Goal: Task Accomplishment & Management: Use online tool/utility

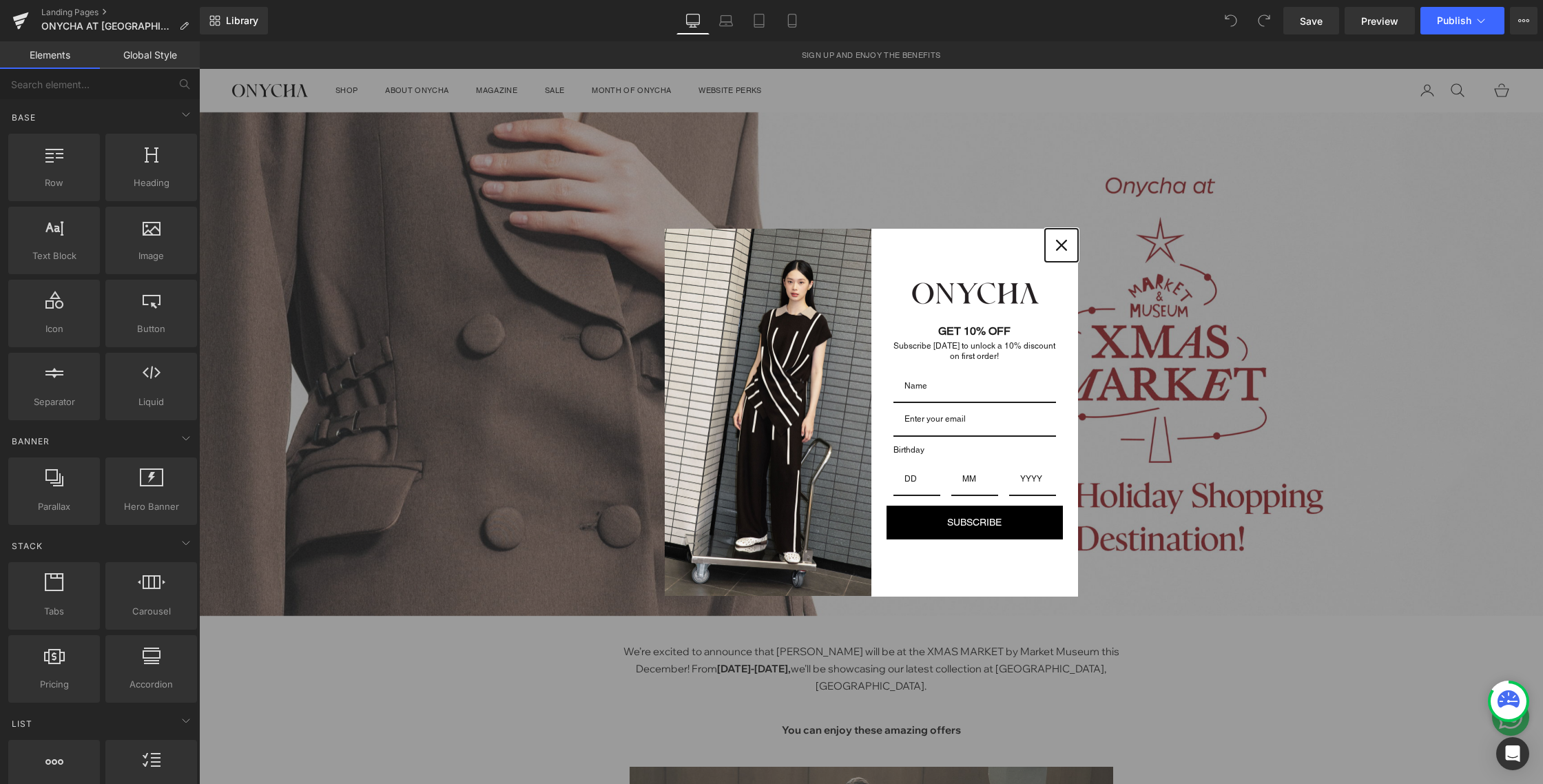
click at [1056, 243] on icon "close icon" at bounding box center [1062, 246] width 11 height 11
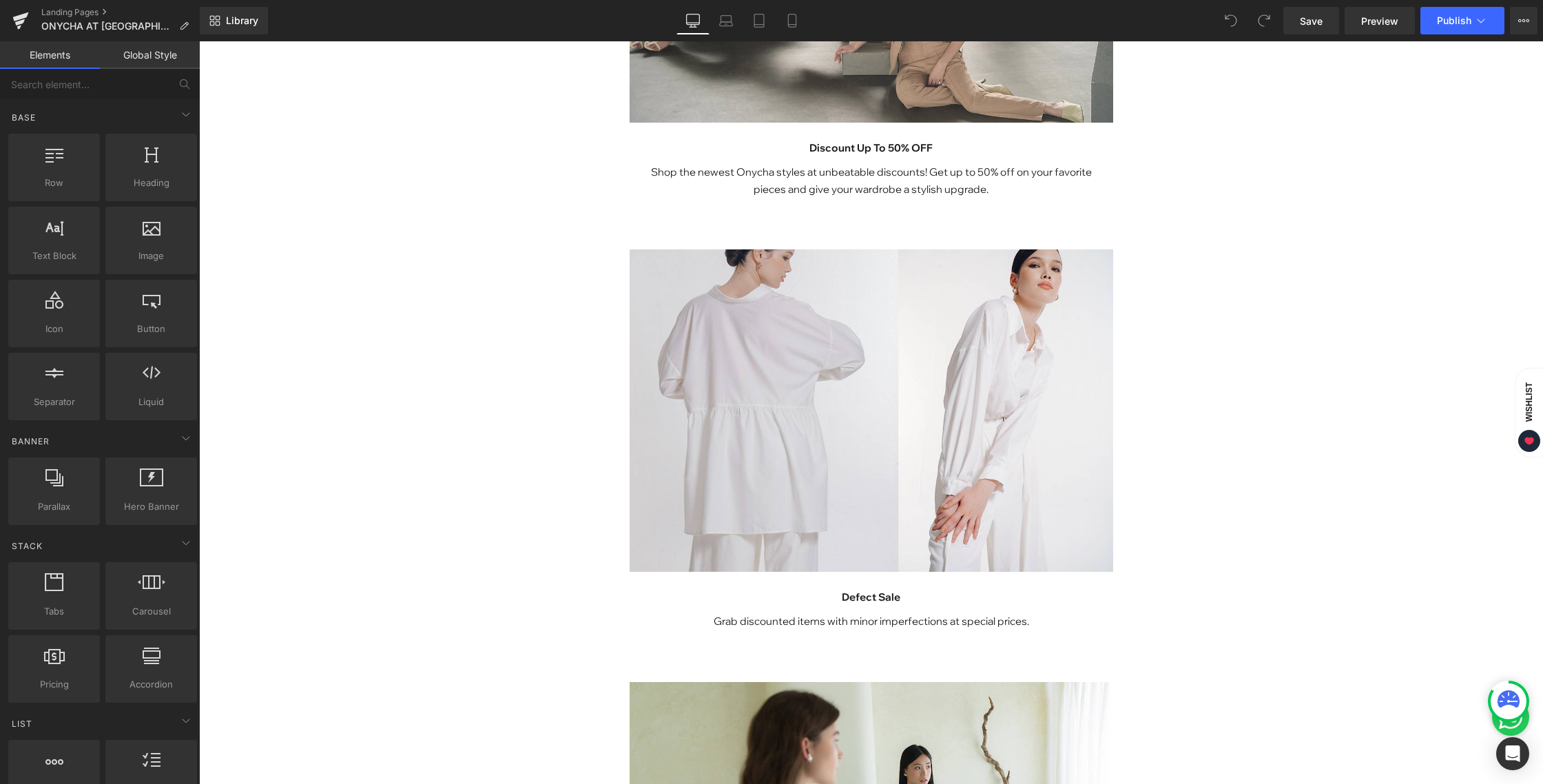
scroll to position [965, 0]
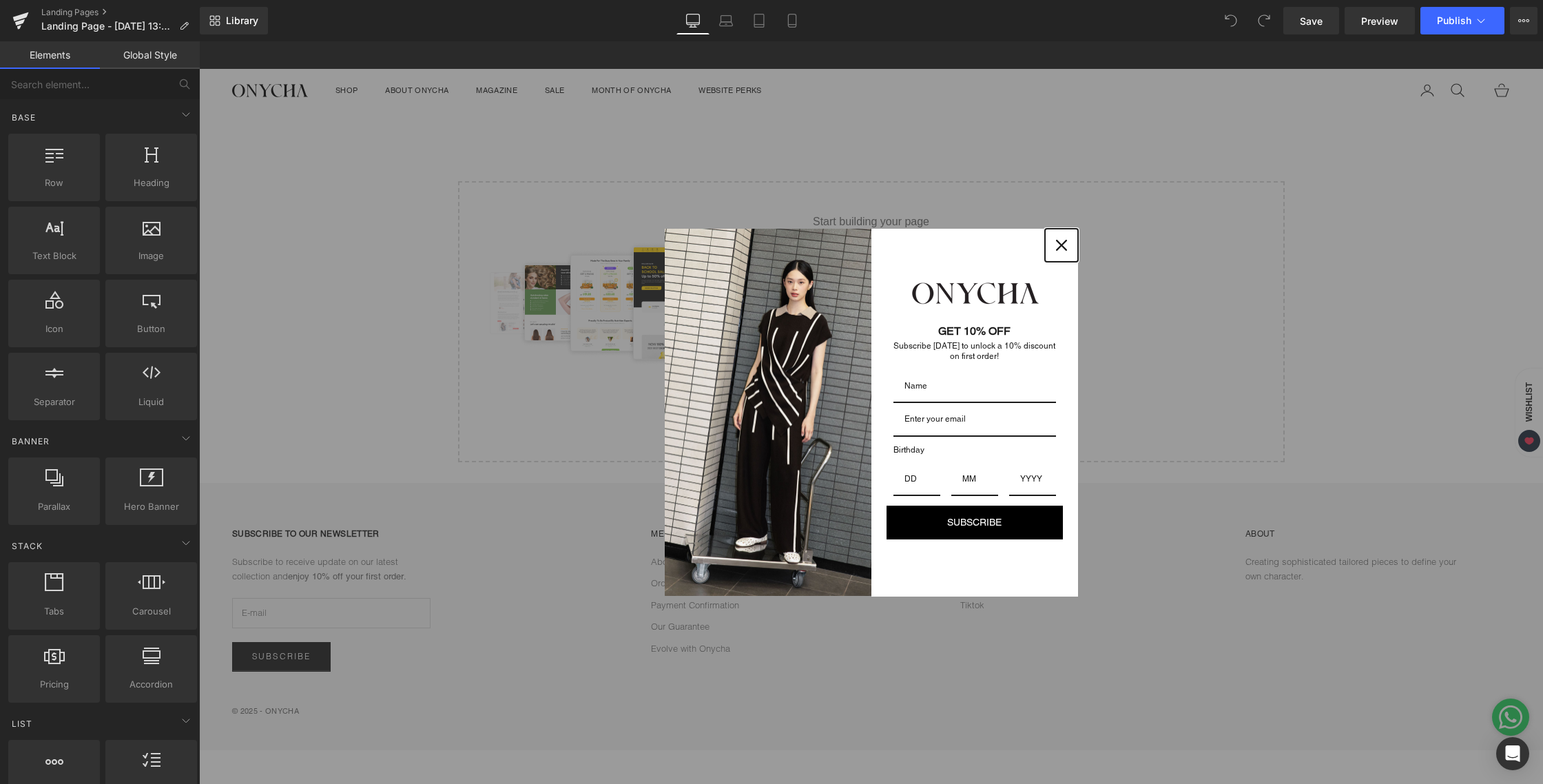
click at [1062, 243] on icon "close icon" at bounding box center [1062, 246] width 11 height 11
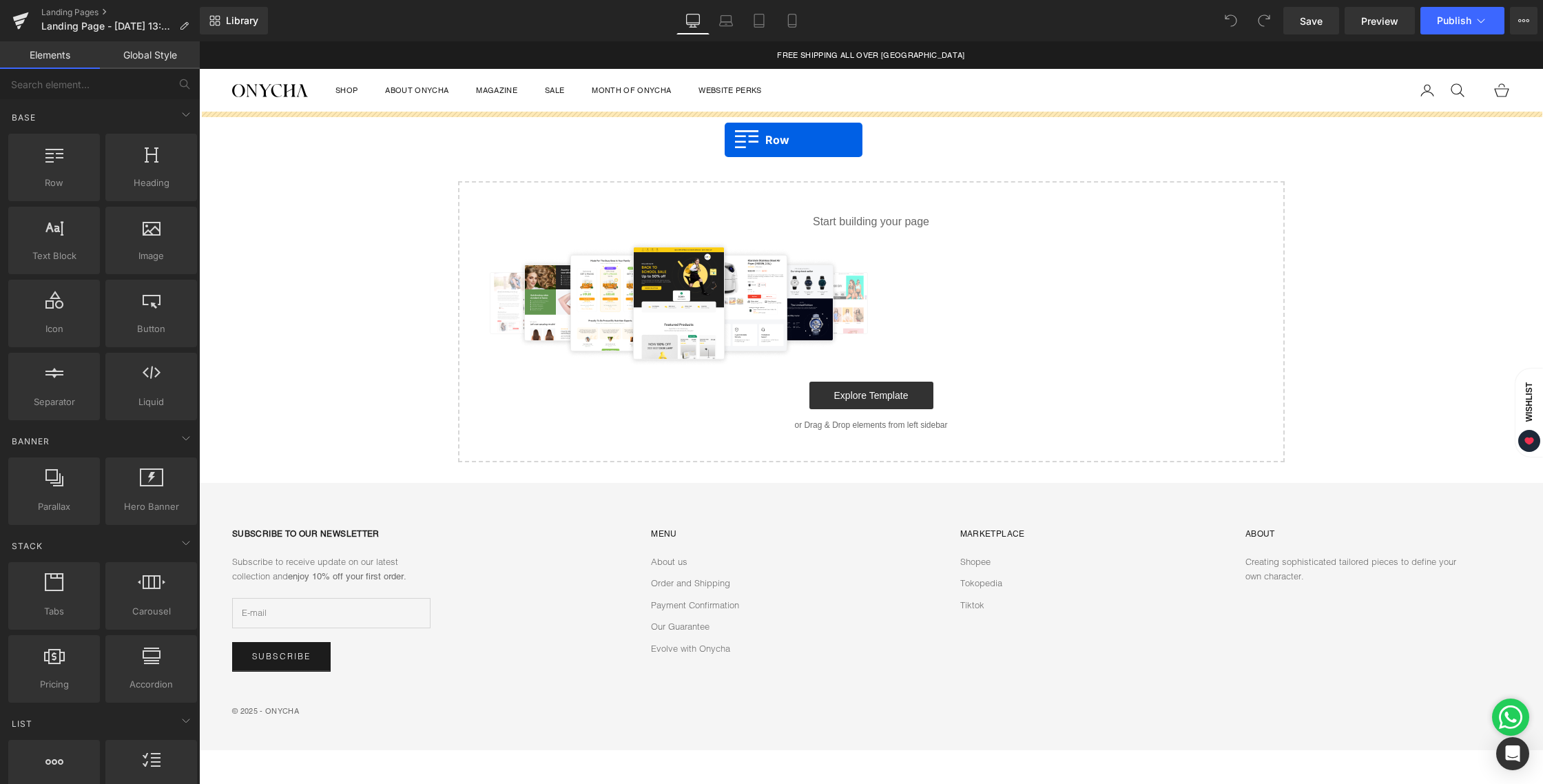
drag, startPoint x: 284, startPoint y: 208, endPoint x: 725, endPoint y: 140, distance: 446.2
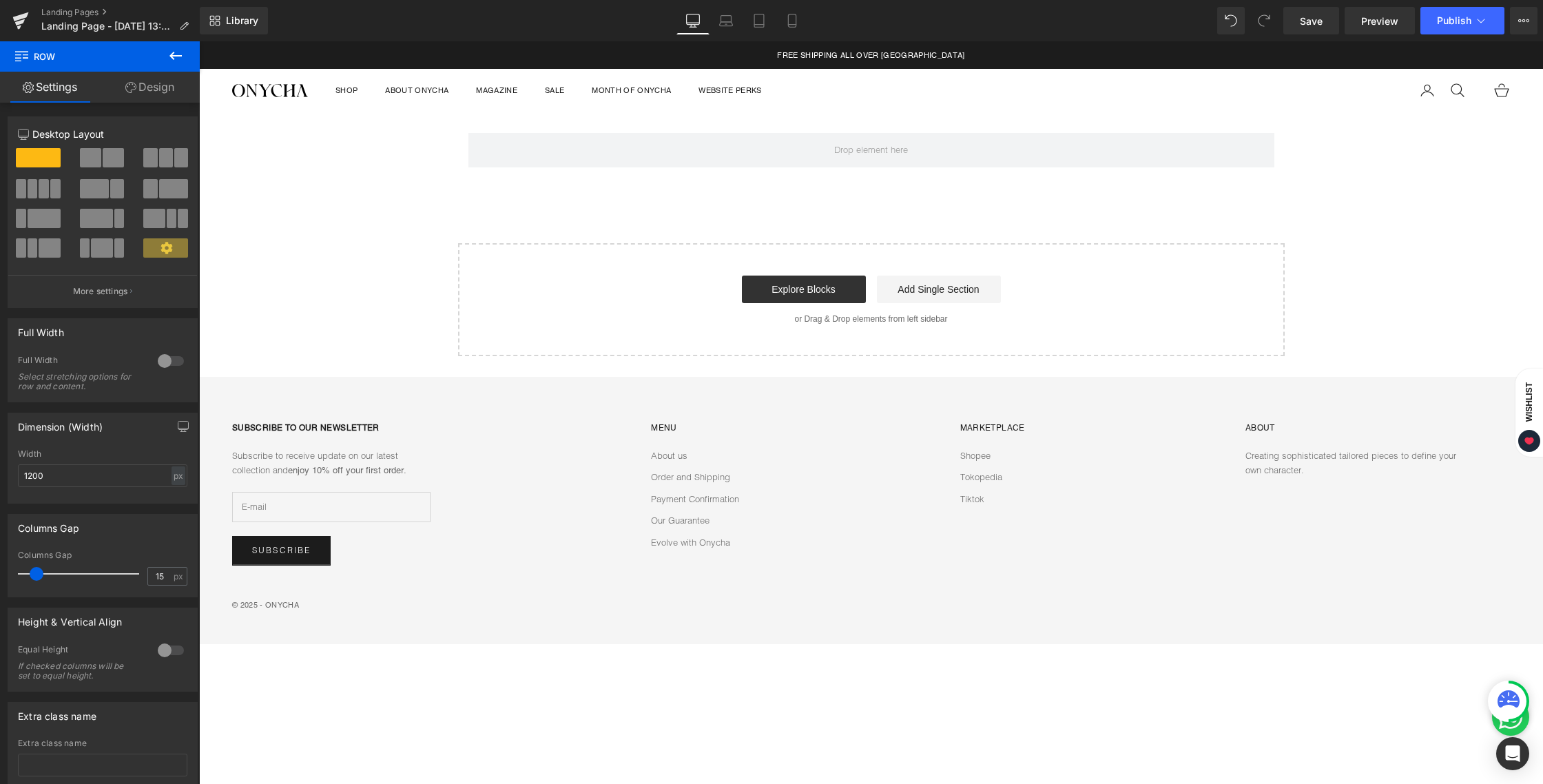
click at [178, 60] on icon at bounding box center [176, 56] width 17 height 17
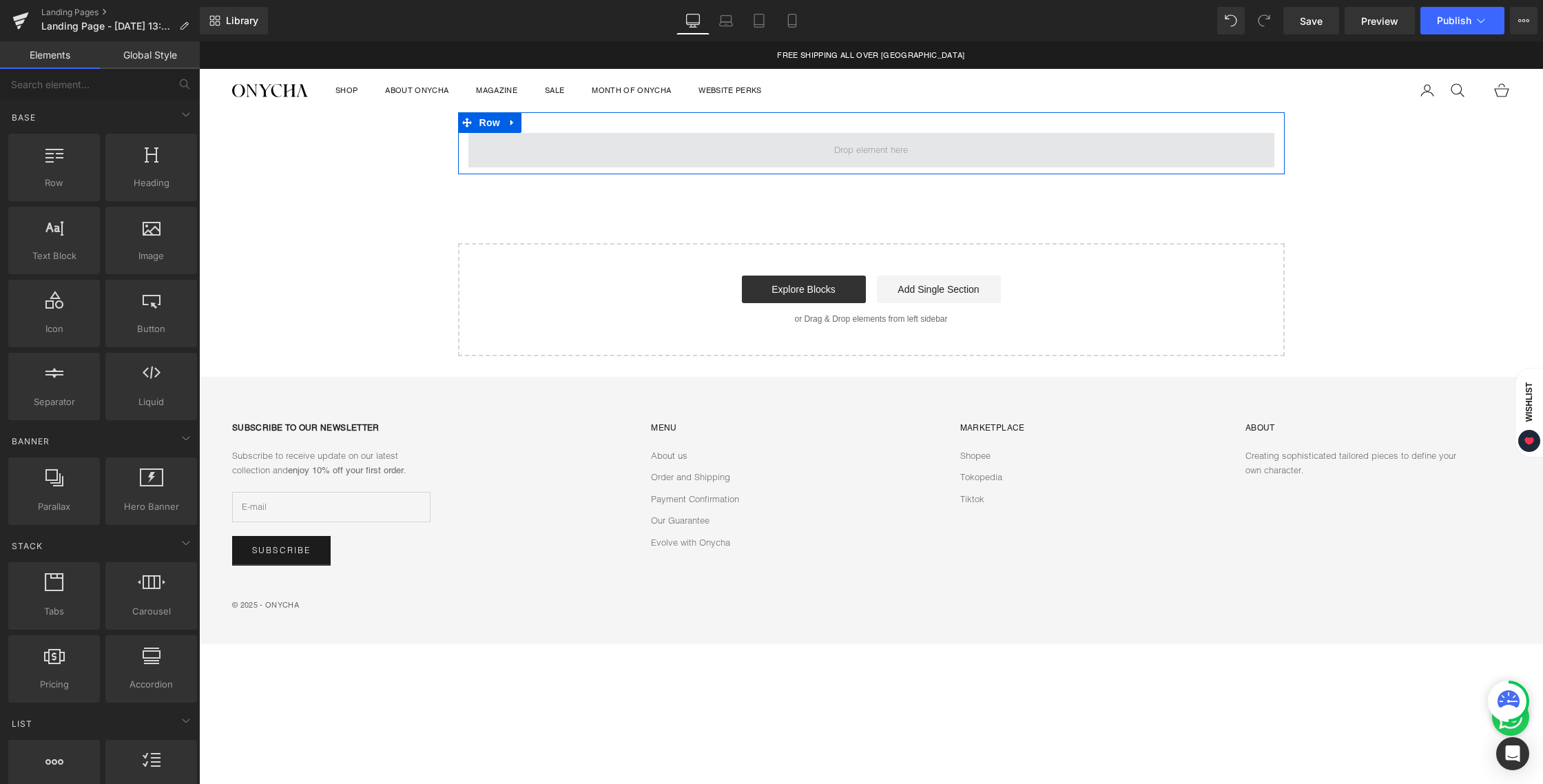
click at [766, 151] on span at bounding box center [871, 150] width 806 height 34
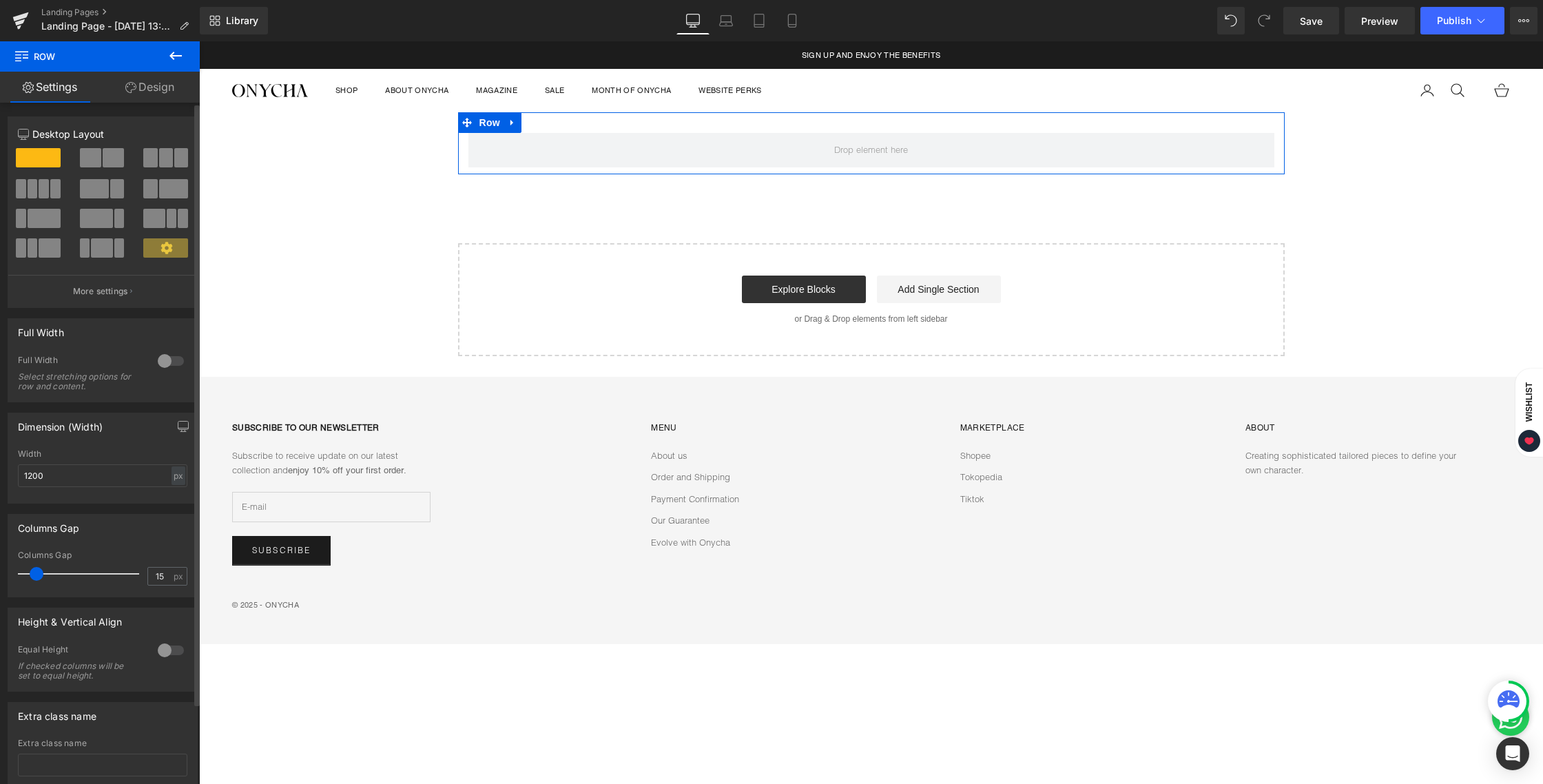
click at [167, 364] on div at bounding box center [170, 361] width 33 height 22
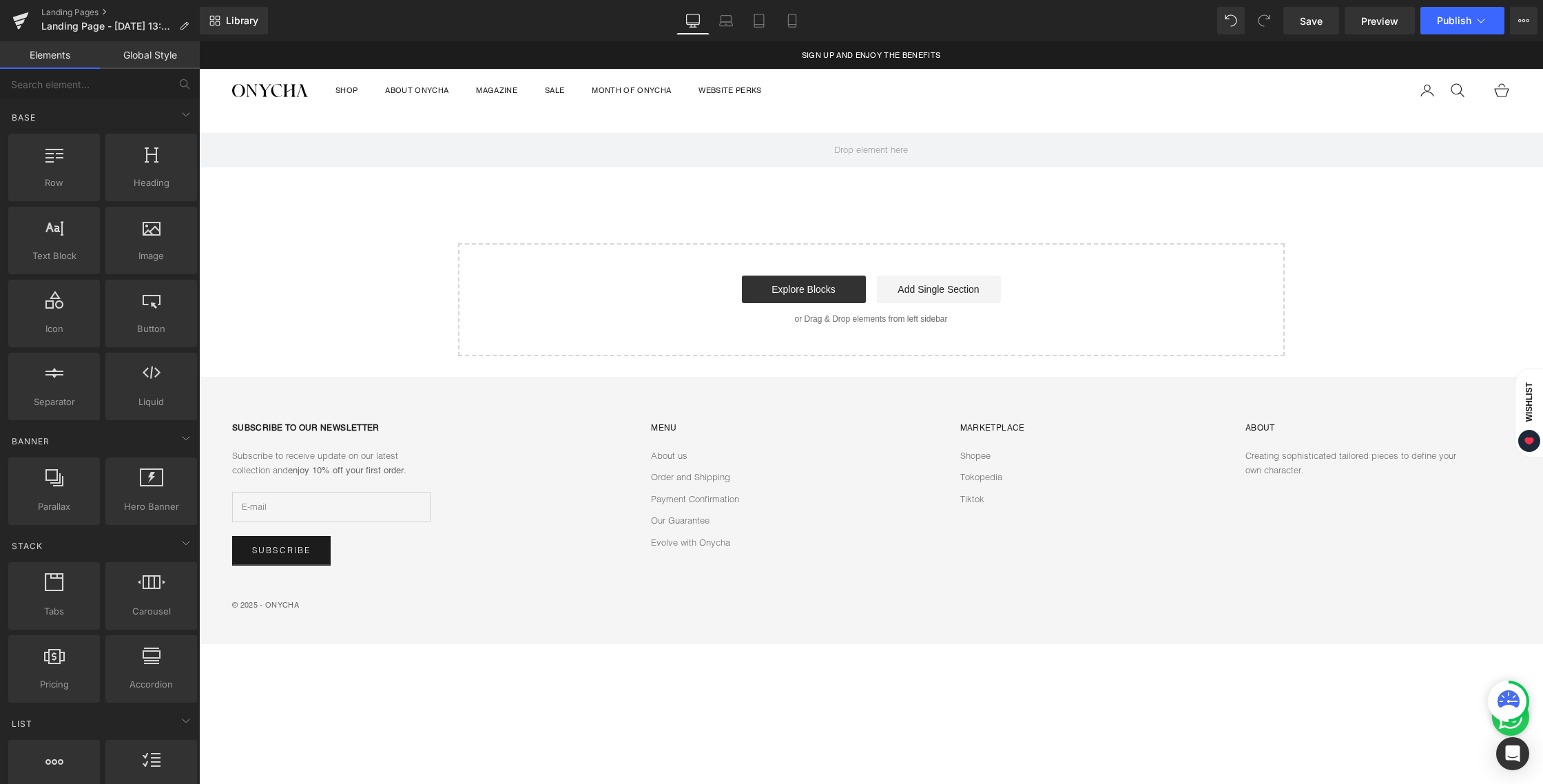
click at [476, 232] on div "Row Select your layout" at bounding box center [871, 234] width 1343 height 243
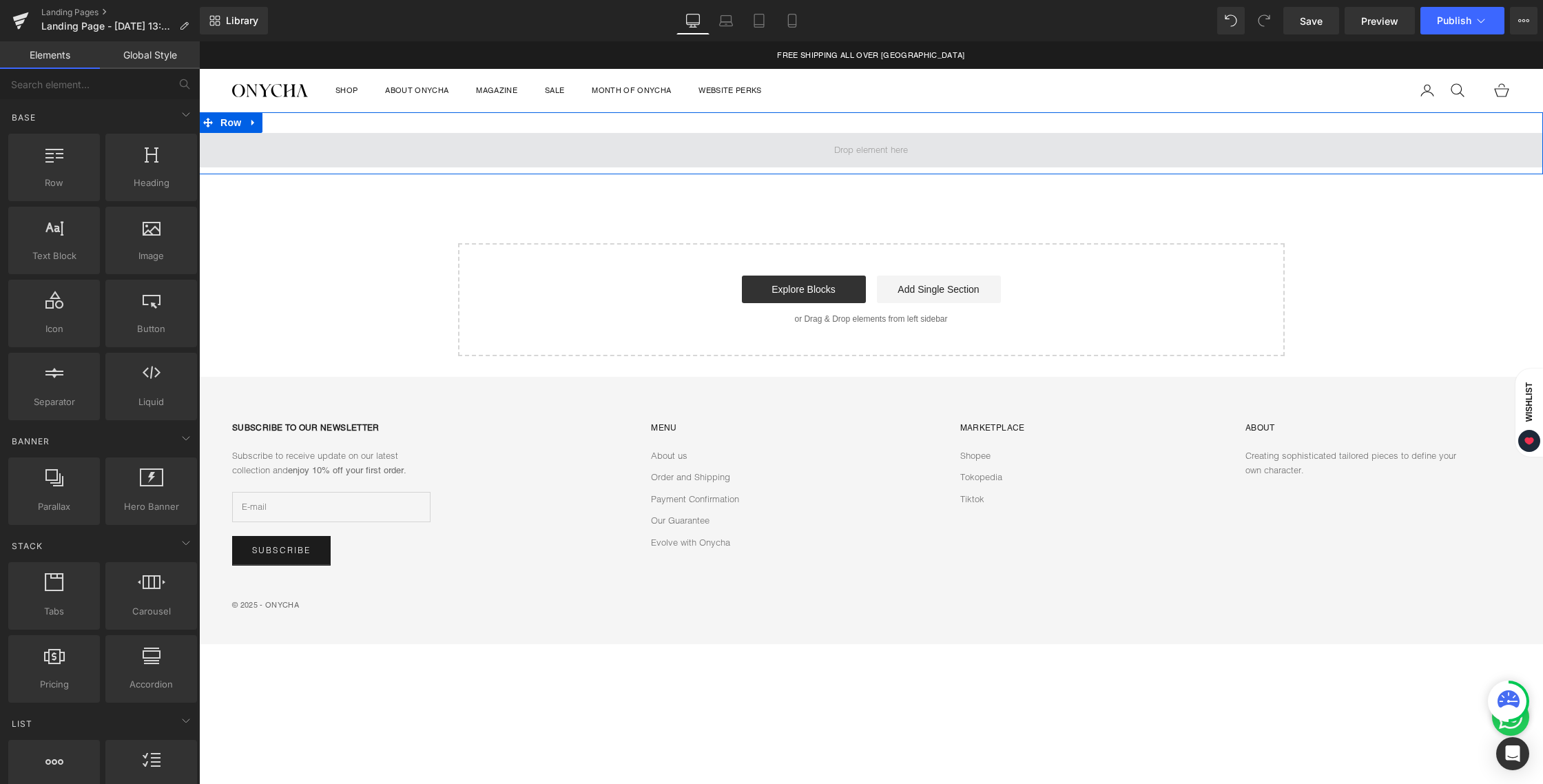
click at [874, 151] on span at bounding box center [871, 149] width 83 height 22
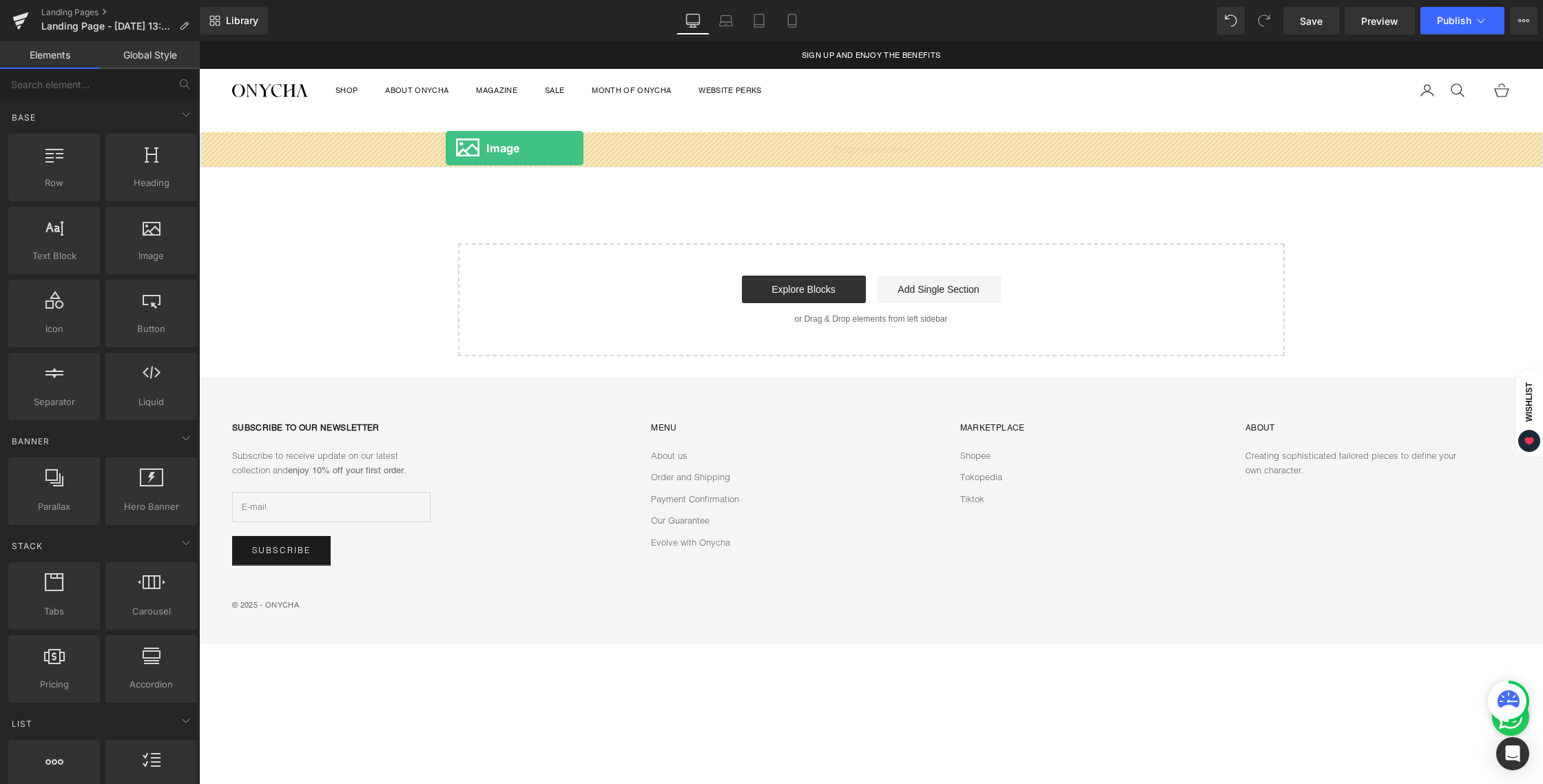
drag, startPoint x: 344, startPoint y: 285, endPoint x: 446, endPoint y: 148, distance: 170.8
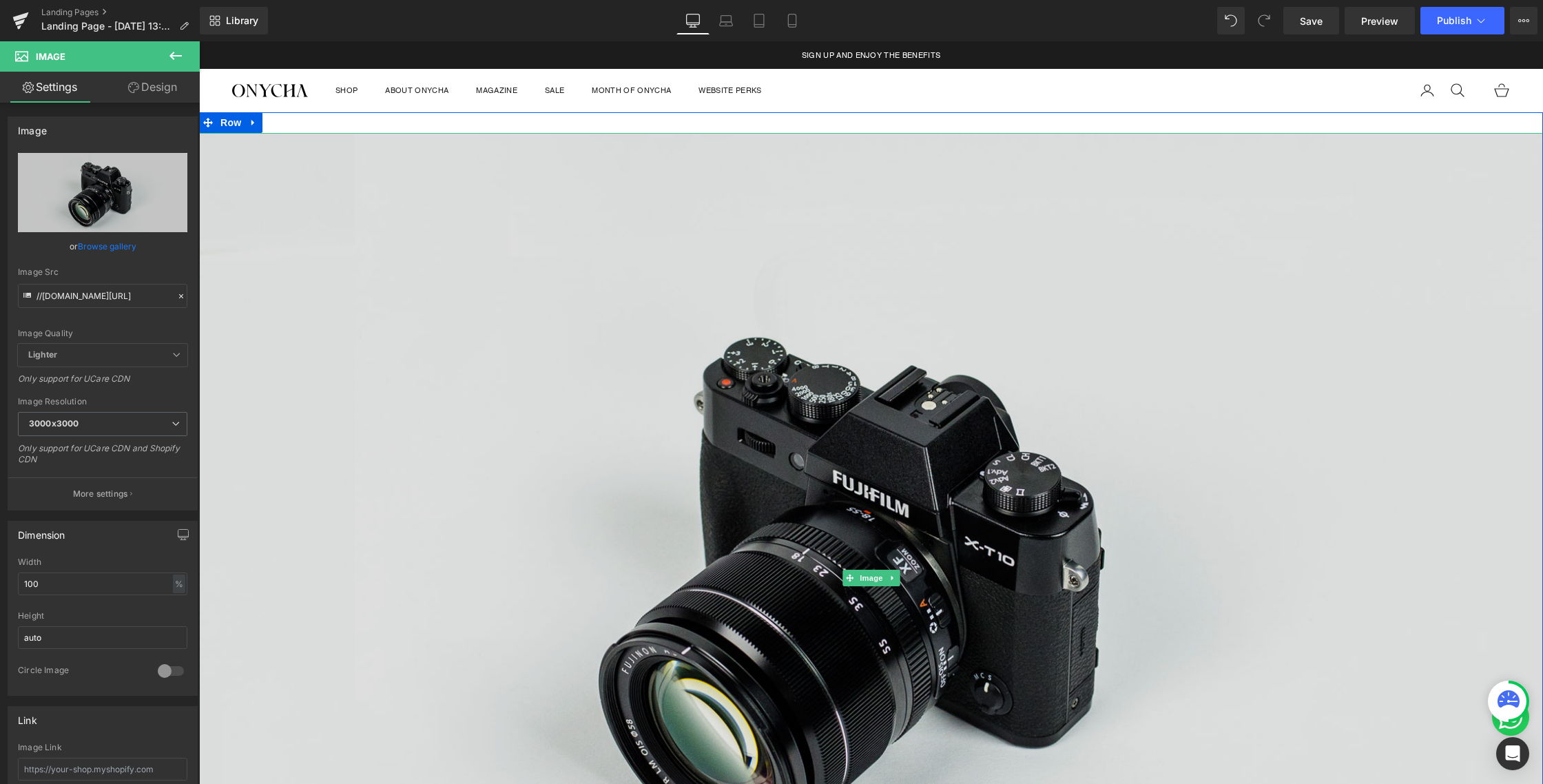
click at [754, 421] on img at bounding box center [871, 578] width 1343 height 891
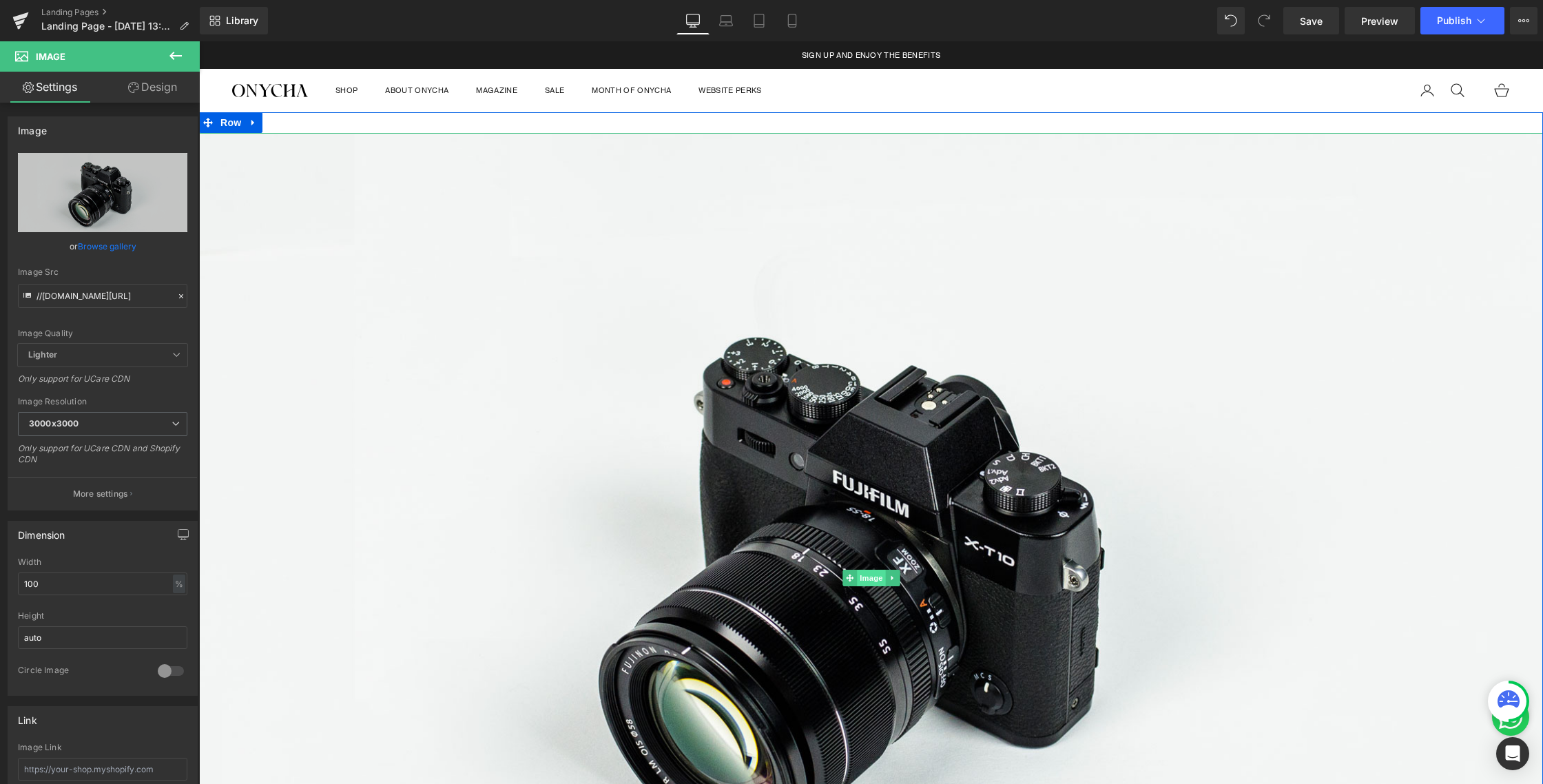
click at [861, 576] on span "Image" at bounding box center [871, 578] width 29 height 17
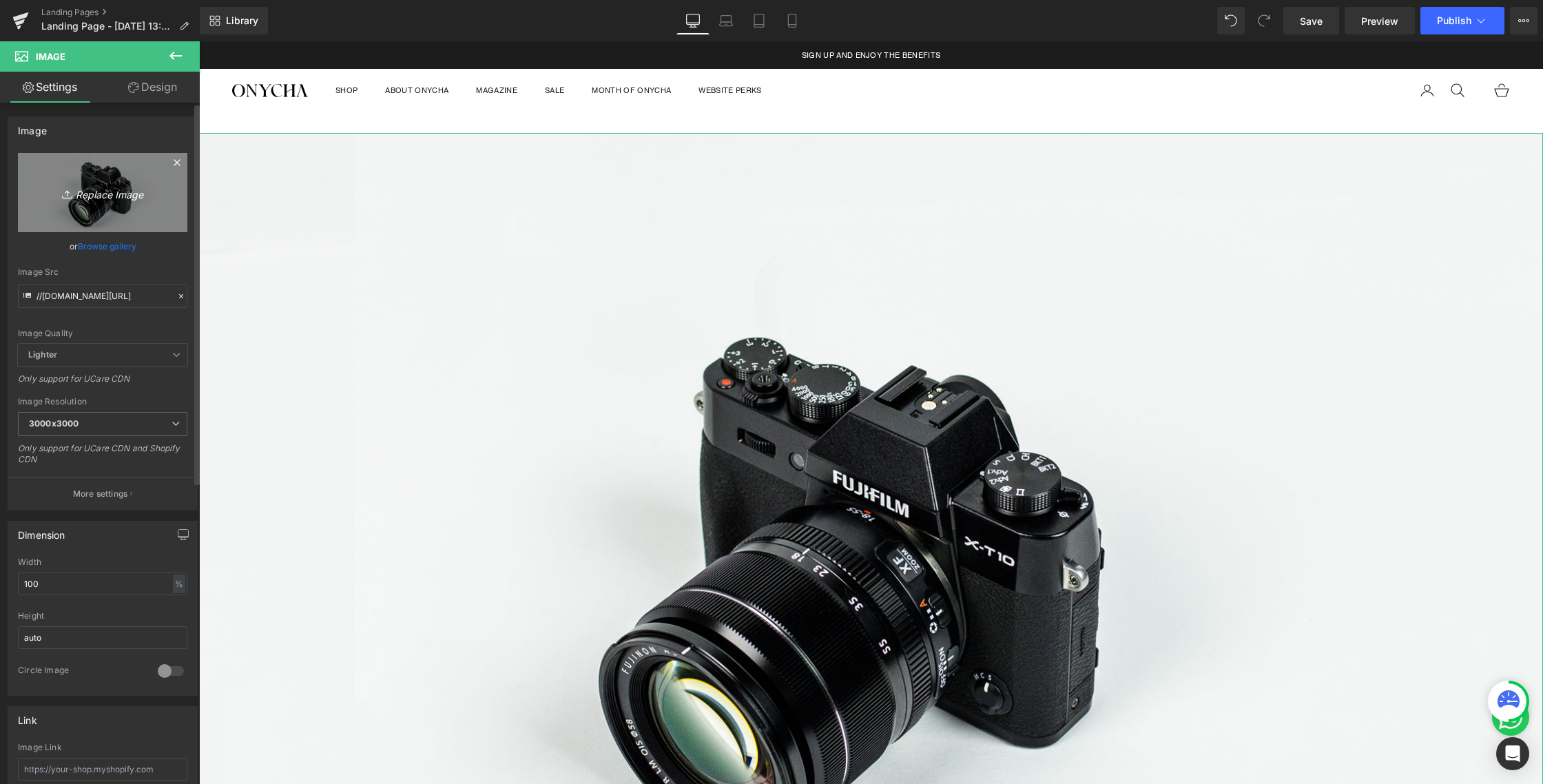
click at [123, 179] on link "Replace Image" at bounding box center [103, 193] width 170 height 80
type input "C:\fakepath\LANDING PAGE [DATE].jpg"
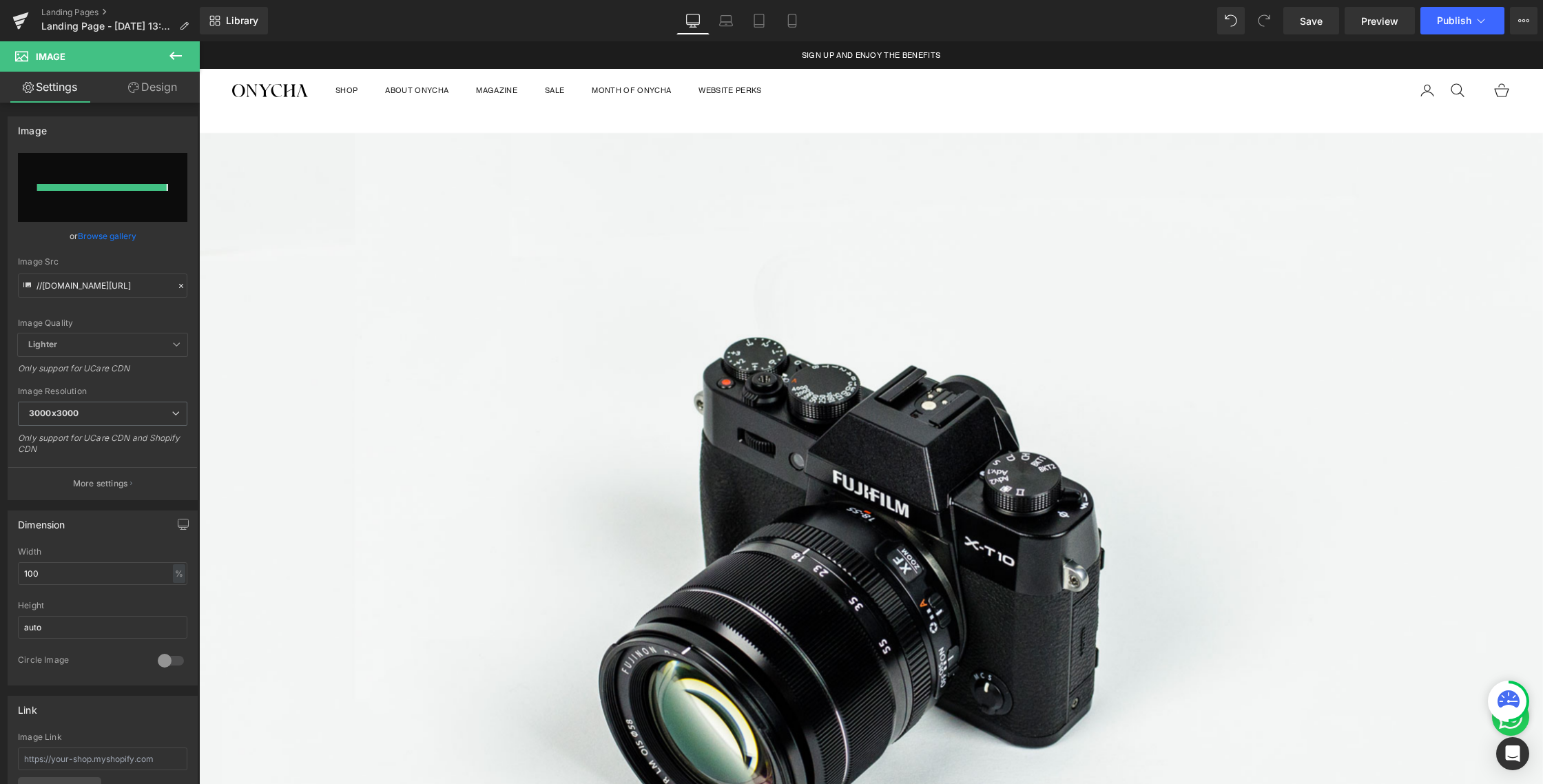
type input "[URL][DOMAIN_NAME][DATE]"
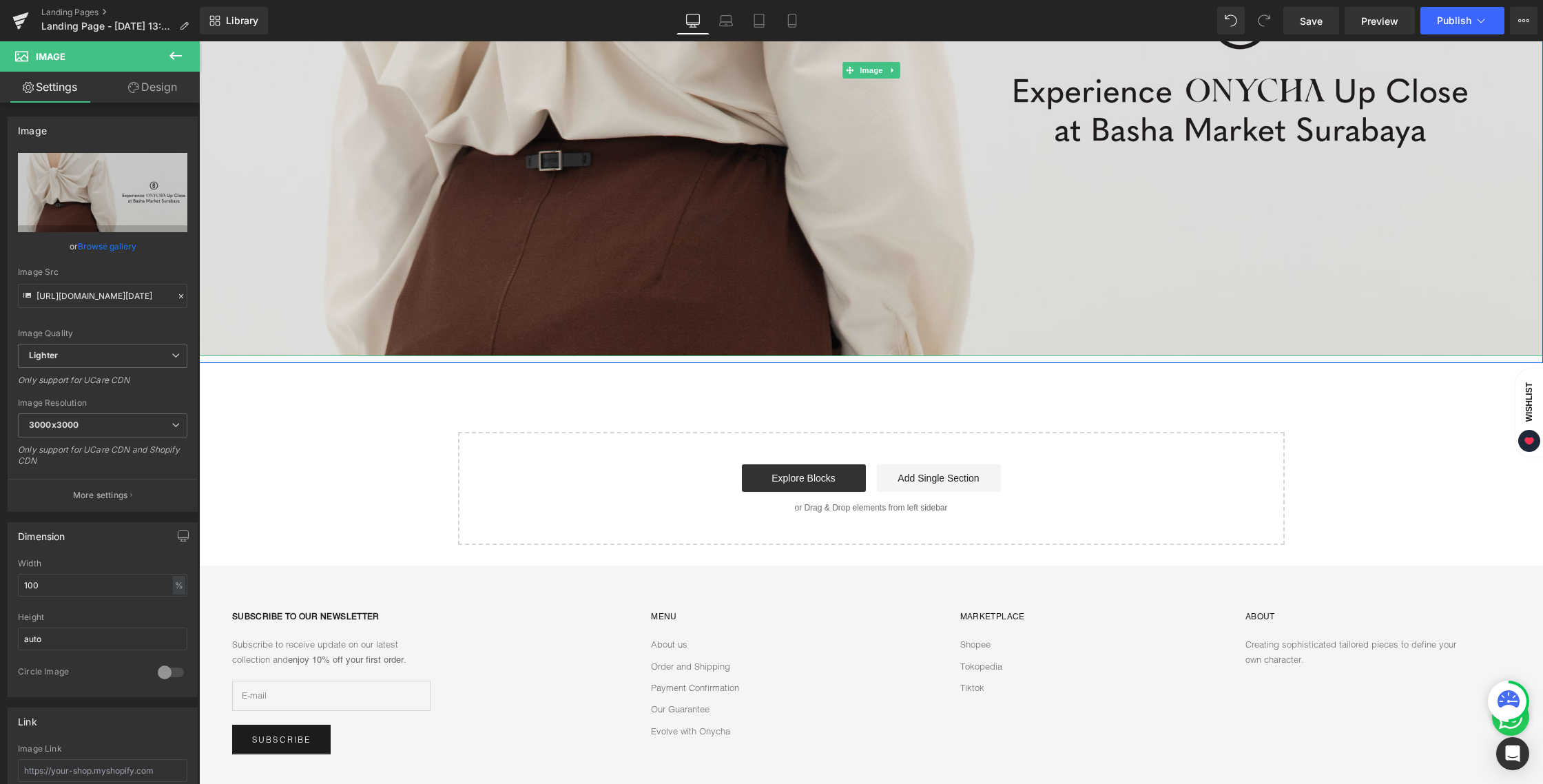
scroll to position [347, 0]
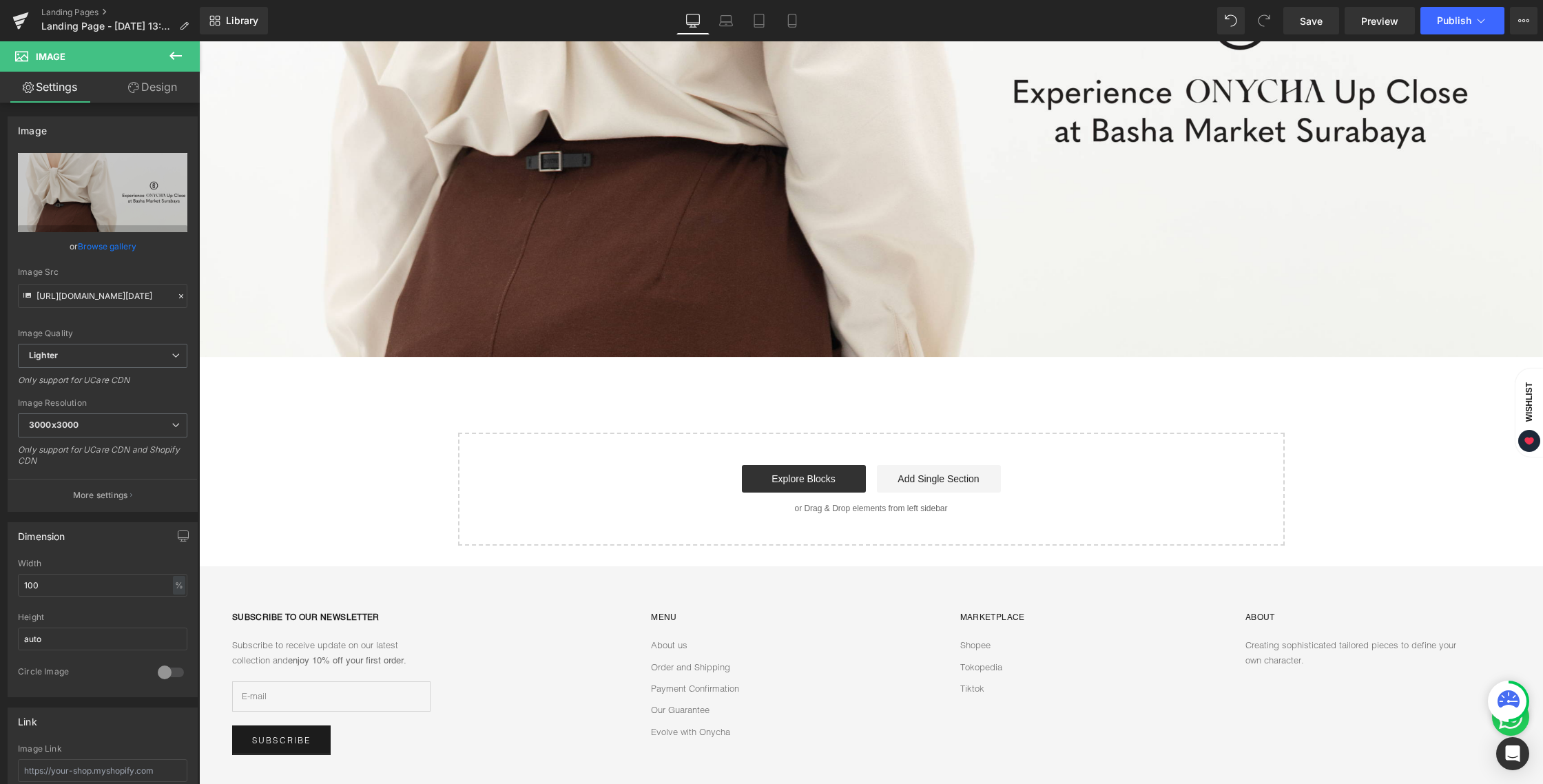
click at [172, 54] on icon at bounding box center [176, 56] width 13 height 8
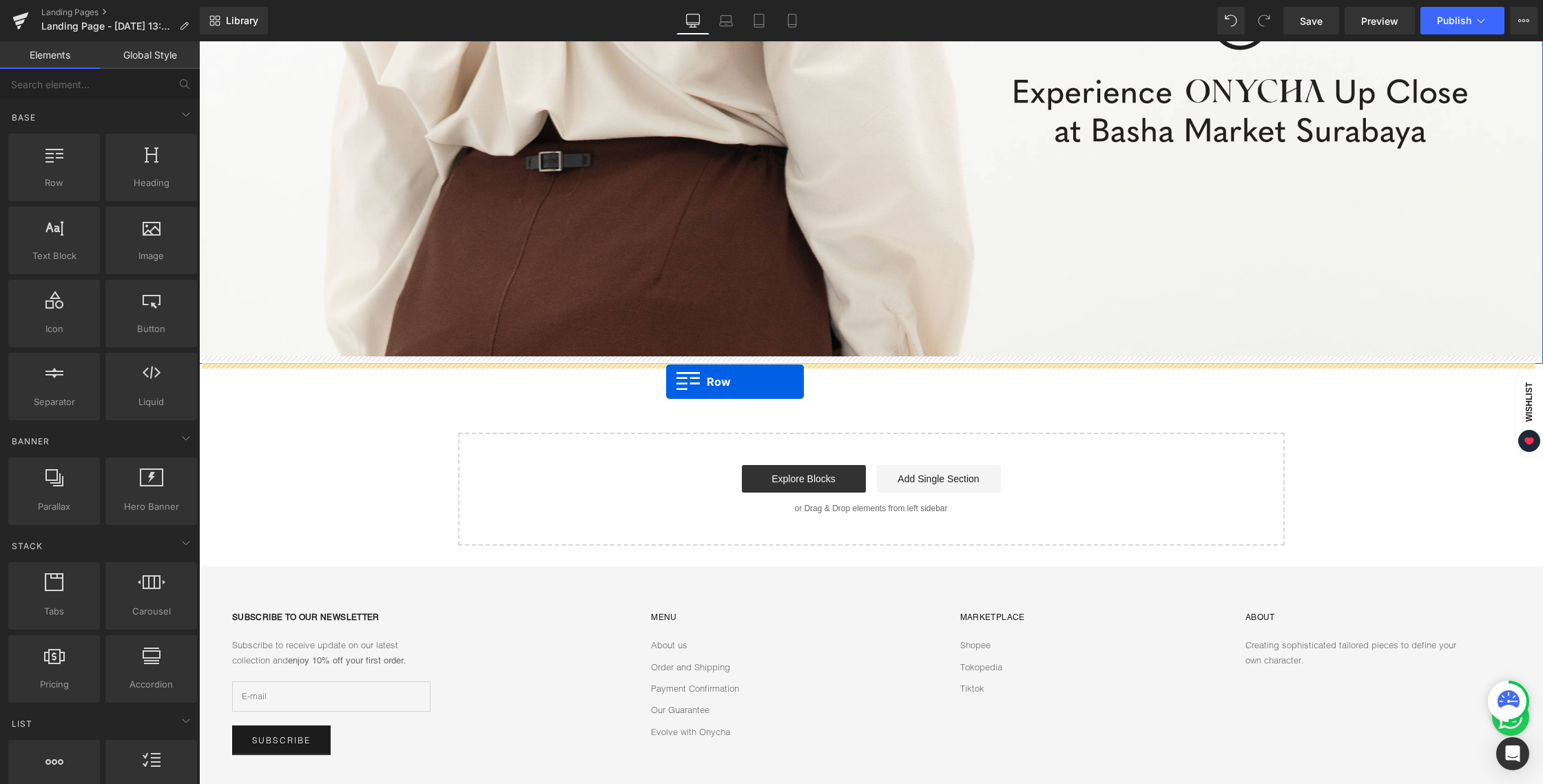
drag, startPoint x: 354, startPoint y: 233, endPoint x: 666, endPoint y: 382, distance: 345.8
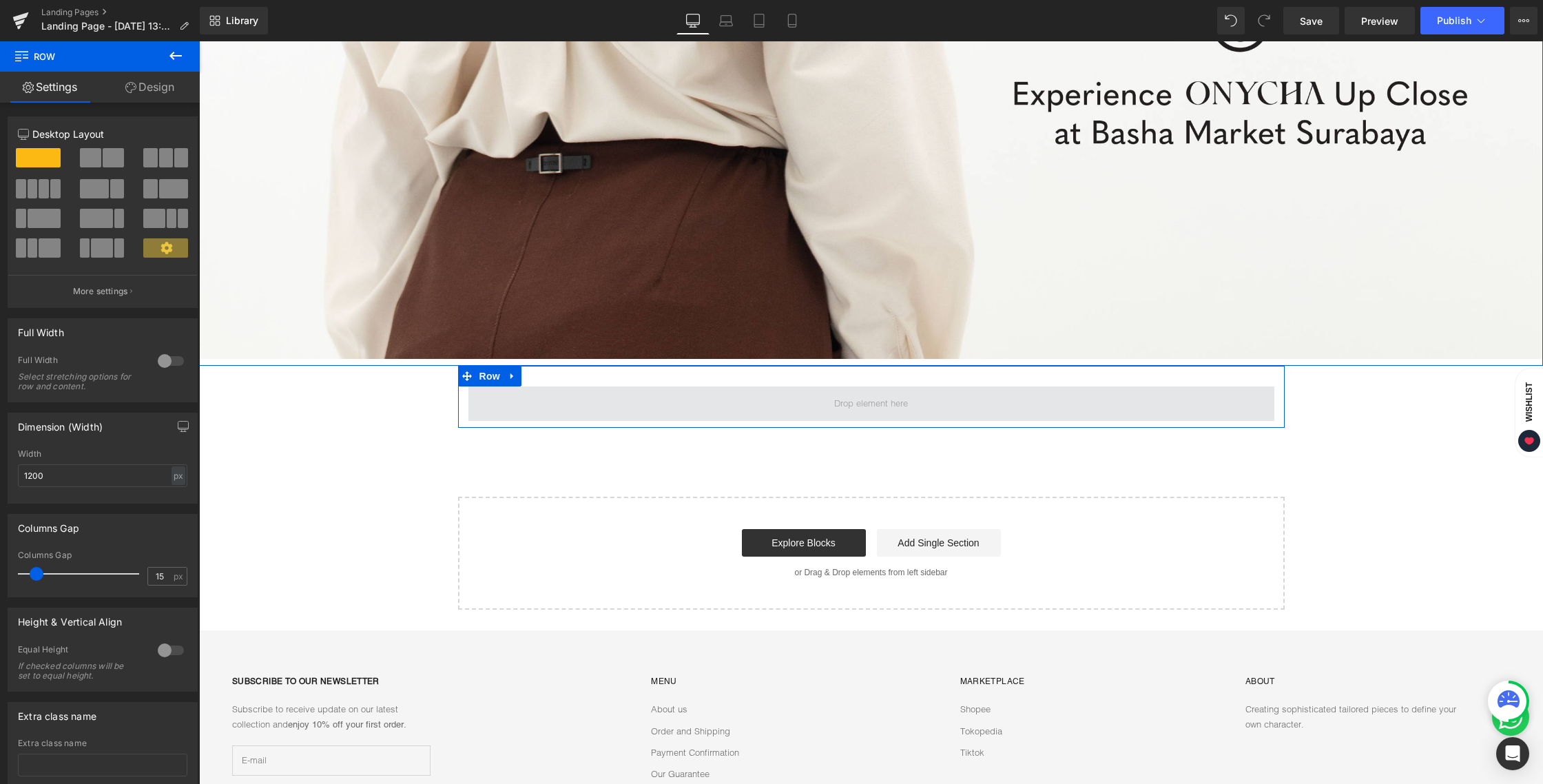
scroll to position [345, 0]
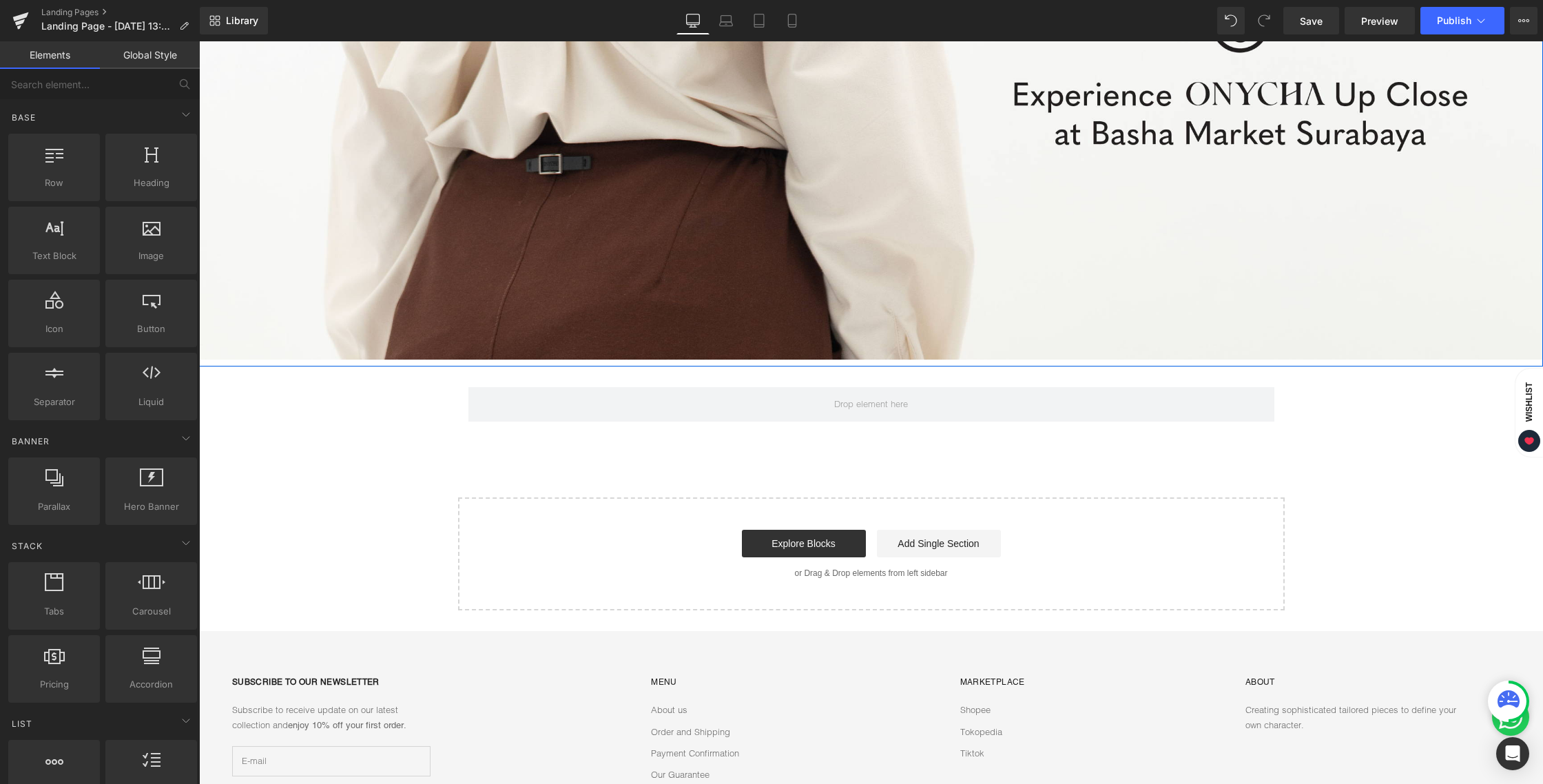
click at [717, 447] on div "Image Row Row Select your layout" at bounding box center [871, 188] width 1343 height 842
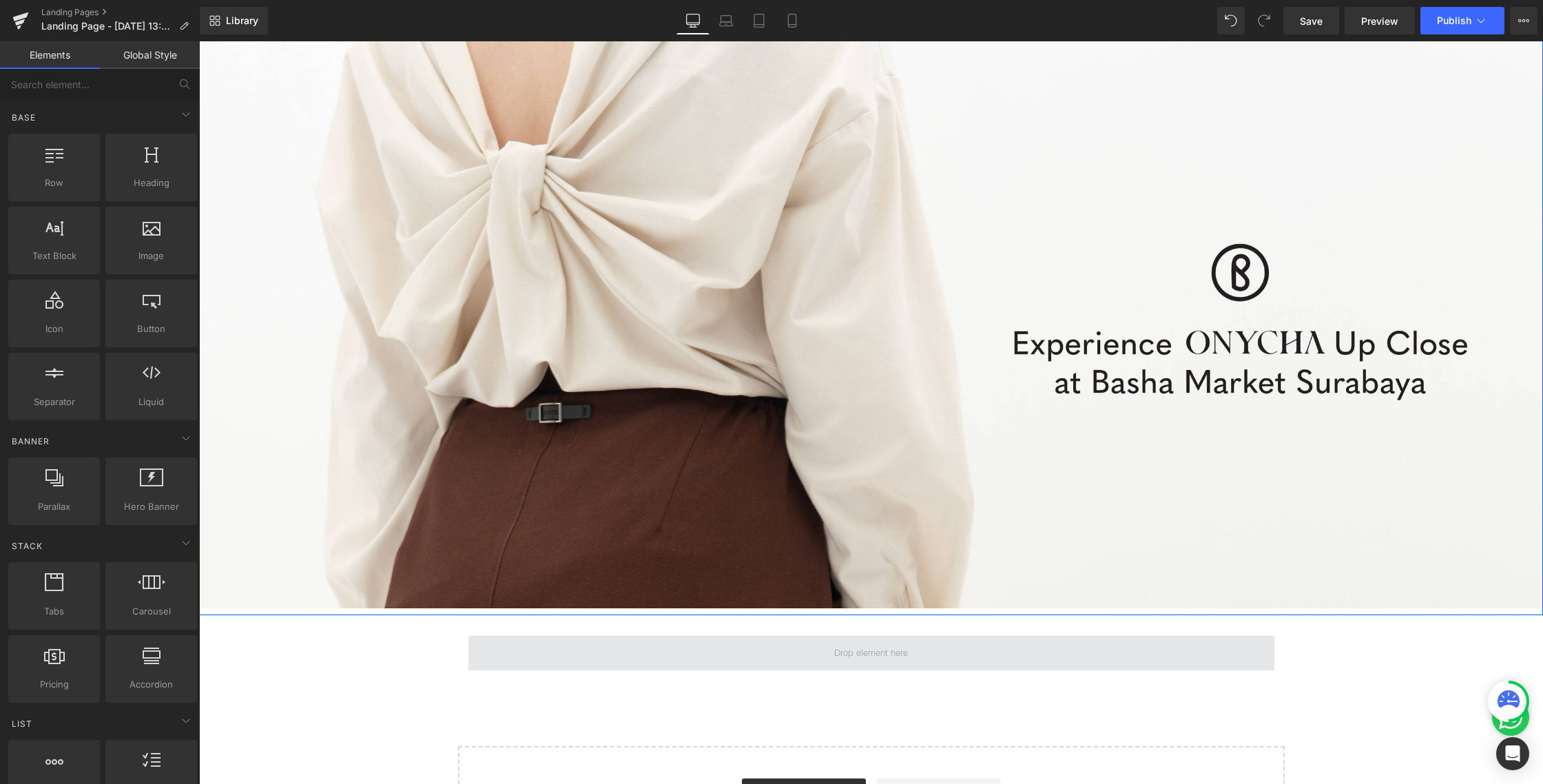
scroll to position [0, 0]
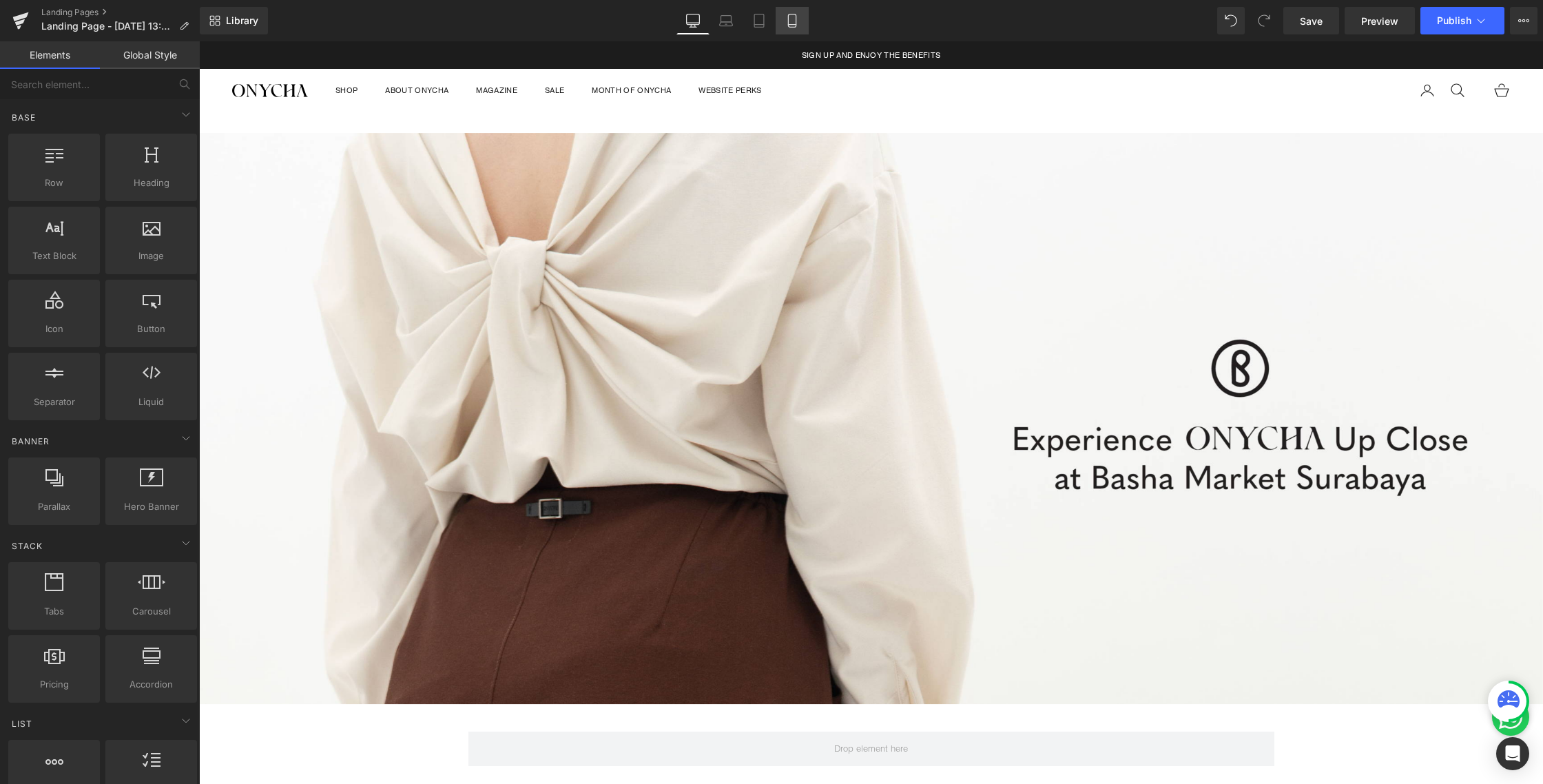
click at [791, 13] on link "Mobile" at bounding box center [792, 20] width 33 height 27
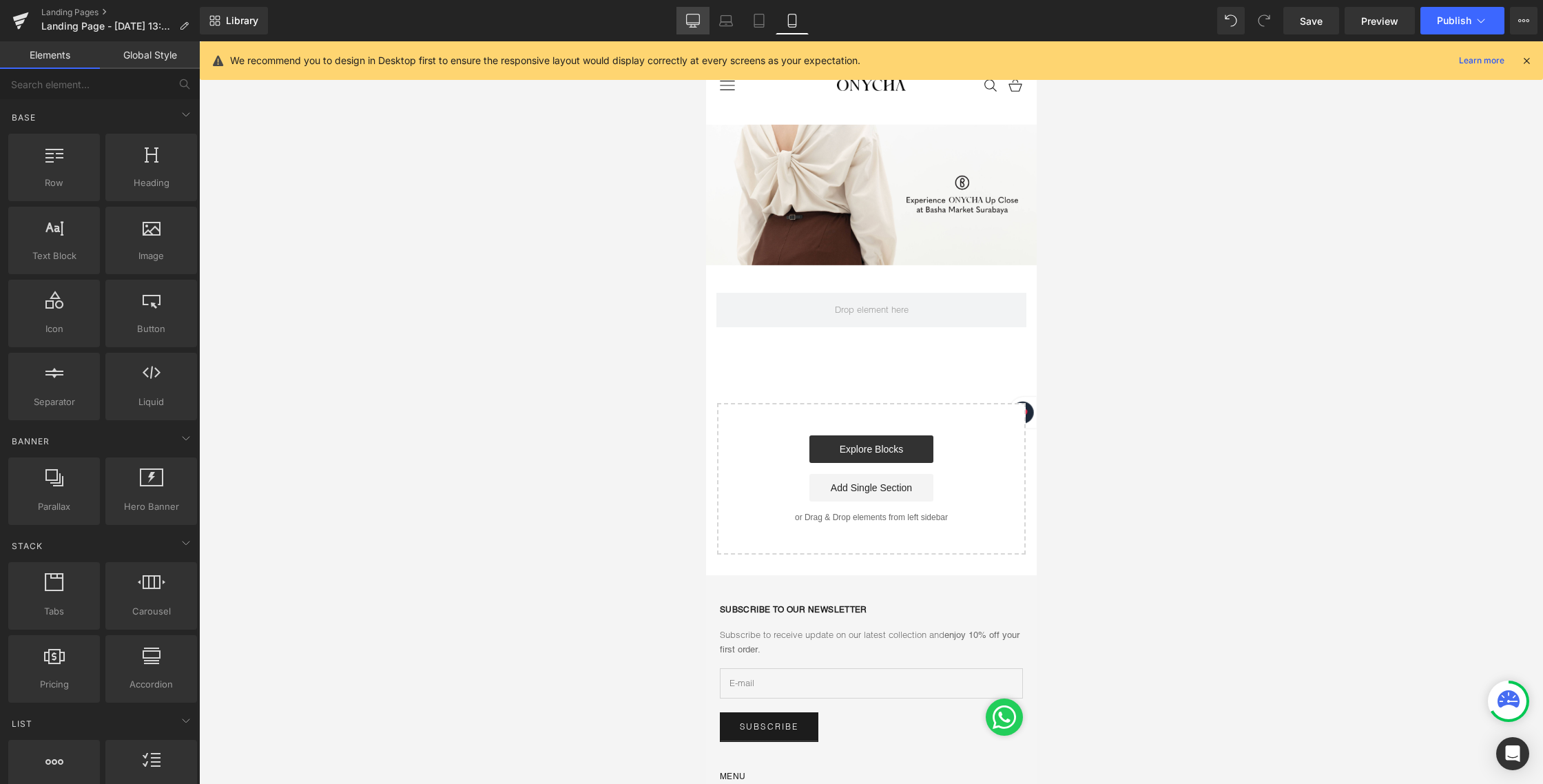
click at [690, 30] on link "Desktop" at bounding box center [693, 20] width 33 height 27
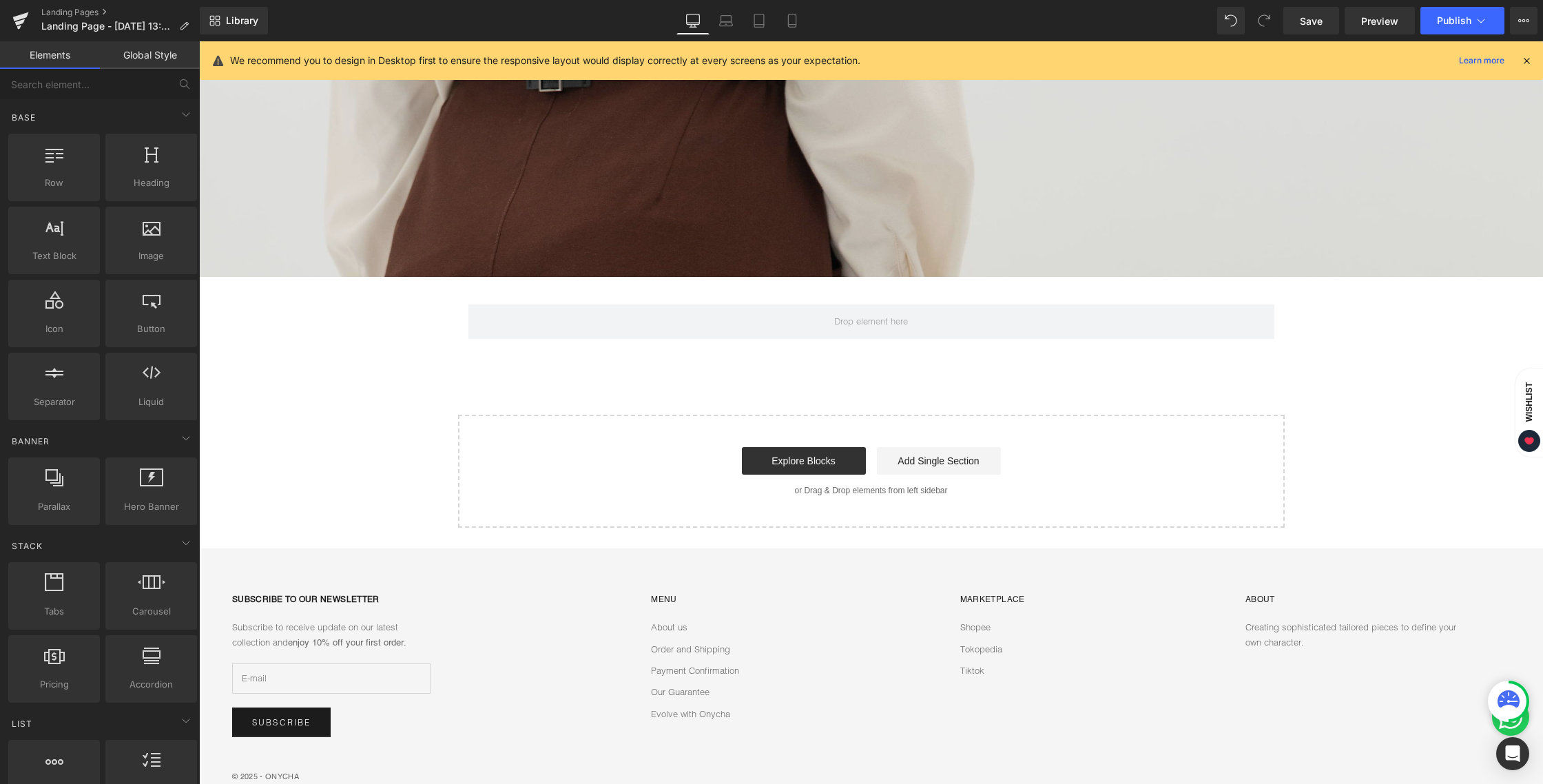
scroll to position [428, 0]
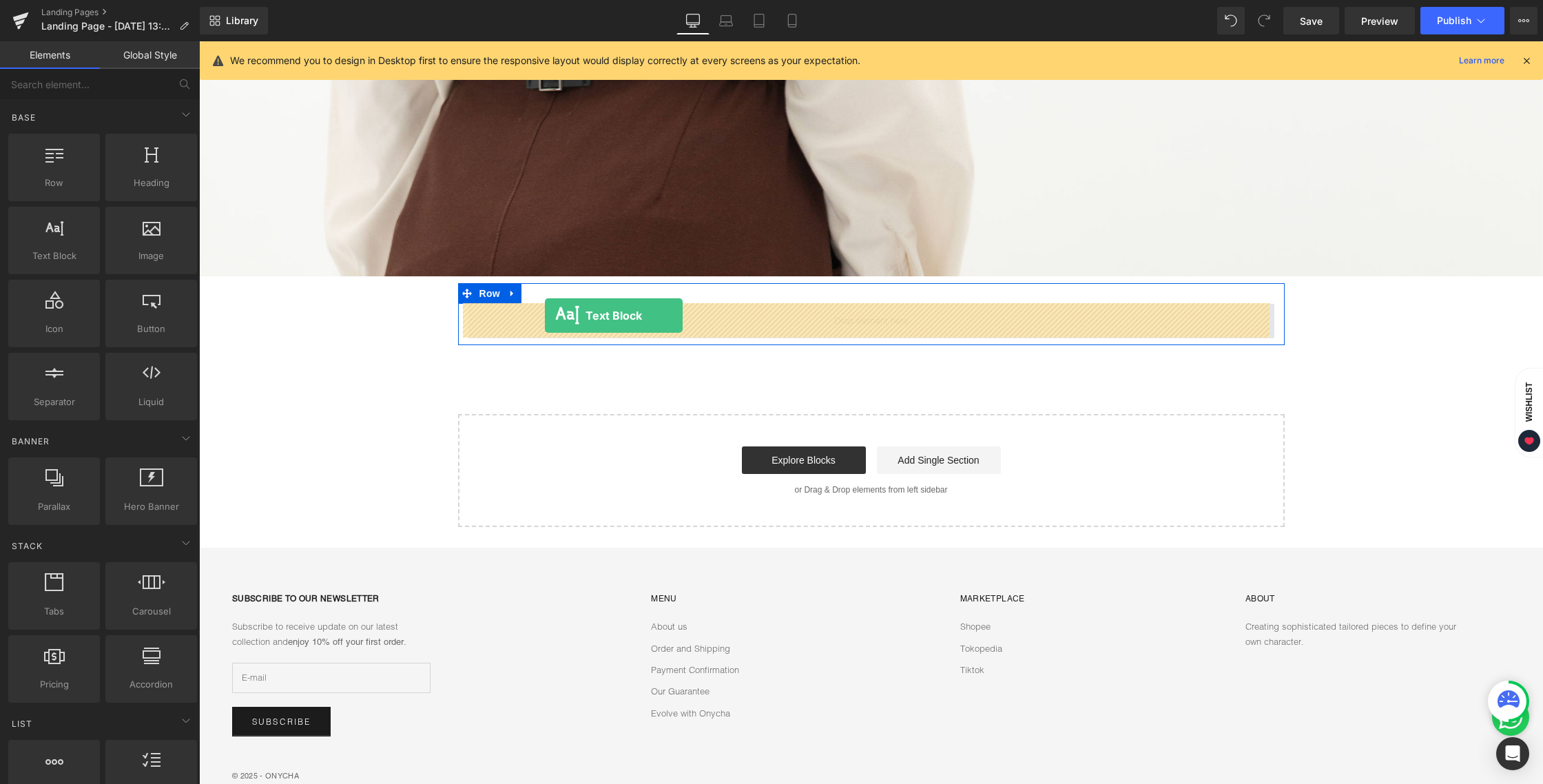
drag, startPoint x: 294, startPoint y: 271, endPoint x: 545, endPoint y: 315, distance: 254.8
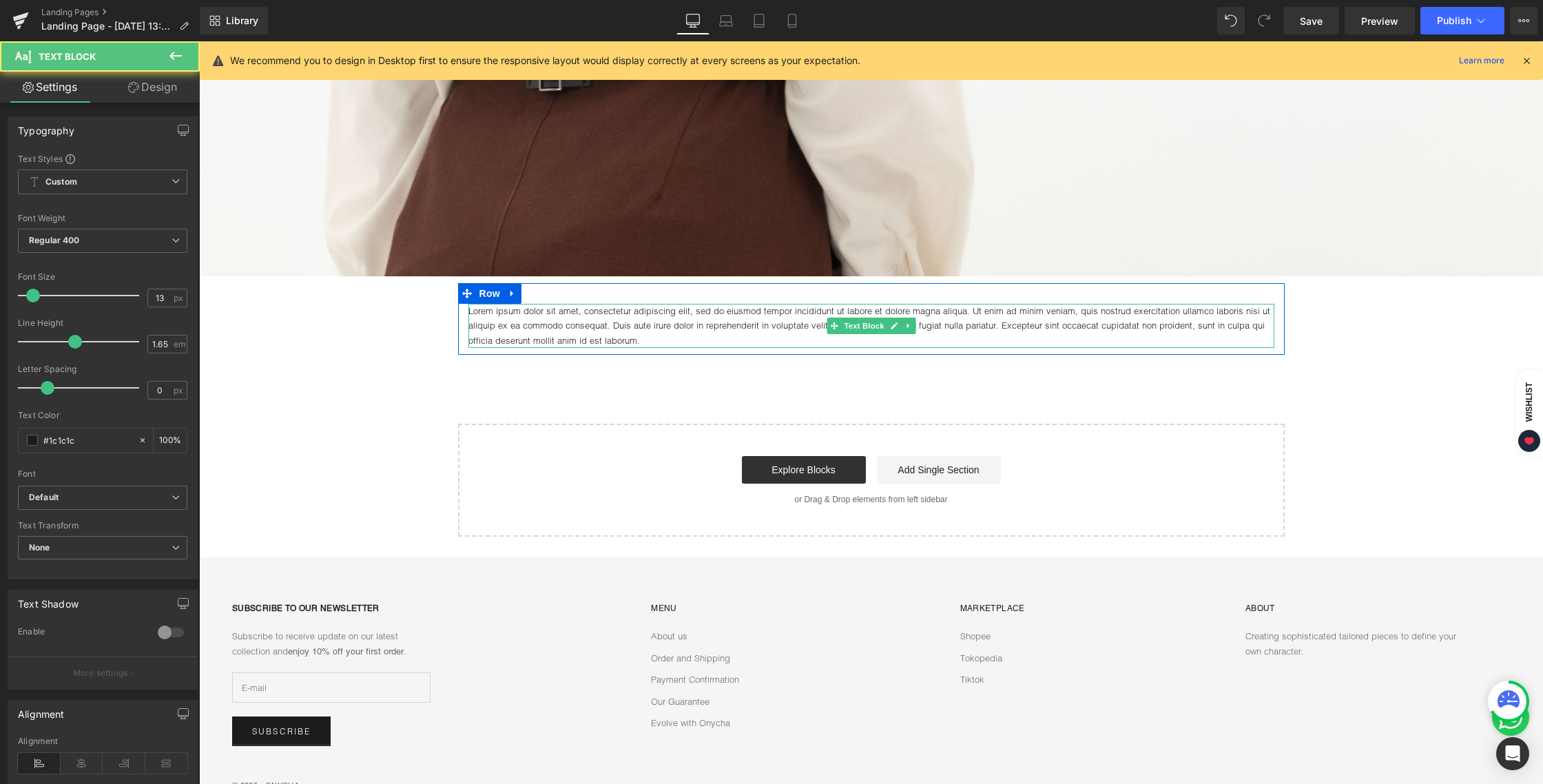
click at [681, 339] on p "Lorem ipsum dolor sit amet, consectetur adipiscing elit, sed do eiusmod tempor …" at bounding box center [871, 325] width 806 height 44
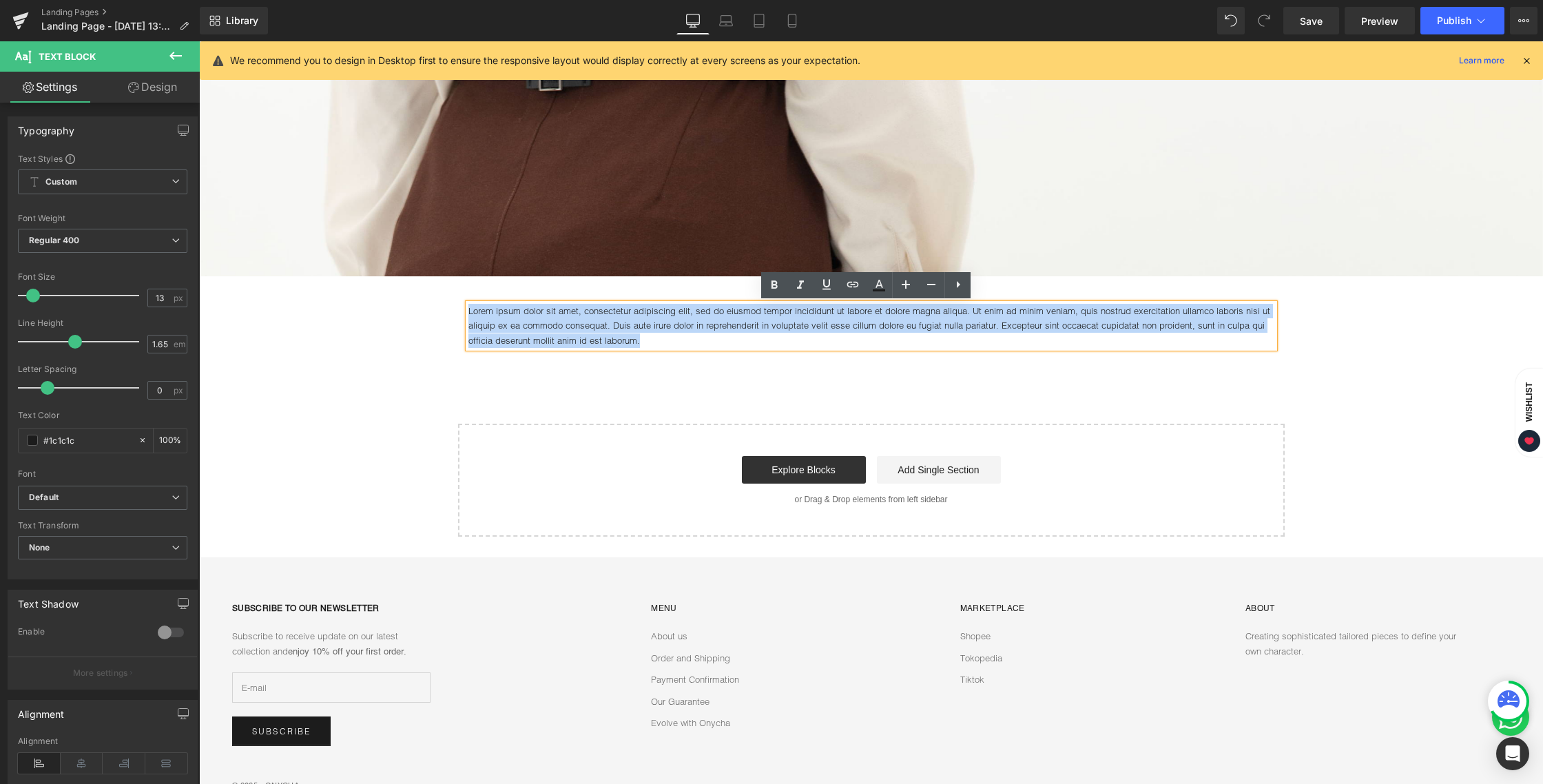
drag, startPoint x: 639, startPoint y: 340, endPoint x: 451, endPoint y: 306, distance: 191.0
click at [451, 306] on div "Image Row Lorem ipsum dolor sit amet, consectetur adipiscing elit, sed do eiusm…" at bounding box center [871, 110] width 1343 height 852
paste div
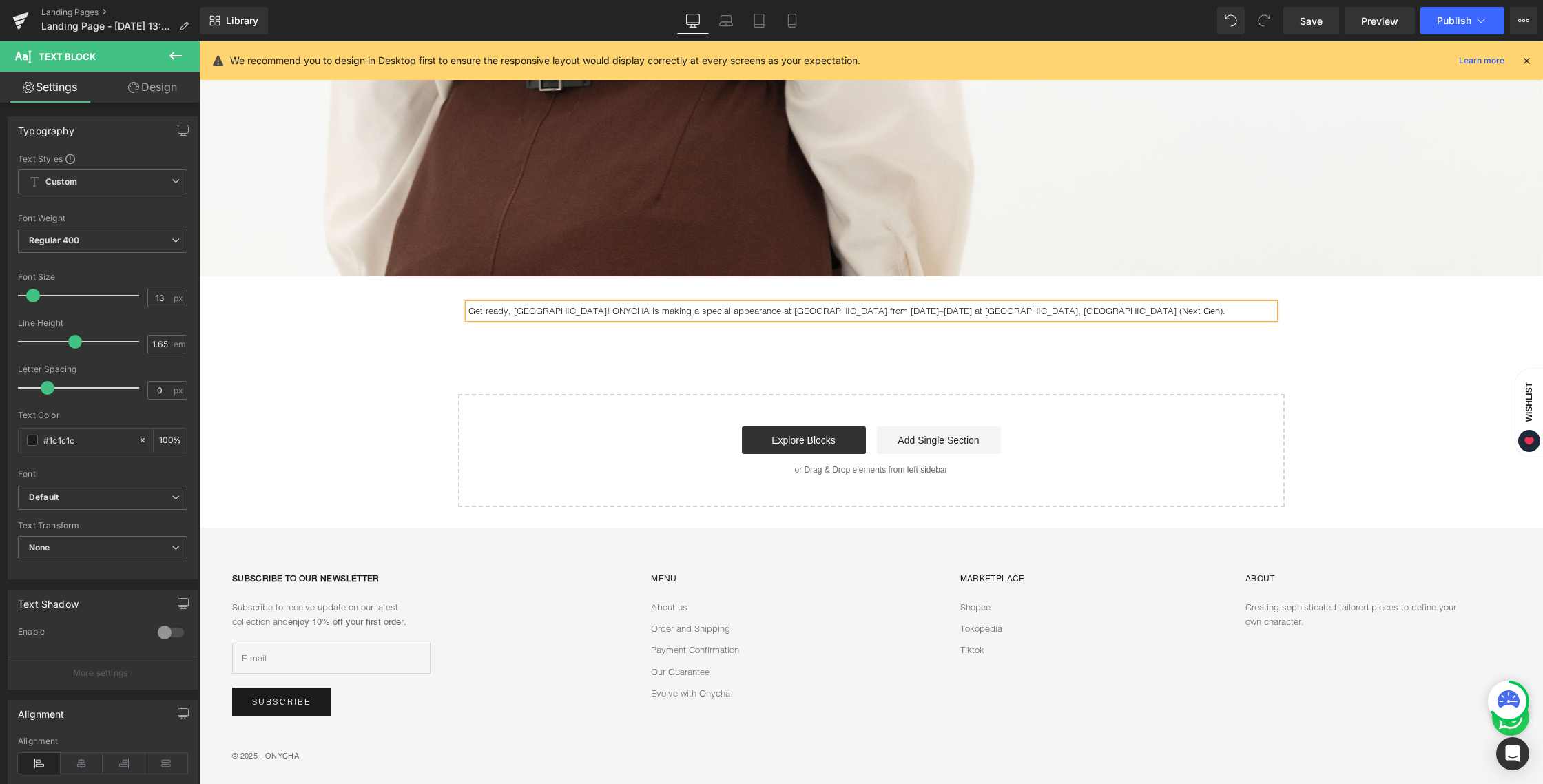
click at [806, 357] on div "Image Row Get ready, [GEOGRAPHIC_DATA]! ONYCHA is making a special appearance a…" at bounding box center [871, 96] width 1343 height 823
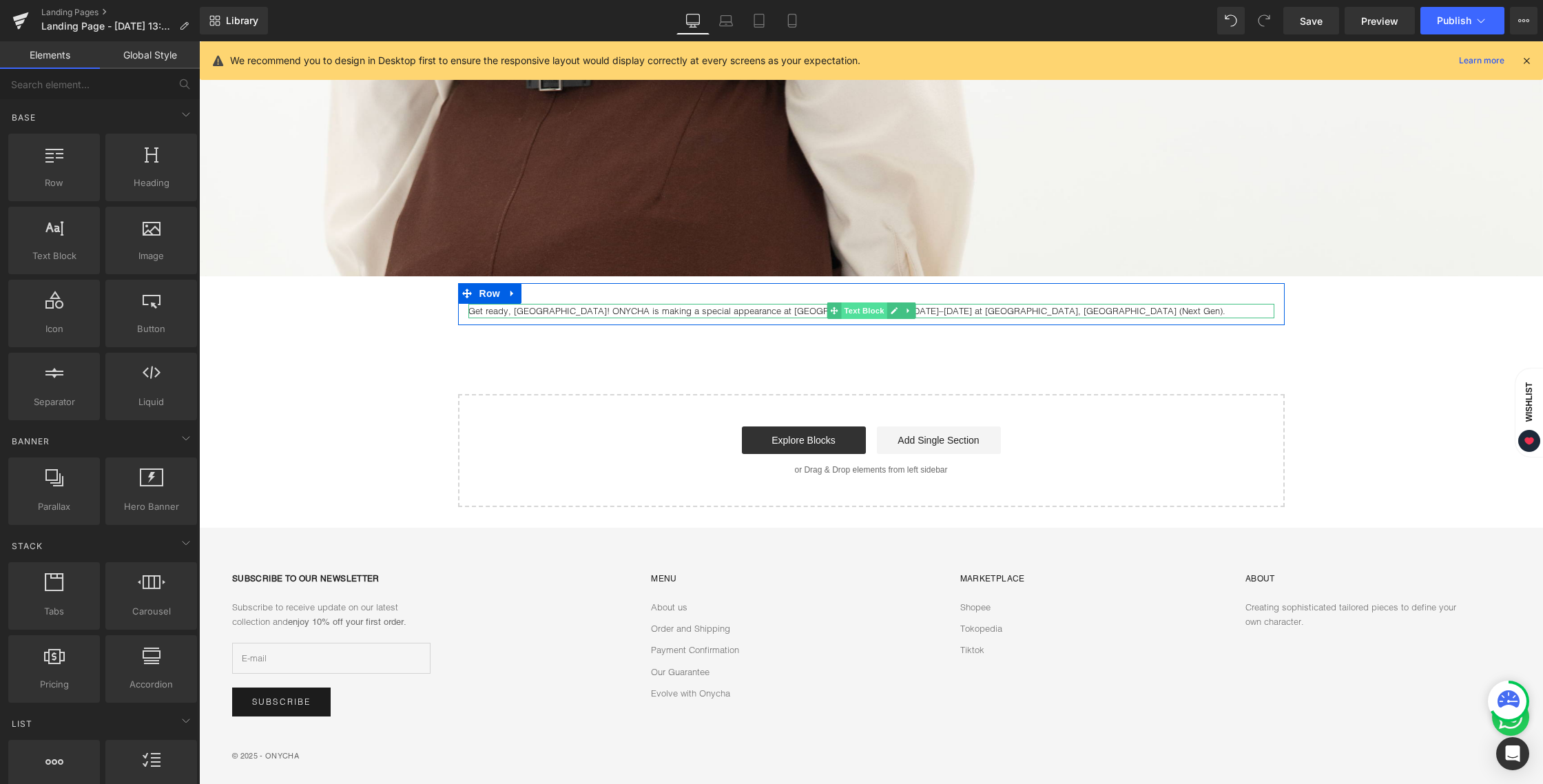
click at [866, 305] on span "Text Block" at bounding box center [863, 310] width 45 height 17
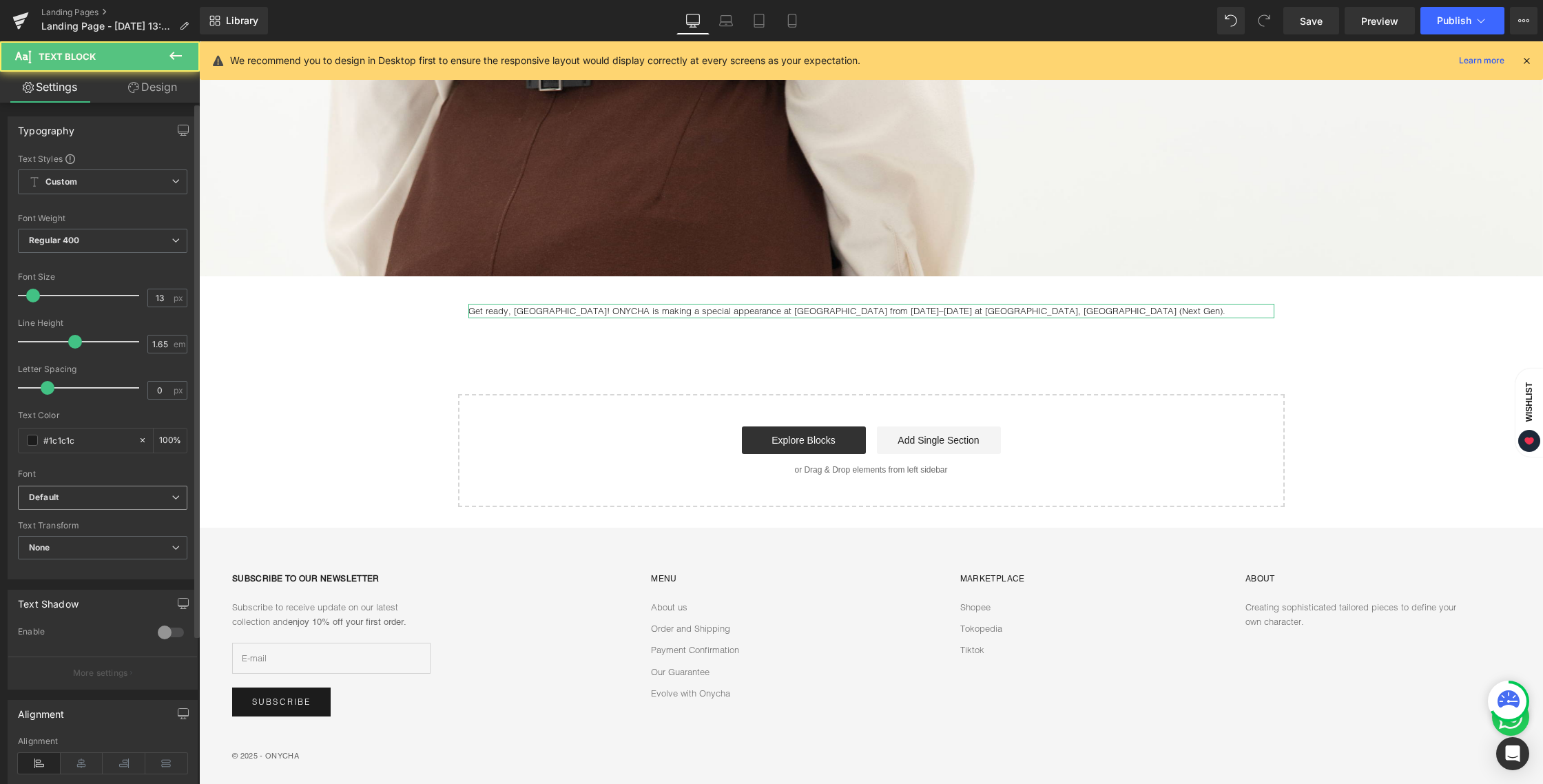
click at [91, 499] on b "Default" at bounding box center [100, 497] width 142 height 12
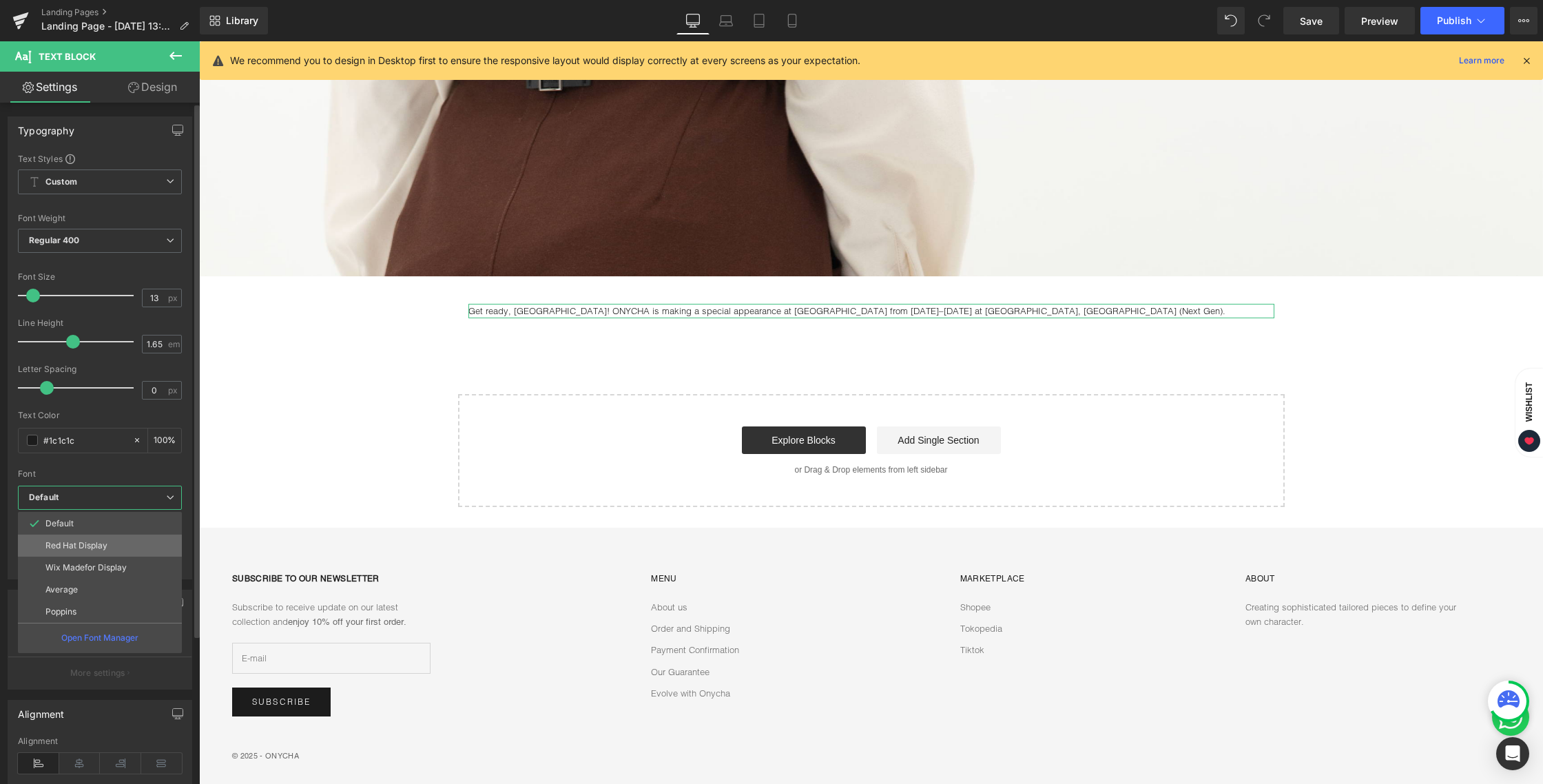
click at [76, 550] on p "Red Hat Display" at bounding box center [76, 545] width 62 height 10
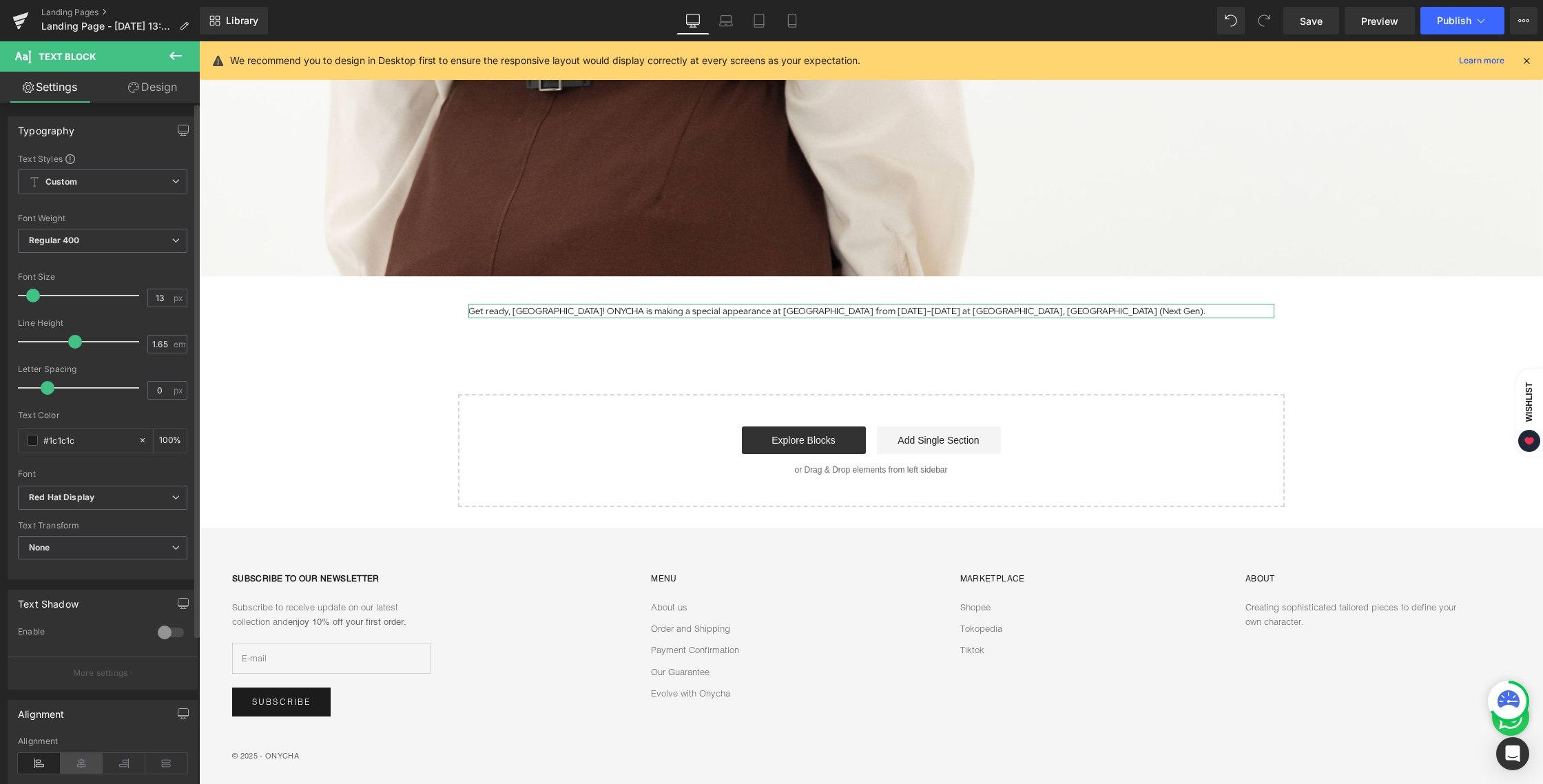
click at [83, 758] on icon at bounding box center [82, 763] width 43 height 21
click at [857, 303] on span "Text Block" at bounding box center [863, 311] width 45 height 17
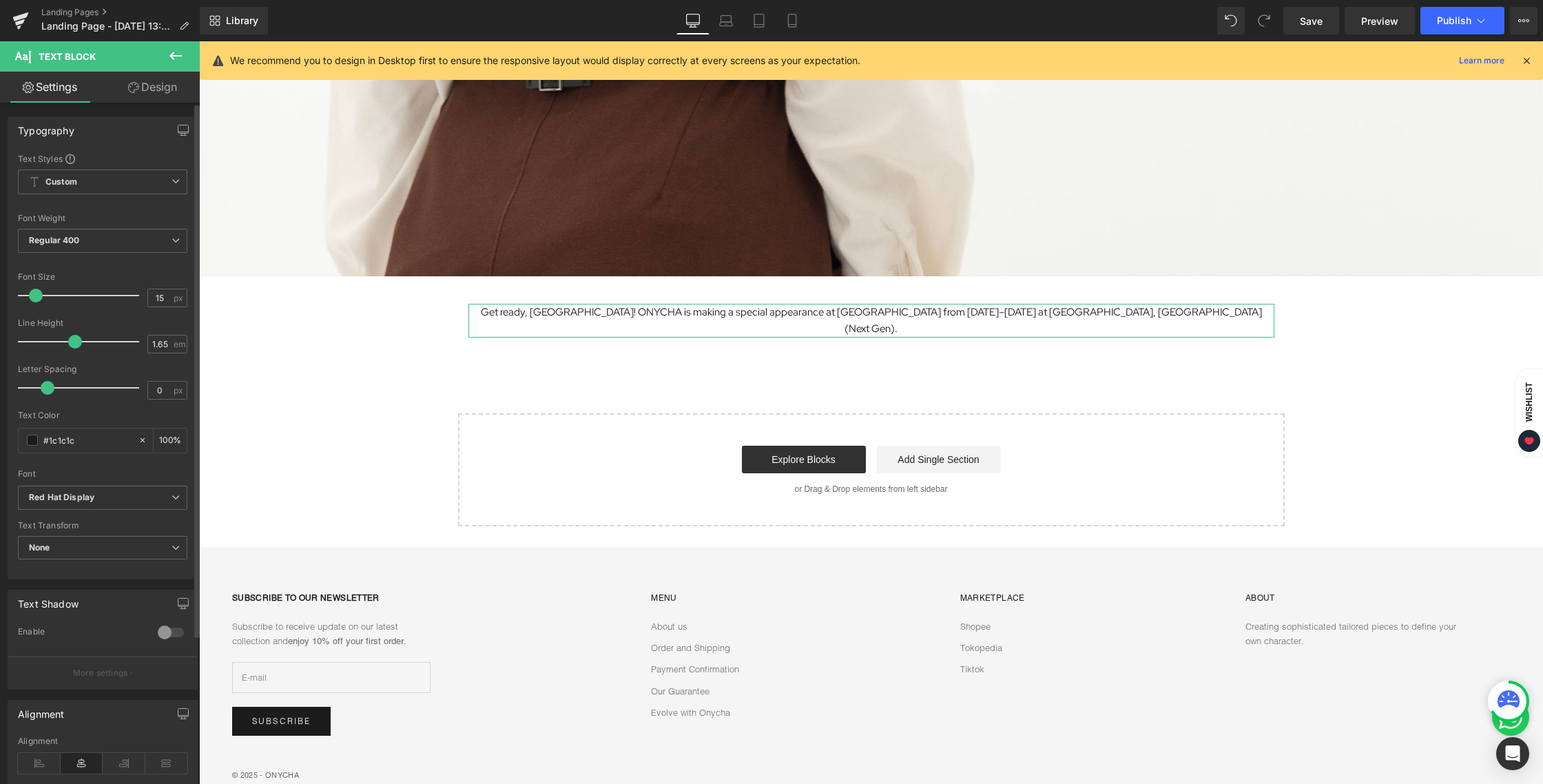
type input "14"
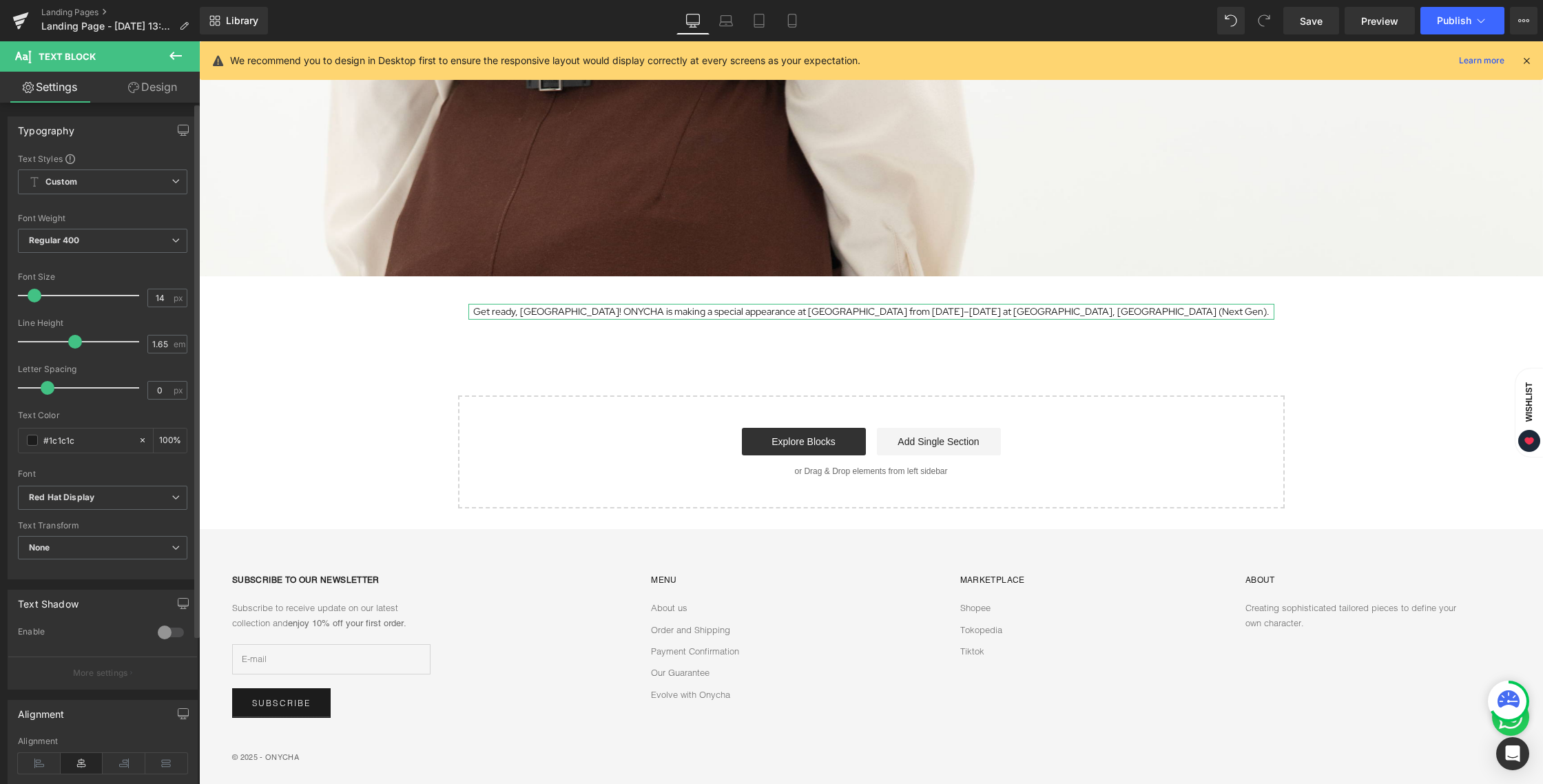
click at [34, 294] on span at bounding box center [34, 296] width 14 height 14
click at [602, 341] on div "Image Row Get ready, [GEOGRAPHIC_DATA]! ONYCHA is making a special appearance a…" at bounding box center [871, 96] width 1343 height 824
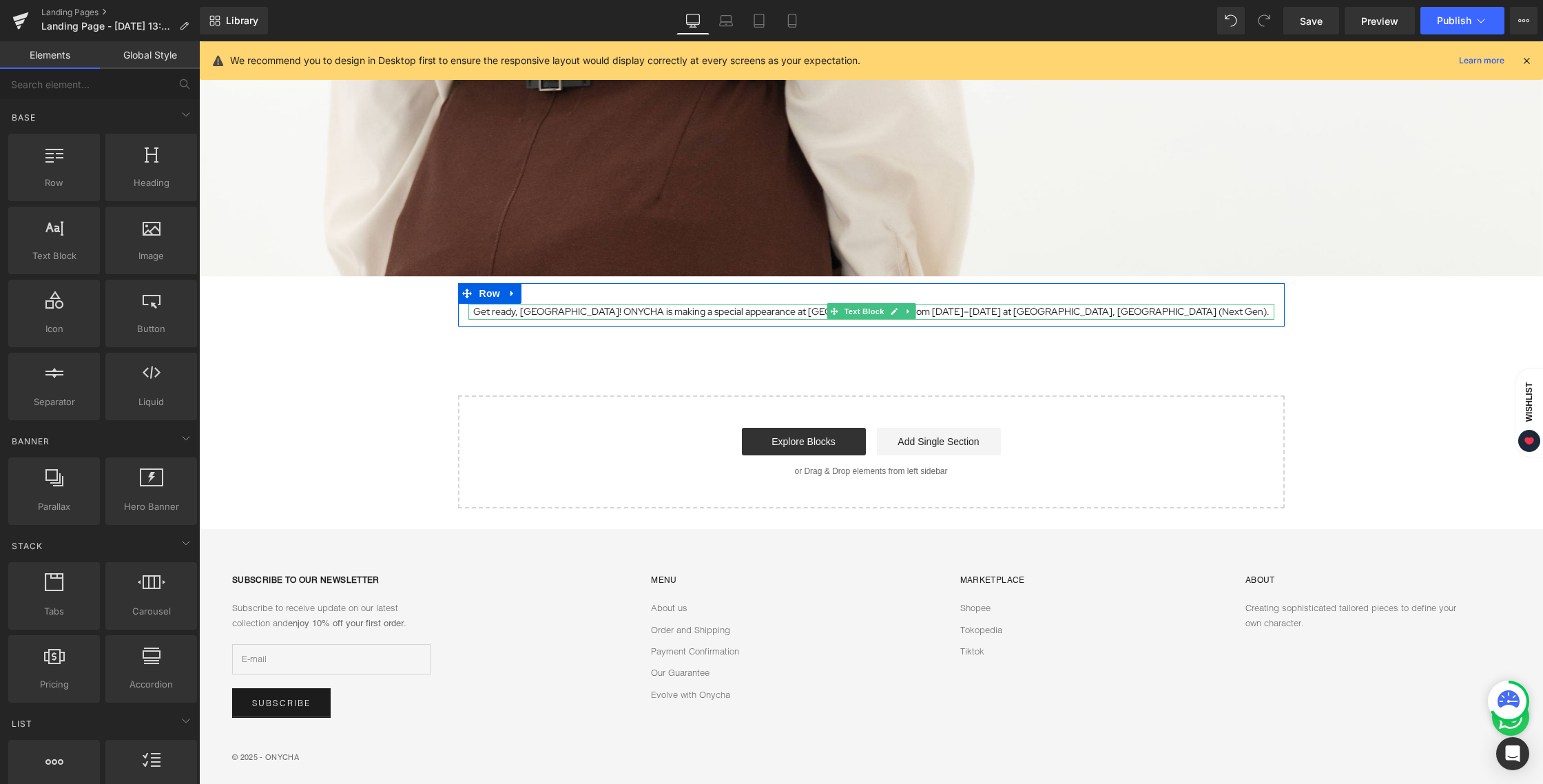
click at [615, 311] on p "Get ready, [GEOGRAPHIC_DATA]! ONYCHA is making a special appearance at [GEOGRAP…" at bounding box center [871, 311] width 806 height 16
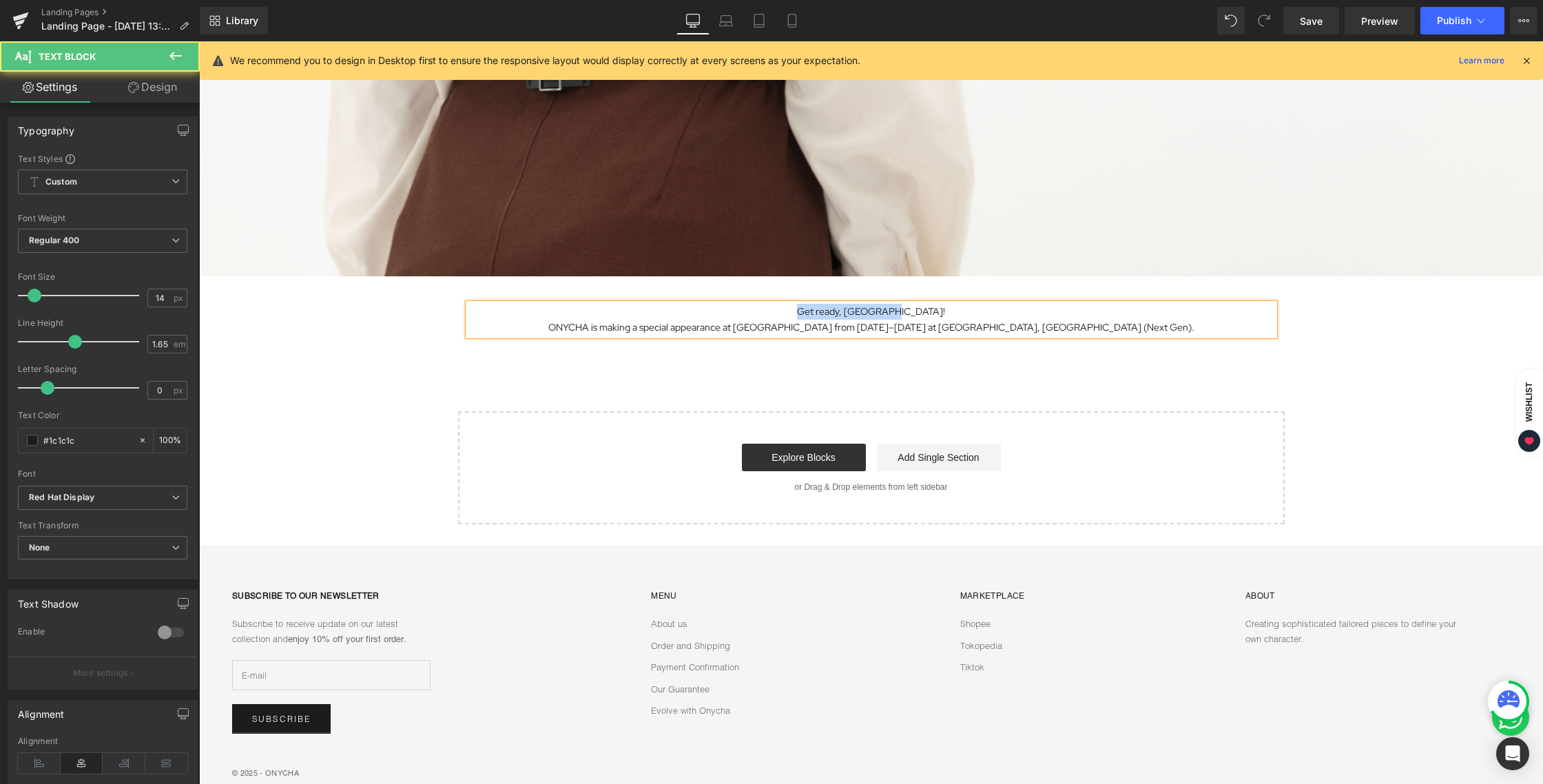
drag, startPoint x: 819, startPoint y: 308, endPoint x: 930, endPoint y: 307, distance: 111.0
click at [930, 307] on p "Get ready, [GEOGRAPHIC_DATA]!" at bounding box center [871, 311] width 806 height 16
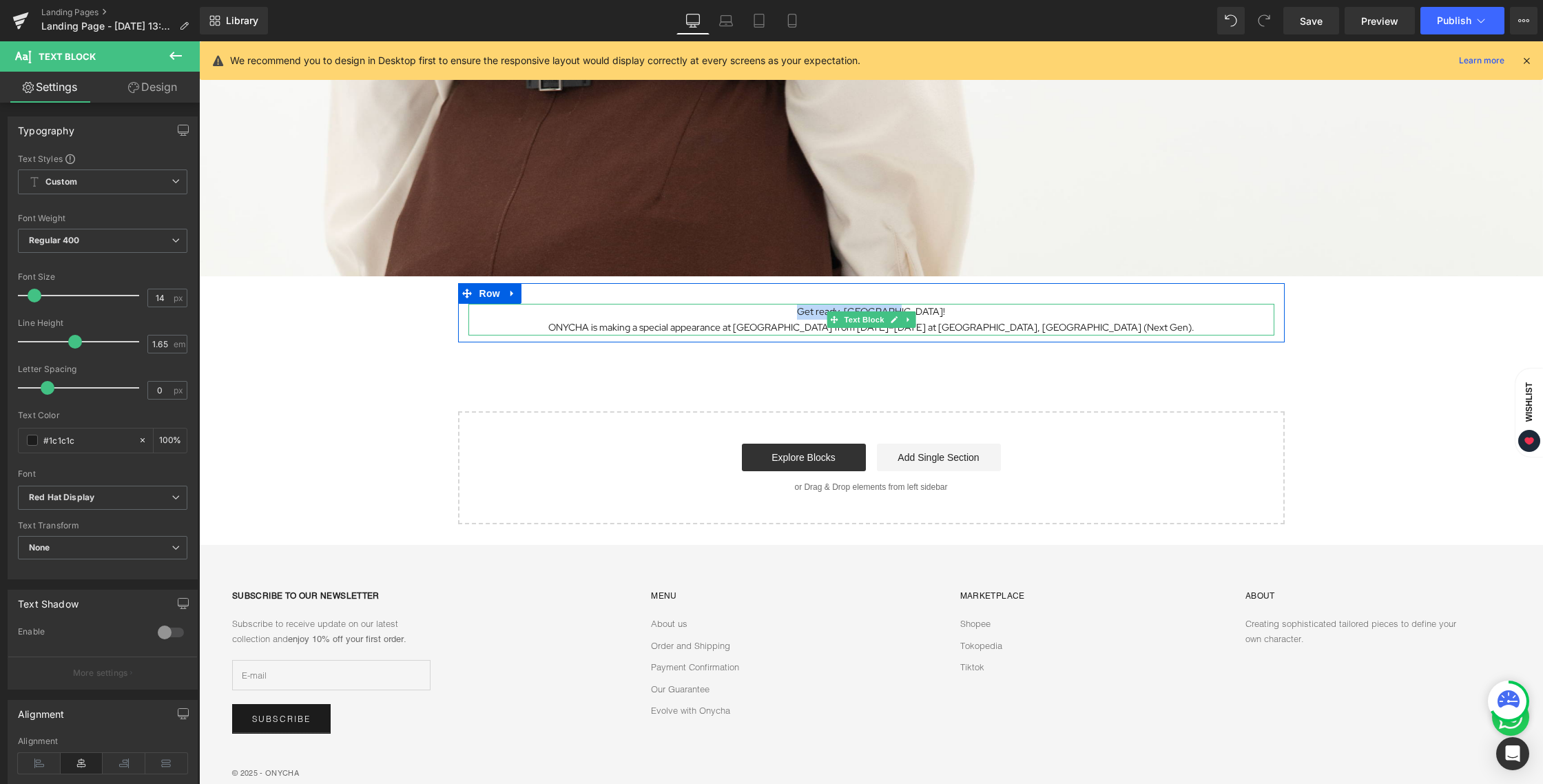
click at [859, 315] on span "Text Block" at bounding box center [863, 319] width 45 height 17
click at [891, 322] on icon at bounding box center [894, 319] width 7 height 7
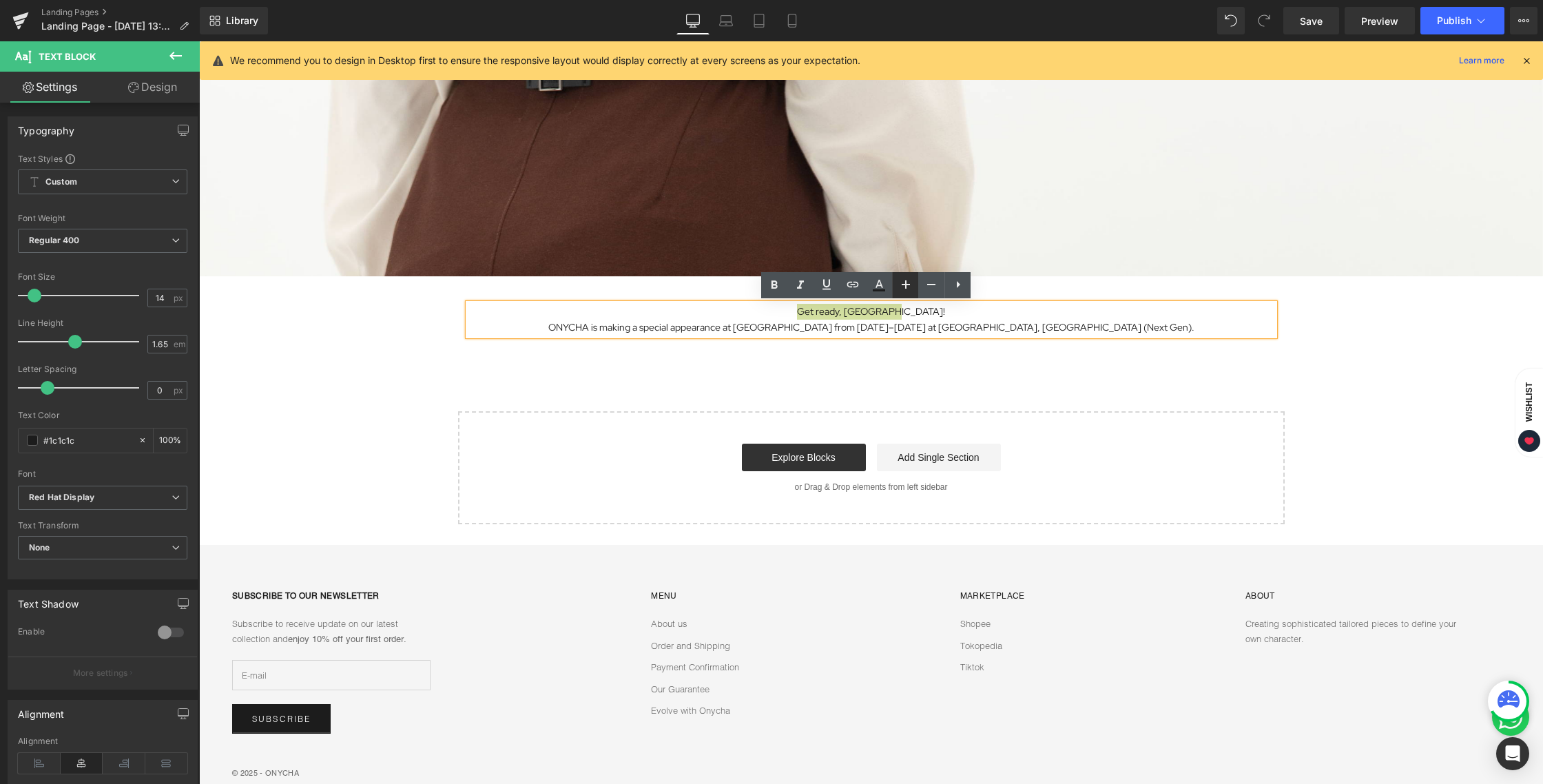
click at [911, 280] on icon at bounding box center [905, 285] width 17 height 17
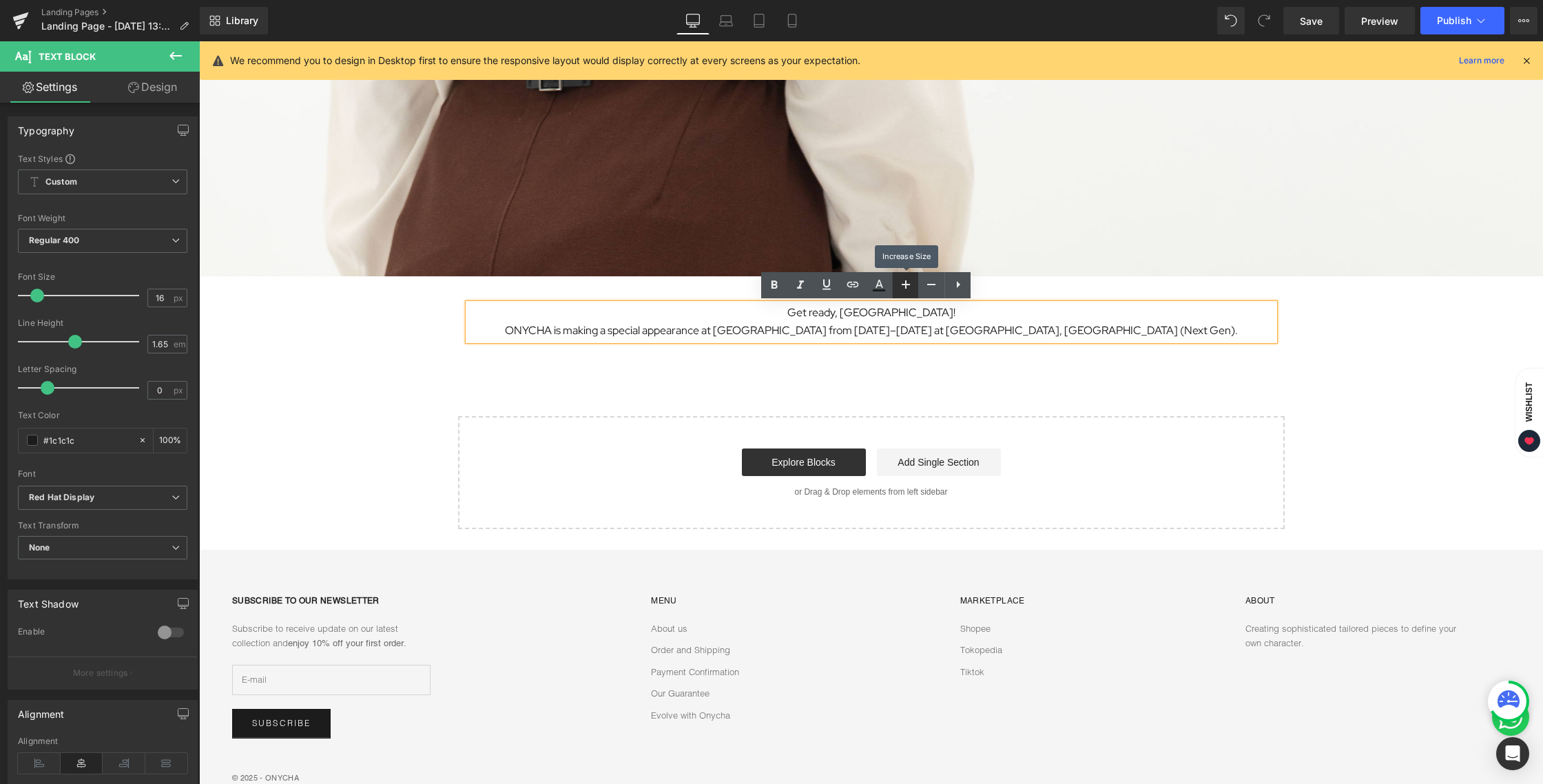
click at [911, 280] on icon at bounding box center [905, 285] width 17 height 17
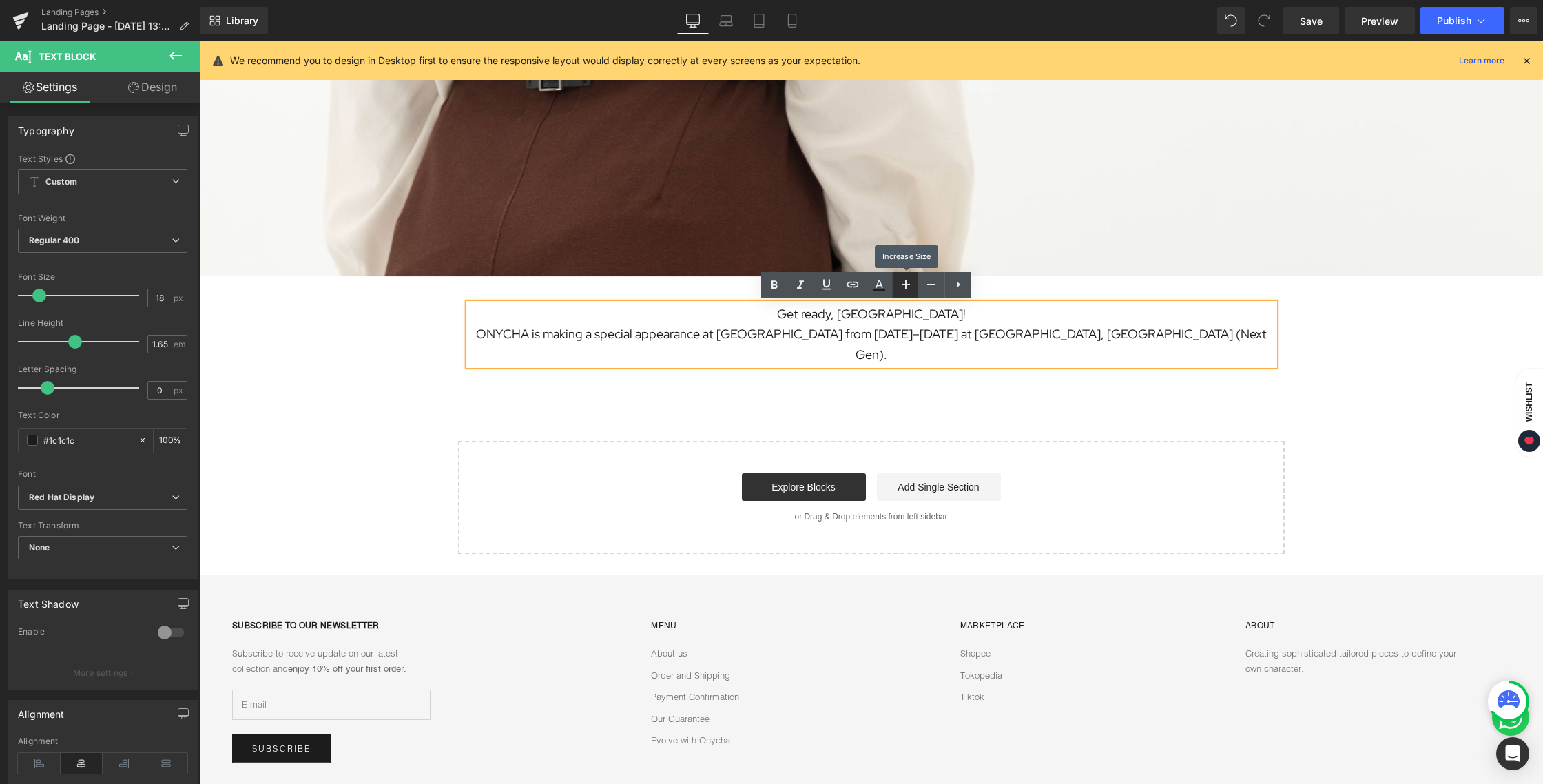
click at [911, 280] on icon at bounding box center [905, 285] width 17 height 17
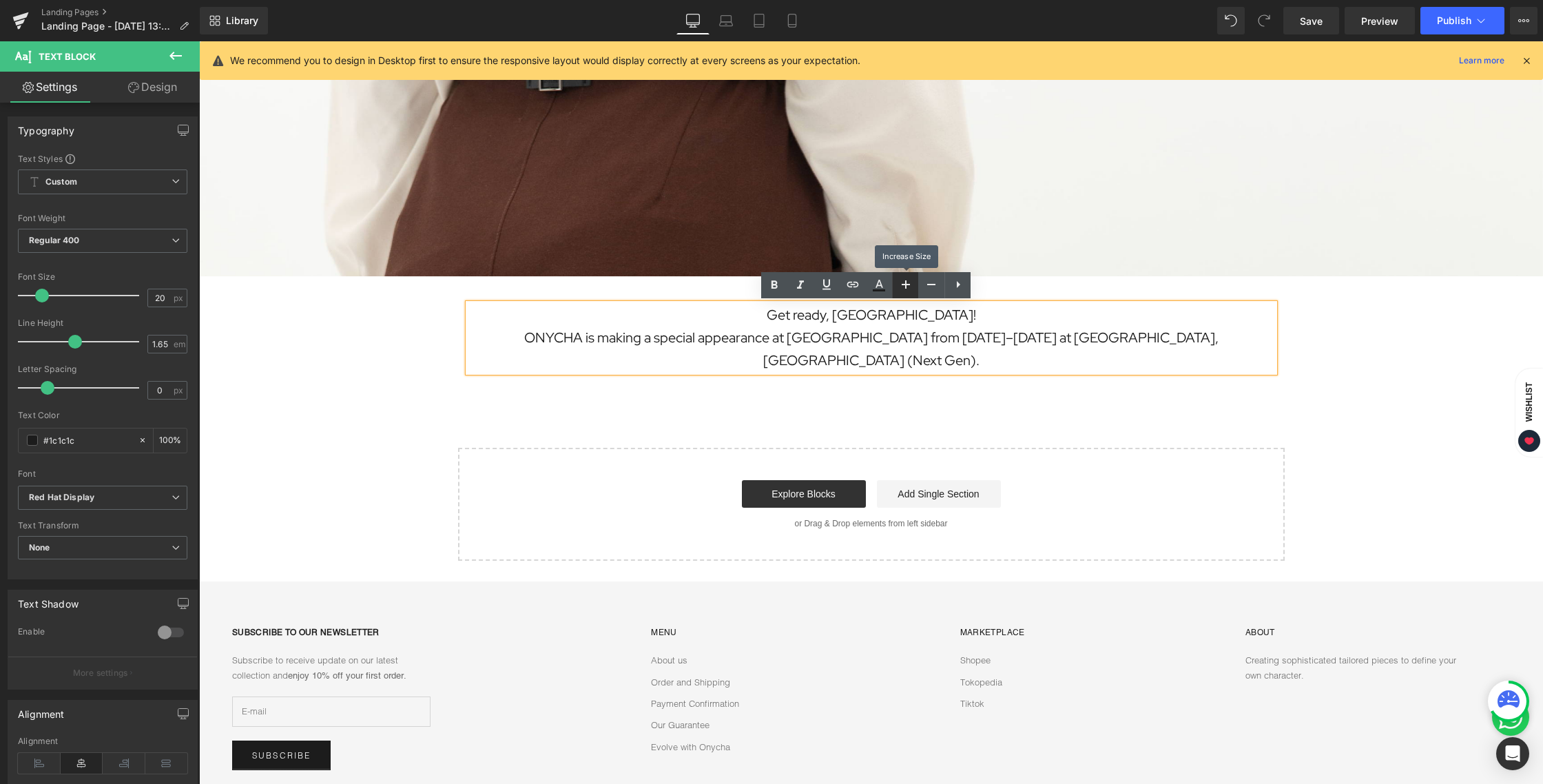
click at [911, 280] on icon at bounding box center [905, 285] width 17 height 17
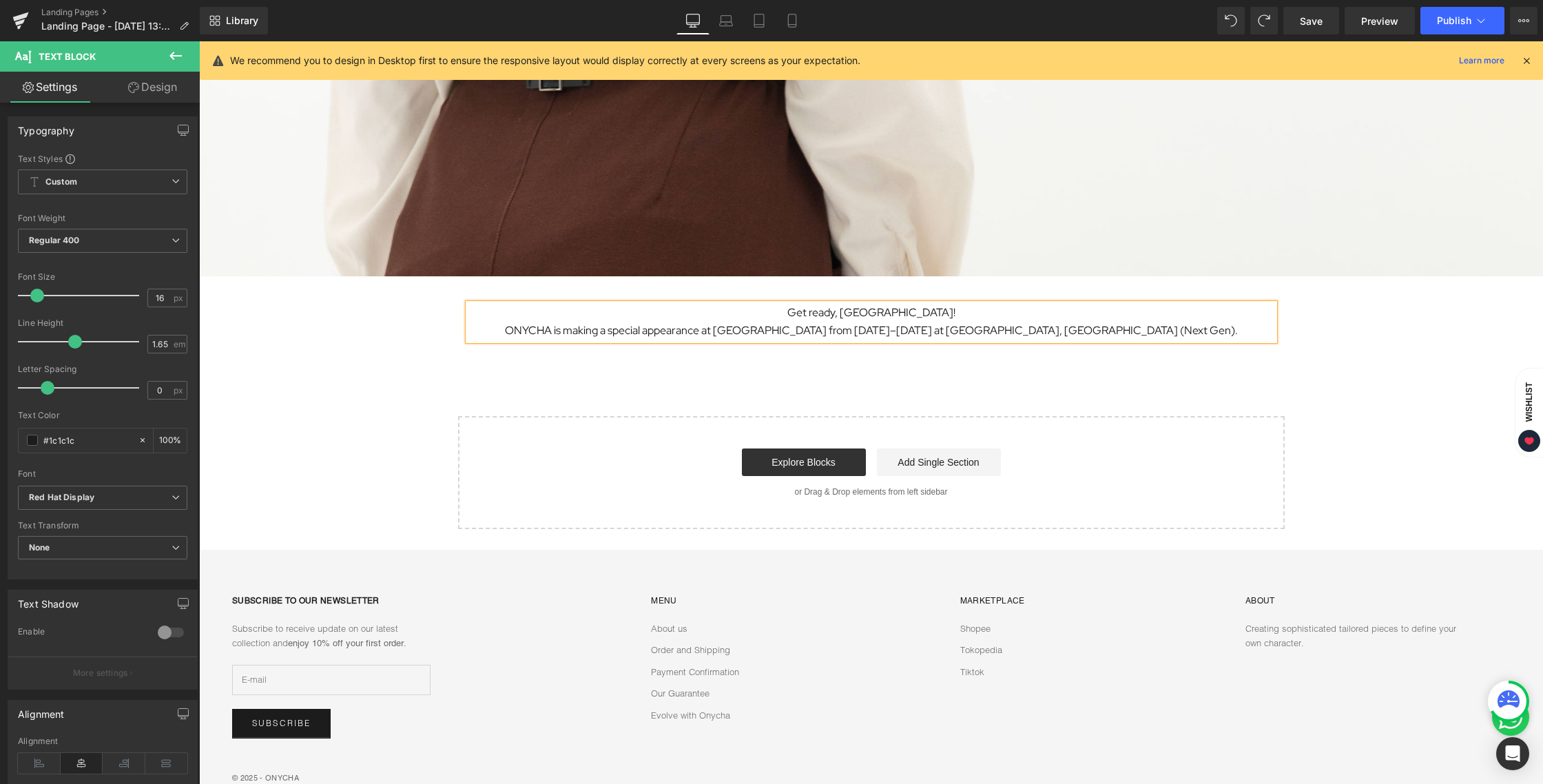
type input "14"
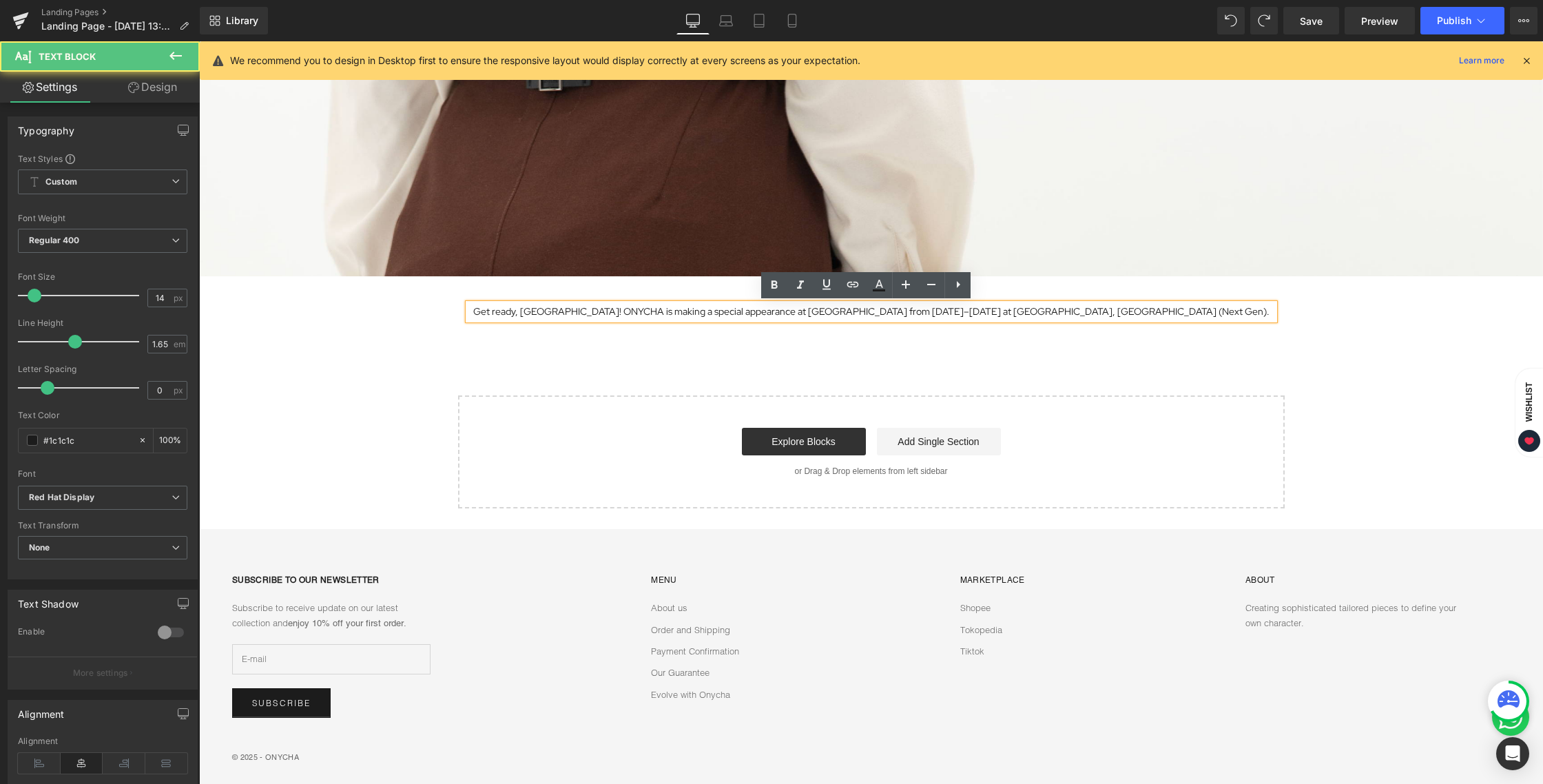
click at [622, 311] on p "Get ready, [GEOGRAPHIC_DATA]! ONYCHA is making a special appearance at [GEOGRAP…" at bounding box center [871, 311] width 806 height 16
click at [902, 346] on div "Image Row Get ready, [GEOGRAPHIC_DATA]! ONYCHA is making a special appearance a…" at bounding box center [871, 96] width 1343 height 824
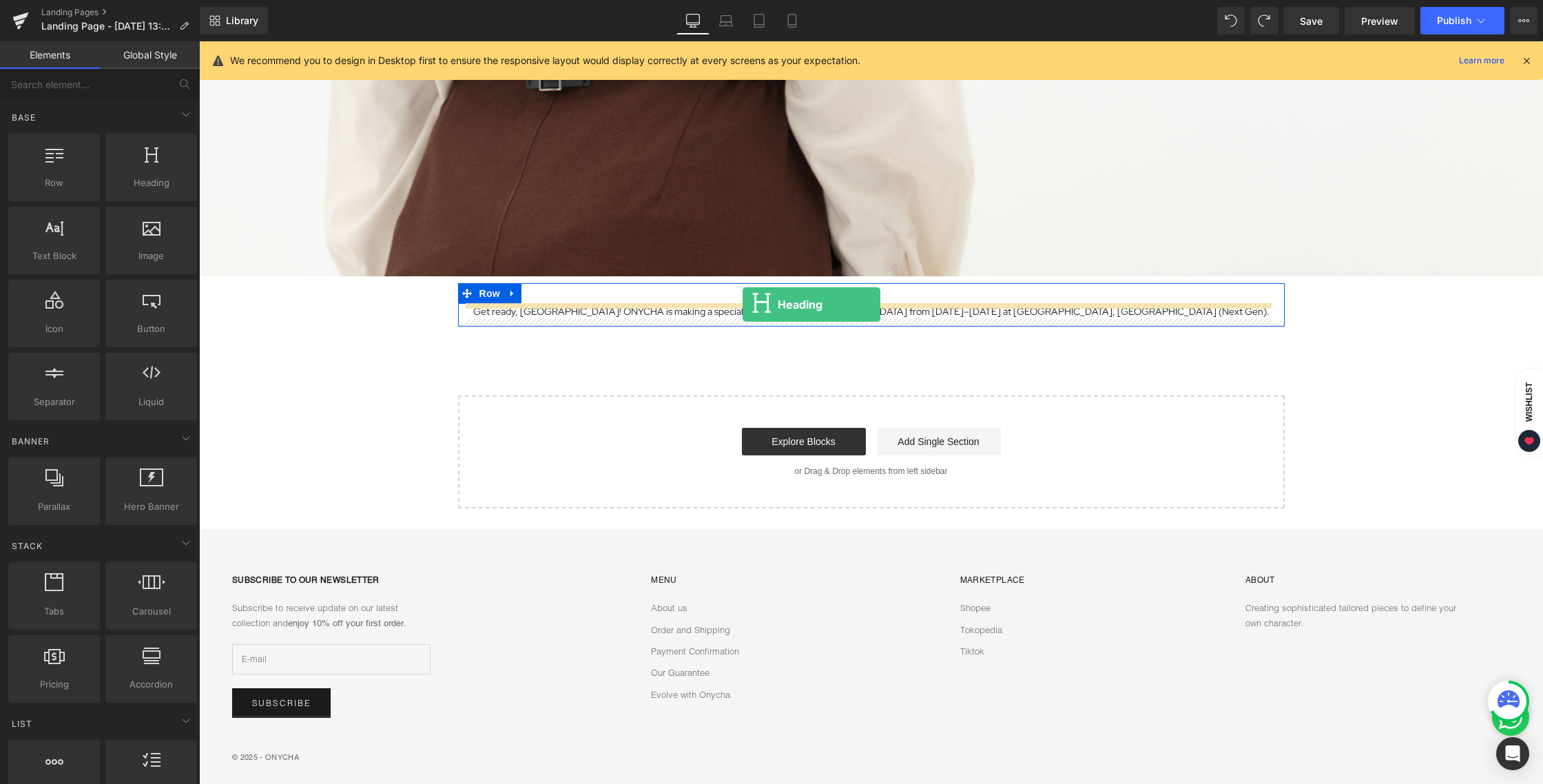
drag, startPoint x: 385, startPoint y: 214, endPoint x: 742, endPoint y: 304, distance: 368.2
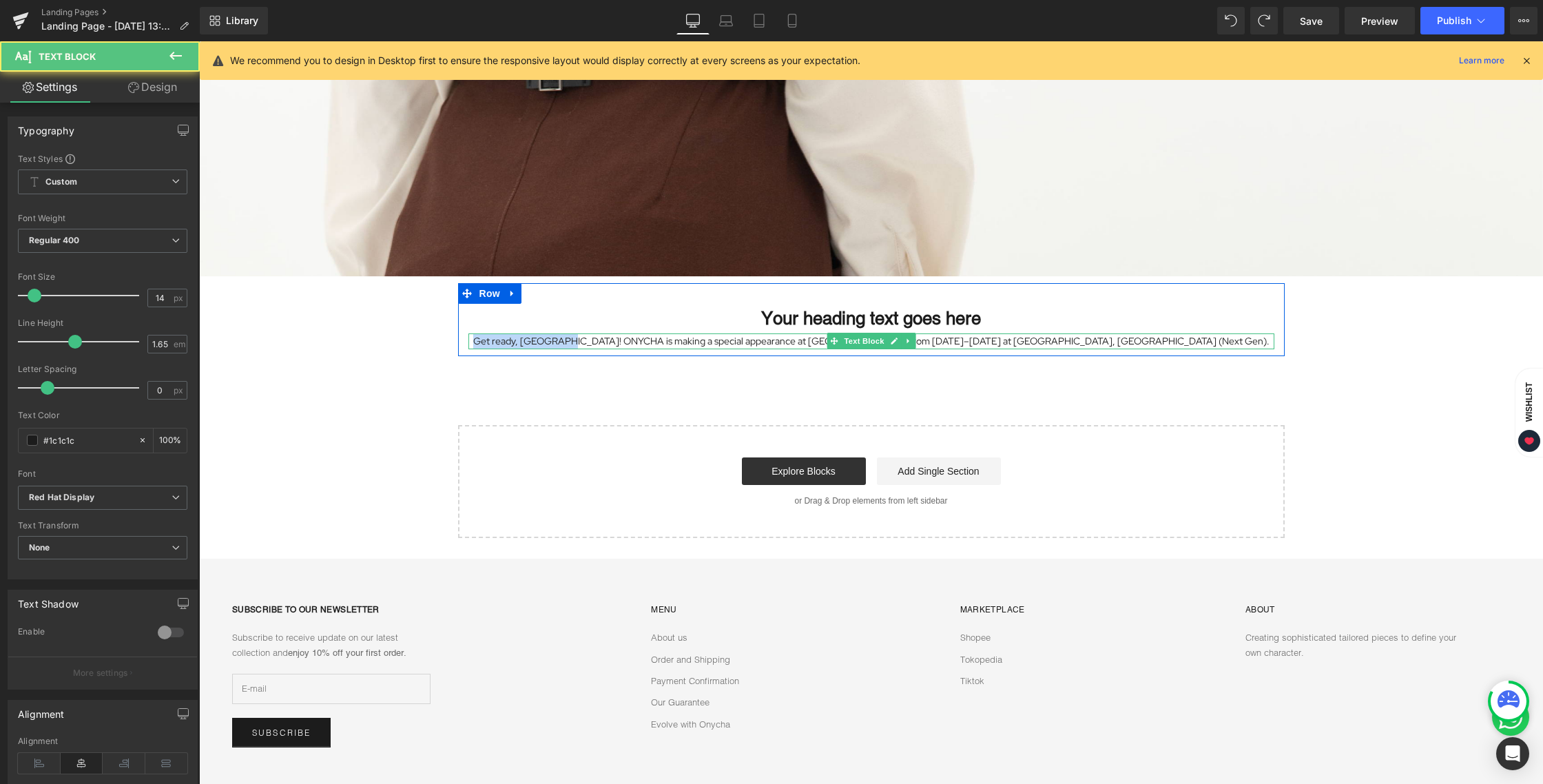
drag, startPoint x: 611, startPoint y: 339, endPoint x: 479, endPoint y: 337, distance: 132.0
click at [479, 337] on p "Get ready, [GEOGRAPHIC_DATA]! ONYCHA is making a special appearance at [GEOGRAP…" at bounding box center [871, 341] width 806 height 16
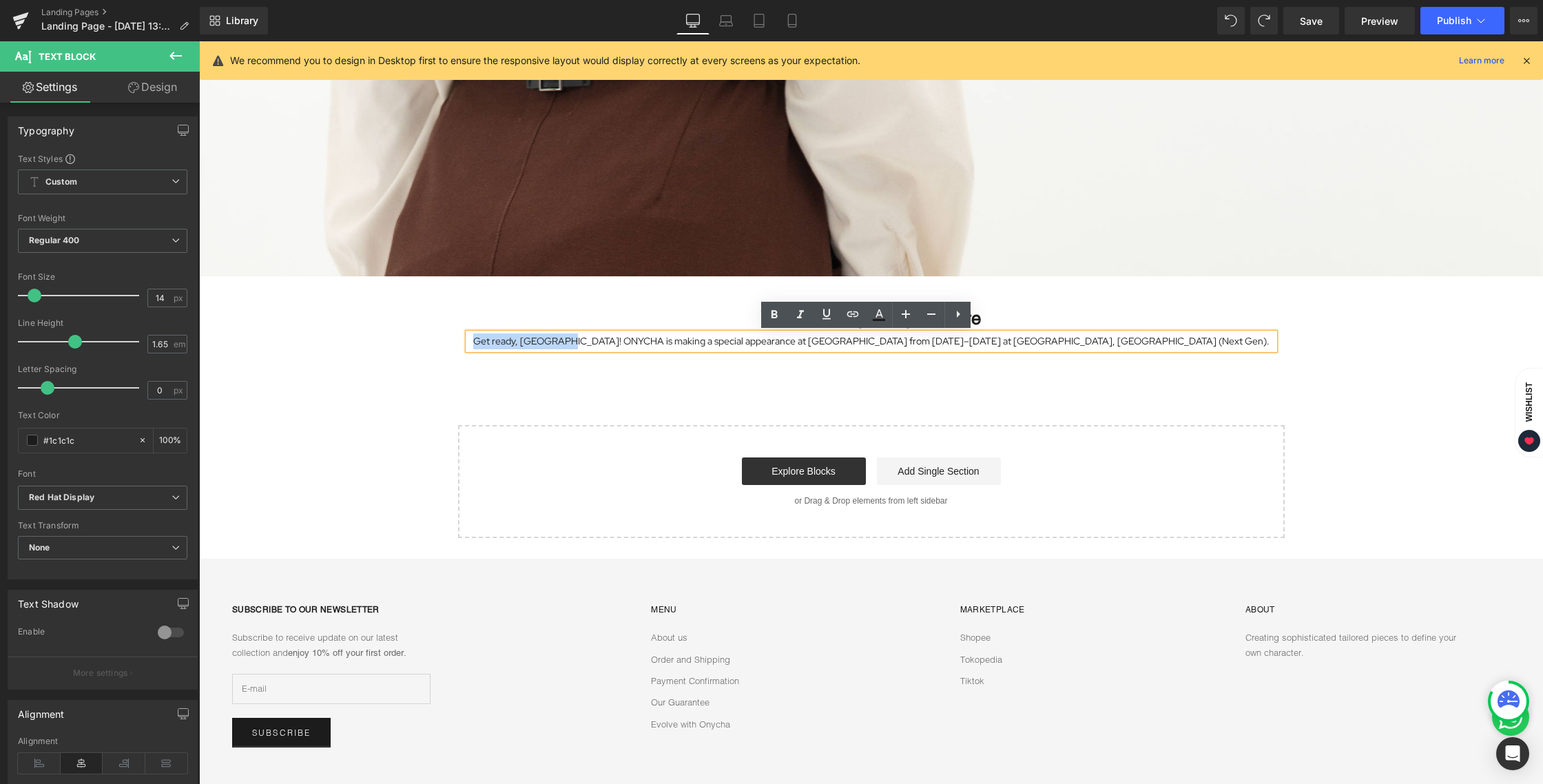
copy p "Get ready, [GEOGRAPHIC_DATA]!"
click at [793, 315] on h1 "Your heading text goes here" at bounding box center [871, 318] width 806 height 29
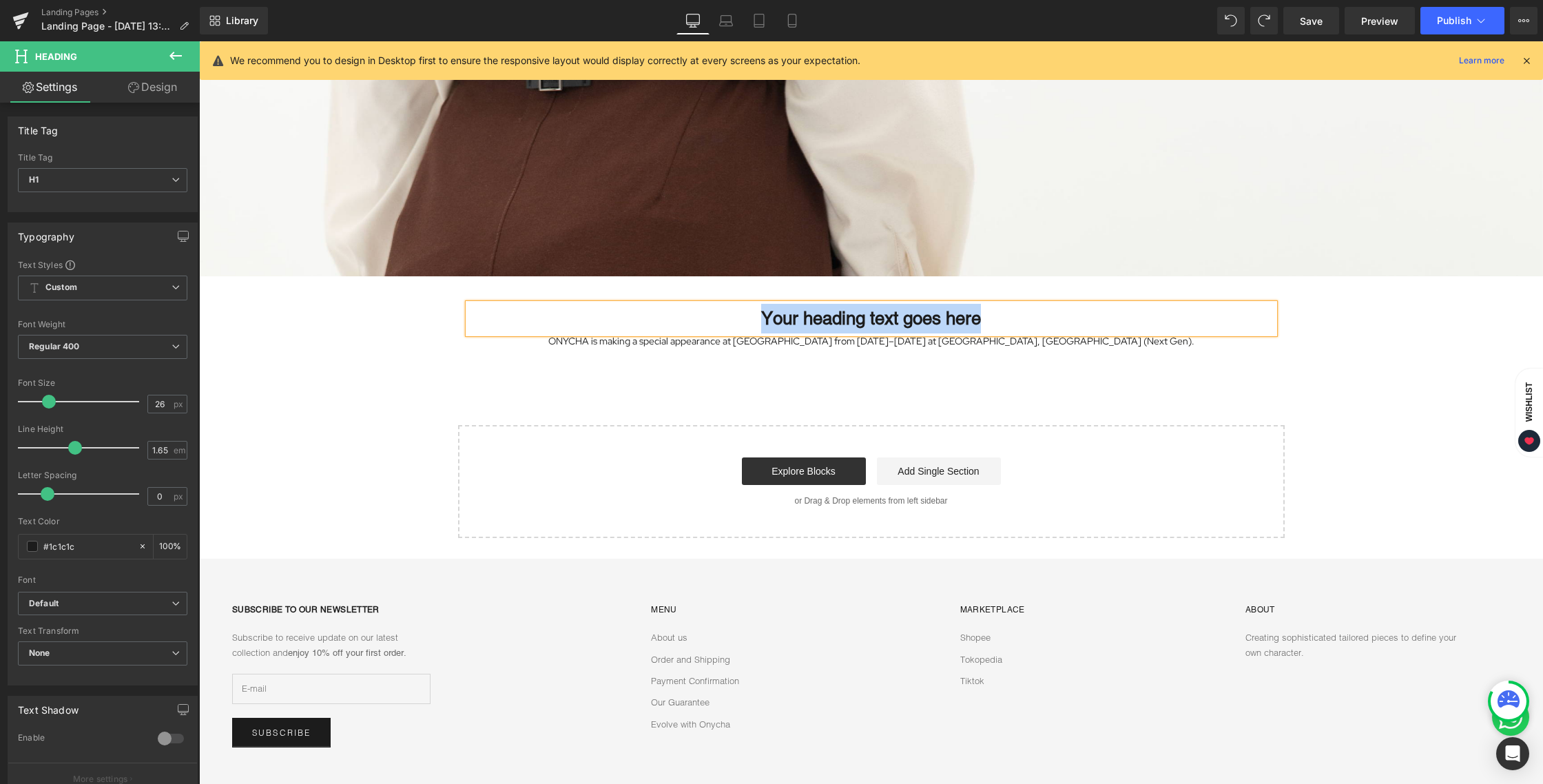
paste div
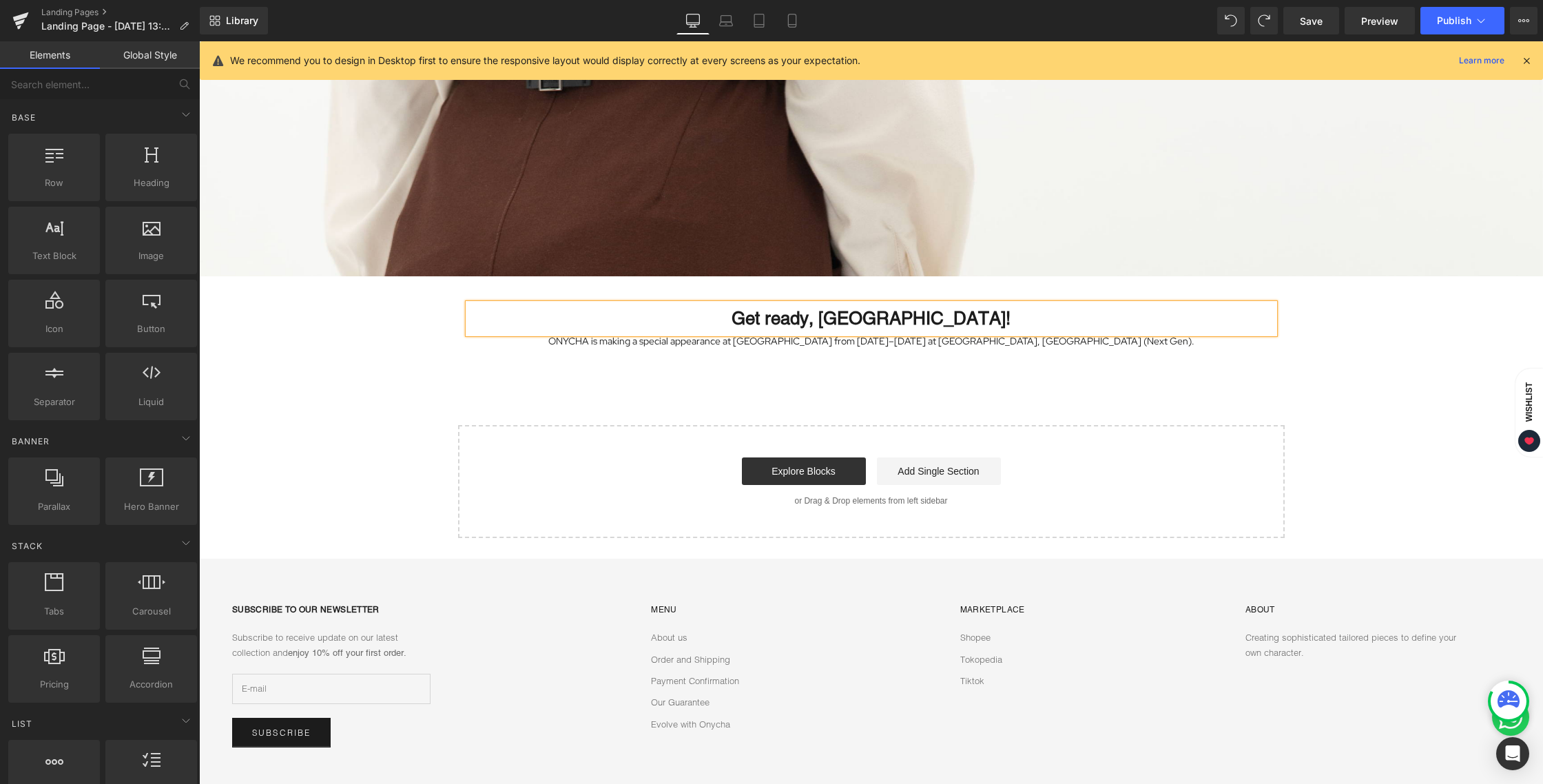
click at [852, 377] on div "Image Row Get ready, [GEOGRAPHIC_DATA]! Heading ONYCHA is making a special appe…" at bounding box center [871, 111] width 1343 height 853
click at [864, 313] on span "Heading" at bounding box center [863, 319] width 37 height 17
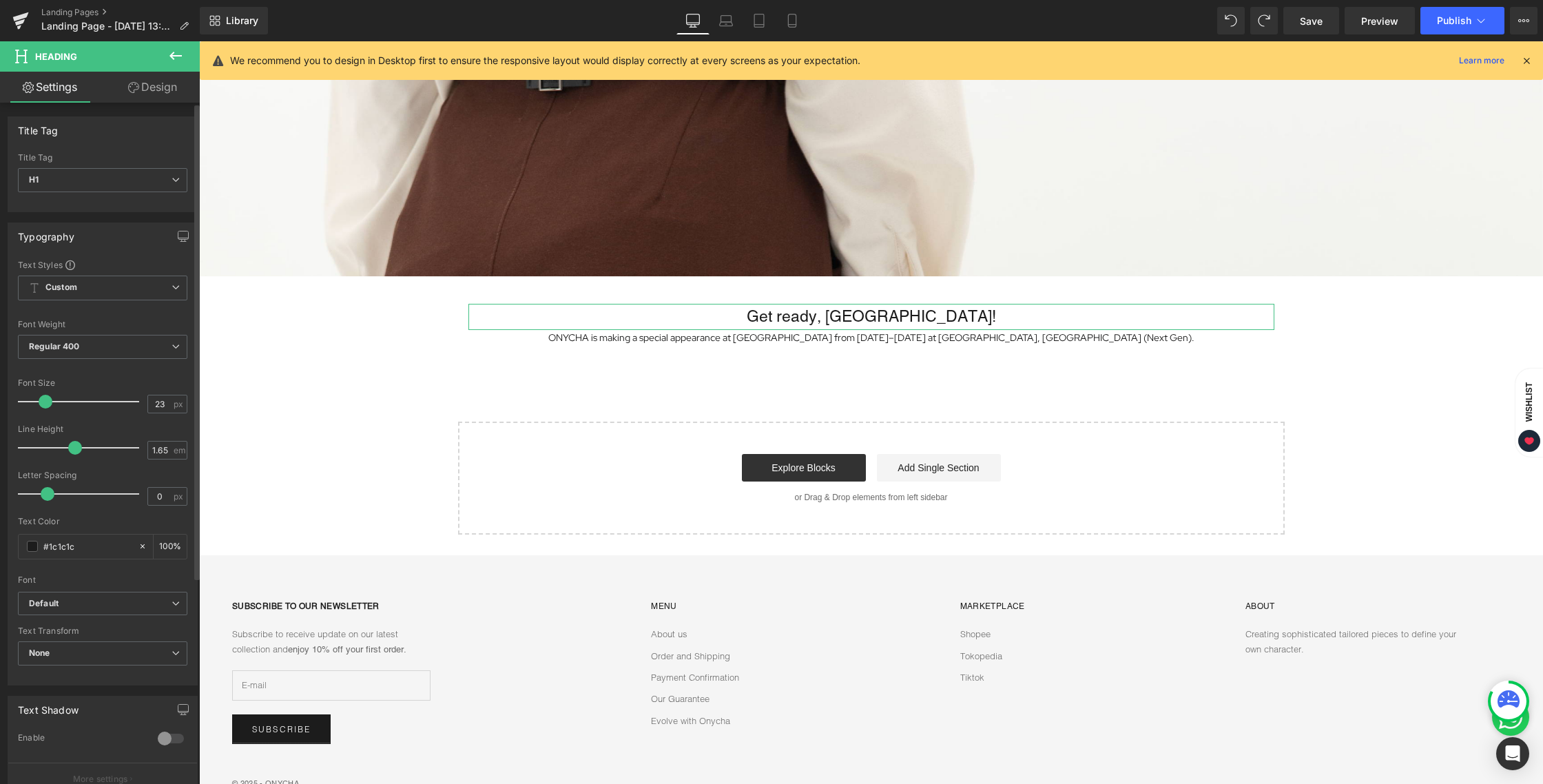
type input "24"
click at [42, 398] on span at bounding box center [47, 402] width 14 height 14
click at [63, 602] on b "Default" at bounding box center [100, 603] width 142 height 12
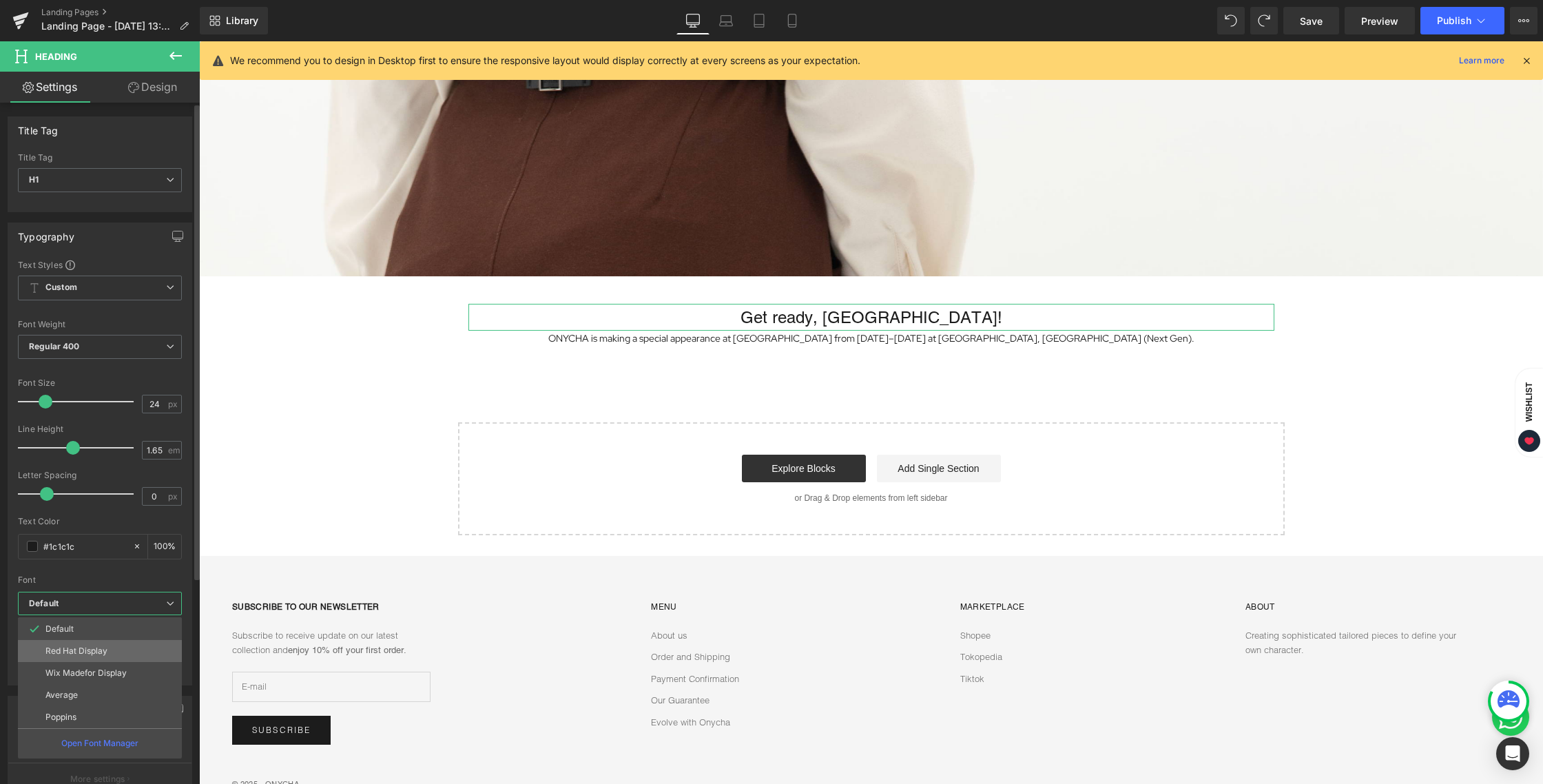
click at [82, 652] on p "Red Hat Display" at bounding box center [76, 651] width 62 height 10
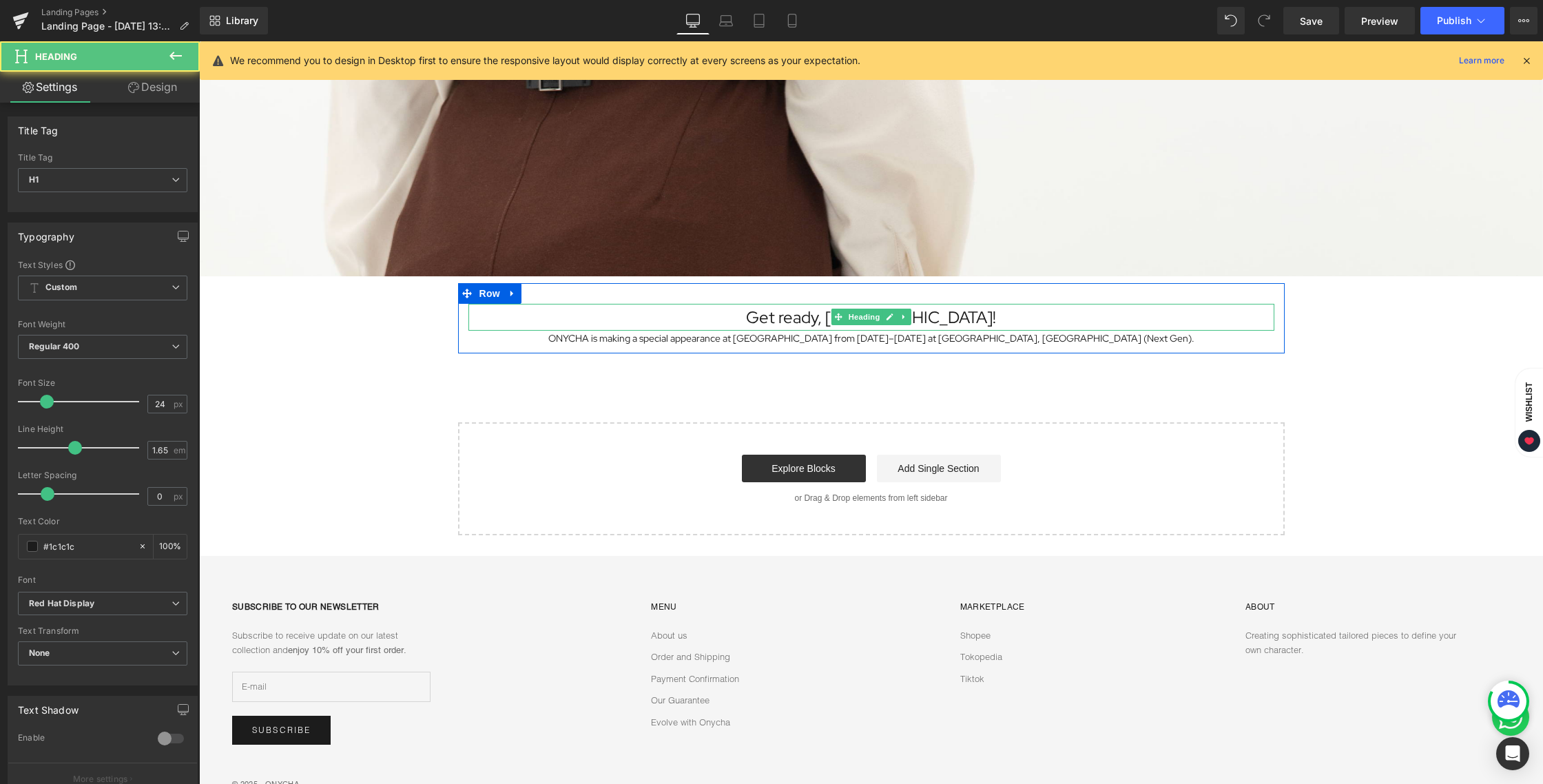
click at [947, 317] on h1 "Get ready, [GEOGRAPHIC_DATA]!" at bounding box center [871, 317] width 806 height 27
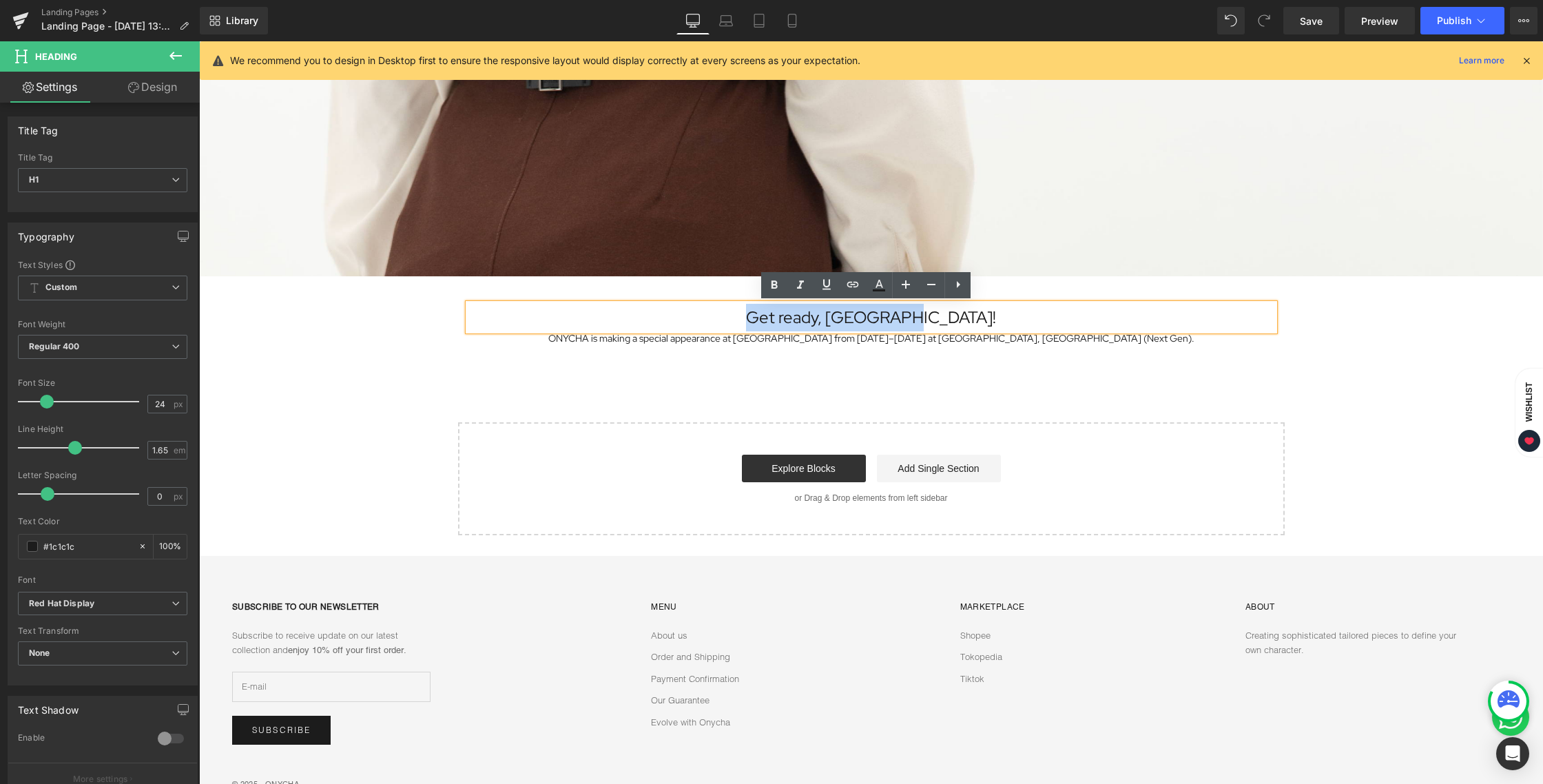
drag, startPoint x: 952, startPoint y: 317, endPoint x: 720, endPoint y: 317, distance: 232.0
click at [720, 317] on h1 "Get ready, [GEOGRAPHIC_DATA]!" at bounding box center [871, 317] width 806 height 27
click at [772, 291] on icon at bounding box center [774, 285] width 17 height 17
click at [845, 392] on div "Image Row Get ready, [GEOGRAPHIC_DATA]! Heading ONYCHA is making a special appe…" at bounding box center [871, 110] width 1343 height 851
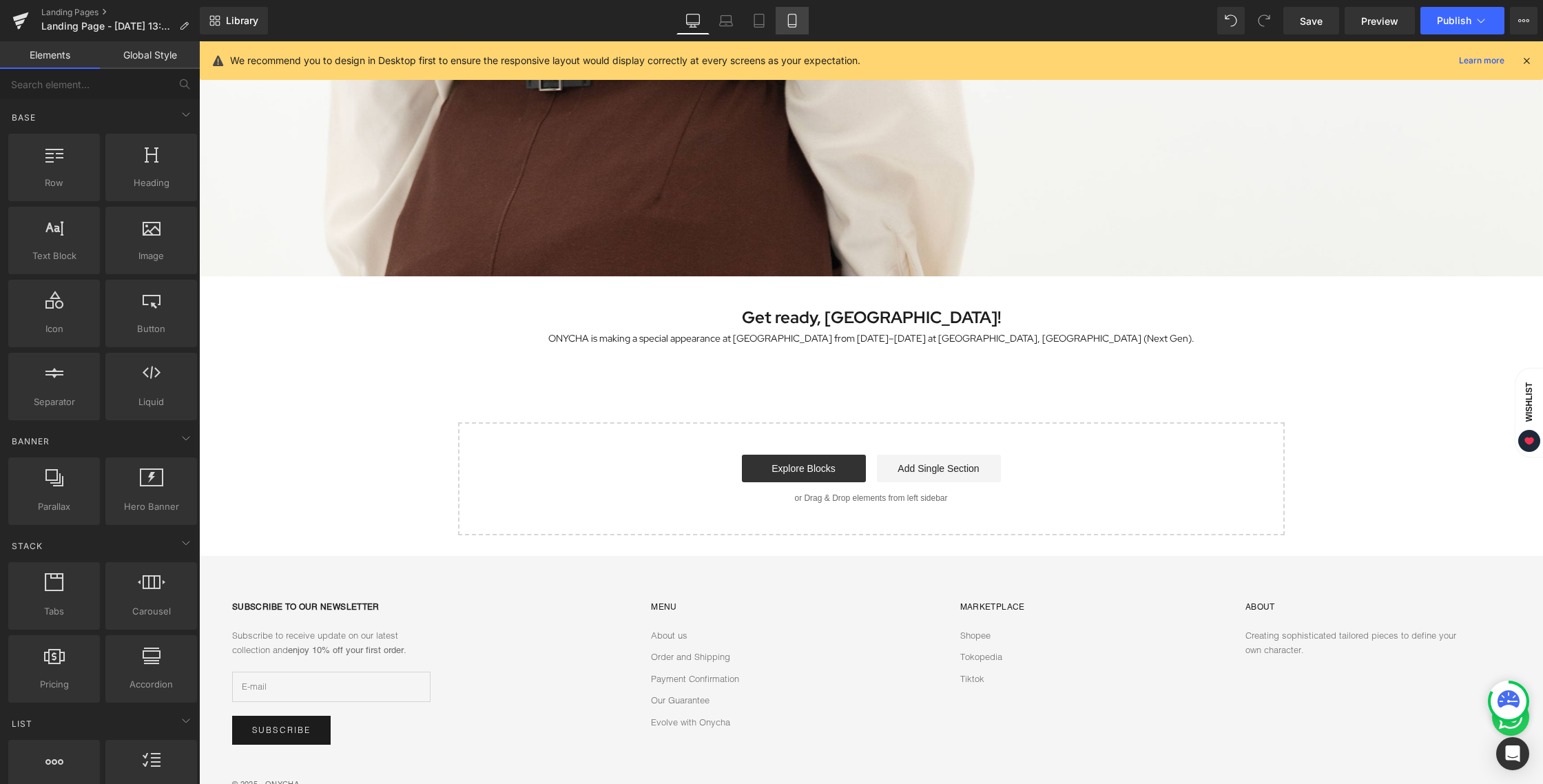
click at [779, 23] on link "Mobile" at bounding box center [792, 20] width 33 height 27
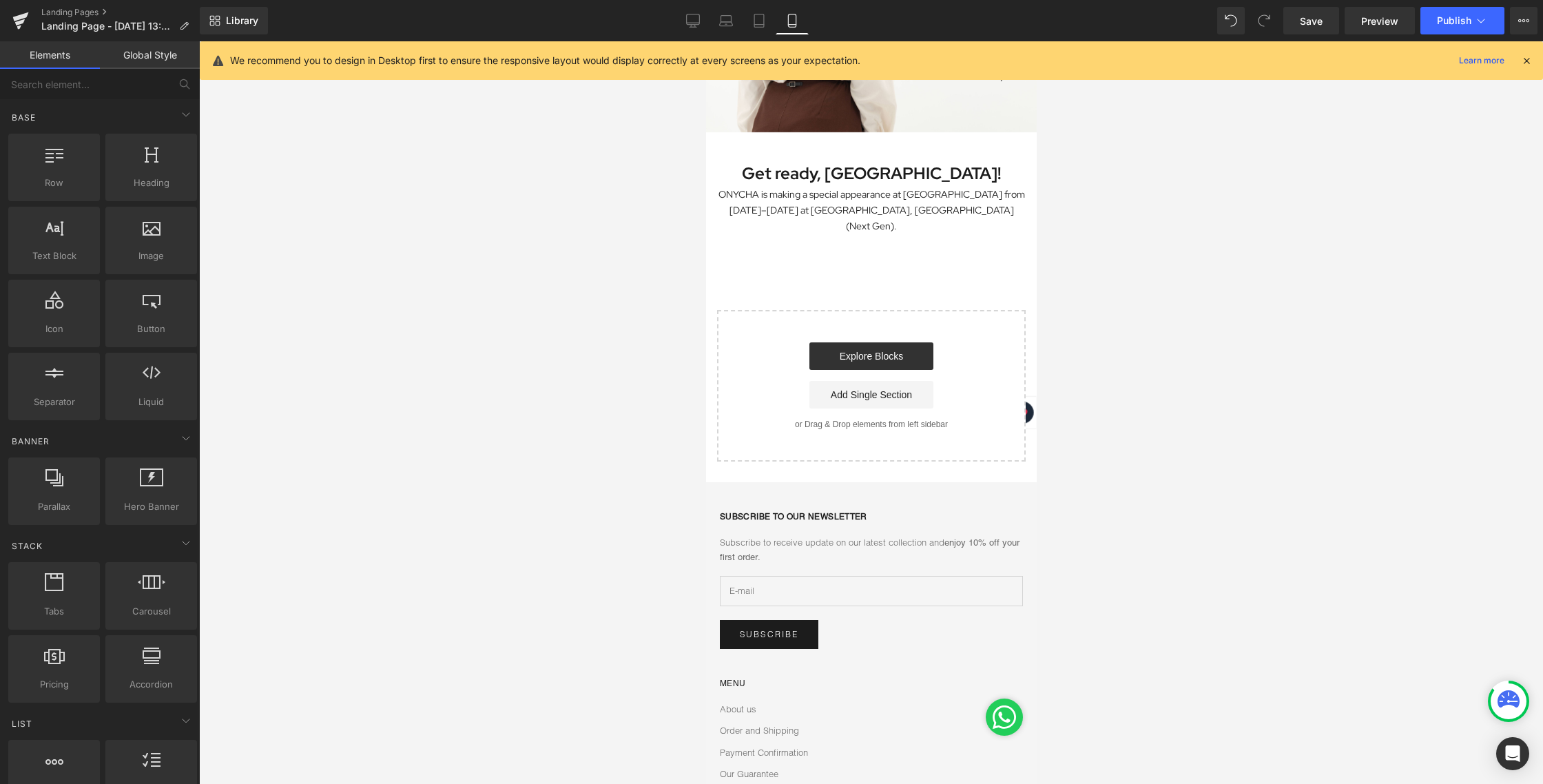
scroll to position [0, 0]
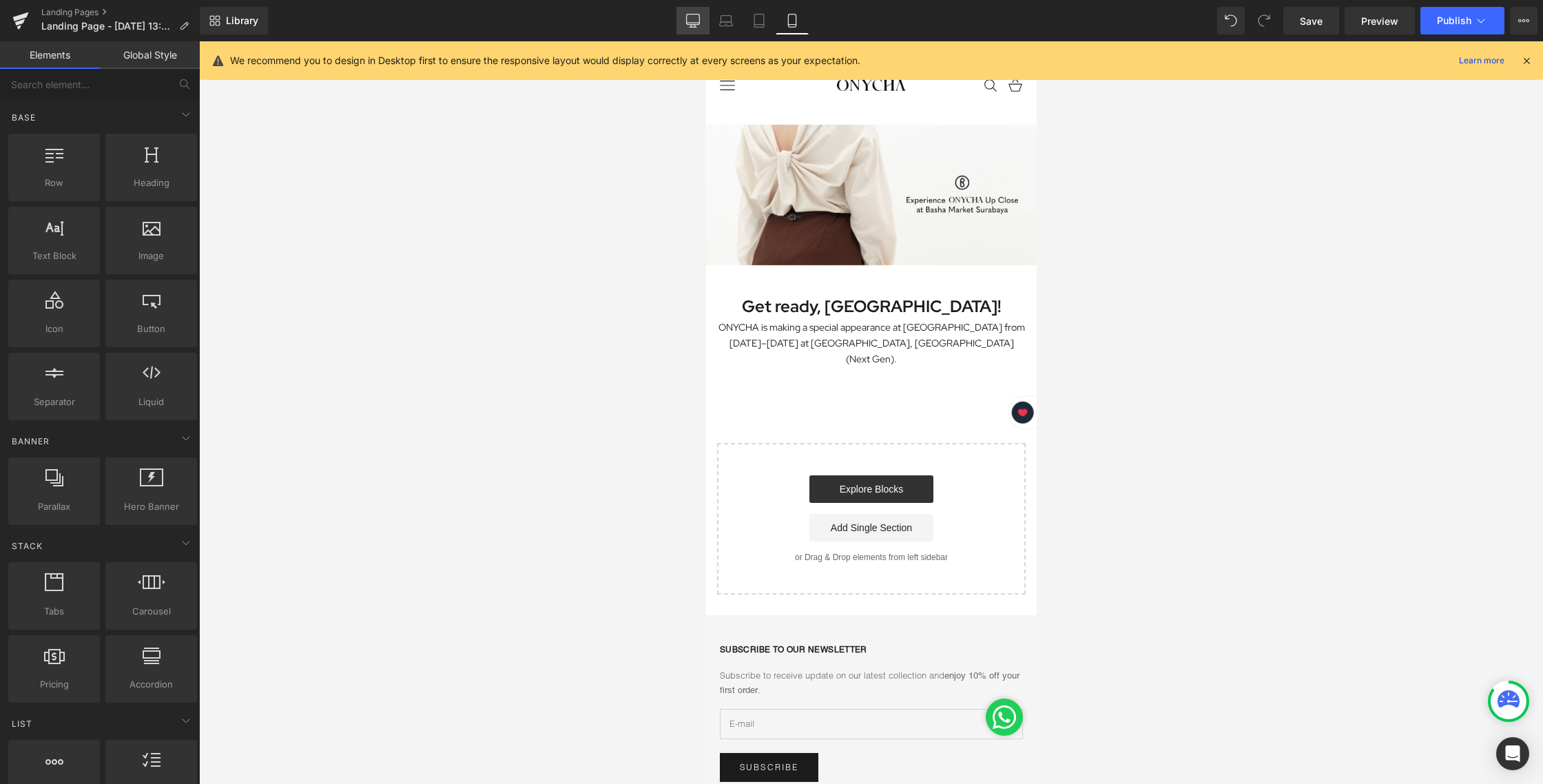
click at [686, 20] on icon at bounding box center [693, 20] width 13 height 10
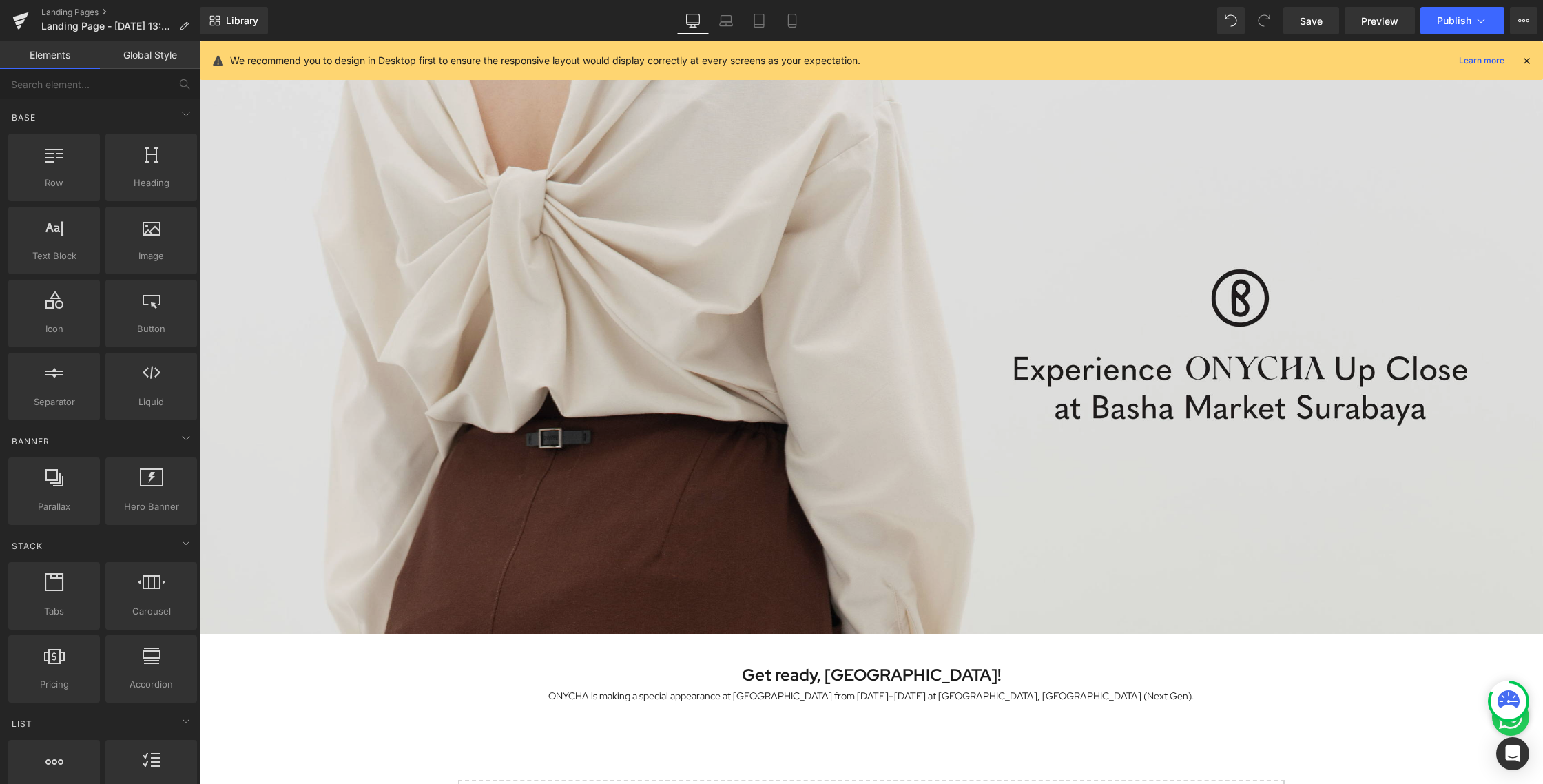
scroll to position [188, 0]
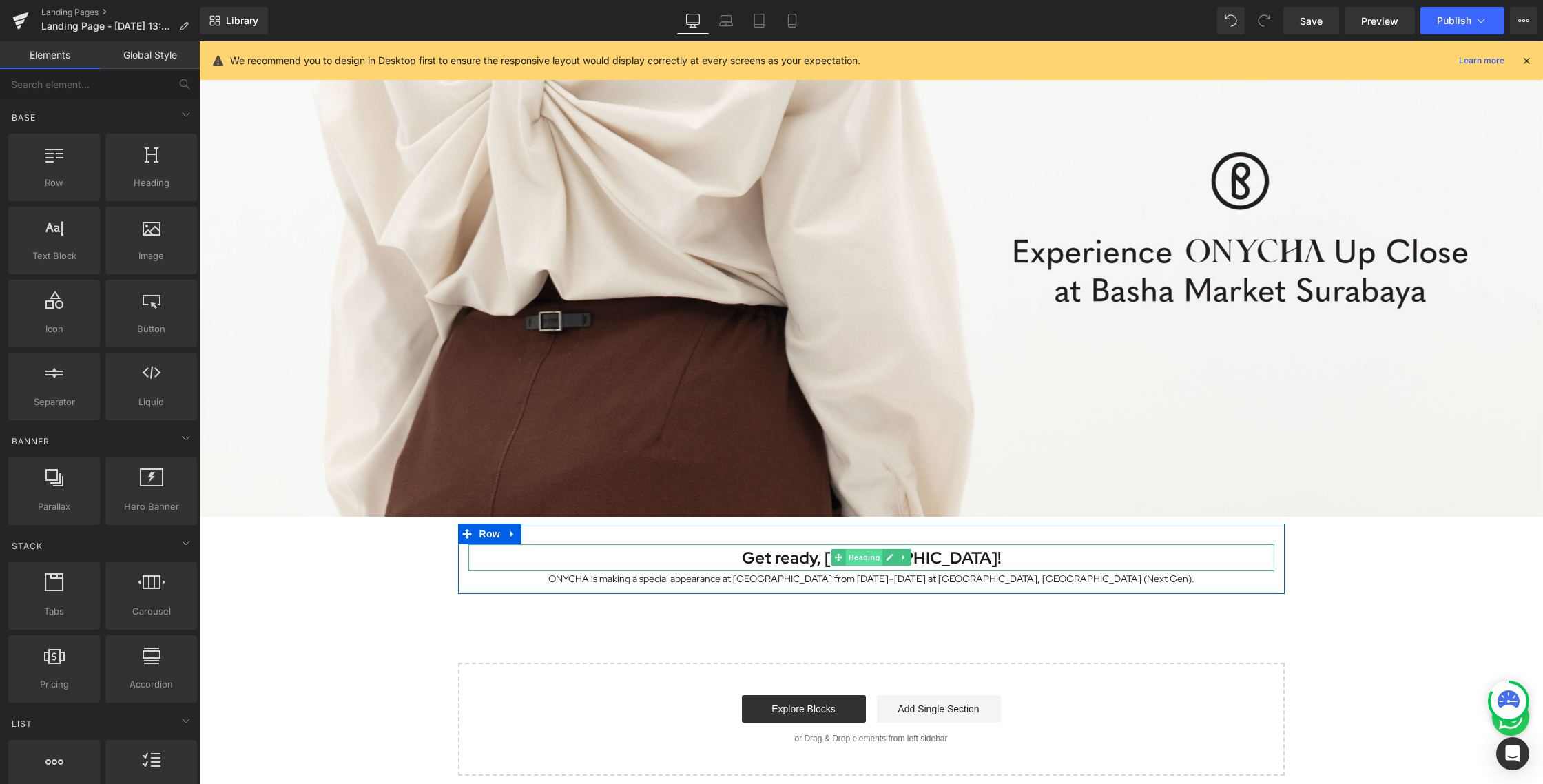
click at [852, 554] on span "Heading" at bounding box center [863, 557] width 37 height 17
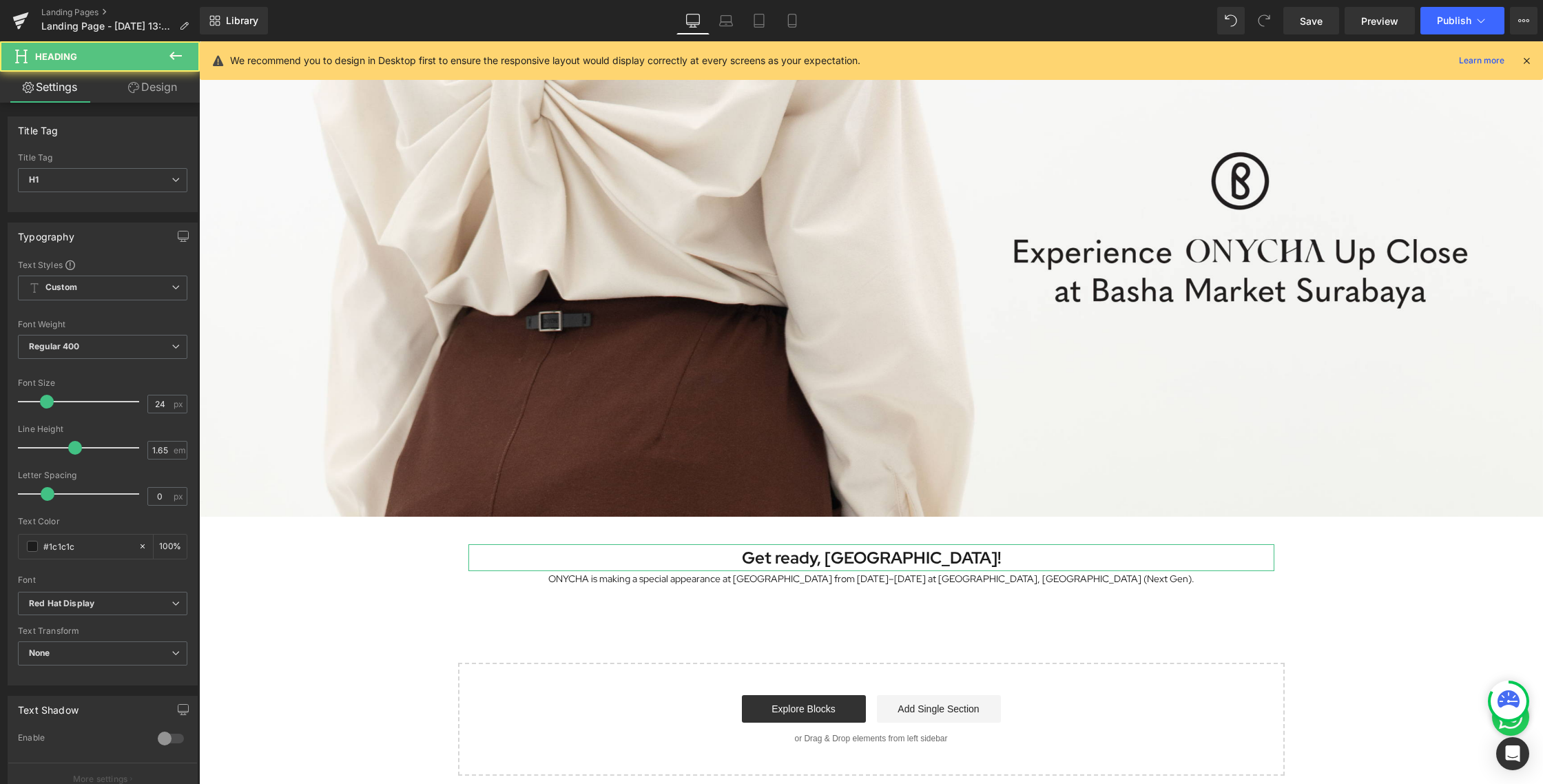
click at [129, 82] on icon at bounding box center [134, 87] width 11 height 11
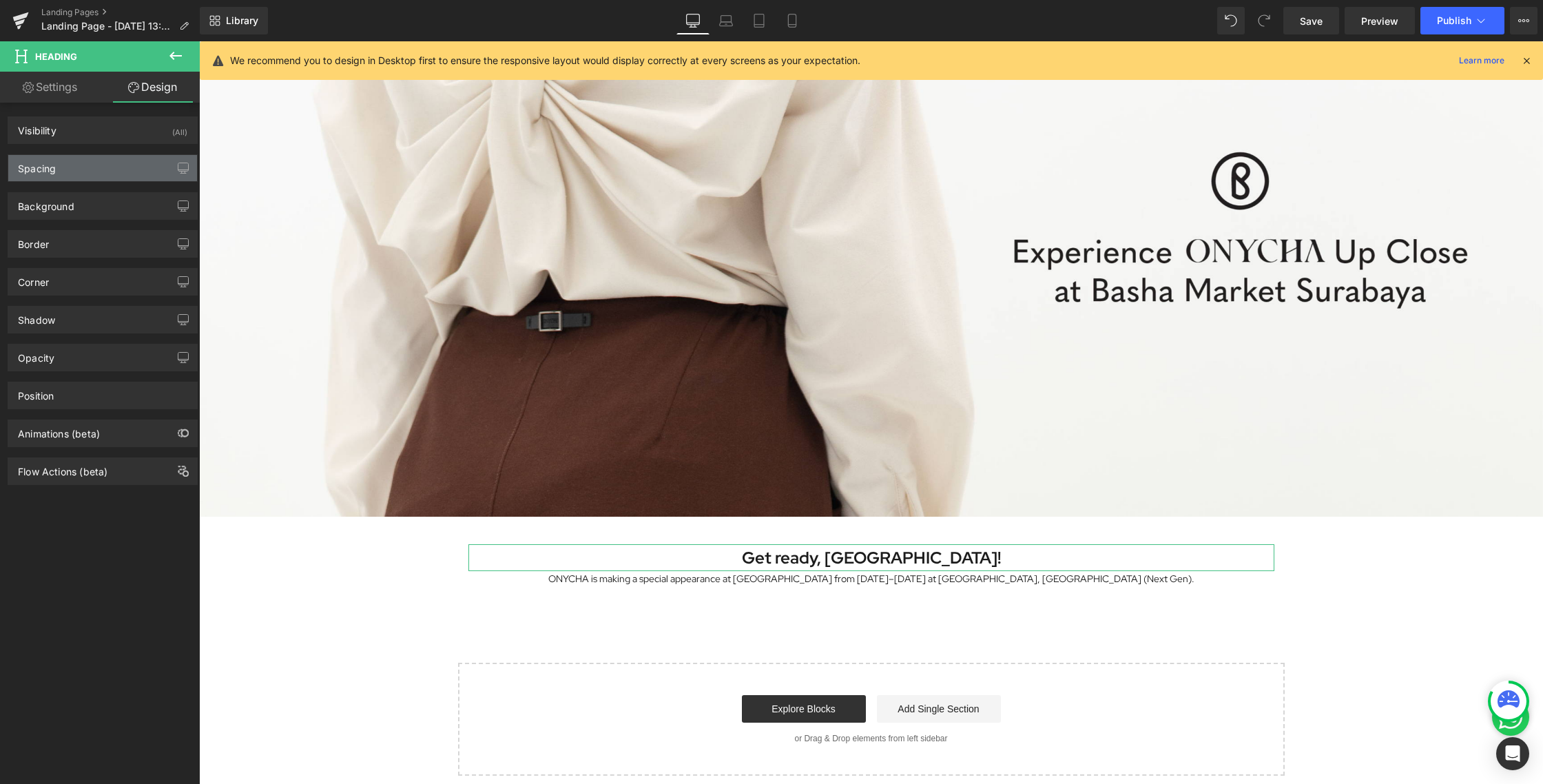
click at [68, 177] on div "Spacing" at bounding box center [103, 168] width 189 height 27
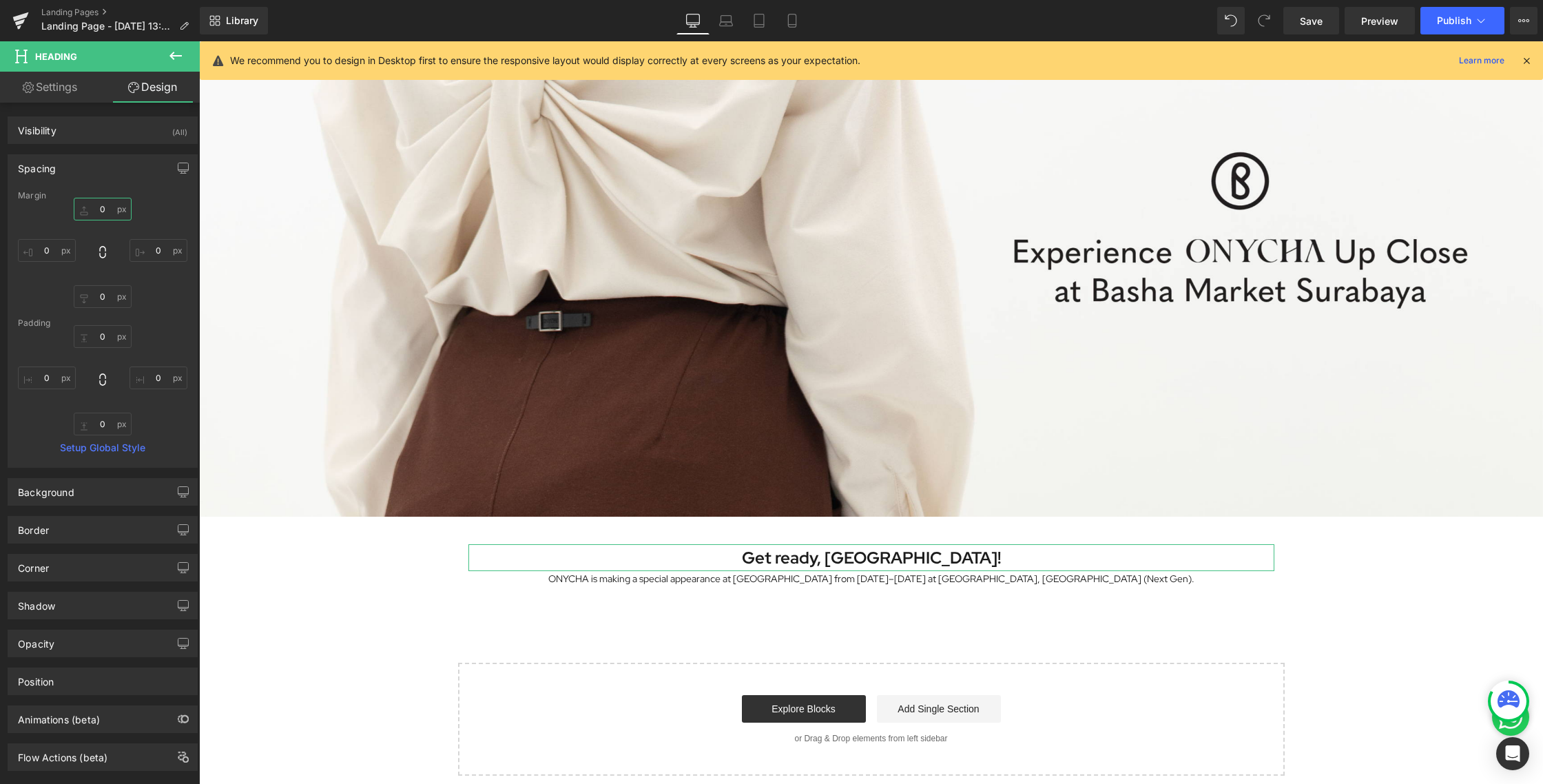
click at [103, 203] on input "0" at bounding box center [103, 209] width 58 height 23
click at [477, 529] on span "Row" at bounding box center [489, 534] width 27 height 21
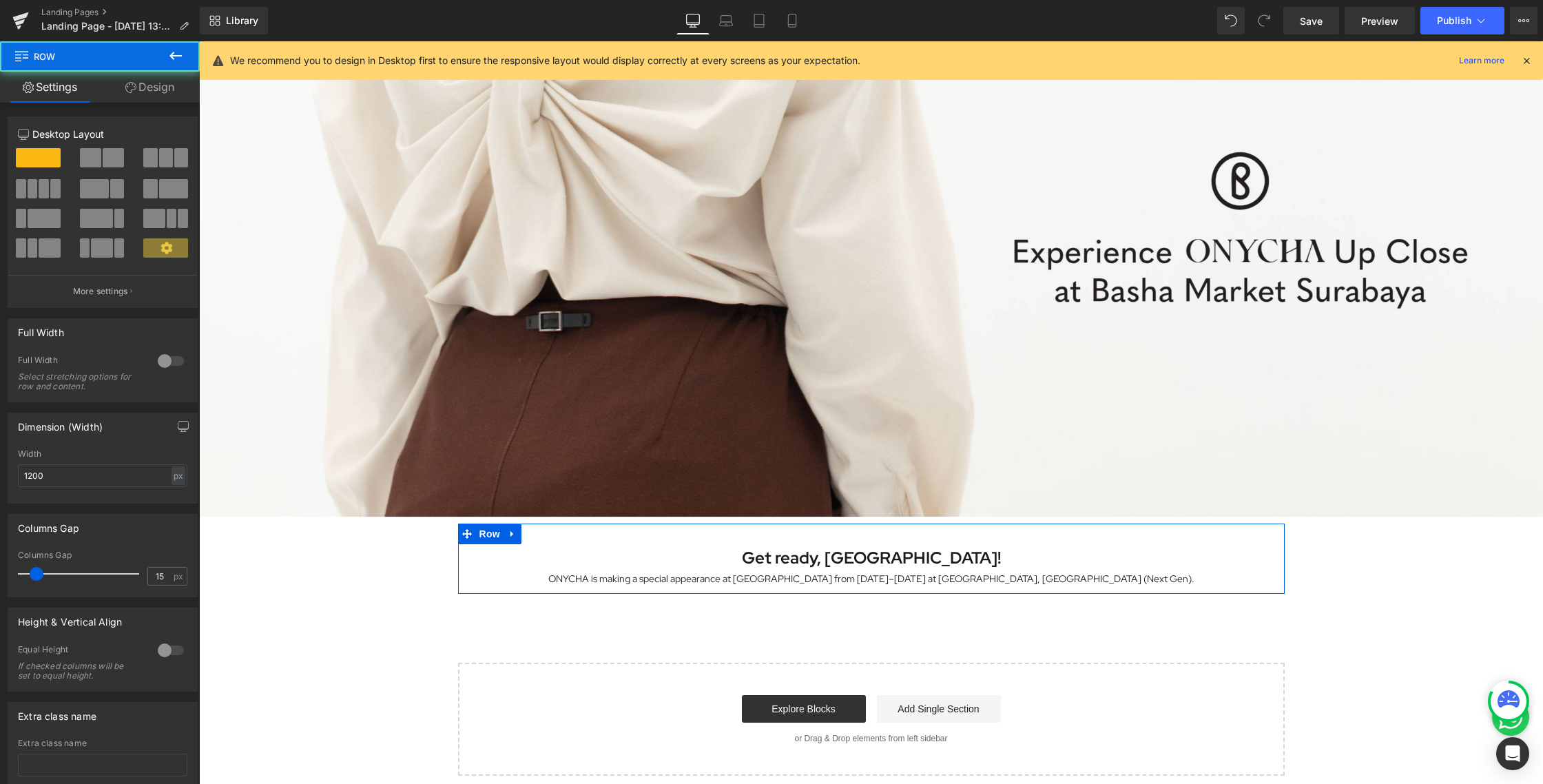
click at [149, 89] on link "Design" at bounding box center [149, 87] width 100 height 31
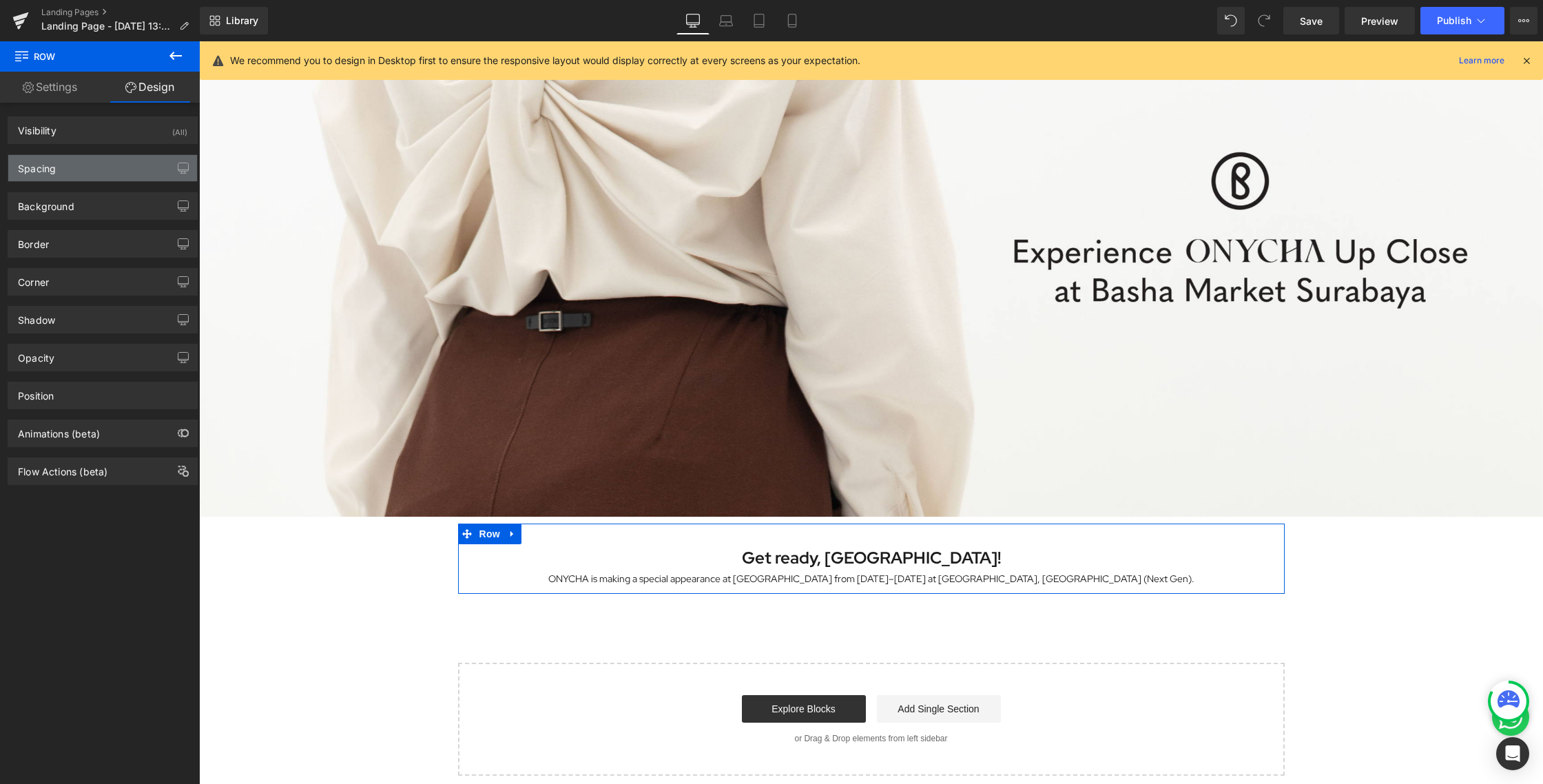
click at [82, 163] on div "Spacing" at bounding box center [103, 168] width 189 height 27
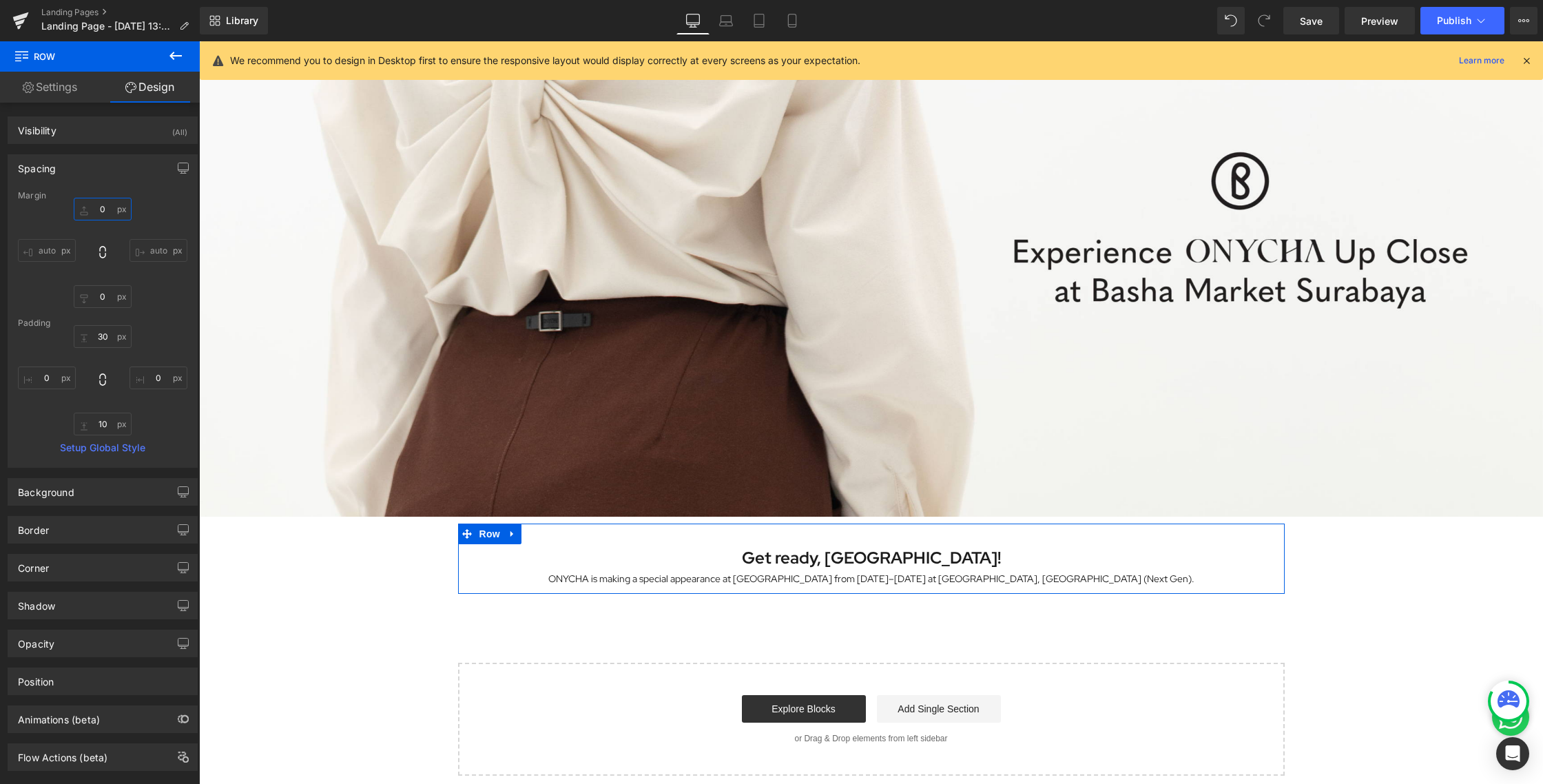
click at [96, 214] on input "0" at bounding box center [103, 209] width 58 height 23
click at [102, 342] on input "30" at bounding box center [103, 336] width 58 height 23
type input "2"
type input "10"
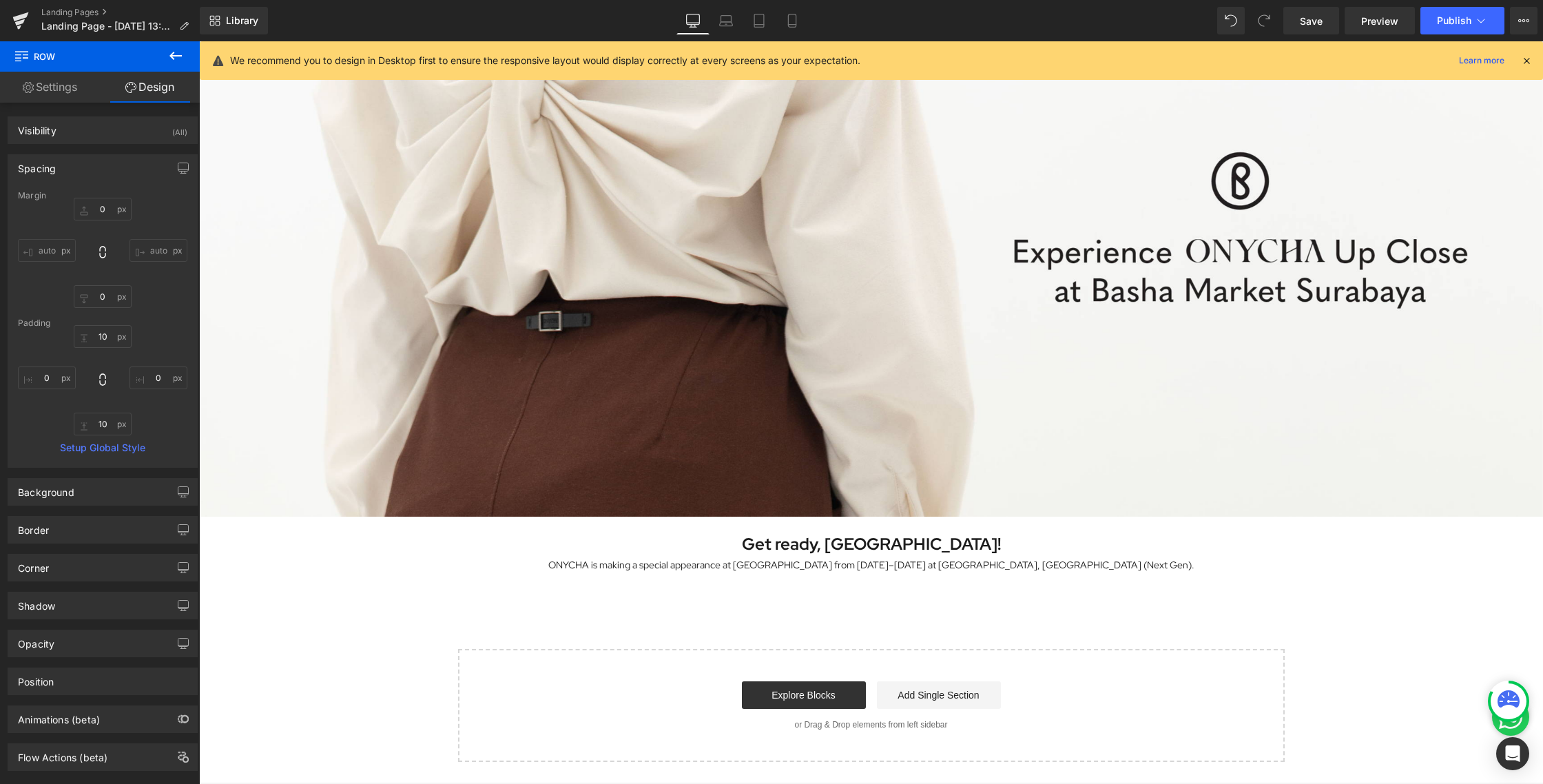
click at [953, 668] on div "Start building your page Explore Blocks Add Single Section or Drag & Drop eleme…" at bounding box center [871, 705] width 824 height 110
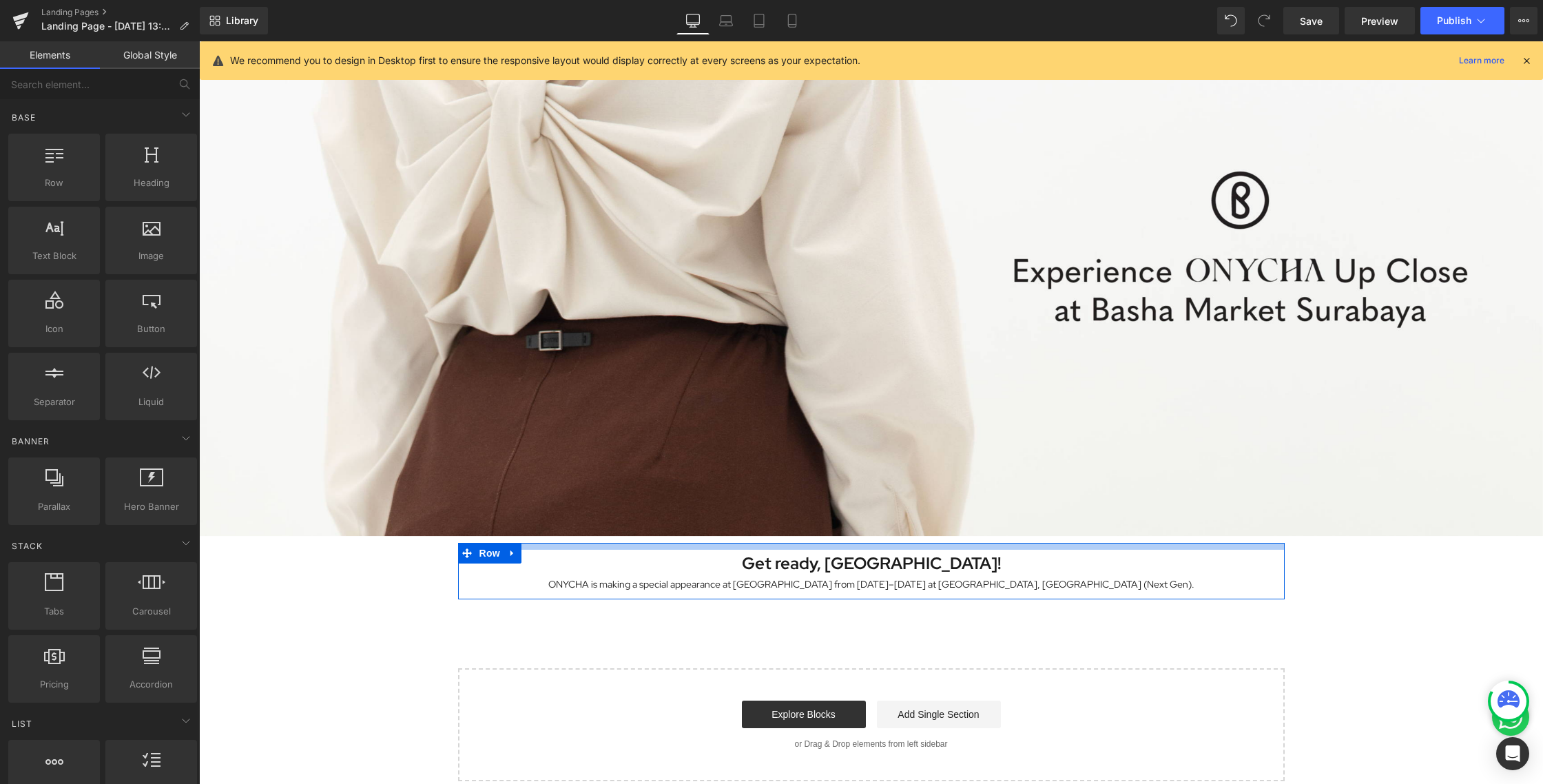
scroll to position [190, 0]
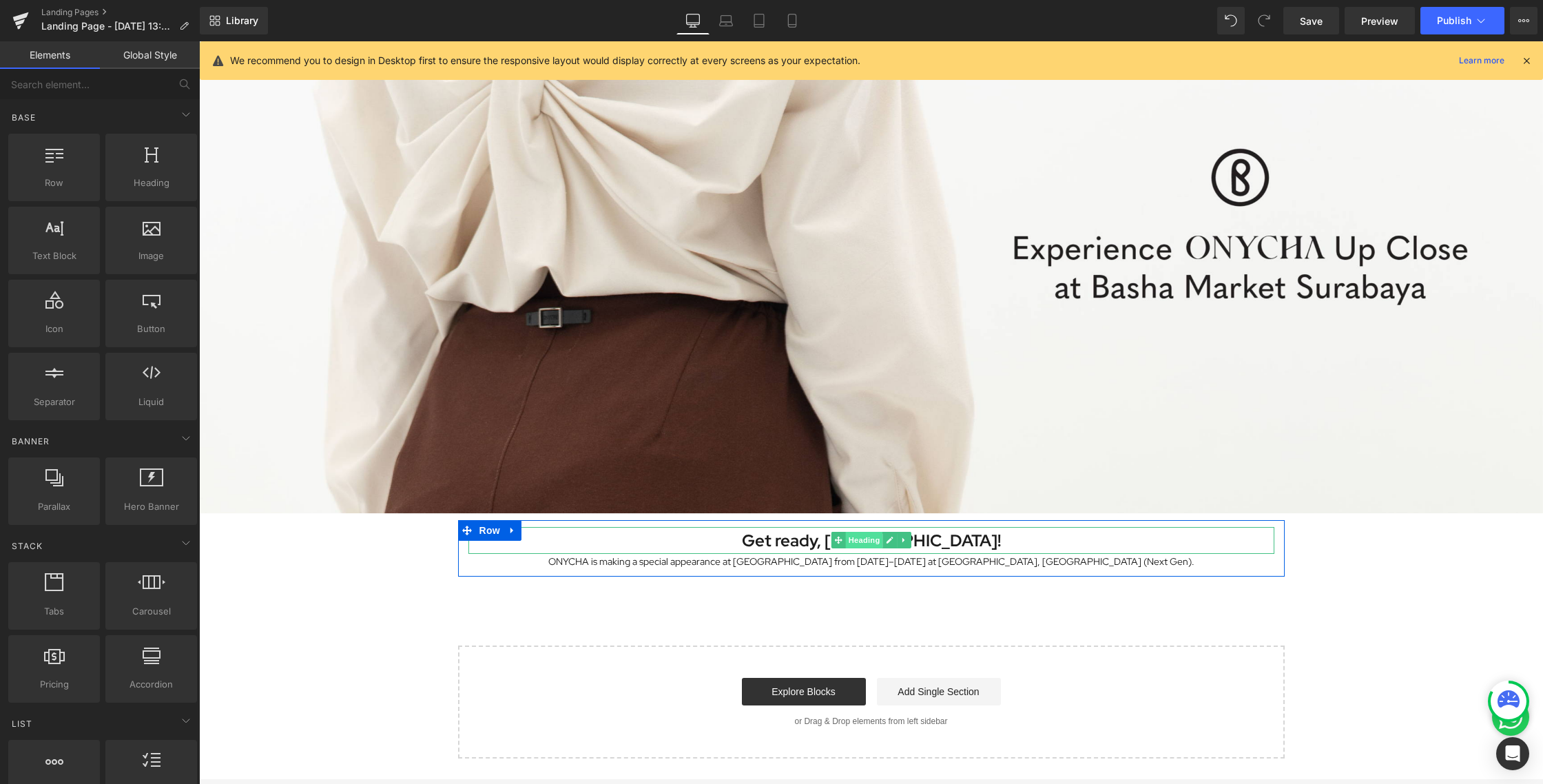
click at [859, 538] on span "Heading" at bounding box center [863, 540] width 37 height 17
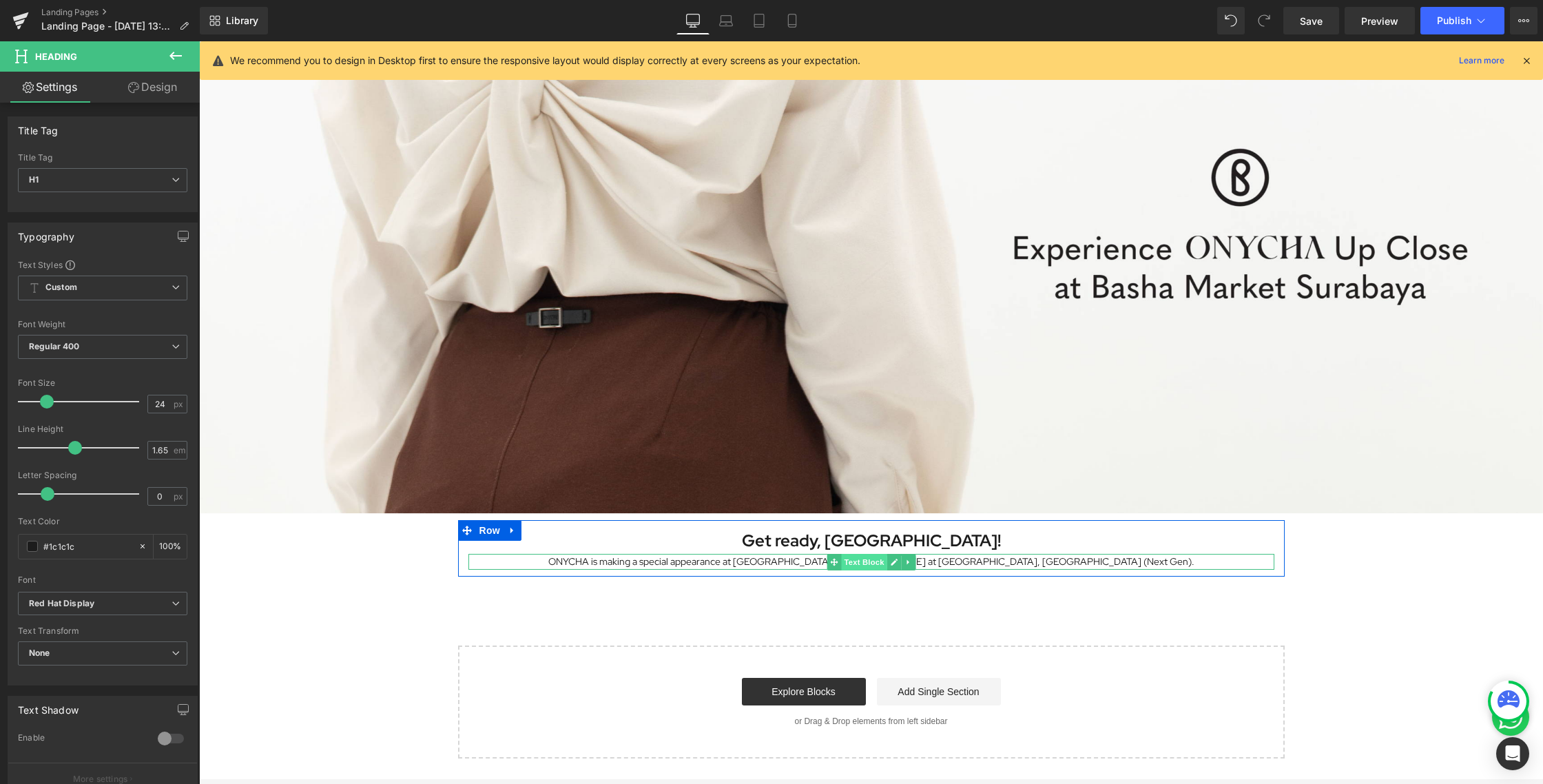
click at [848, 566] on span "Text Block" at bounding box center [863, 562] width 45 height 17
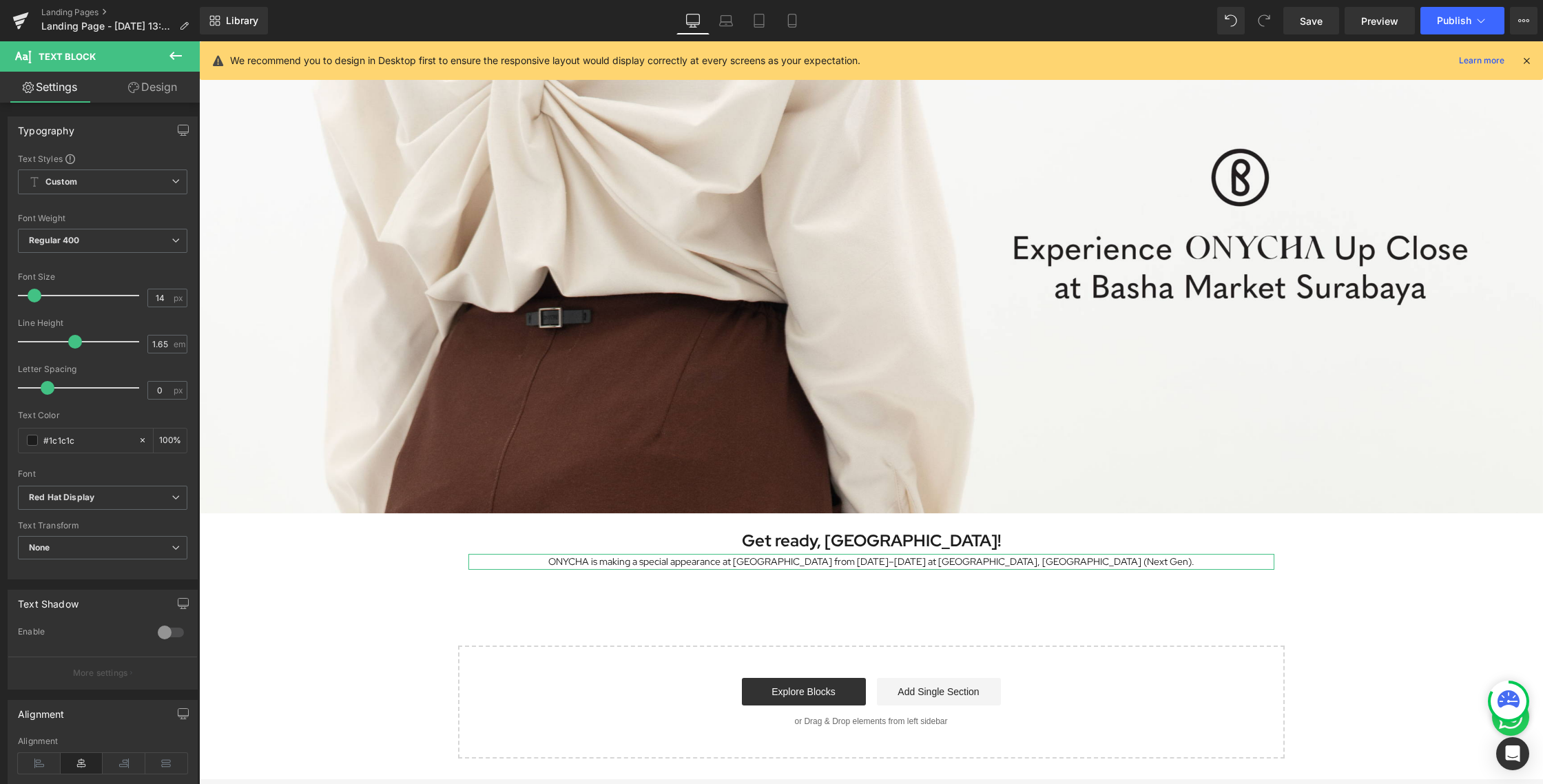
click at [138, 82] on link "Design" at bounding box center [152, 87] width 100 height 31
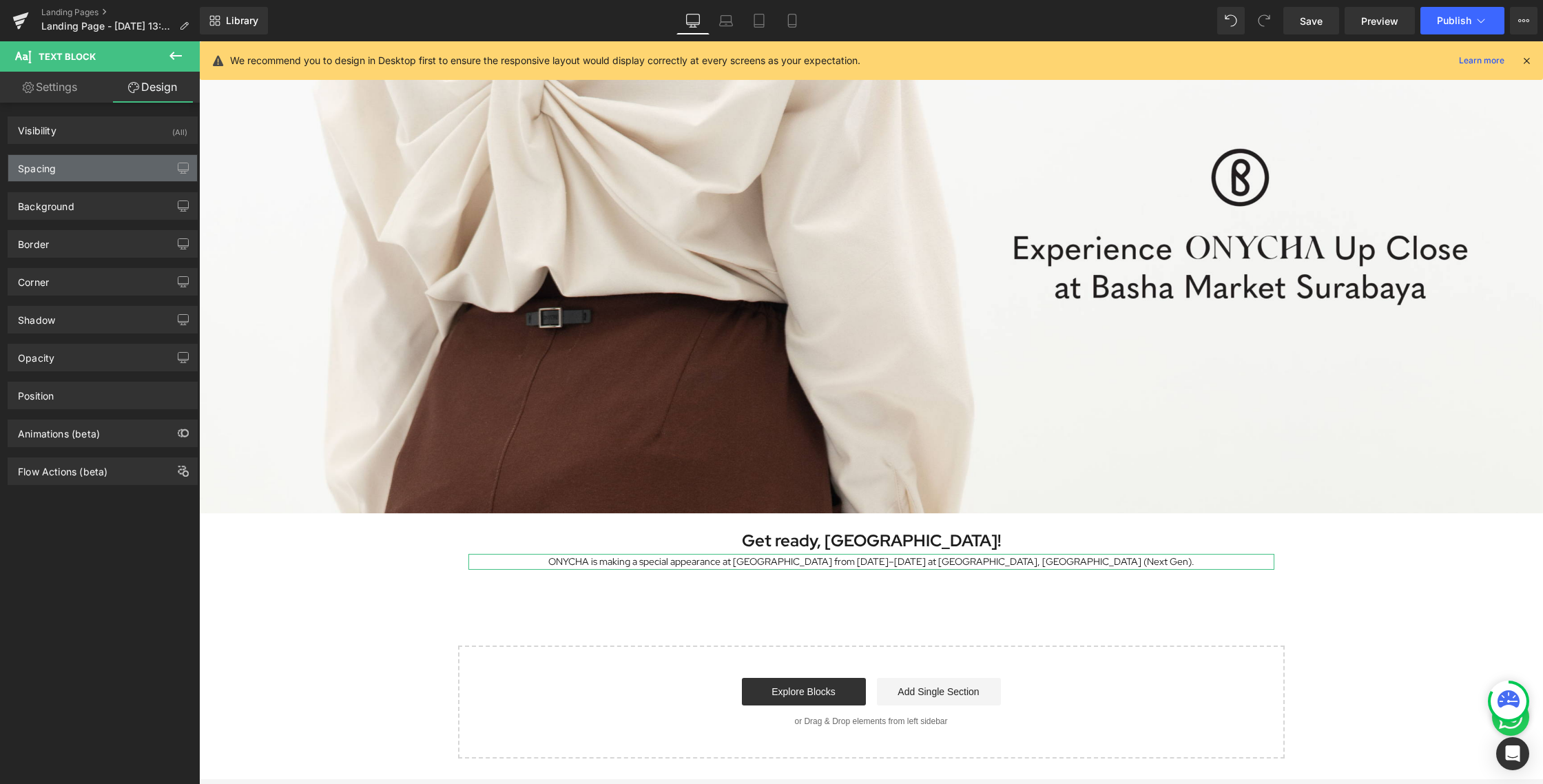
click at [111, 161] on div "Spacing" at bounding box center [103, 168] width 189 height 27
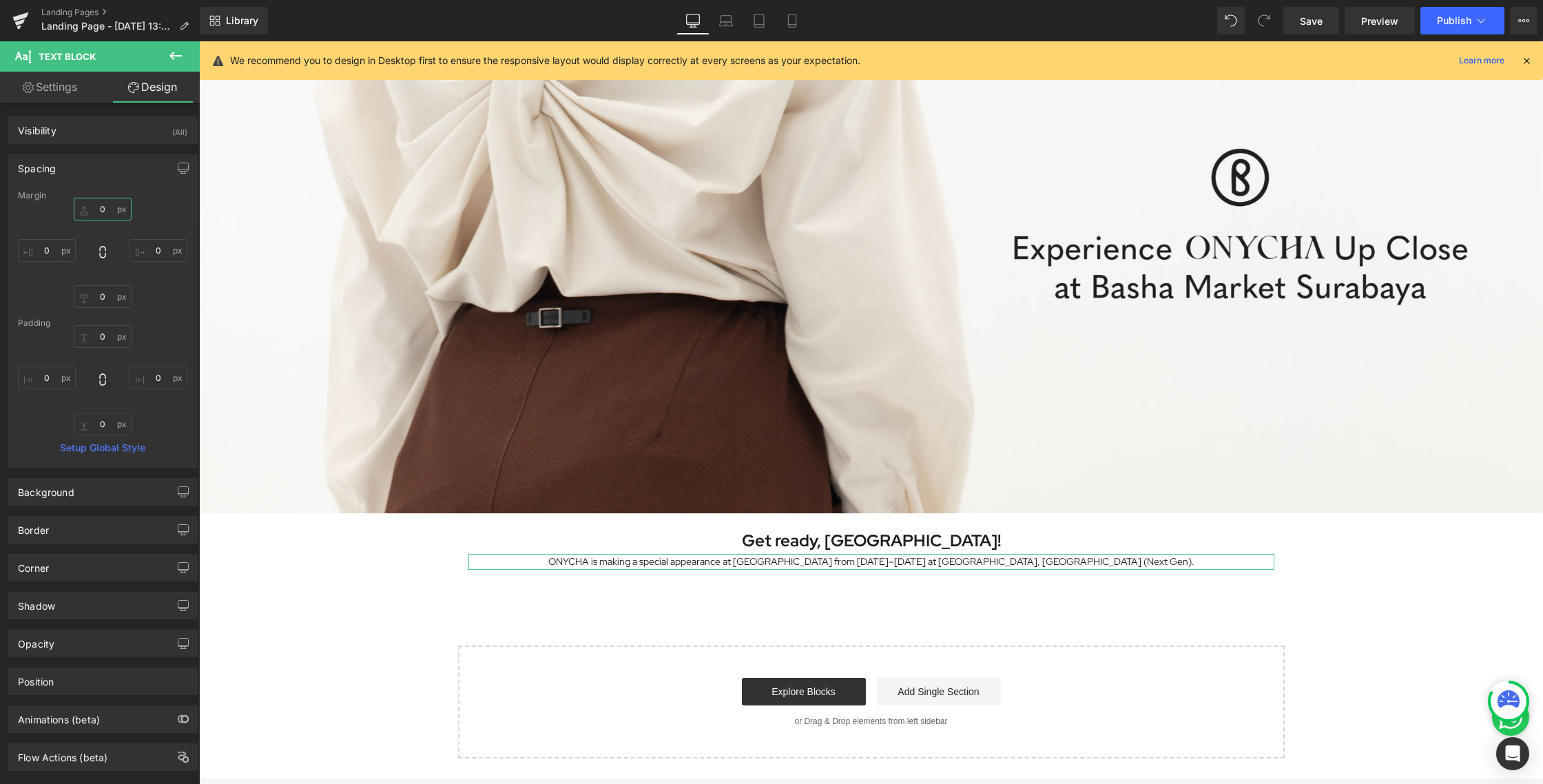
click at [106, 212] on input "0" at bounding box center [103, 209] width 58 height 23
type input "12"
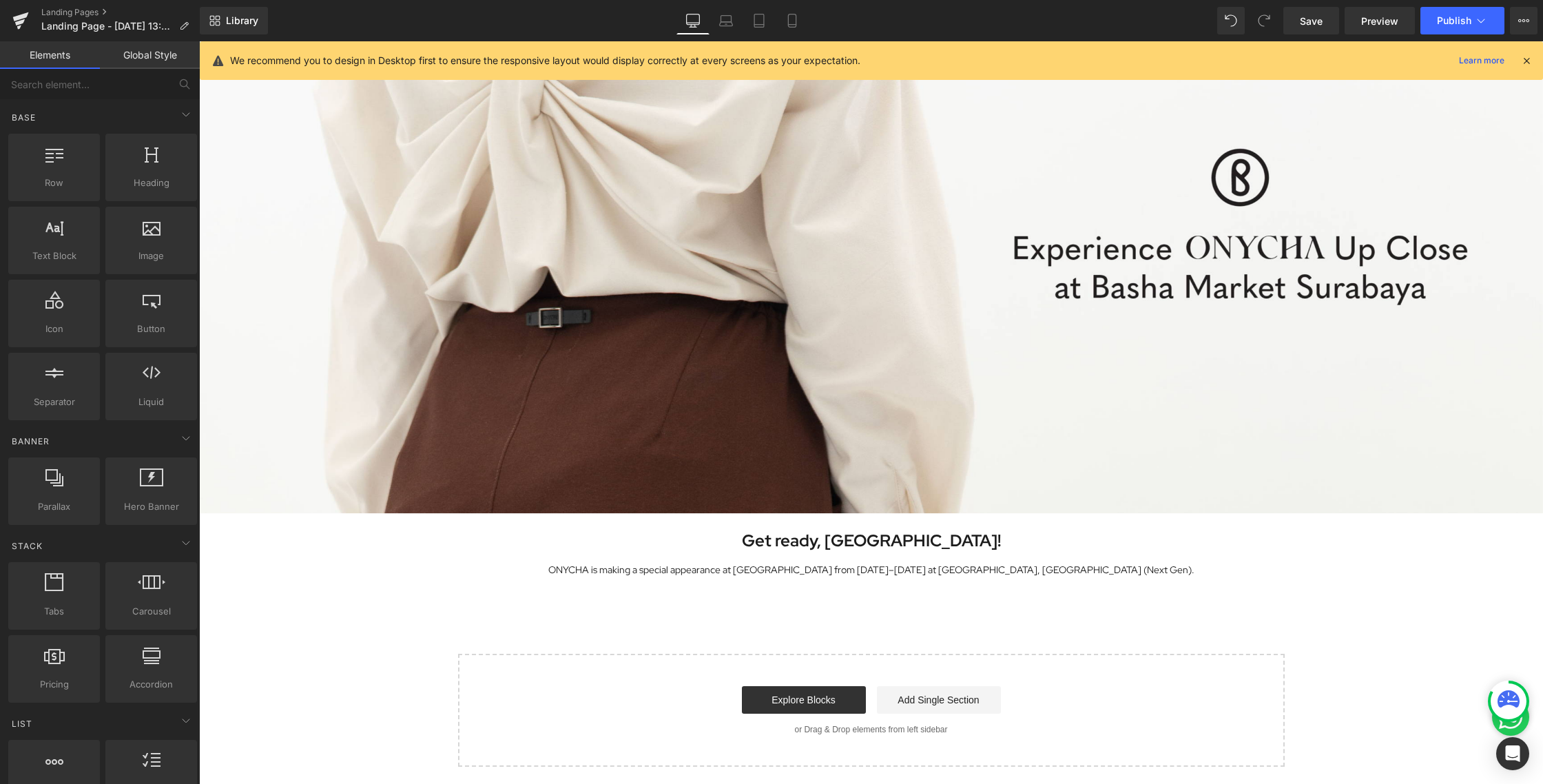
click at [783, 624] on div "Image Row Get ready, [GEOGRAPHIC_DATA]! Heading ONYCHA is making a special appe…" at bounding box center [871, 344] width 1343 height 845
click at [787, 15] on icon at bounding box center [792, 21] width 14 height 14
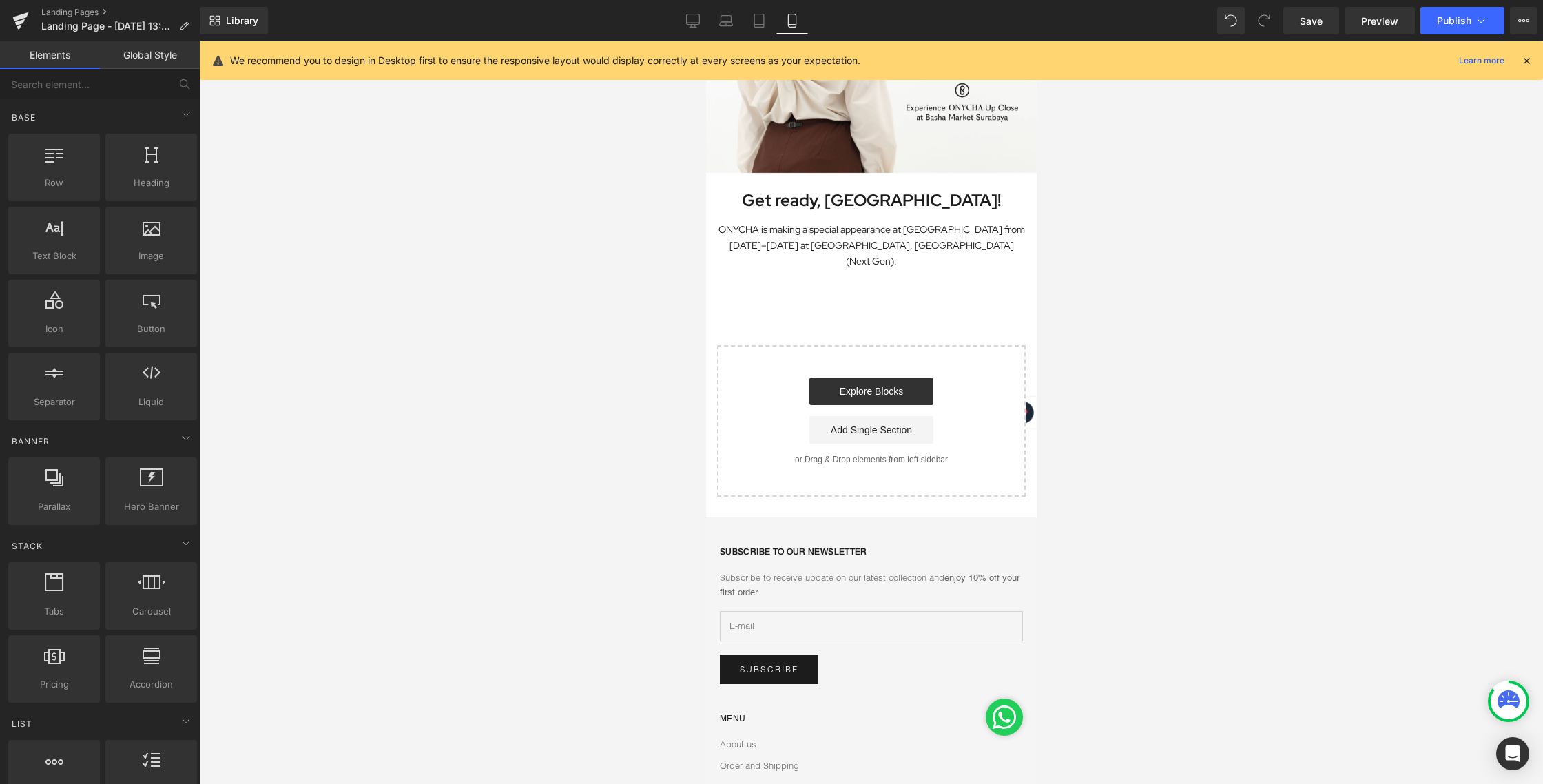
scroll to position [0, 0]
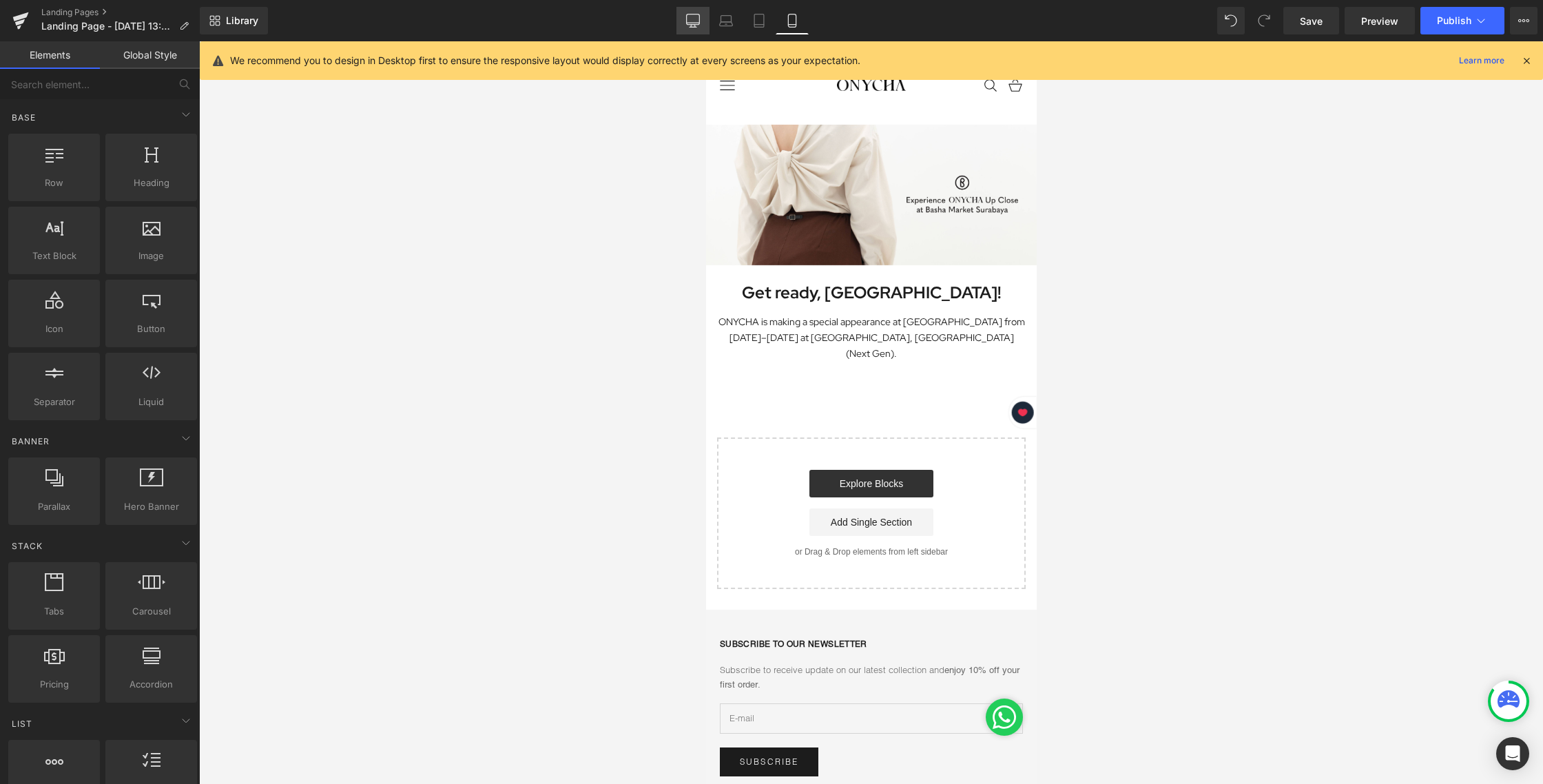
click at [684, 8] on link "Desktop" at bounding box center [693, 20] width 33 height 27
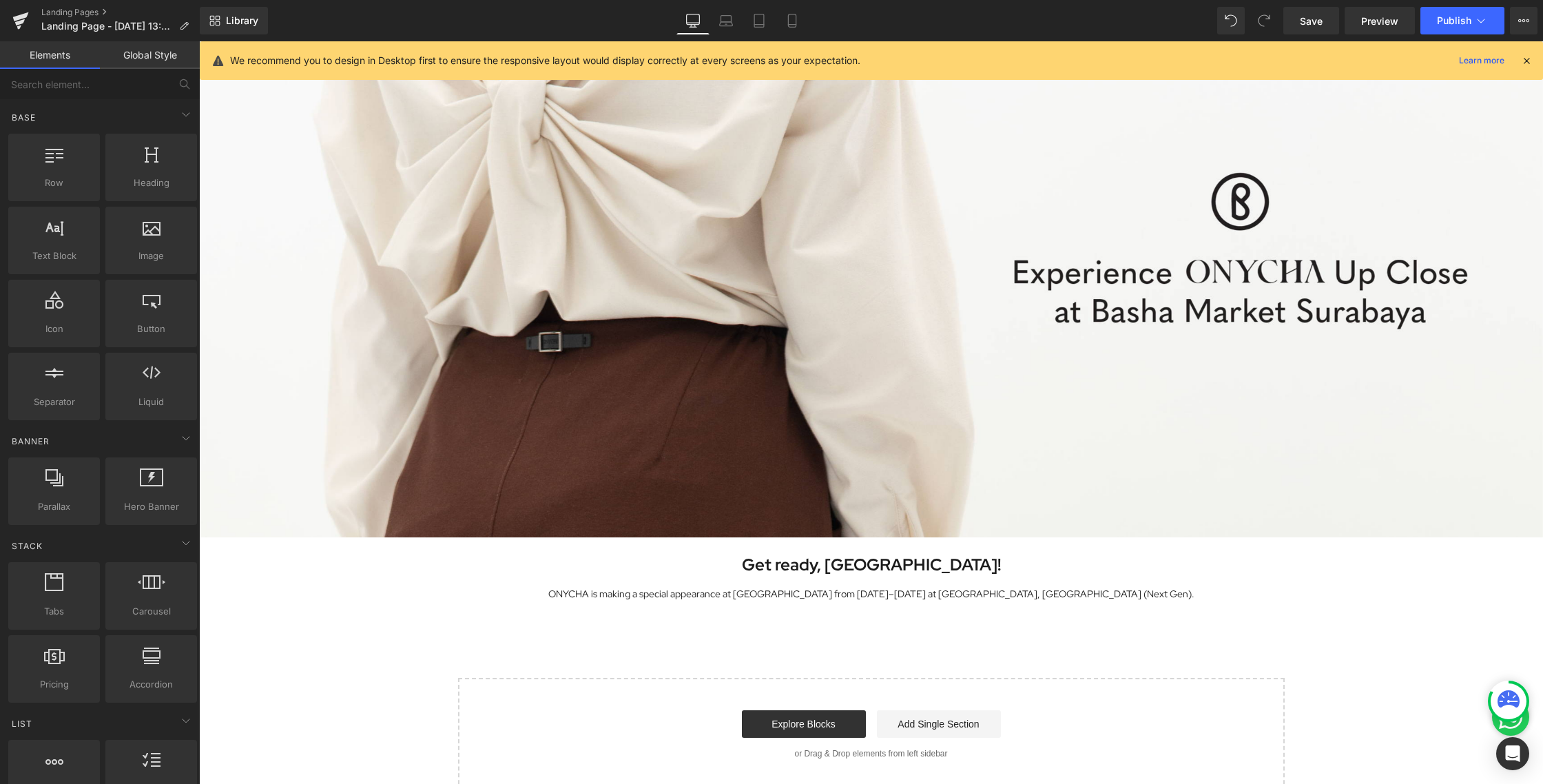
scroll to position [170, 0]
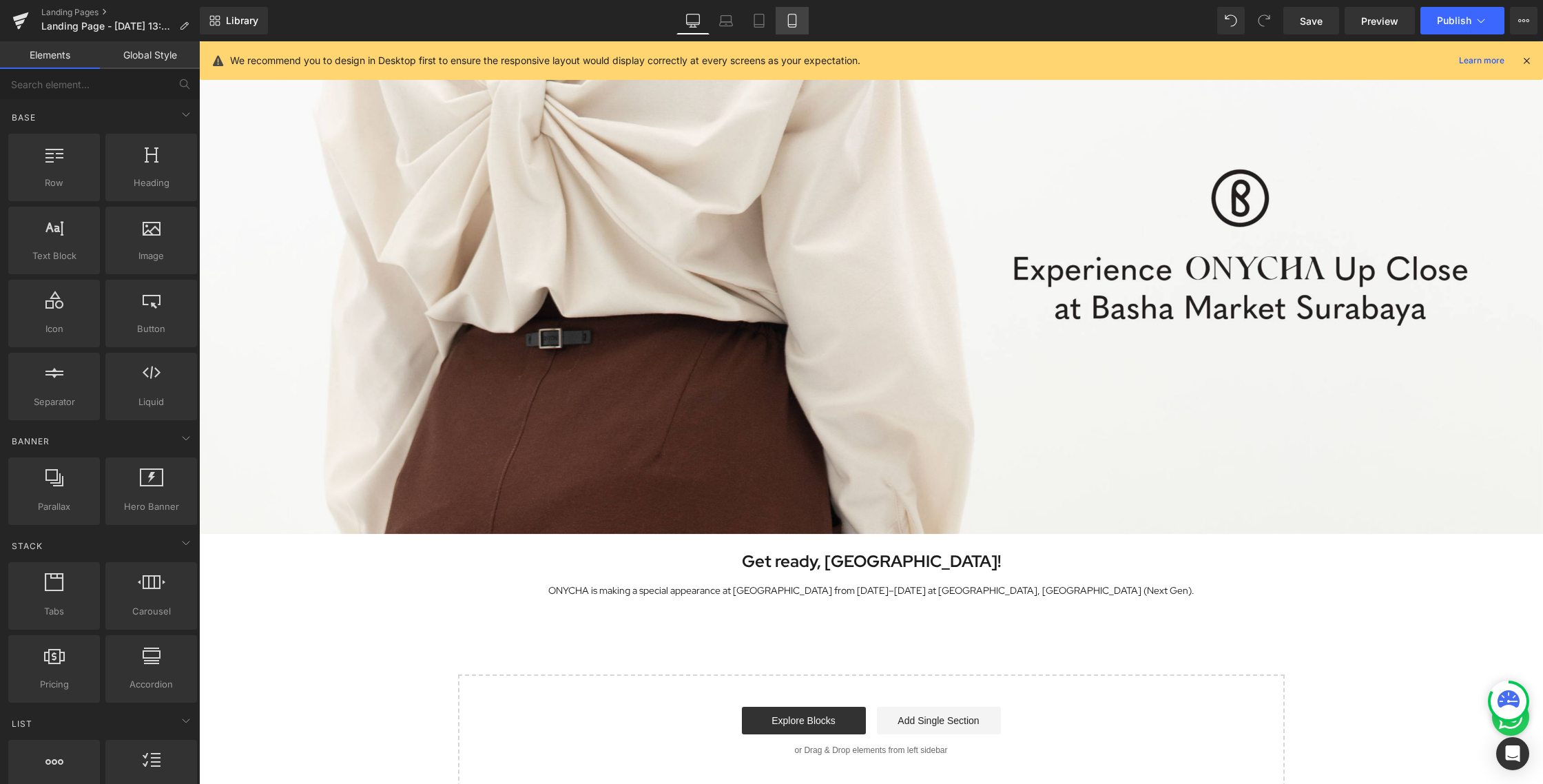
click at [794, 31] on link "Mobile" at bounding box center [792, 20] width 33 height 27
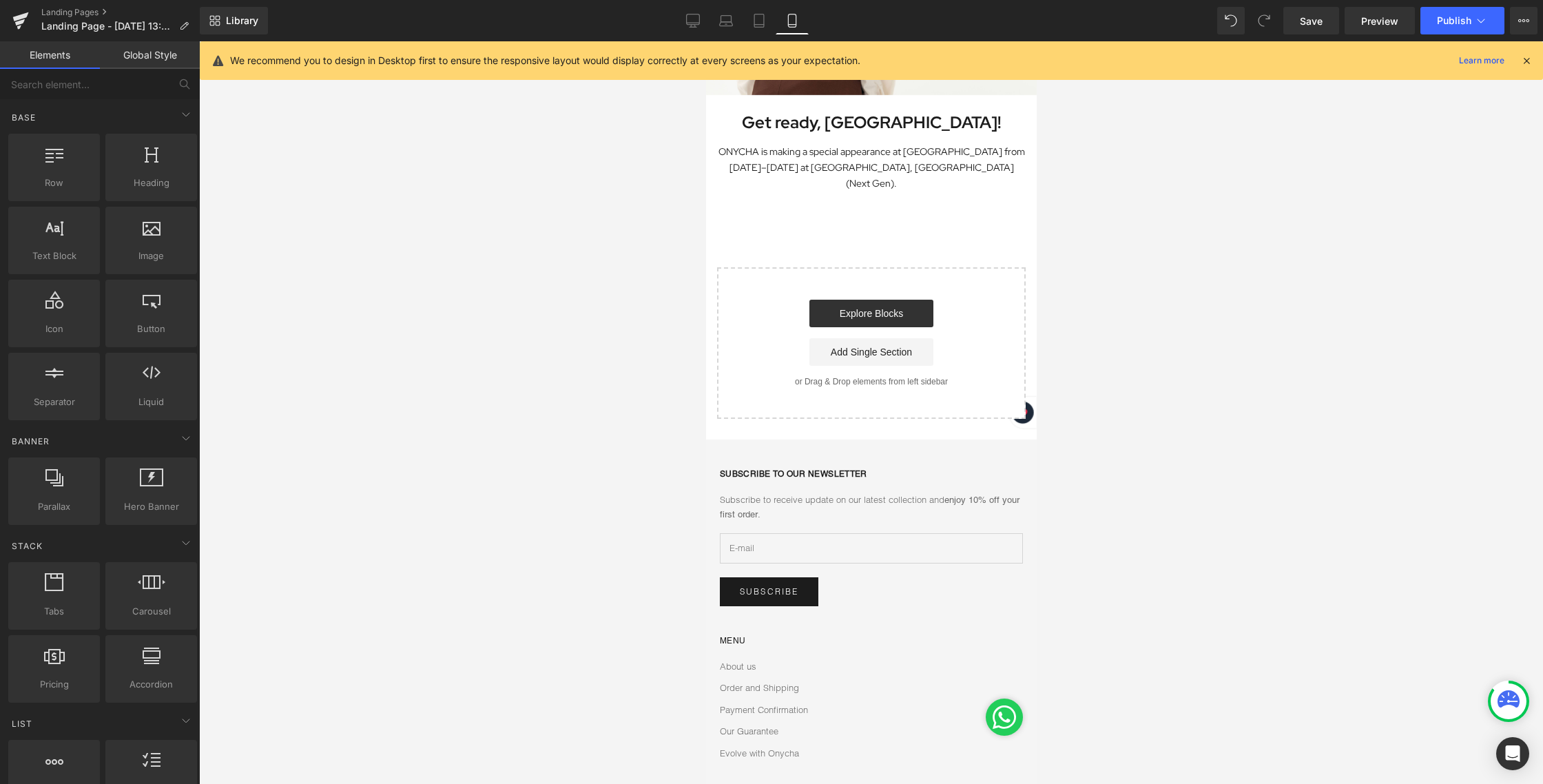
scroll to position [0, 0]
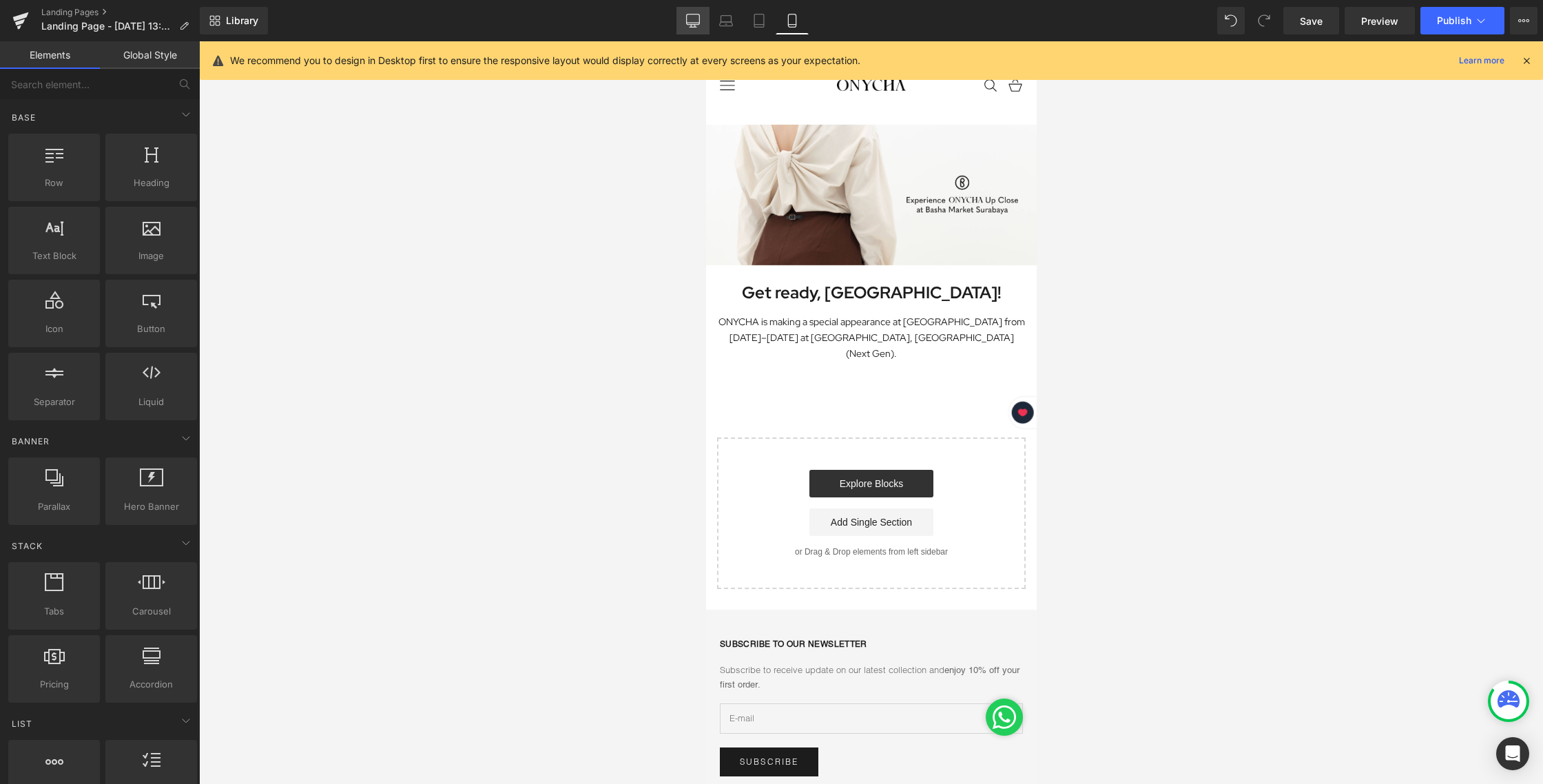
click at [700, 20] on icon at bounding box center [693, 20] width 13 height 10
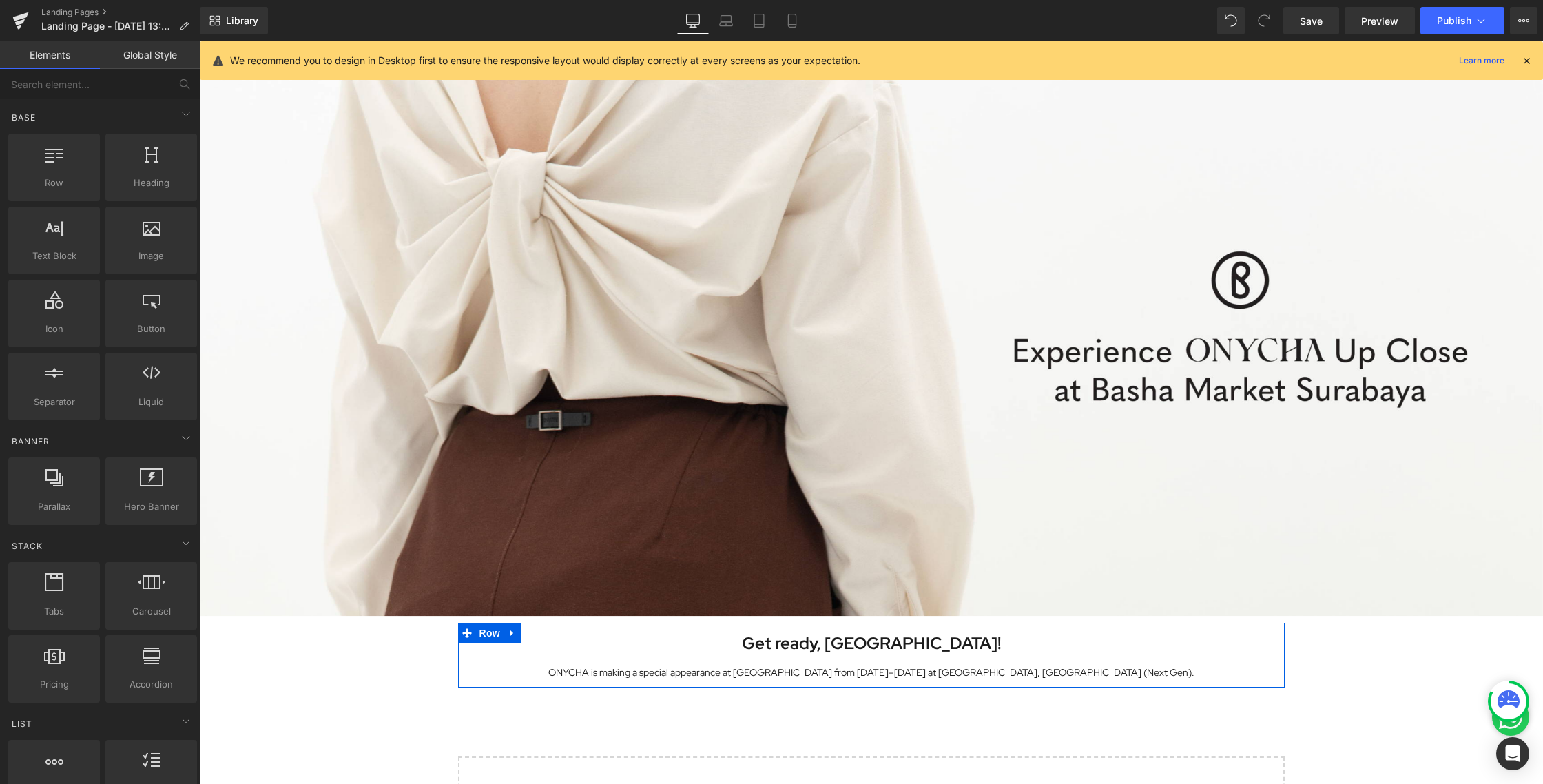
scroll to position [97, 0]
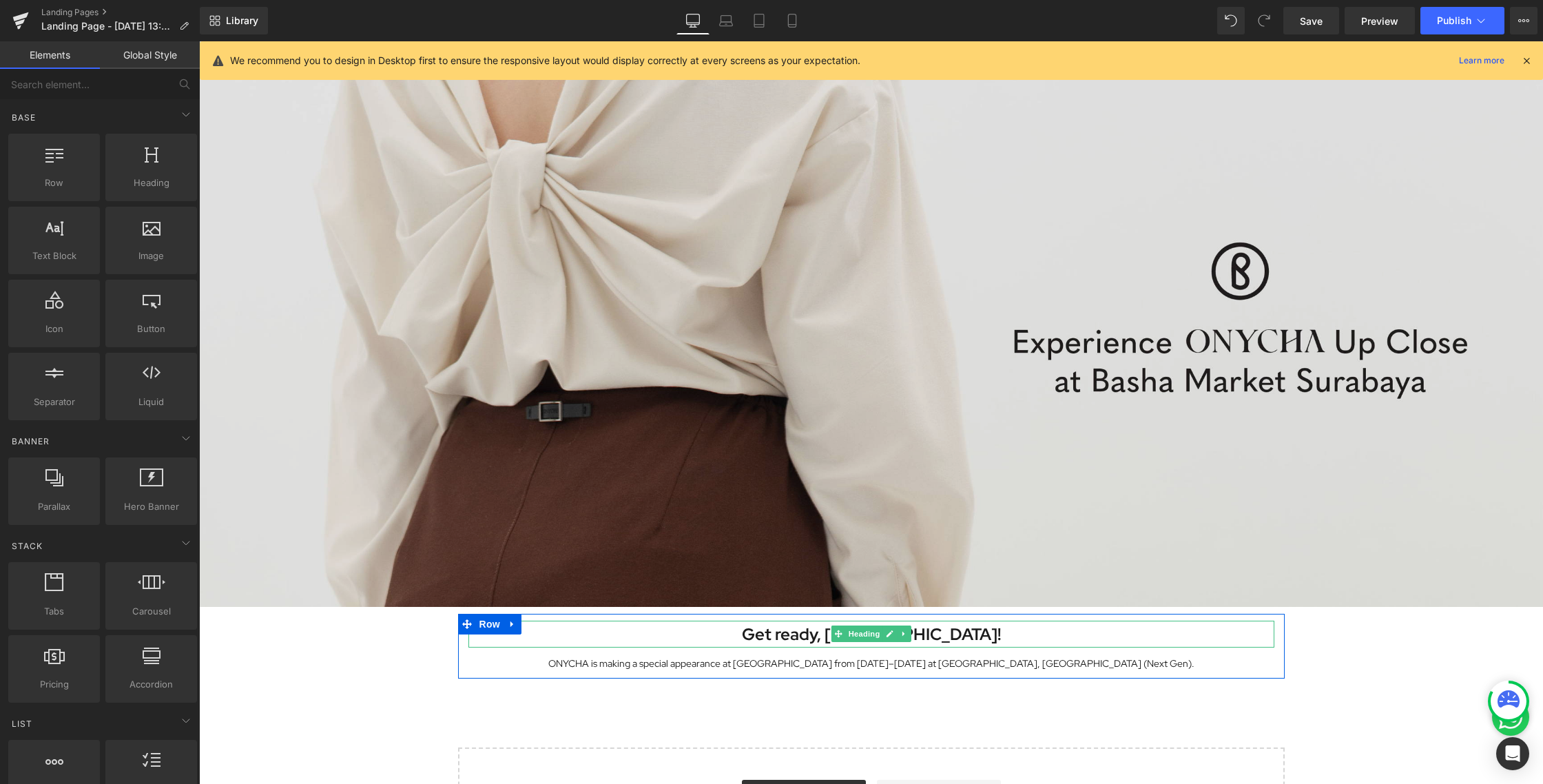
drag, startPoint x: 846, startPoint y: 633, endPoint x: 645, endPoint y: 595, distance: 204.6
click at [846, 633] on span "Heading" at bounding box center [863, 633] width 37 height 17
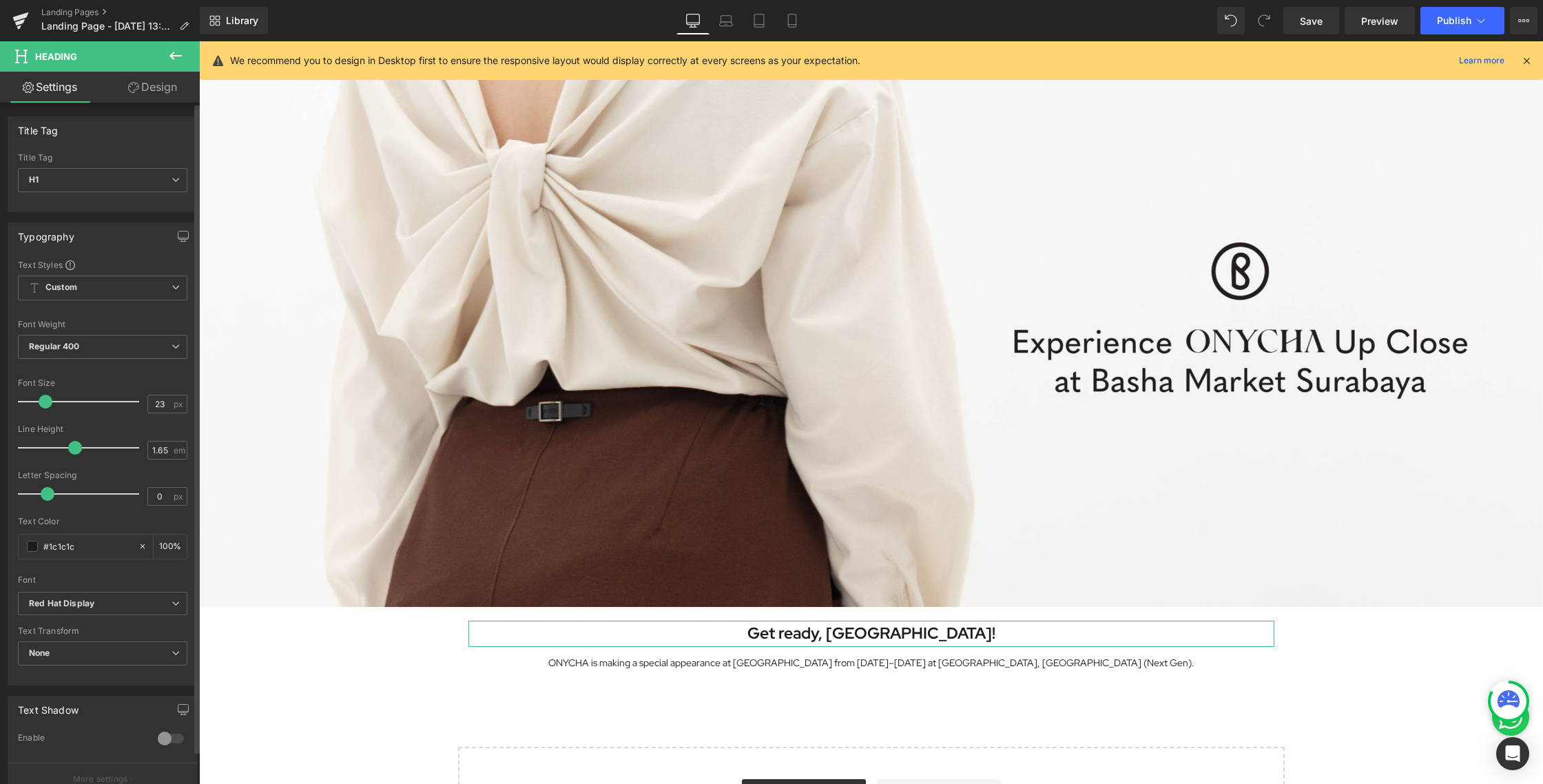
type input "22"
click at [40, 404] on span at bounding box center [44, 402] width 14 height 14
click at [797, 19] on icon at bounding box center [792, 21] width 14 height 14
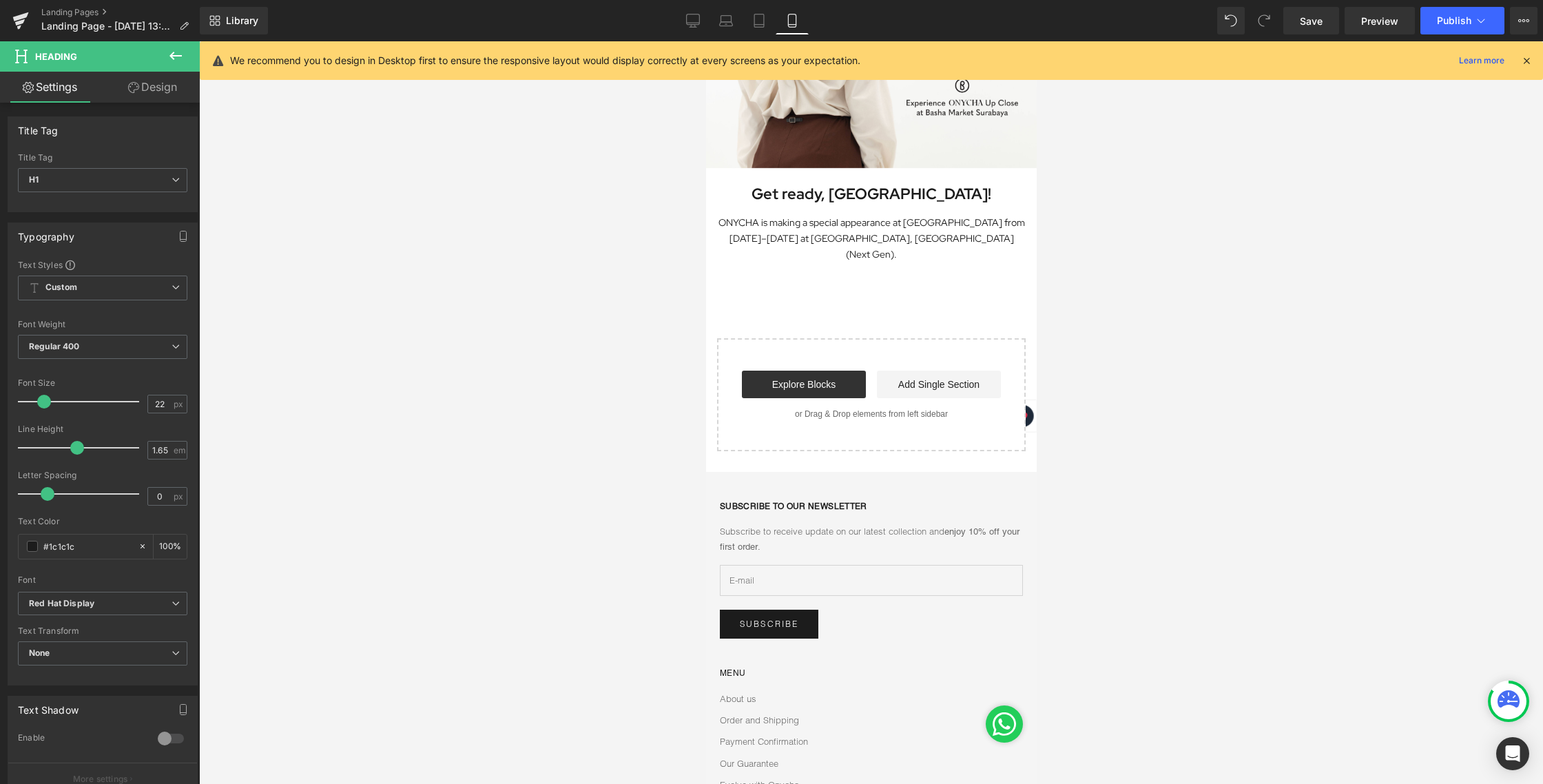
scroll to position [0, 0]
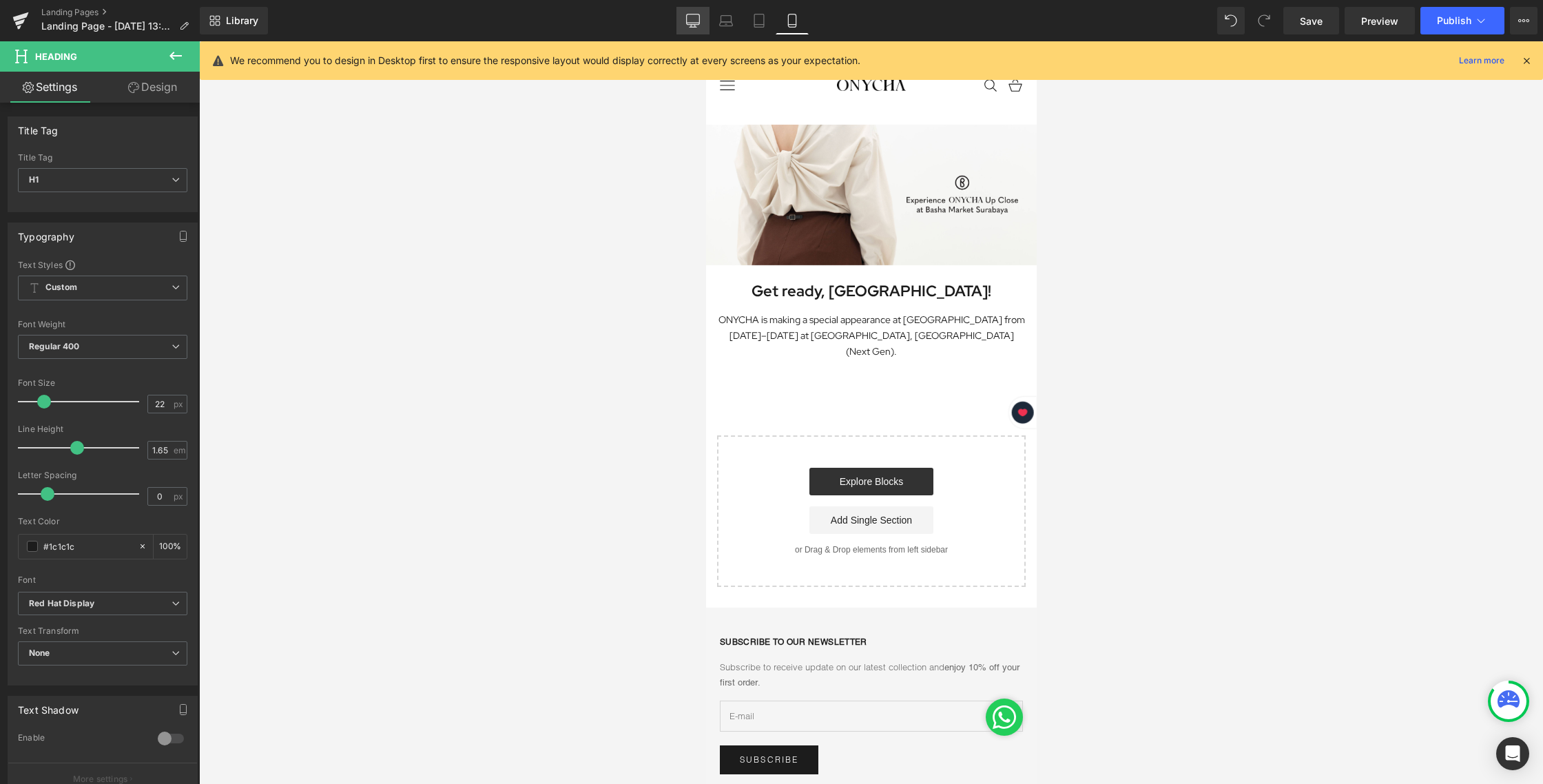
click at [690, 19] on icon at bounding box center [693, 21] width 14 height 14
type input "100"
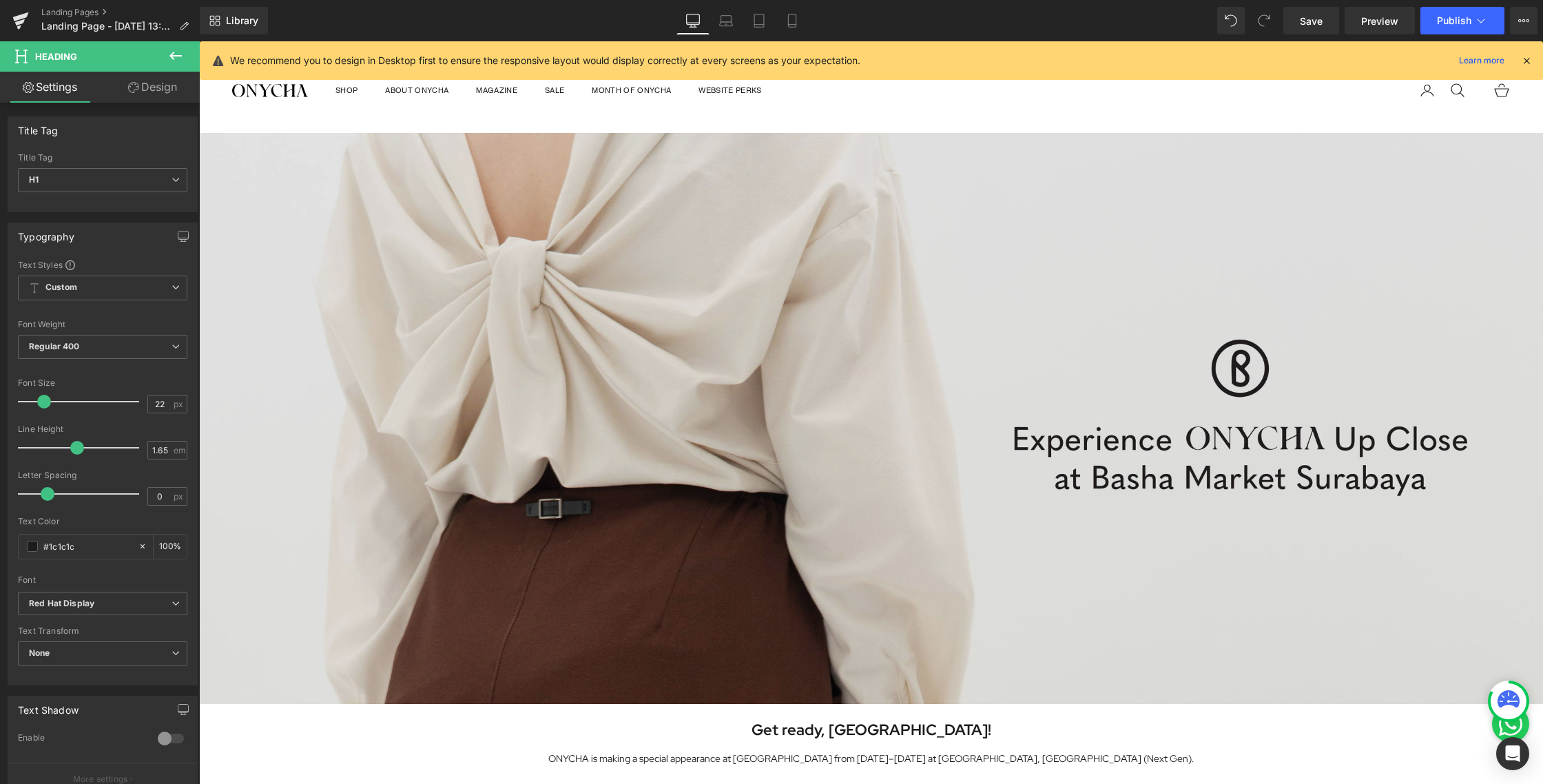
scroll to position [439, 0]
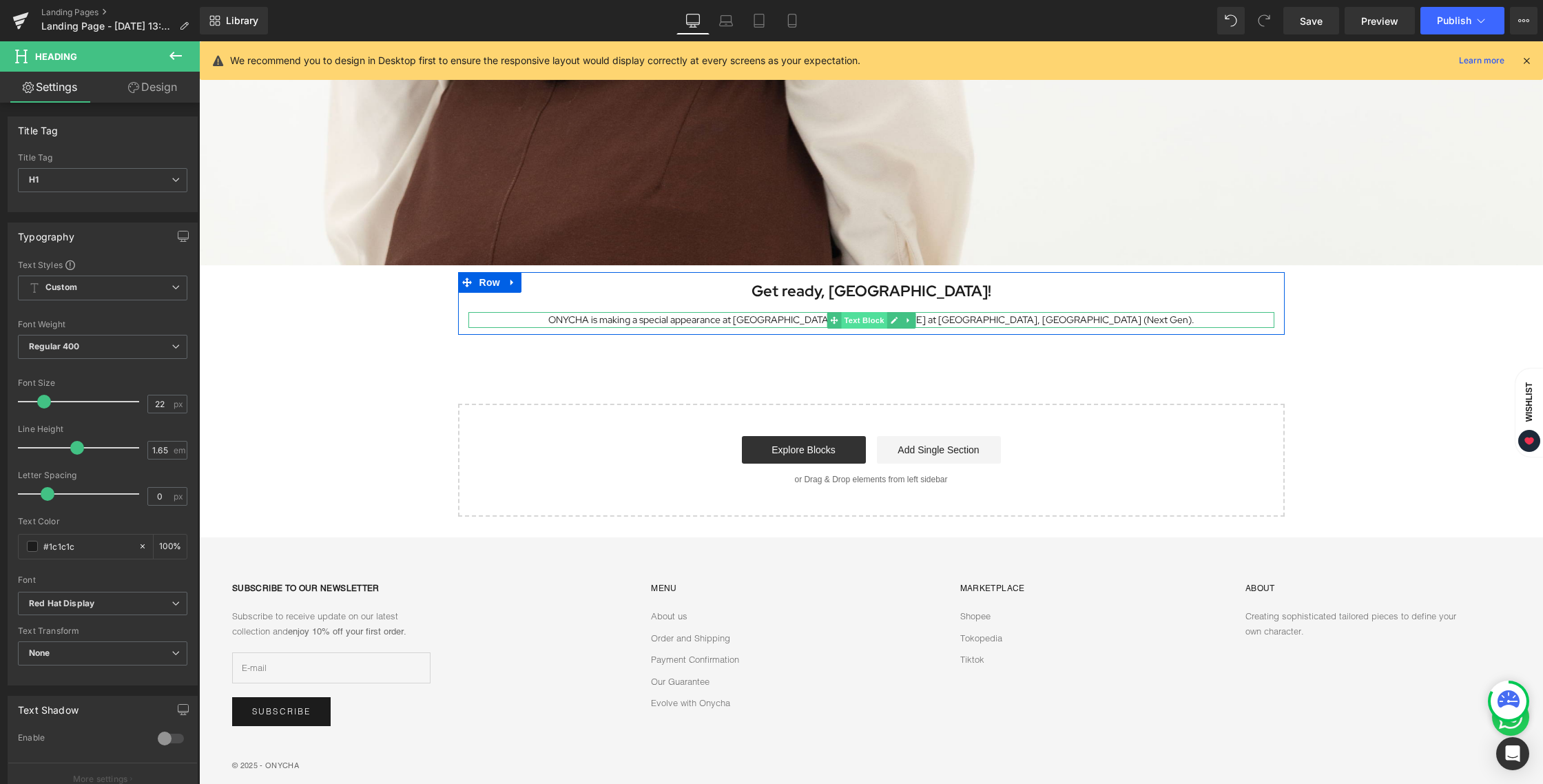
click at [861, 322] on span "Text Block" at bounding box center [863, 320] width 45 height 17
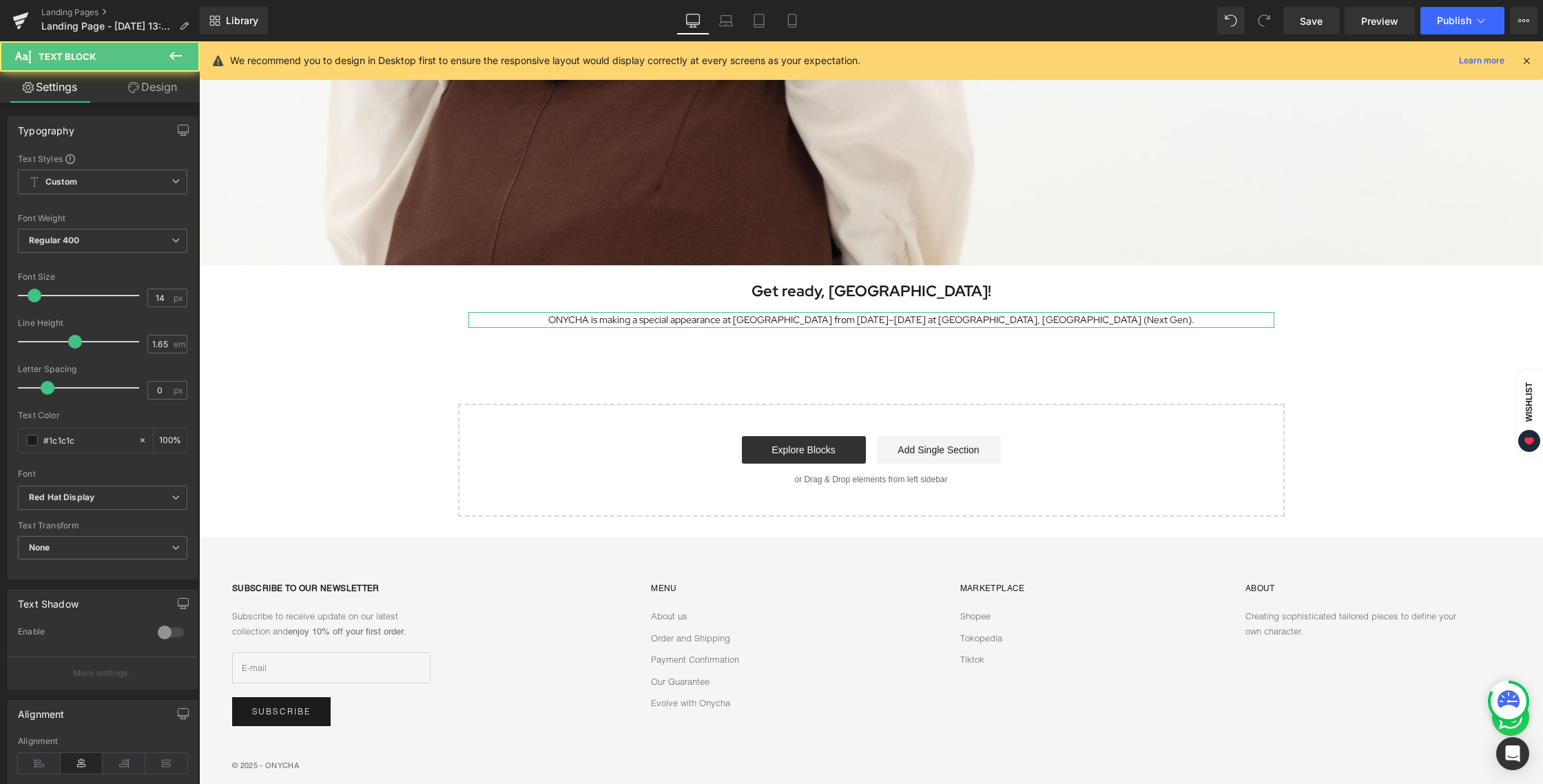
click at [156, 92] on link "Design" at bounding box center [152, 87] width 100 height 31
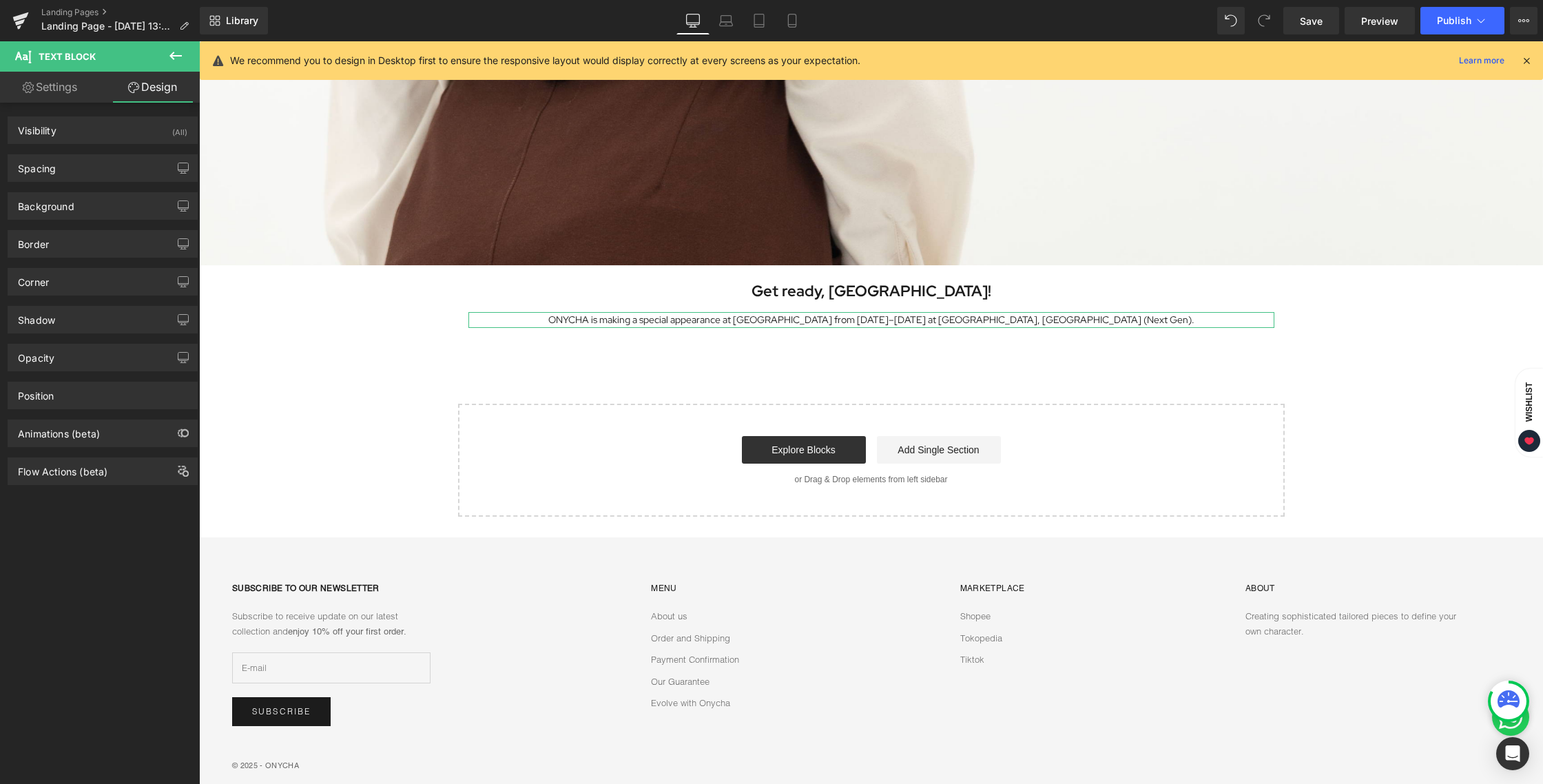
type input "12"
type input "0"
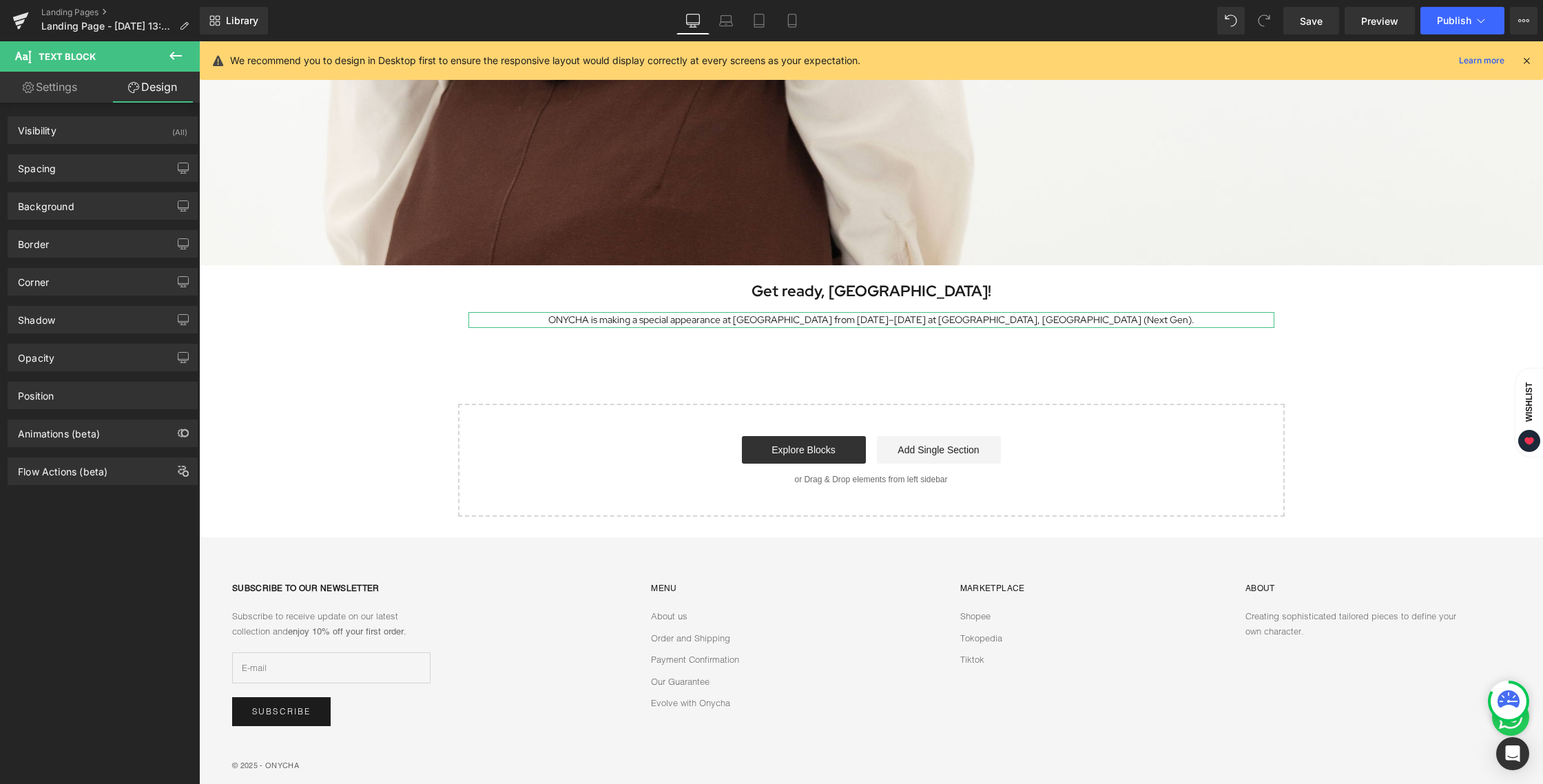
type input "0"
click at [110, 174] on div "Spacing" at bounding box center [103, 168] width 189 height 27
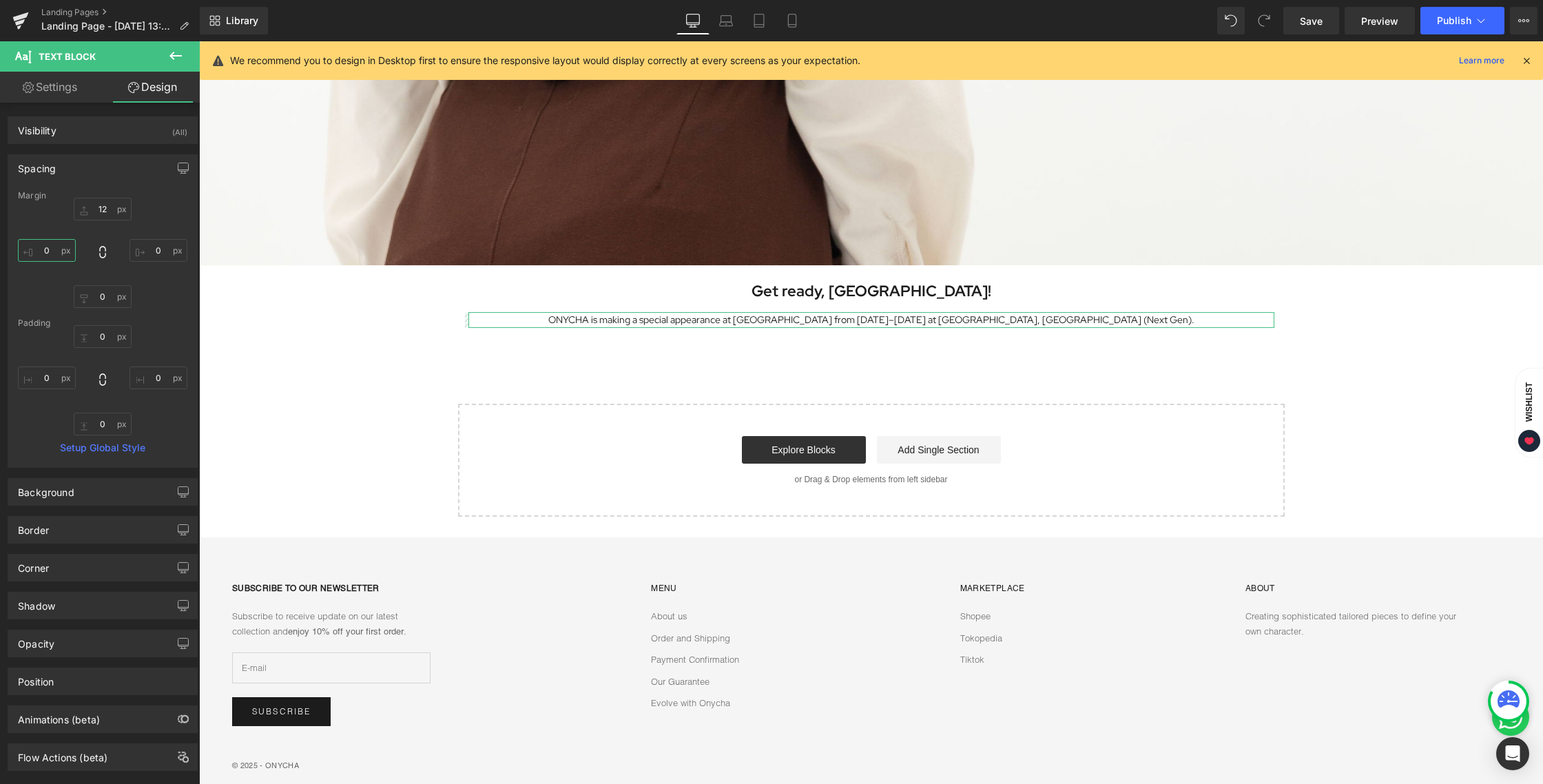
click at [54, 253] on input "0" at bounding box center [47, 250] width 58 height 23
type input "20"
click at [165, 254] on input "0" at bounding box center [158, 250] width 58 height 23
type input "20"
click at [641, 354] on div "Image Row Get ready, [GEOGRAPHIC_DATA]! Heading ONYCHA is making a special appe…" at bounding box center [871, 95] width 1343 height 843
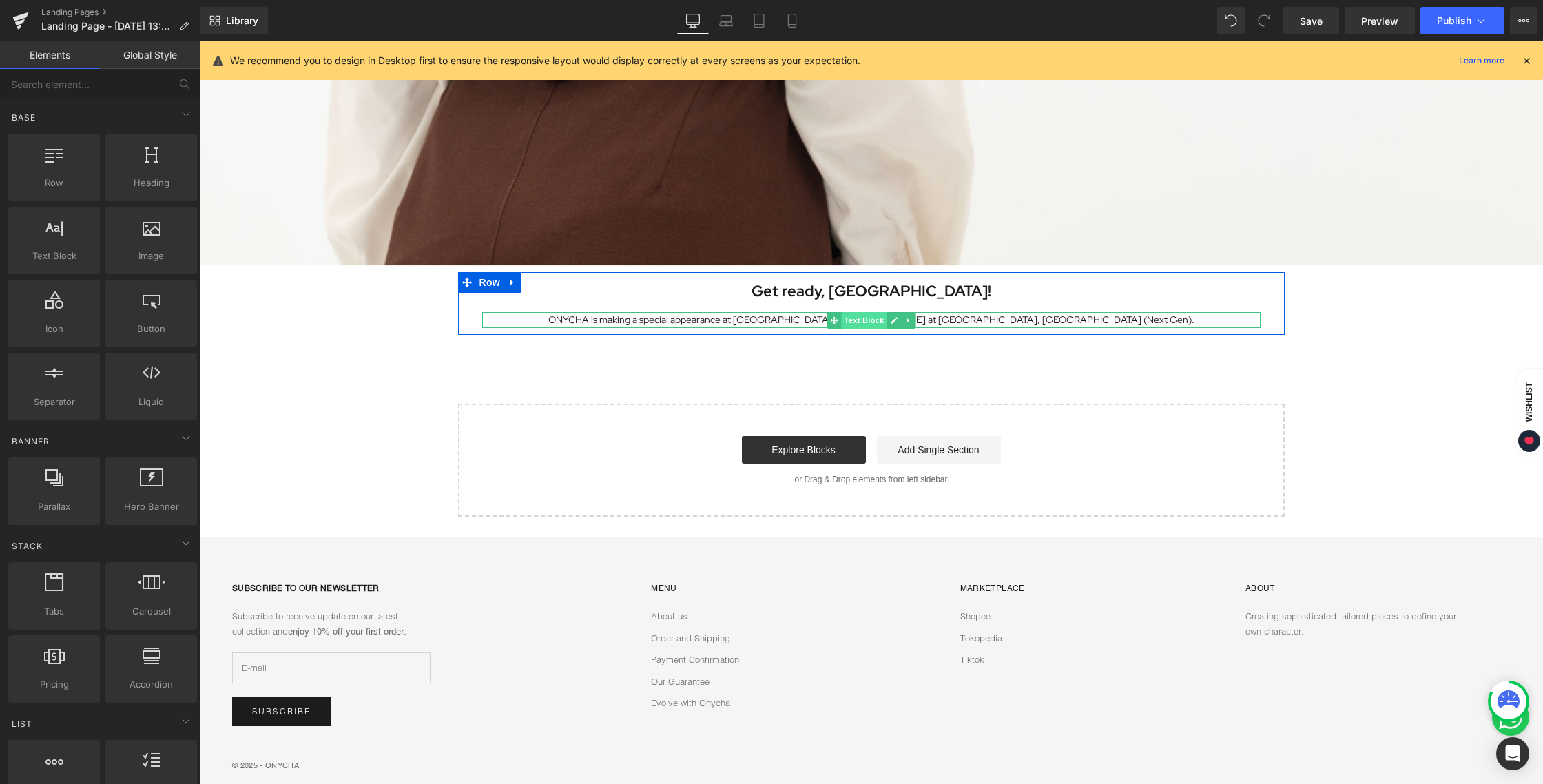
click at [853, 317] on span "Text Block" at bounding box center [863, 320] width 45 height 17
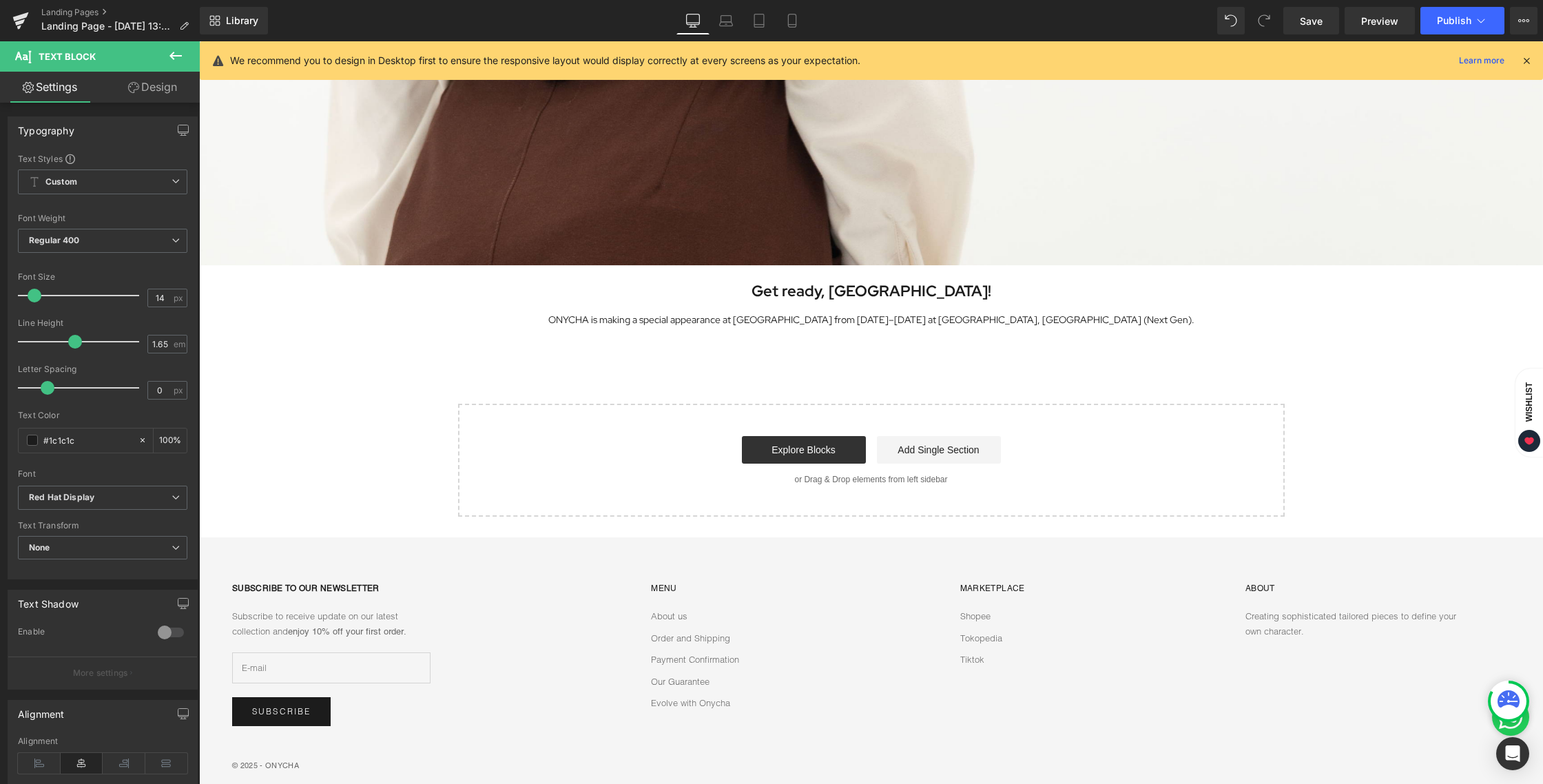
click at [739, 384] on div "Image Row Get ready, [GEOGRAPHIC_DATA]! Heading ONYCHA is making a special appe…" at bounding box center [871, 95] width 1343 height 843
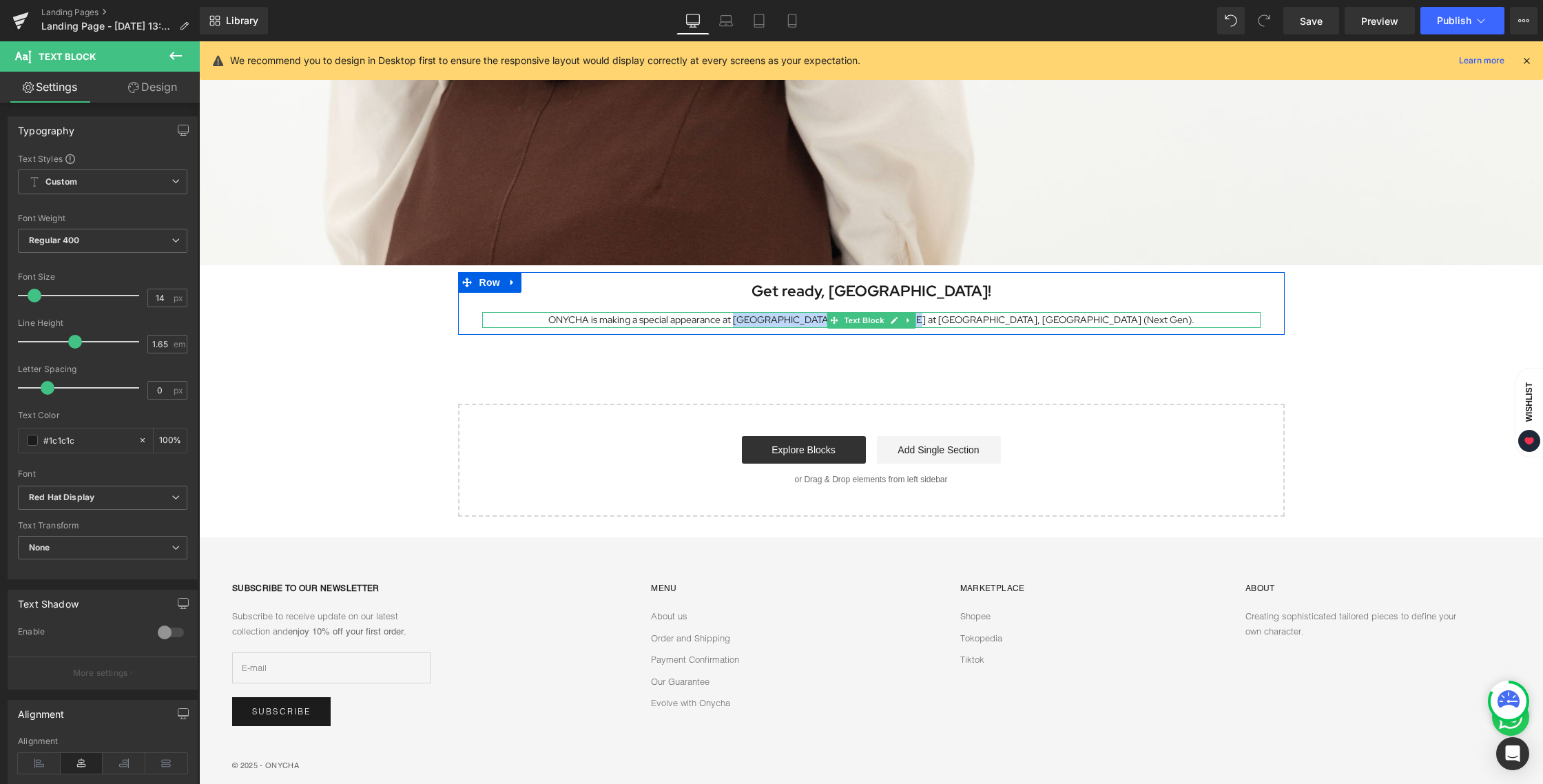
drag, startPoint x: 753, startPoint y: 323, endPoint x: 917, endPoint y: 324, distance: 164.0
click at [917, 324] on p "ONYCHA is making a special appearance at [GEOGRAPHIC_DATA] from [DATE]–[DATE] a…" at bounding box center [871, 319] width 778 height 16
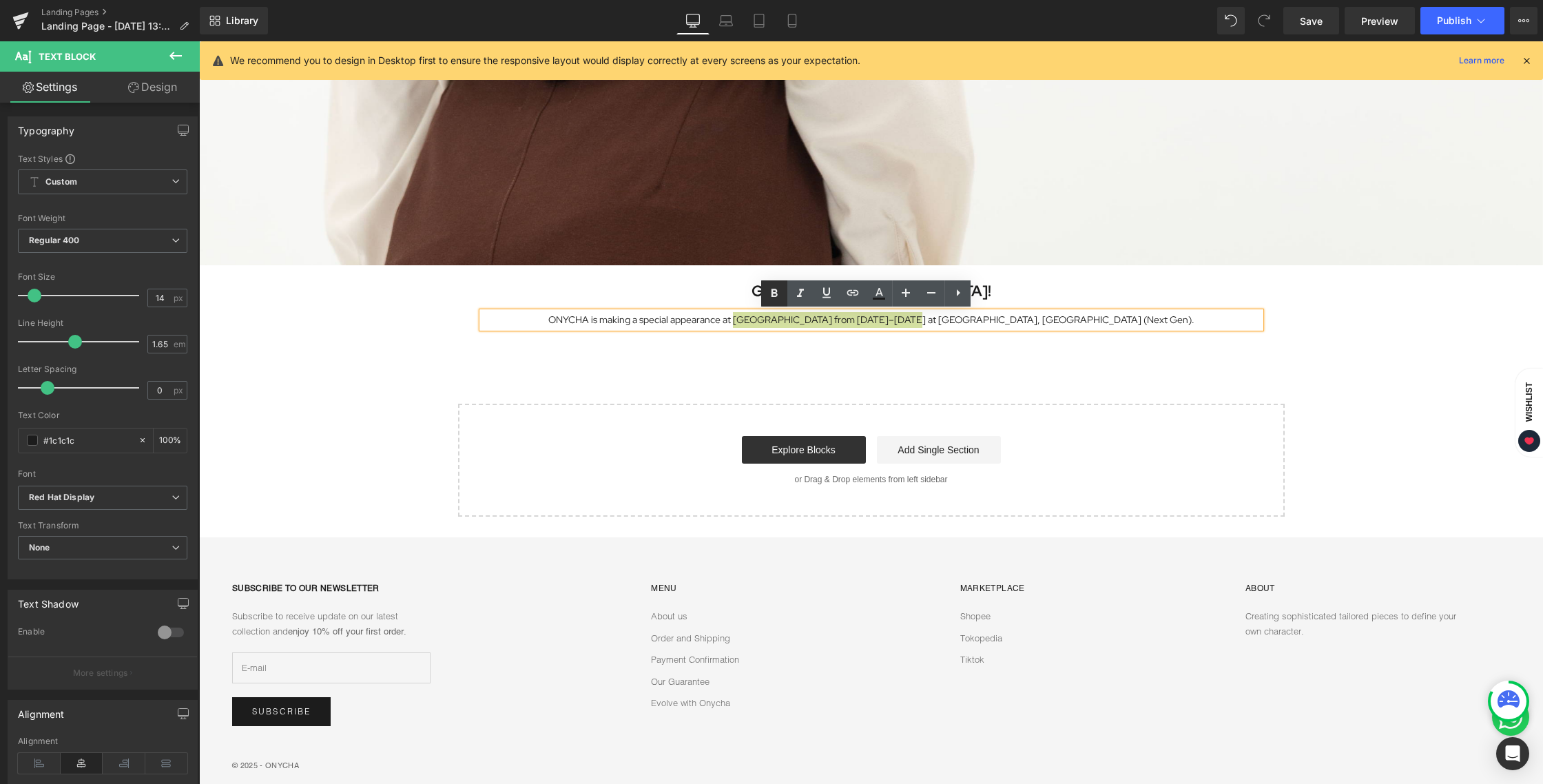
click at [769, 288] on icon at bounding box center [774, 294] width 17 height 17
click at [958, 318] on p "ONYCHA is making a special appearance at [GEOGRAPHIC_DATA] from [DATE]–[DATE] a…" at bounding box center [871, 319] width 778 height 16
drag, startPoint x: 935, startPoint y: 317, endPoint x: 1037, endPoint y: 315, distance: 102.0
click at [1037, 315] on p "ONYCHA is making a special appearance at [GEOGRAPHIC_DATA] from [DATE]–[DATE] a…" at bounding box center [871, 319] width 778 height 16
click at [783, 299] on link at bounding box center [774, 294] width 27 height 27
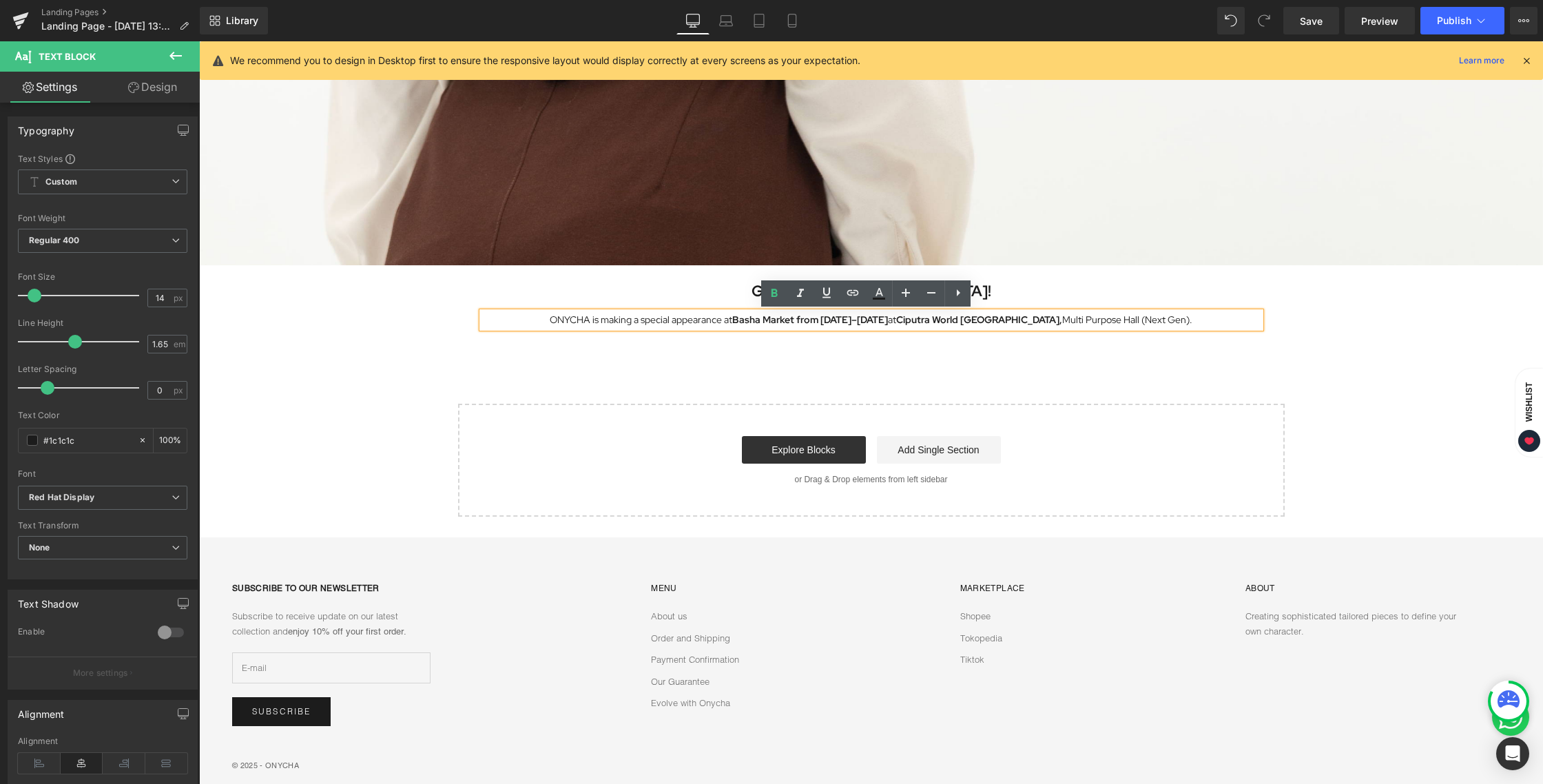
click at [815, 367] on div "Image Row Get ready, [GEOGRAPHIC_DATA]! Heading ONYCHA is making a special appe…" at bounding box center [871, 95] width 1343 height 843
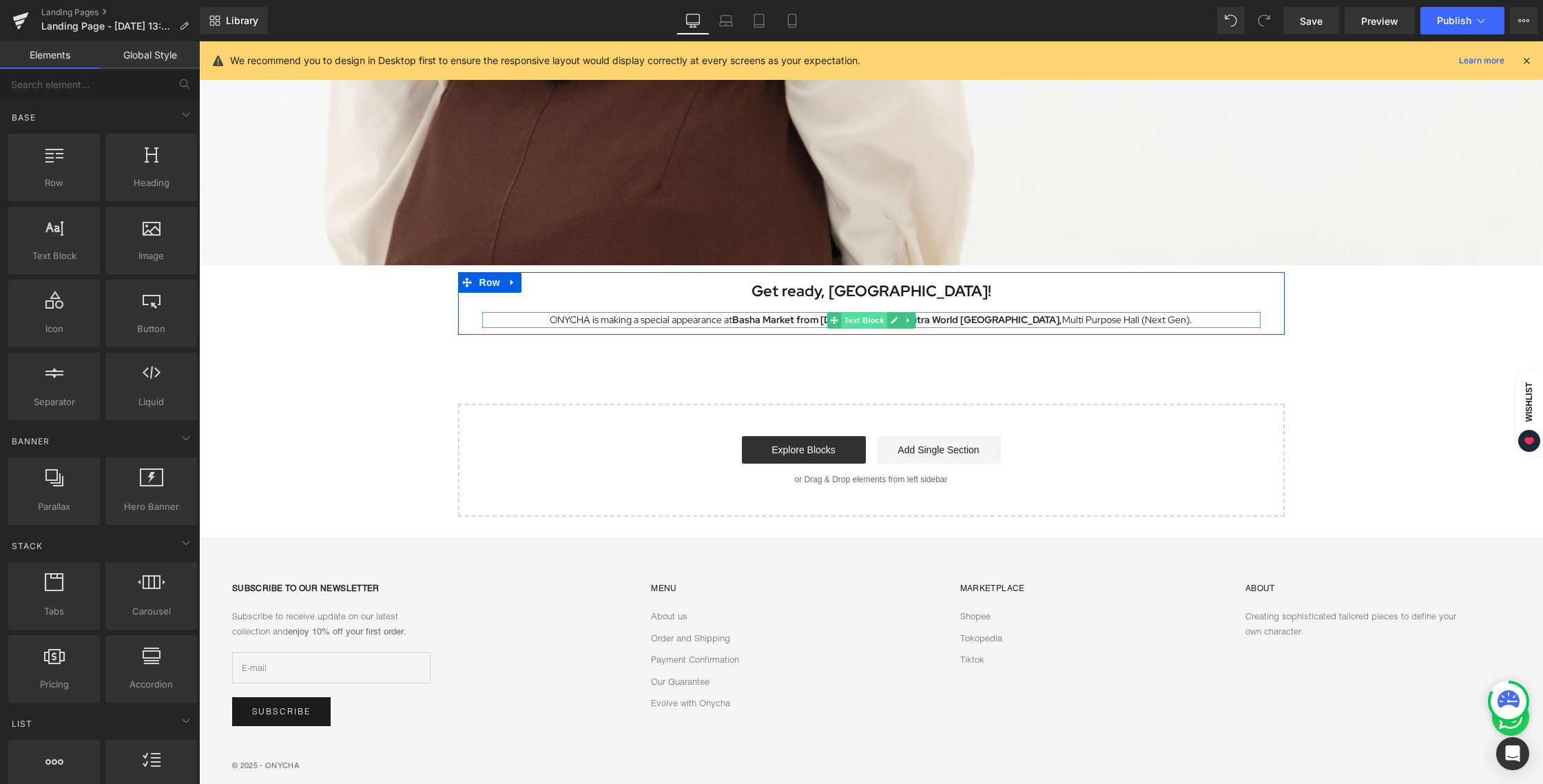
click at [841, 325] on span "Text Block" at bounding box center [863, 320] width 45 height 17
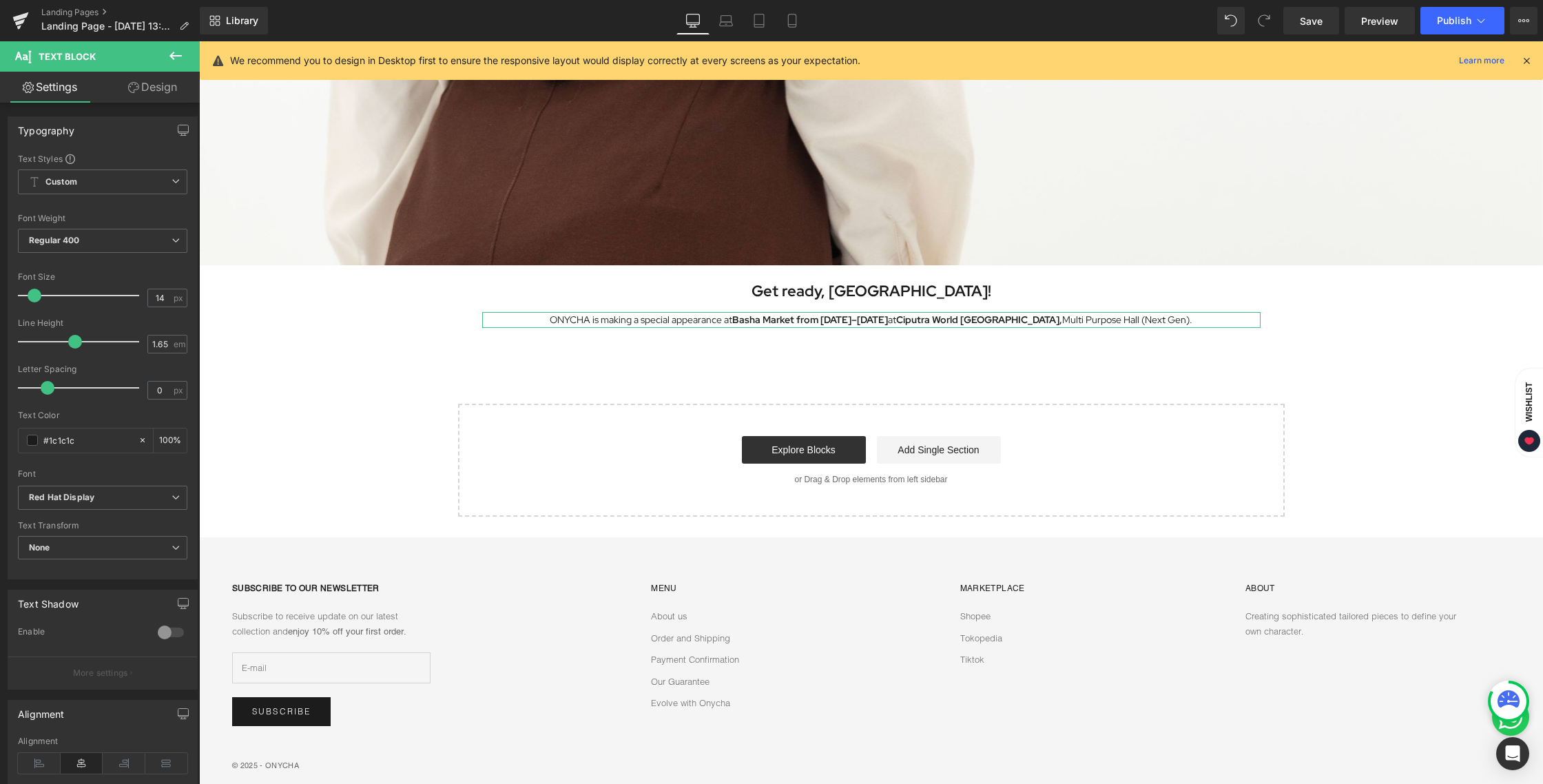
type input "15"
click at [33, 298] on span at bounding box center [36, 296] width 14 height 14
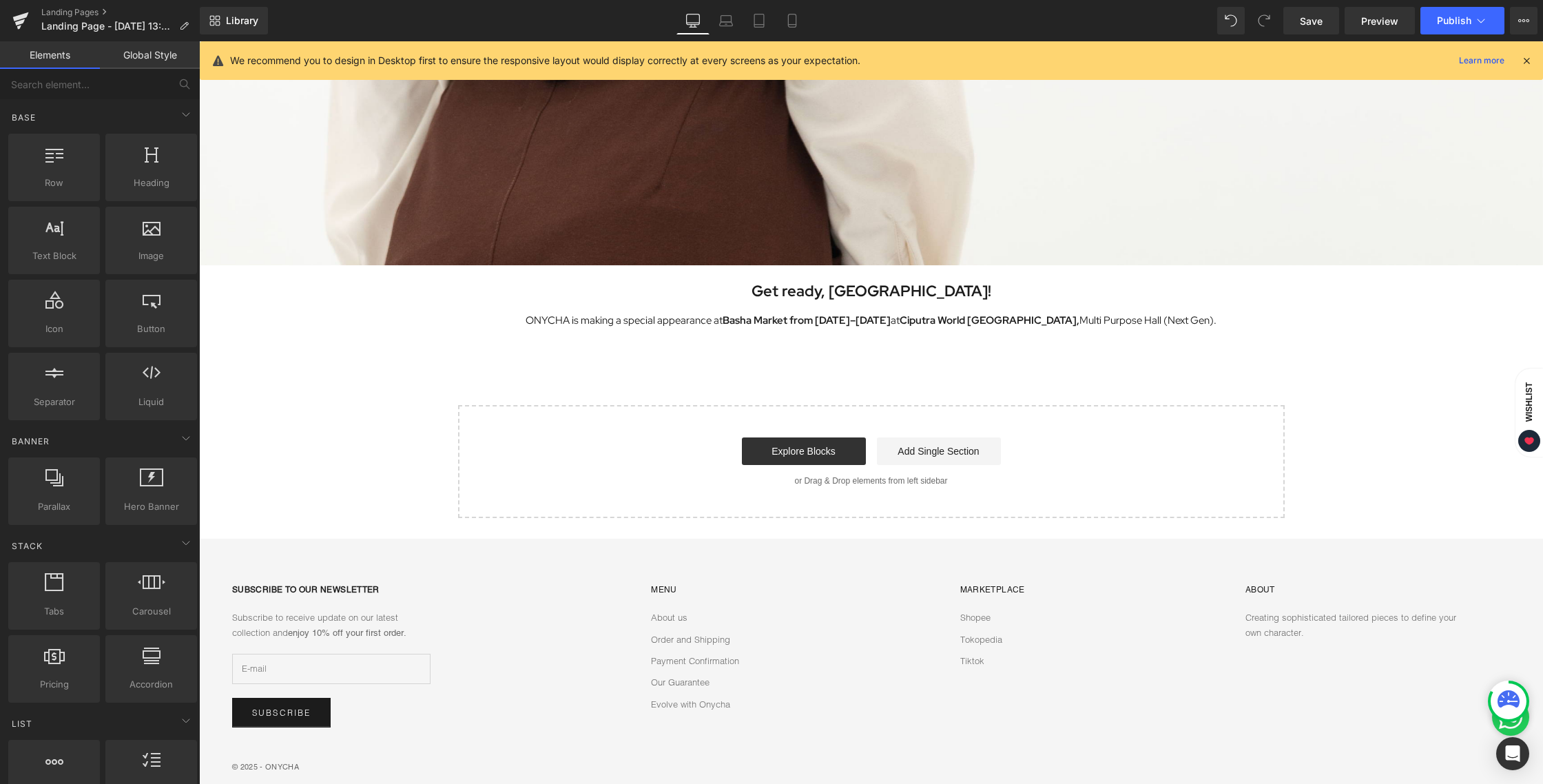
click at [756, 370] on div "Image Row Get ready, [GEOGRAPHIC_DATA]! Heading ONYCHA is making a special appe…" at bounding box center [871, 96] width 1343 height 844
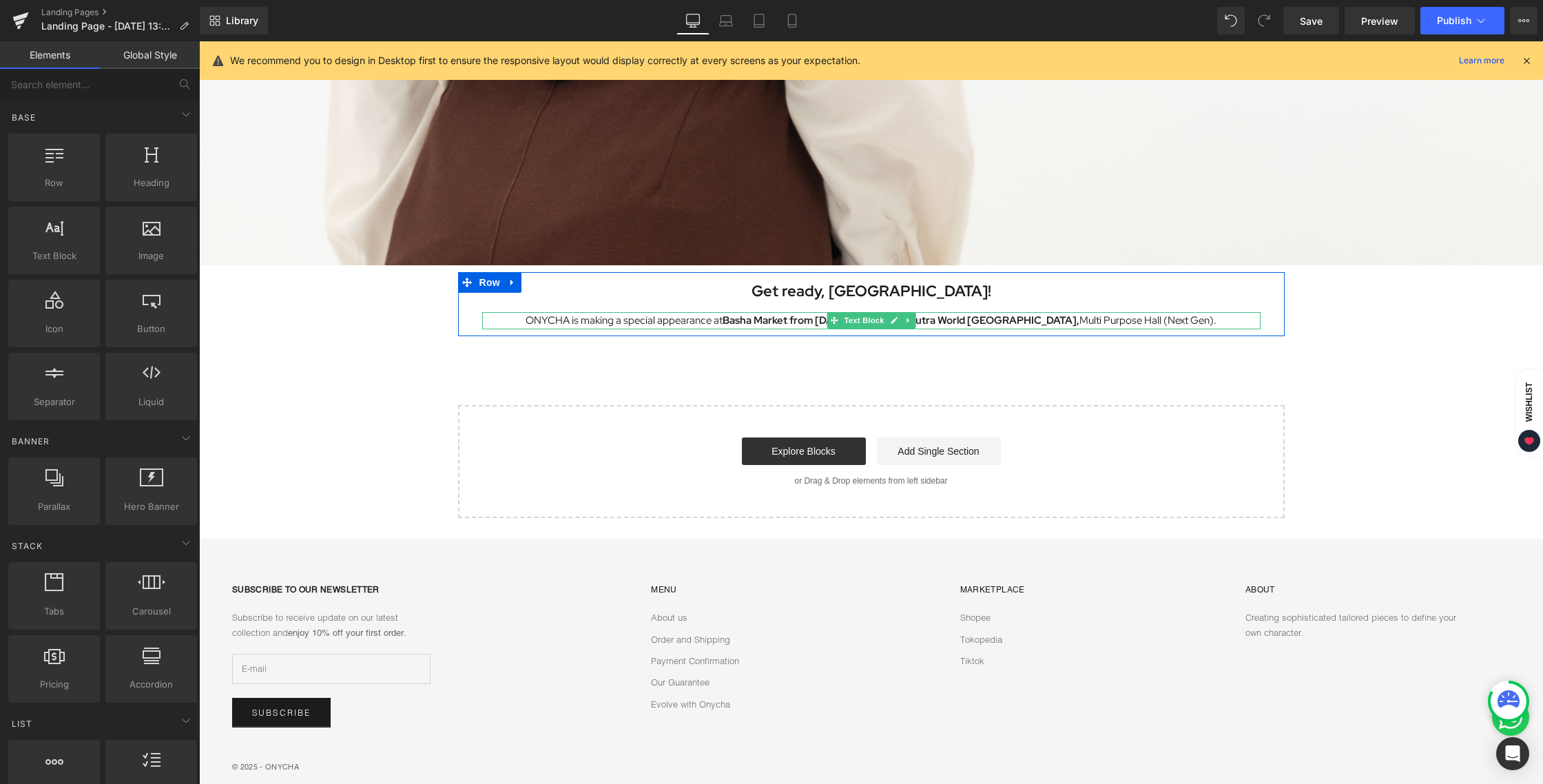
click at [541, 319] on p "ONYCHA is making a special appearance at [GEOGRAPHIC_DATA] from [DATE]–[DATE] a…" at bounding box center [871, 320] width 778 height 17
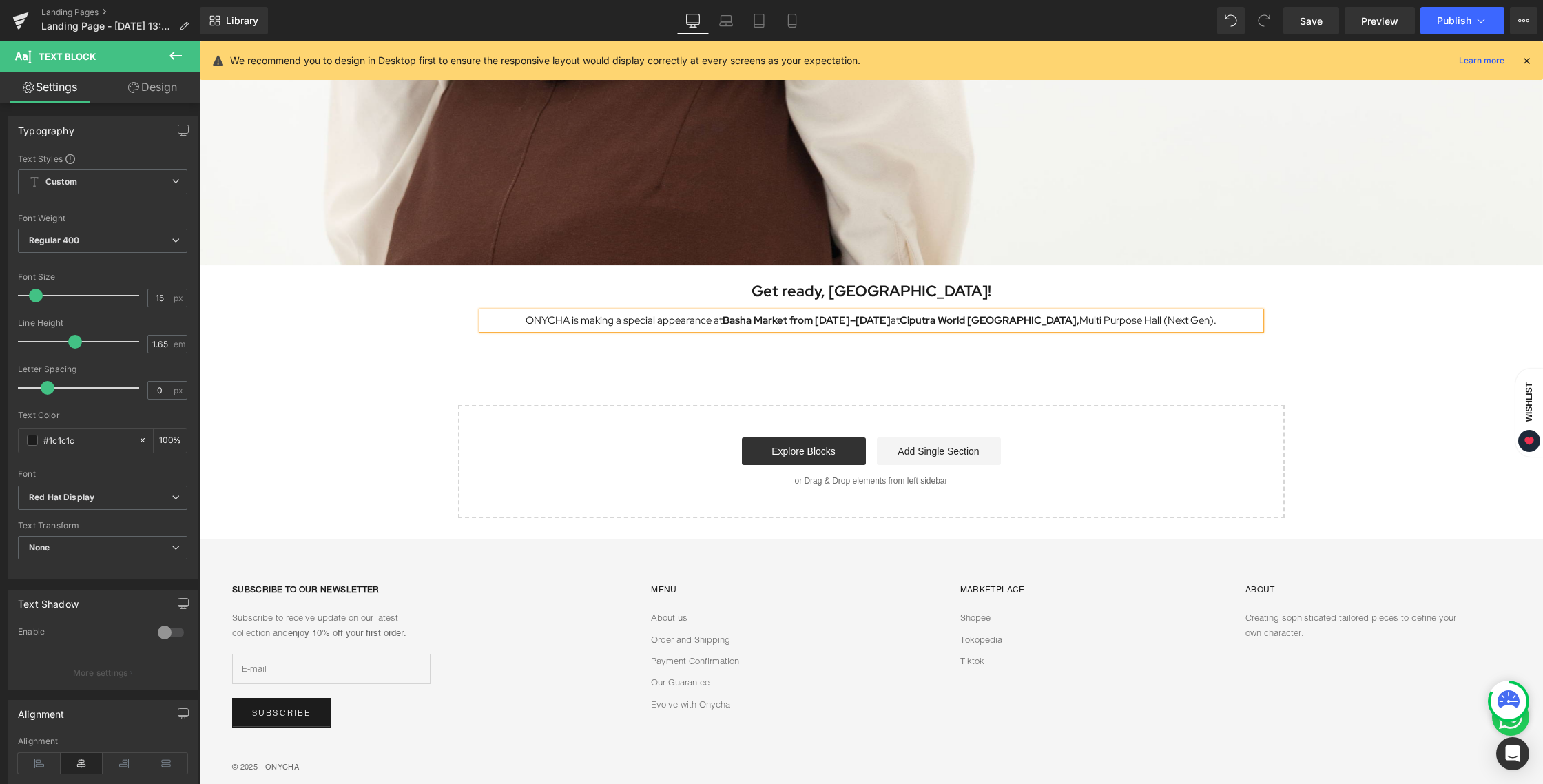
click at [778, 387] on div "Image Row Get ready, [GEOGRAPHIC_DATA]! Heading ONYCHA is making a special appe…" at bounding box center [871, 96] width 1343 height 844
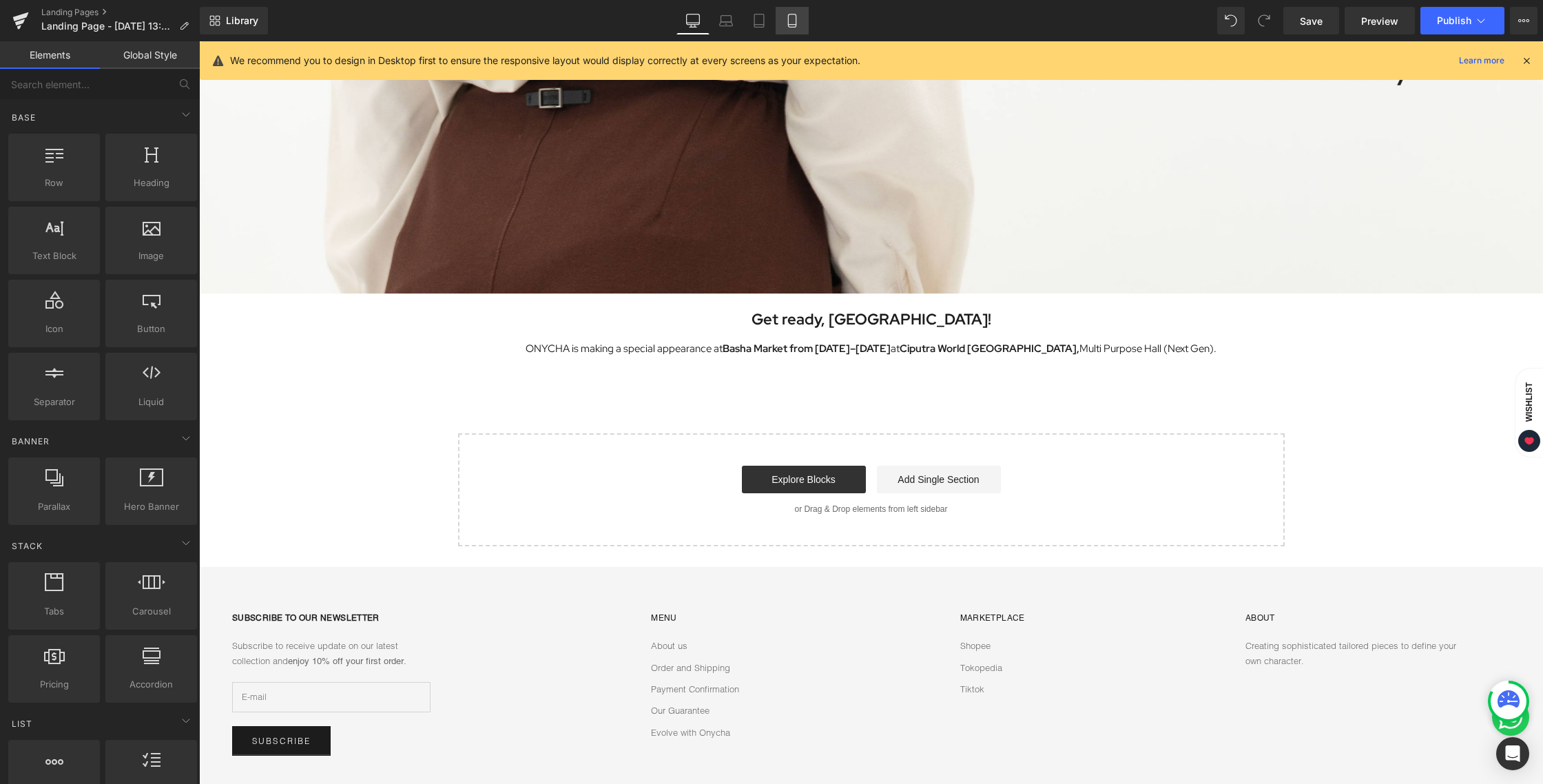
click at [792, 22] on icon at bounding box center [792, 21] width 14 height 14
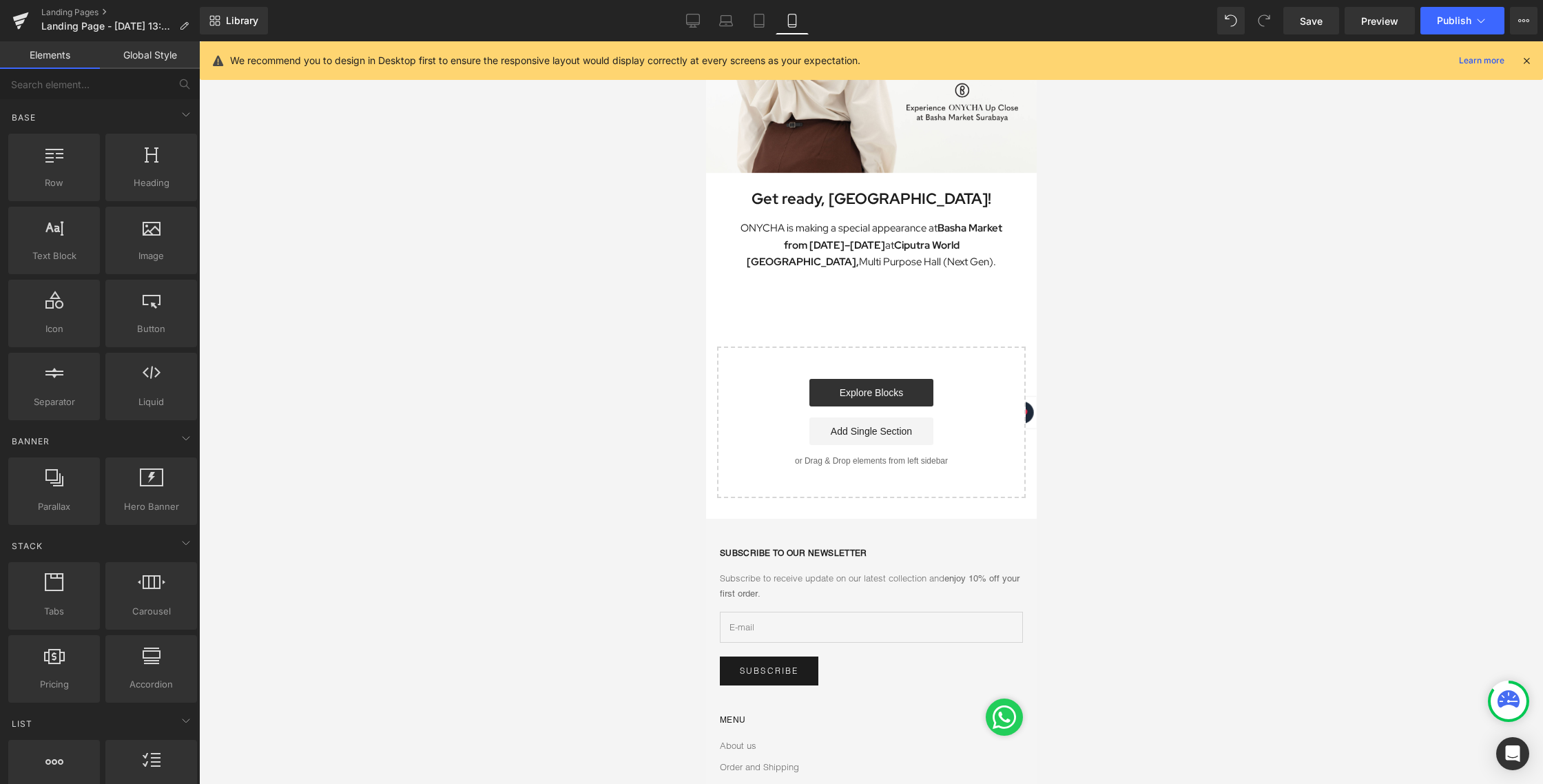
scroll to position [0, 0]
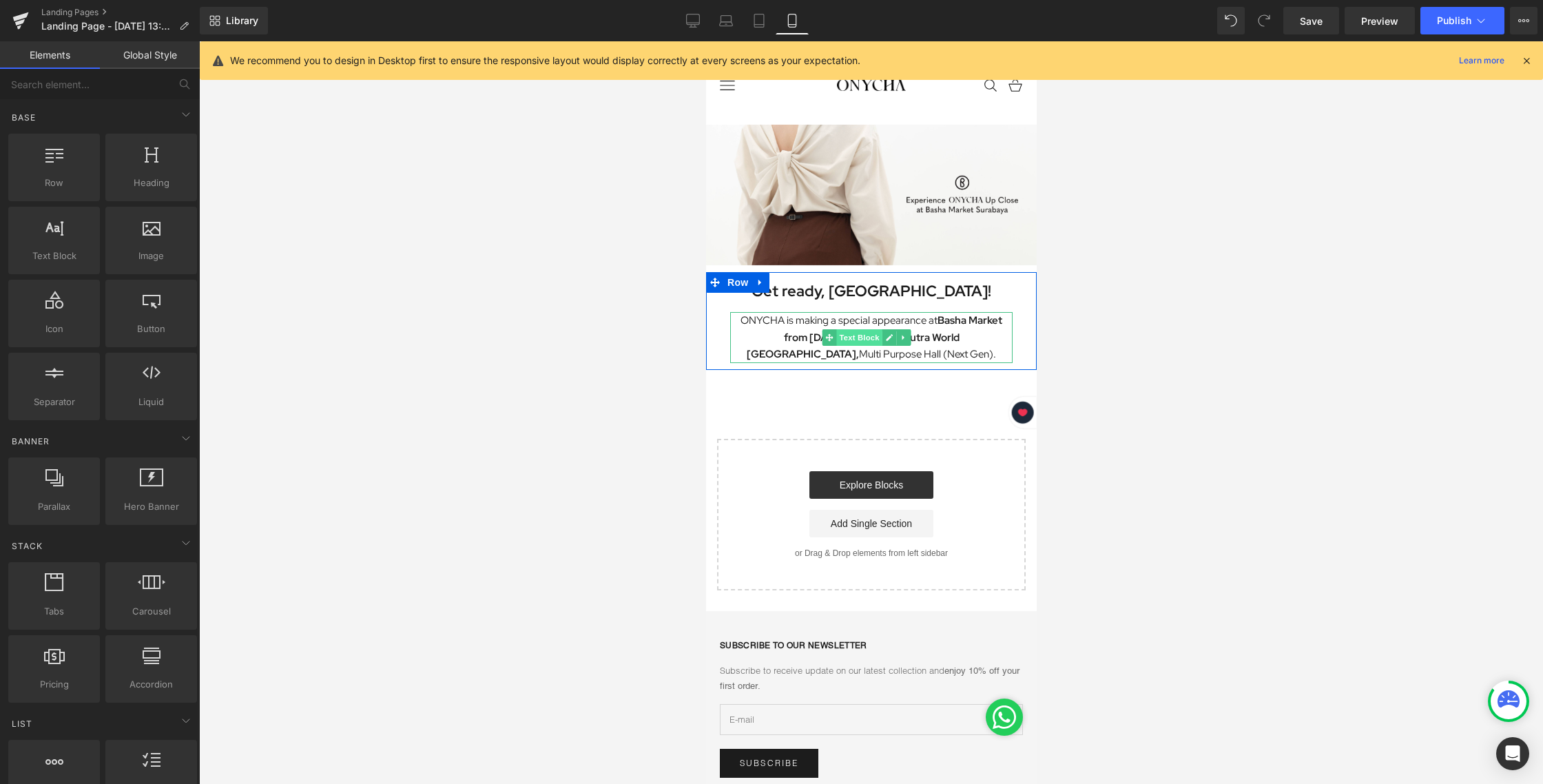
click at [855, 340] on span "Text Block" at bounding box center [858, 338] width 45 height 17
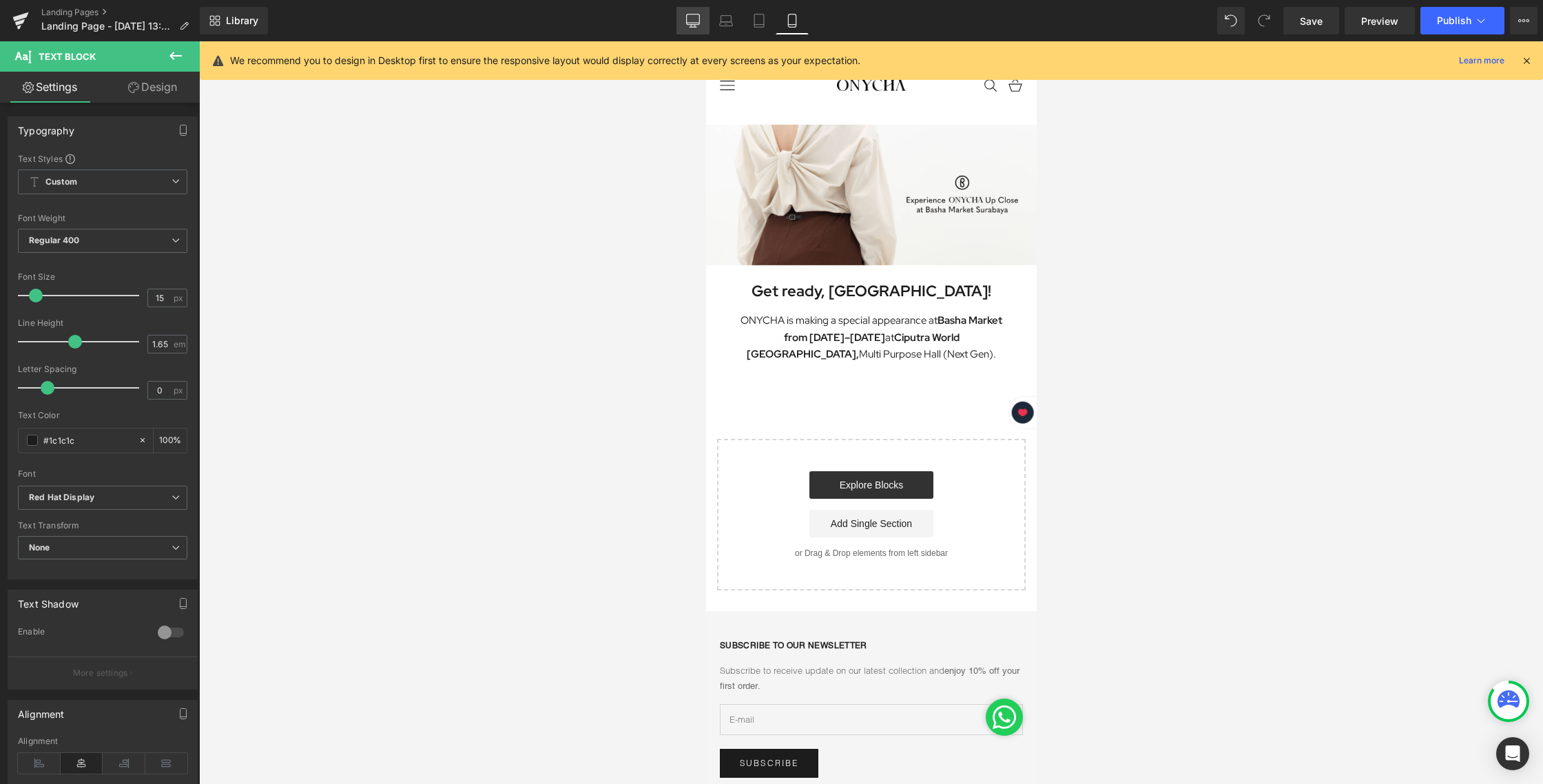
click at [698, 16] on icon at bounding box center [693, 21] width 14 height 14
type input "100"
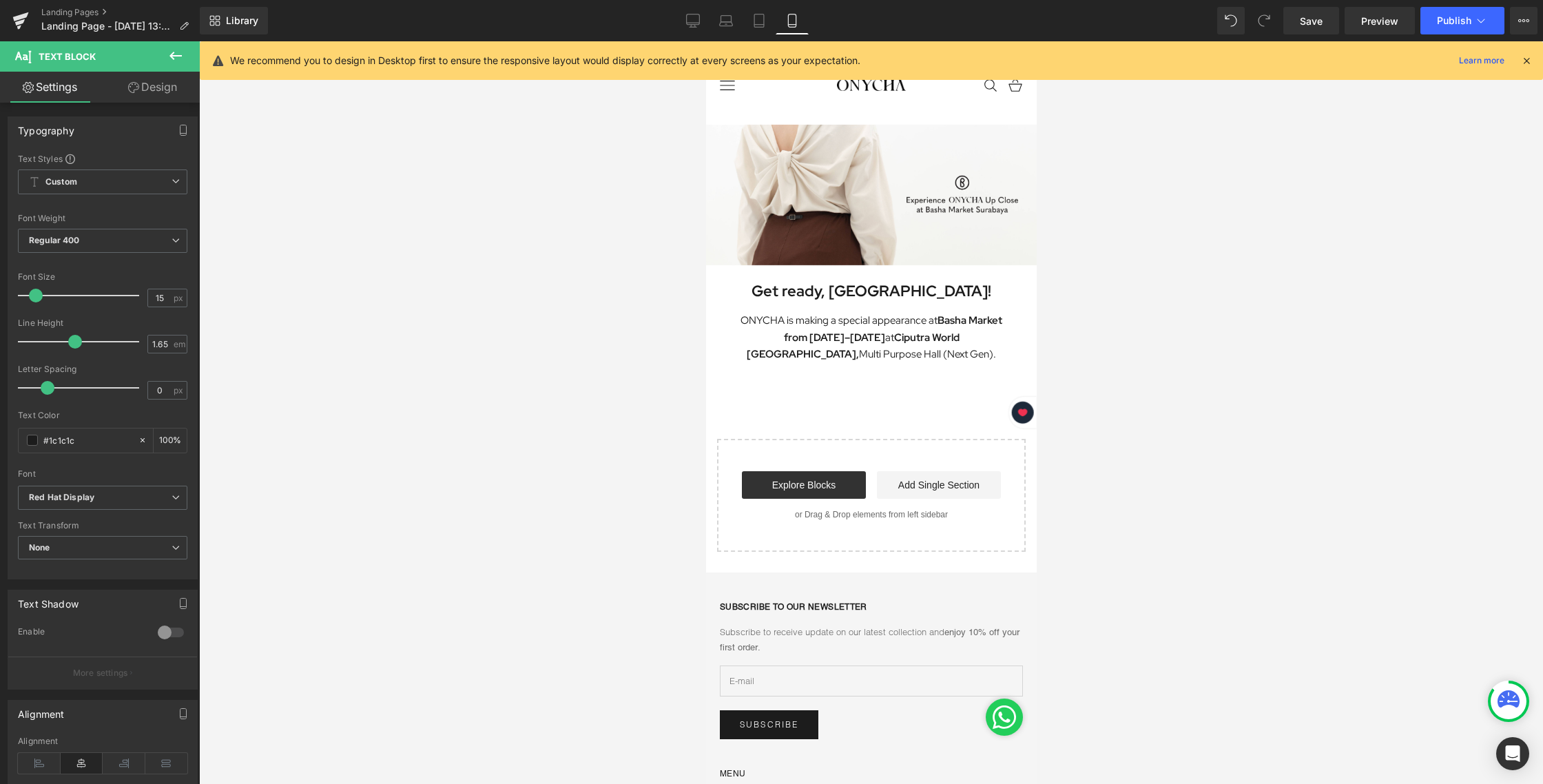
scroll to position [439, 0]
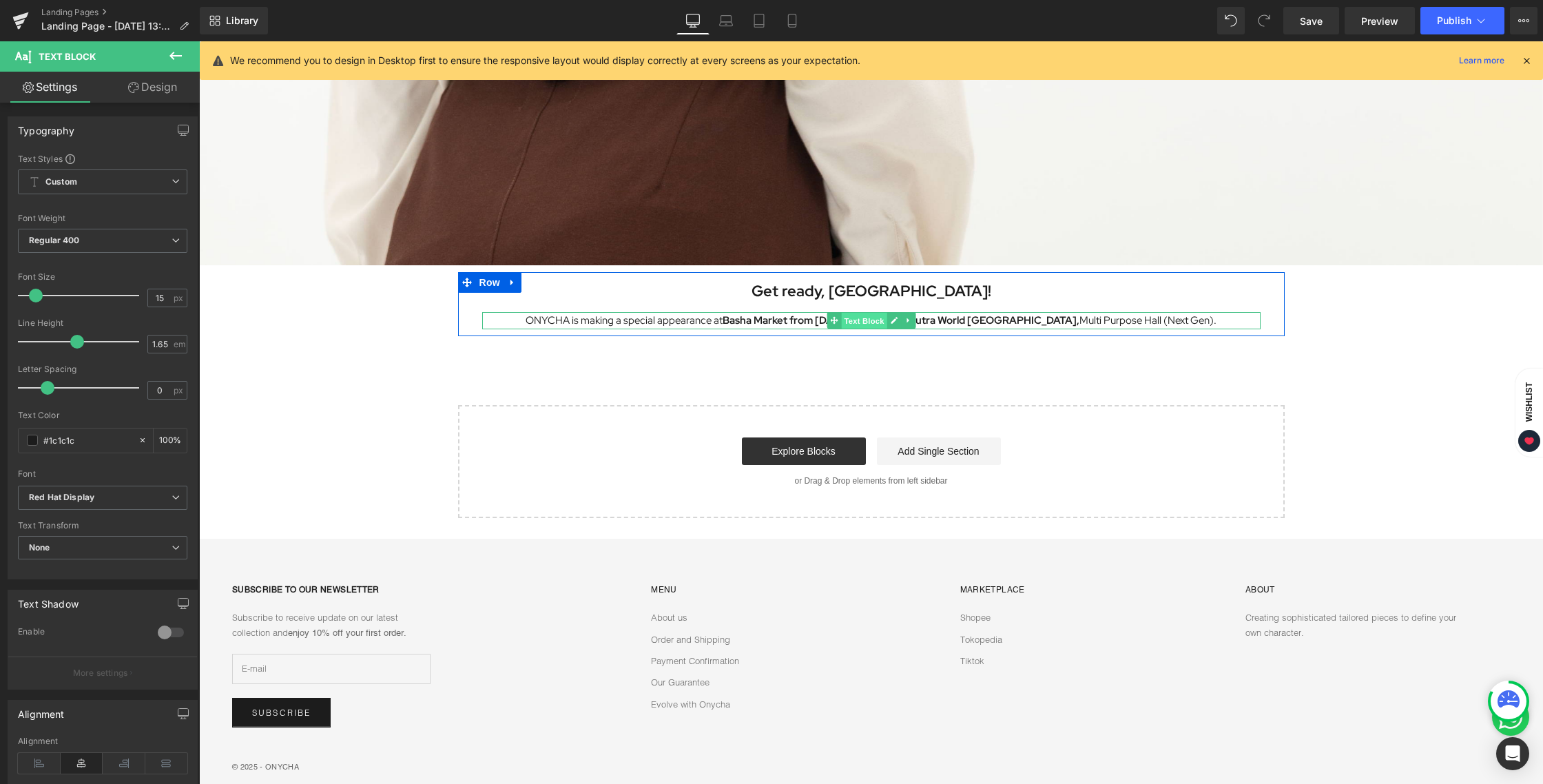
click at [850, 322] on span "Text Block" at bounding box center [863, 321] width 45 height 17
type input "14"
click at [31, 292] on span at bounding box center [34, 296] width 14 height 14
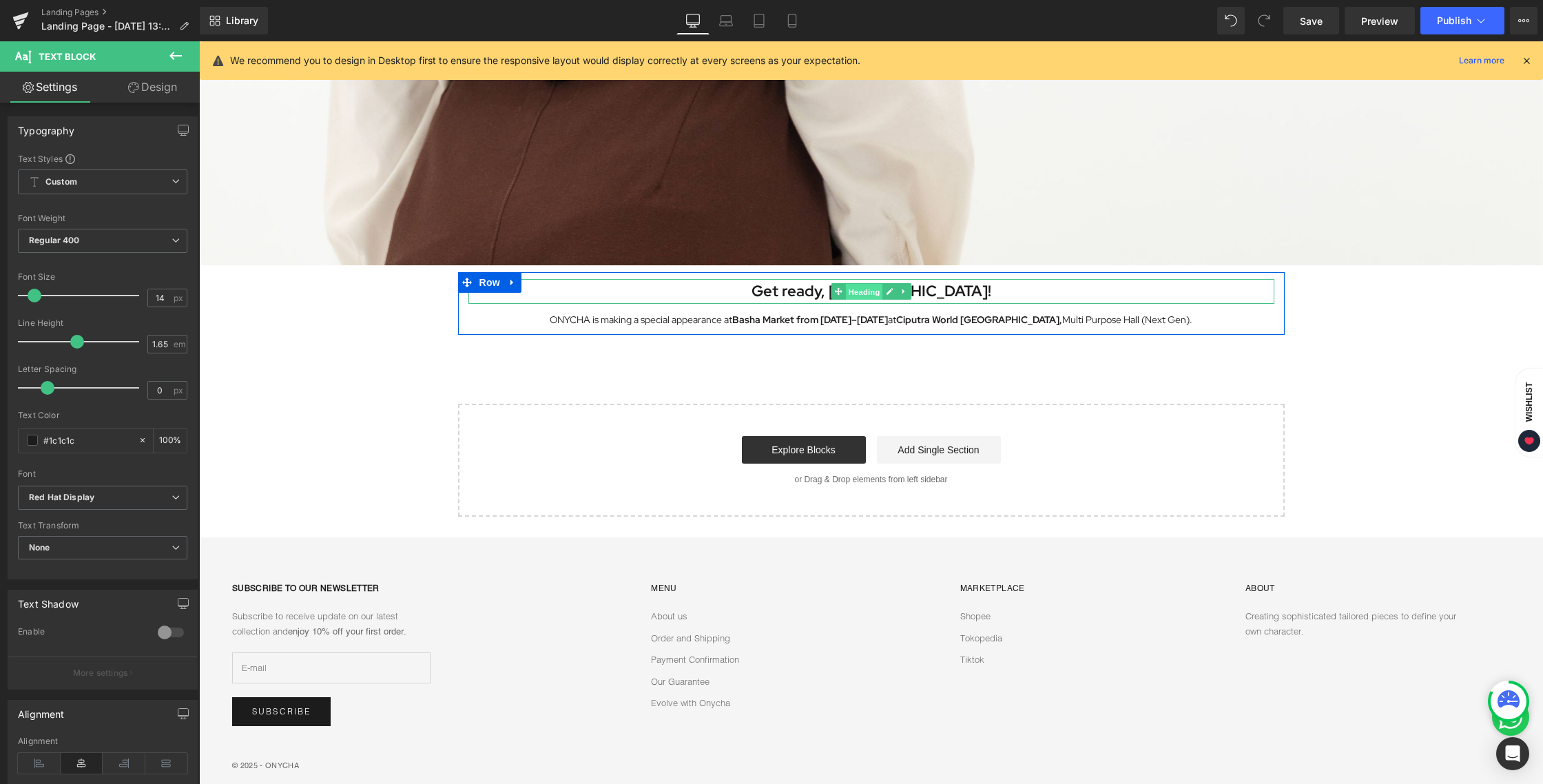
click at [852, 291] on span "Heading" at bounding box center [863, 292] width 37 height 17
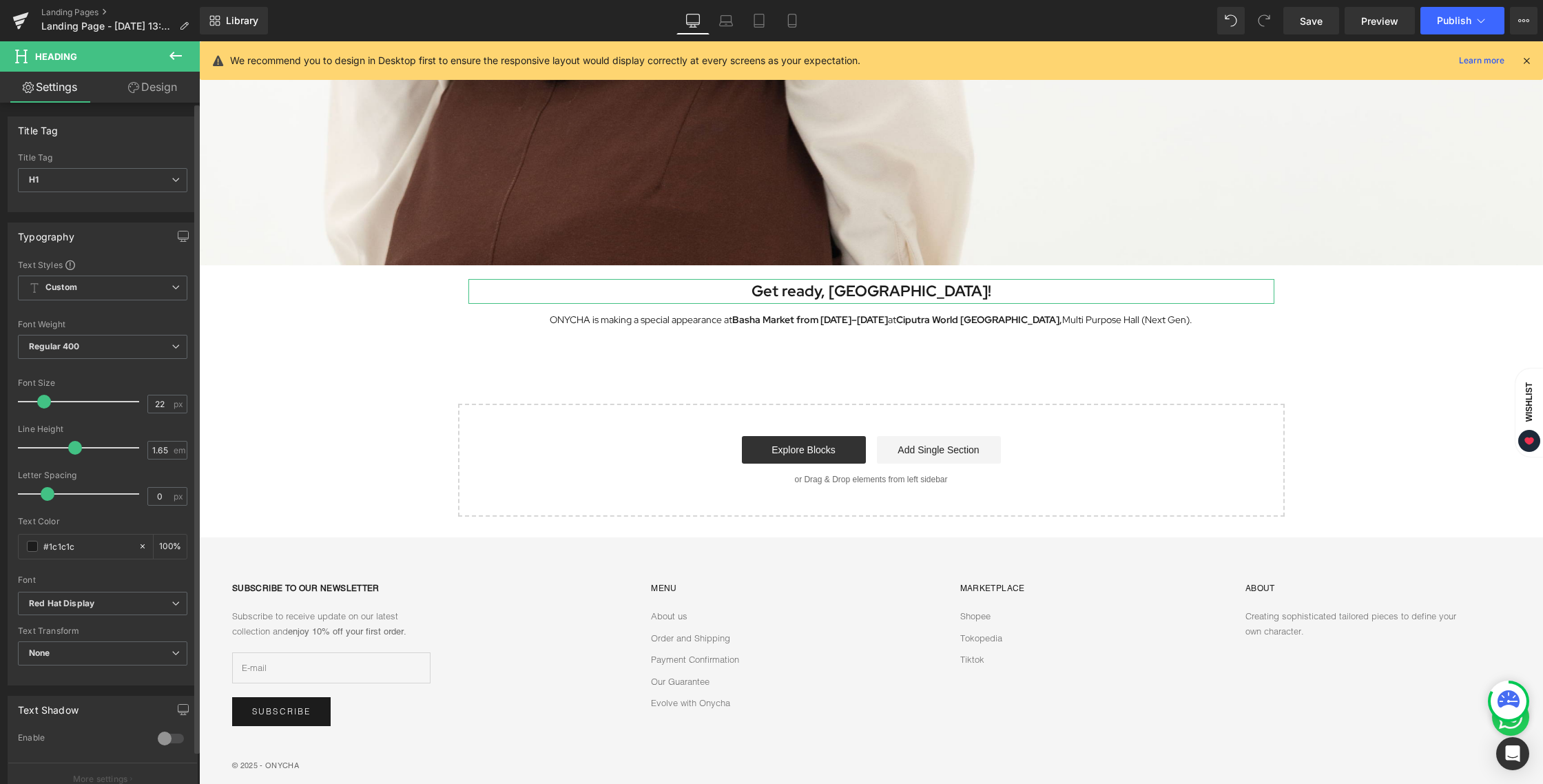
type input "21"
click at [40, 400] on span at bounding box center [43, 402] width 14 height 14
click at [784, 12] on link "Mobile" at bounding box center [792, 20] width 33 height 27
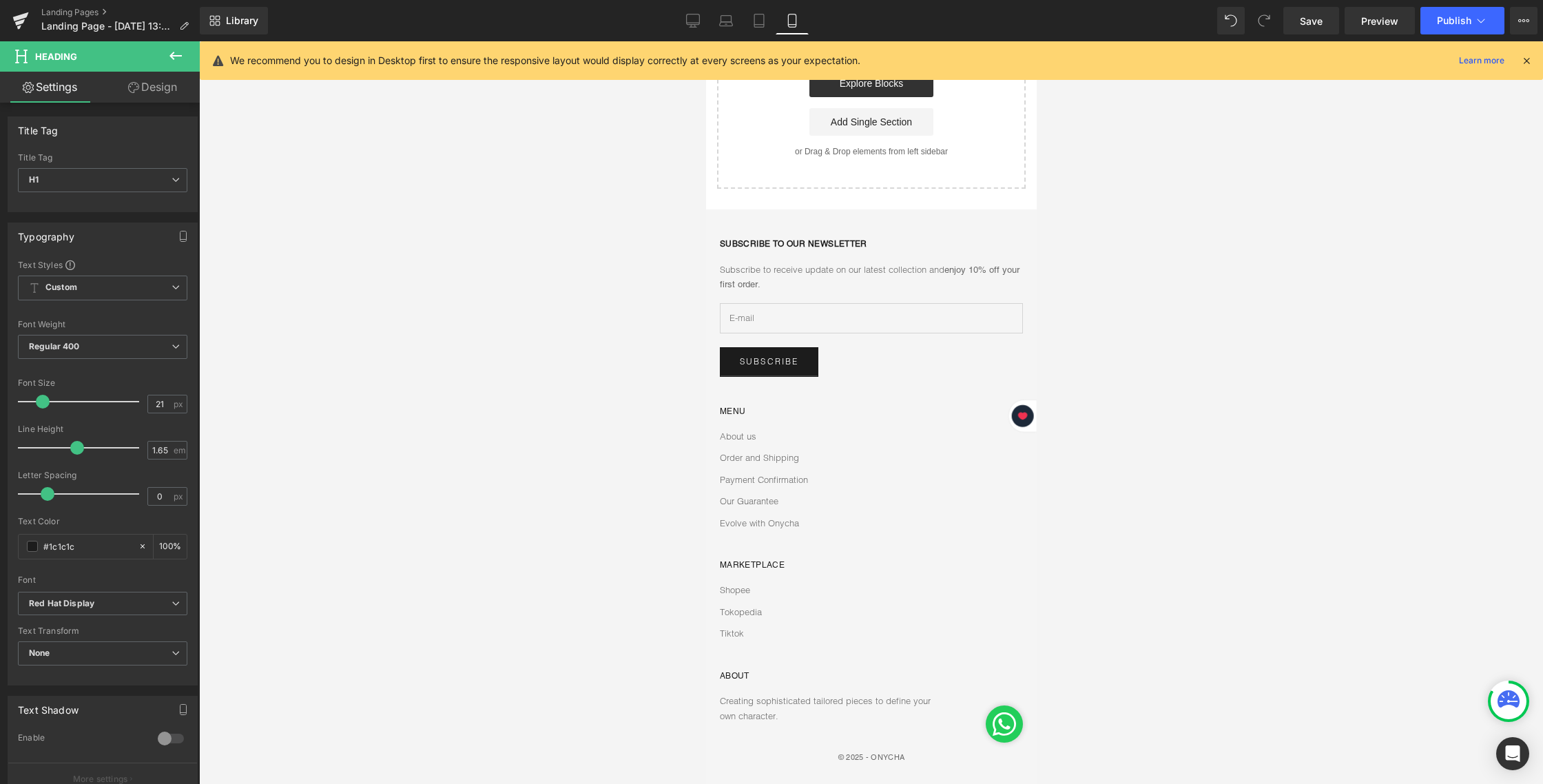
scroll to position [0, 0]
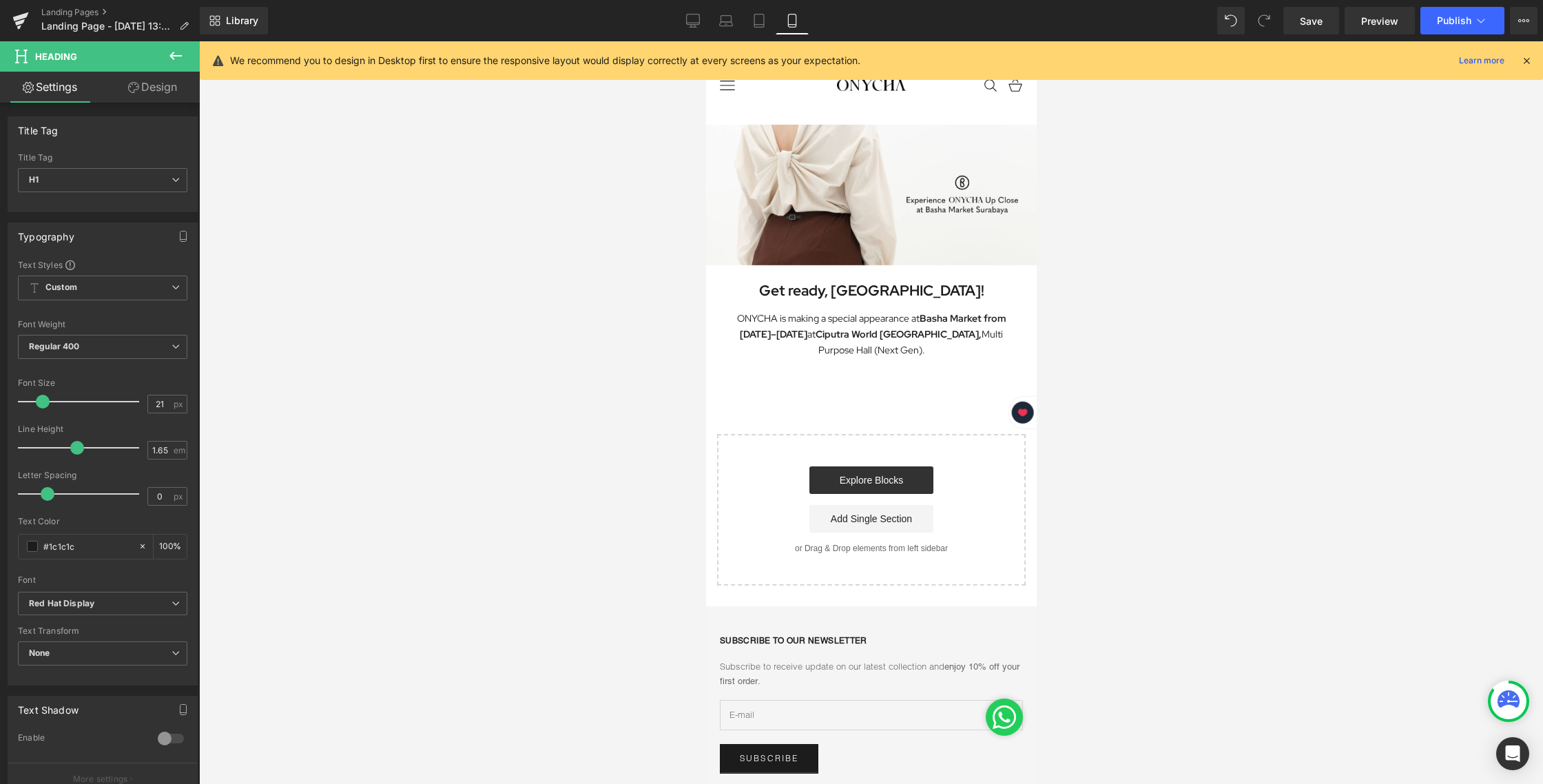
click at [676, 14] on div "Library Mobile Desktop Laptop Tablet Mobile Save Preview Publish Scheduled View…" at bounding box center [871, 20] width 1343 height 27
click at [683, 18] on link "Desktop" at bounding box center [693, 20] width 33 height 27
type input "100"
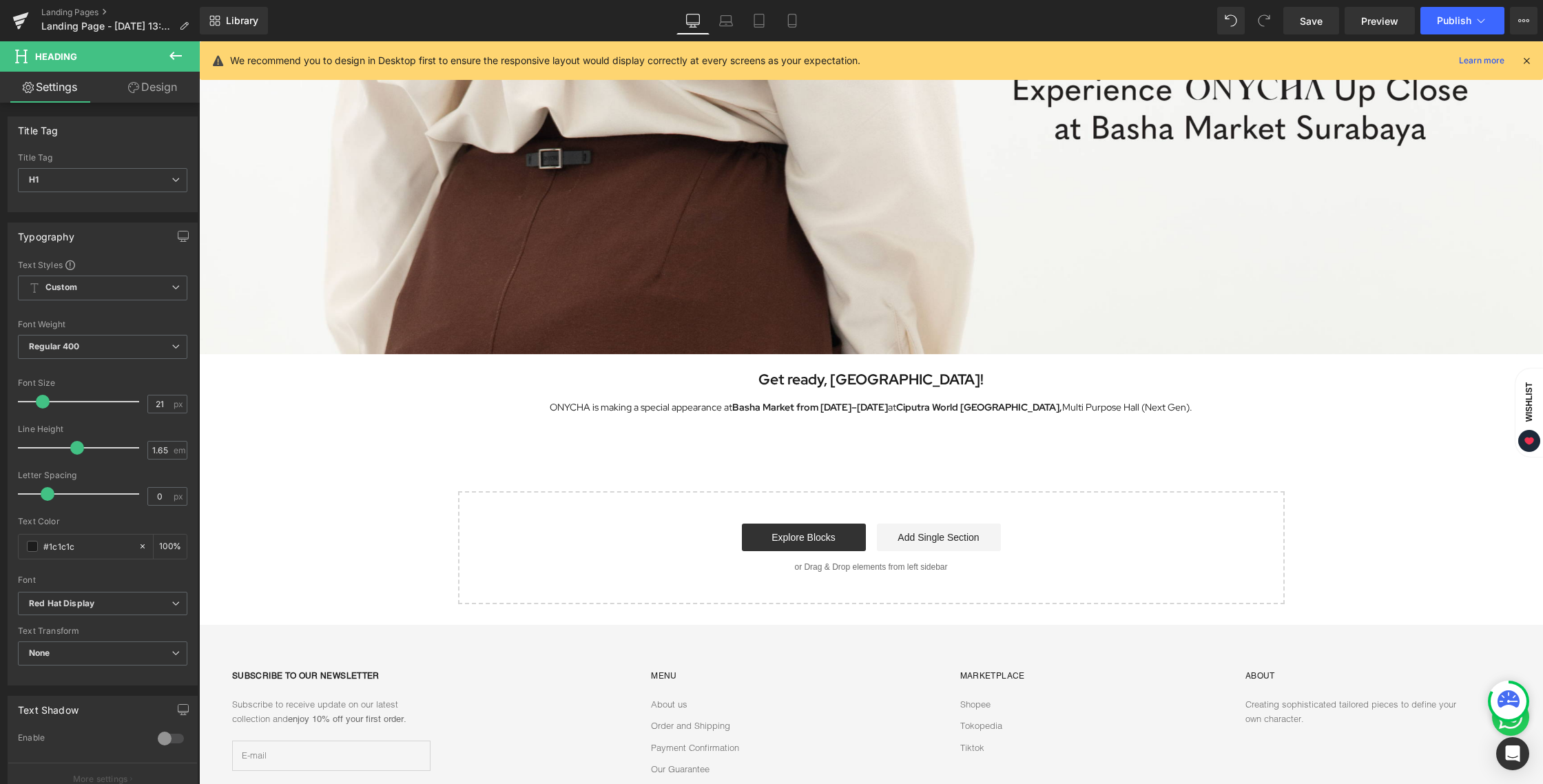
scroll to position [350, 0]
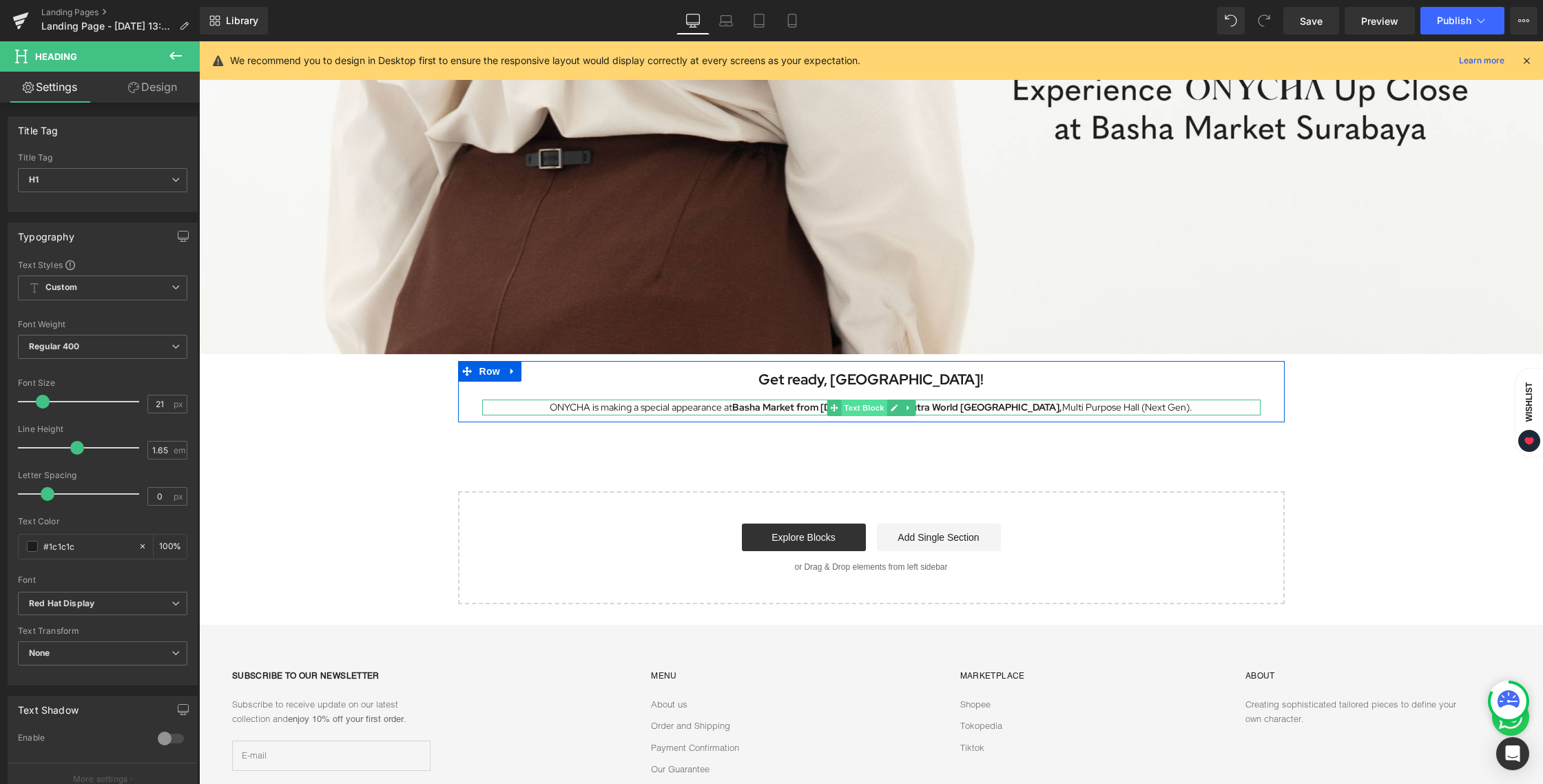
click at [861, 408] on span "Text Block" at bounding box center [863, 408] width 45 height 17
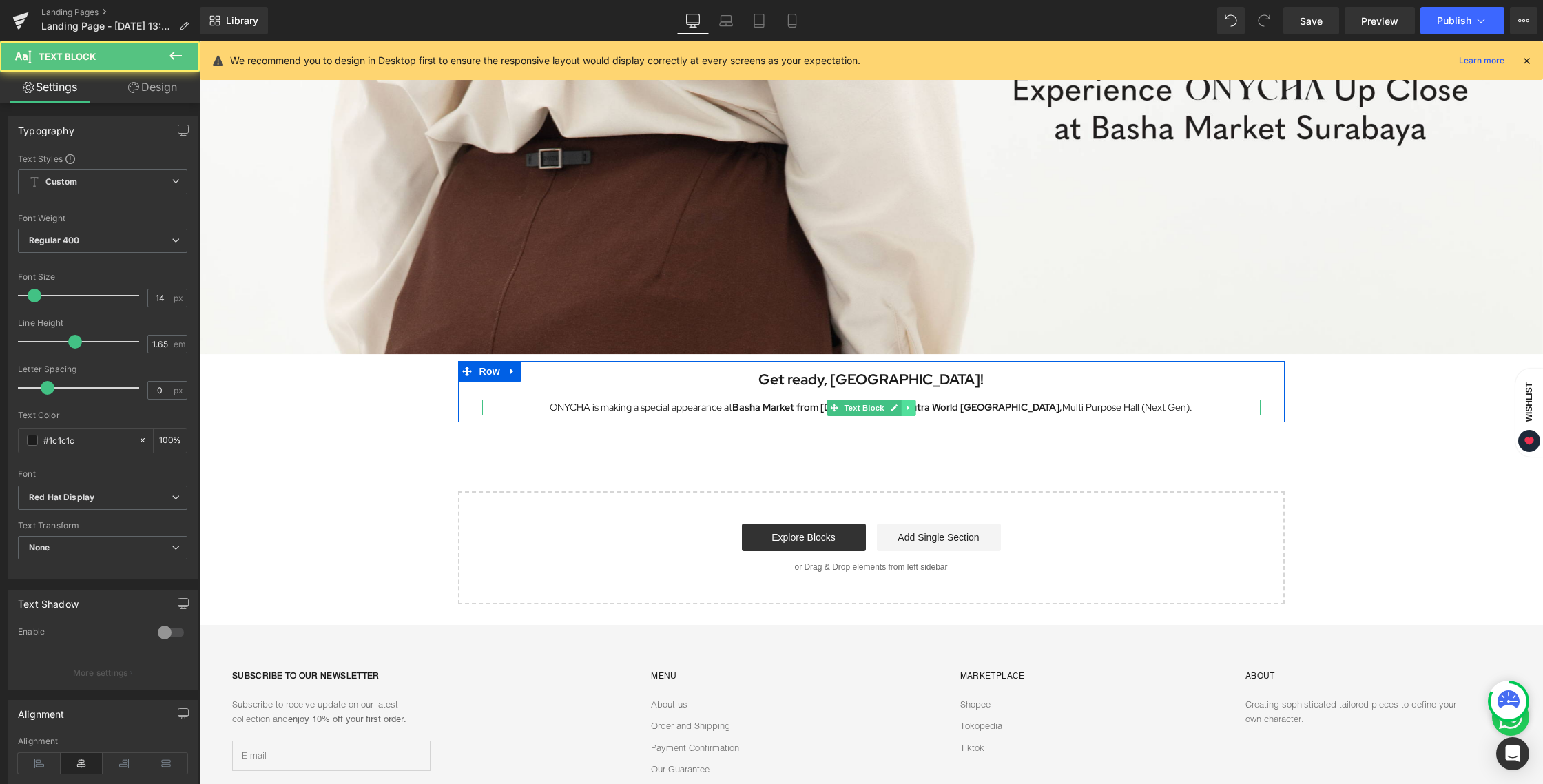
click at [906, 407] on link at bounding box center [908, 408] width 15 height 17
click at [896, 406] on icon at bounding box center [900, 407] width 8 height 8
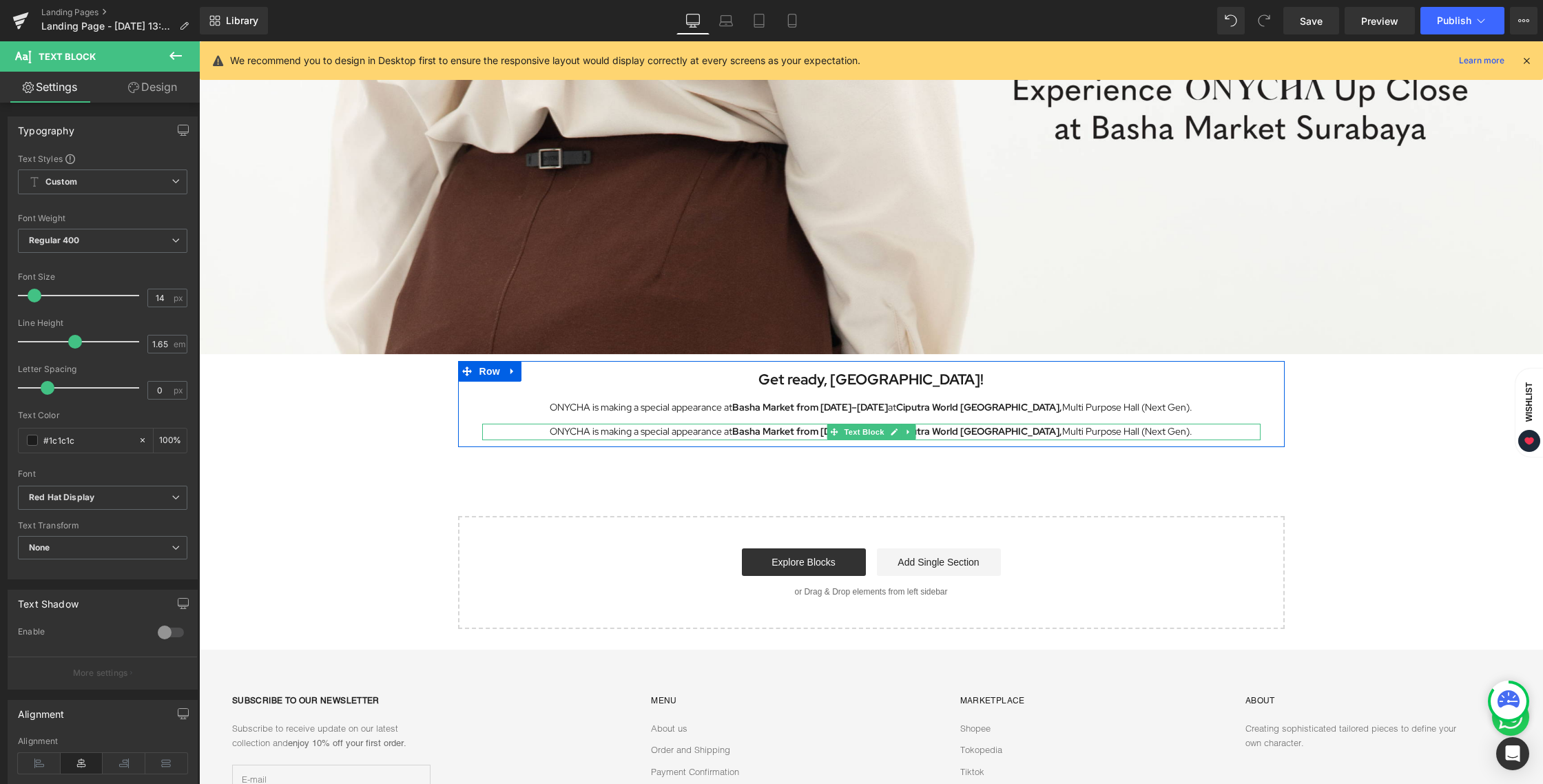
click at [758, 429] on strong "Basha Market from [DATE]–[DATE]" at bounding box center [809, 431] width 156 height 13
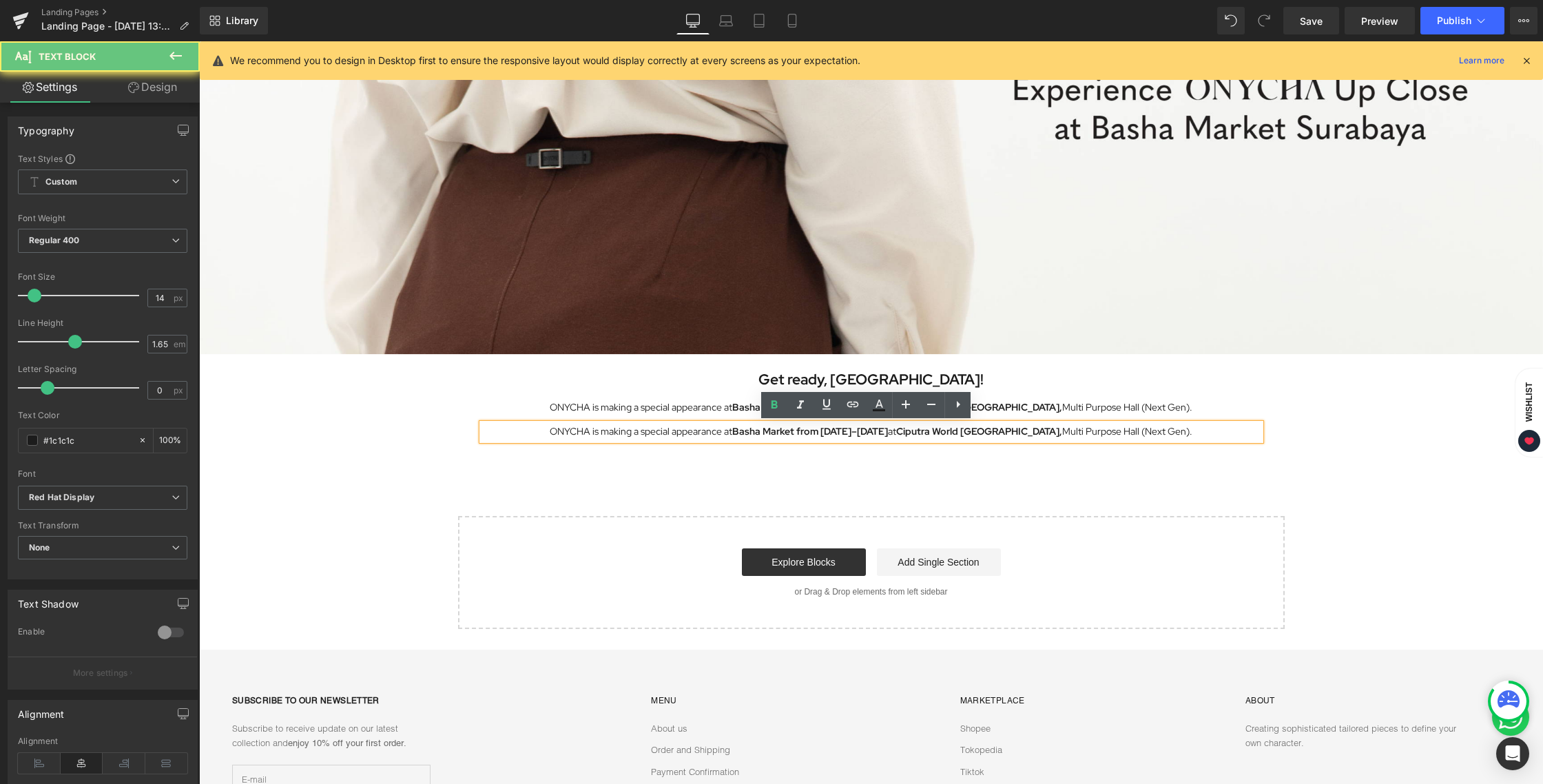
click at [709, 432] on p "ONYCHA is making a special appearance at [GEOGRAPHIC_DATA] from [DATE]–[DATE] a…" at bounding box center [871, 431] width 778 height 16
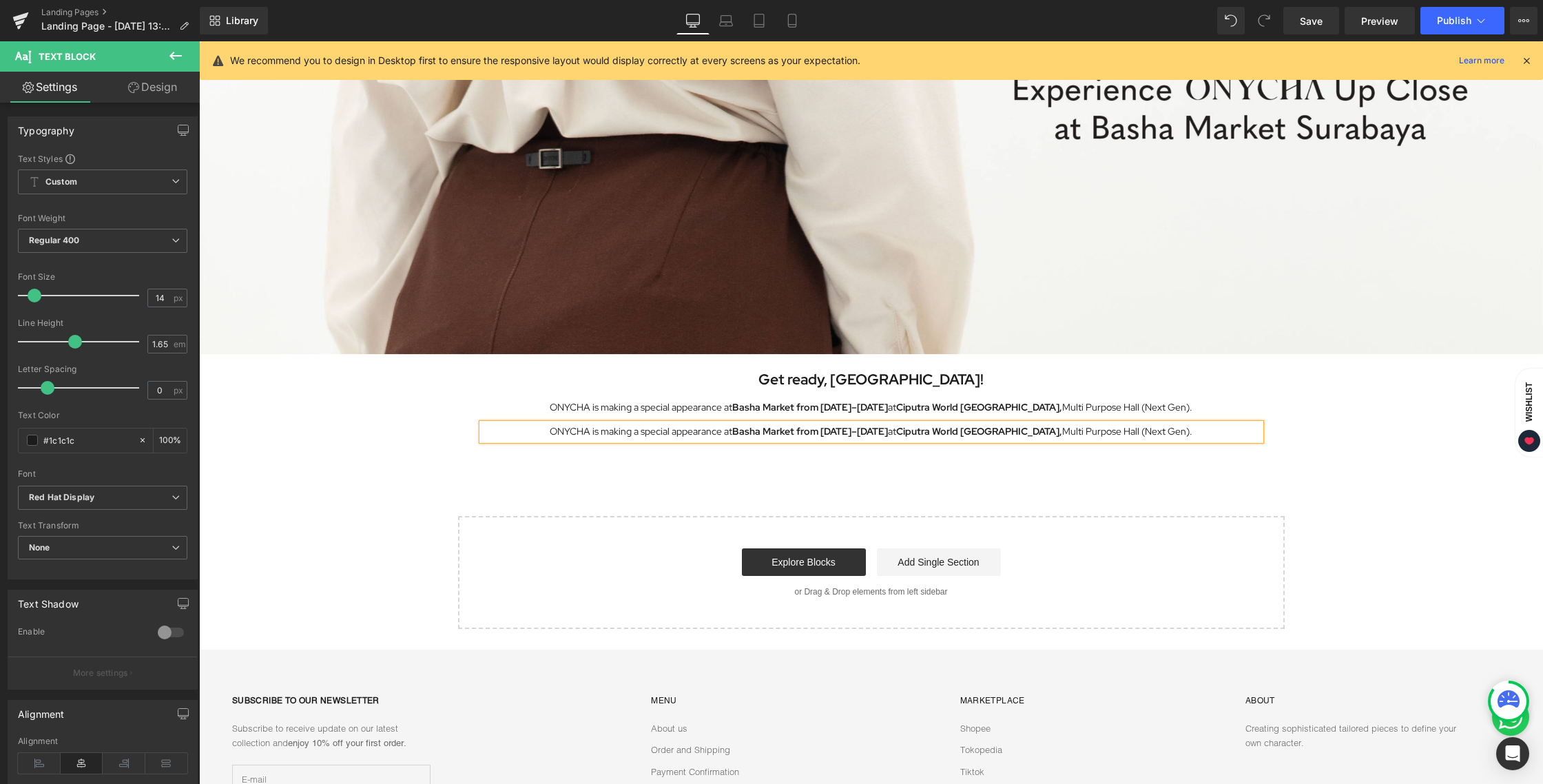
paste div
drag, startPoint x: 654, startPoint y: 433, endPoint x: 701, endPoint y: 431, distance: 47.0
click at [701, 431] on p "Find us at Booth C28, where we’ll be showcasing our latest and most exciting pi…" at bounding box center [871, 431] width 778 height 16
click at [776, 403] on icon at bounding box center [774, 405] width 6 height 8
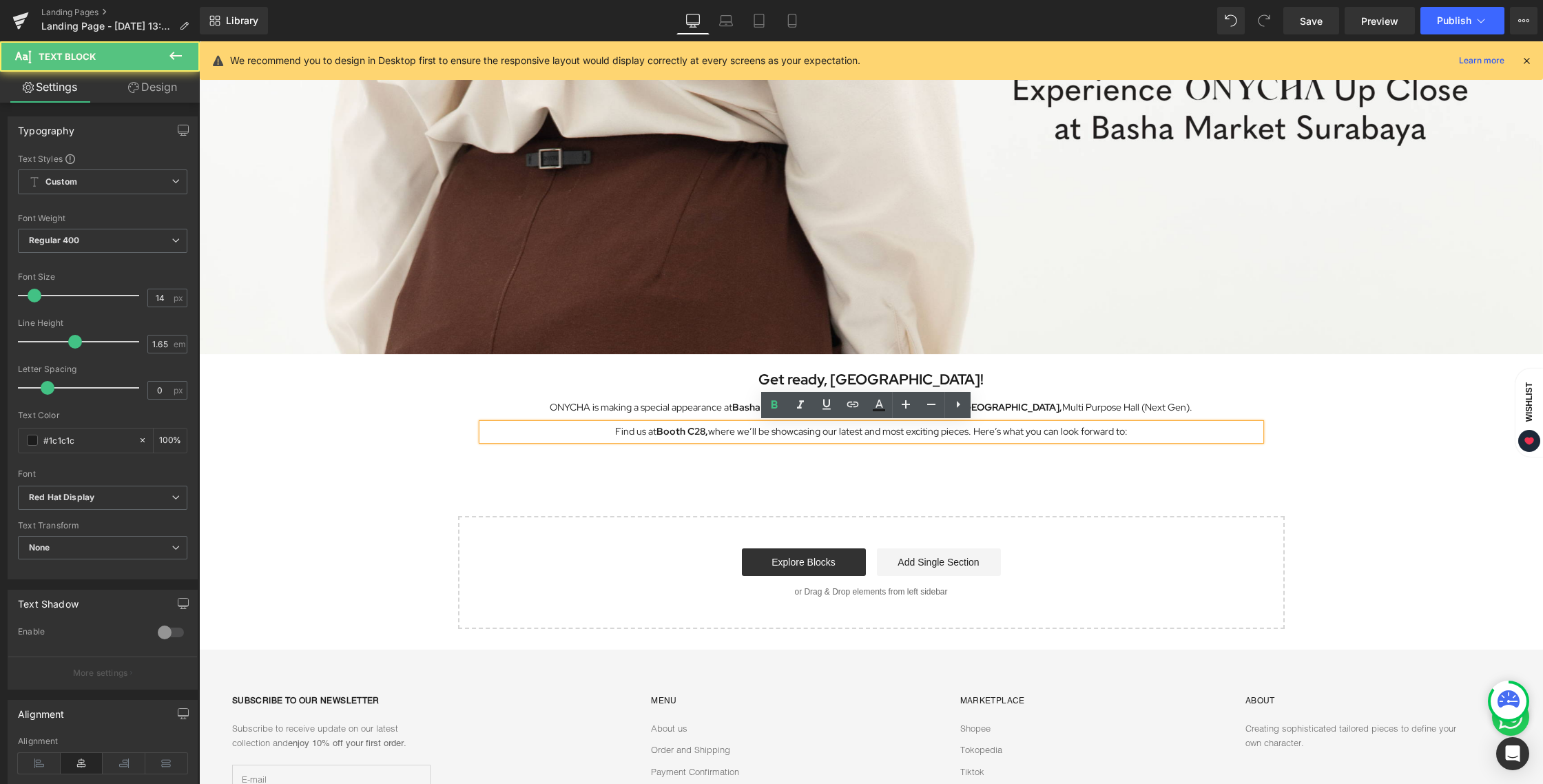
click at [968, 430] on p "Find us at Booth C28, where we’ll be showcasing our latest and most exciting pi…" at bounding box center [871, 431] width 778 height 16
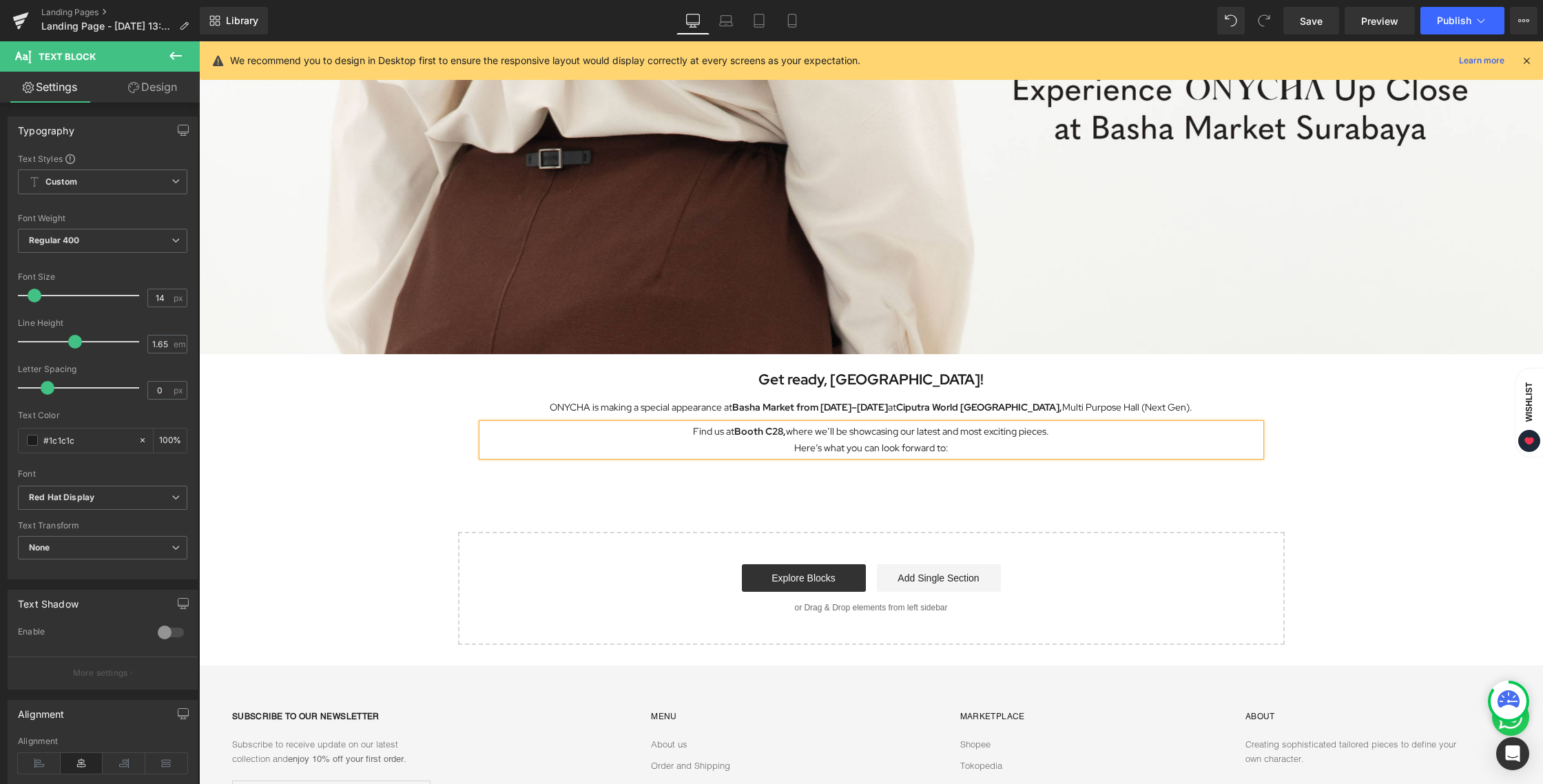
click at [1026, 533] on div "Start building your page Explore Blocks Add Single Section or Drag & Drop eleme…" at bounding box center [871, 588] width 824 height 110
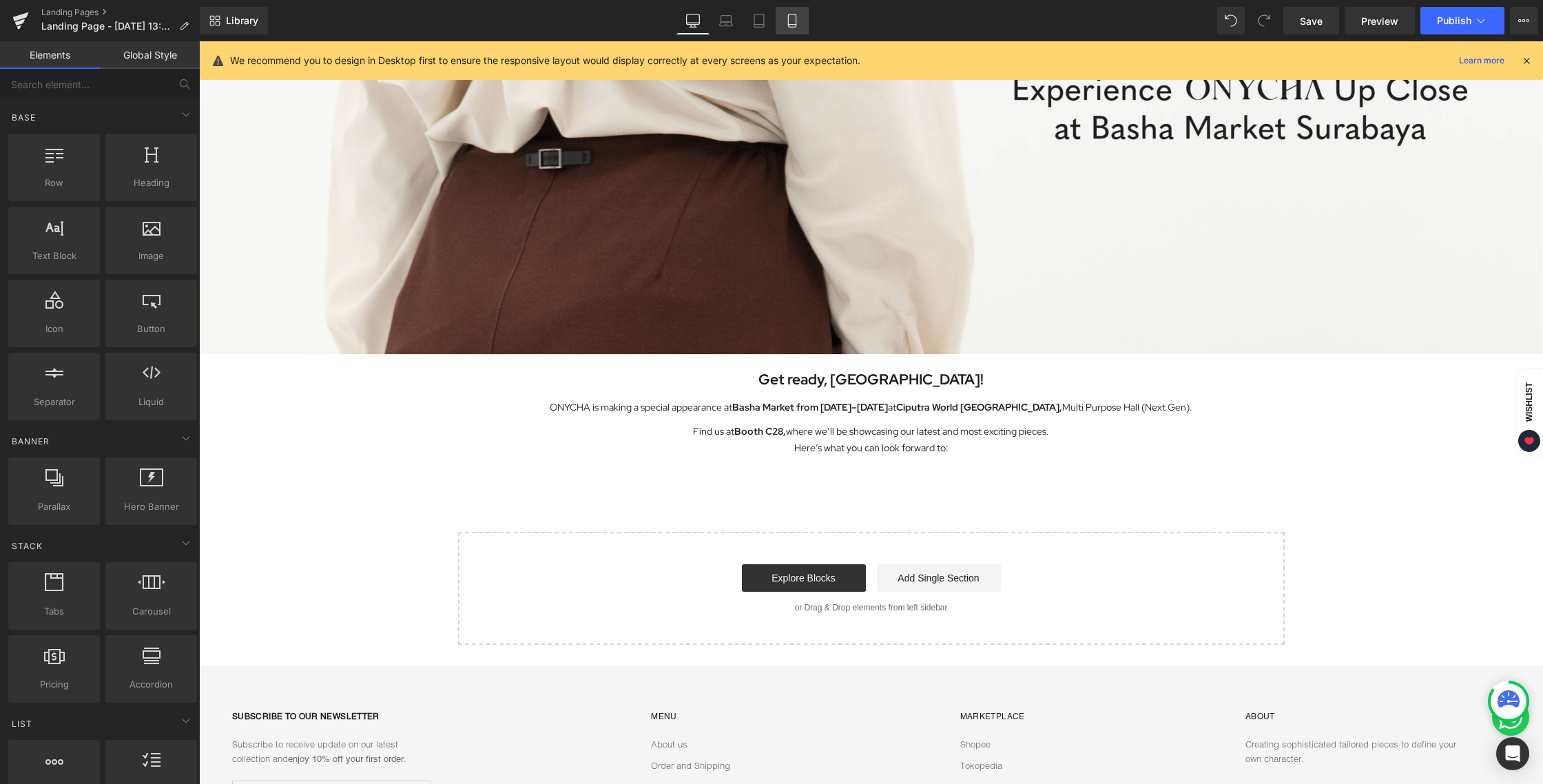
click at [781, 23] on link "Mobile" at bounding box center [792, 20] width 33 height 27
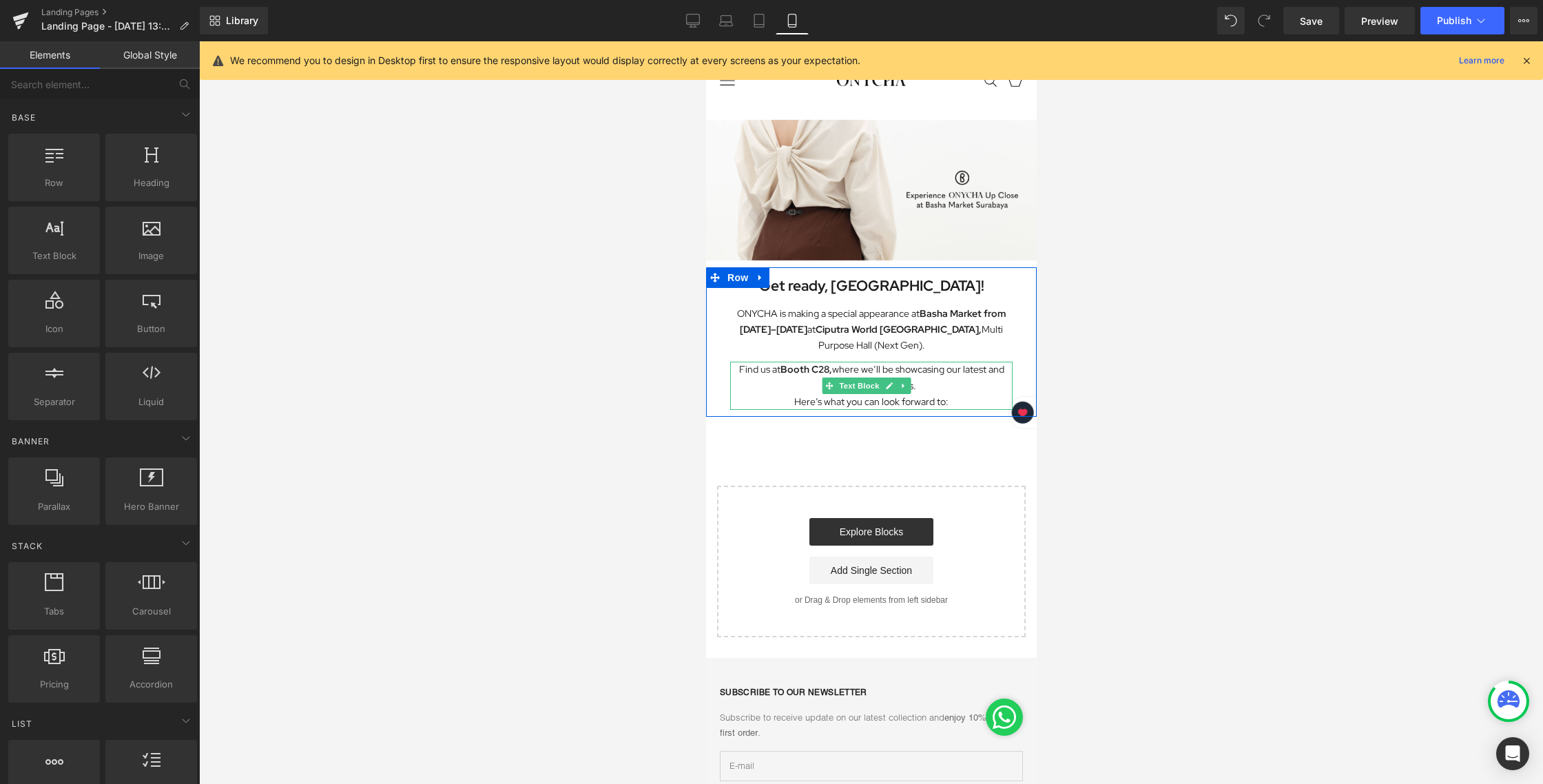
scroll to position [0, 0]
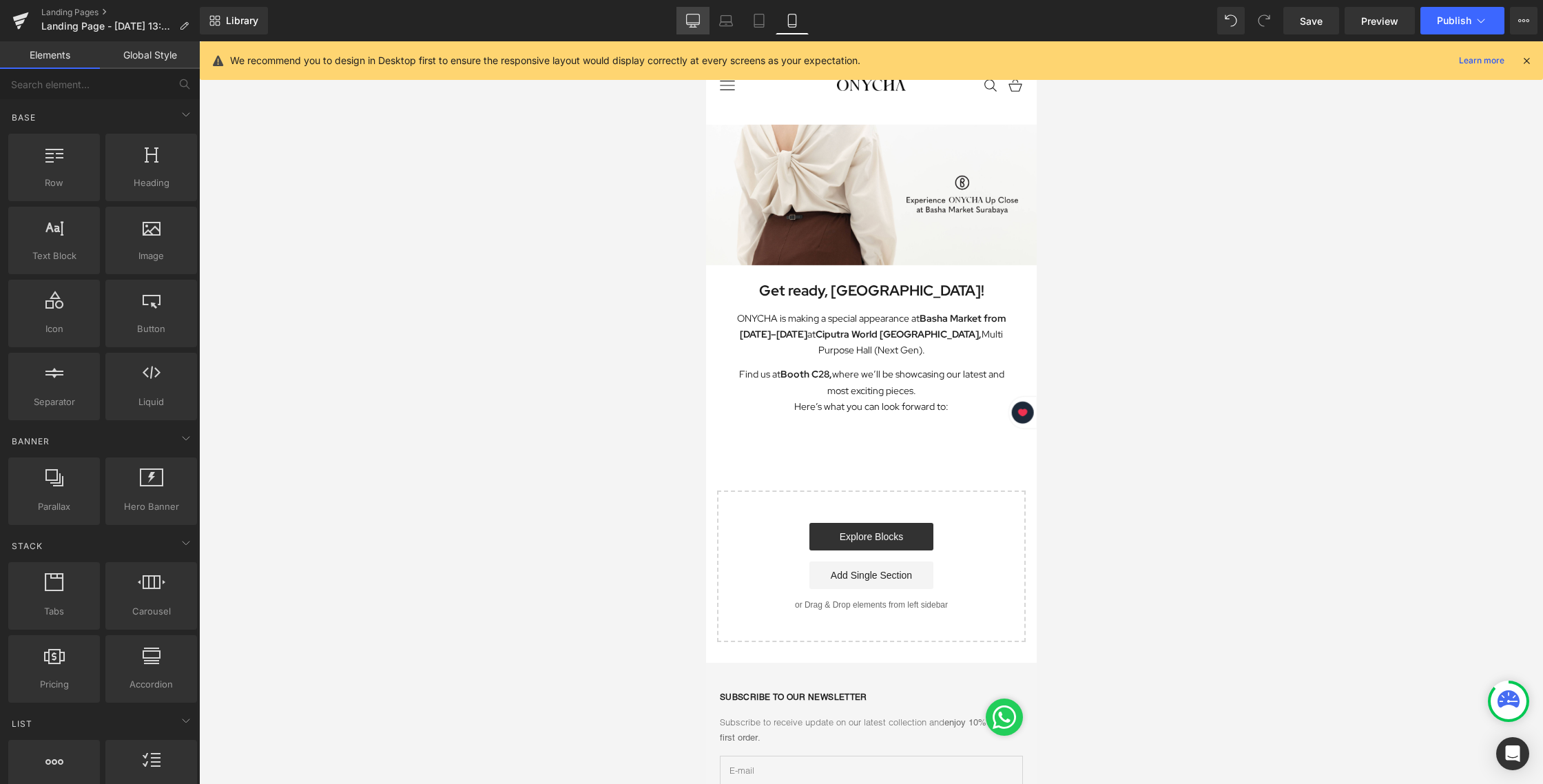
click at [686, 18] on link "Desktop" at bounding box center [693, 20] width 33 height 27
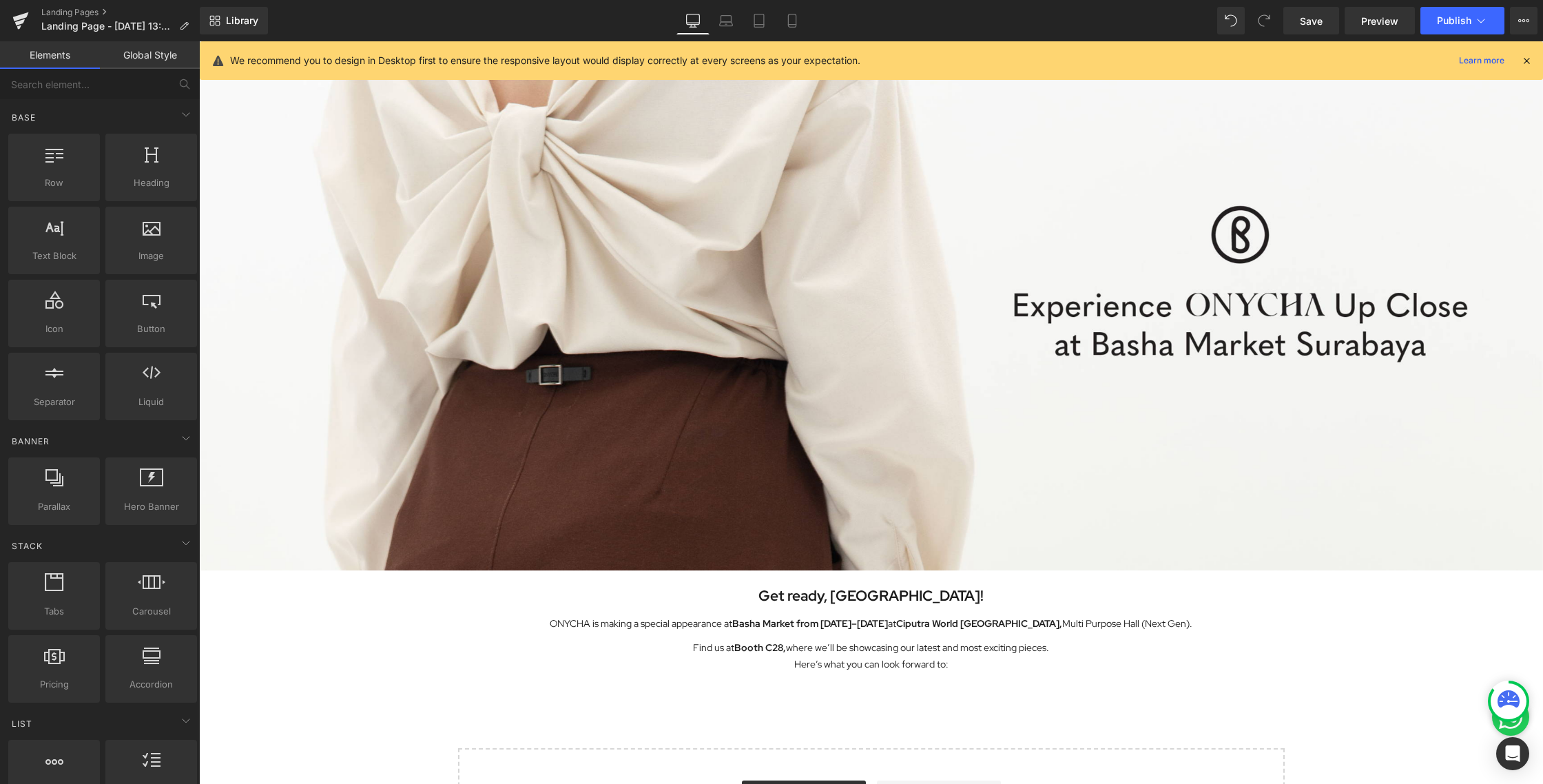
scroll to position [192, 0]
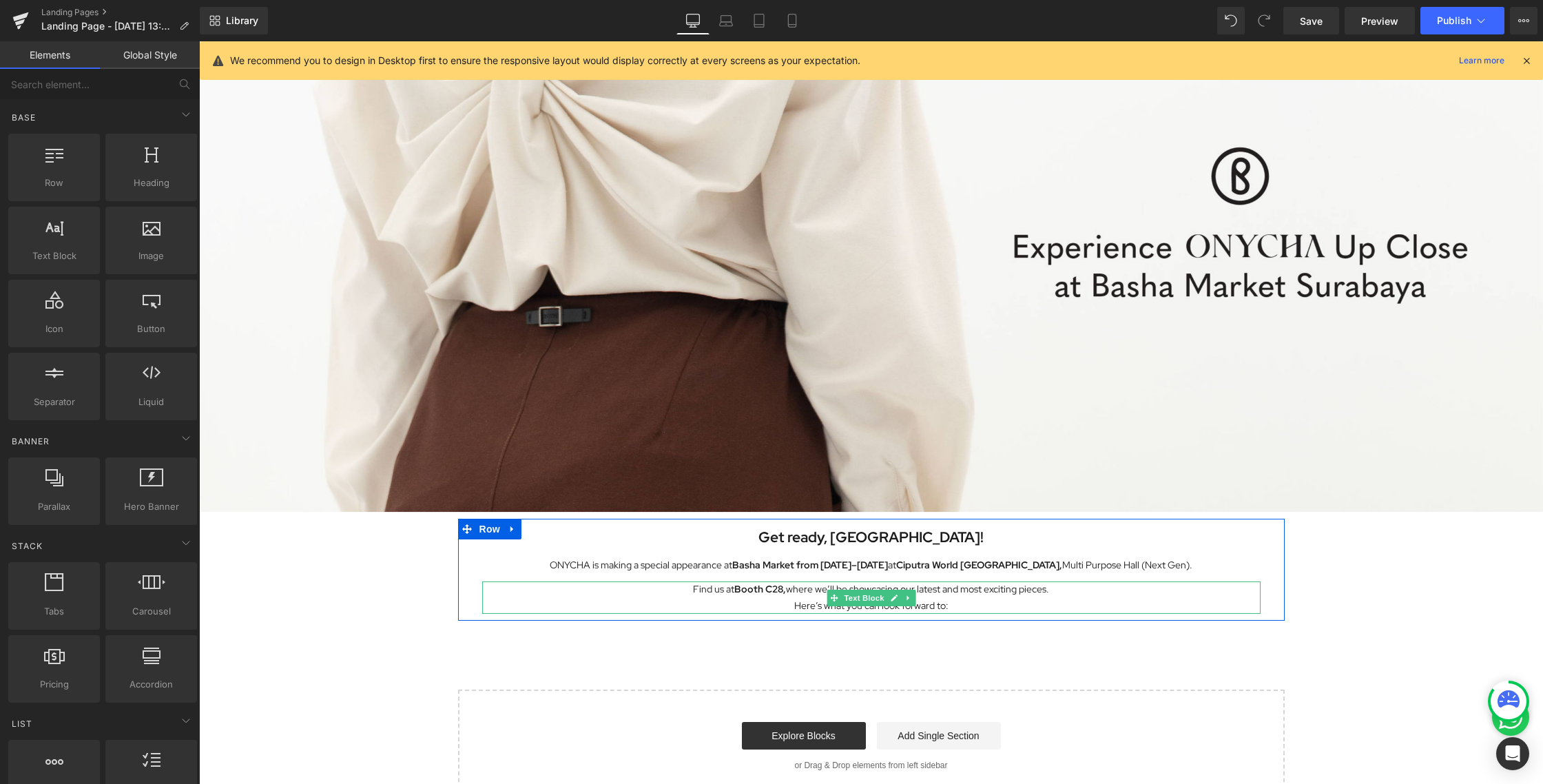
click at [1050, 595] on p "Find us at Booth C28, where we’ll be showcasing our latest and most exciting pi…" at bounding box center [871, 589] width 778 height 16
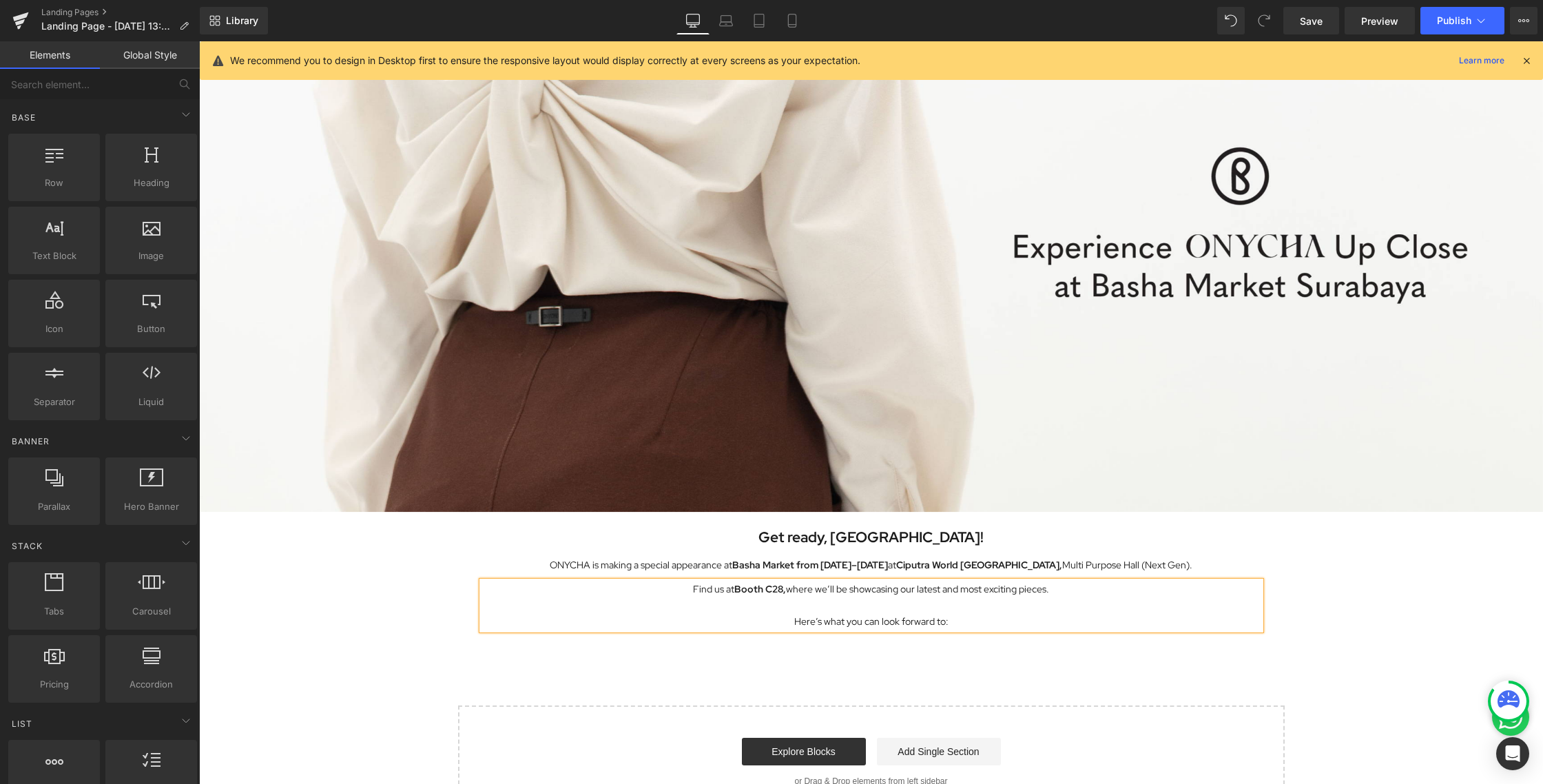
click at [1015, 673] on div "Image Row Get ready, [GEOGRAPHIC_DATA]! Heading ONYCHA is making a special appe…" at bounding box center [871, 368] width 1343 height 898
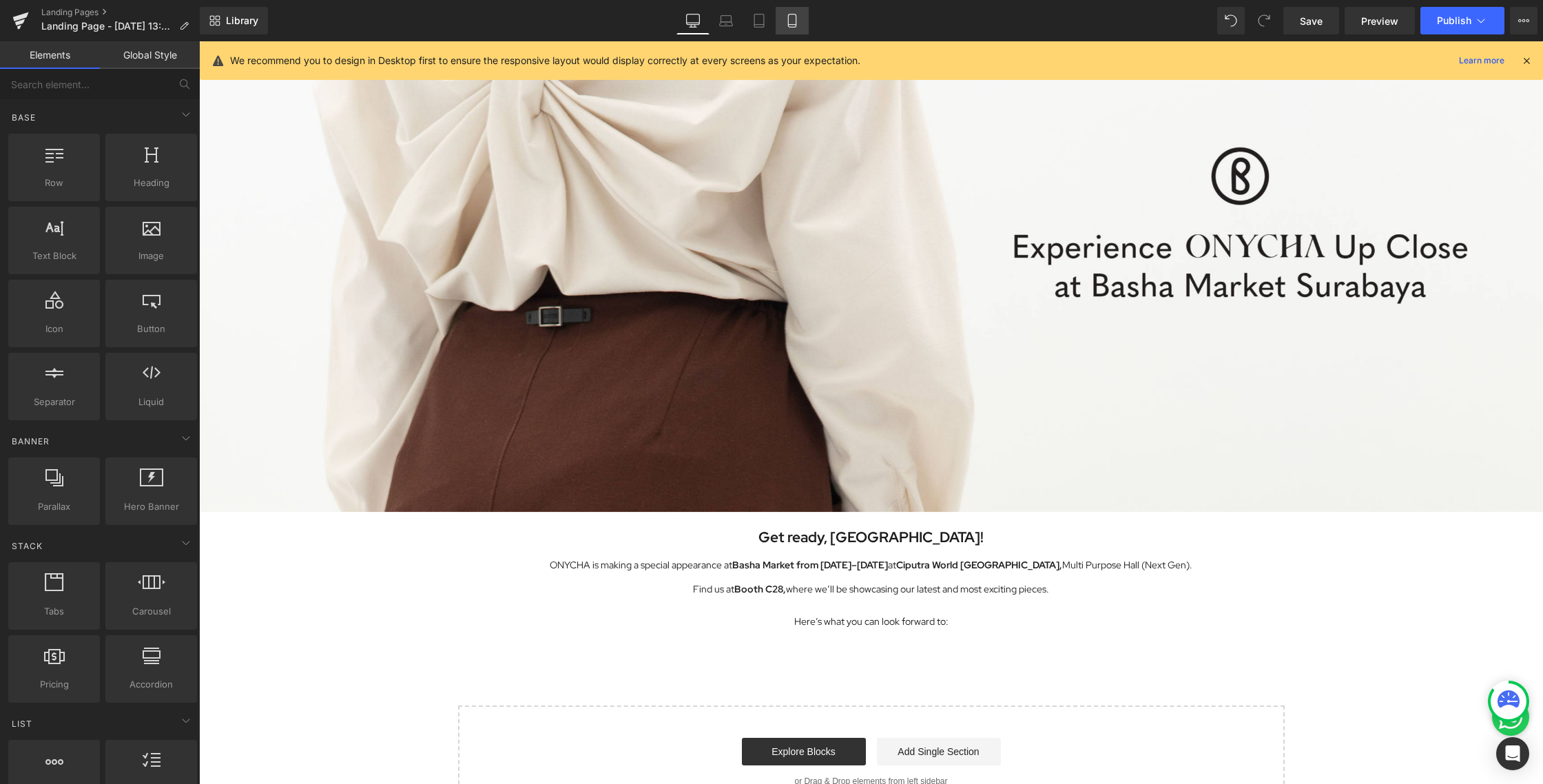
click at [795, 17] on icon at bounding box center [791, 21] width 8 height 13
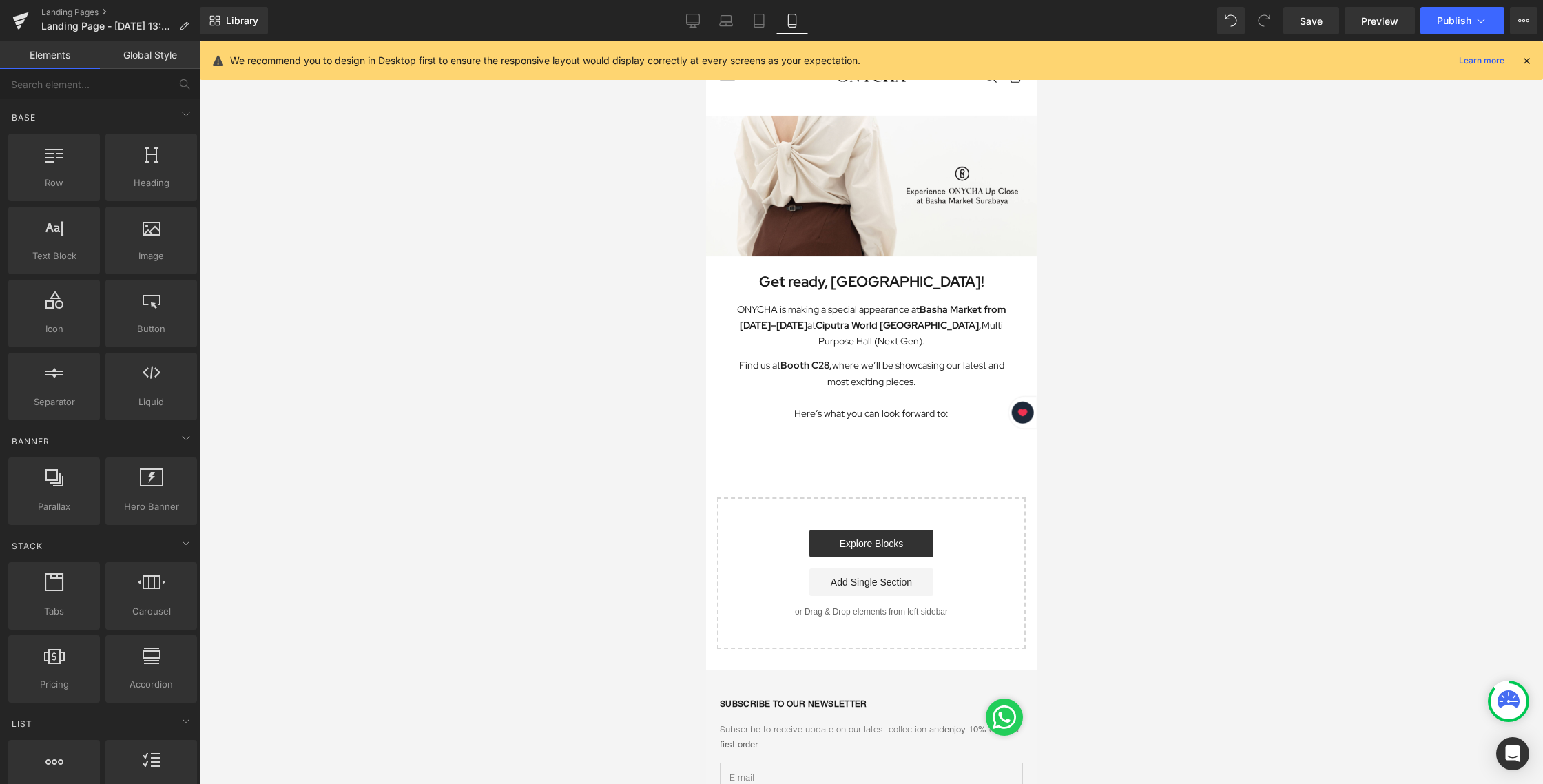
scroll to position [0, 0]
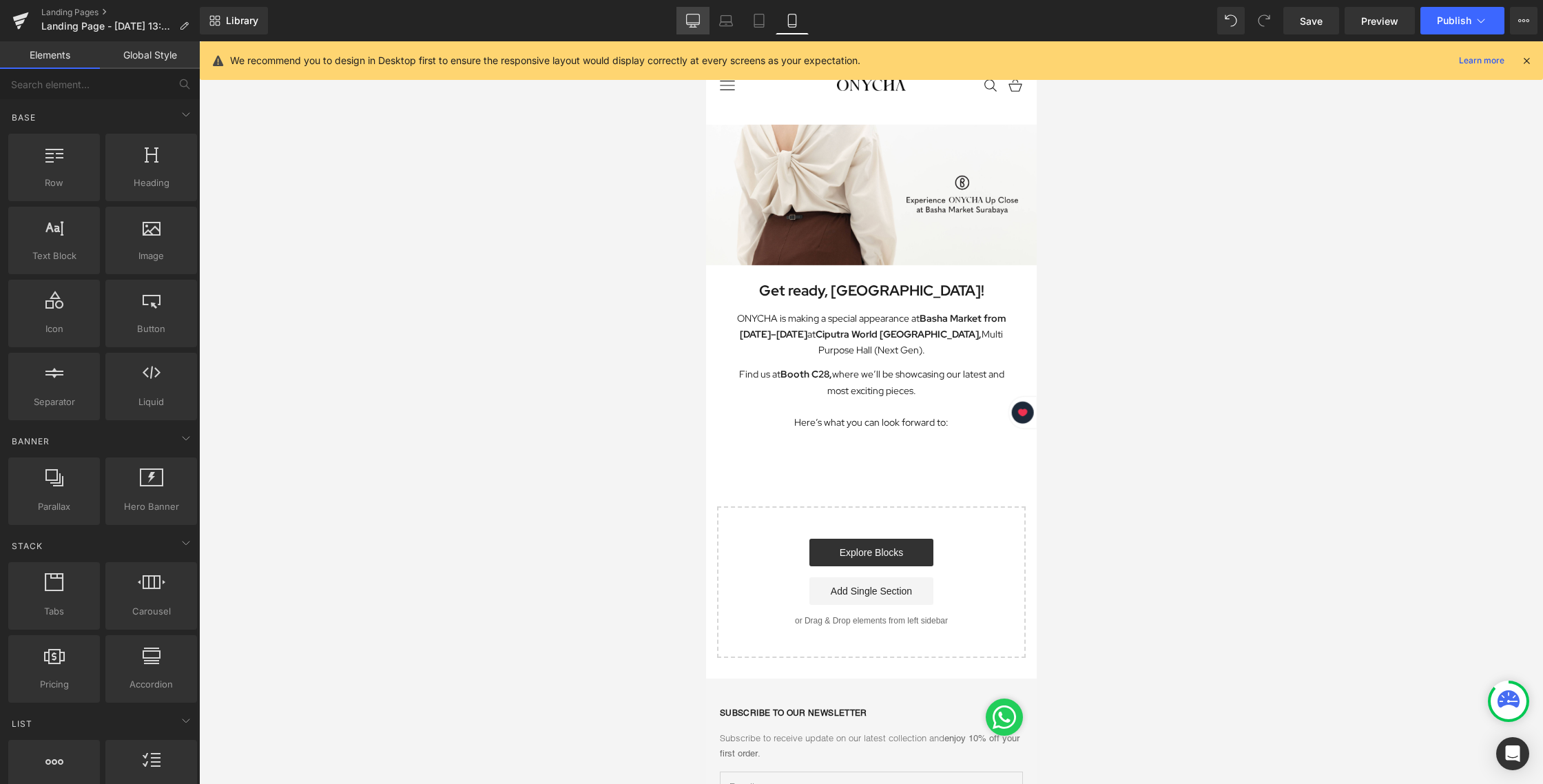
click at [701, 13] on link "Desktop" at bounding box center [693, 20] width 33 height 27
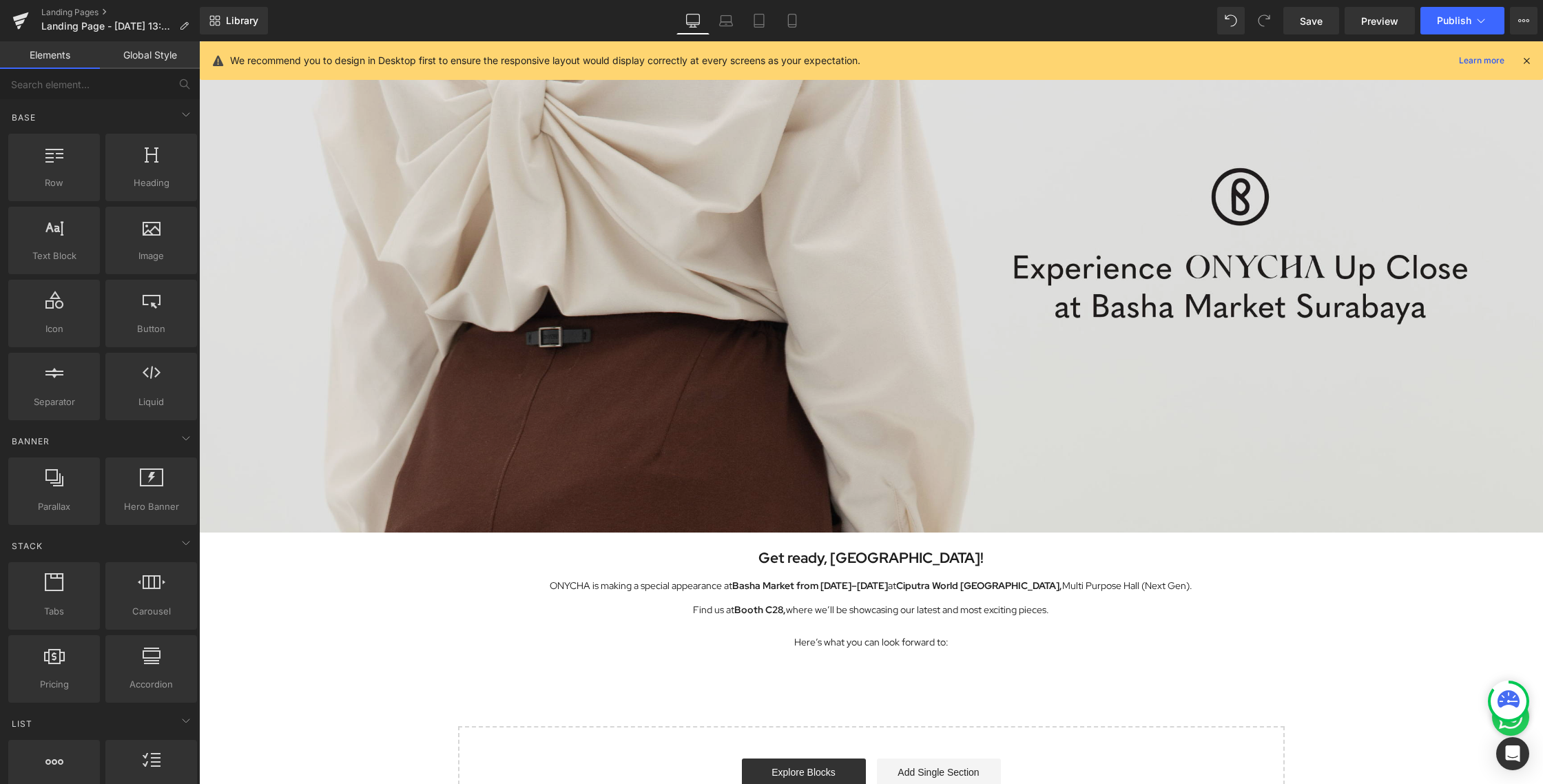
scroll to position [204, 0]
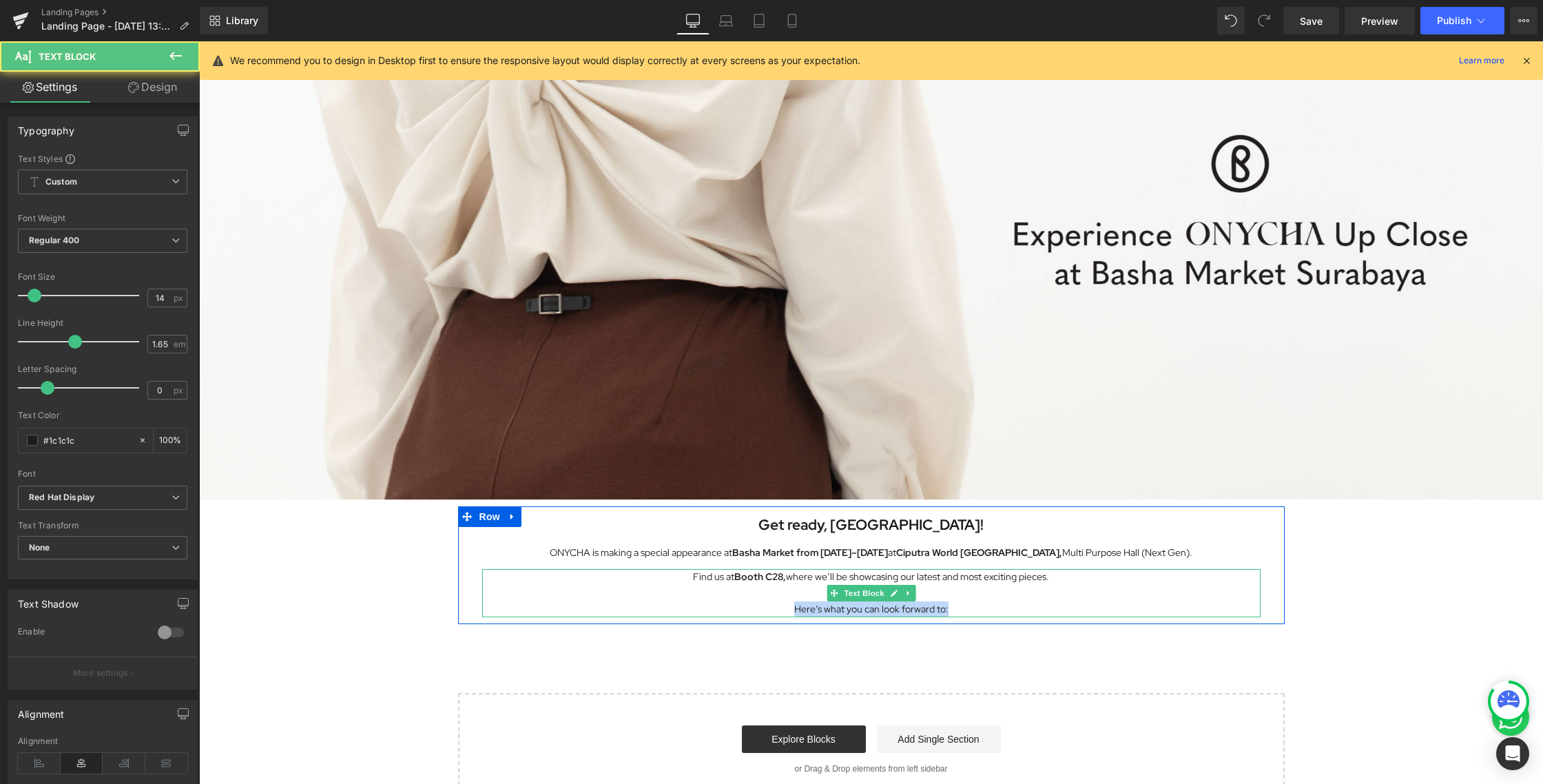
drag, startPoint x: 958, startPoint y: 607, endPoint x: 736, endPoint y: 606, distance: 222.0
click at [736, 606] on p "Here’s what you can look forward to:" at bounding box center [871, 609] width 778 height 16
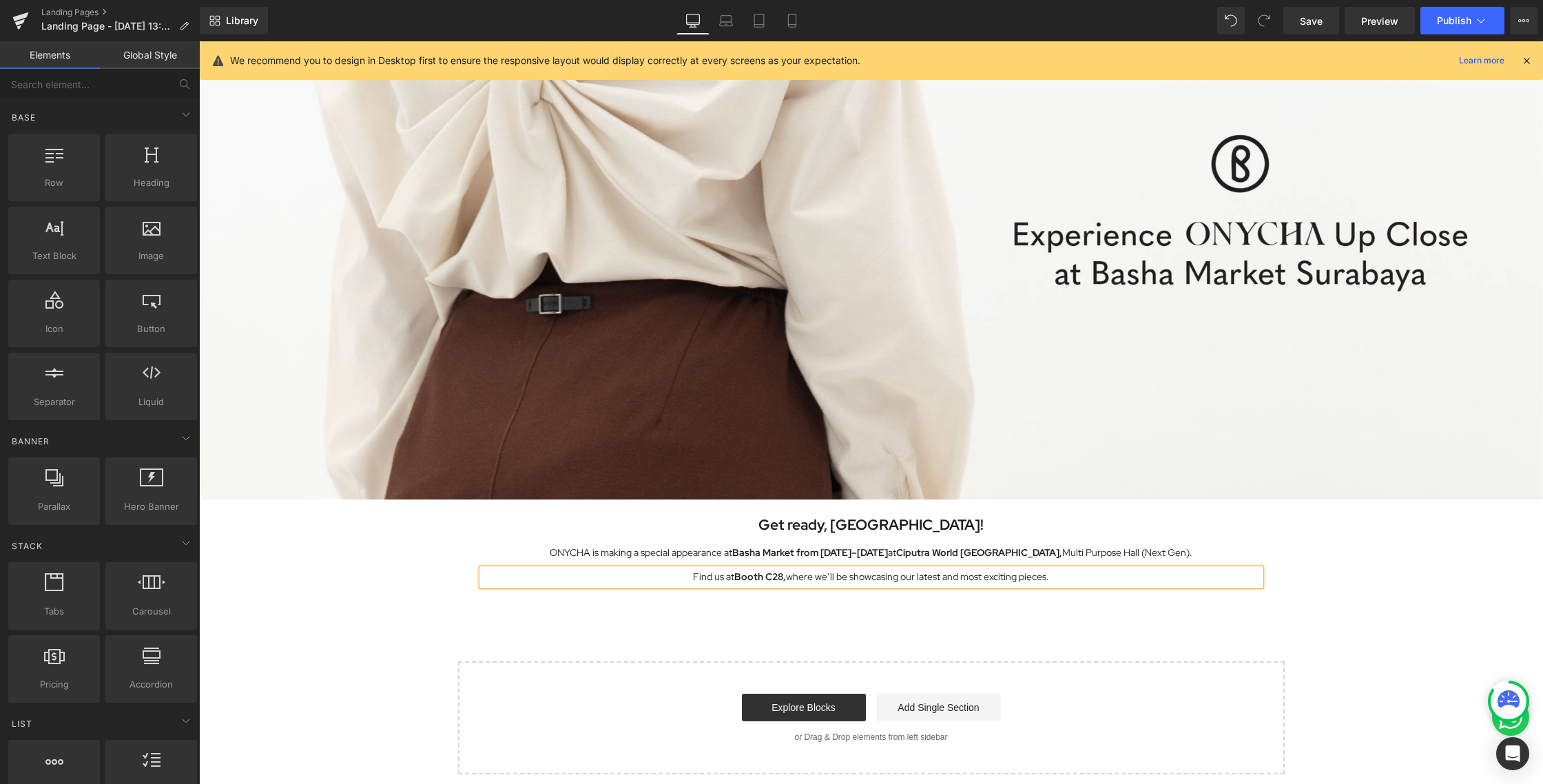
click at [875, 649] on div "Image Row Get ready, [GEOGRAPHIC_DATA]! Heading ONYCHA is making a special appe…" at bounding box center [871, 341] width 1343 height 866
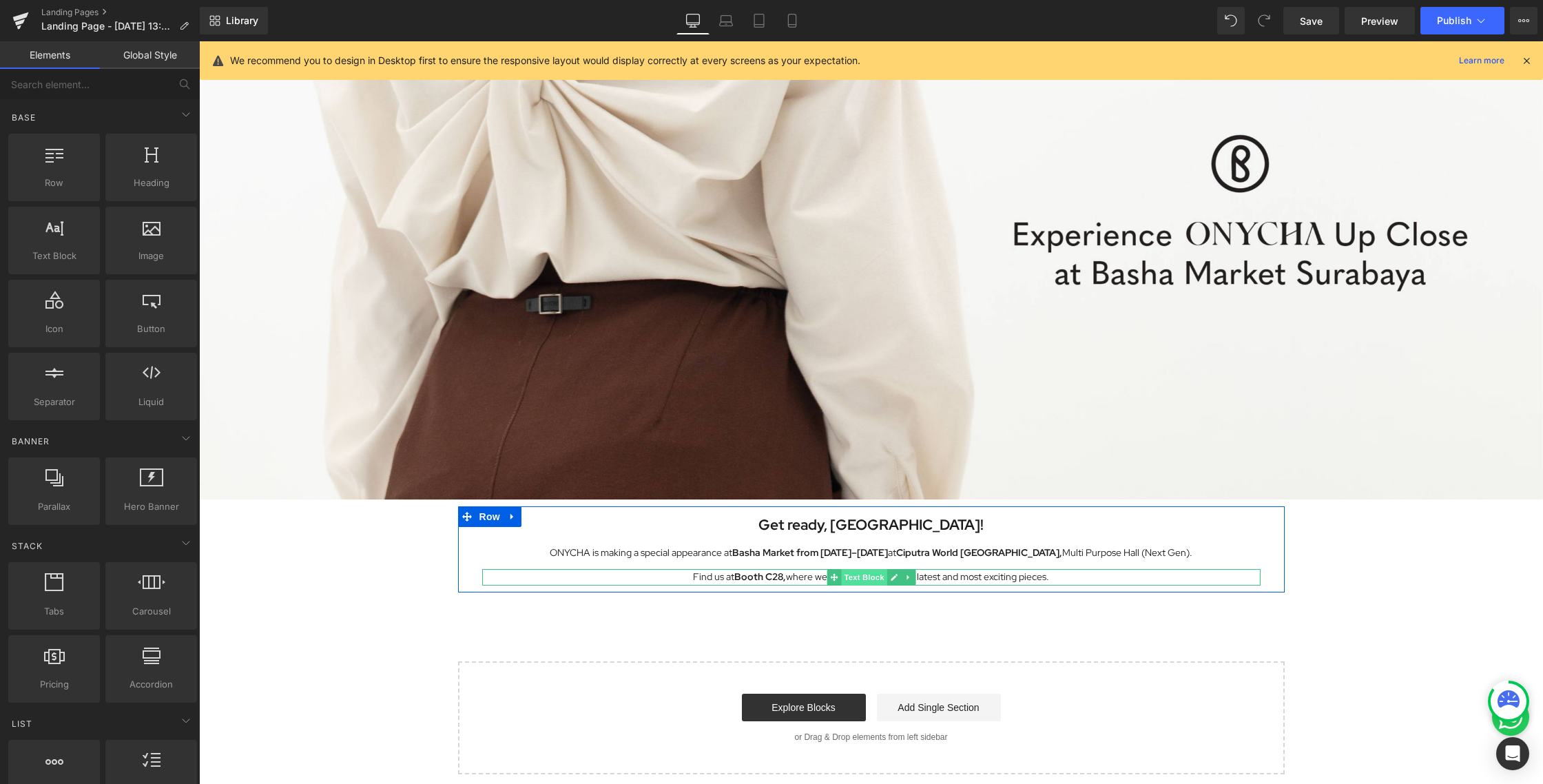
click at [854, 575] on span "Text Block" at bounding box center [863, 577] width 45 height 17
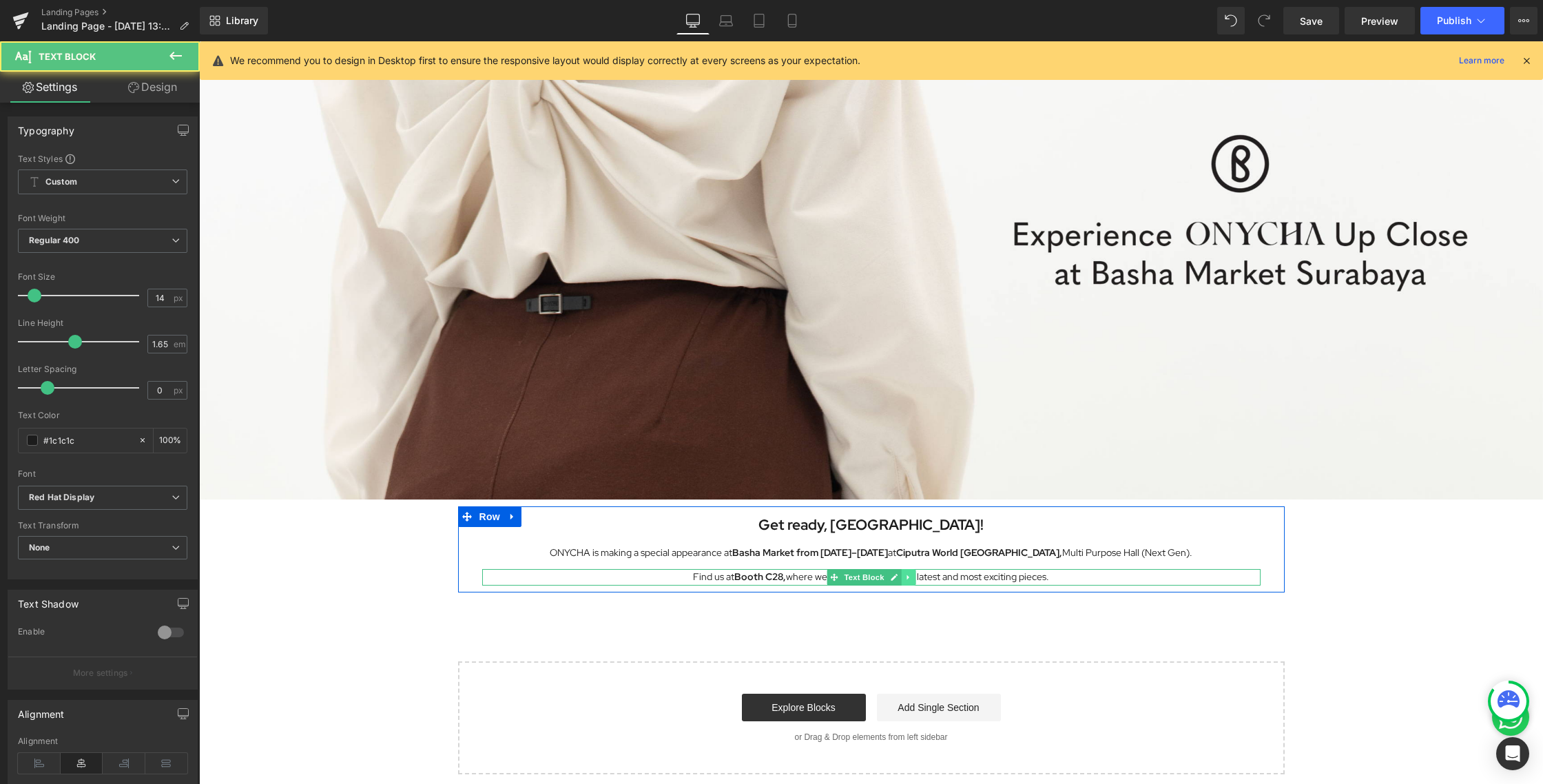
click at [904, 577] on icon at bounding box center [908, 577] width 8 height 8
click at [898, 578] on icon at bounding box center [900, 576] width 8 height 8
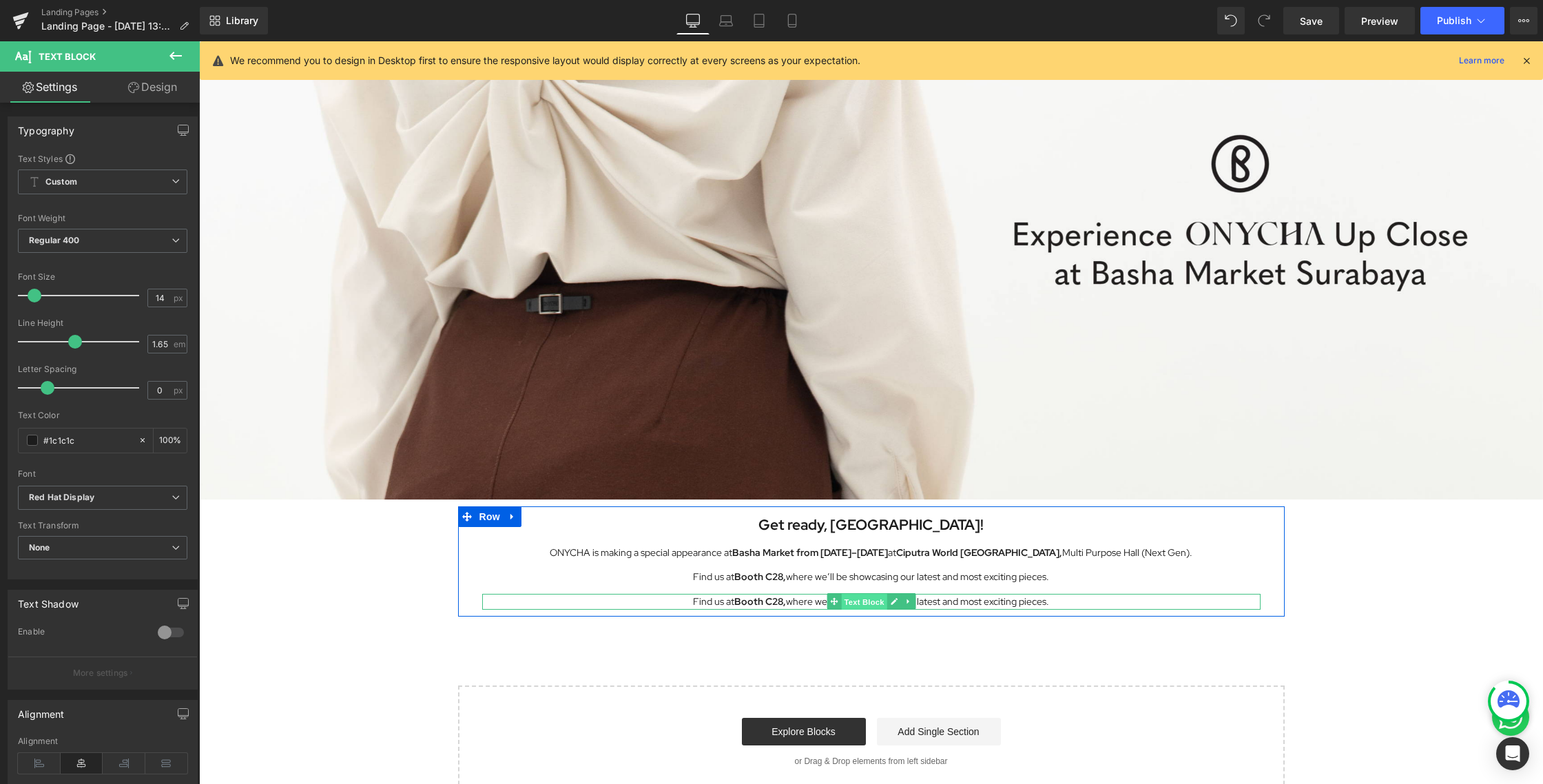
click at [873, 603] on span "Text Block" at bounding box center [863, 602] width 45 height 17
click at [996, 596] on div at bounding box center [871, 595] width 778 height 3
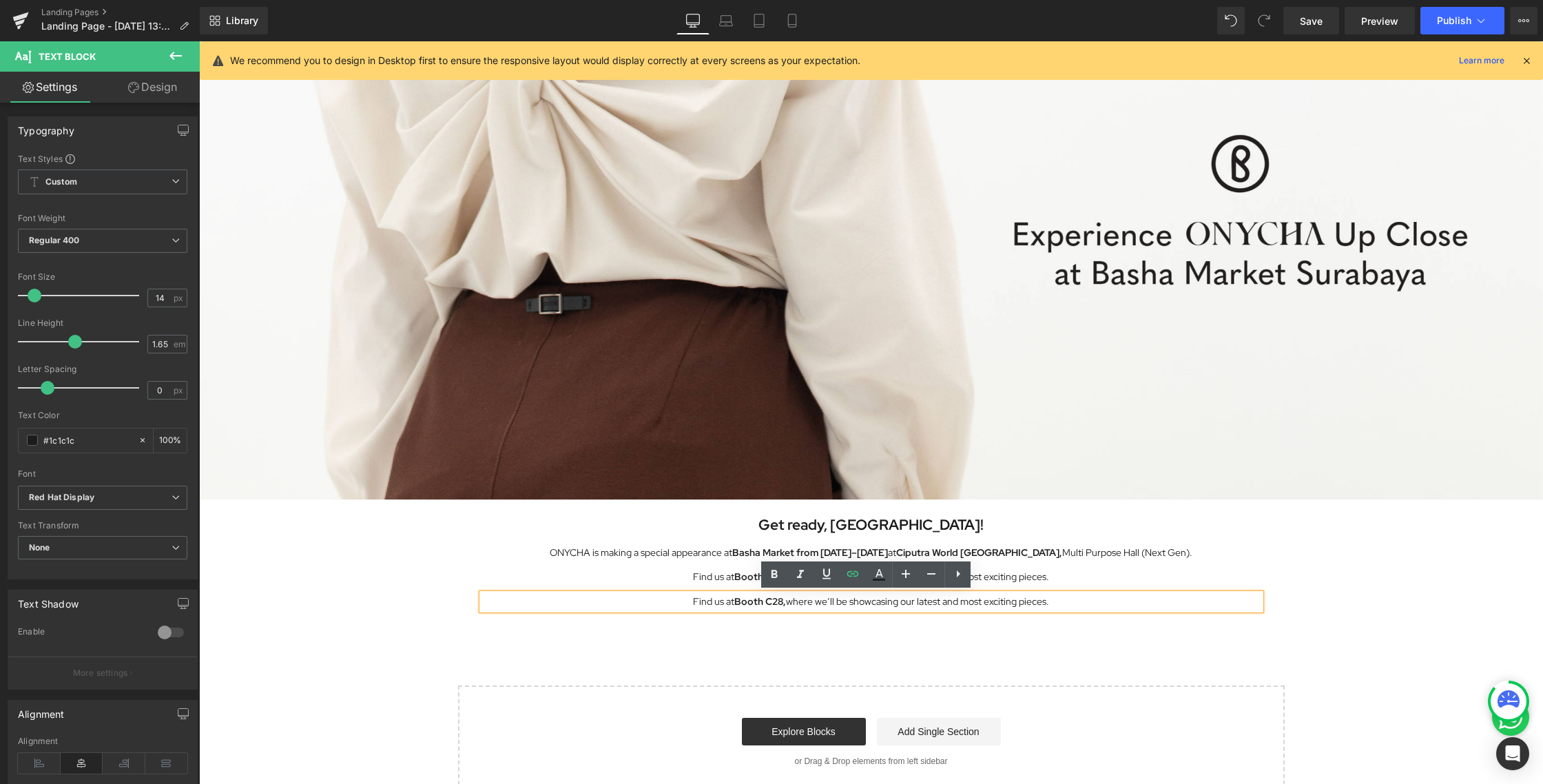
click at [1002, 608] on p "Find us at Booth C28, where we’ll be showcasing our latest and most exciting pi…" at bounding box center [871, 601] width 778 height 16
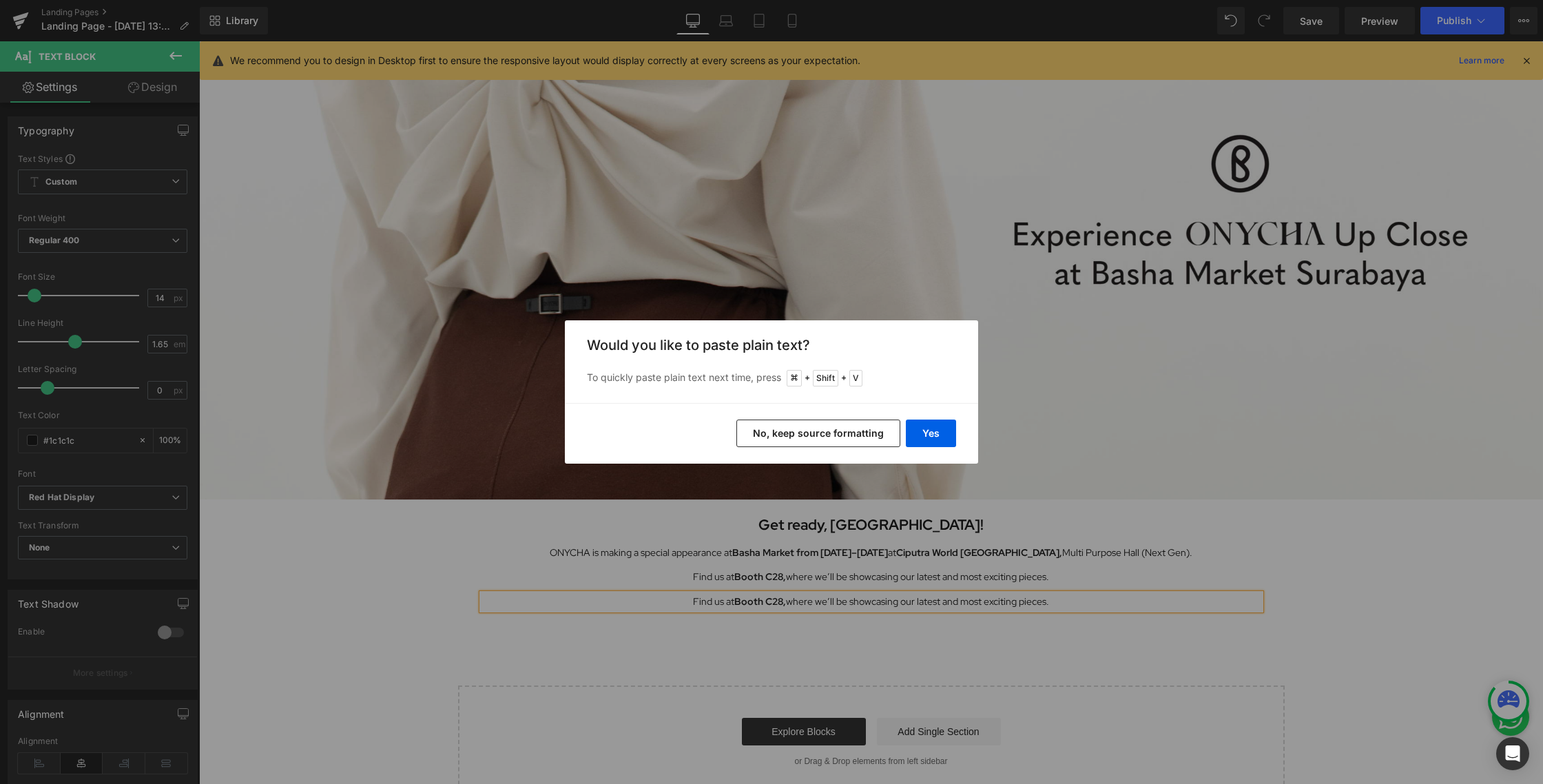
click at [868, 425] on button "No, keep source formatting" at bounding box center [818, 432] width 164 height 27
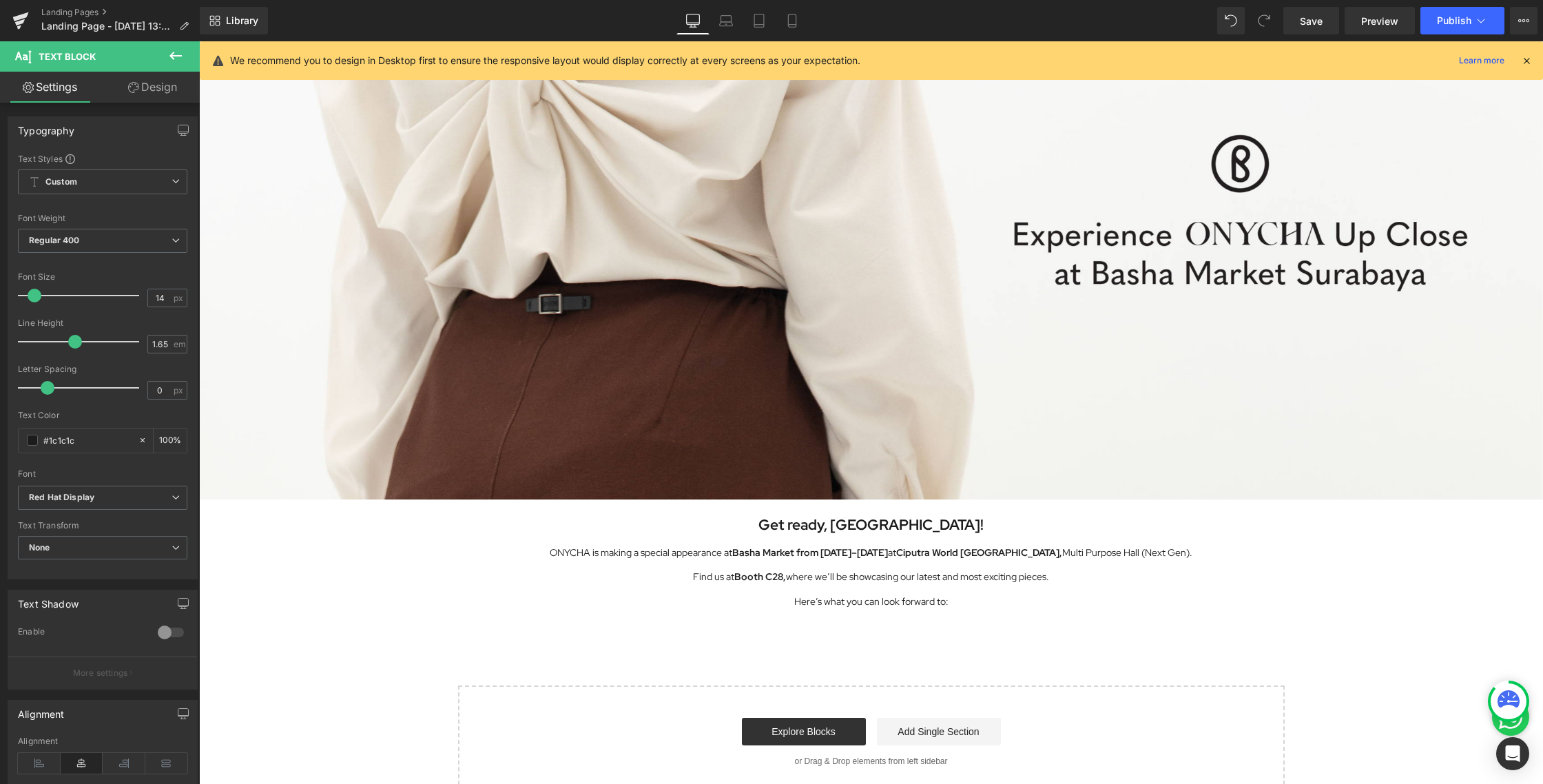
click at [972, 649] on div "Image Row Get ready, [GEOGRAPHIC_DATA]! Heading ONYCHA is making a special appe…" at bounding box center [871, 353] width 1343 height 891
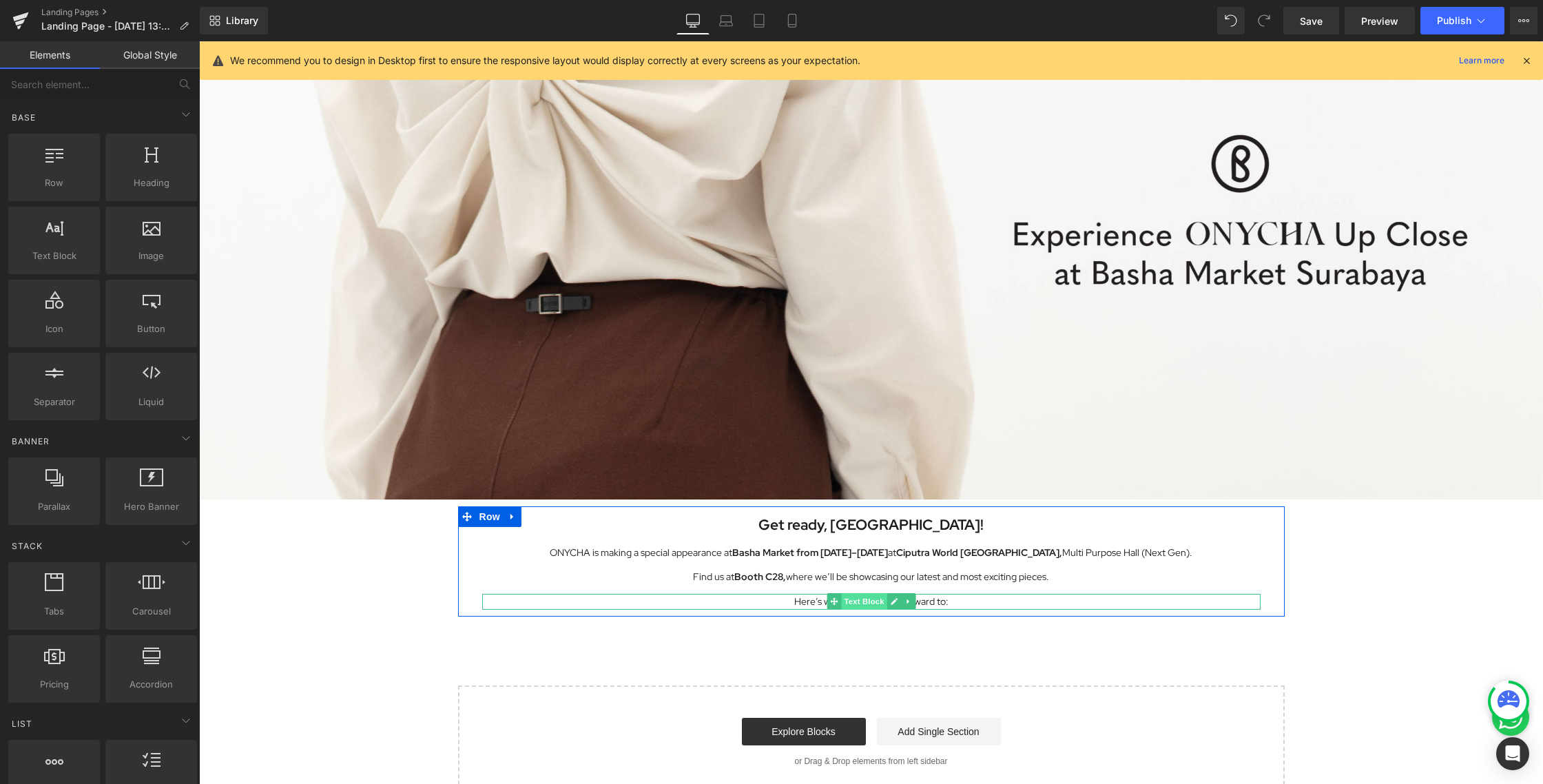
click at [851, 599] on span "Text Block" at bounding box center [863, 601] width 45 height 17
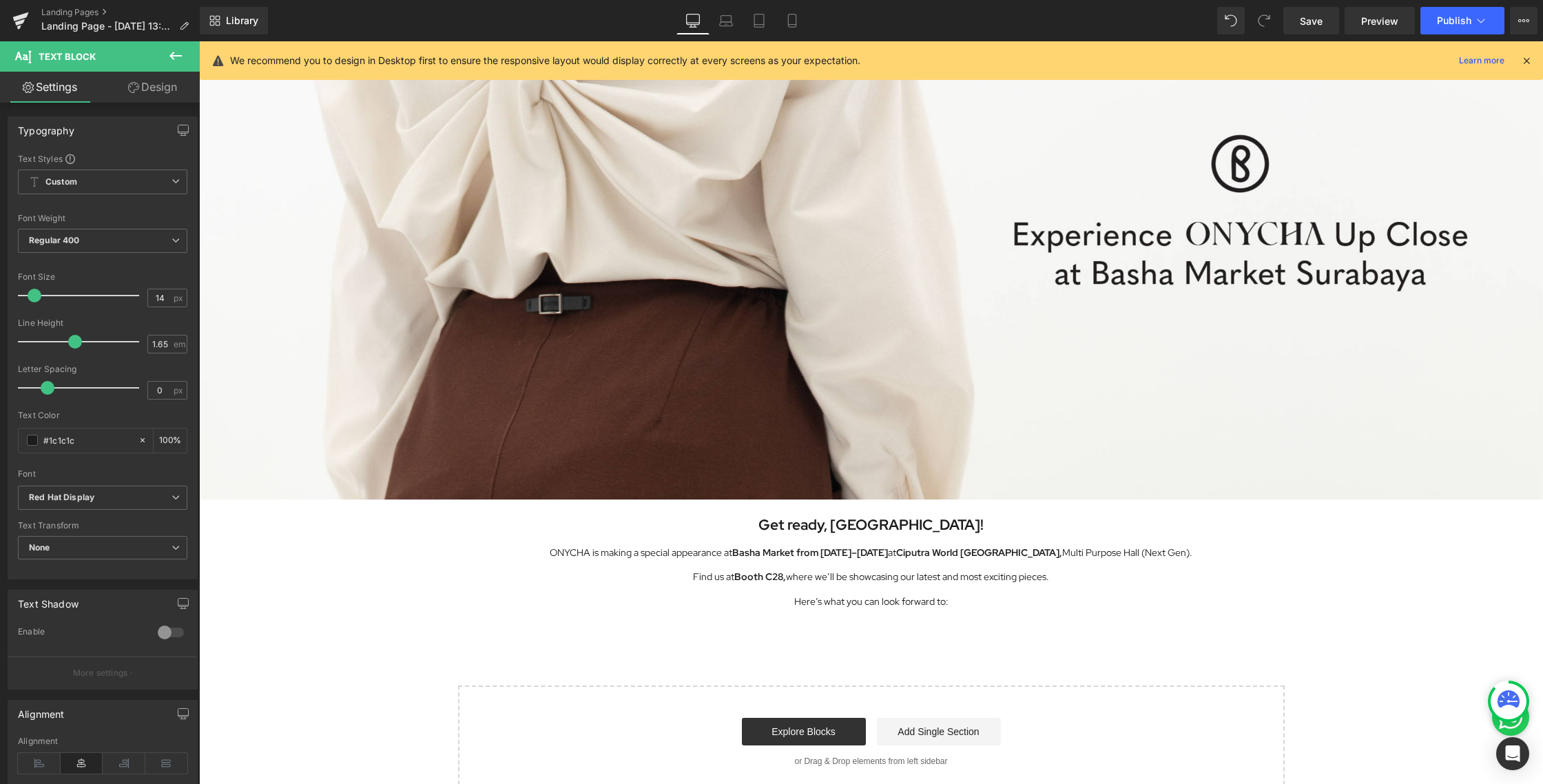
click at [894, 649] on div "Image Row Get ready, [GEOGRAPHIC_DATA]! Heading ONYCHA is making a special appe…" at bounding box center [871, 353] width 1343 height 891
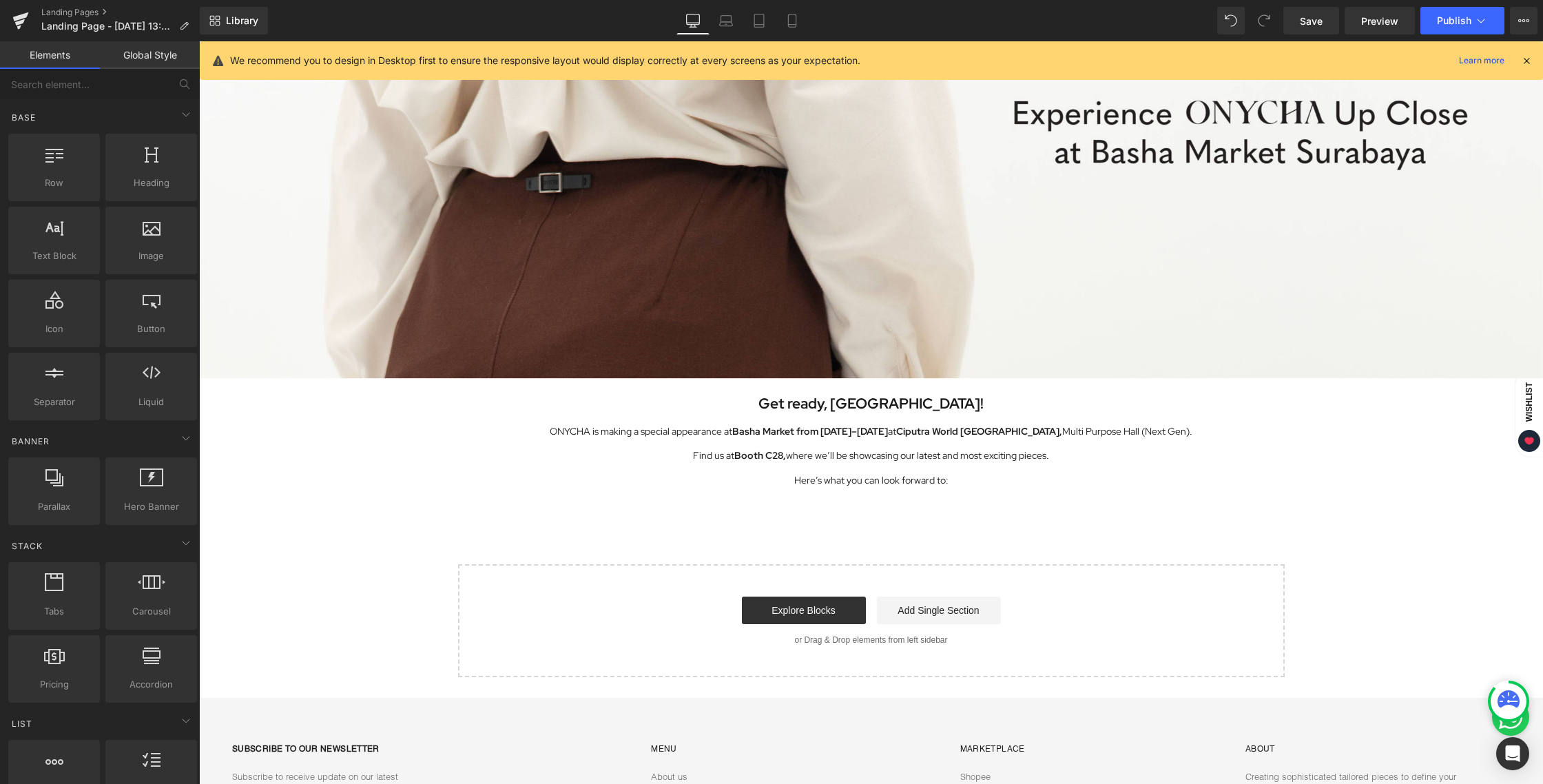
scroll to position [328, 0]
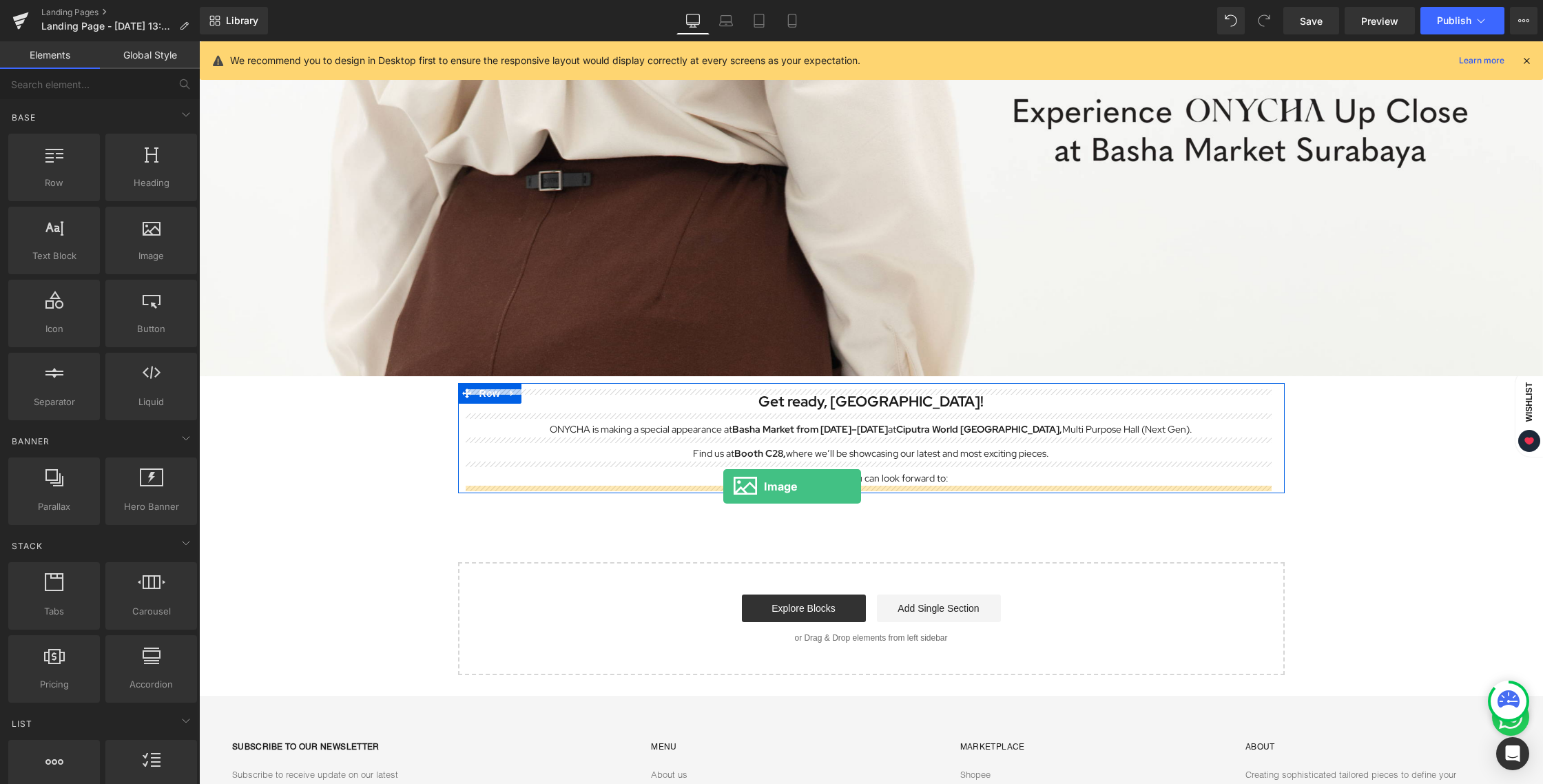
drag, startPoint x: 351, startPoint y: 290, endPoint x: 723, endPoint y: 486, distance: 420.5
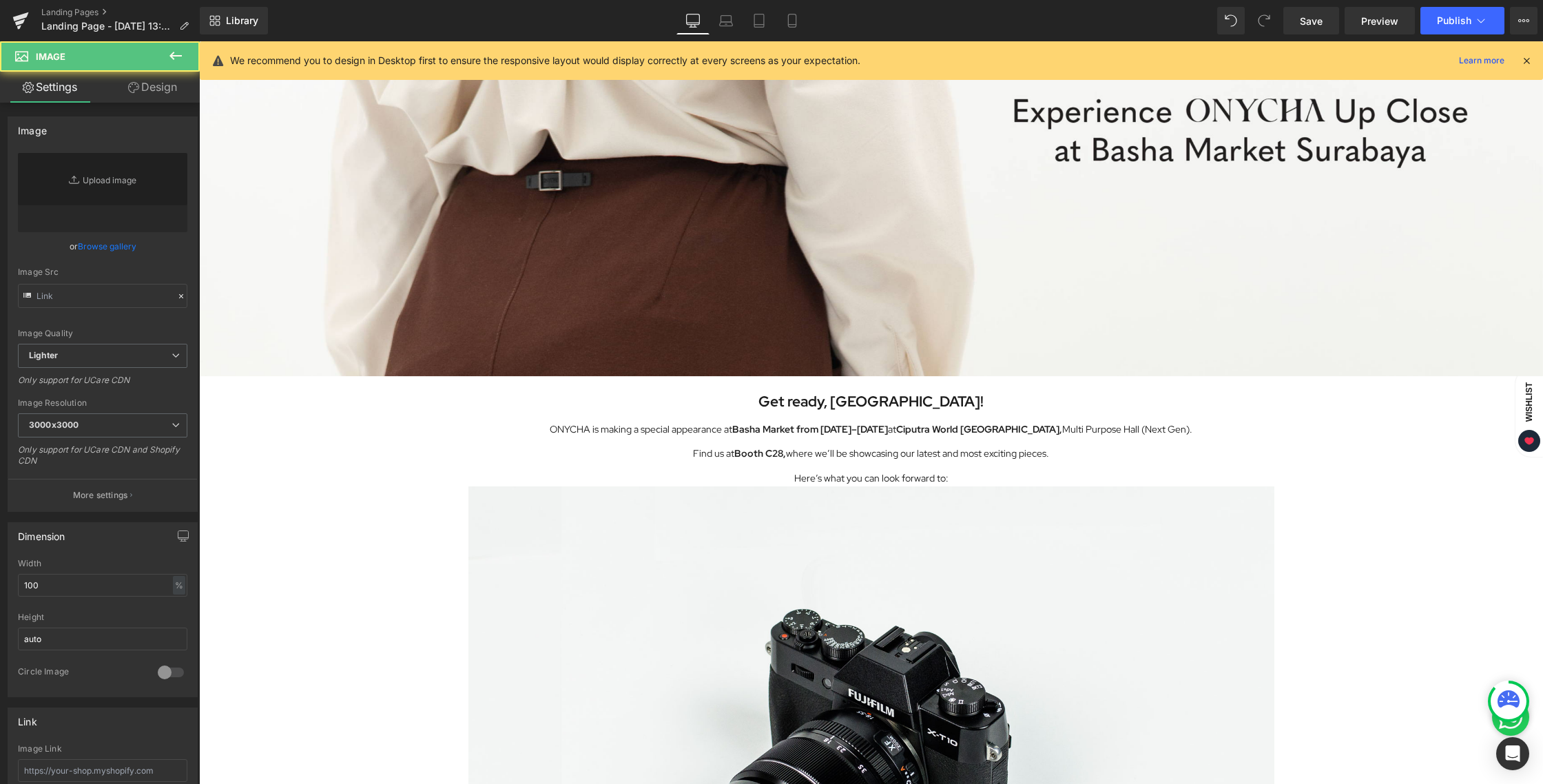
type input "//[DOMAIN_NAME][URL]"
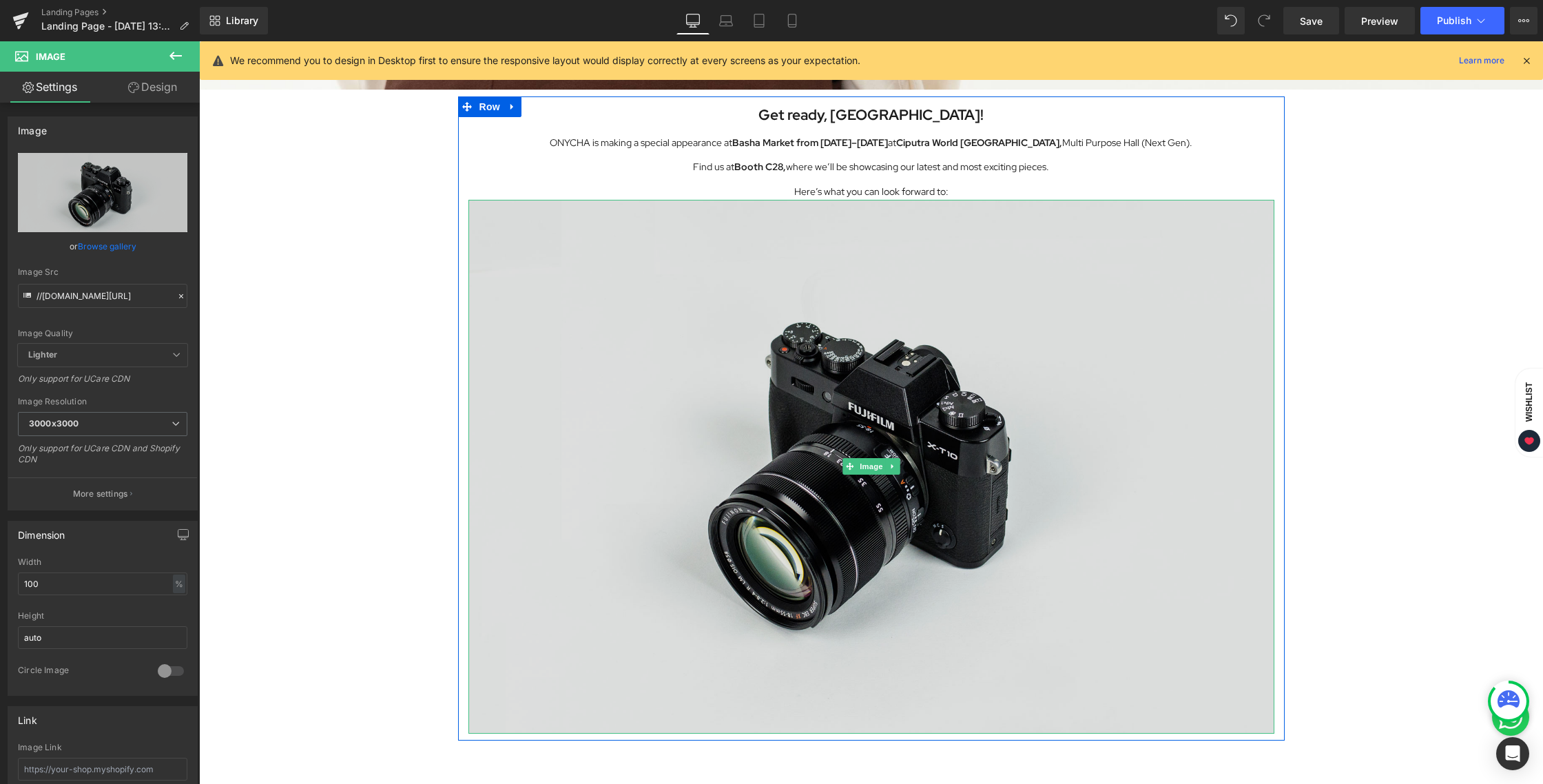
scroll to position [603, 0]
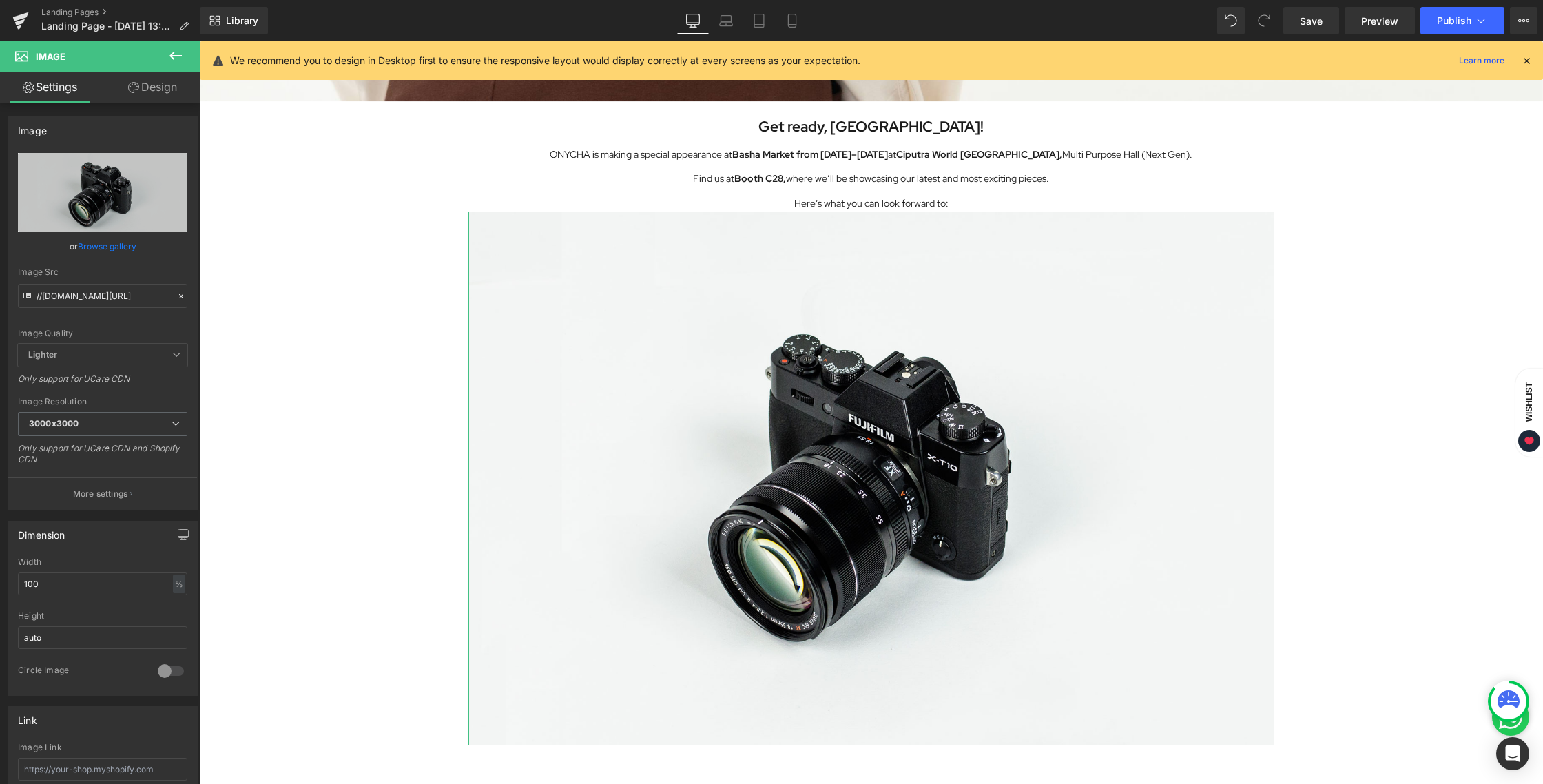
click at [151, 87] on link "Design" at bounding box center [152, 87] width 100 height 31
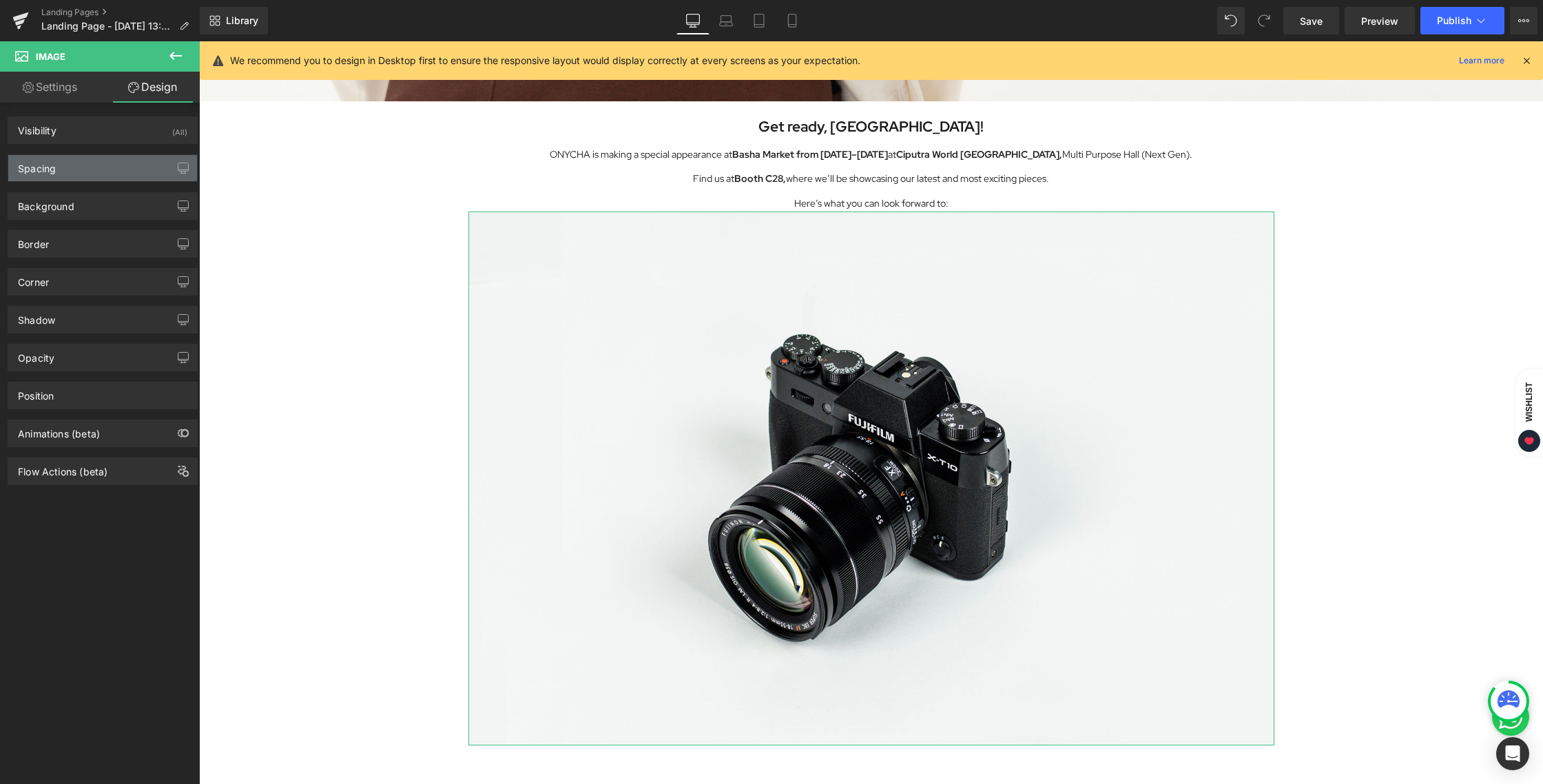
click at [61, 174] on div "Spacing" at bounding box center [103, 168] width 189 height 27
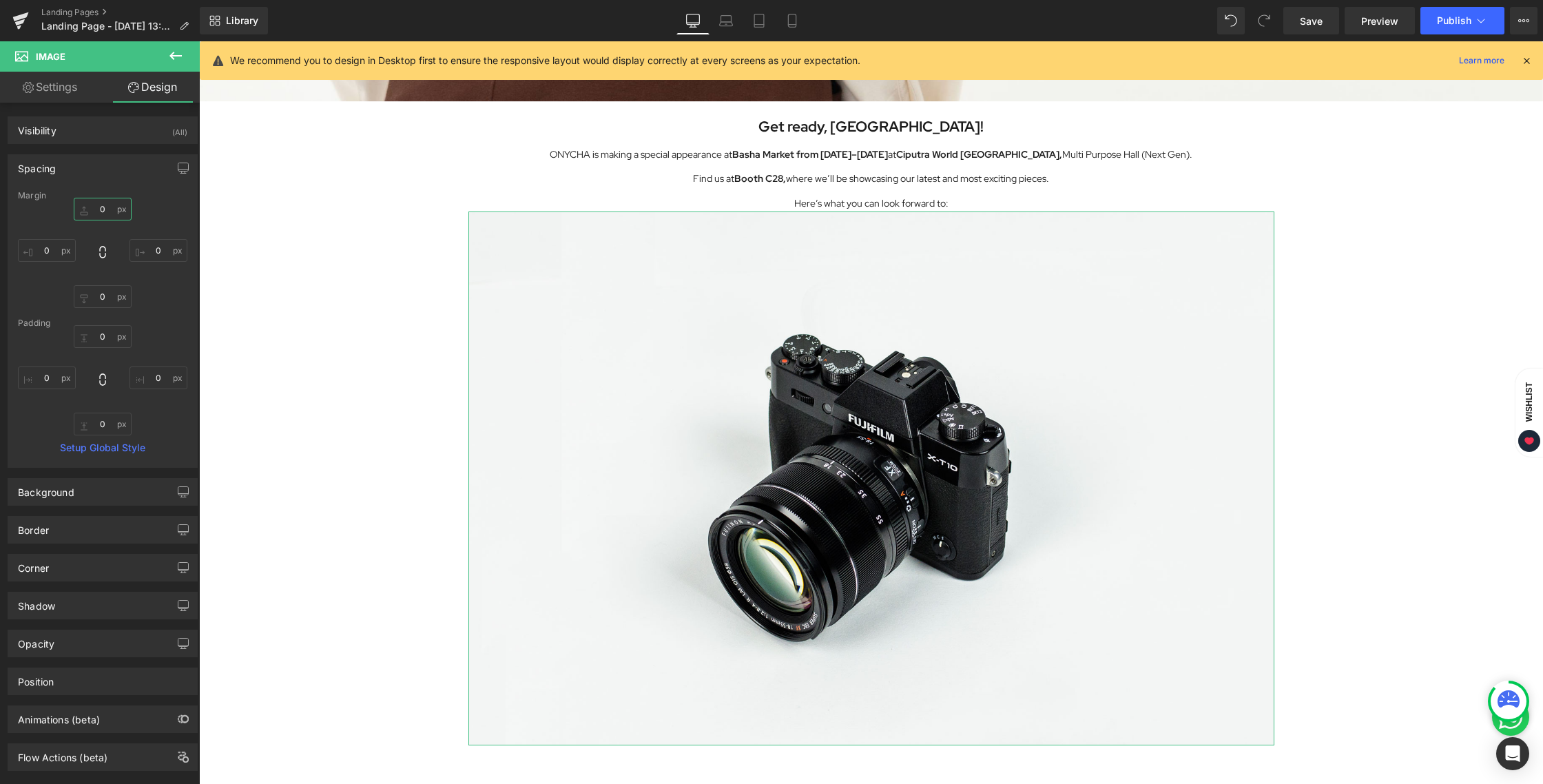
click at [99, 211] on input "0" at bounding box center [103, 209] width 58 height 23
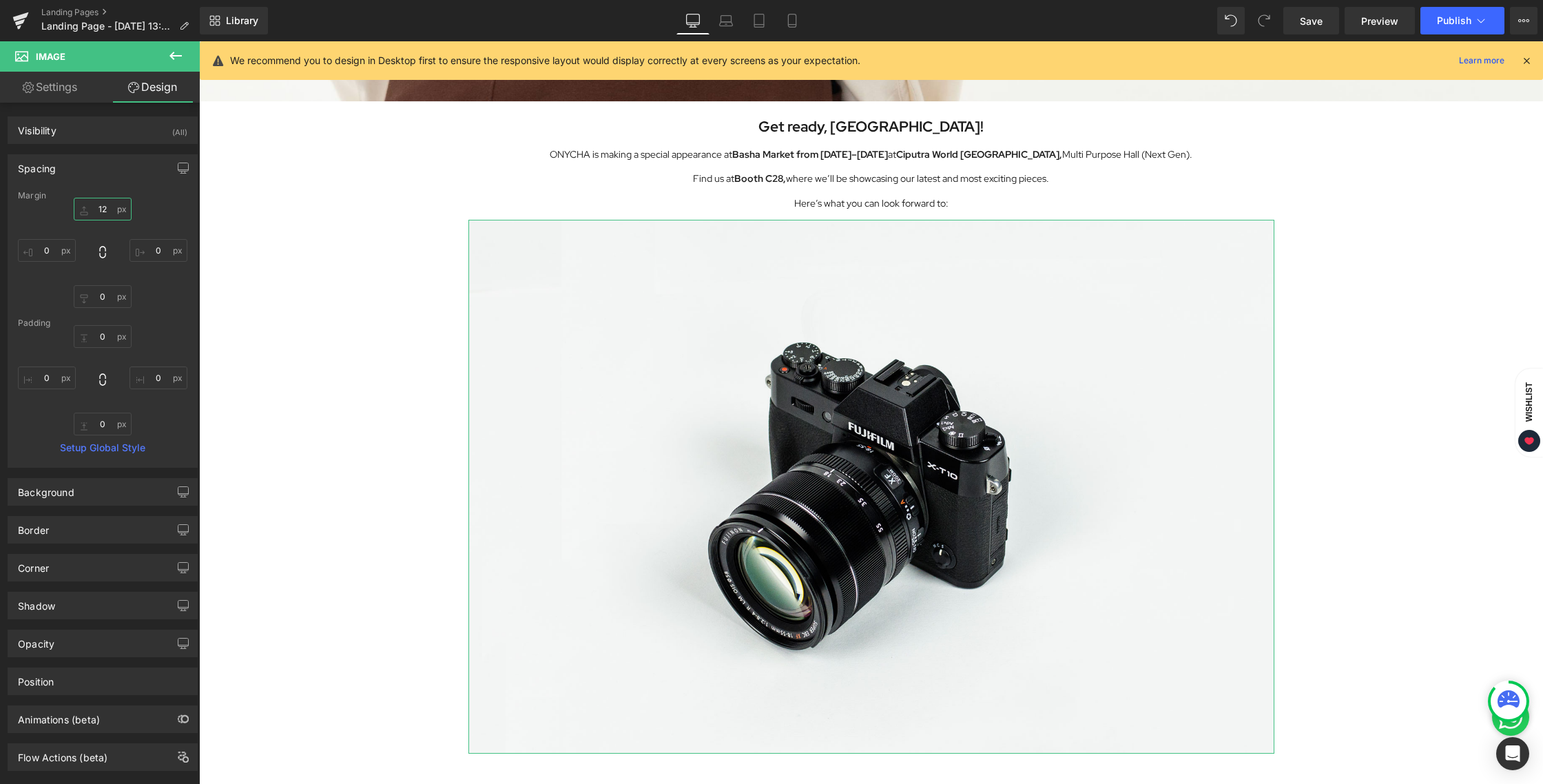
drag, startPoint x: 105, startPoint y: 207, endPoint x: 94, endPoint y: 207, distance: 11.0
click at [94, 207] on input "12" at bounding box center [103, 209] width 58 height 23
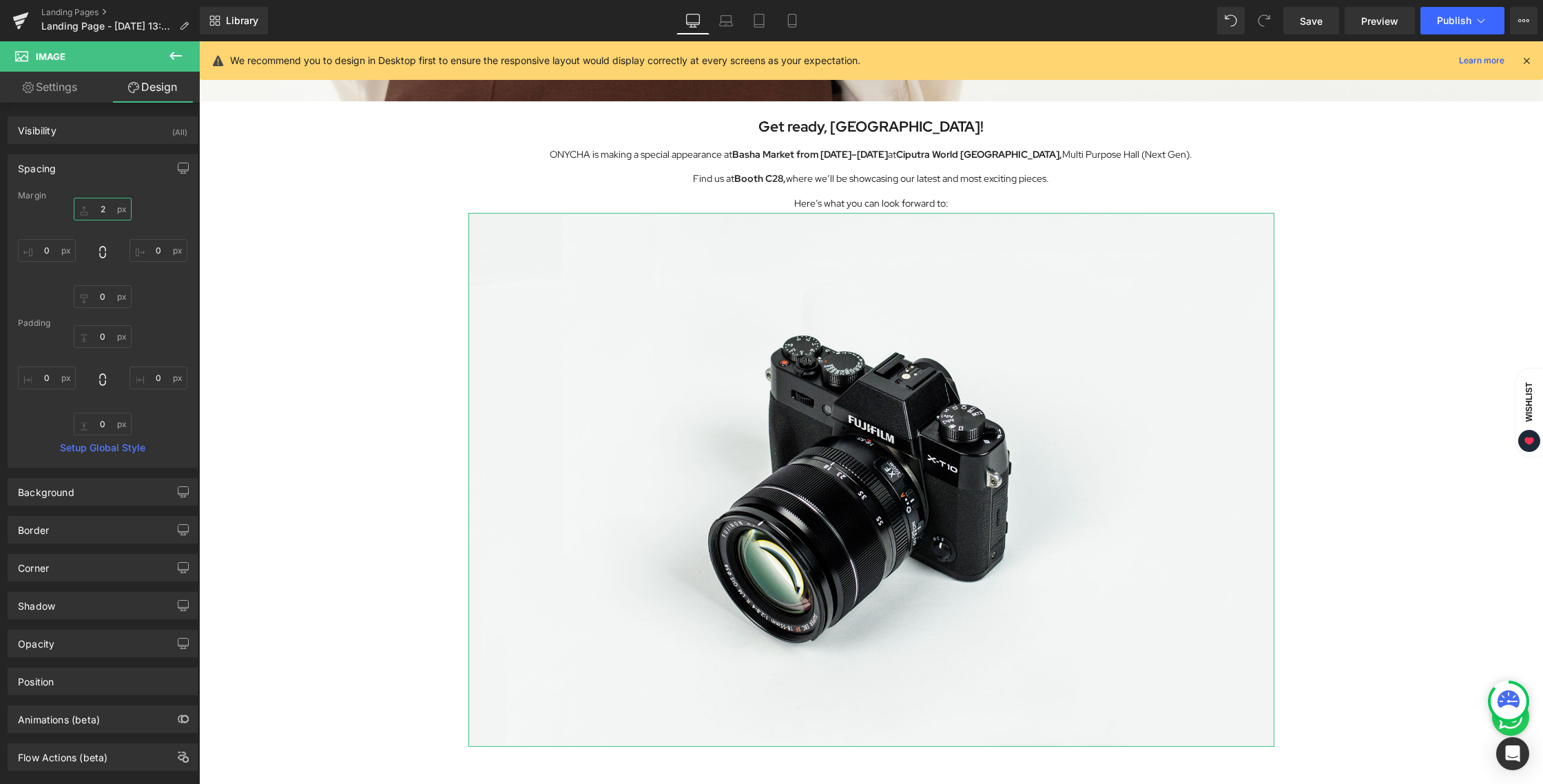
type input "24"
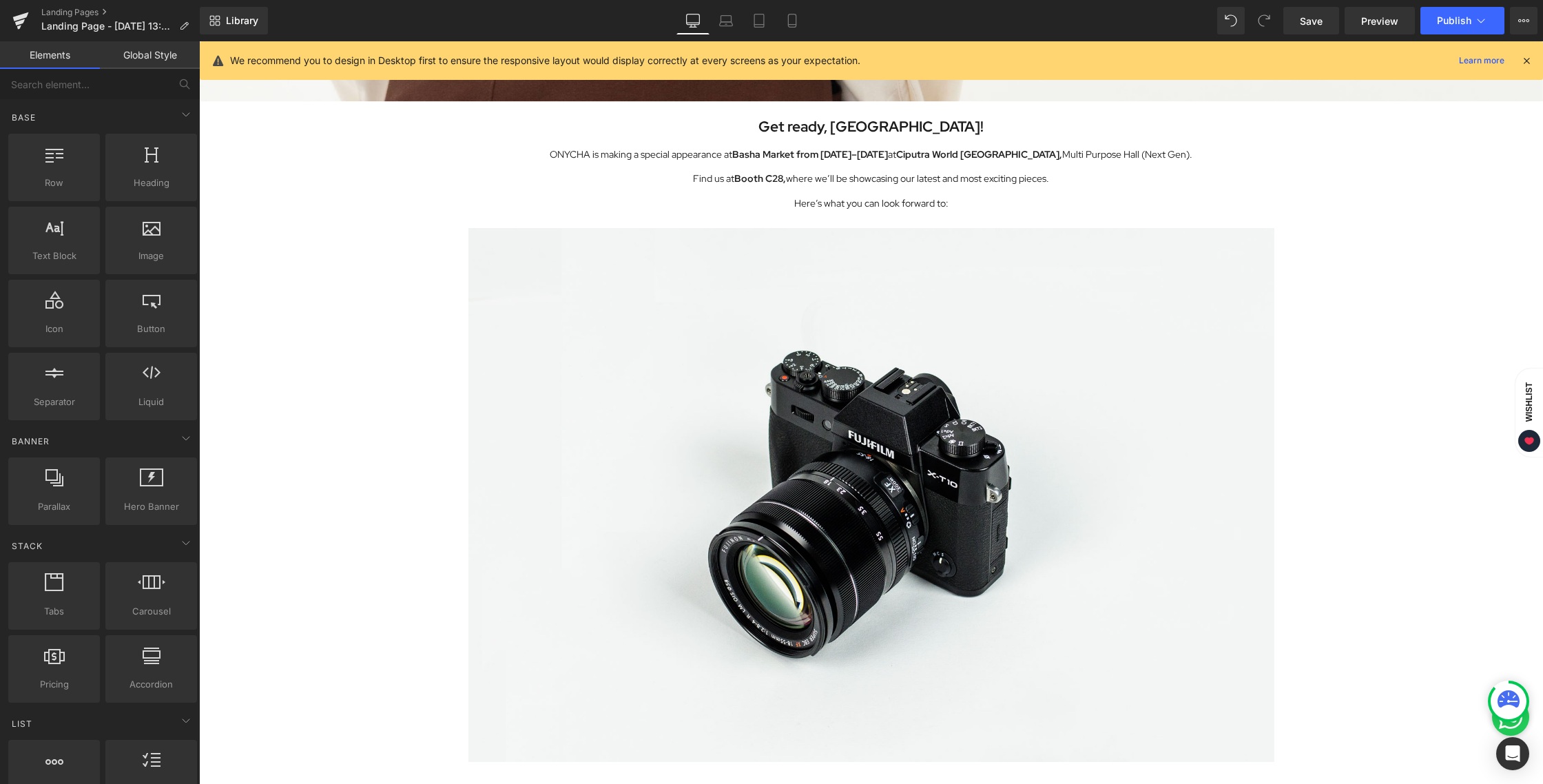
click at [1389, 276] on div "Image Row Get ready, [GEOGRAPHIC_DATA]! Heading ONYCHA is making a special appe…" at bounding box center [871, 229] width 1343 height 1440
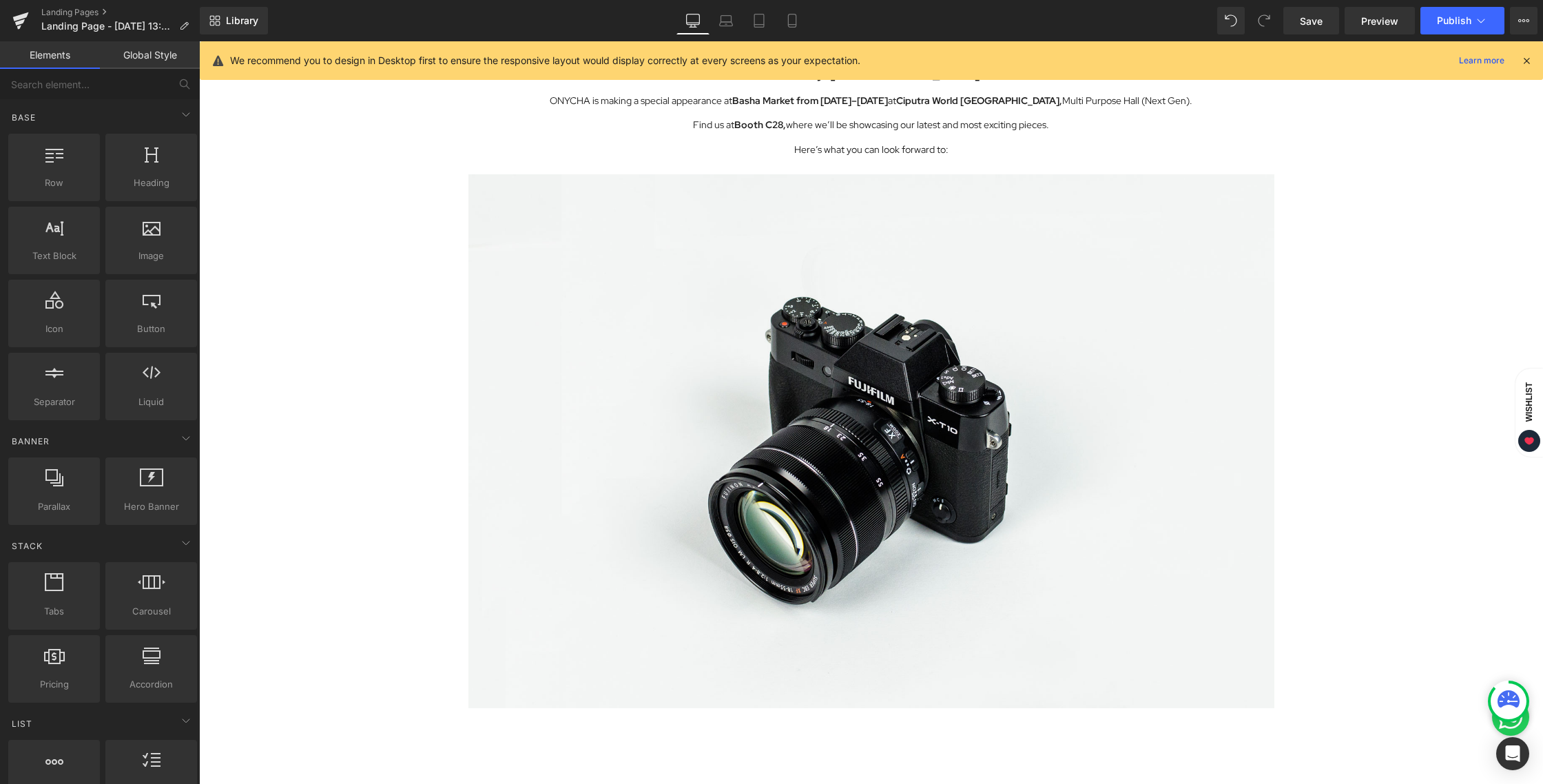
scroll to position [691, 0]
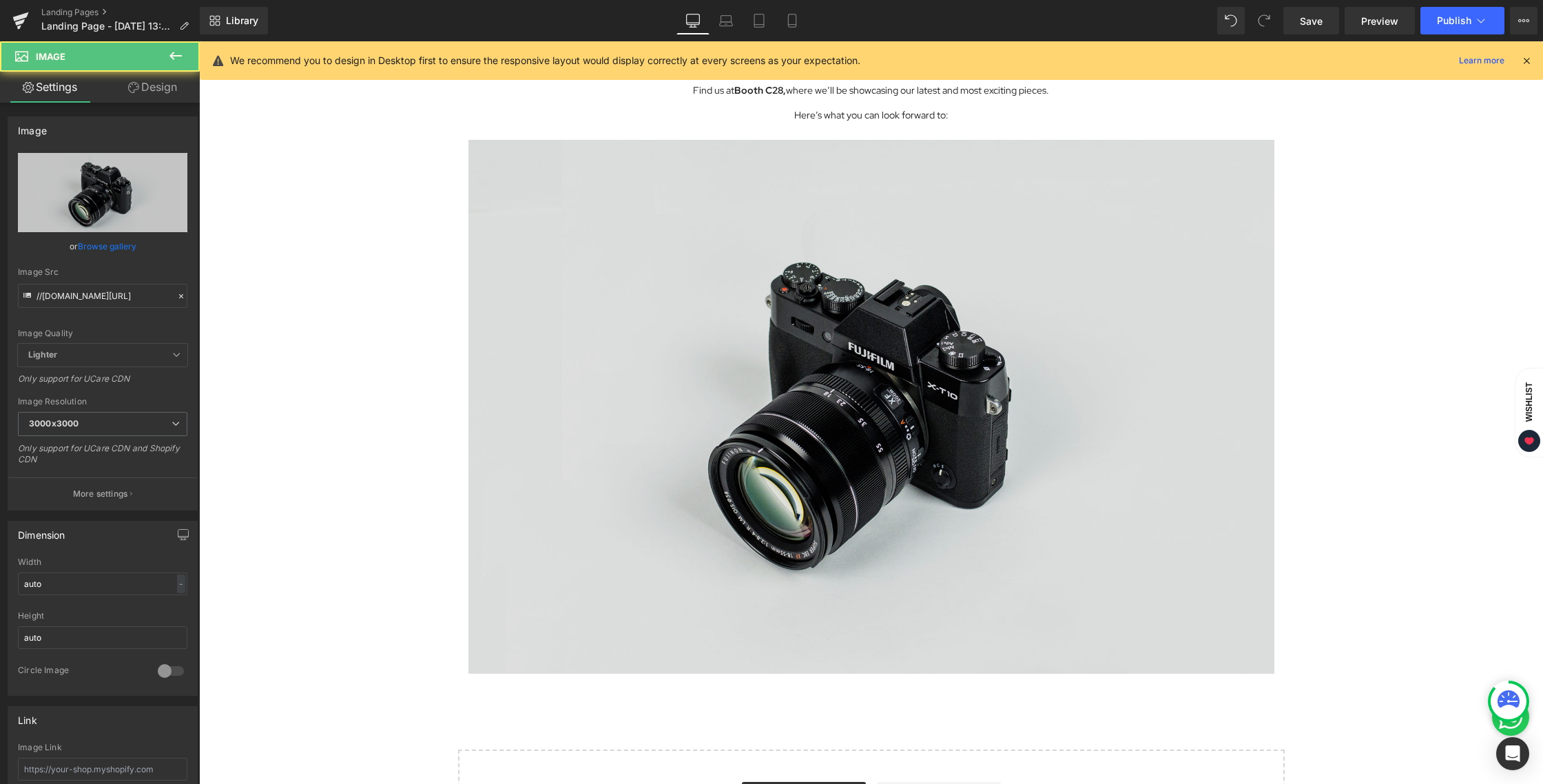
click at [855, 364] on img at bounding box center [871, 406] width 806 height 534
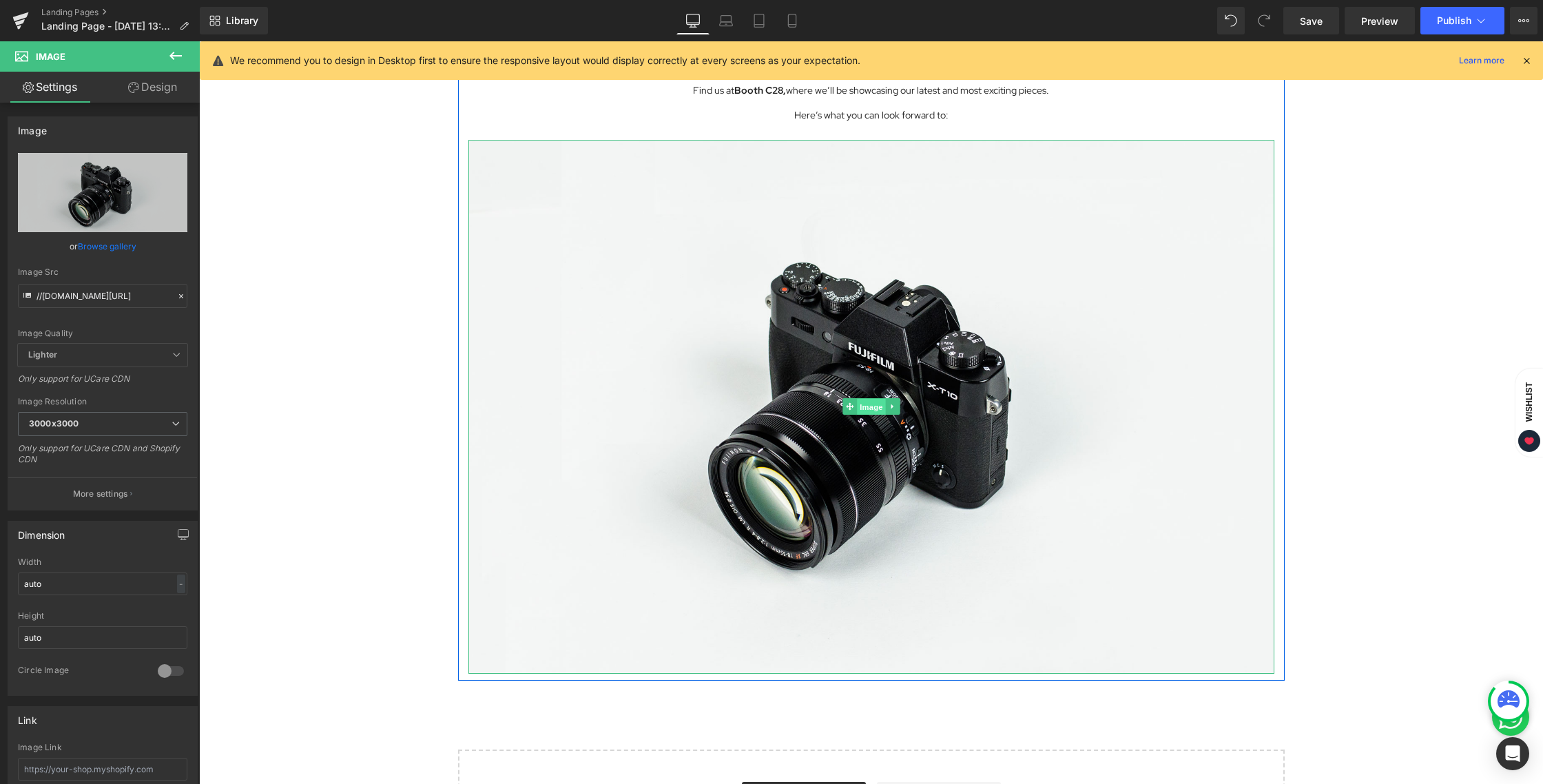
click at [858, 405] on span "Image" at bounding box center [871, 407] width 29 height 17
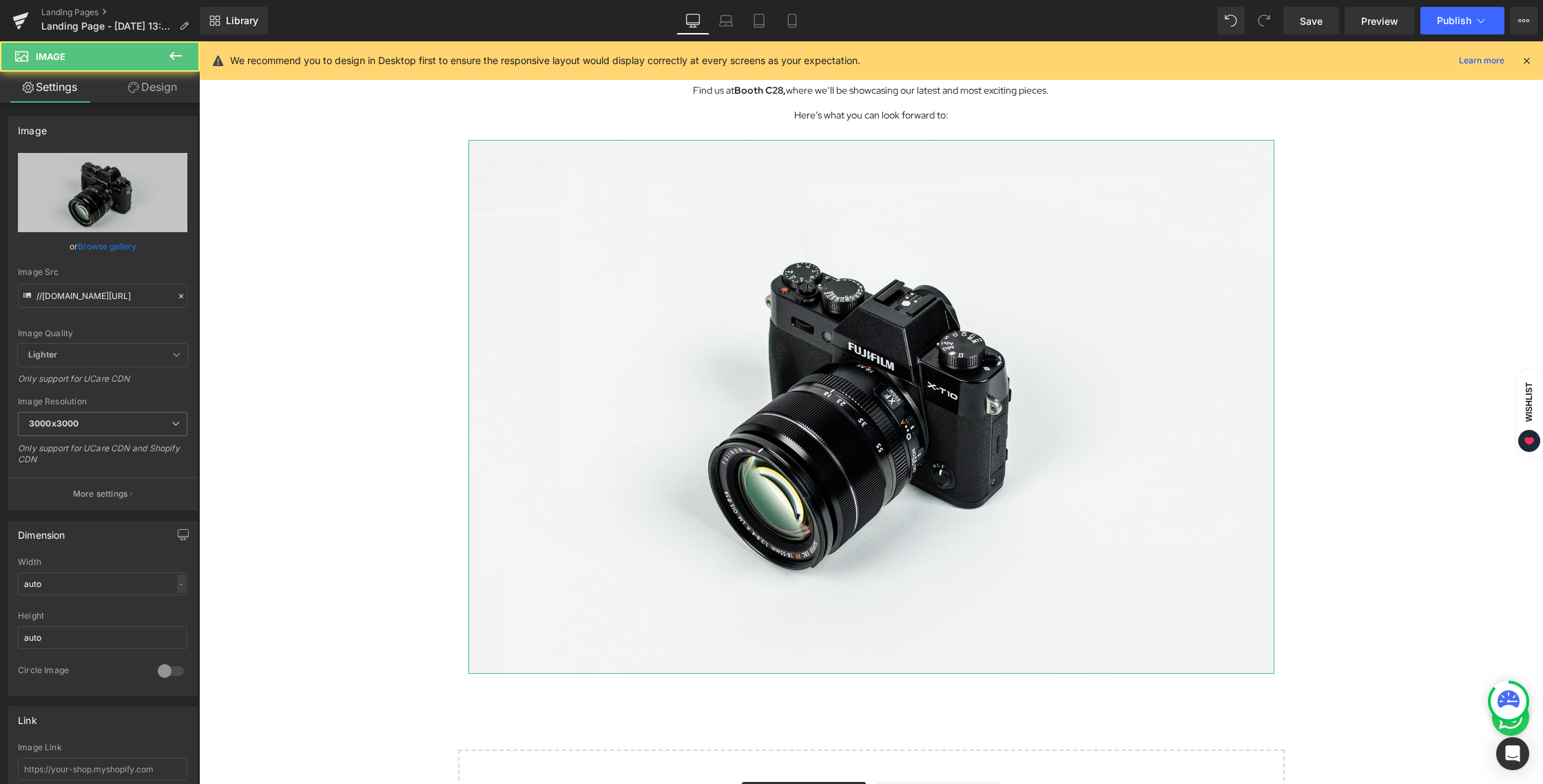
click at [150, 90] on link "Design" at bounding box center [152, 87] width 100 height 31
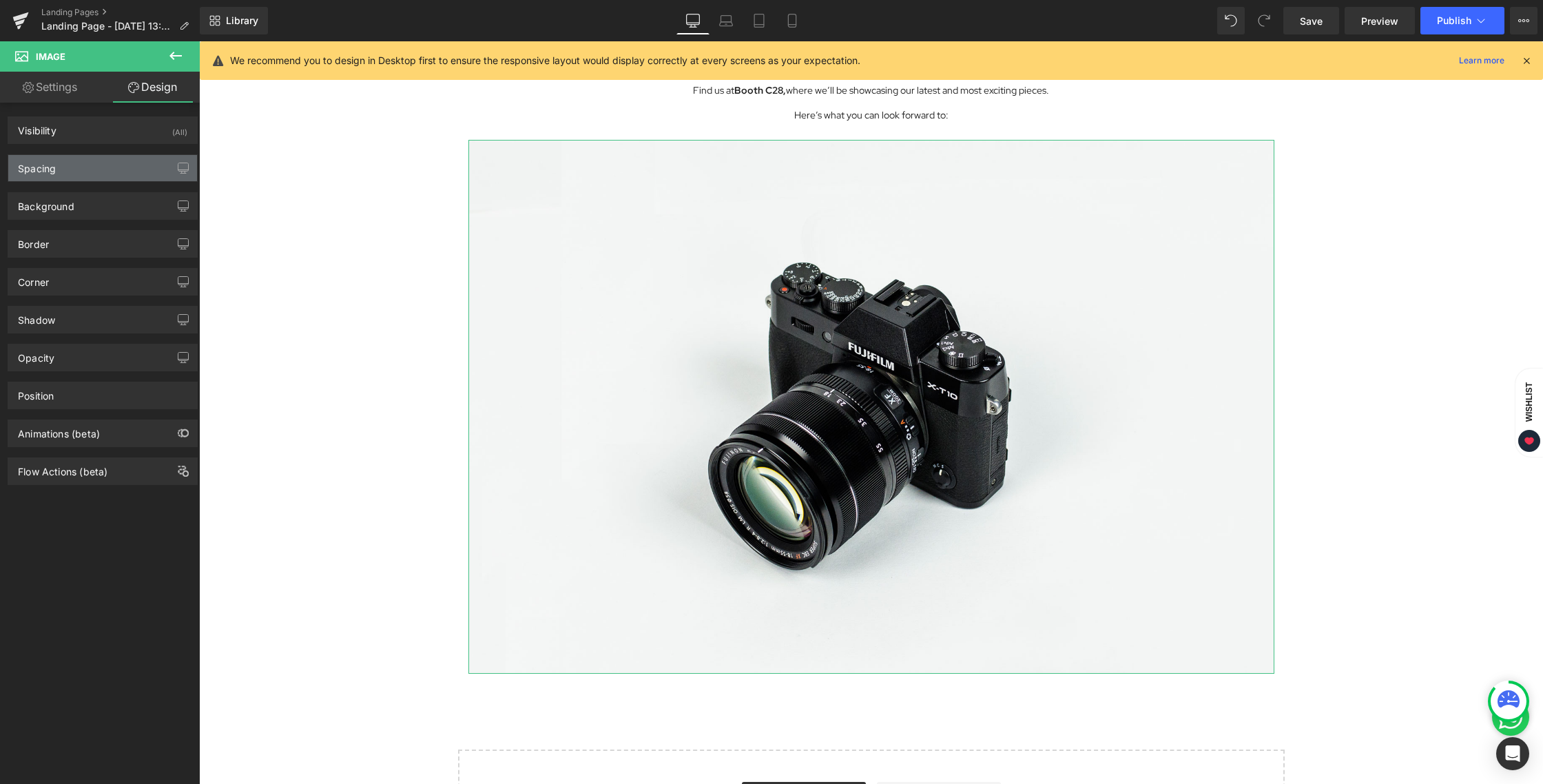
click at [55, 167] on div "Spacing" at bounding box center [37, 165] width 38 height 20
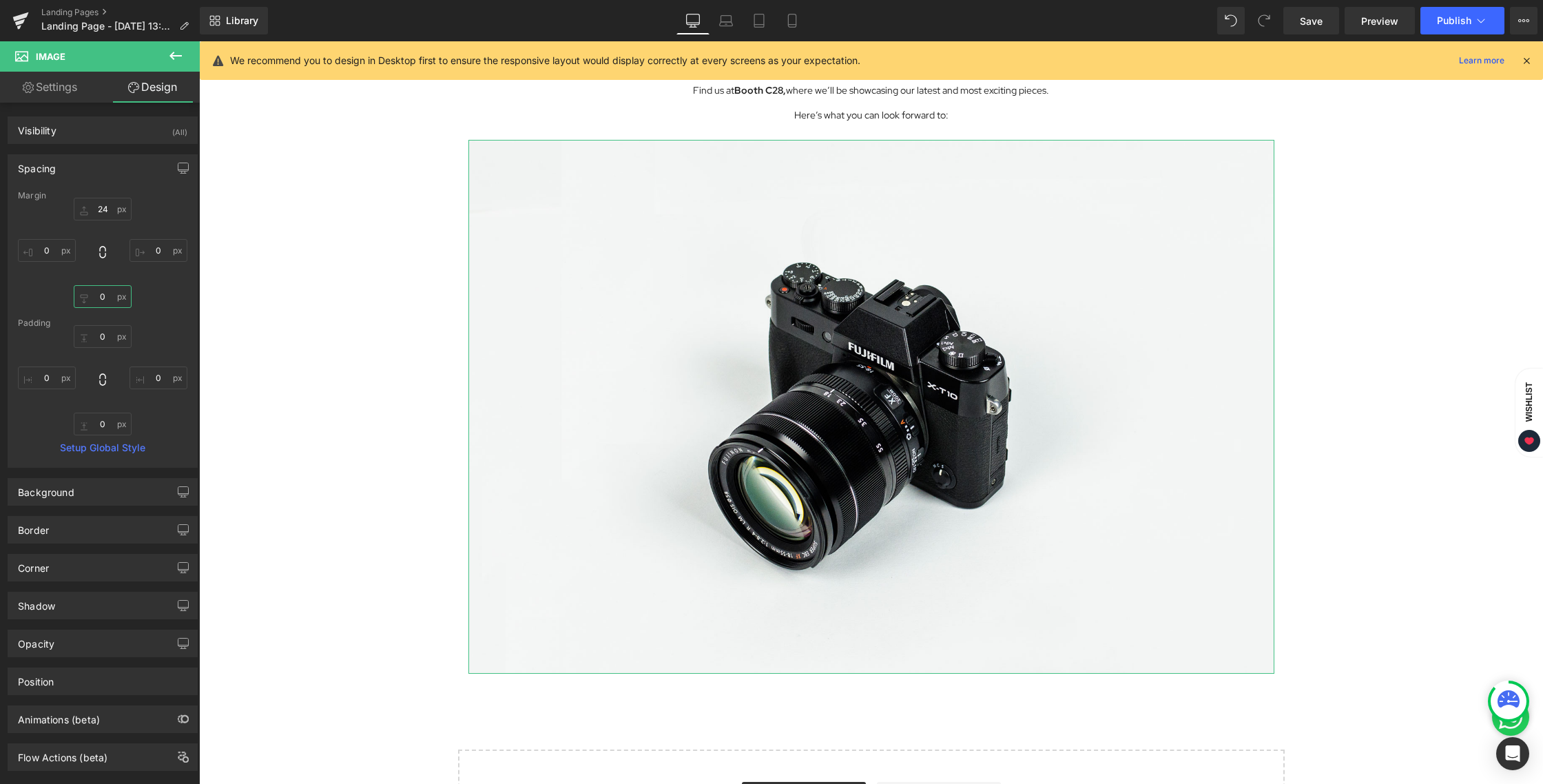
click at [98, 290] on input "0" at bounding box center [103, 296] width 58 height 23
type input "12"
click at [1390, 421] on div "Image Row Get ready, [GEOGRAPHIC_DATA]! Heading ONYCHA is making a special appe…" at bounding box center [871, 146] width 1343 height 1449
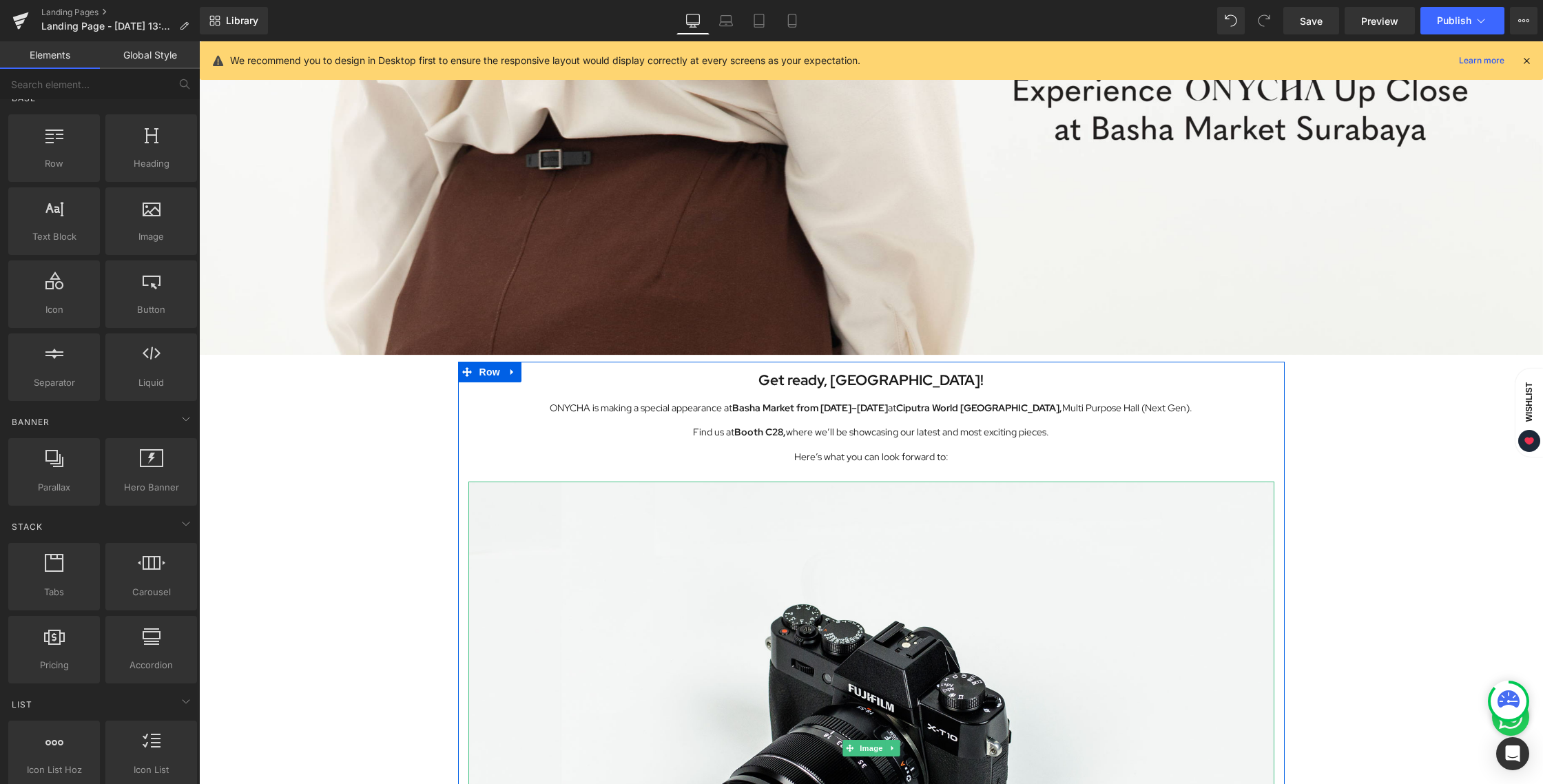
scroll to position [359, 0]
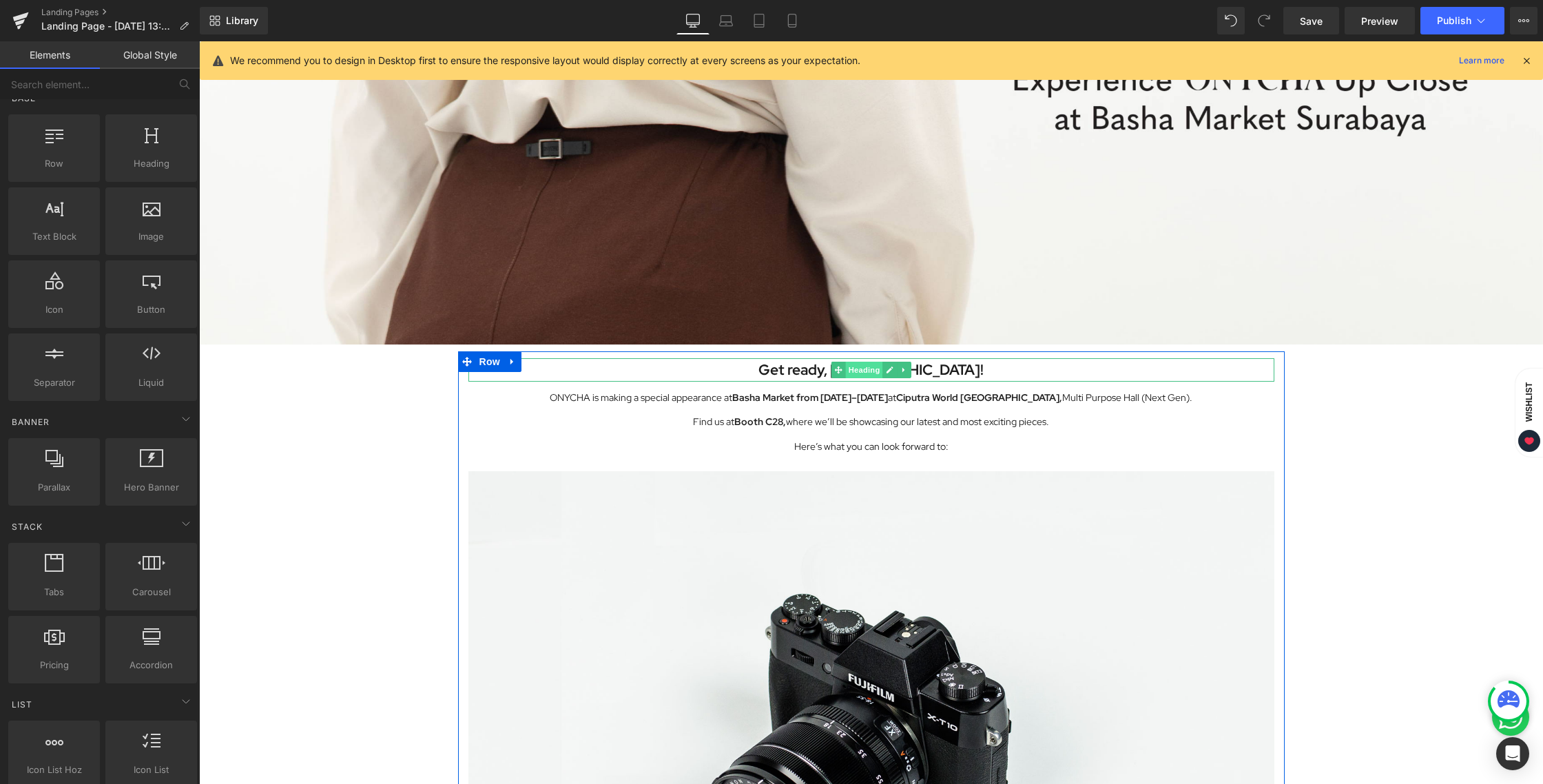
drag, startPoint x: 848, startPoint y: 368, endPoint x: 863, endPoint y: 368, distance: 15.0
click at [848, 368] on span "Heading" at bounding box center [863, 370] width 37 height 17
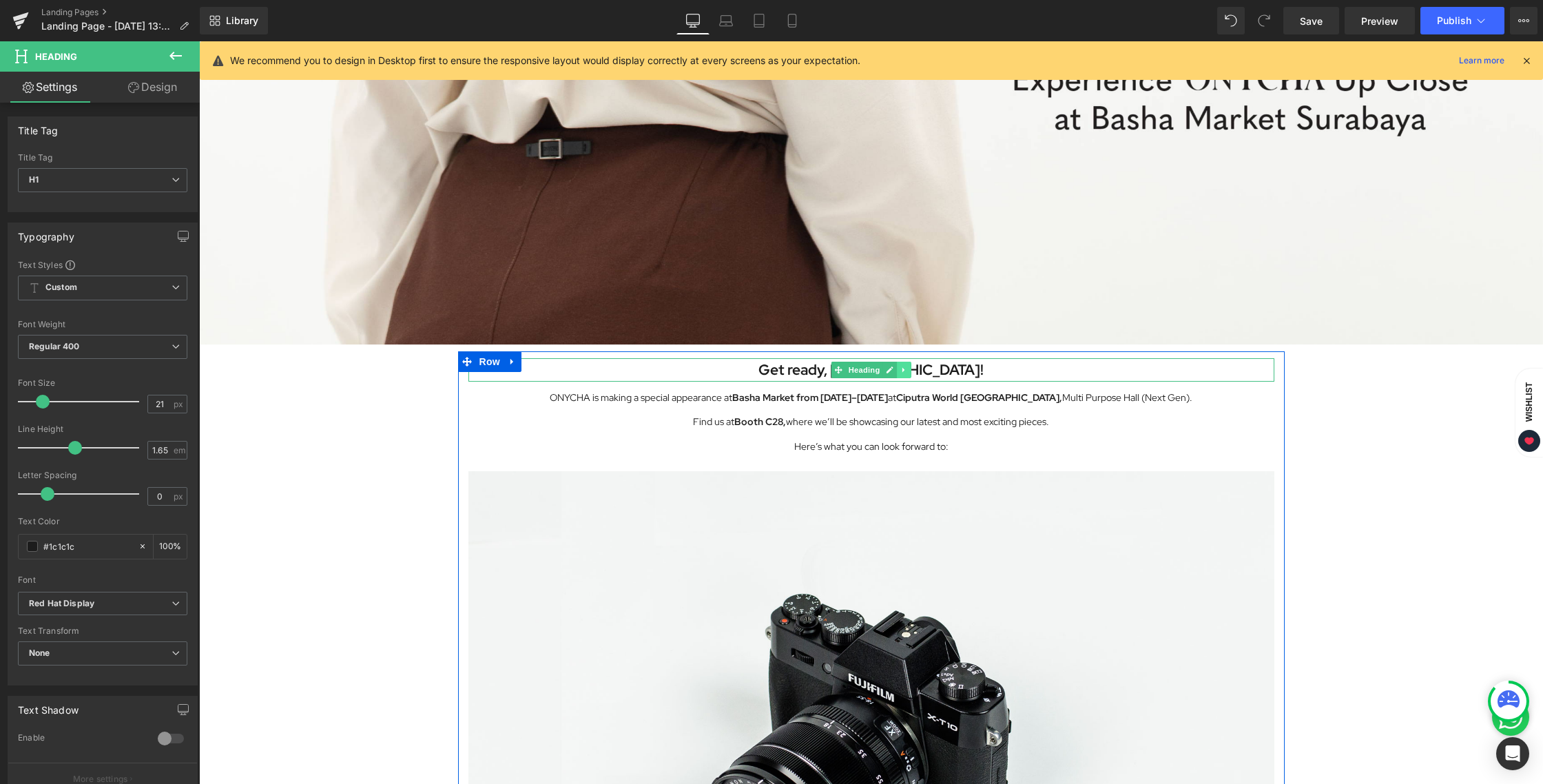
click at [901, 368] on icon at bounding box center [903, 370] width 8 height 8
click at [894, 368] on icon at bounding box center [896, 369] width 8 height 8
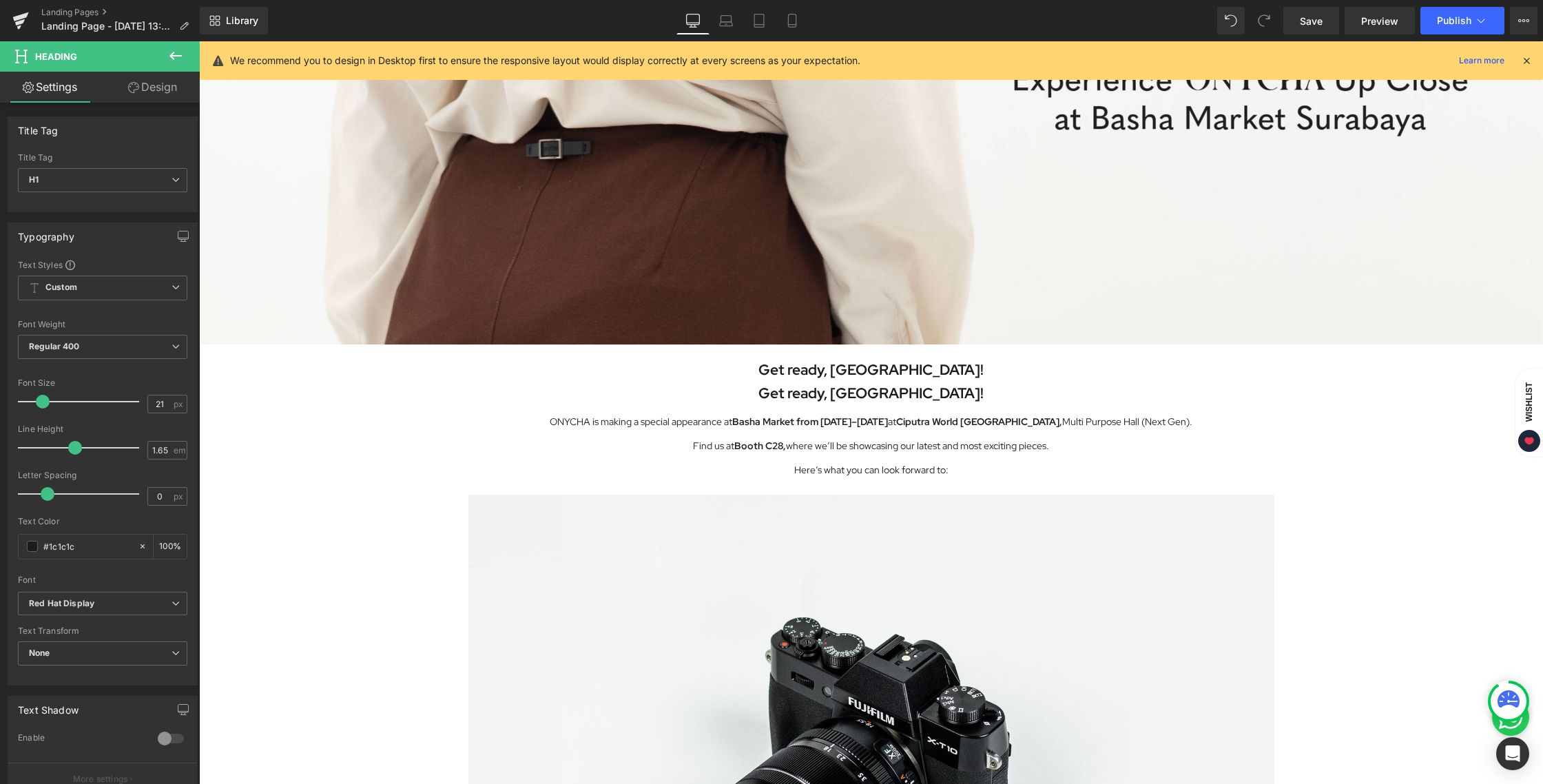
click at [1330, 508] on div "Image Row Get ready, [GEOGRAPHIC_DATA]! Heading Get ready, [GEOGRAPHIC_DATA]! H…" at bounding box center [871, 490] width 1343 height 1473
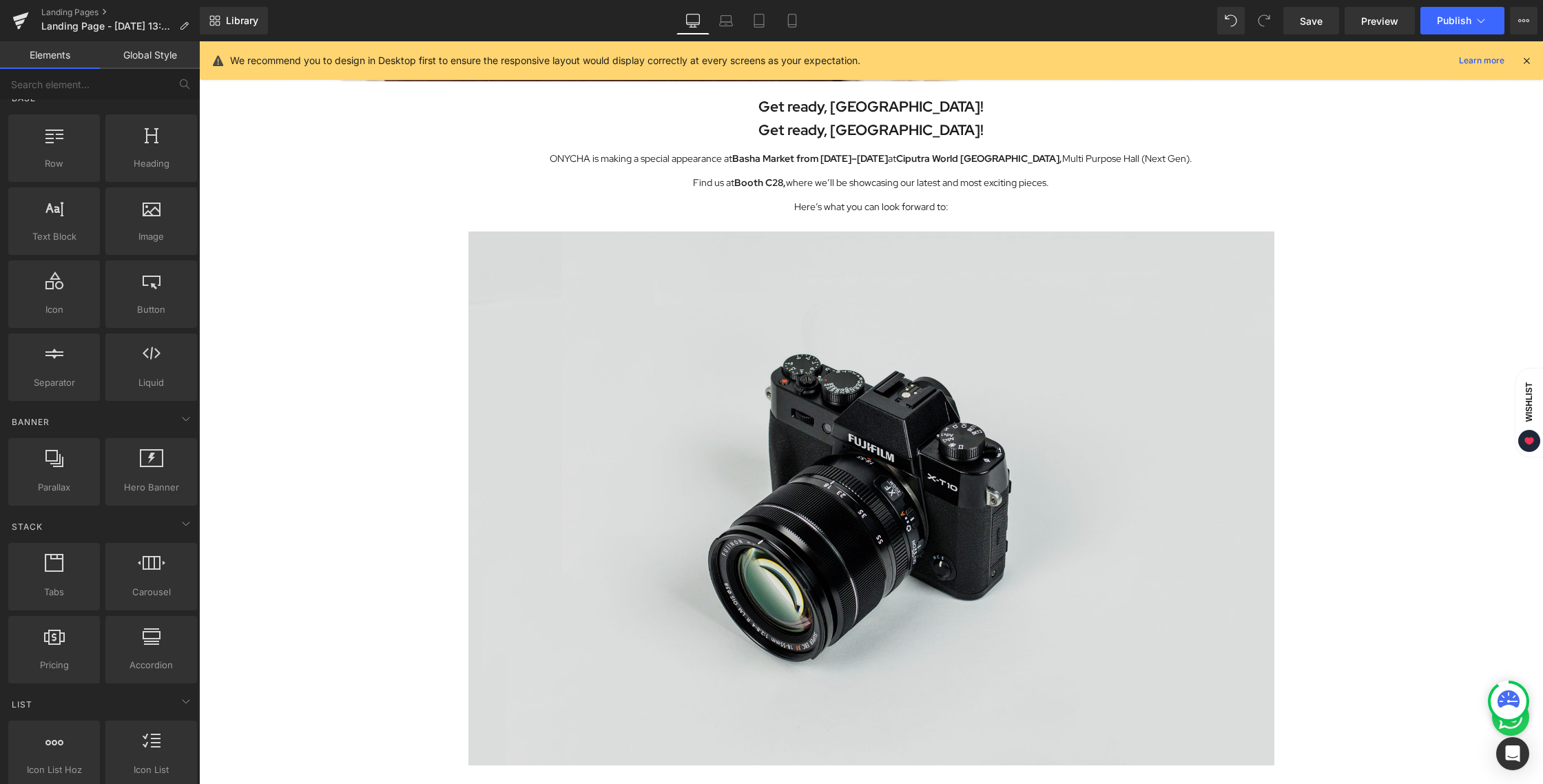
scroll to position [625, 0]
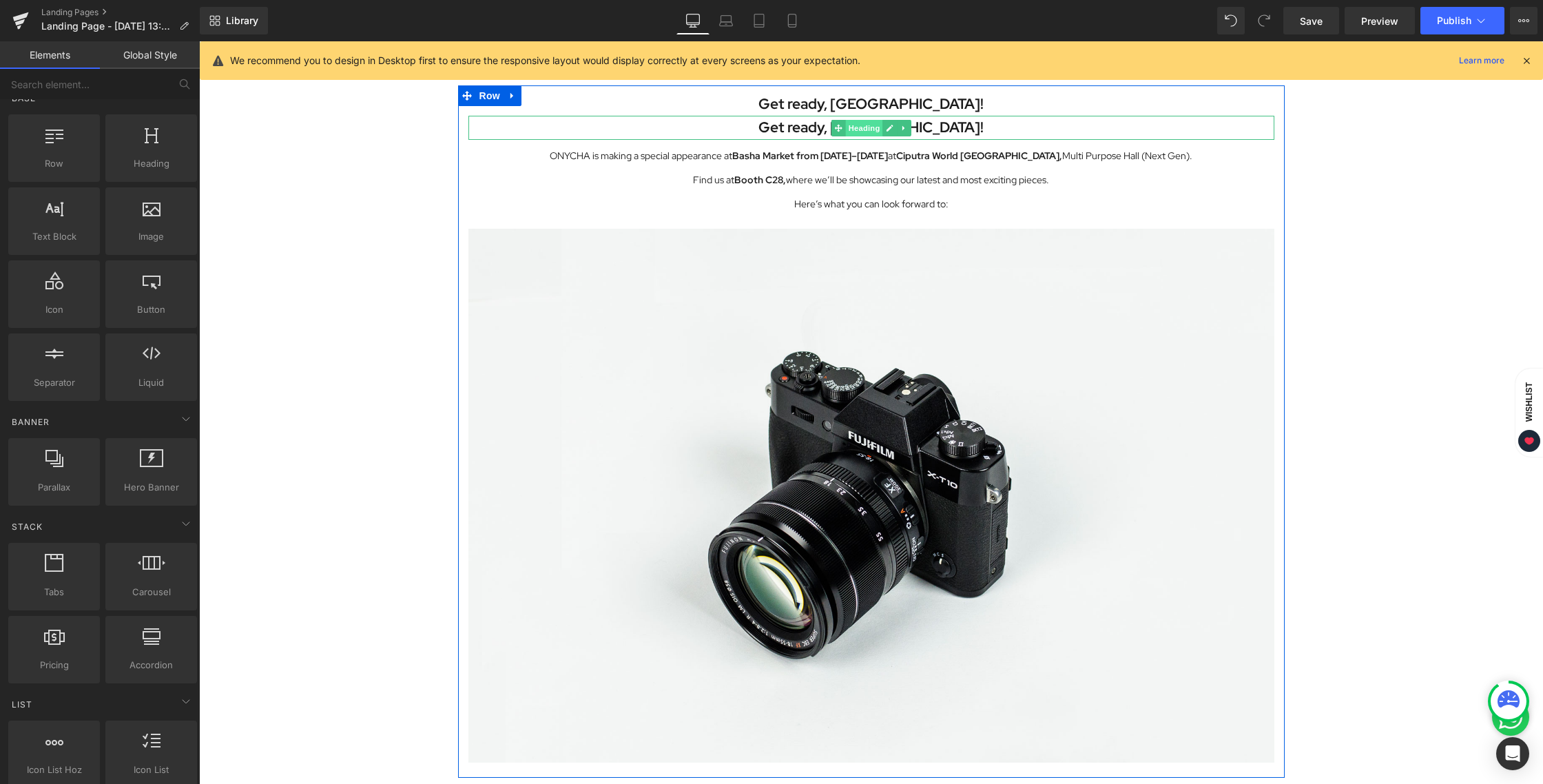
click at [857, 123] on span "Heading" at bounding box center [863, 128] width 37 height 17
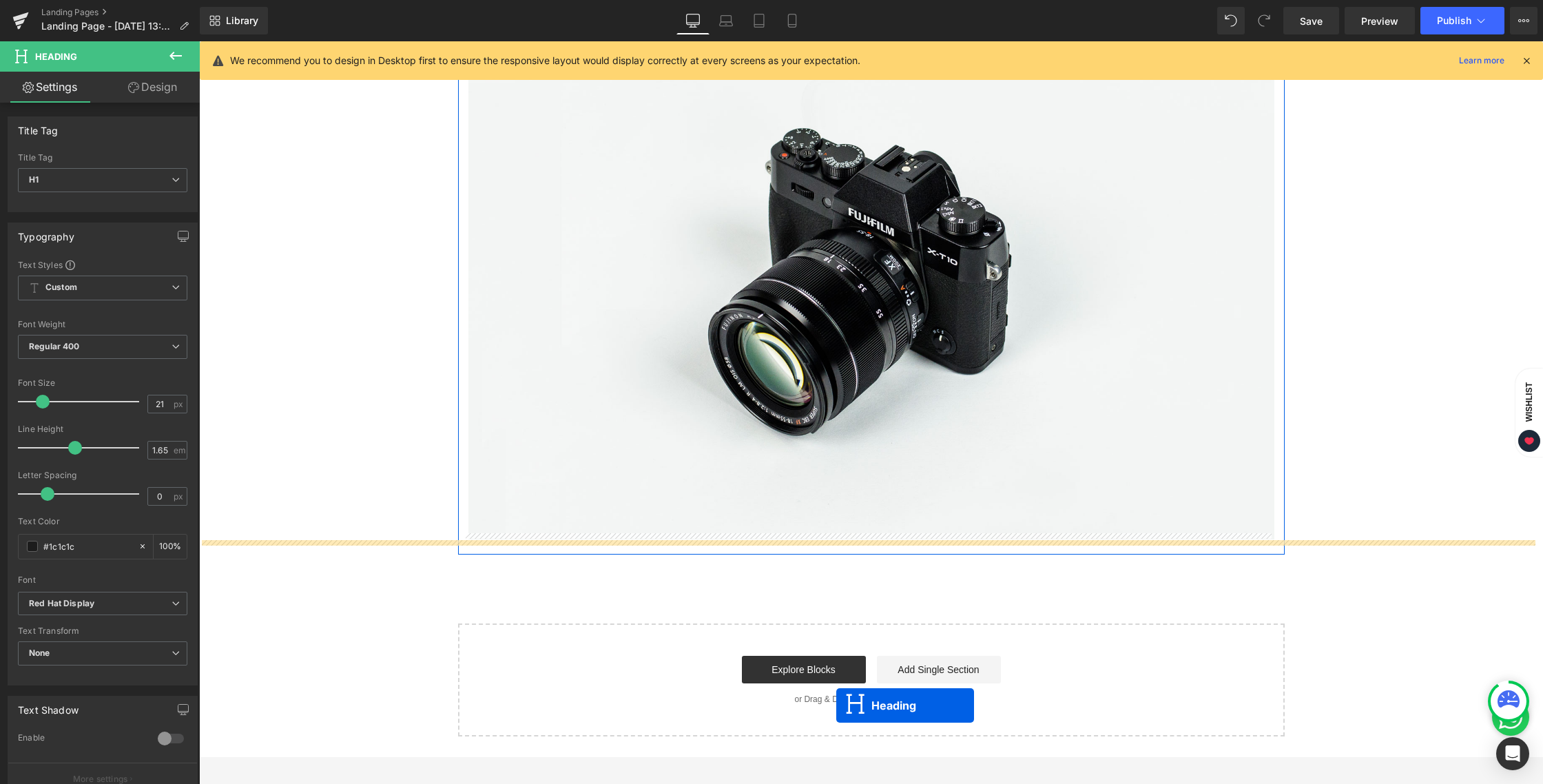
scroll to position [873, 0]
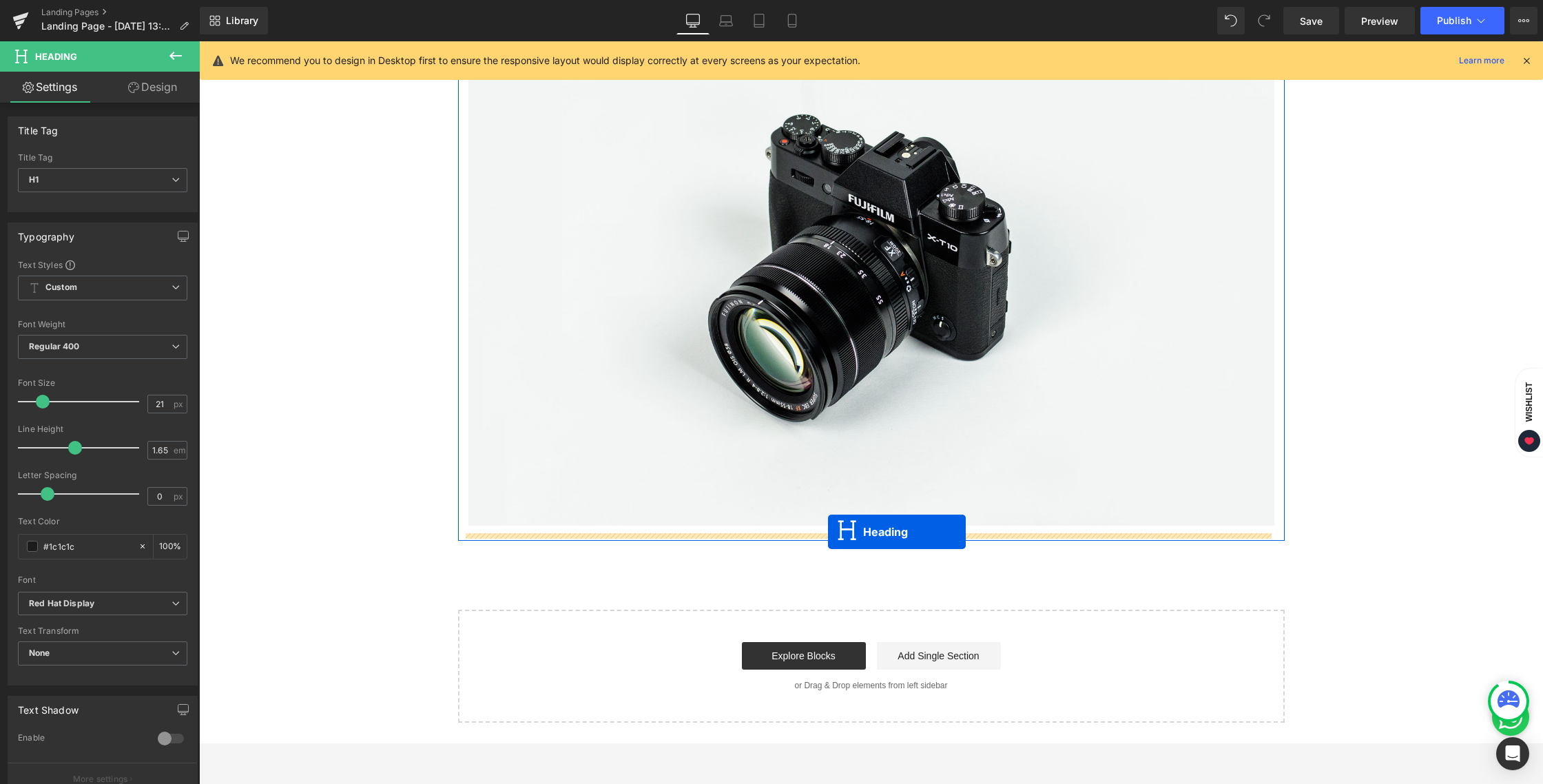
drag, startPoint x: 831, startPoint y: 125, endPoint x: 828, endPoint y: 531, distance: 406.0
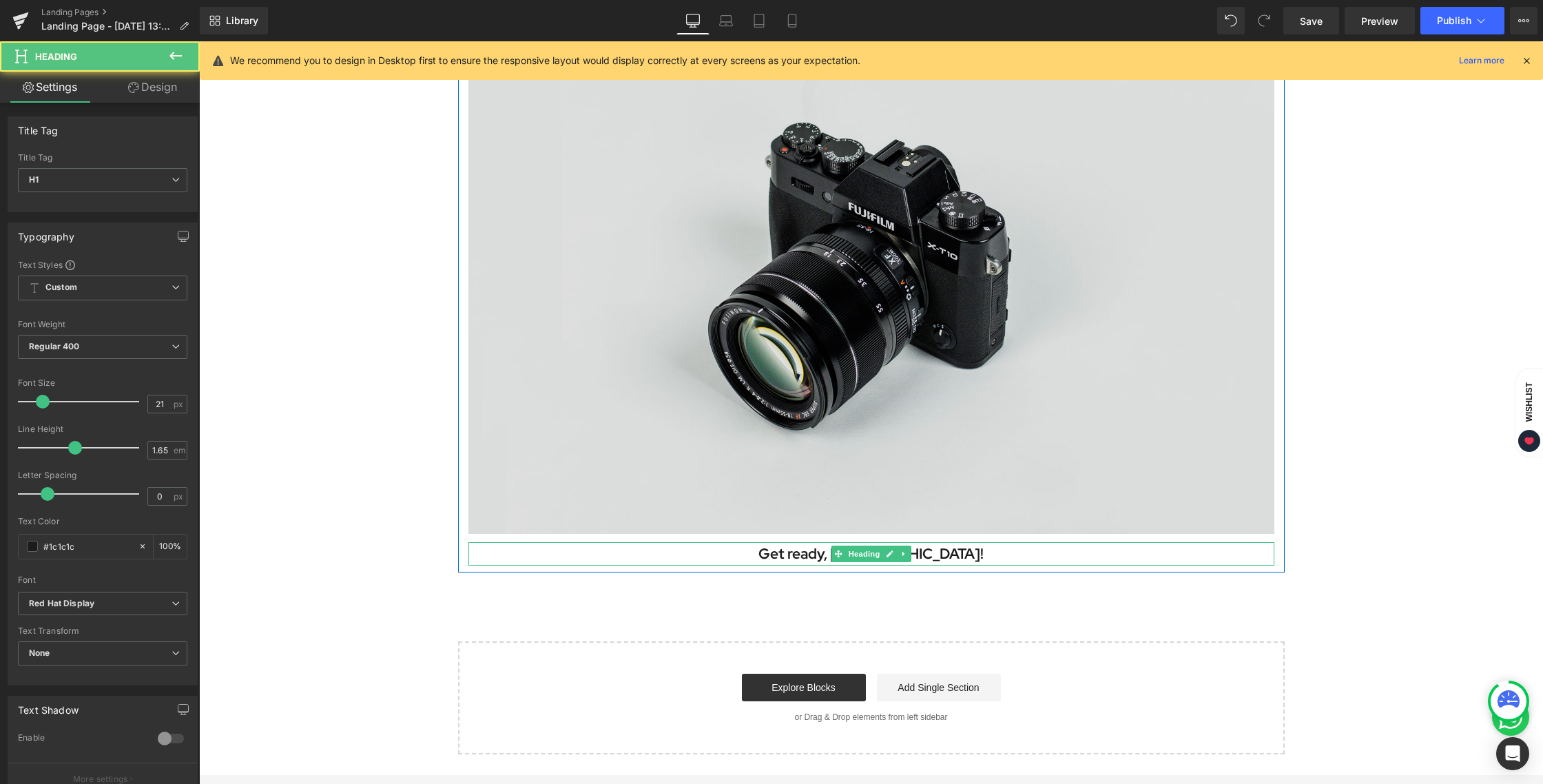
scroll to position [820, 0]
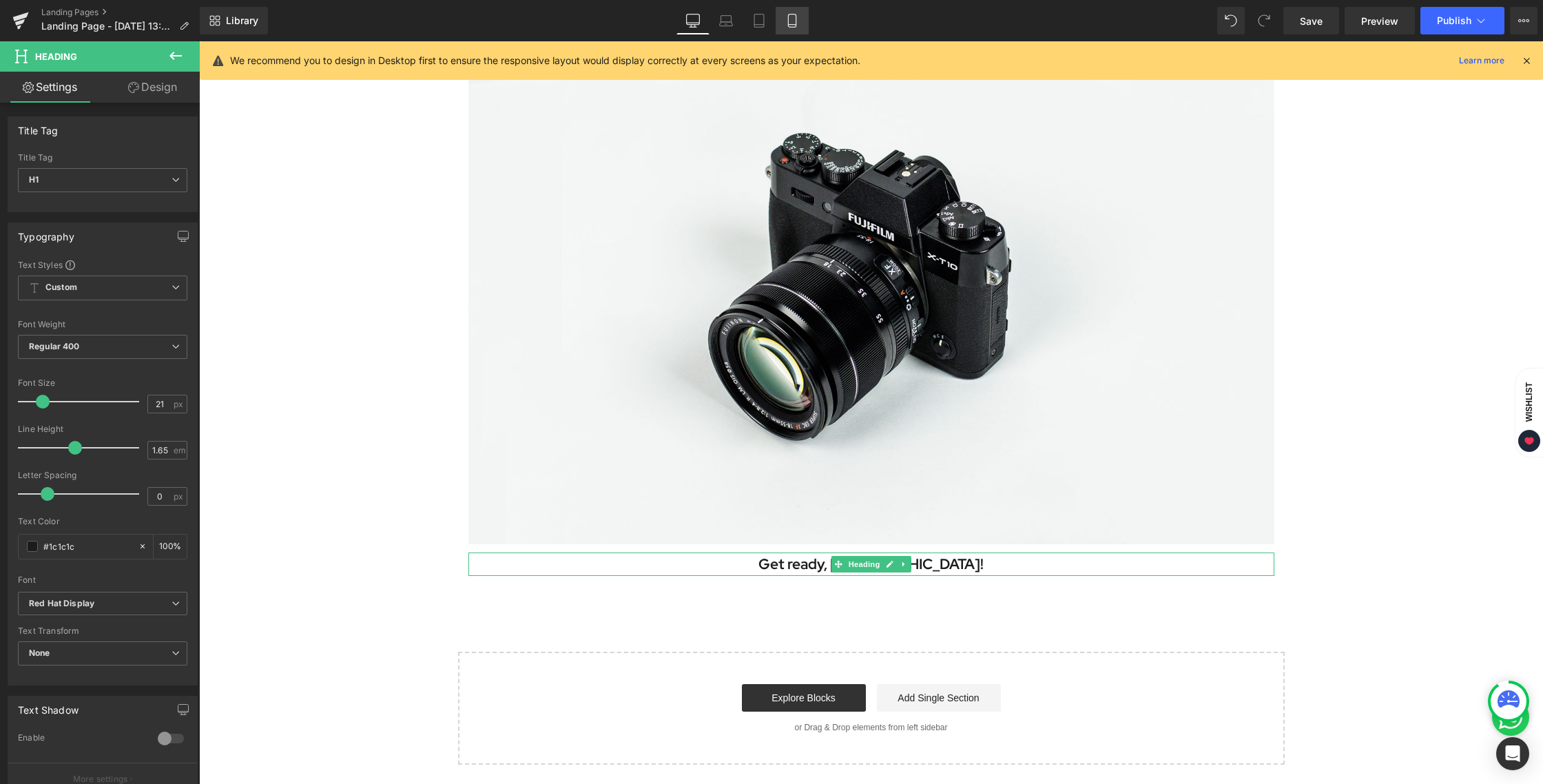
click at [785, 17] on link "Mobile" at bounding box center [792, 20] width 33 height 27
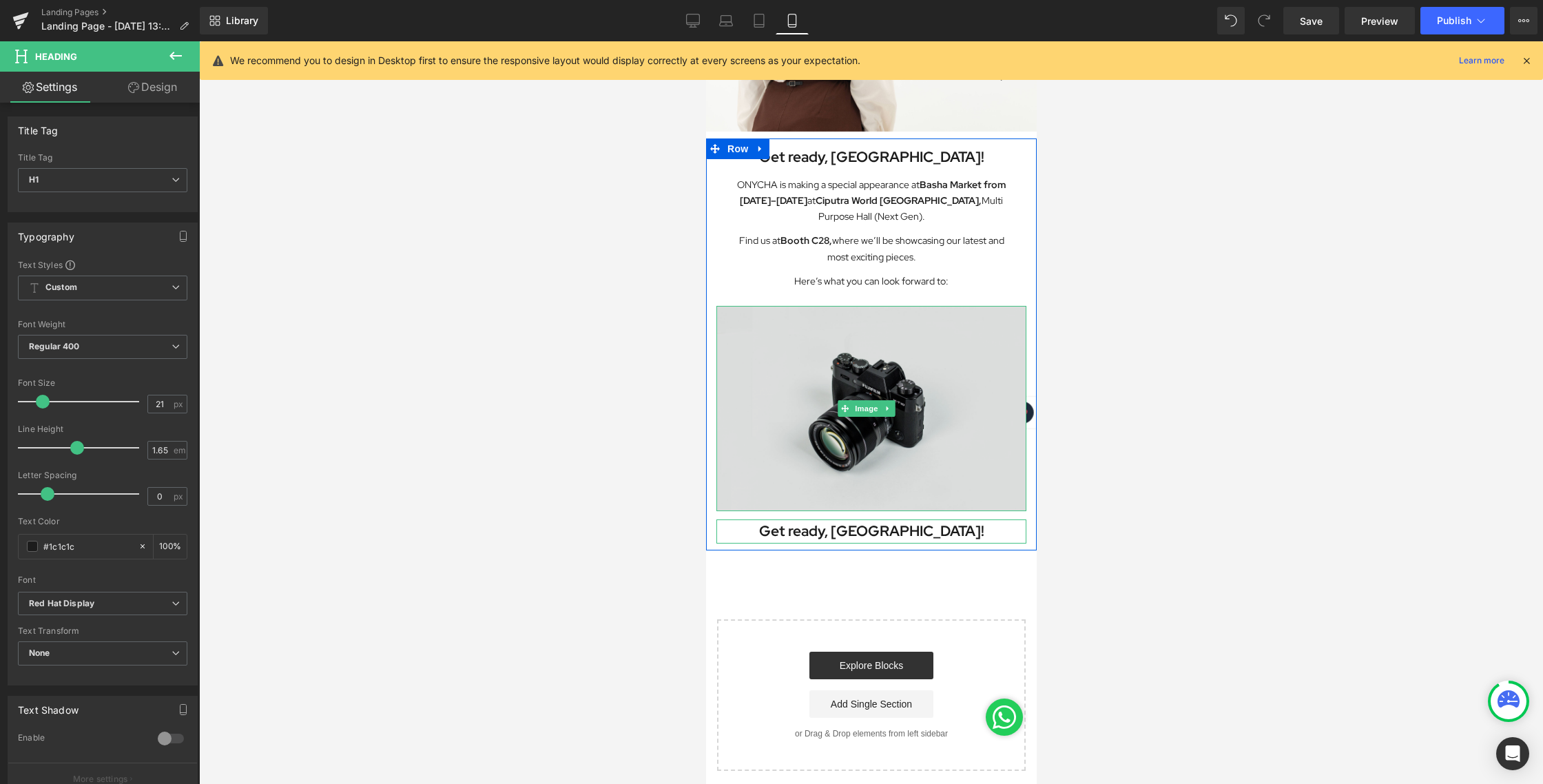
scroll to position [145, 0]
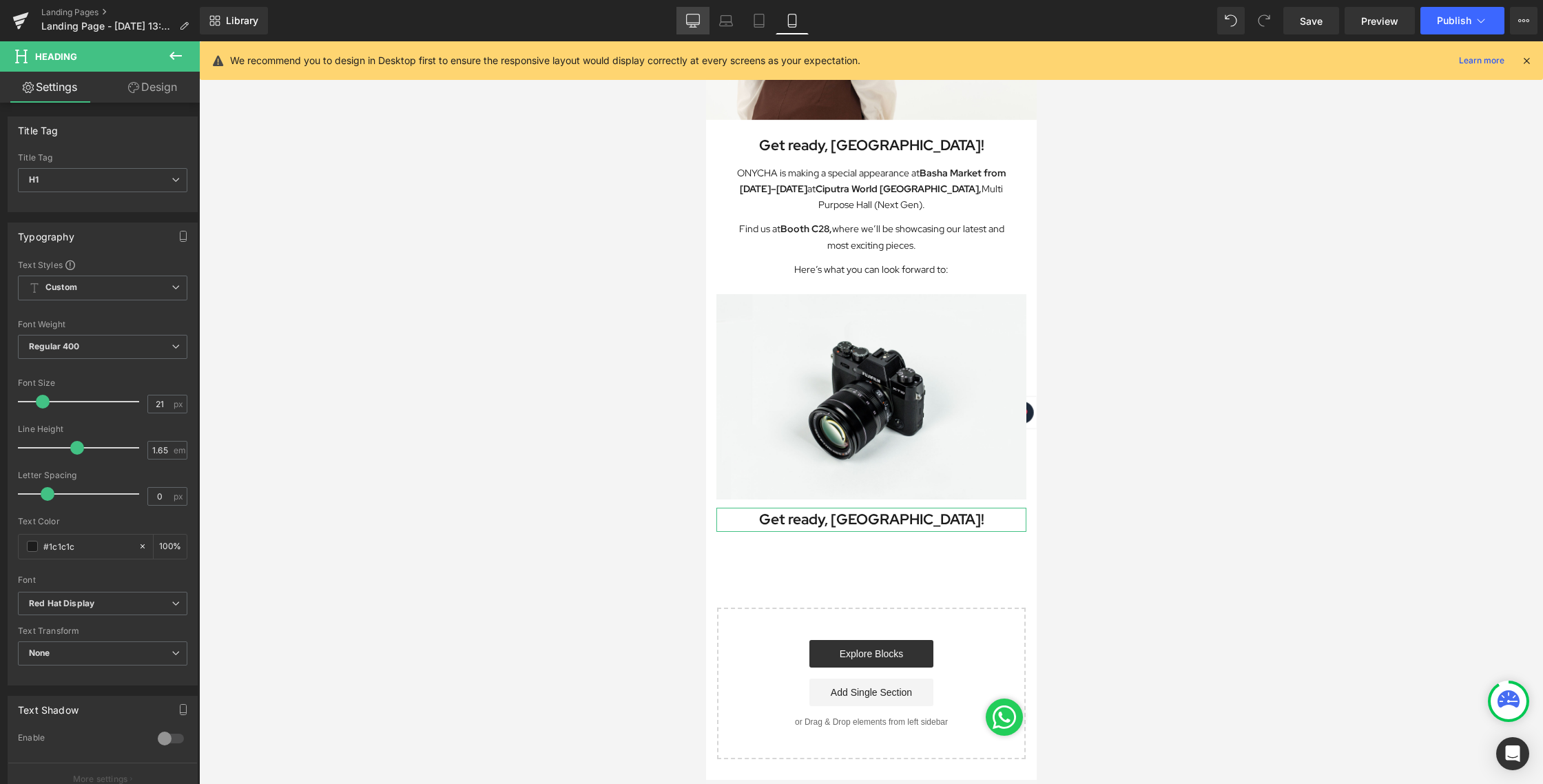
click at [700, 16] on icon at bounding box center [693, 20] width 13 height 10
type input "100"
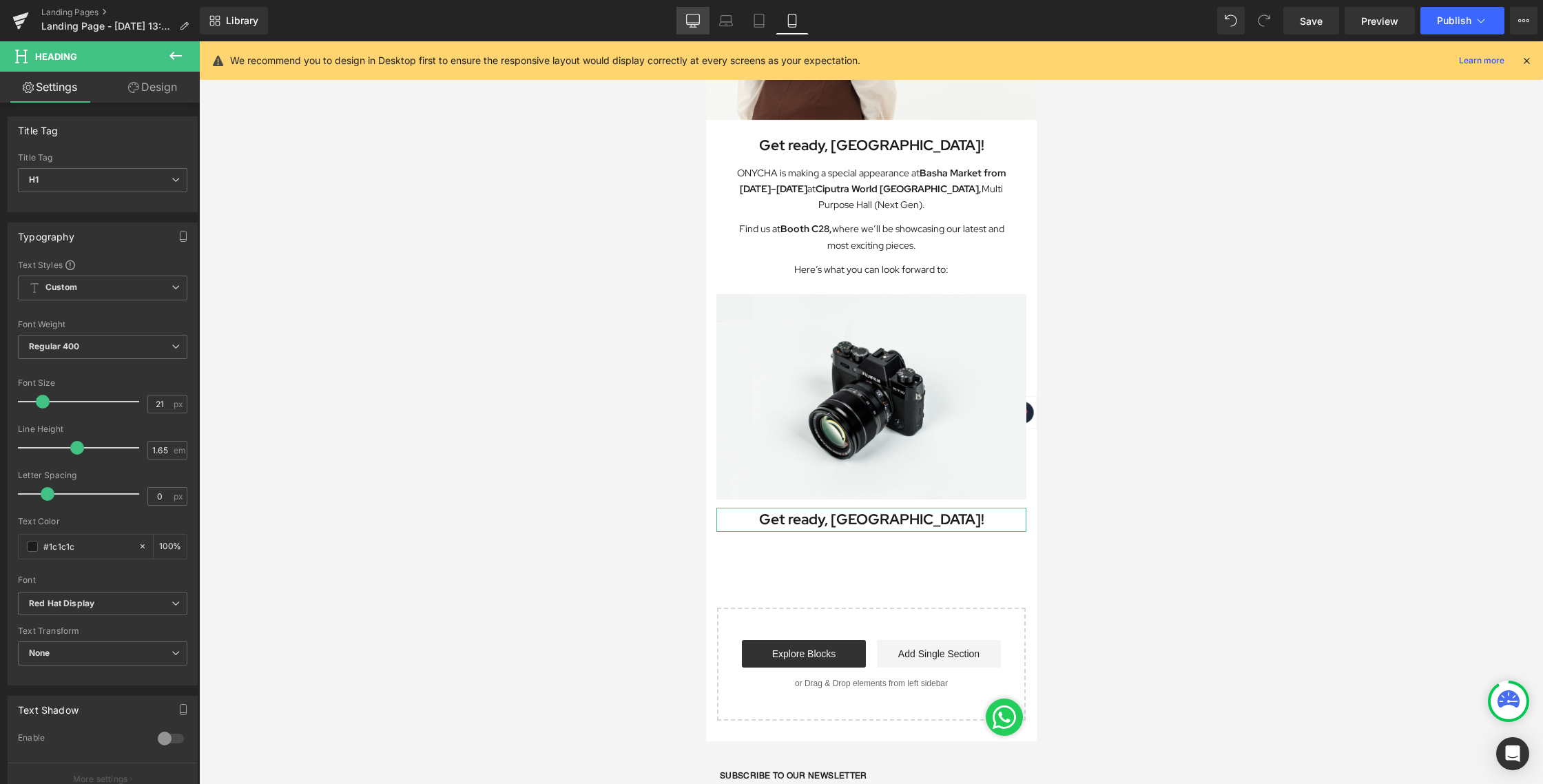
scroll to position [872, 0]
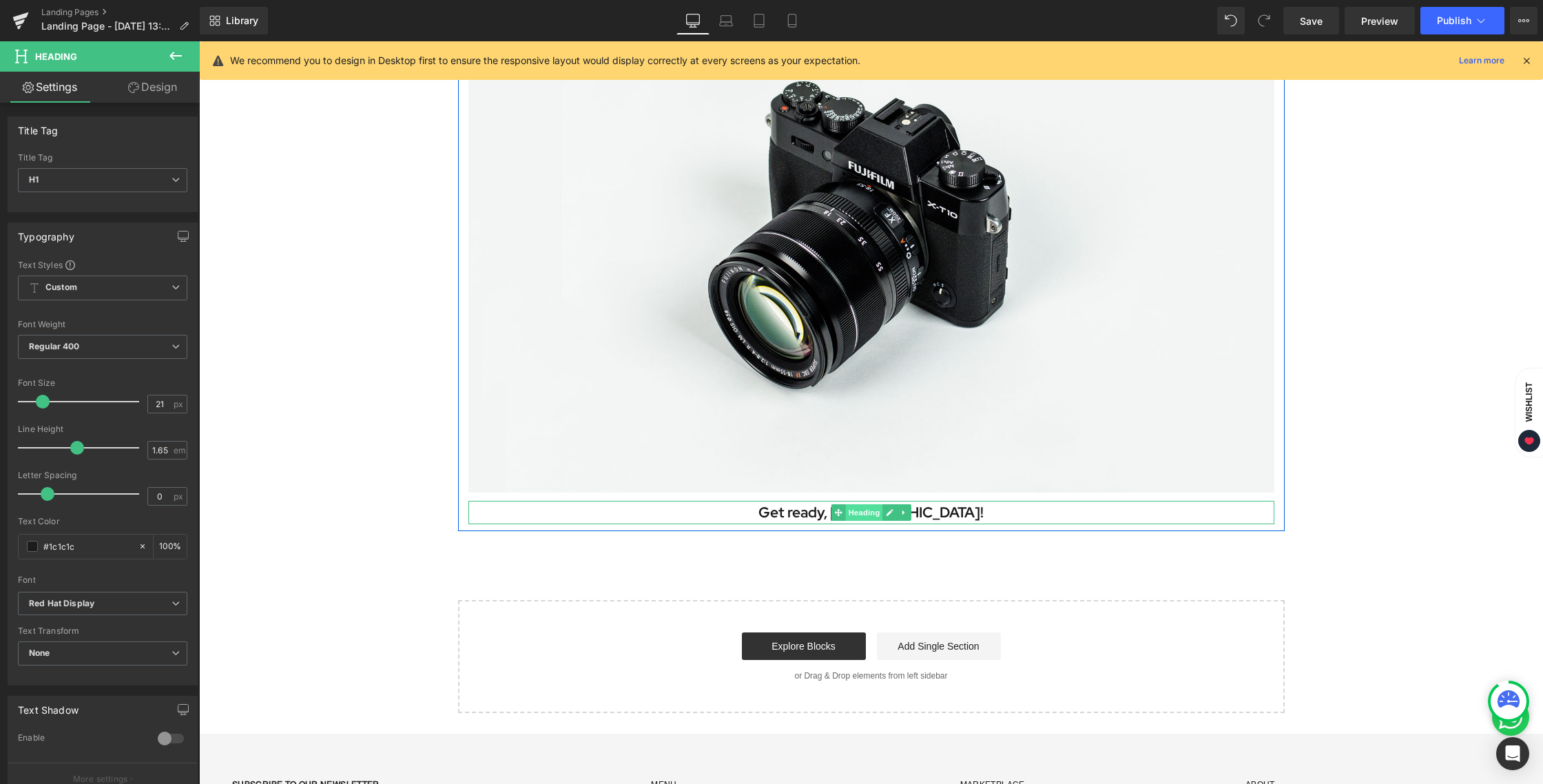
click at [854, 508] on span "Heading" at bounding box center [863, 513] width 37 height 17
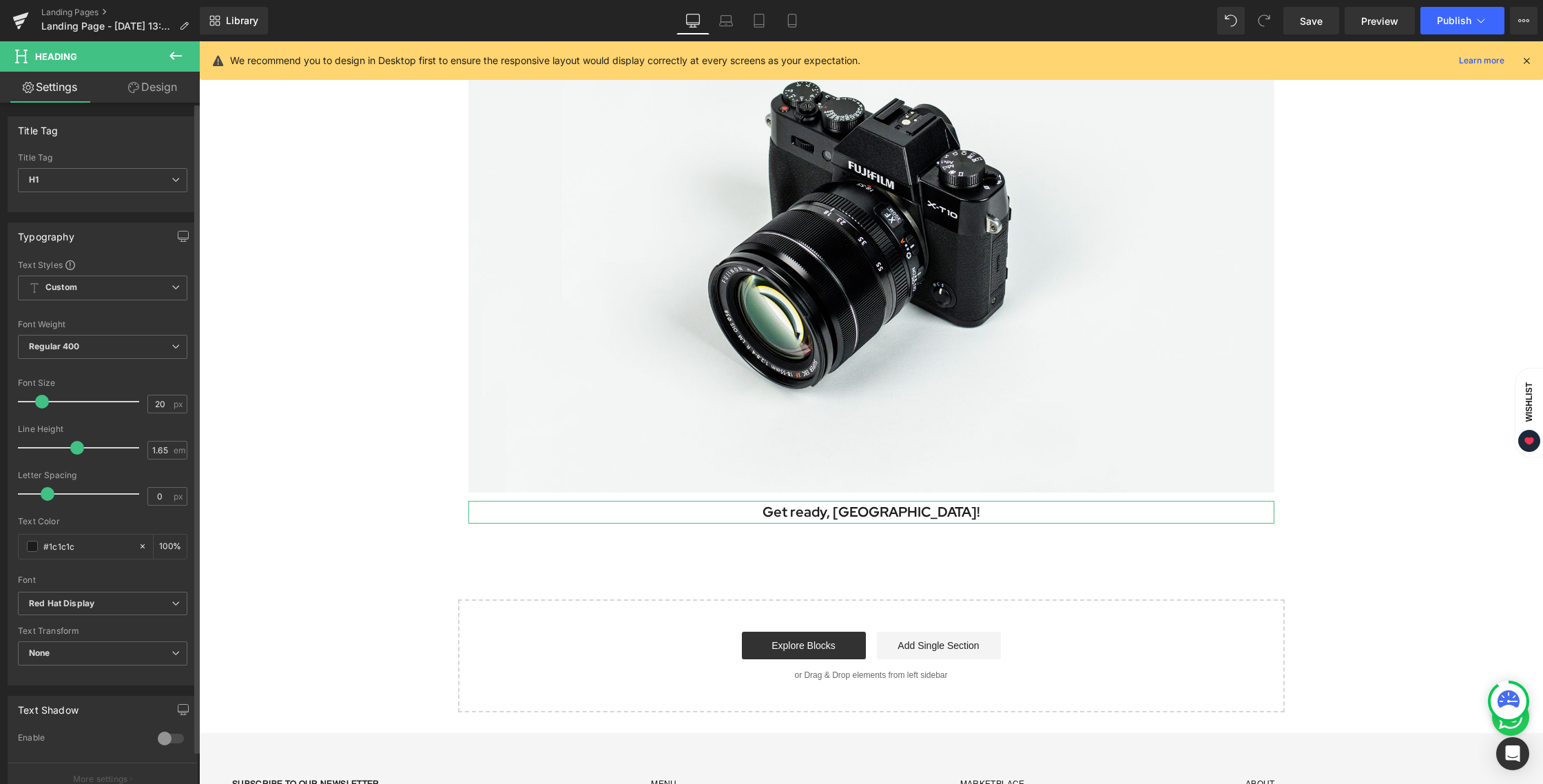
type input "19"
click at [40, 402] on span at bounding box center [40, 402] width 14 height 14
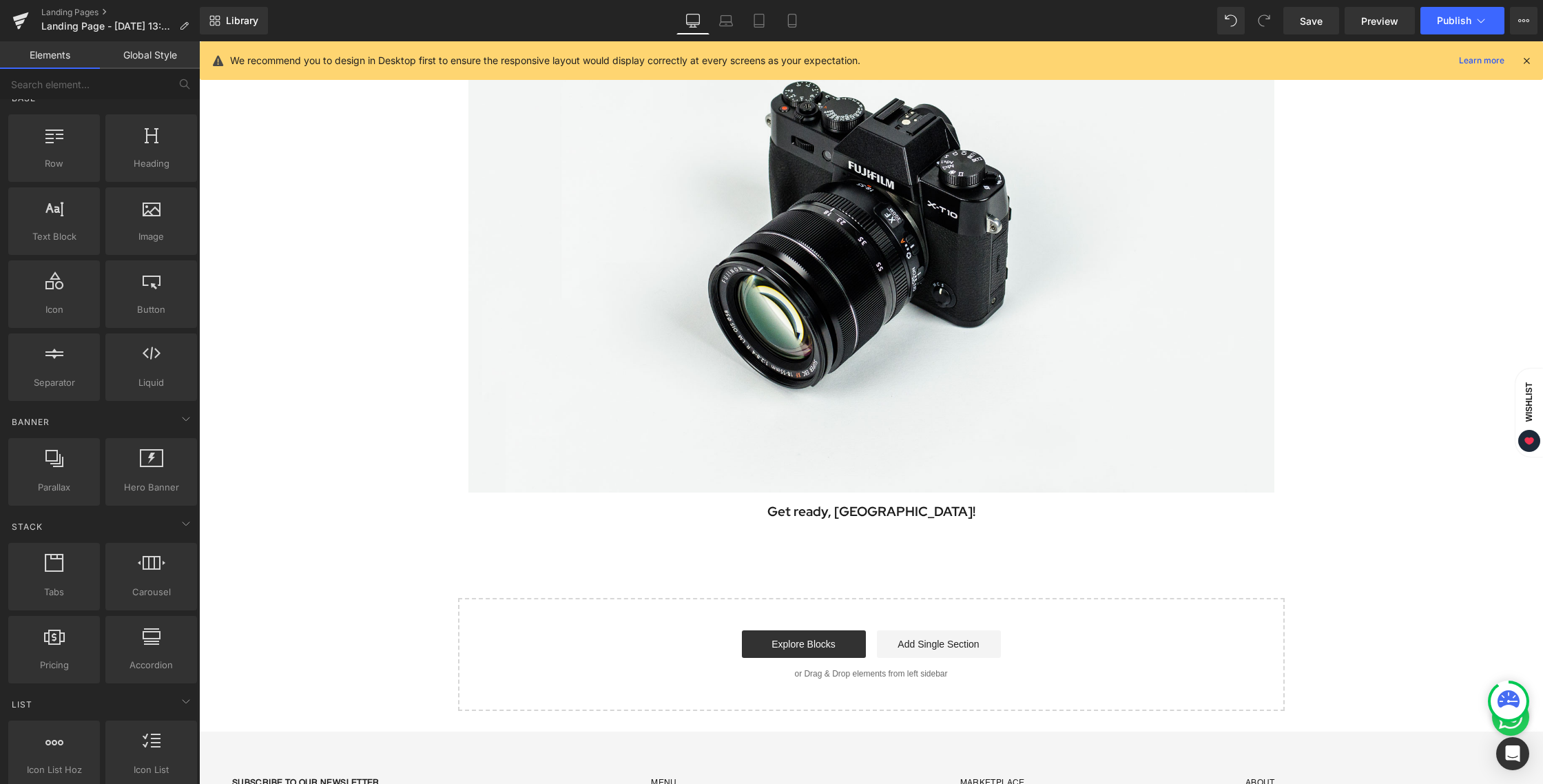
scroll to position [875, 0]
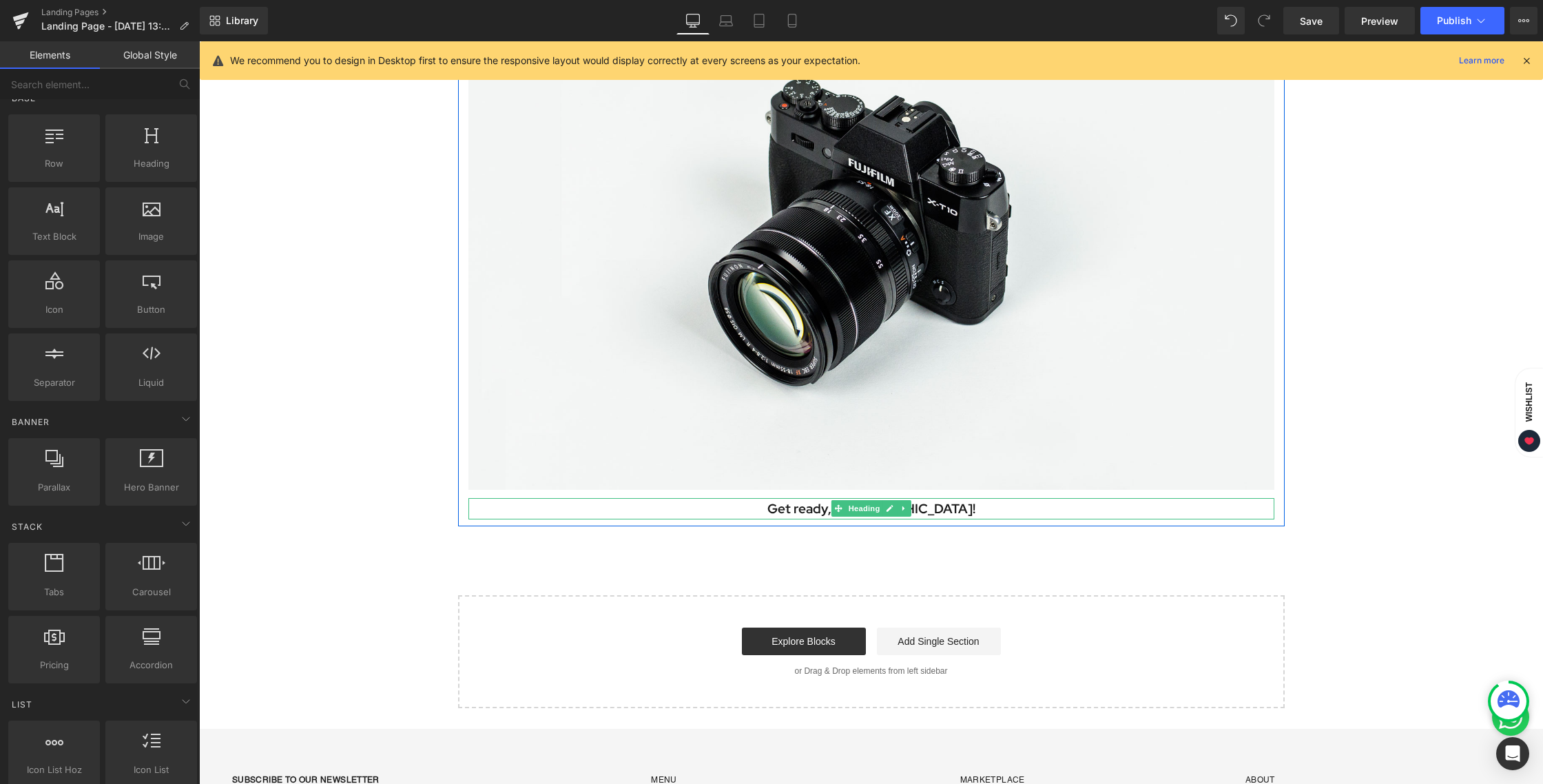
click at [932, 502] on h1 "Get ready, [GEOGRAPHIC_DATA]!" at bounding box center [871, 508] width 806 height 22
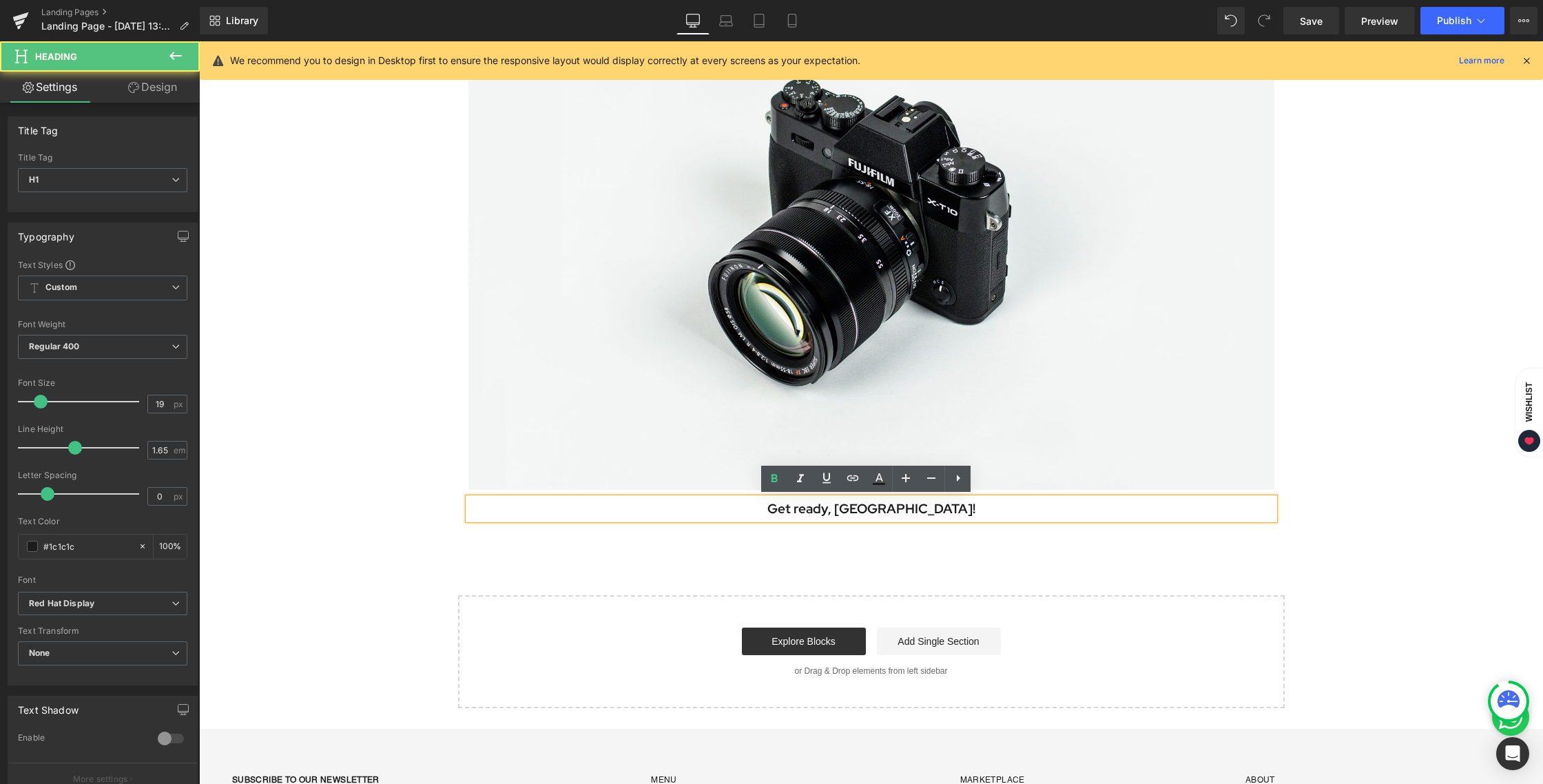
click at [934, 507] on h1 "Get ready, [GEOGRAPHIC_DATA]!" at bounding box center [871, 508] width 806 height 22
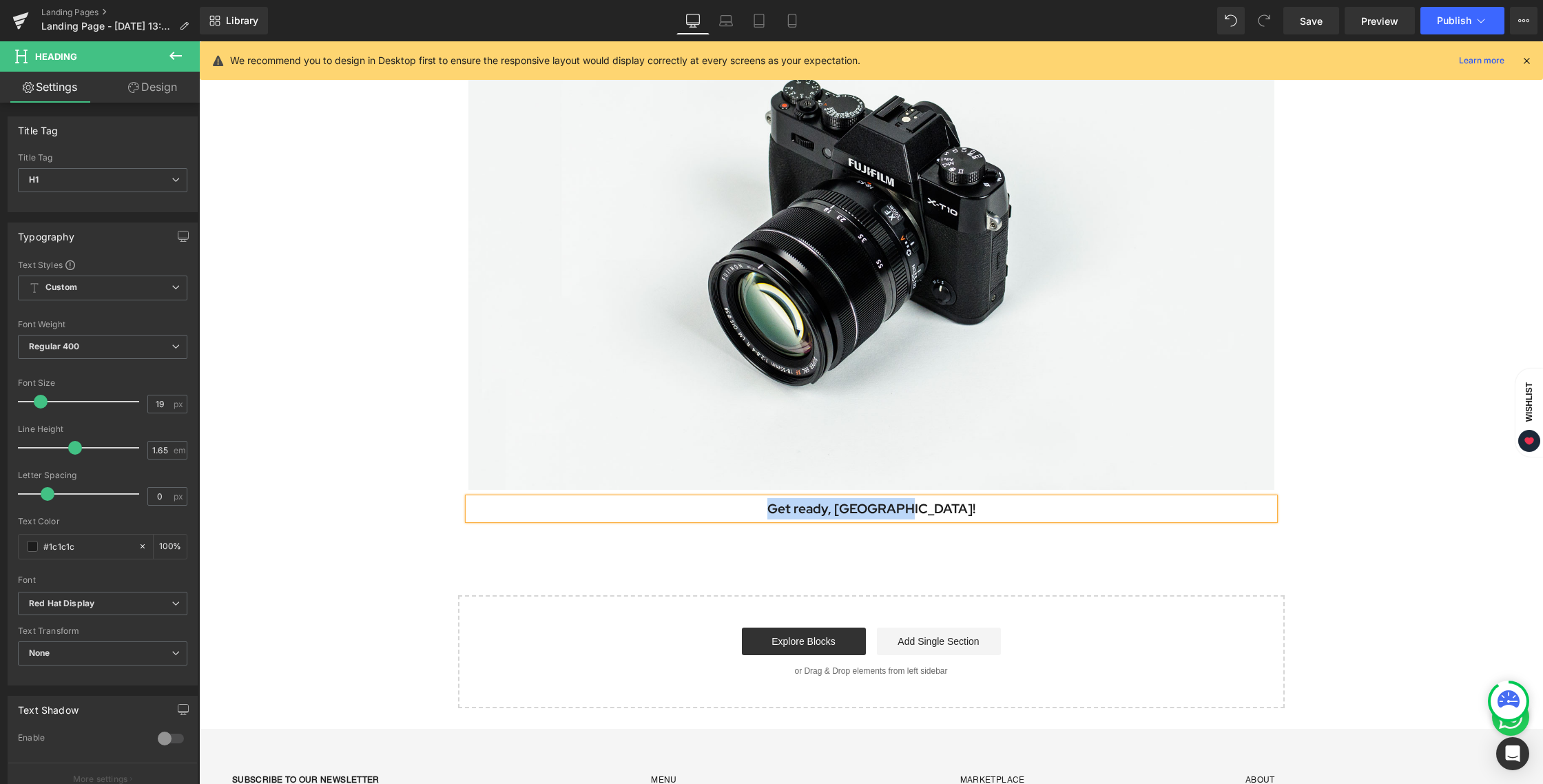
paste div
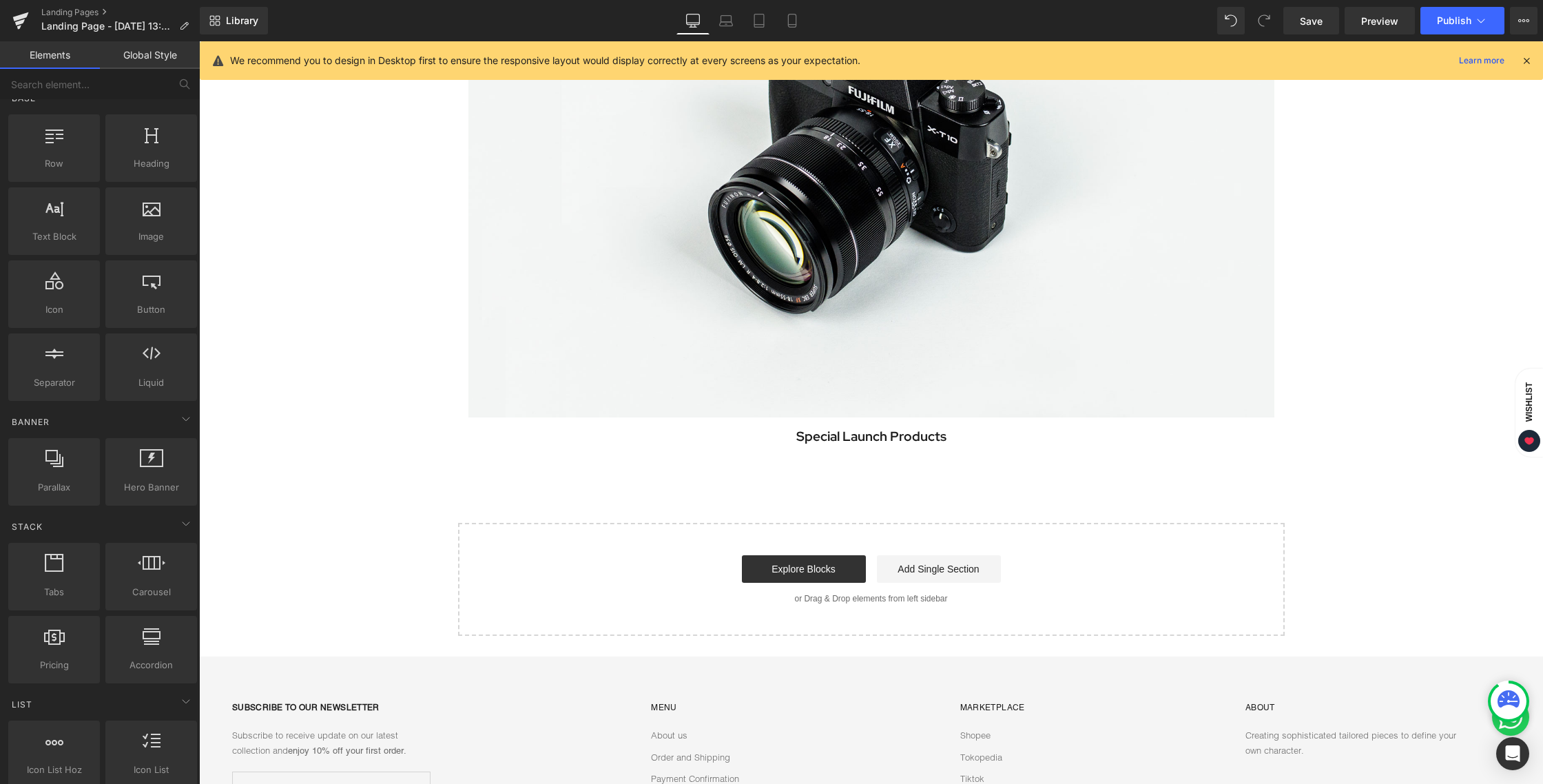
scroll to position [948, 0]
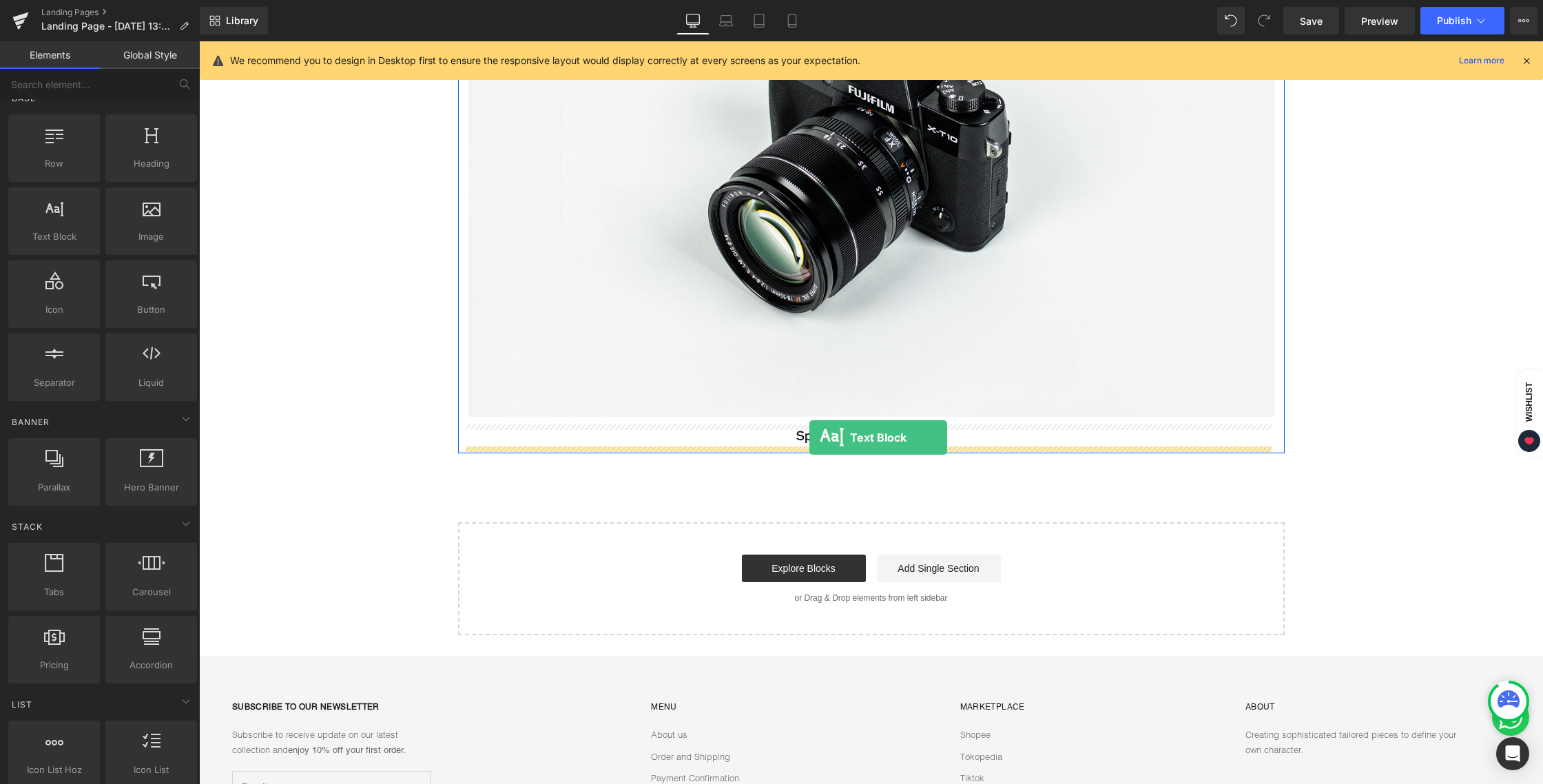
drag, startPoint x: 267, startPoint y: 264, endPoint x: 809, endPoint y: 437, distance: 568.9
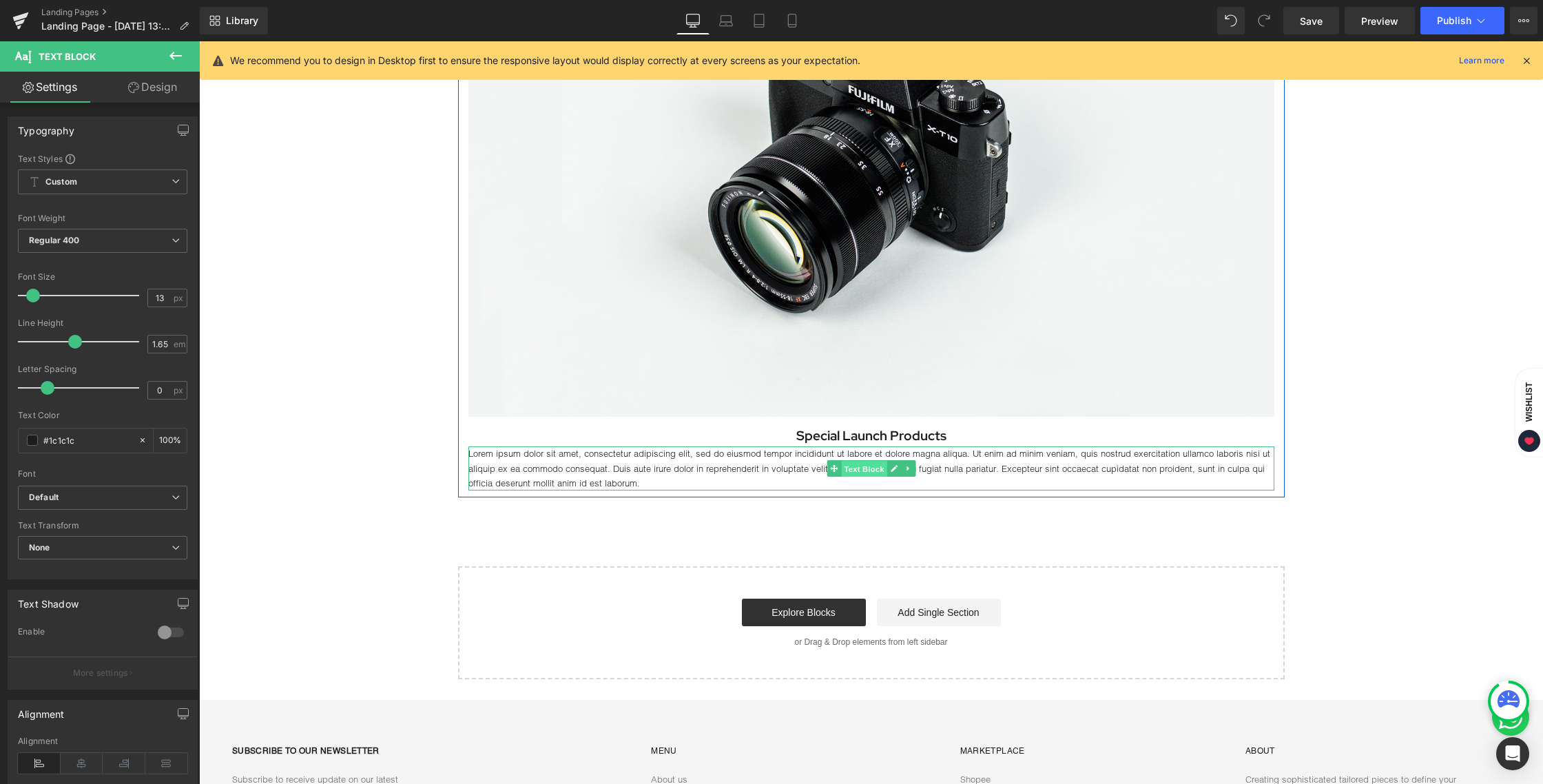
click at [869, 467] on span "Text Block" at bounding box center [863, 469] width 45 height 17
click at [906, 468] on icon at bounding box center [907, 468] width 2 height 5
click at [908, 469] on link at bounding box center [914, 469] width 15 height 17
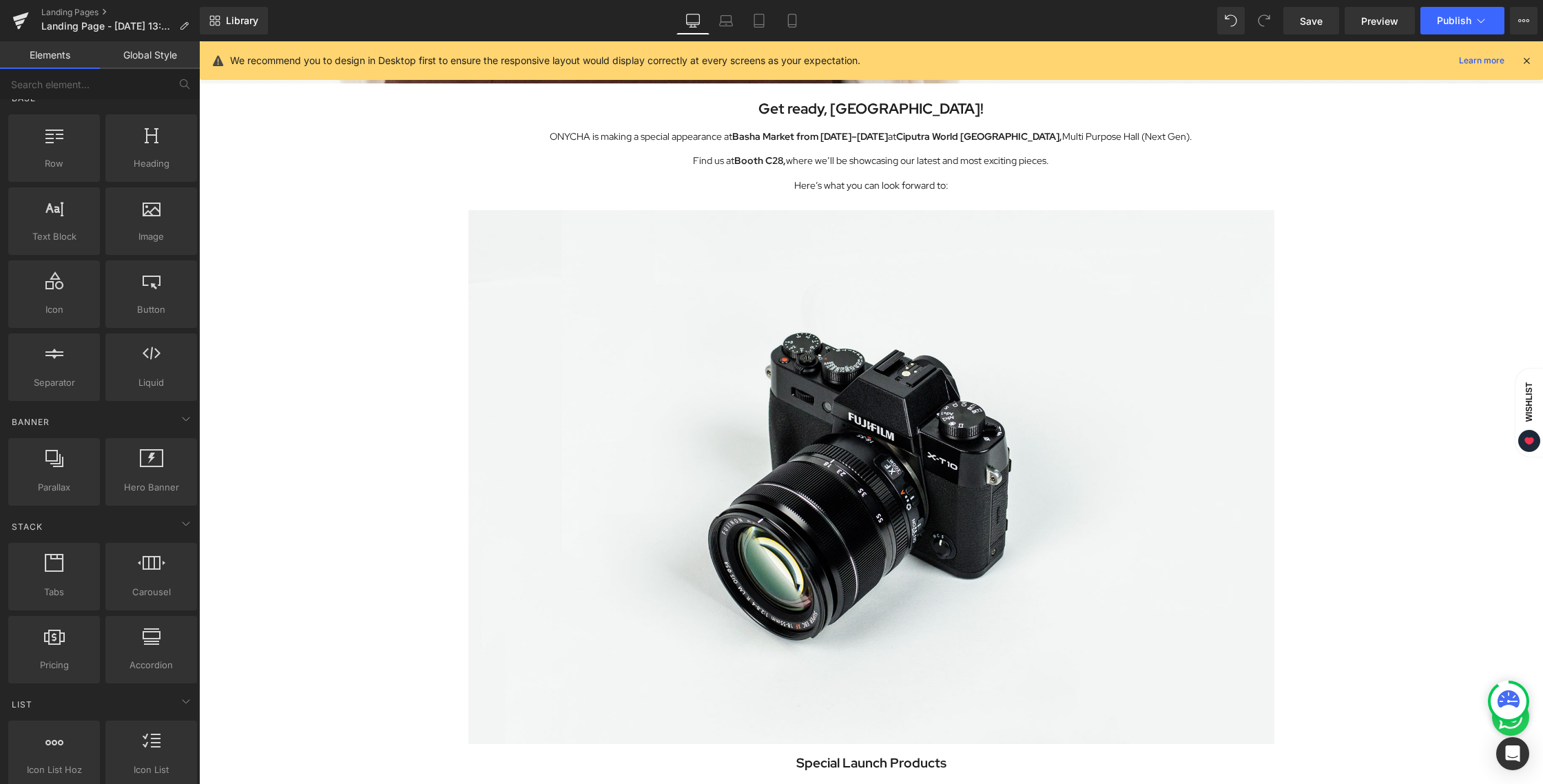
scroll to position [564, 0]
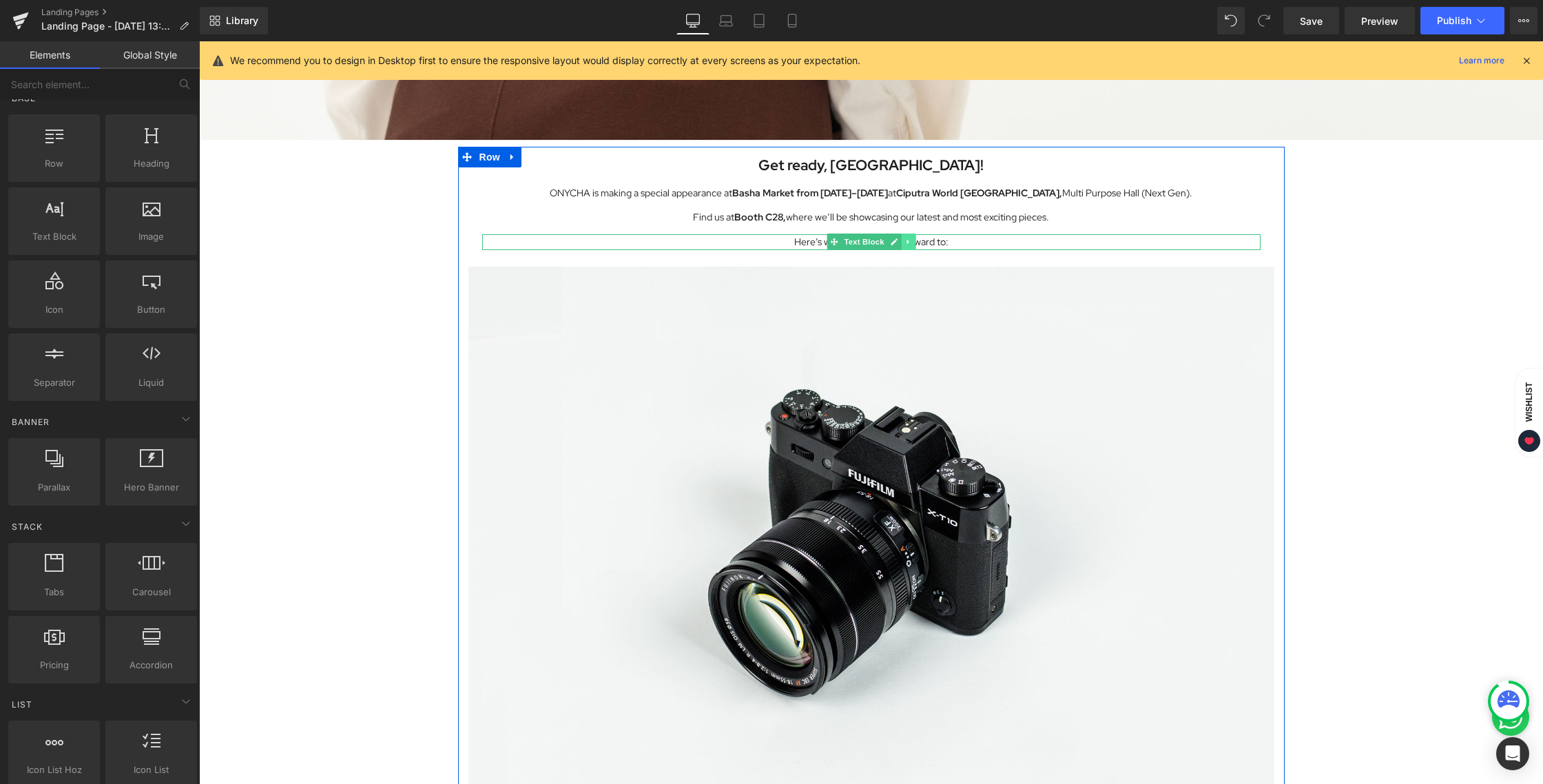
click at [905, 243] on icon at bounding box center [908, 242] width 8 height 8
click at [896, 239] on icon at bounding box center [900, 241] width 8 height 8
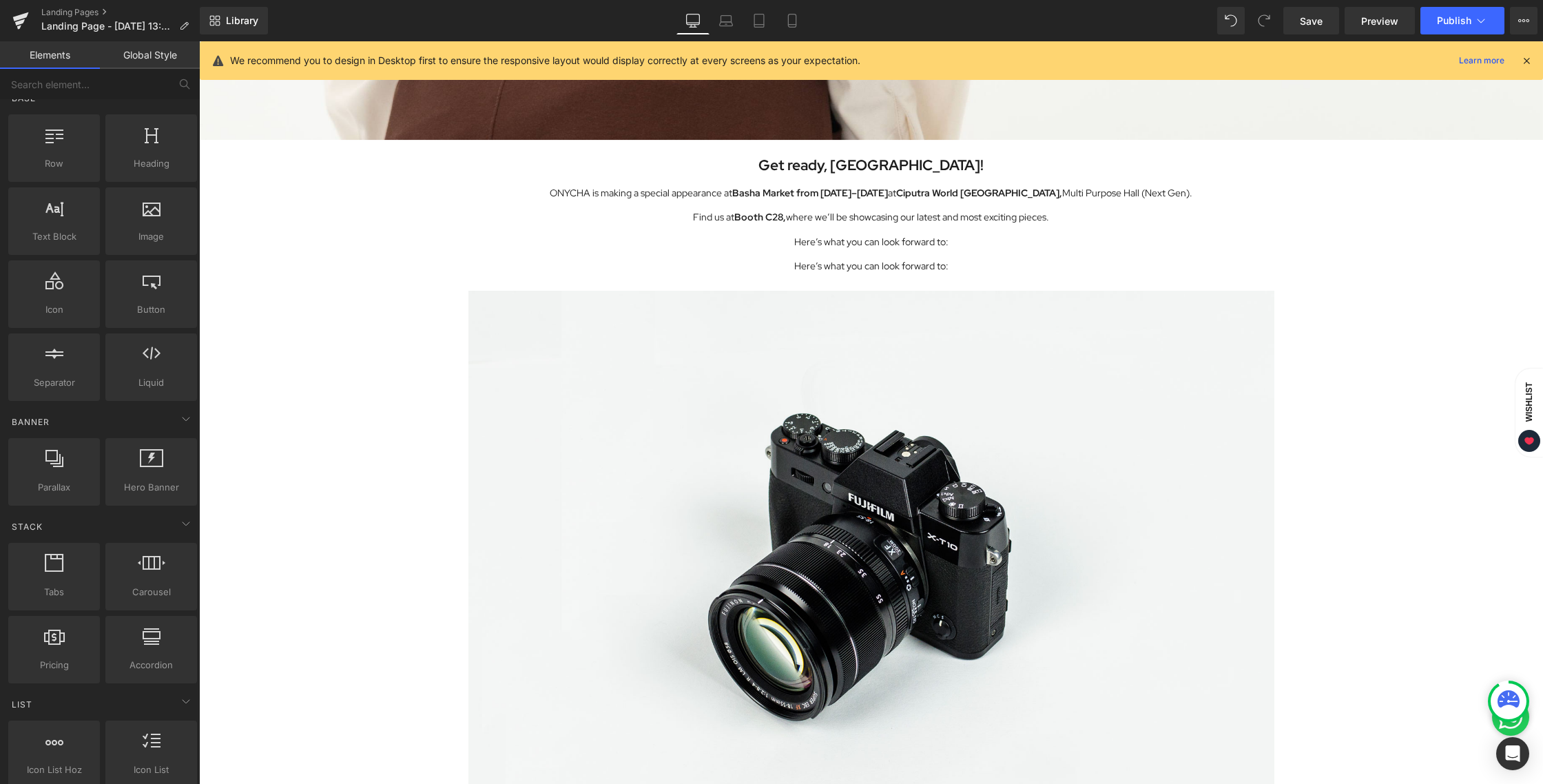
click at [1357, 335] on div "Image Row Get ready, [GEOGRAPHIC_DATA]! Heading ONYCHA is making a special appe…" at bounding box center [871, 295] width 1343 height 1495
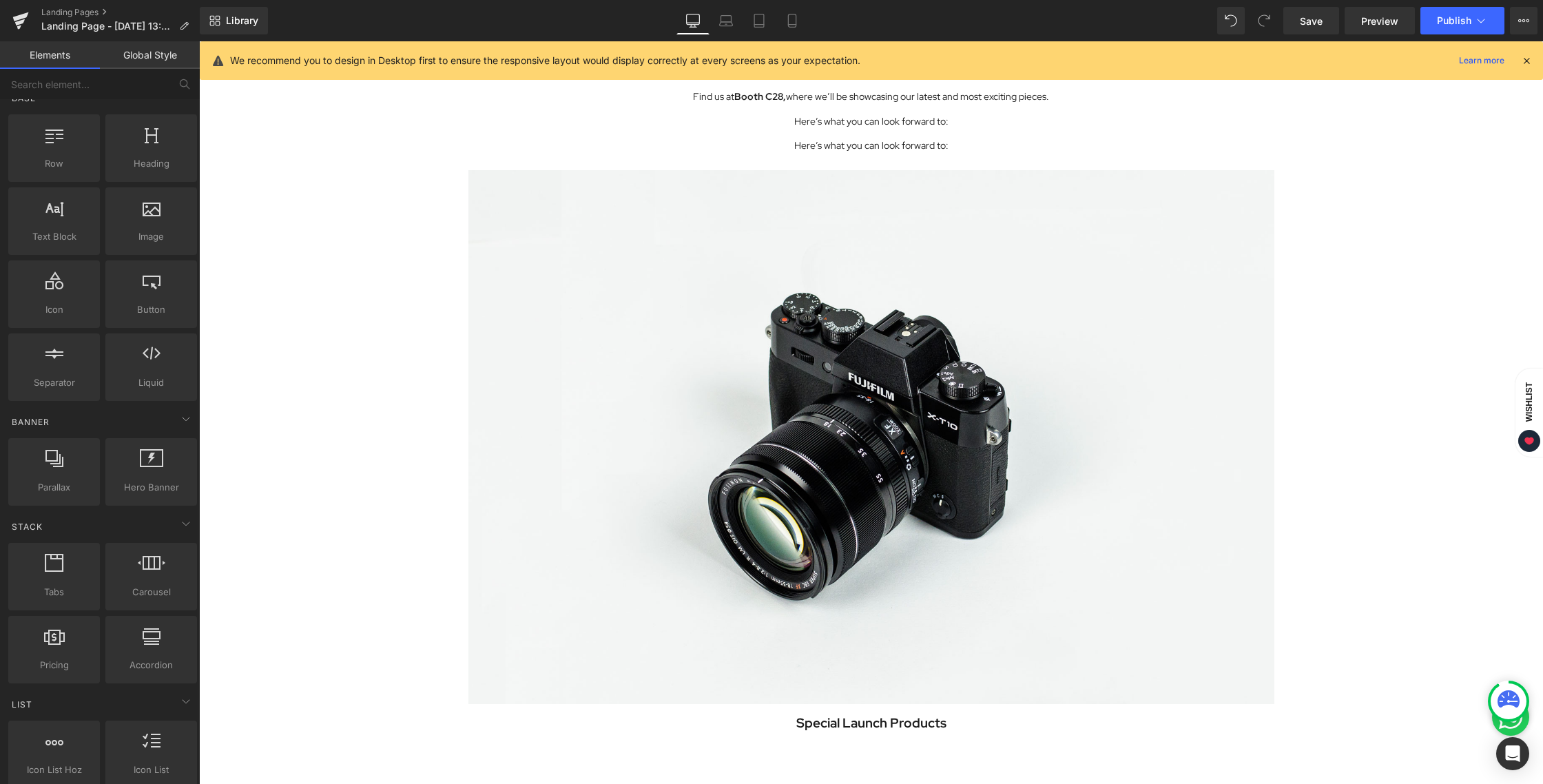
scroll to position [698, 0]
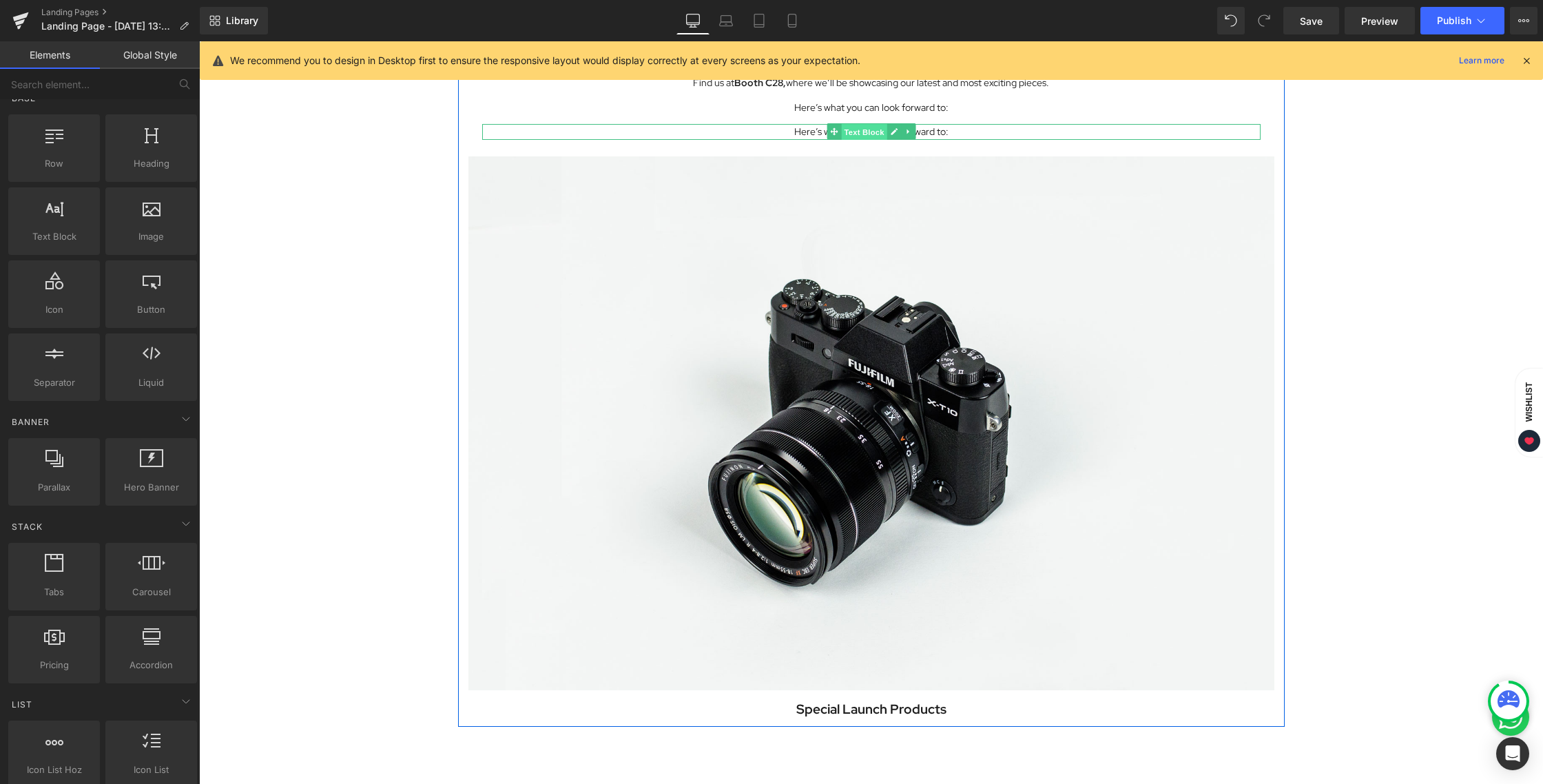
click at [843, 132] on span "Text Block" at bounding box center [863, 133] width 45 height 17
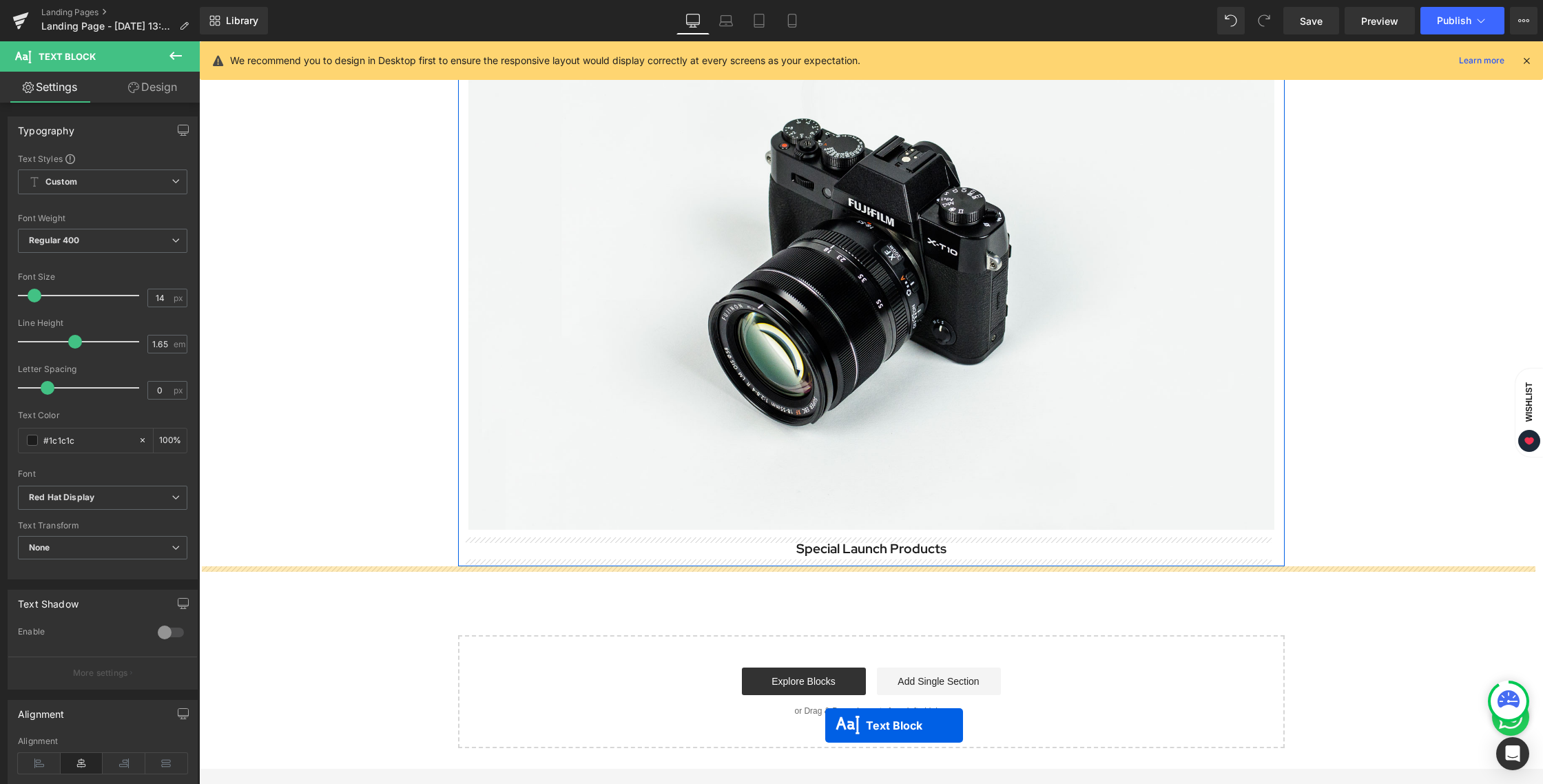
scroll to position [919, 0]
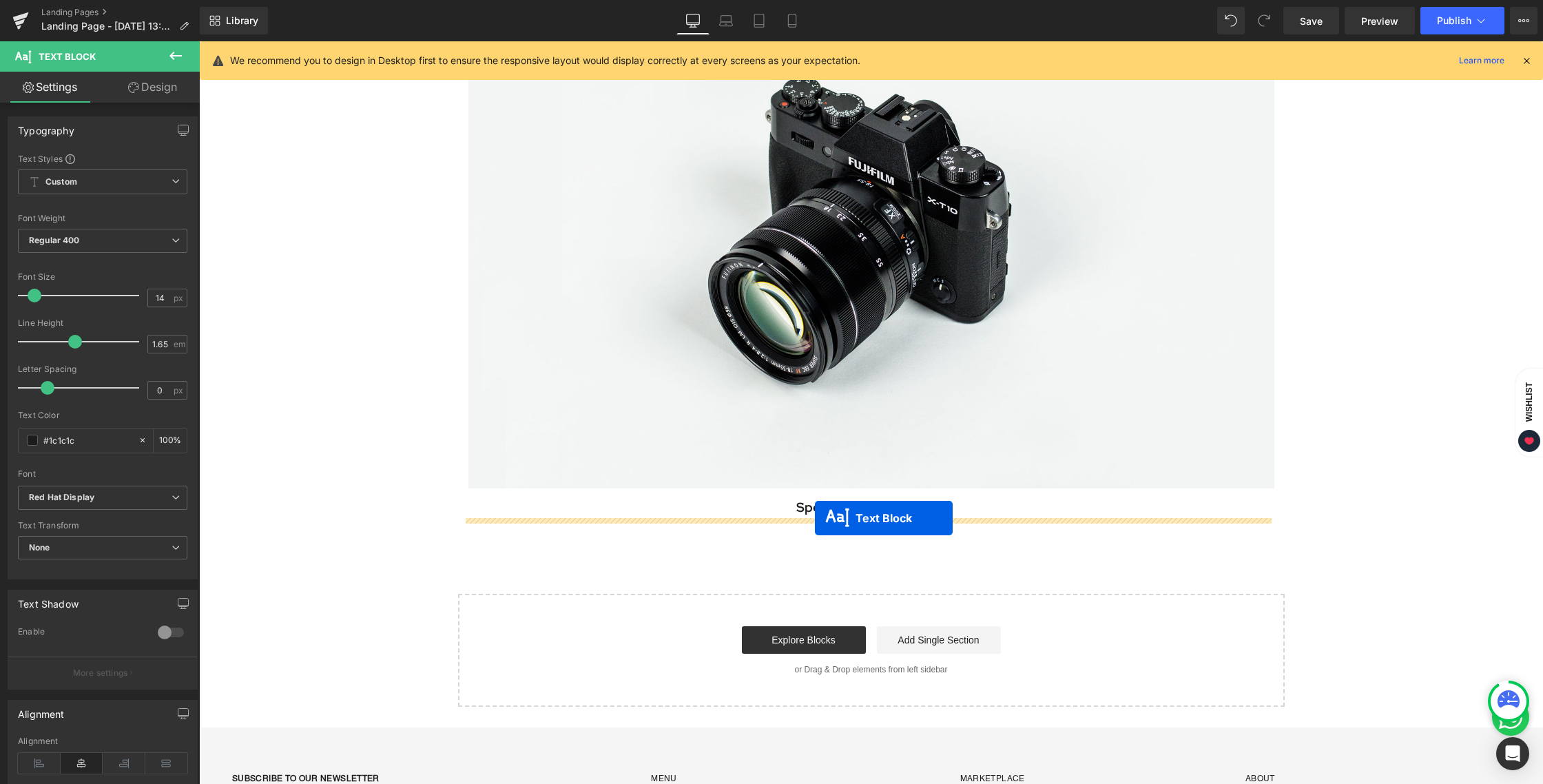
drag, startPoint x: 831, startPoint y: 133, endPoint x: 815, endPoint y: 518, distance: 385.3
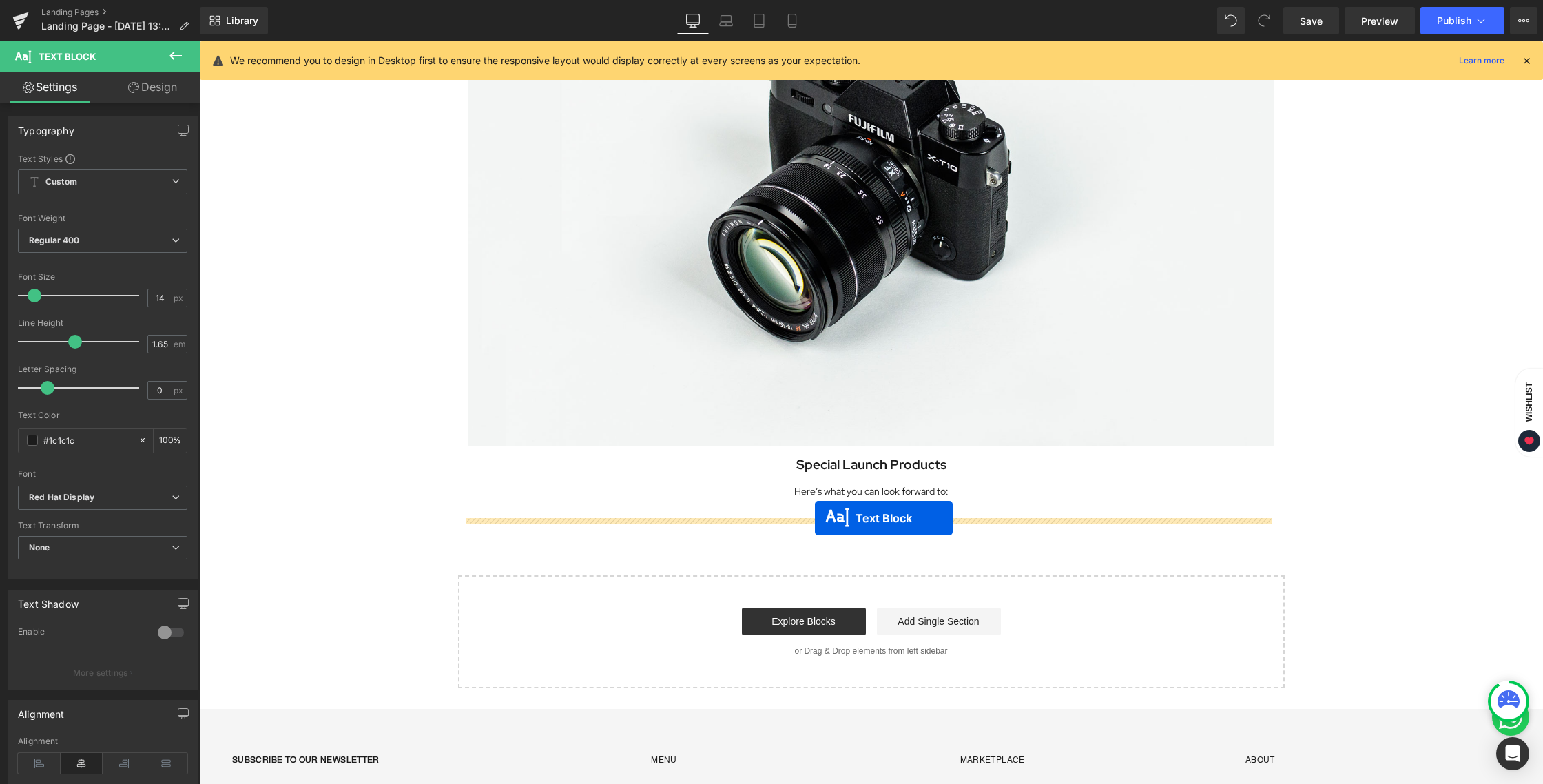
scroll to position [876, 0]
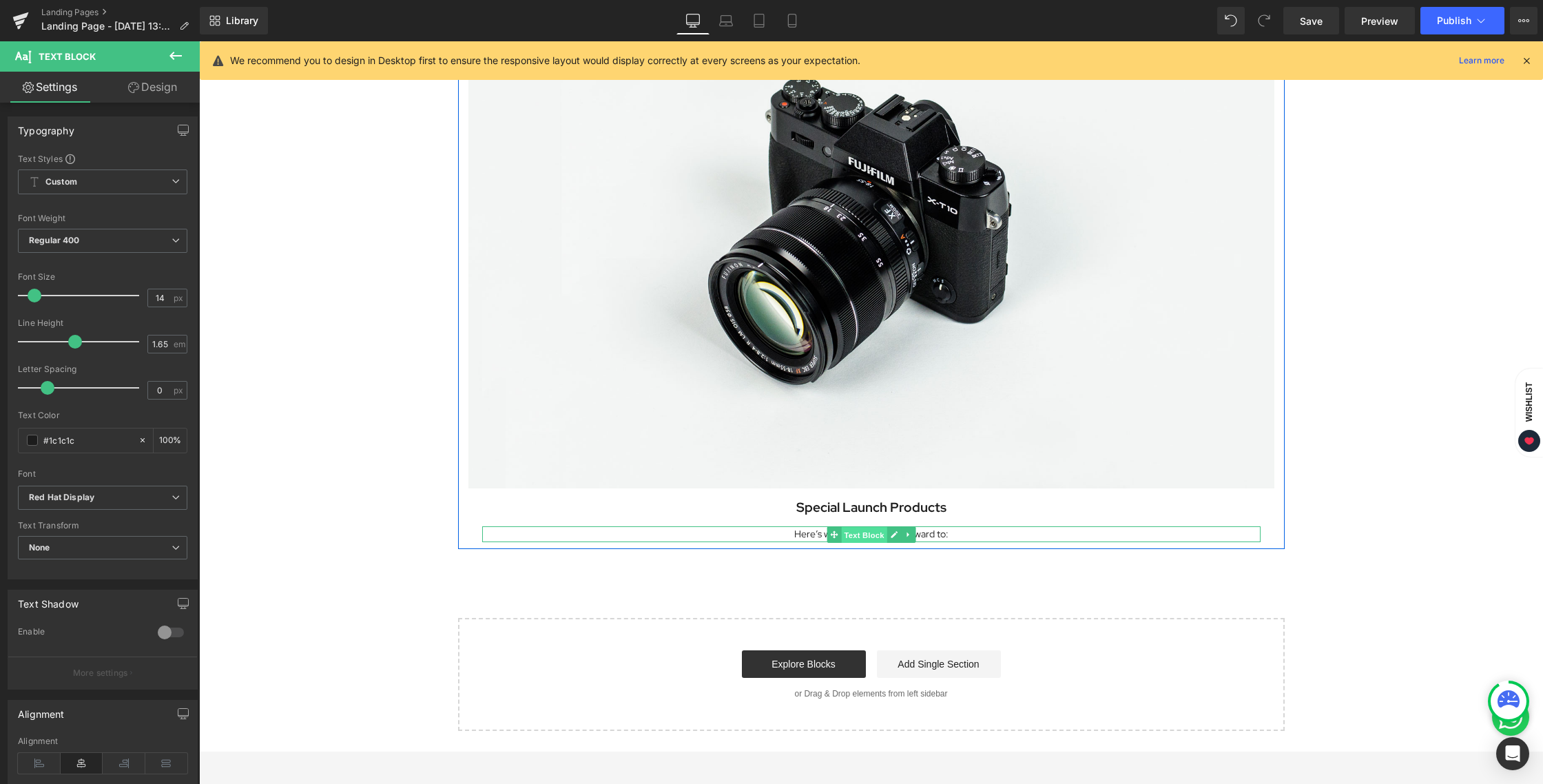
click at [848, 537] on span "Text Block" at bounding box center [863, 534] width 45 height 17
click at [855, 538] on span "Text Block" at bounding box center [863, 534] width 45 height 17
click at [958, 537] on p "Here’s what you can look forward to:" at bounding box center [871, 534] width 778 height 16
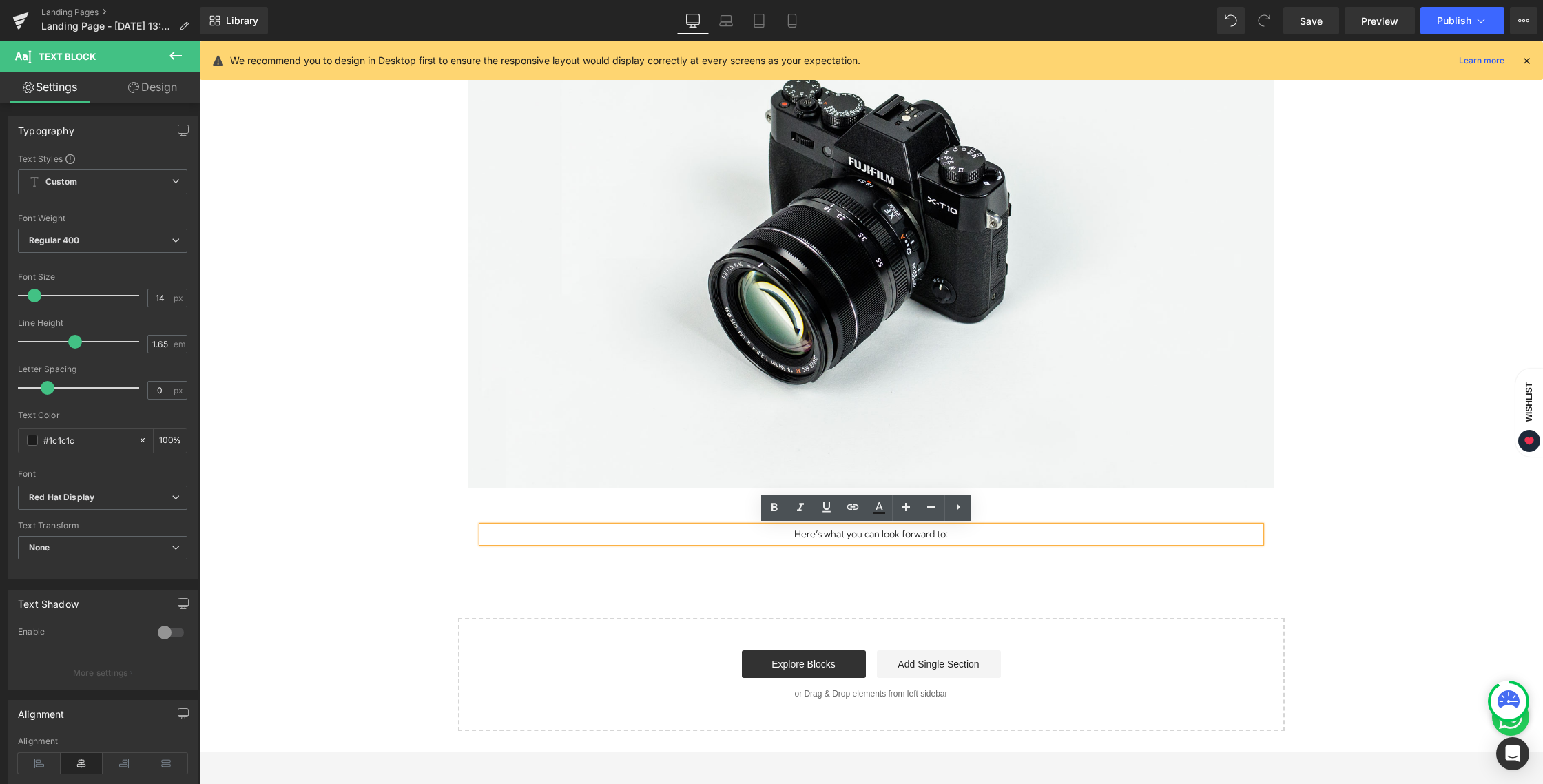
click at [956, 536] on p "Here’s what you can look forward to:" at bounding box center [871, 534] width 778 height 16
drag, startPoint x: 951, startPoint y: 536, endPoint x: 781, endPoint y: 538, distance: 170.0
click at [781, 538] on p "Here’s what you can look forward to:" at bounding box center [871, 534] width 778 height 16
paste div
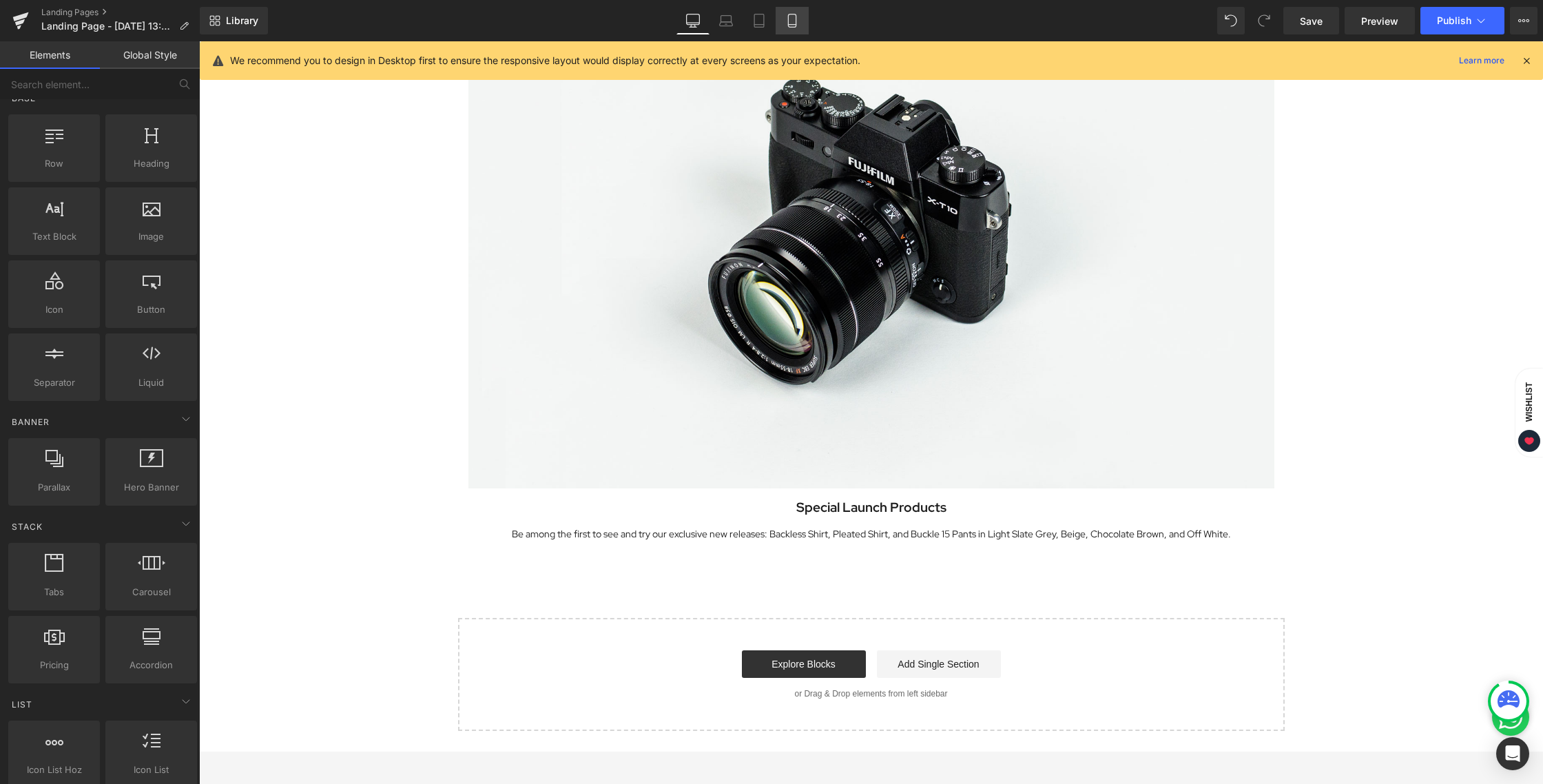
click at [785, 25] on link "Mobile" at bounding box center [792, 20] width 33 height 27
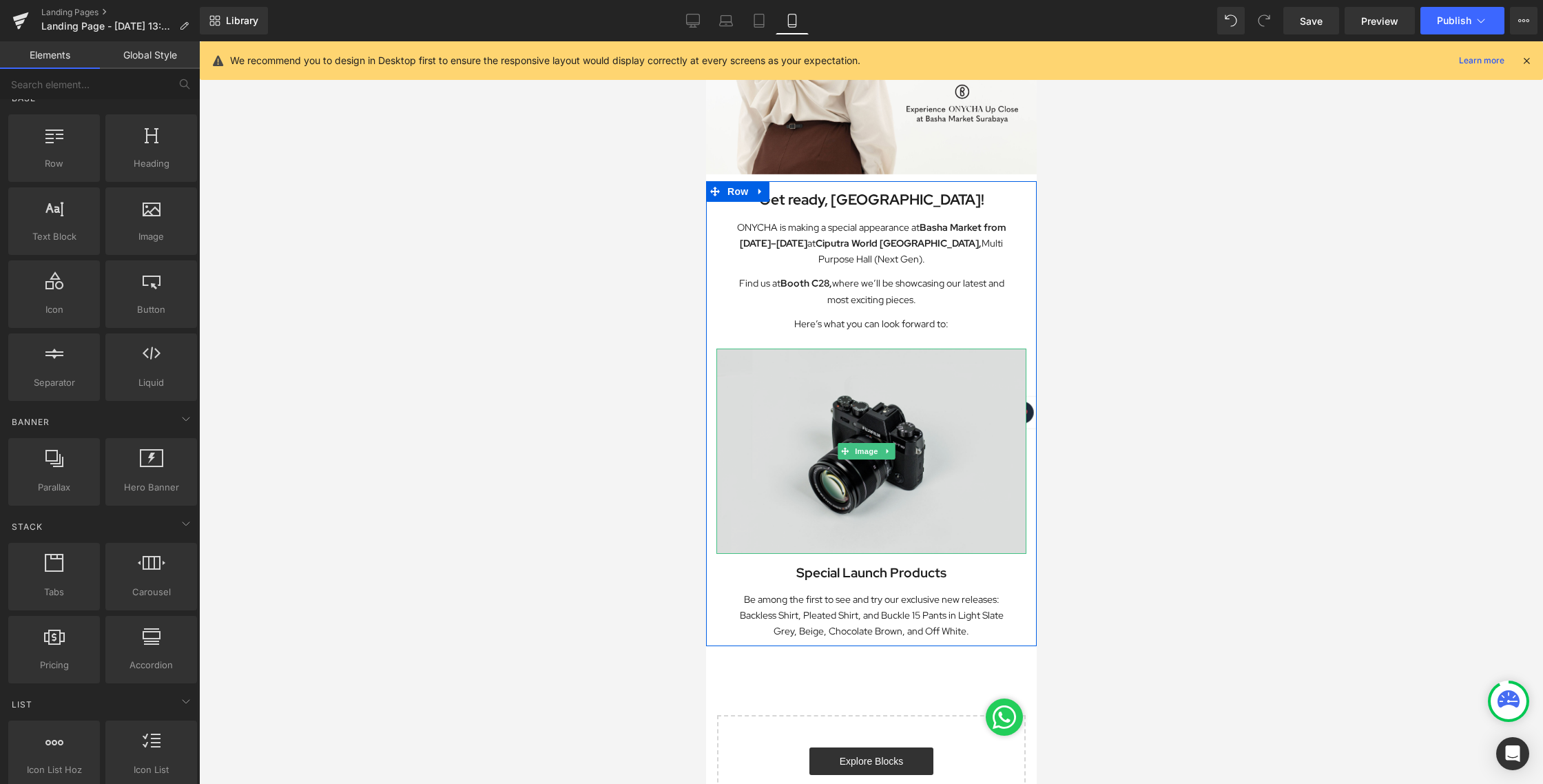
scroll to position [105, 0]
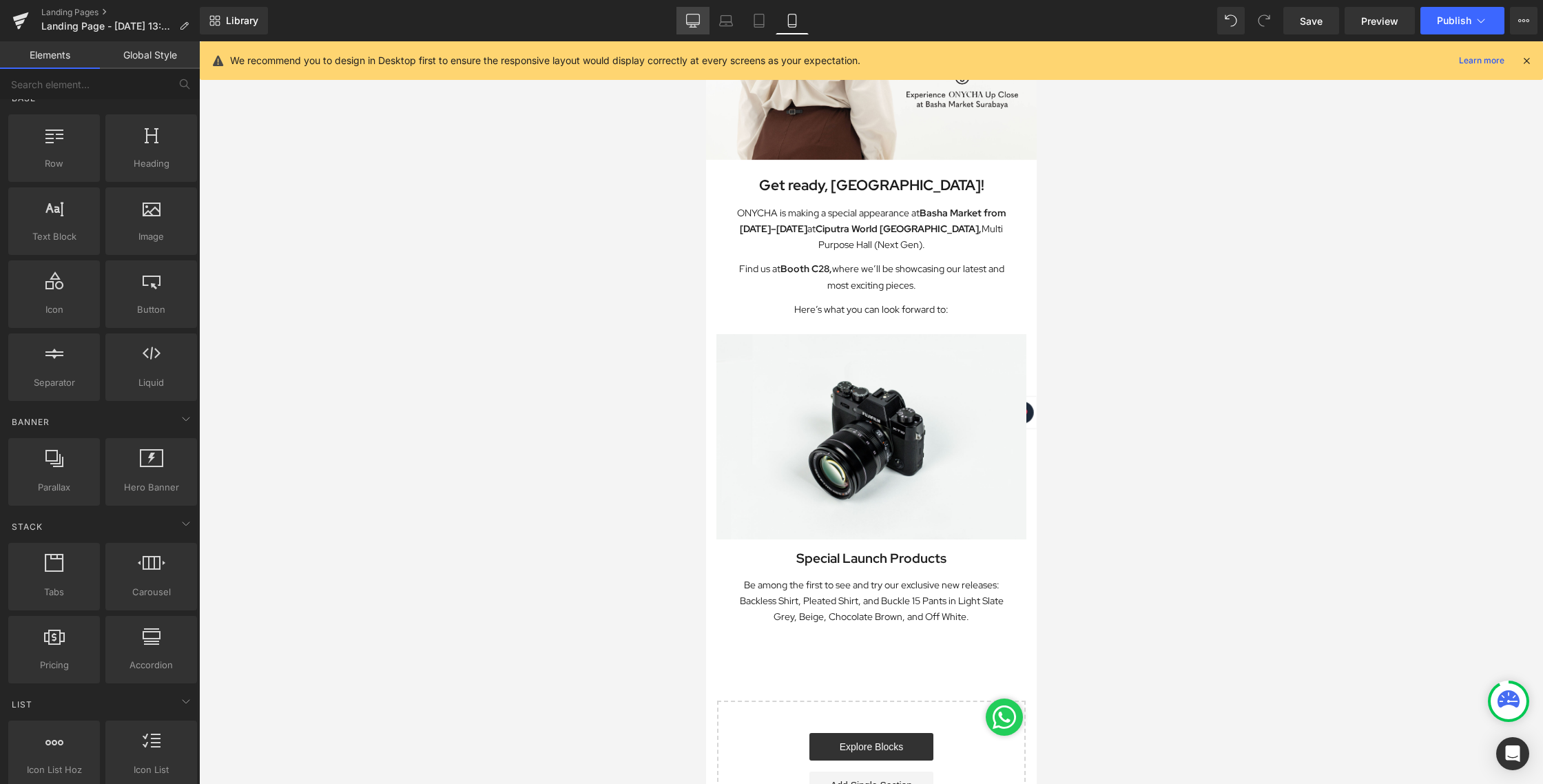
click at [683, 24] on link "Desktop" at bounding box center [693, 20] width 33 height 27
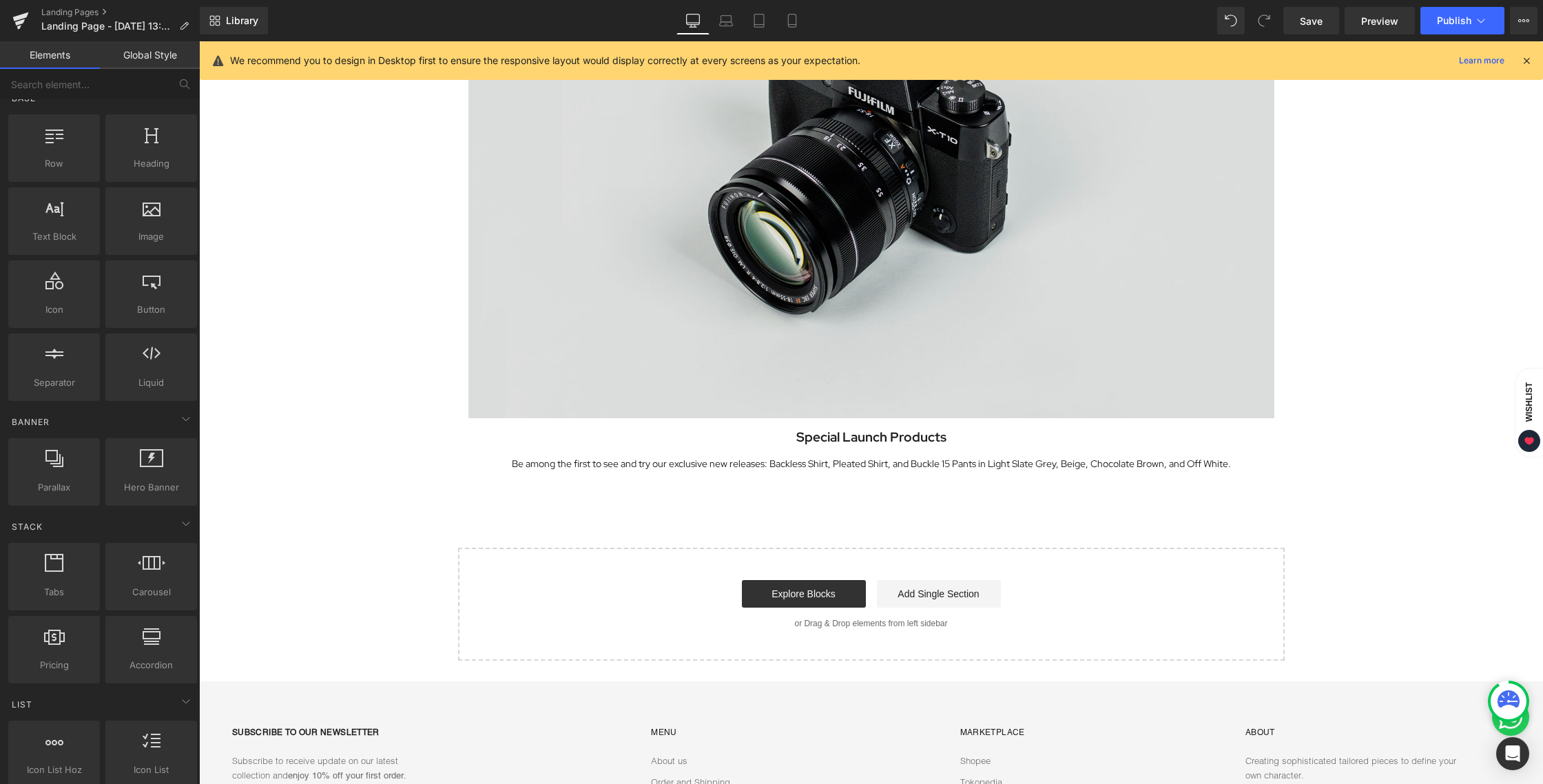
scroll to position [948, 0]
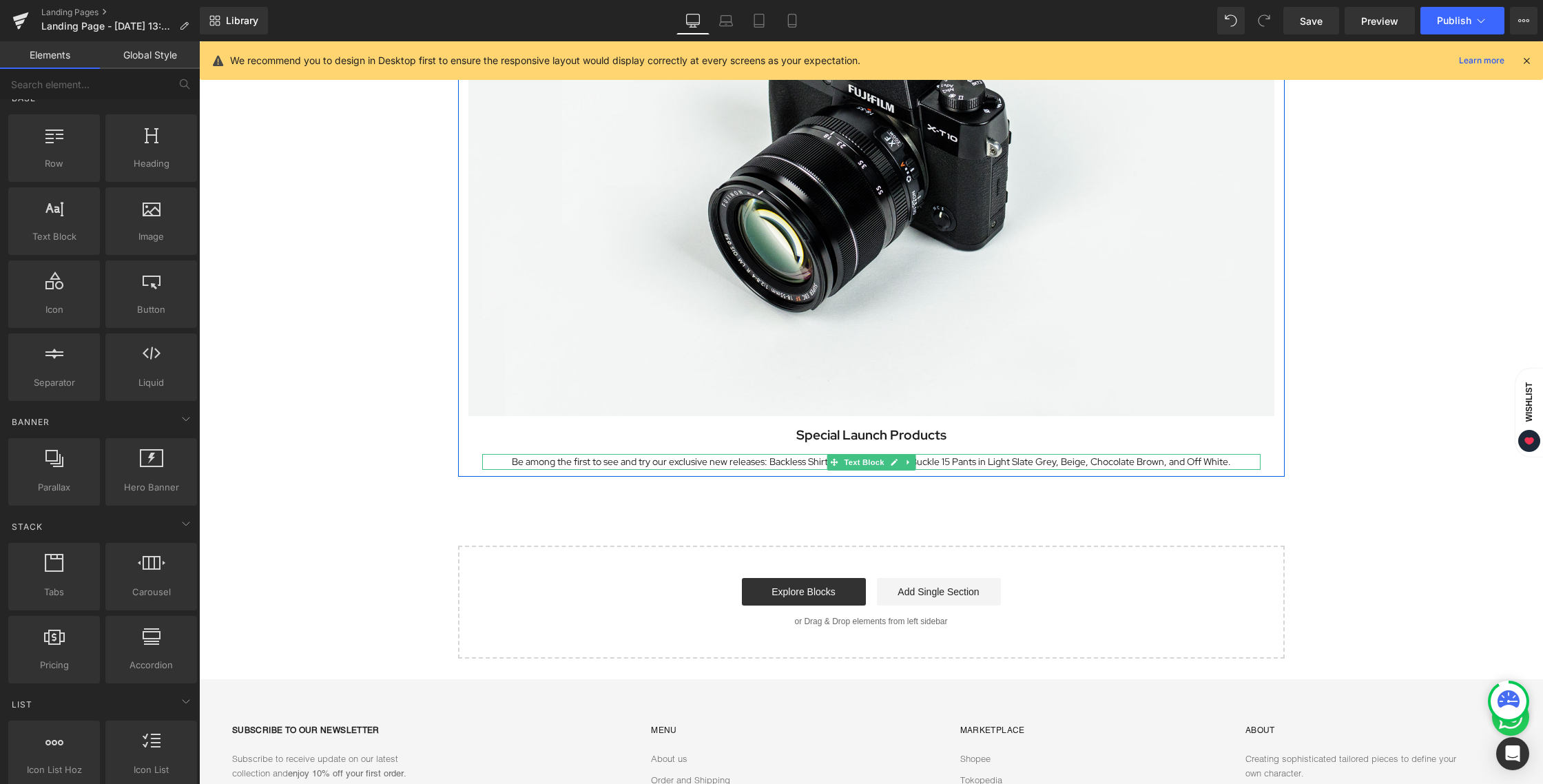
click at [784, 464] on p "Be among the first to see and try our exclusive new releases: Backless Shirt, P…" at bounding box center [871, 462] width 778 height 16
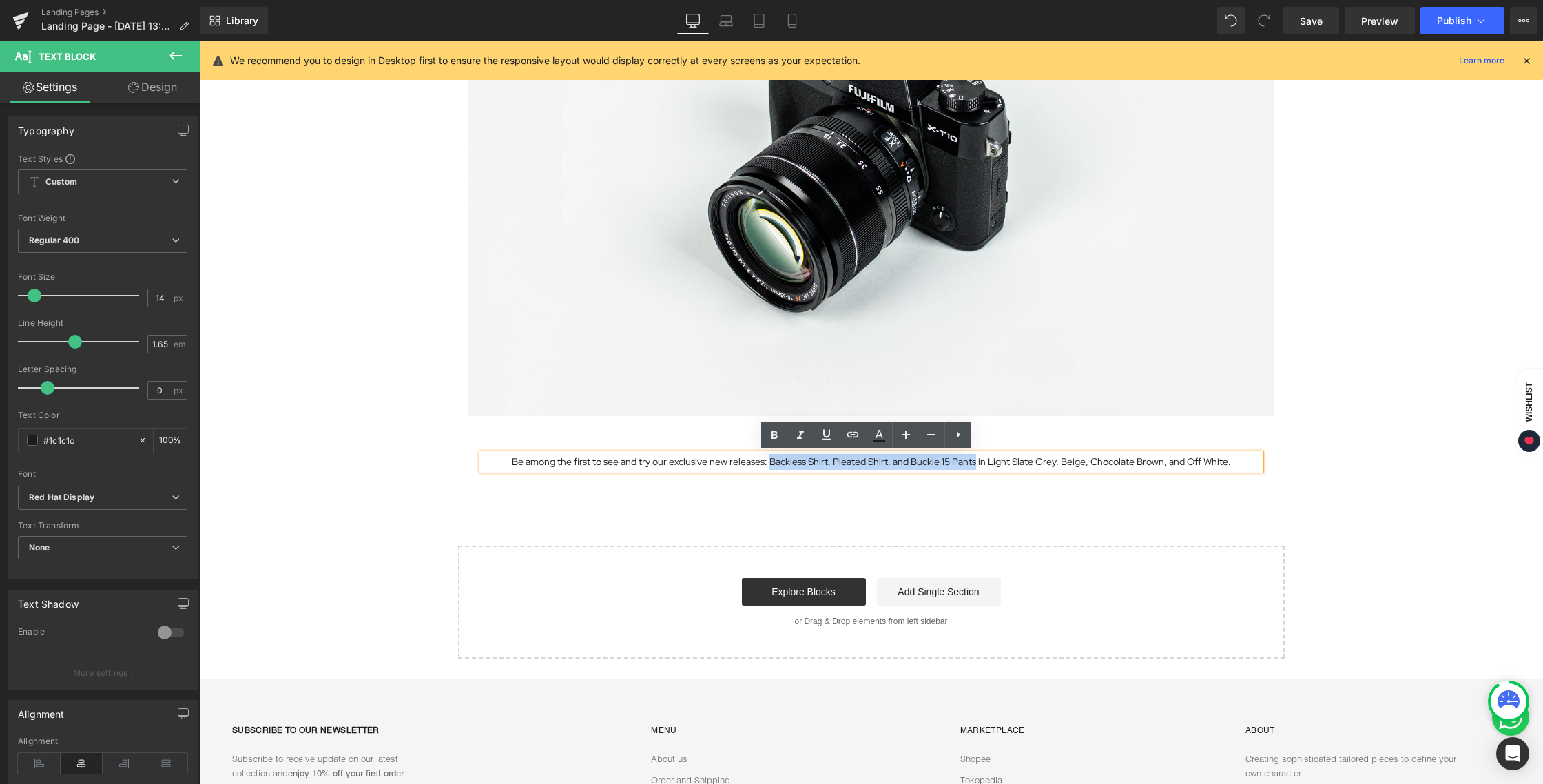
drag, startPoint x: 766, startPoint y: 461, endPoint x: 970, endPoint y: 462, distance: 204.0
click at [970, 462] on p "Be among the first to see and try our exclusive new releases: Backless Shirt, P…" at bounding box center [871, 462] width 778 height 16
click at [774, 433] on icon at bounding box center [774, 435] width 17 height 17
drag, startPoint x: 905, startPoint y: 461, endPoint x: 891, endPoint y: 458, distance: 14.3
click at [891, 458] on strong "Backless Shirt, Pleated Shirt, and Buckle 15 Pants" at bounding box center [873, 462] width 220 height 13
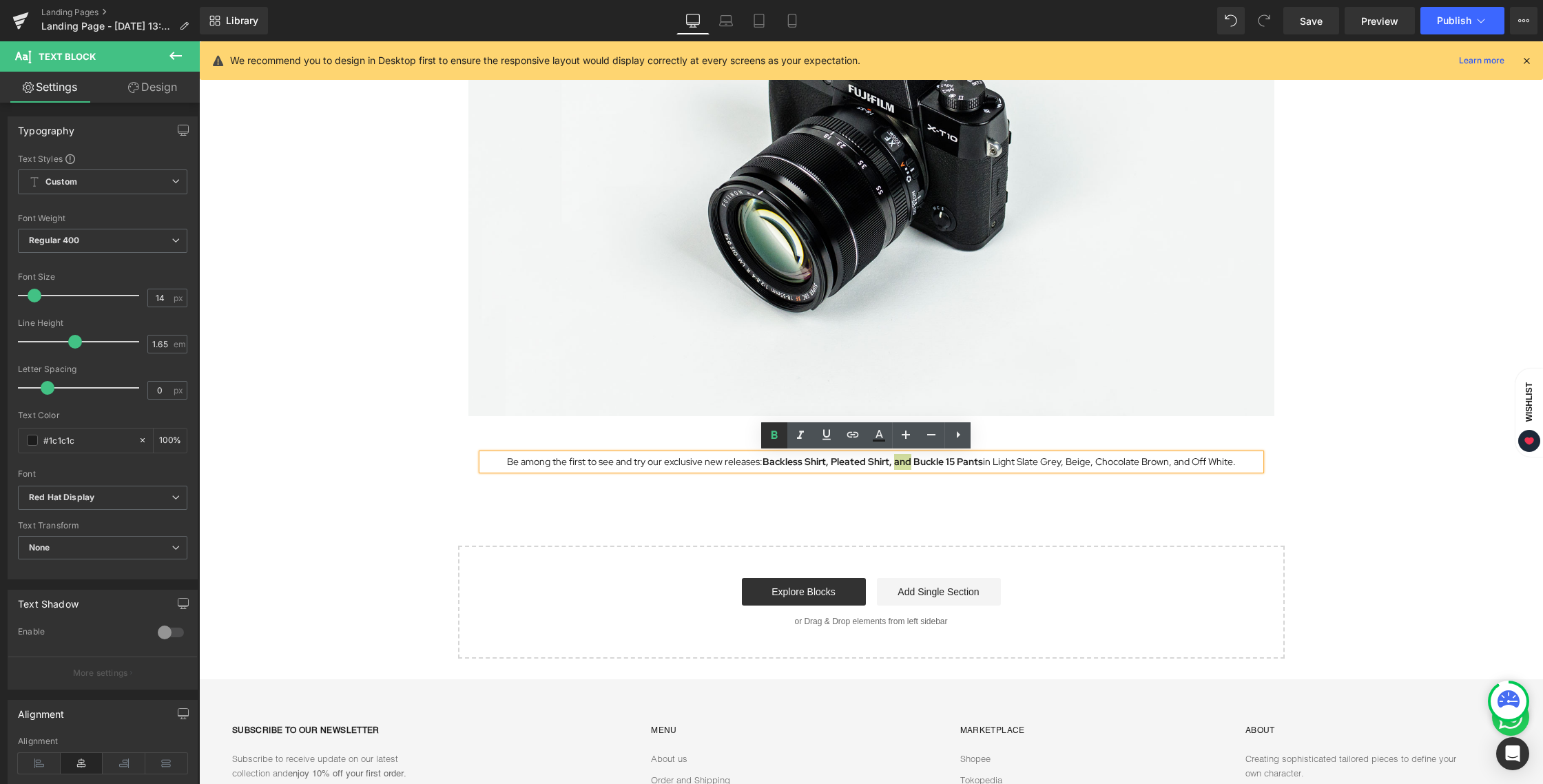
click at [776, 439] on icon at bounding box center [774, 435] width 17 height 17
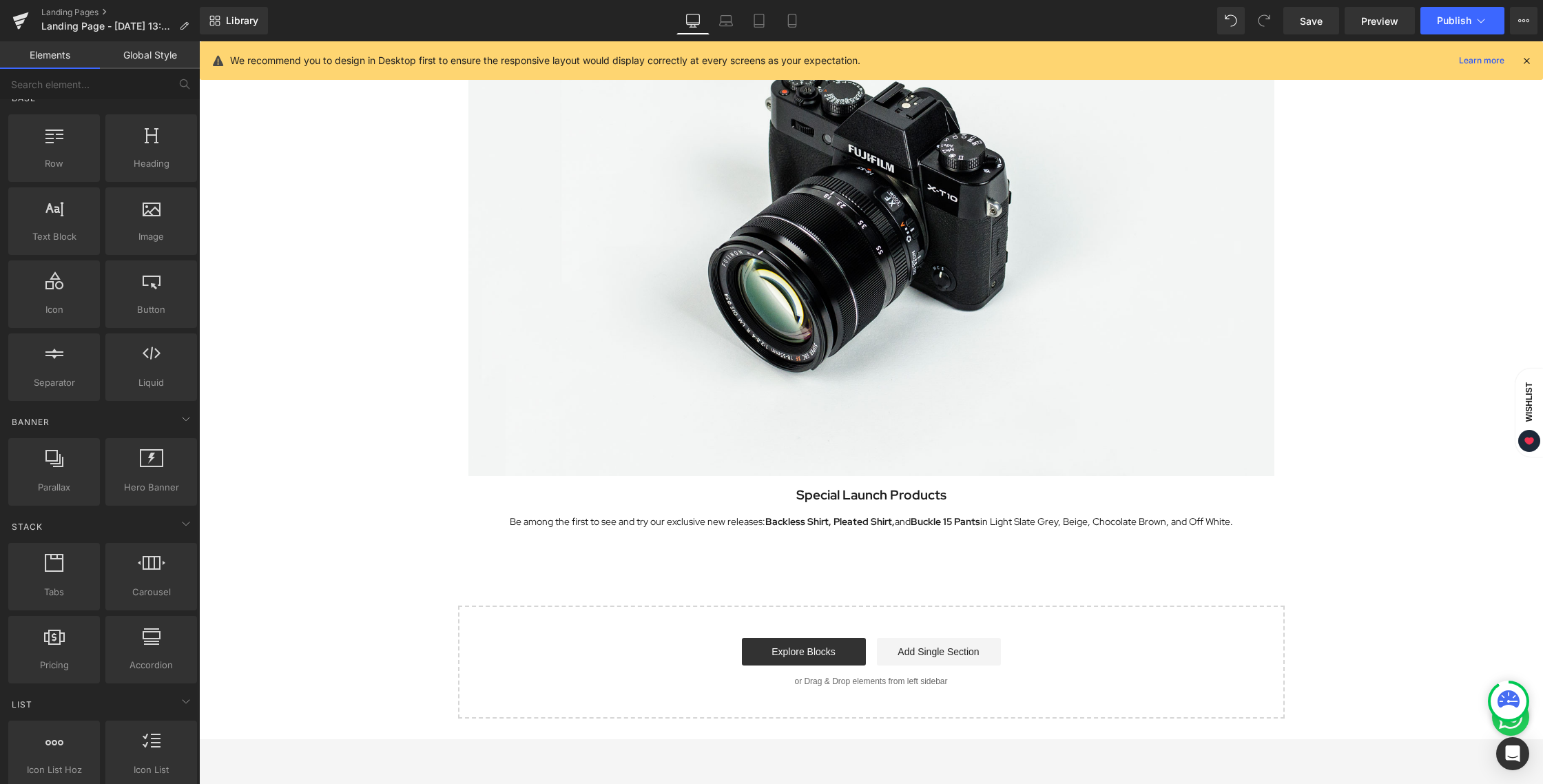
scroll to position [755, 0]
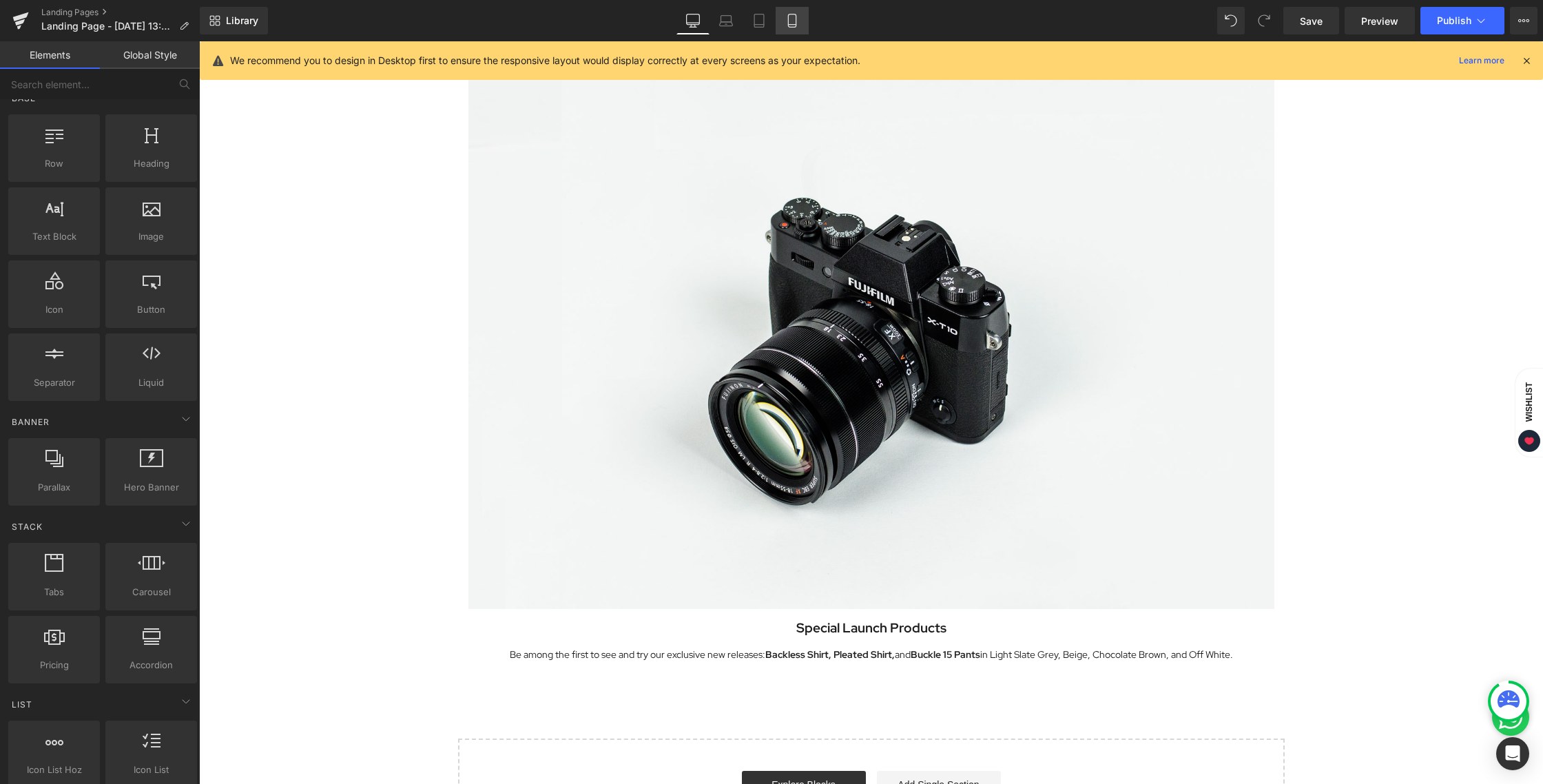
click at [783, 16] on link "Mobile" at bounding box center [792, 20] width 33 height 27
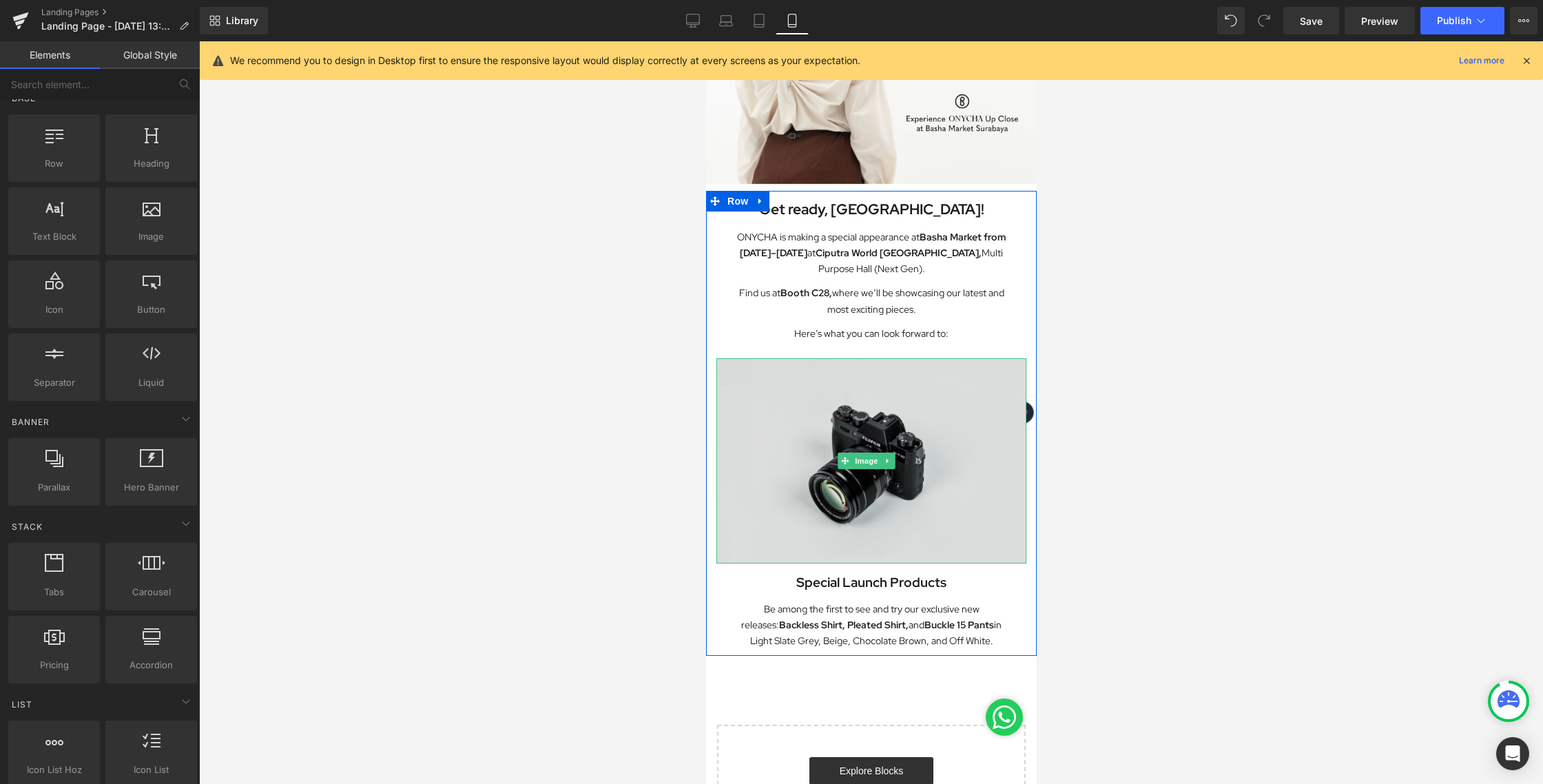
scroll to position [112, 0]
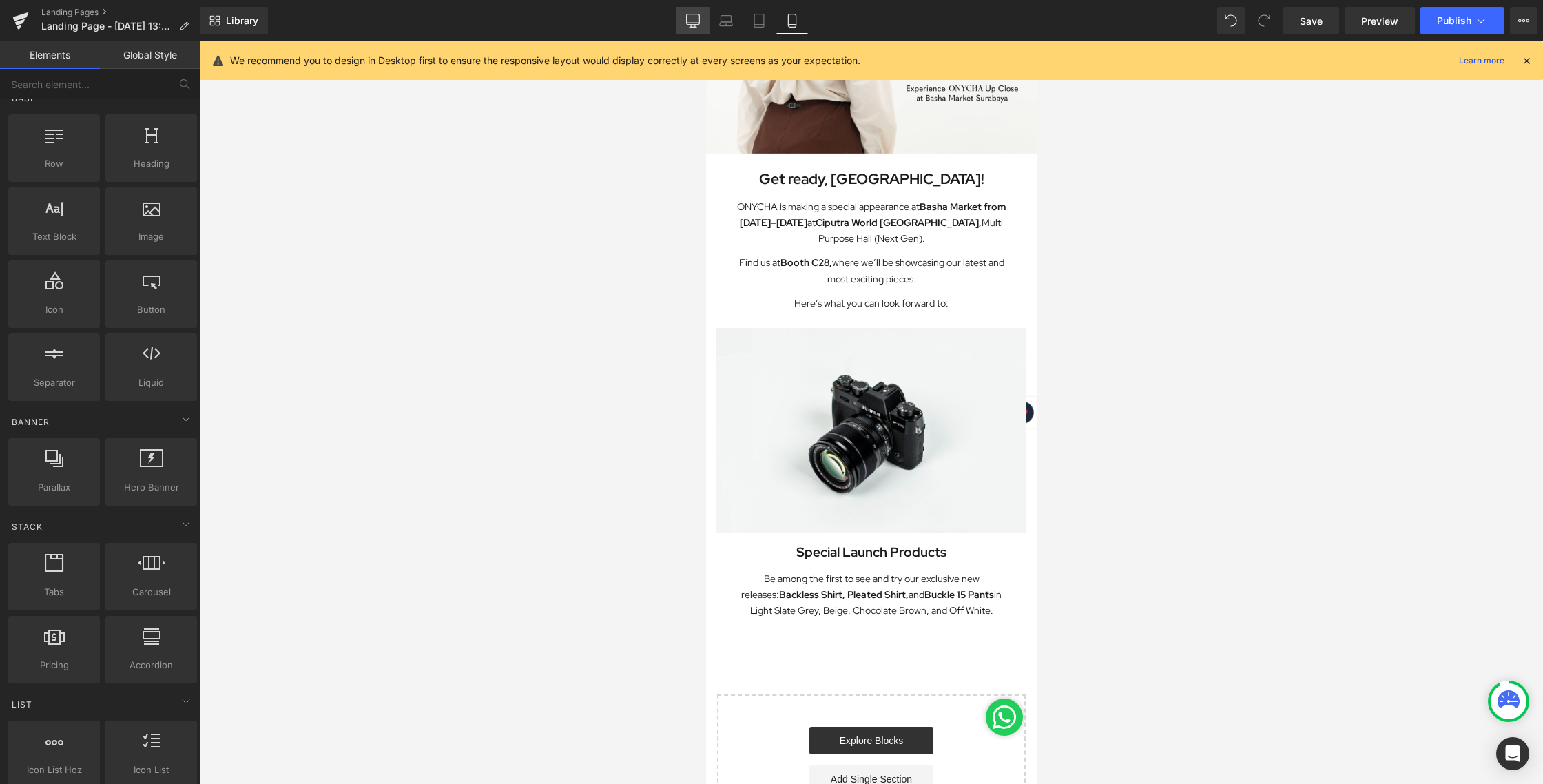
click at [692, 27] on icon at bounding box center [693, 21] width 14 height 14
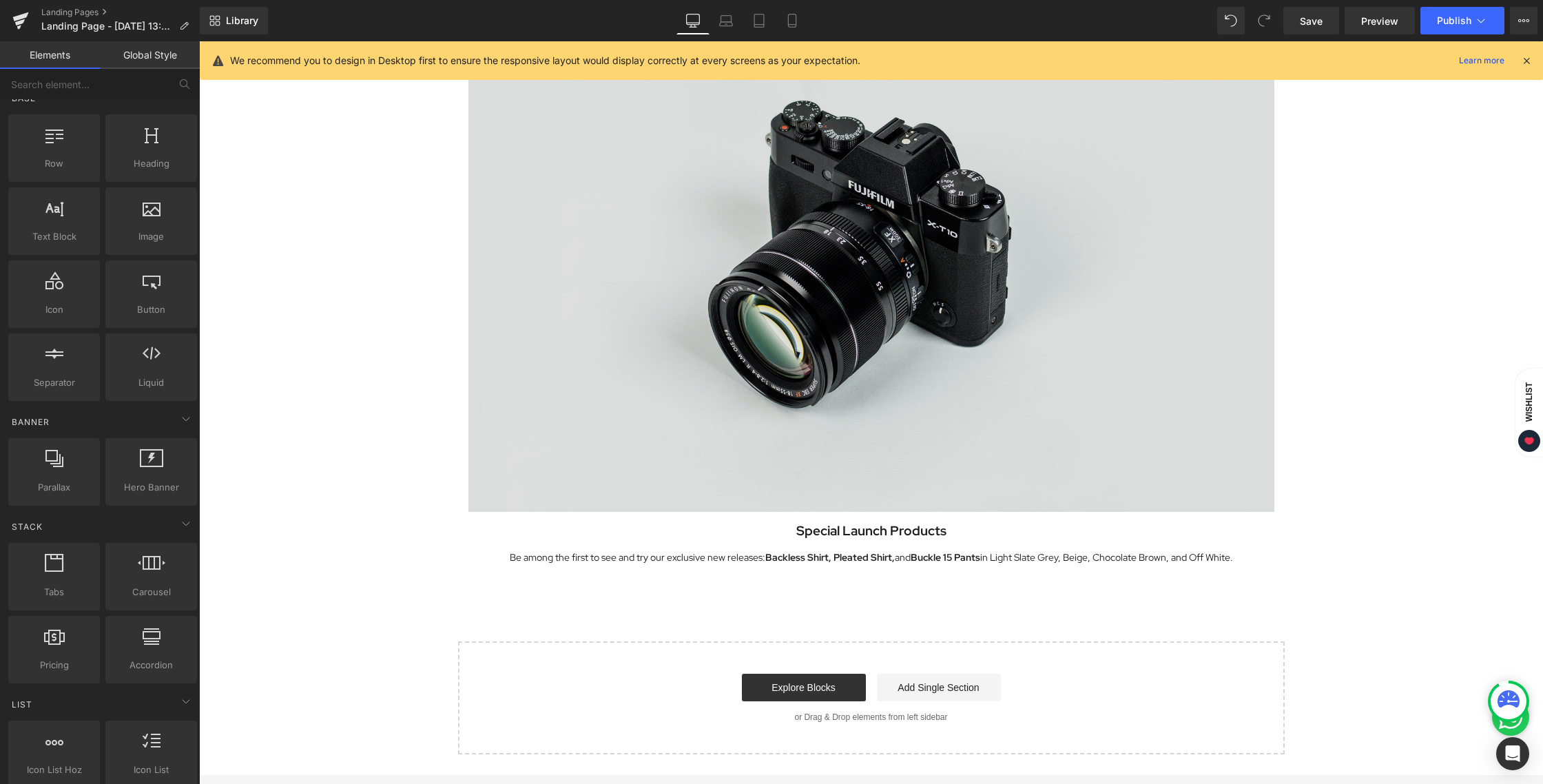
click at [862, 162] on img at bounding box center [871, 244] width 806 height 534
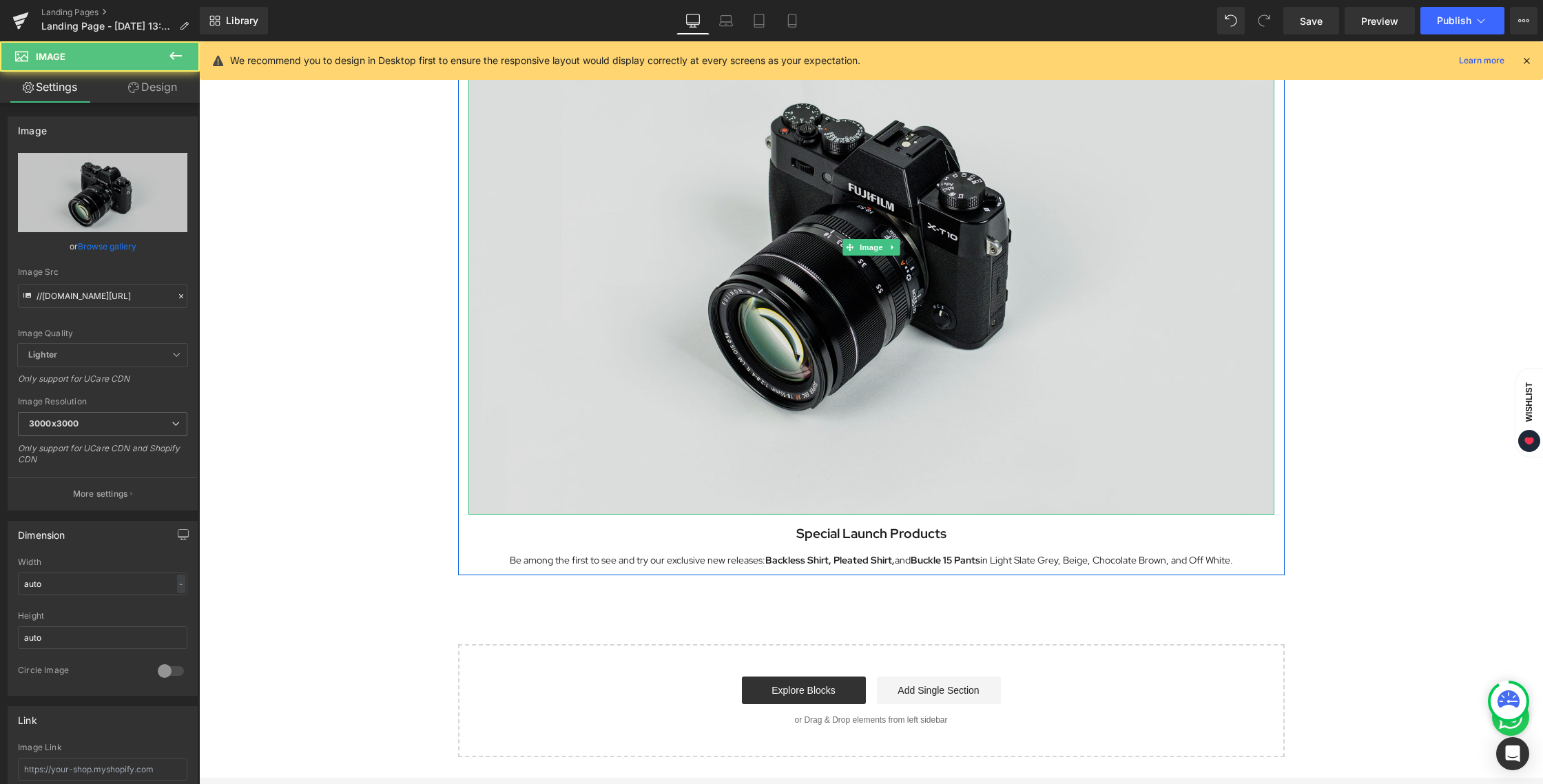
scroll to position [850, 0]
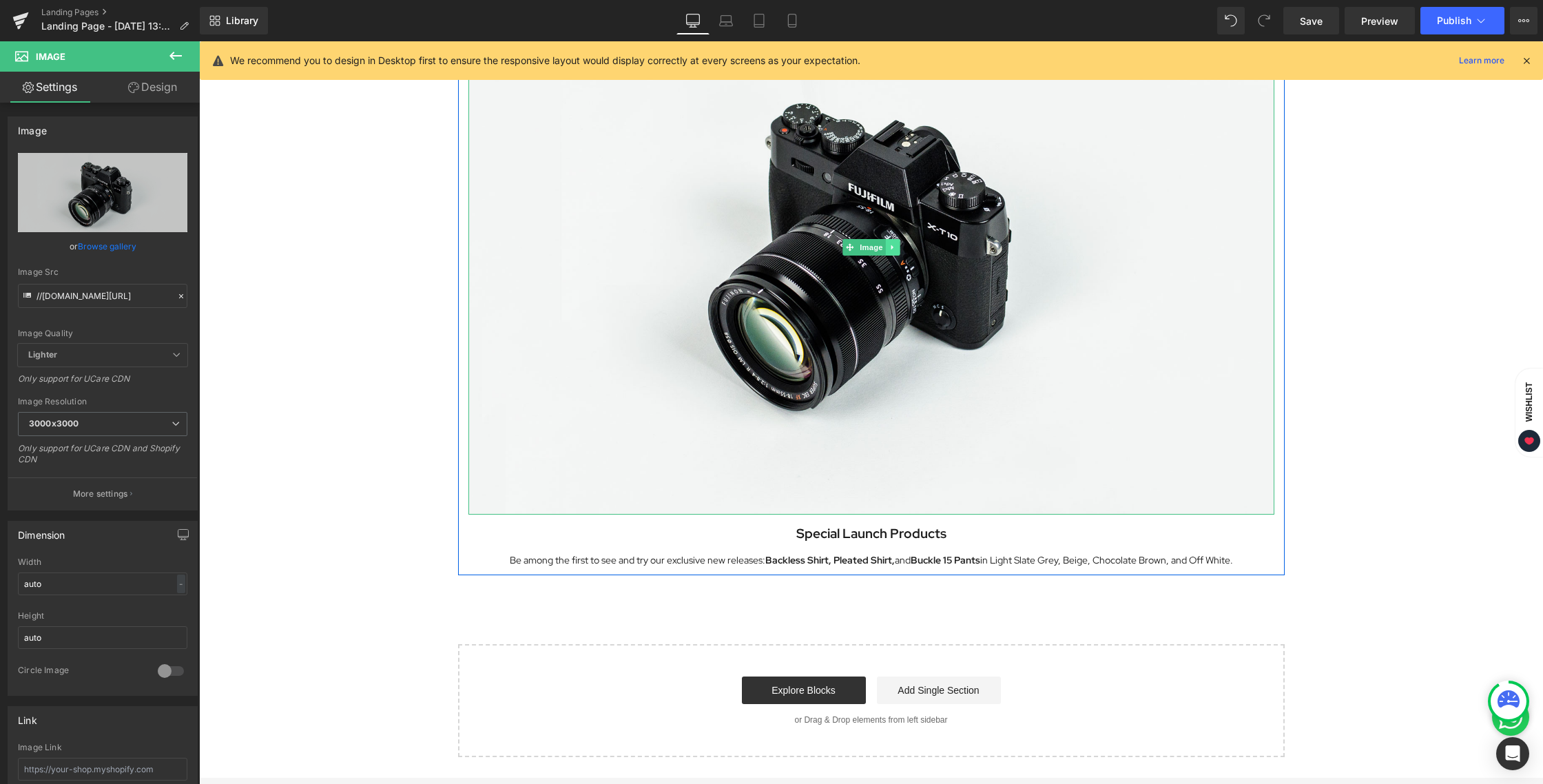
click at [889, 246] on icon at bounding box center [892, 248] width 8 height 8
click at [882, 248] on icon at bounding box center [885, 247] width 8 height 8
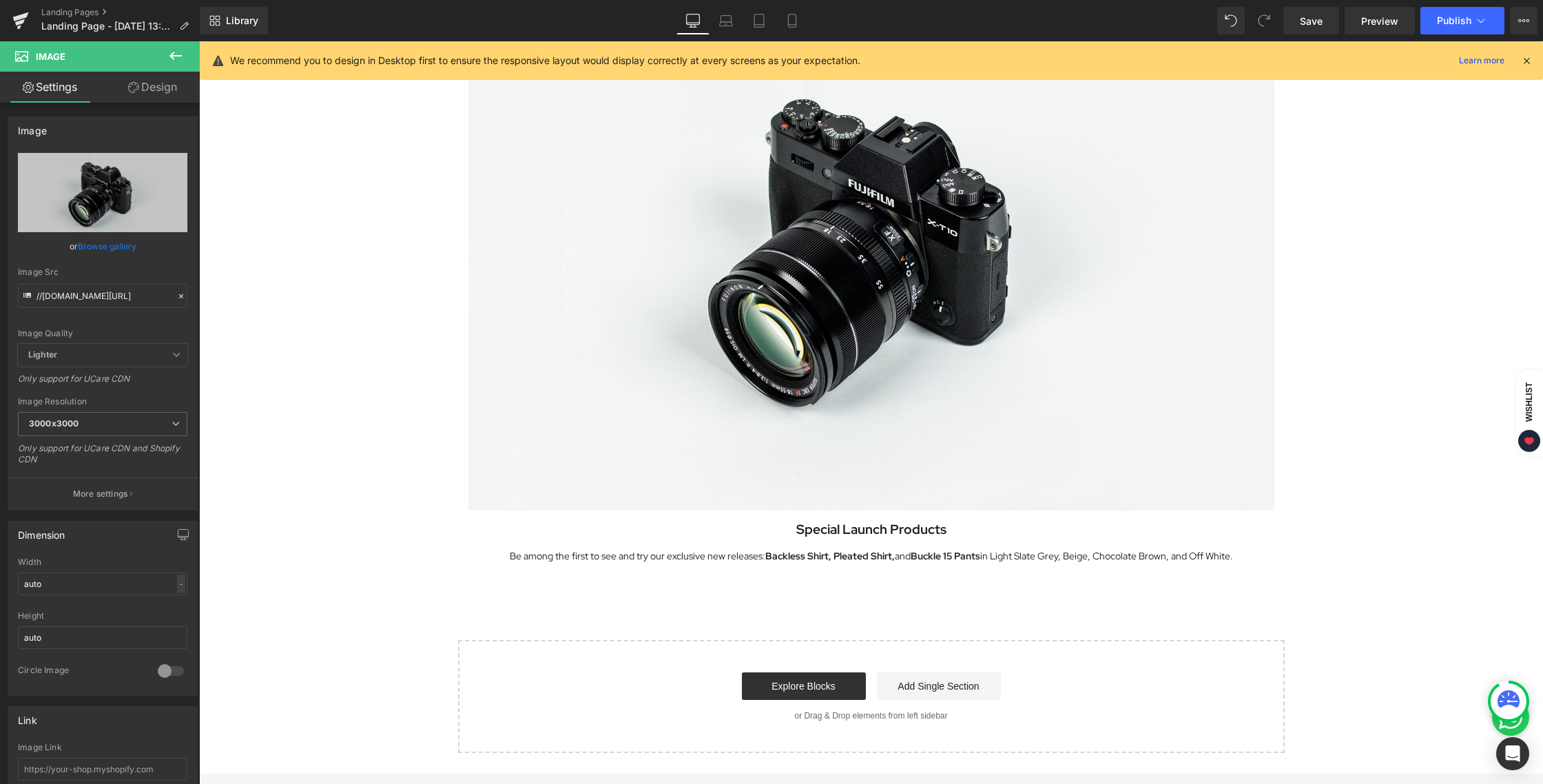
scroll to position [1429, 0]
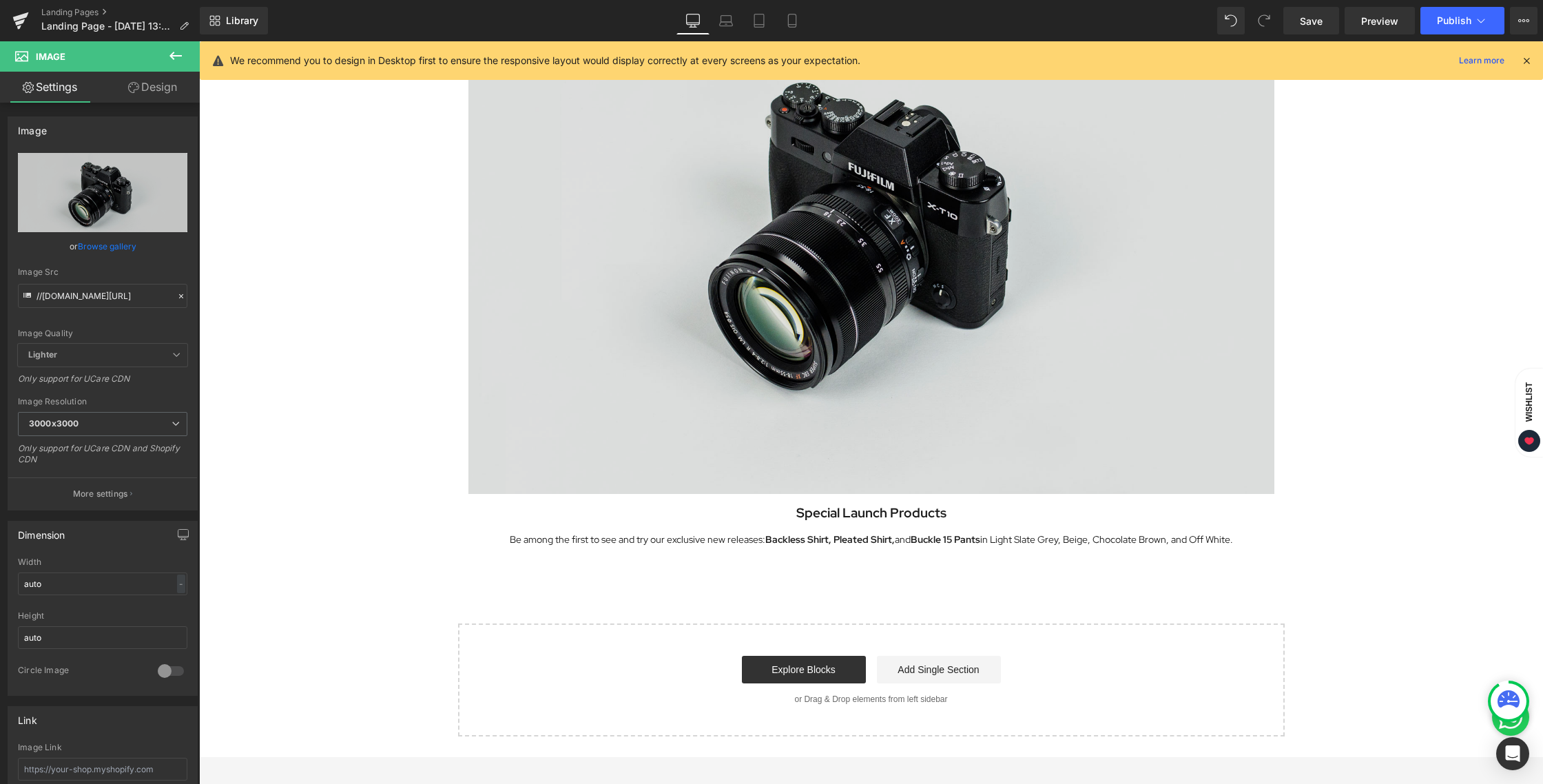
click at [807, 165] on img at bounding box center [871, 227] width 806 height 534
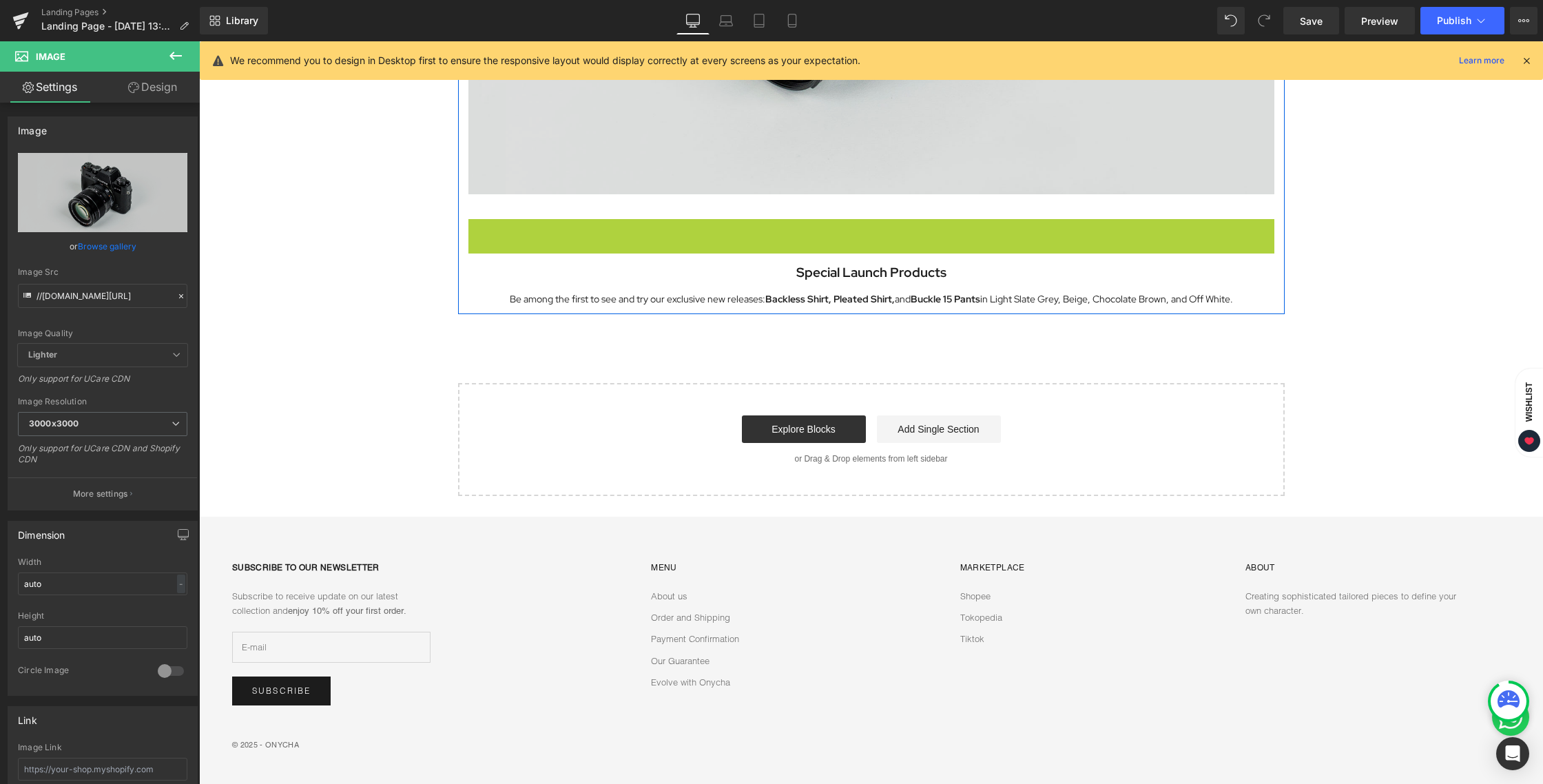
scroll to position [944, 0]
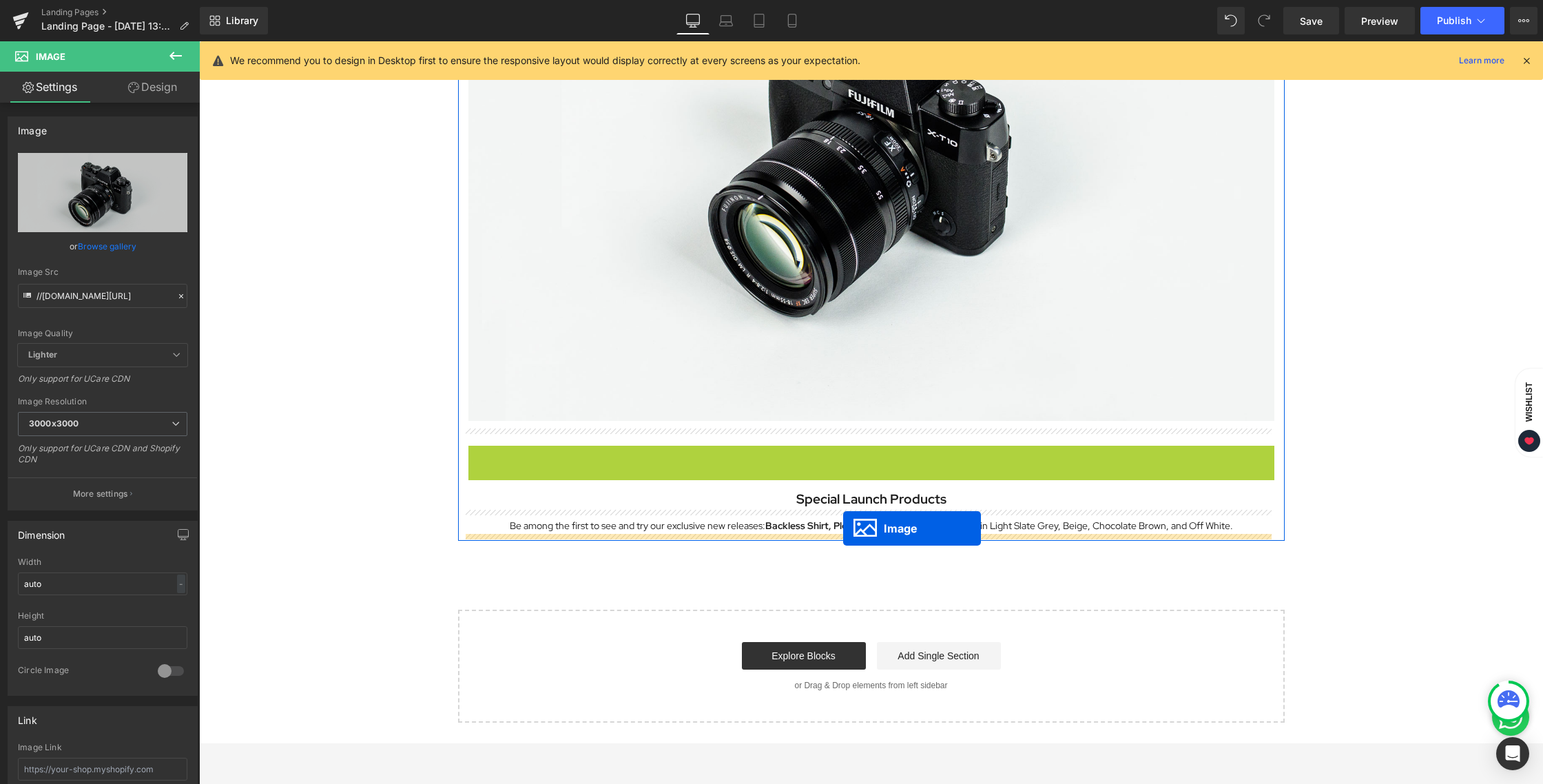
drag, startPoint x: 844, startPoint y: 225, endPoint x: 843, endPoint y: 528, distance: 303.0
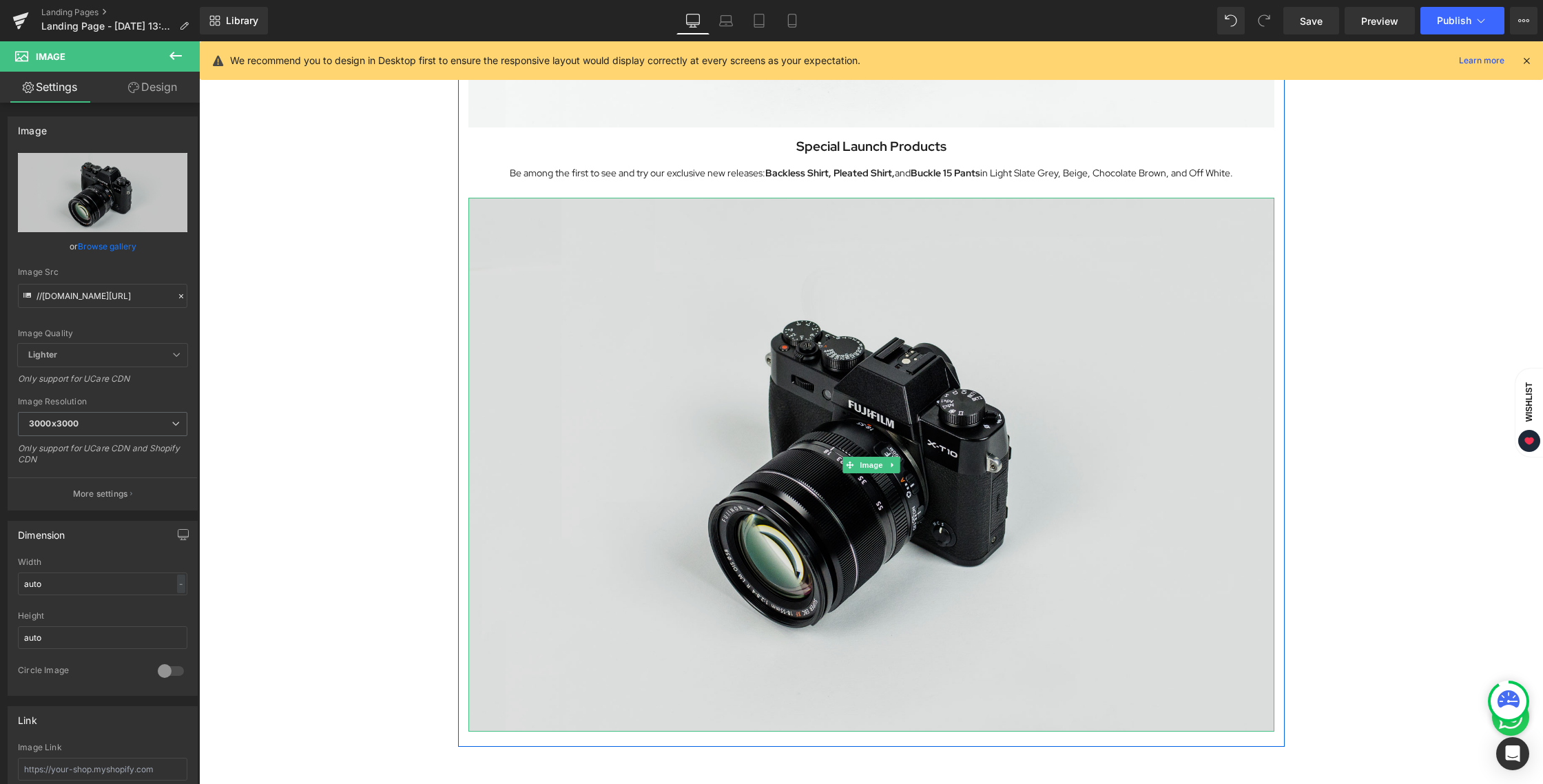
scroll to position [1234, 0]
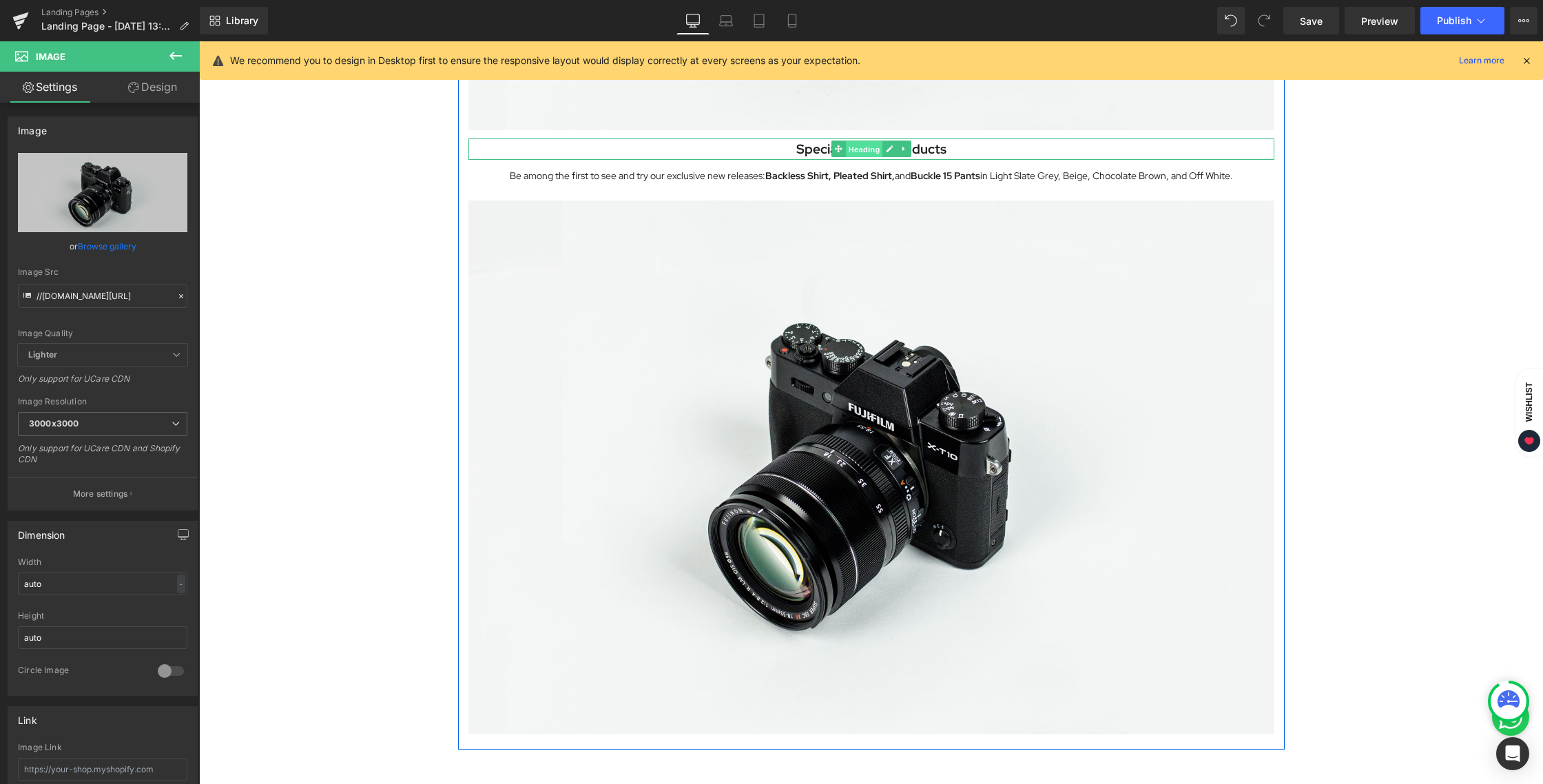
click at [865, 148] on span "Heading" at bounding box center [863, 149] width 37 height 17
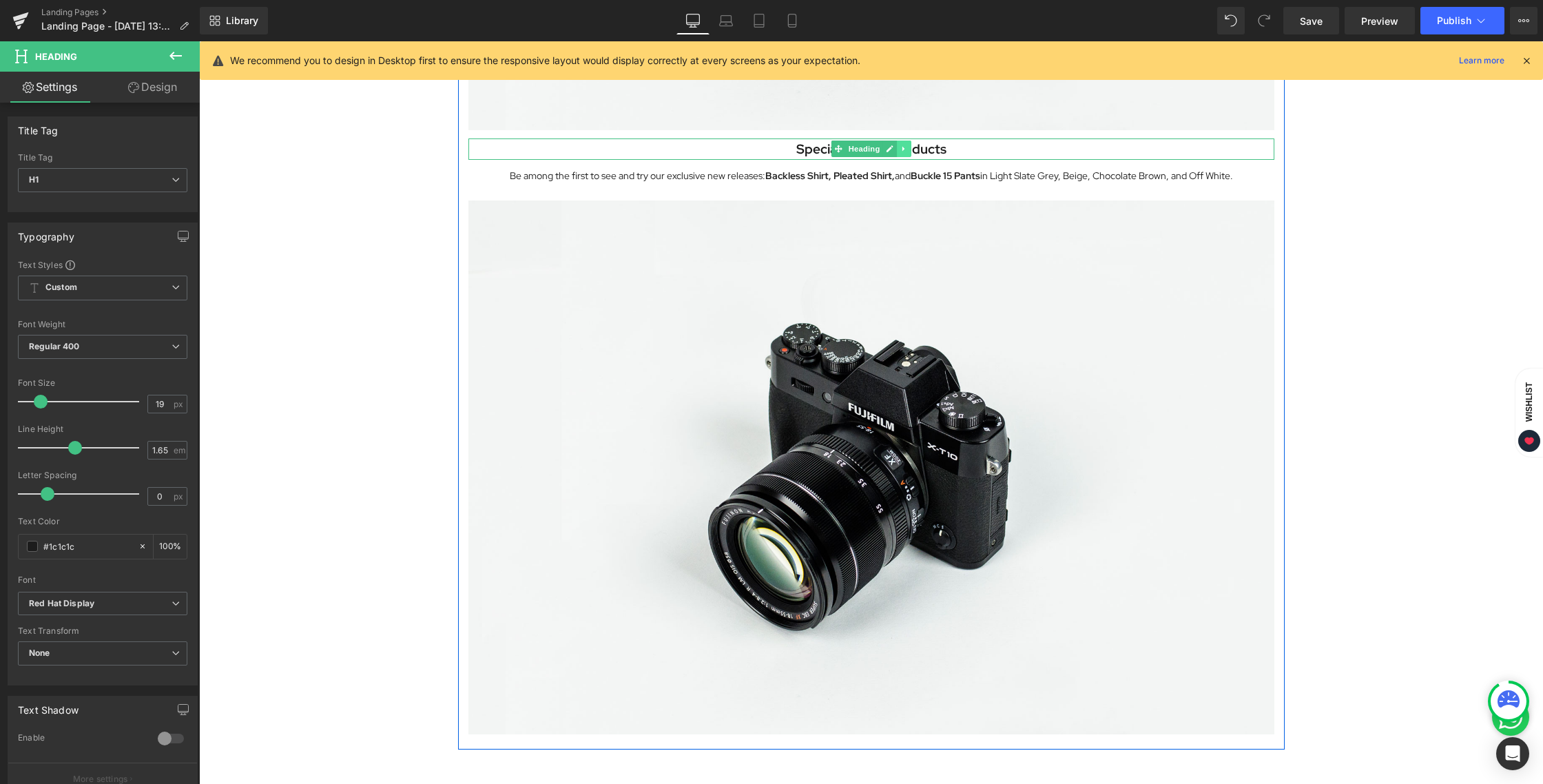
click at [901, 149] on icon at bounding box center [903, 149] width 8 height 8
click at [893, 148] on icon at bounding box center [896, 149] width 8 height 8
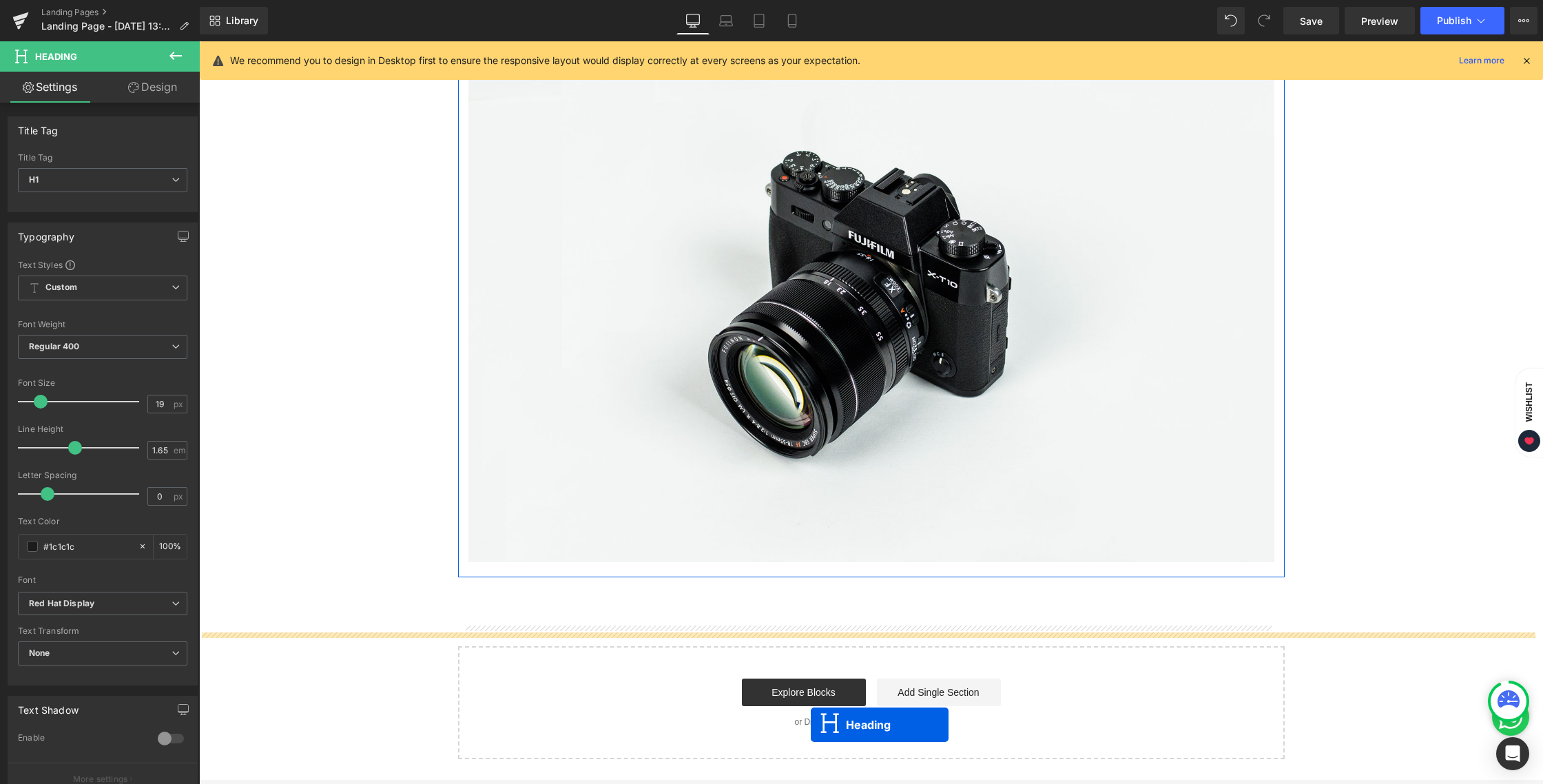
scroll to position [1468, 0]
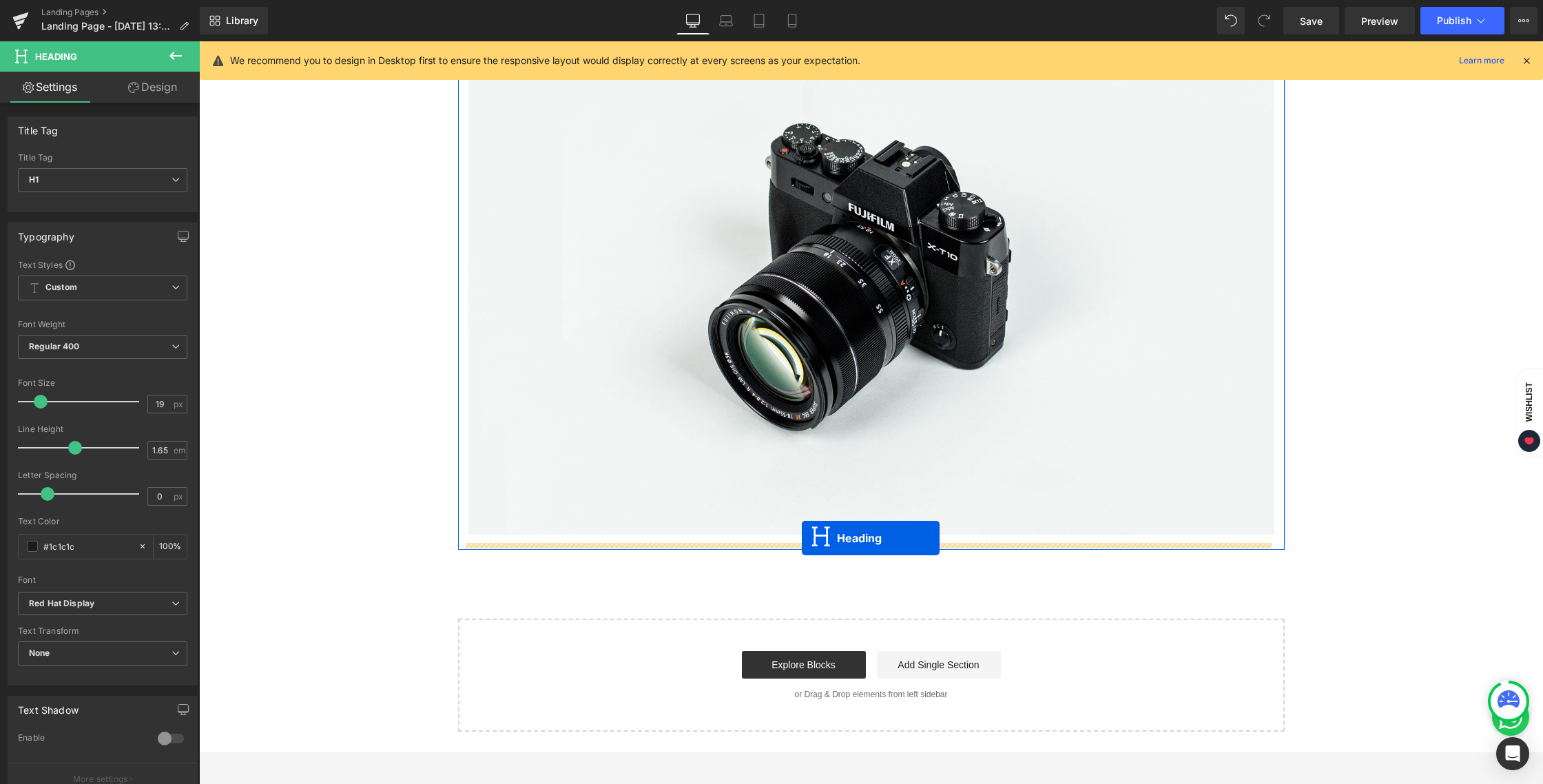
drag, startPoint x: 832, startPoint y: 169, endPoint x: 801, endPoint y: 538, distance: 370.3
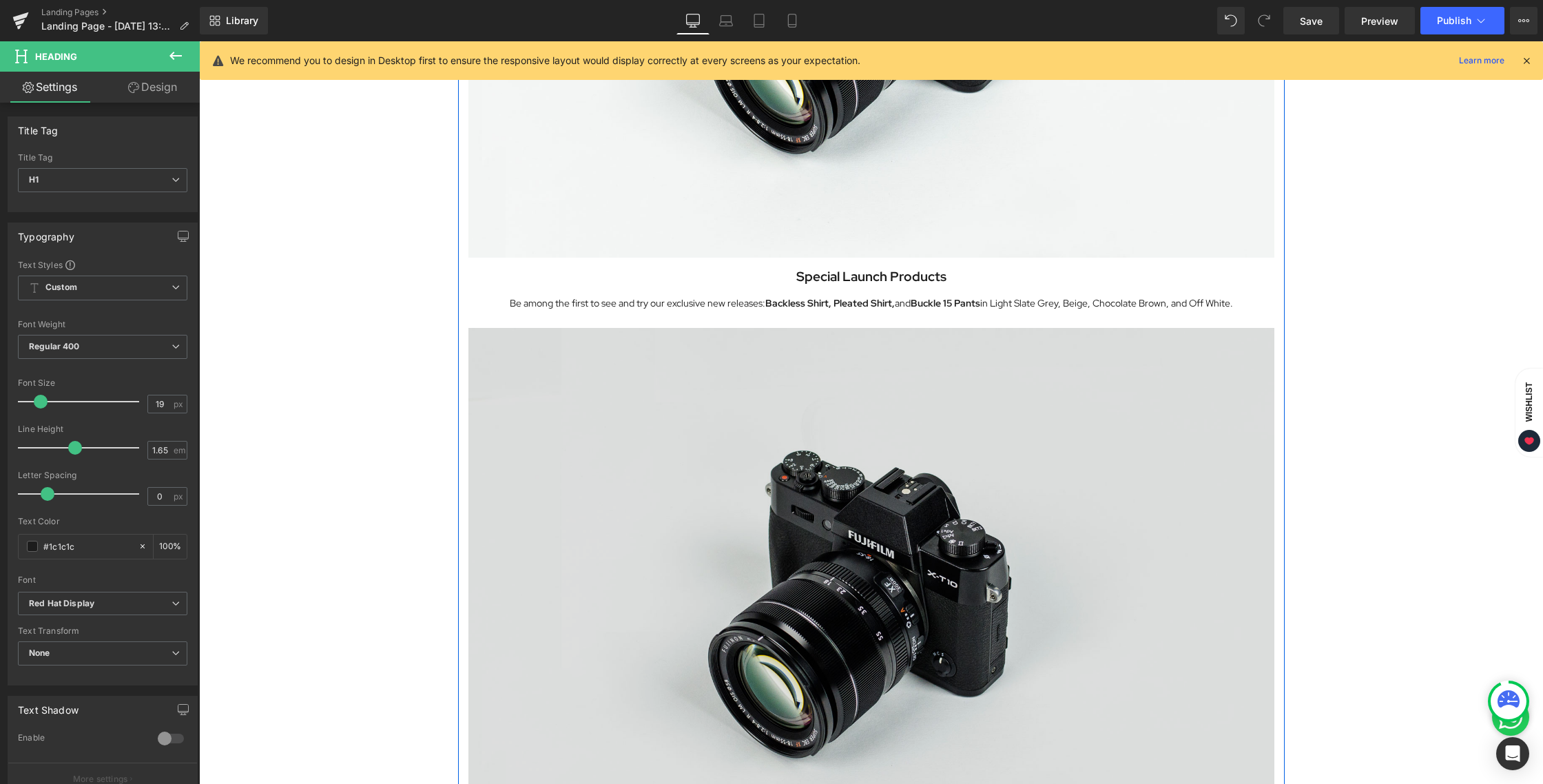
scroll to position [1101, 0]
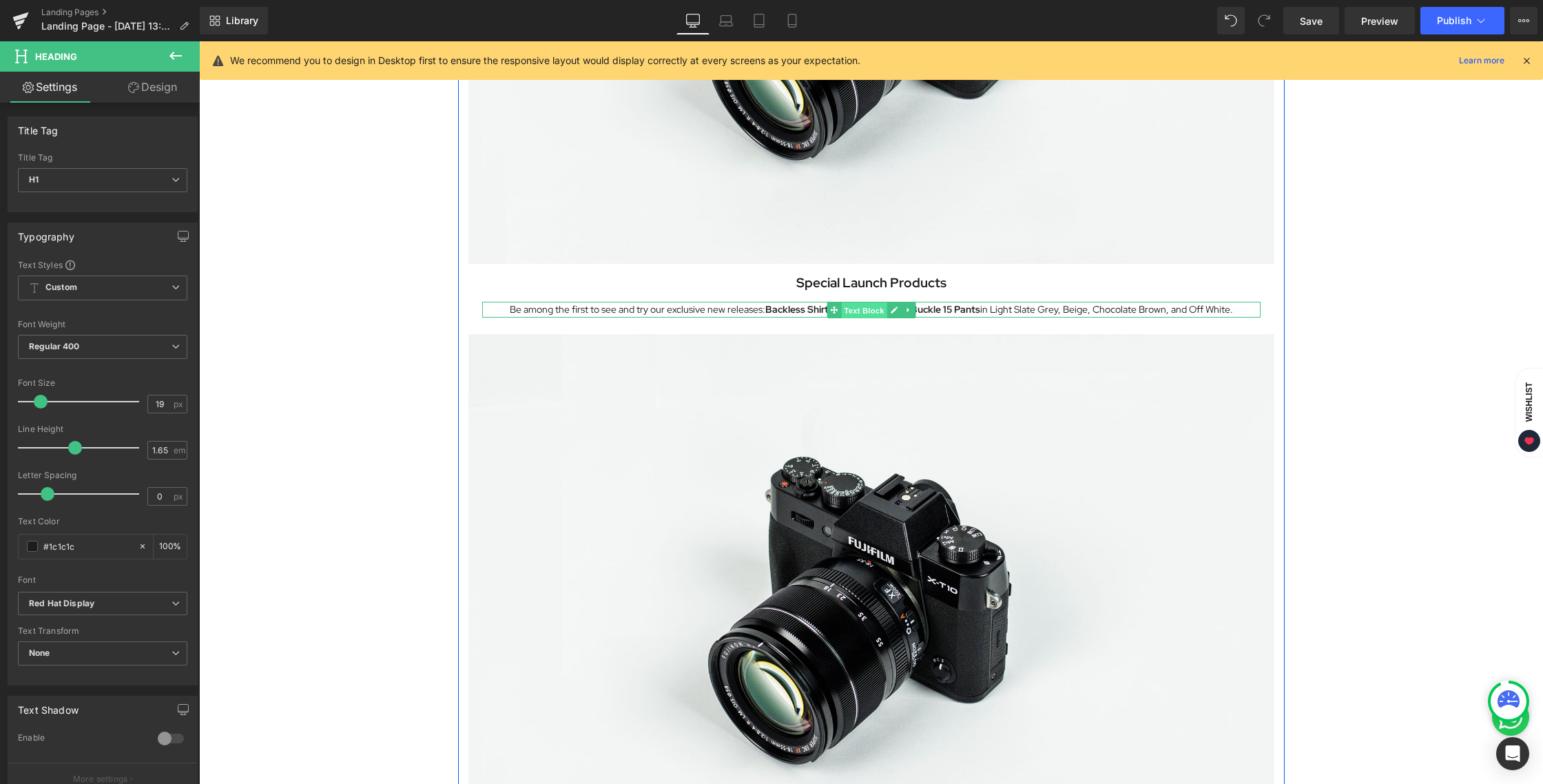
click at [853, 307] on span "Text Block" at bounding box center [863, 310] width 45 height 17
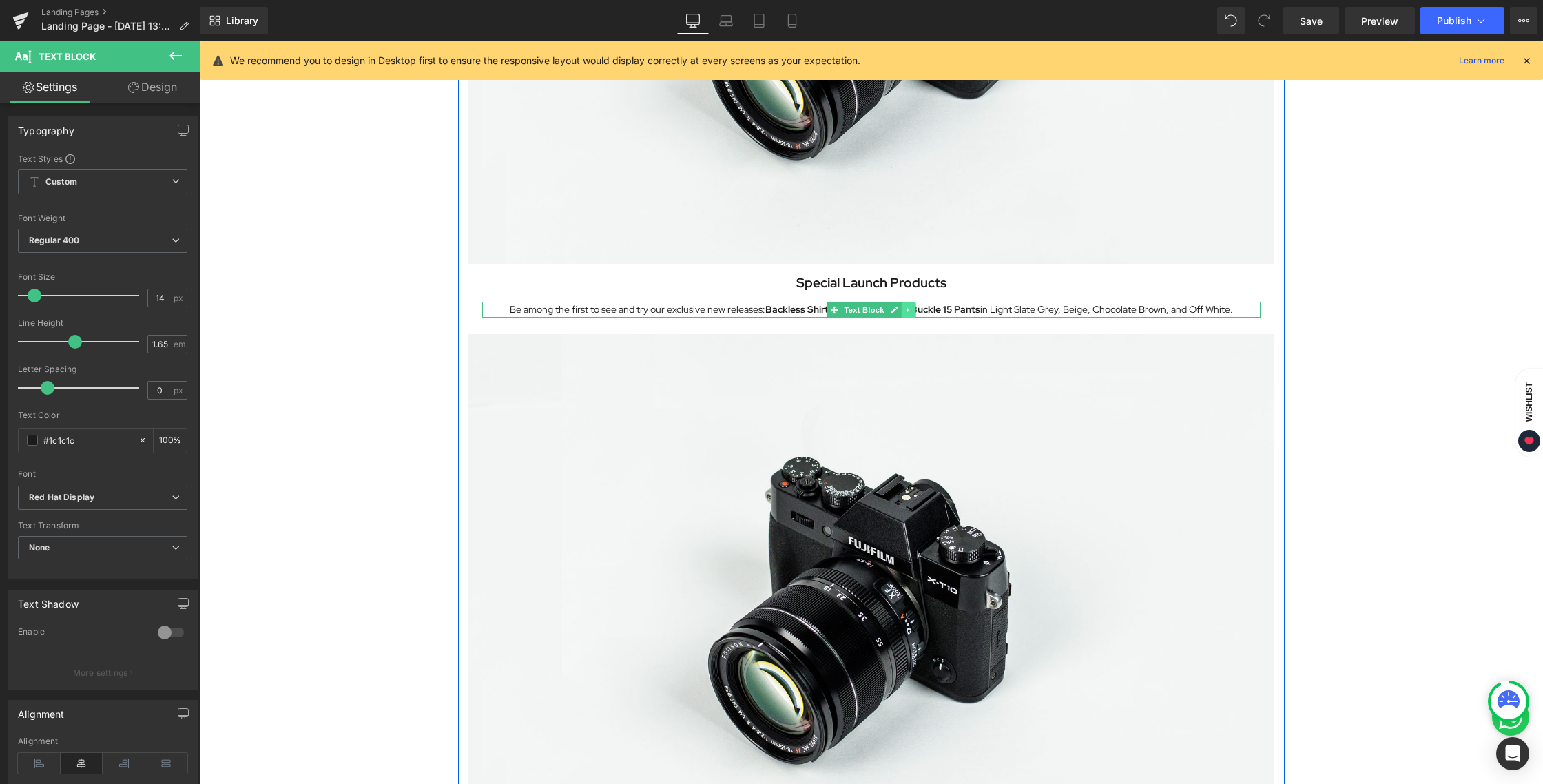
click at [904, 312] on icon at bounding box center [908, 310] width 8 height 8
click at [898, 311] on icon at bounding box center [900, 309] width 8 height 8
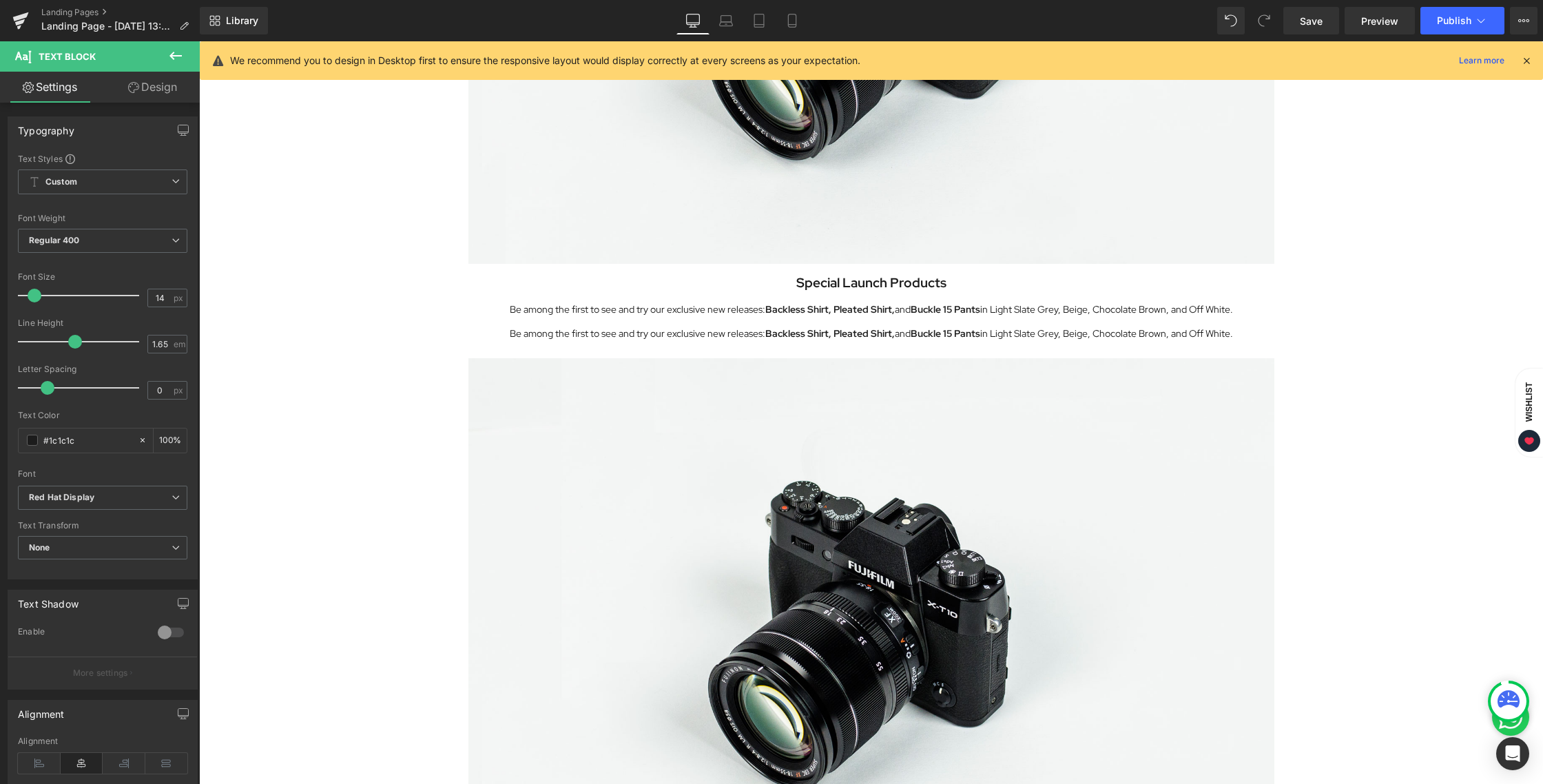
click at [1327, 483] on div "Image Row Get ready, [GEOGRAPHIC_DATA]! Heading ONYCHA is making a special appe…" at bounding box center [871, 61] width 1343 height 2099
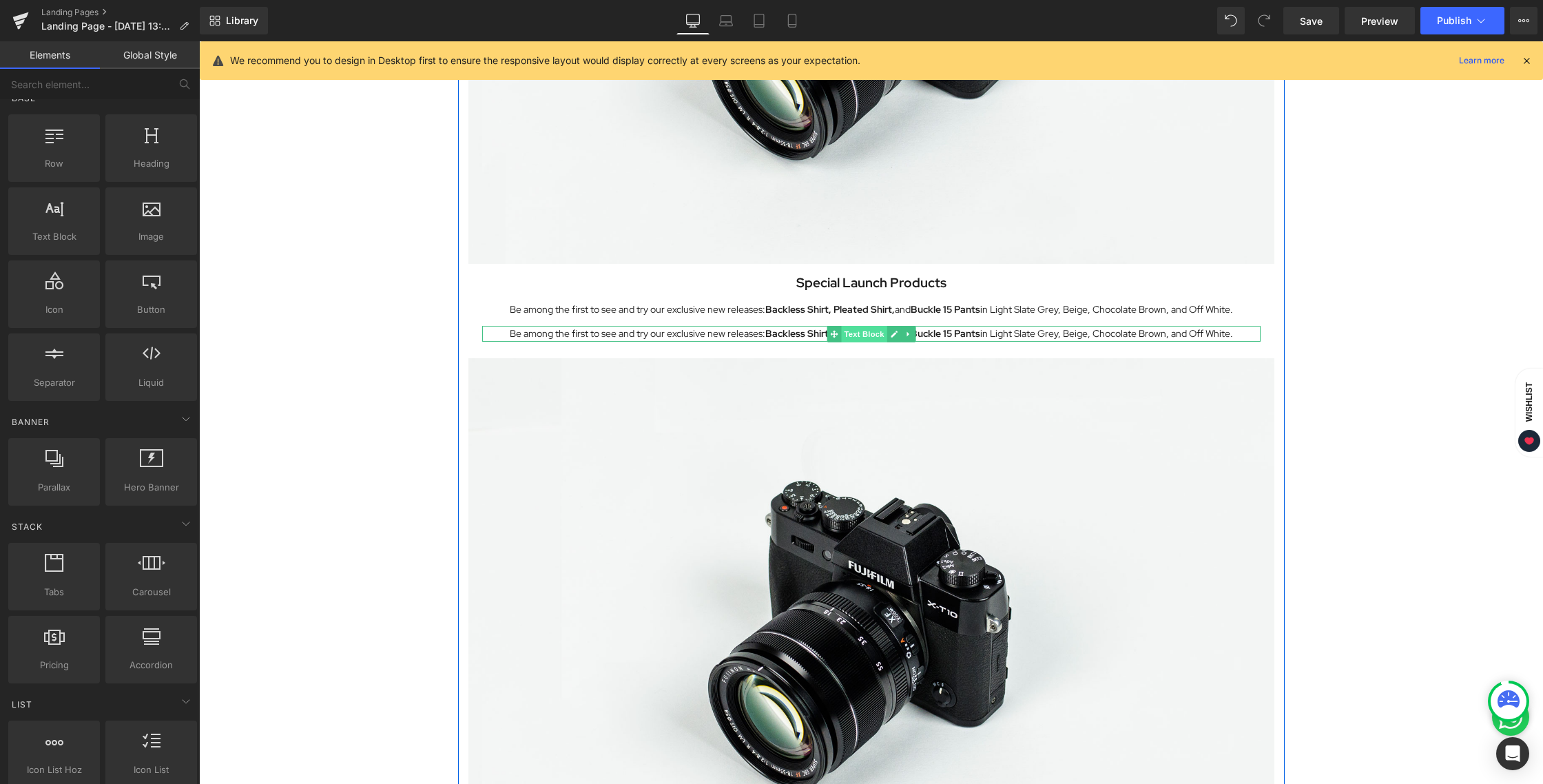
click at [852, 334] on span "Text Block" at bounding box center [863, 334] width 45 height 17
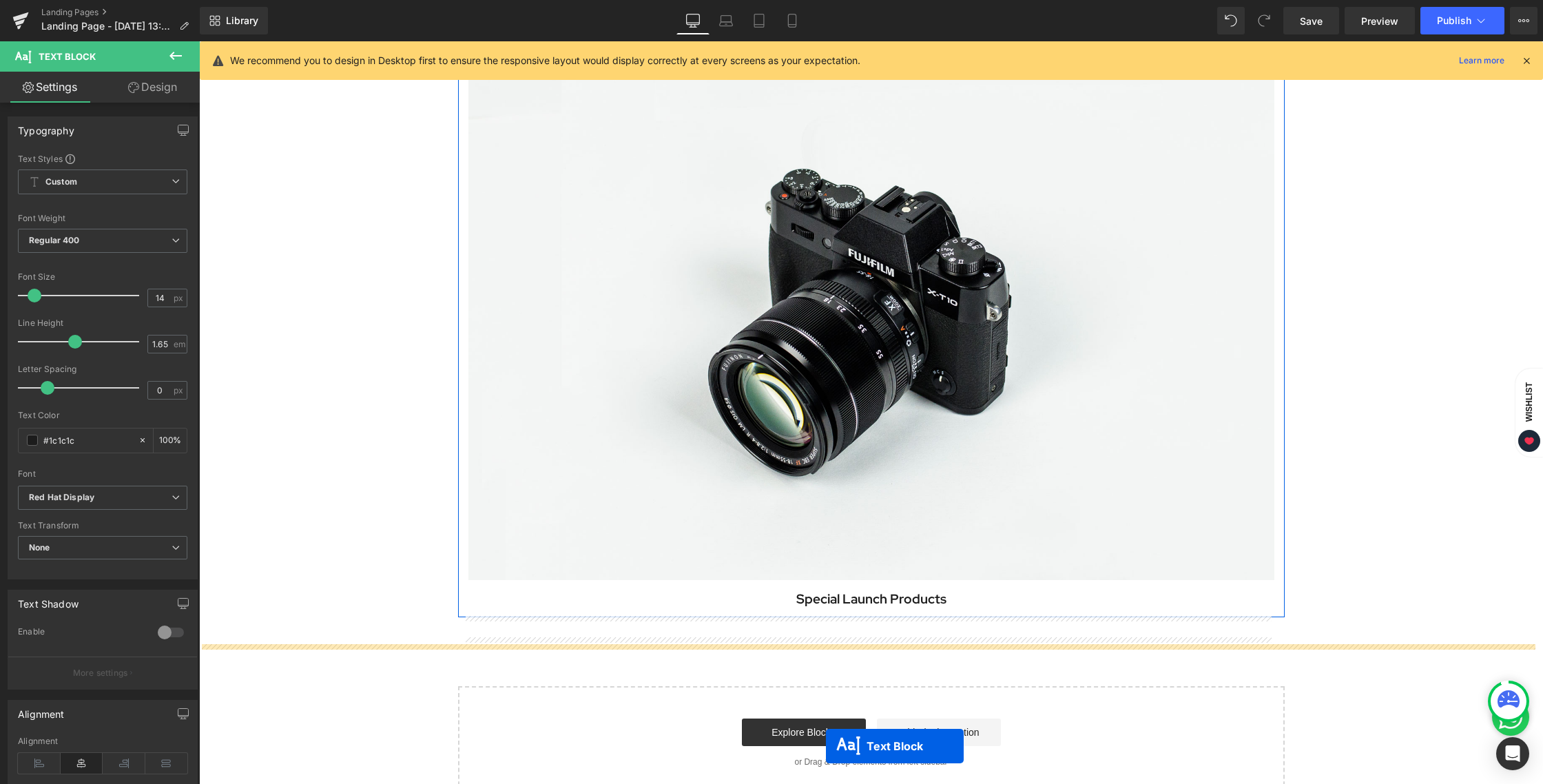
scroll to position [1528, 0]
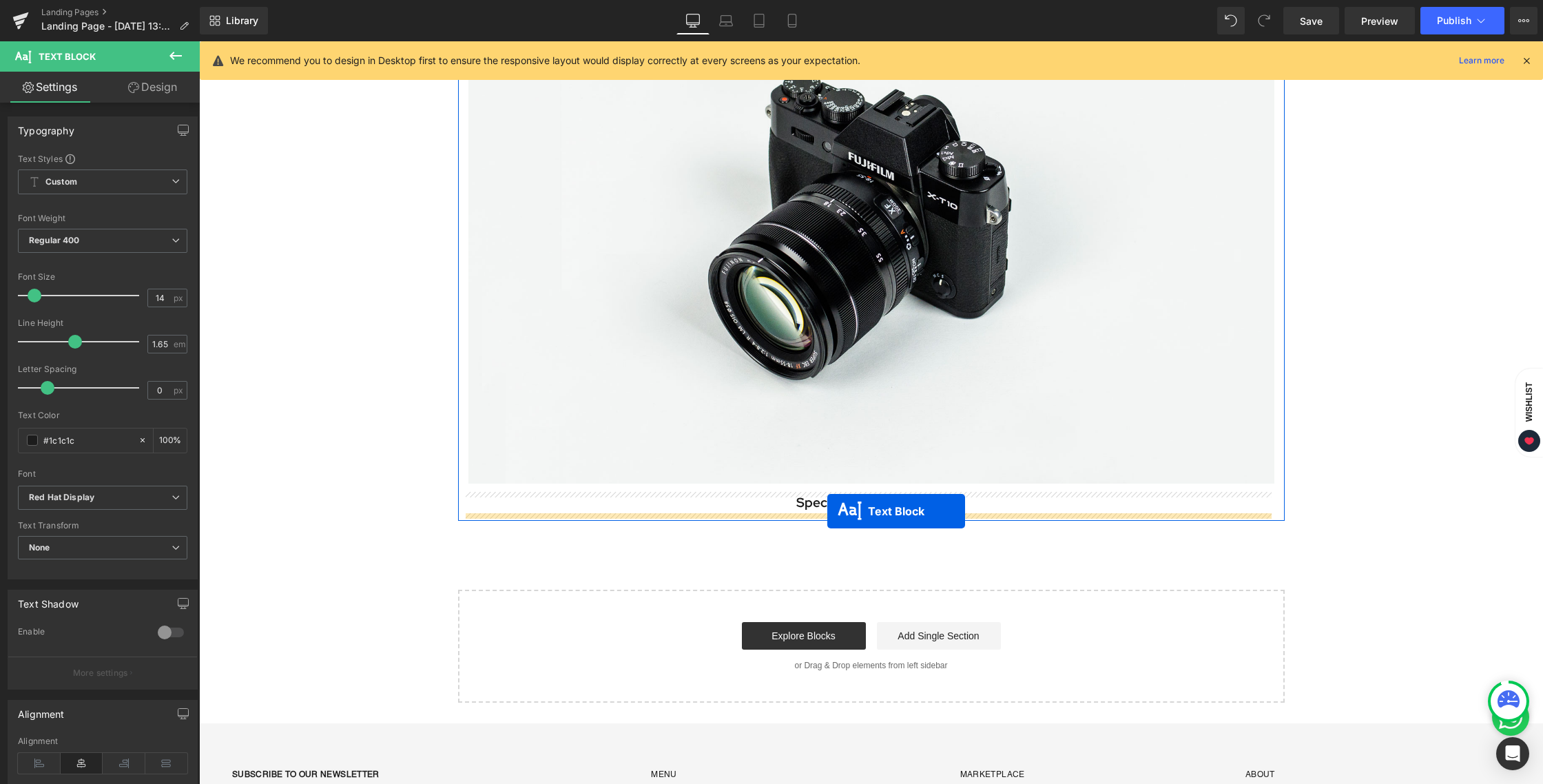
drag, startPoint x: 828, startPoint y: 331, endPoint x: 827, endPoint y: 511, distance: 180.0
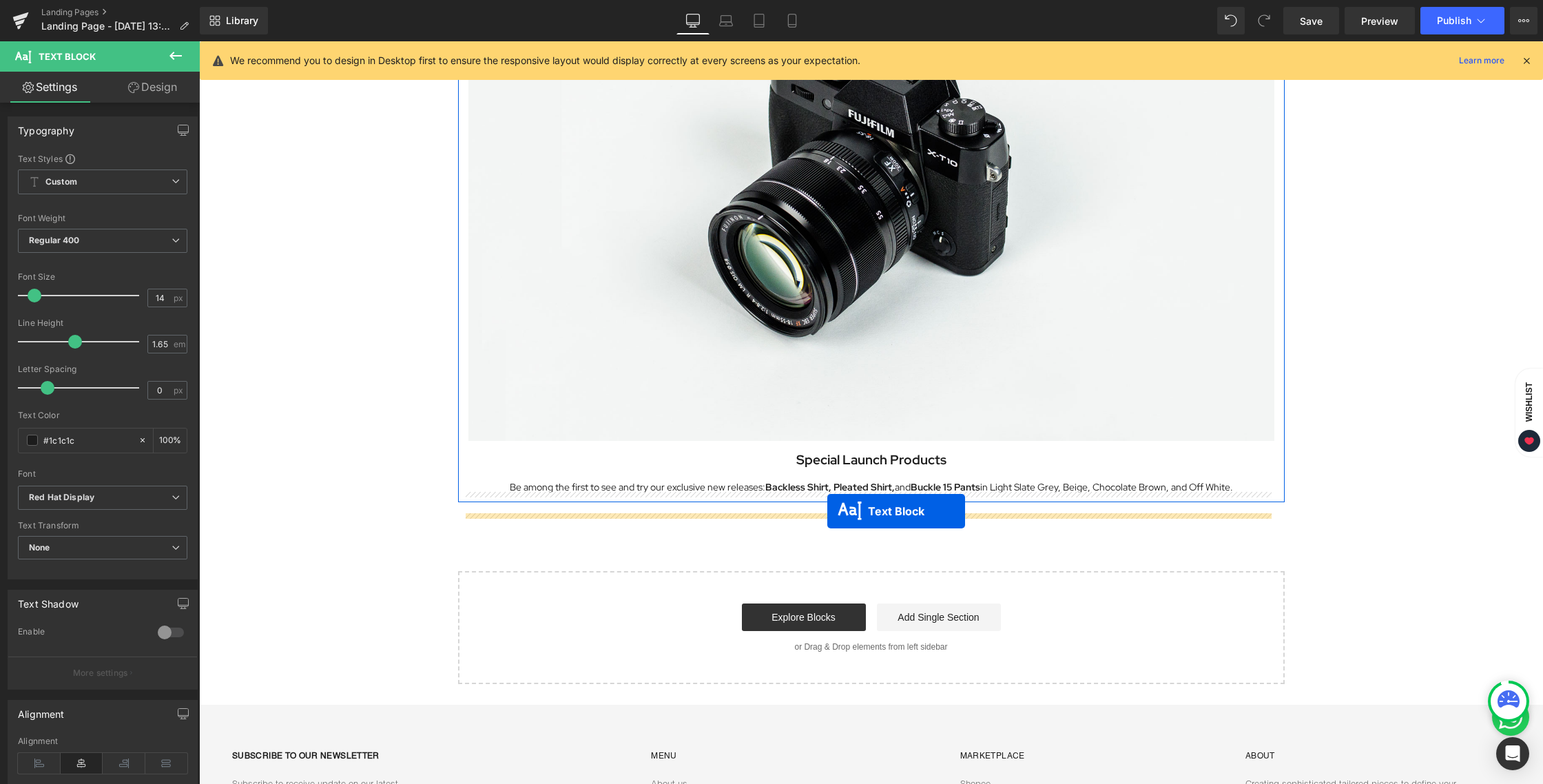
scroll to position [1485, 0]
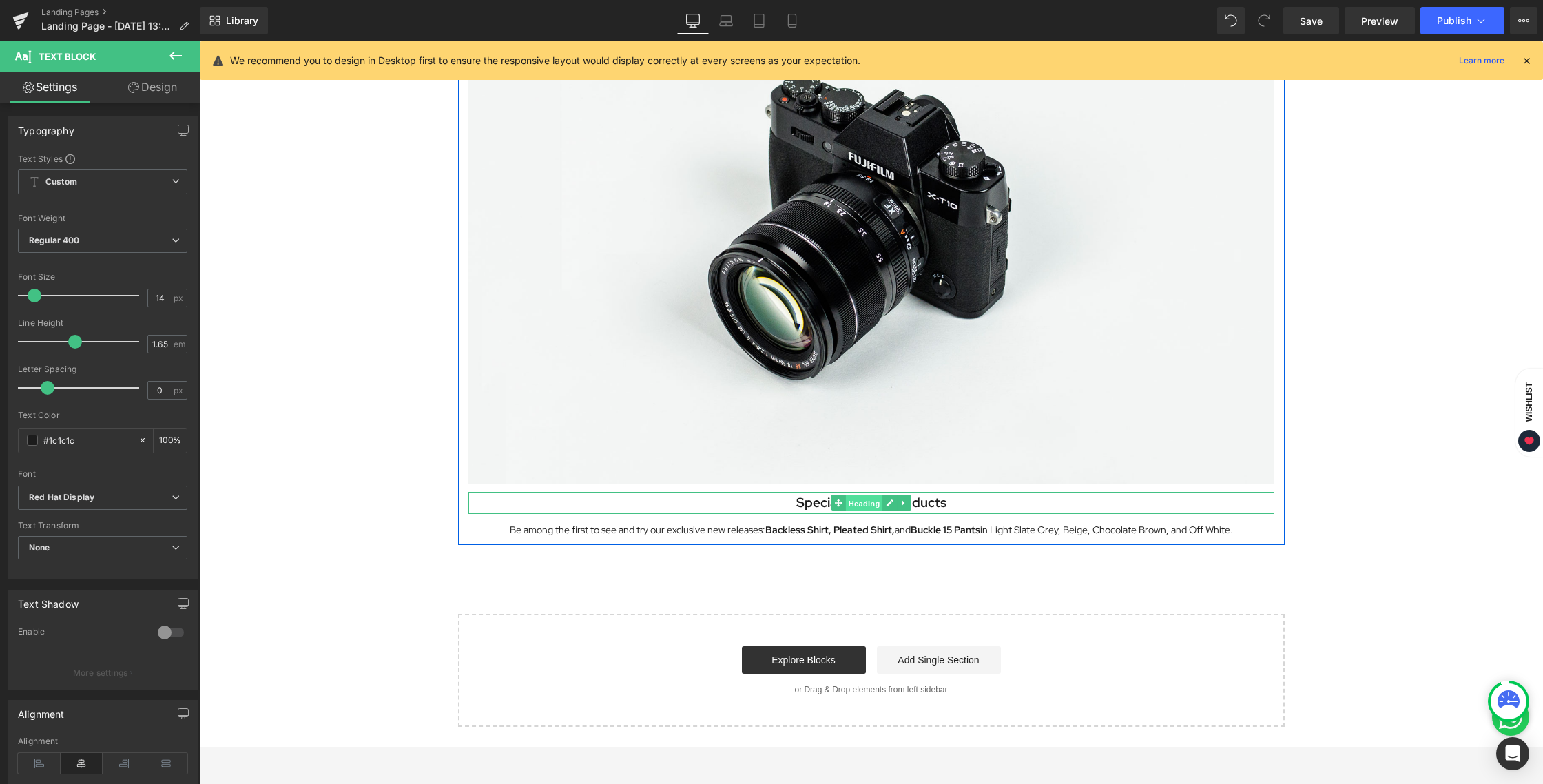
click at [861, 499] on span "Heading" at bounding box center [863, 504] width 37 height 17
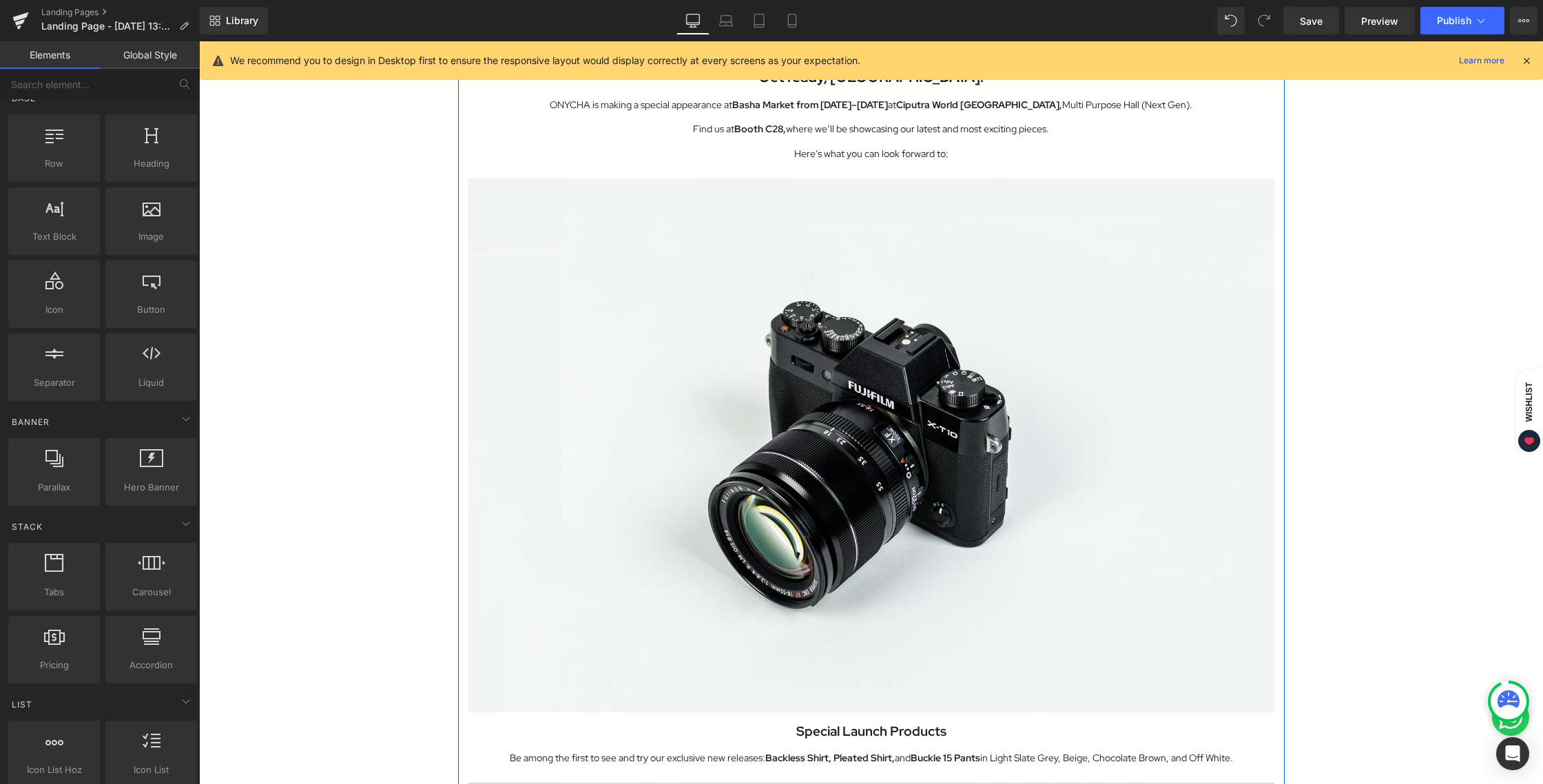
scroll to position [476, 0]
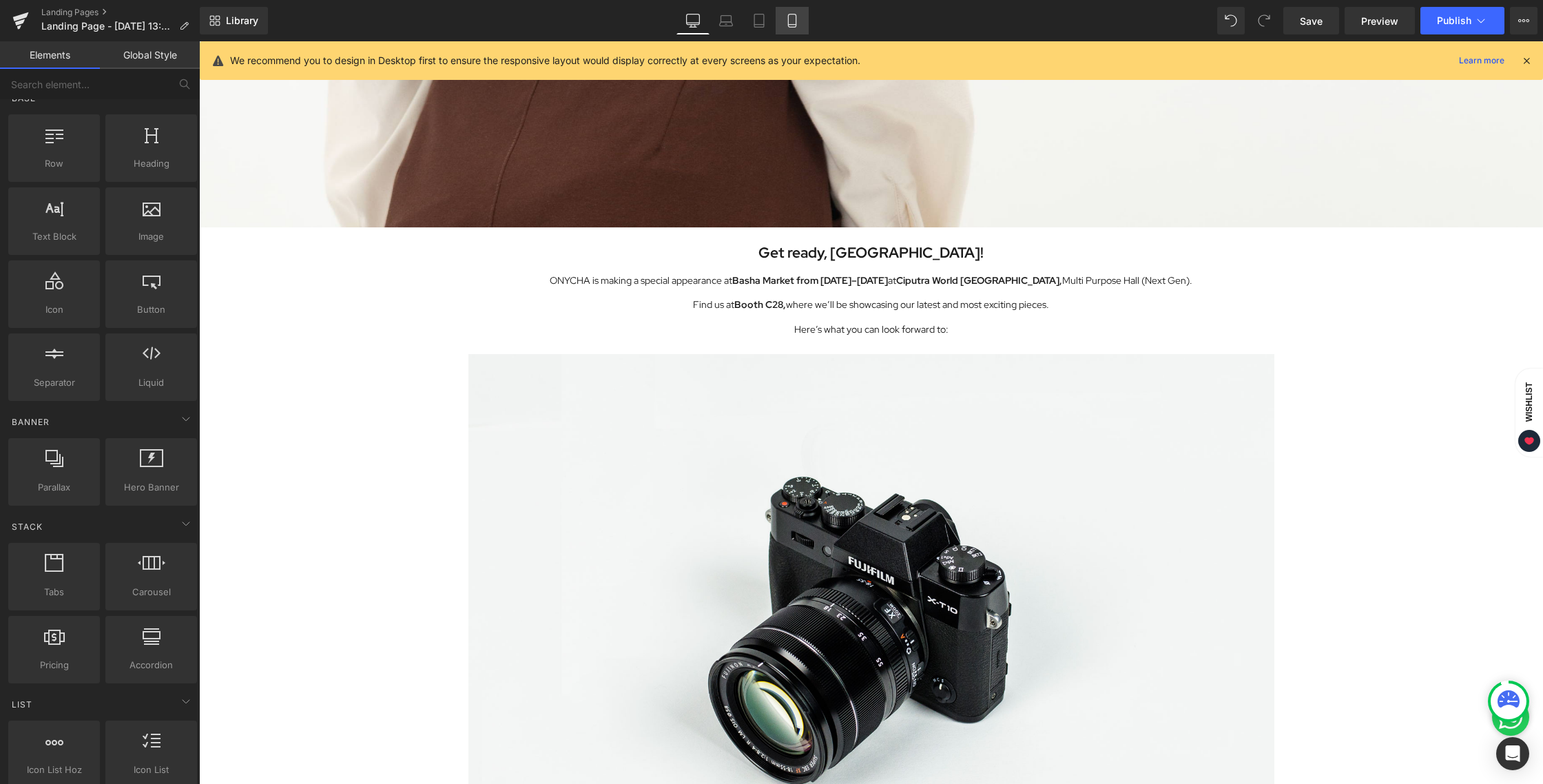
click at [792, 20] on icon at bounding box center [792, 21] width 14 height 14
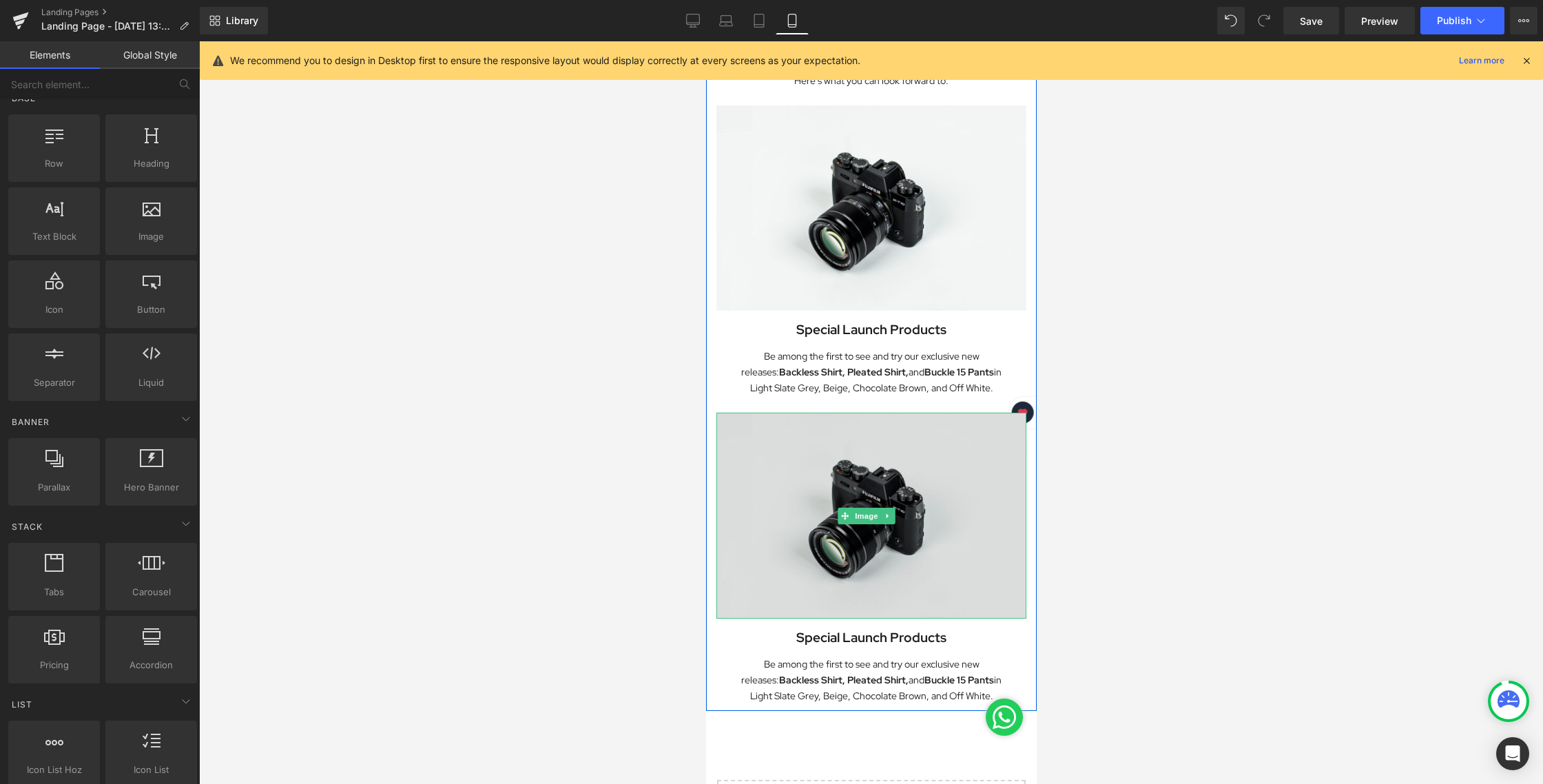
scroll to position [352, 0]
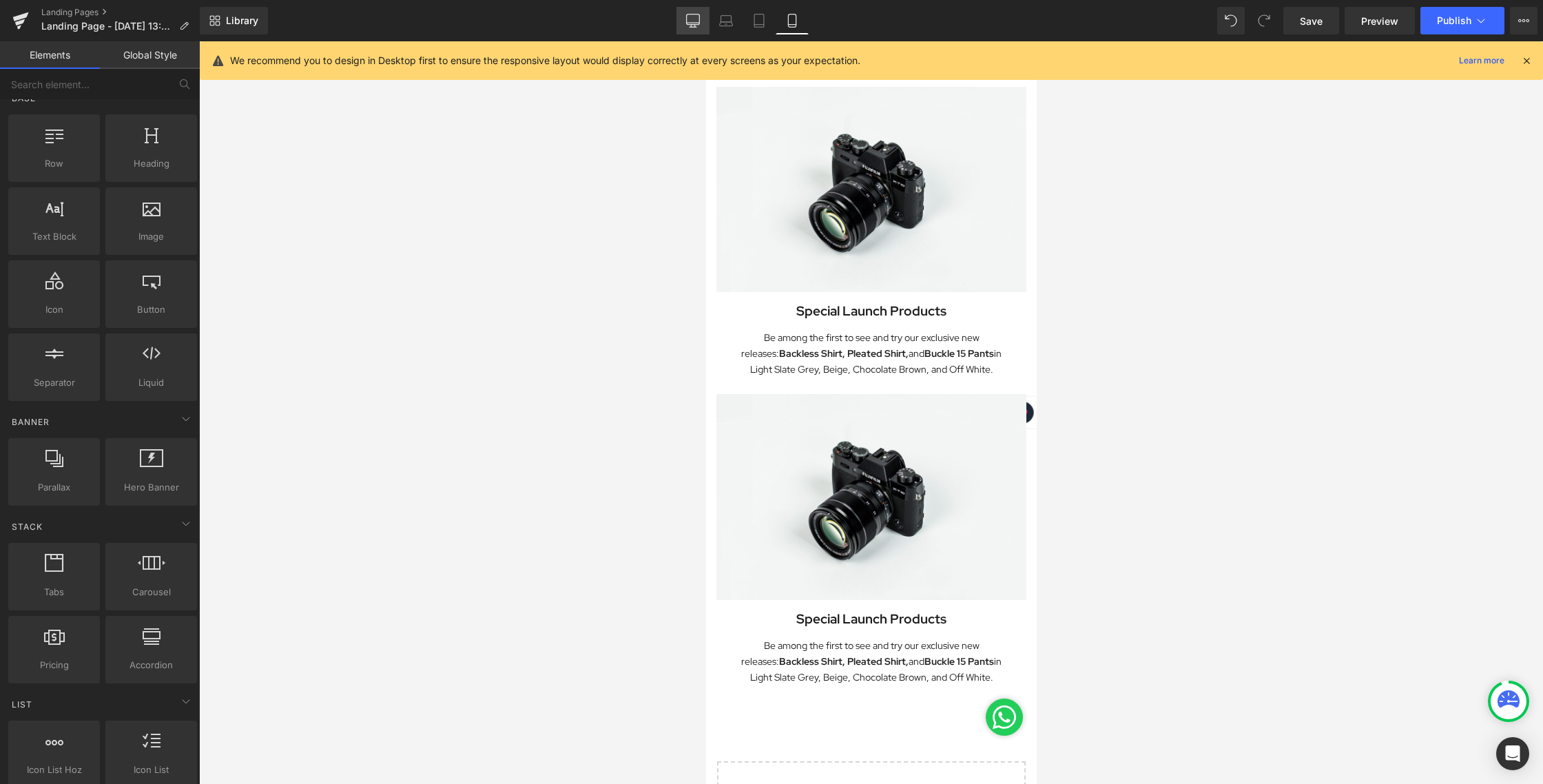
click at [695, 23] on icon at bounding box center [693, 23] width 13 height 0
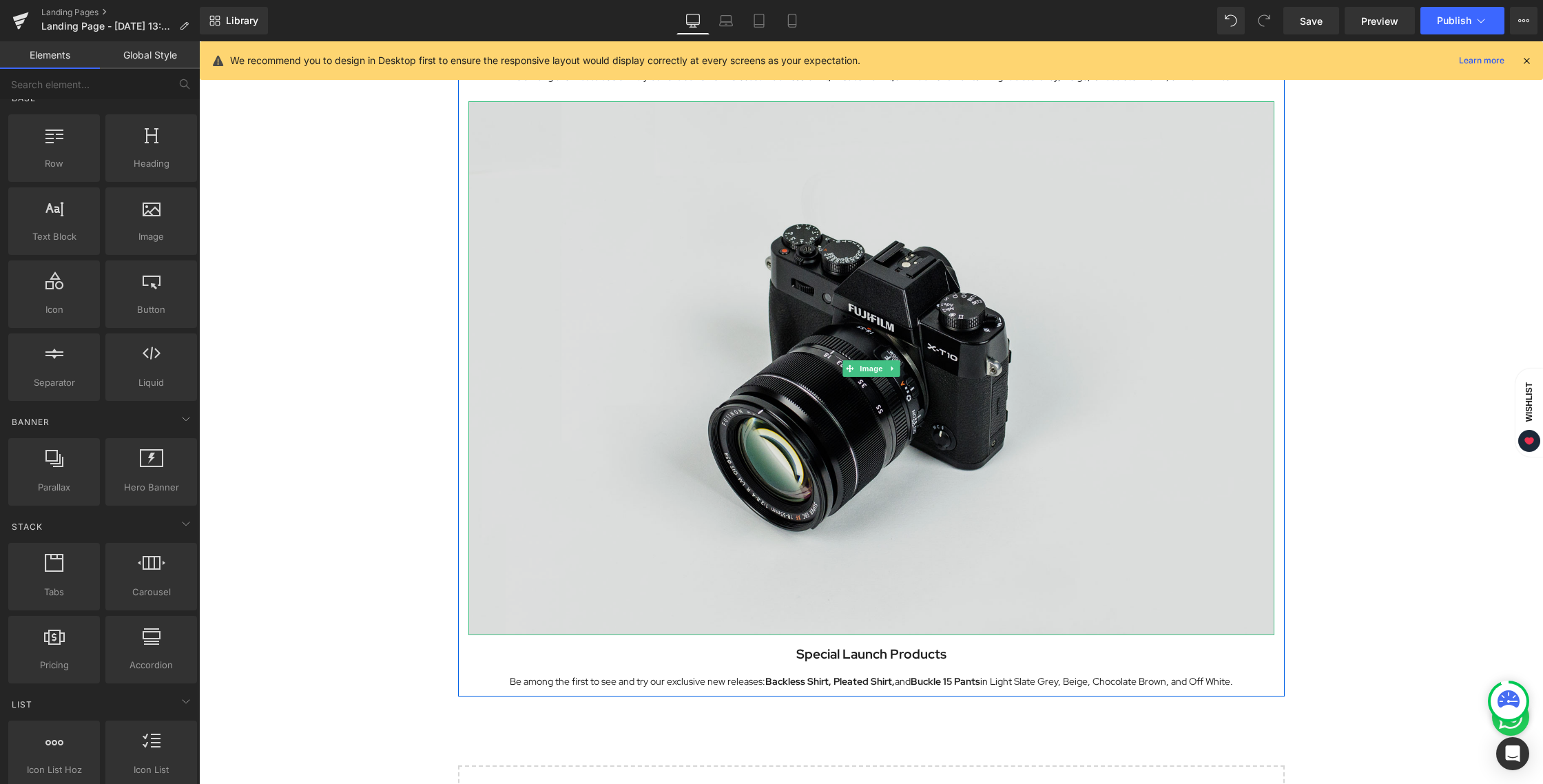
scroll to position [1331, 0]
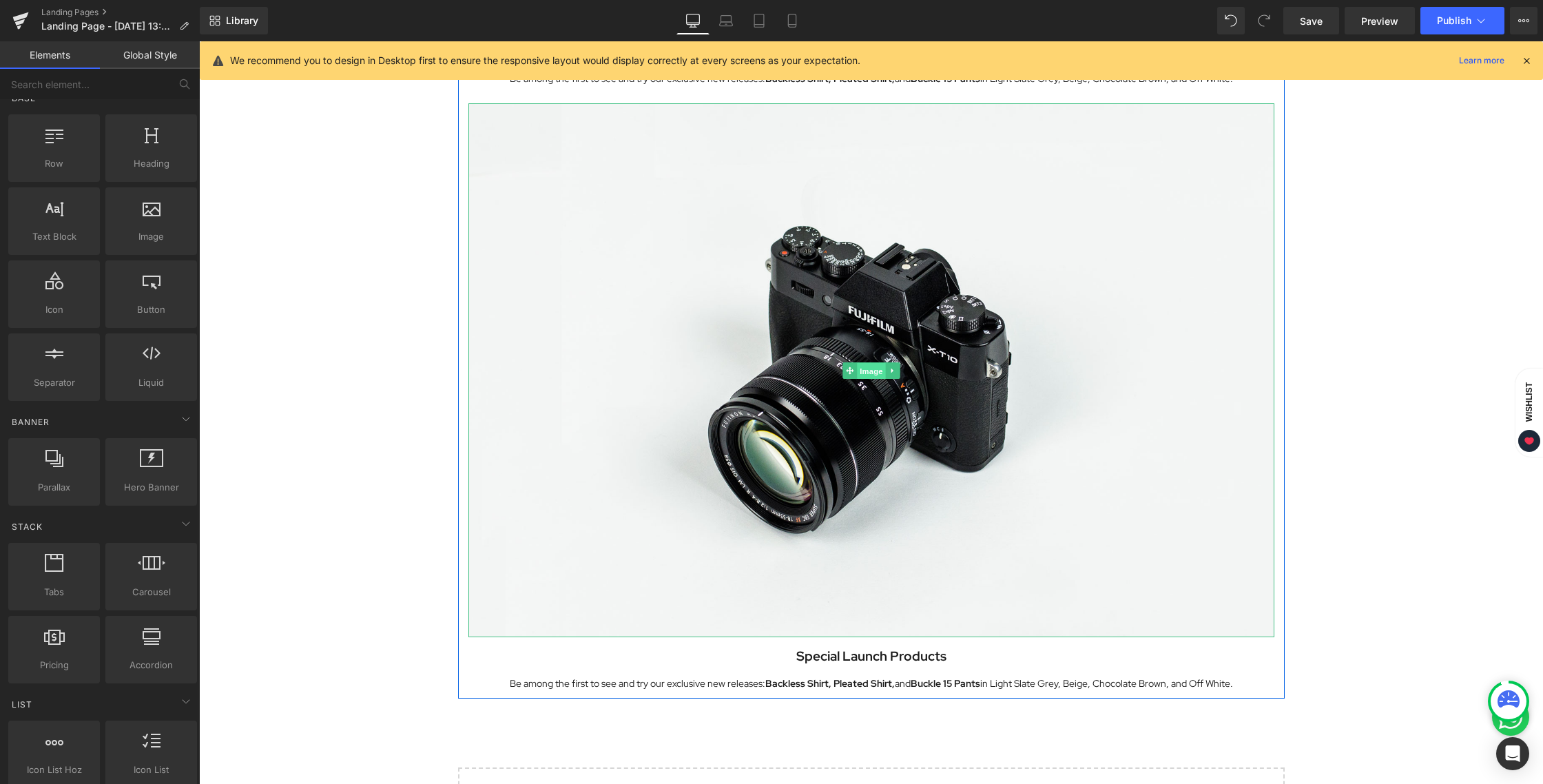
click at [866, 371] on span "Image" at bounding box center [871, 371] width 29 height 17
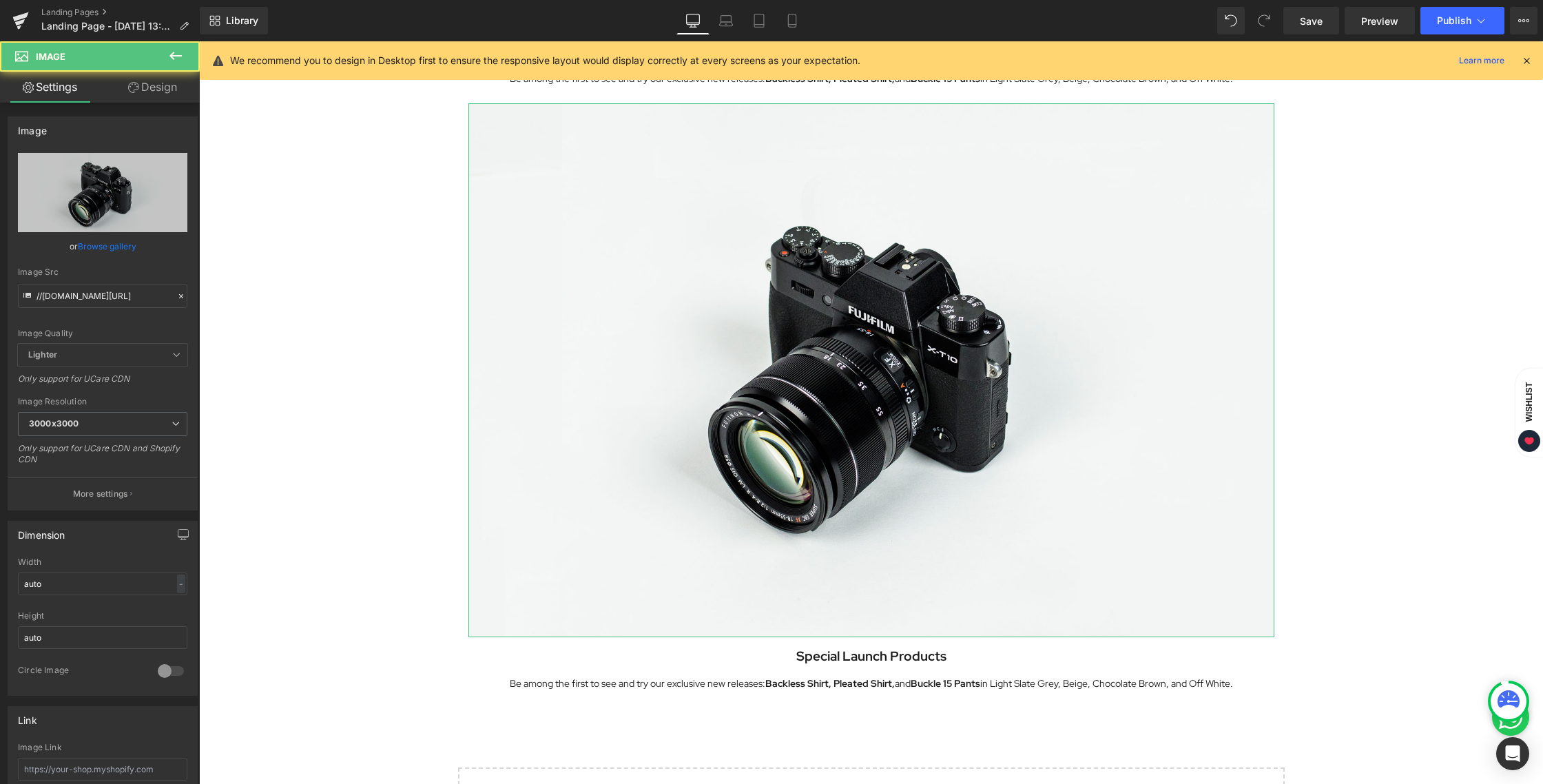
click at [158, 95] on link "Design" at bounding box center [152, 87] width 100 height 31
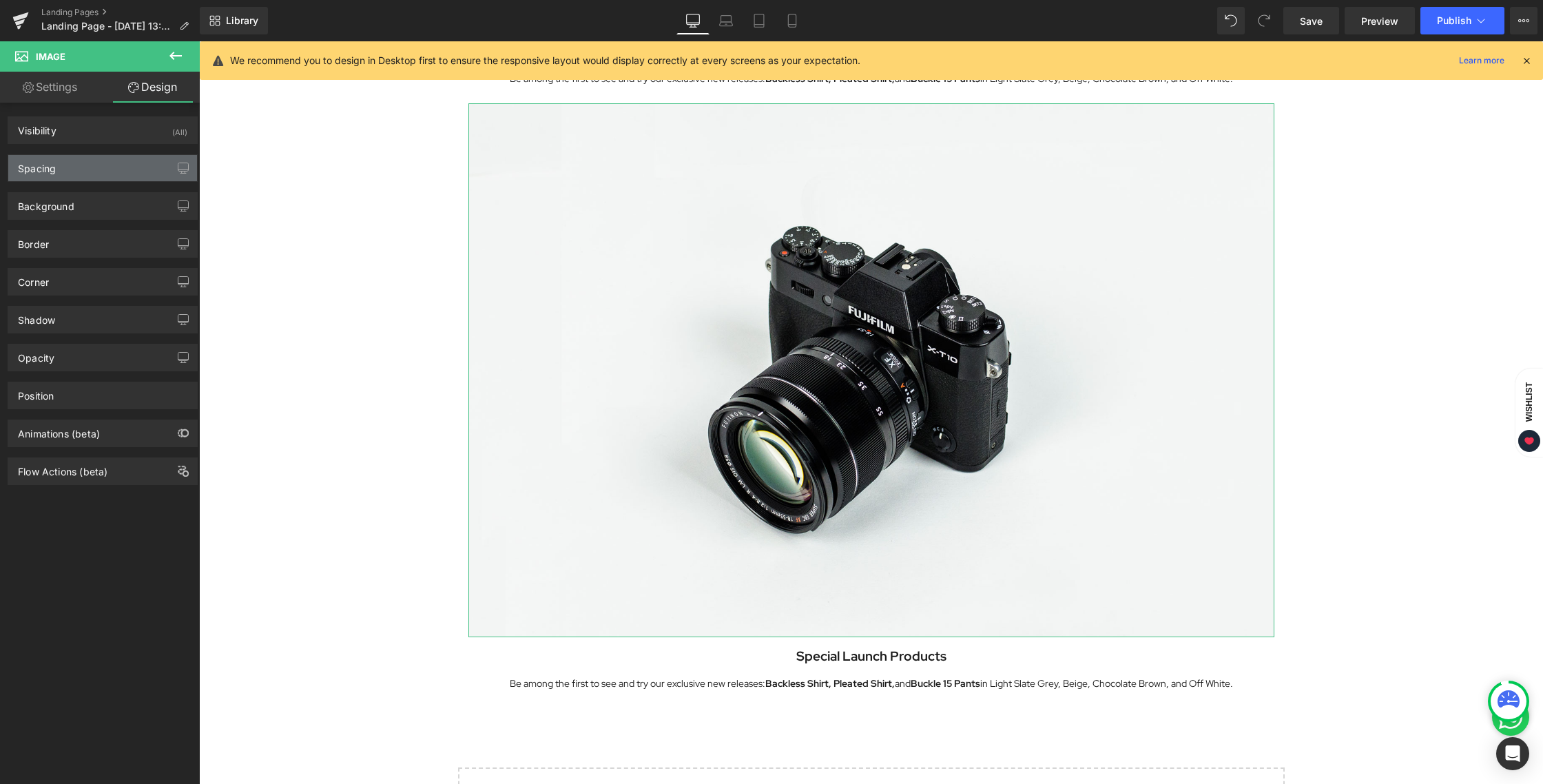
click at [56, 172] on div "Spacing" at bounding box center [103, 168] width 189 height 27
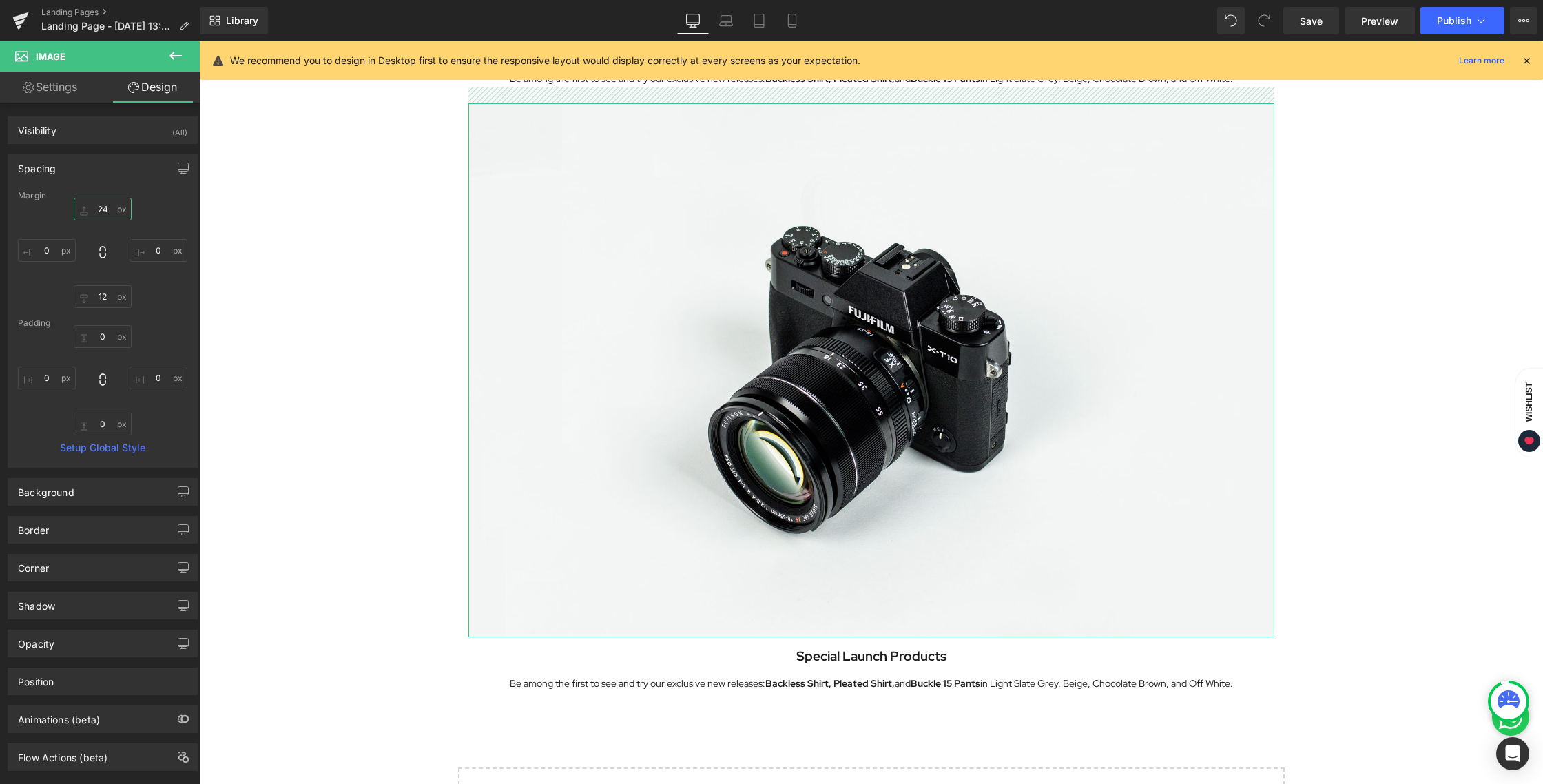
click at [98, 210] on input "24" at bounding box center [103, 209] width 58 height 23
click at [107, 206] on input "24" at bounding box center [103, 209] width 58 height 23
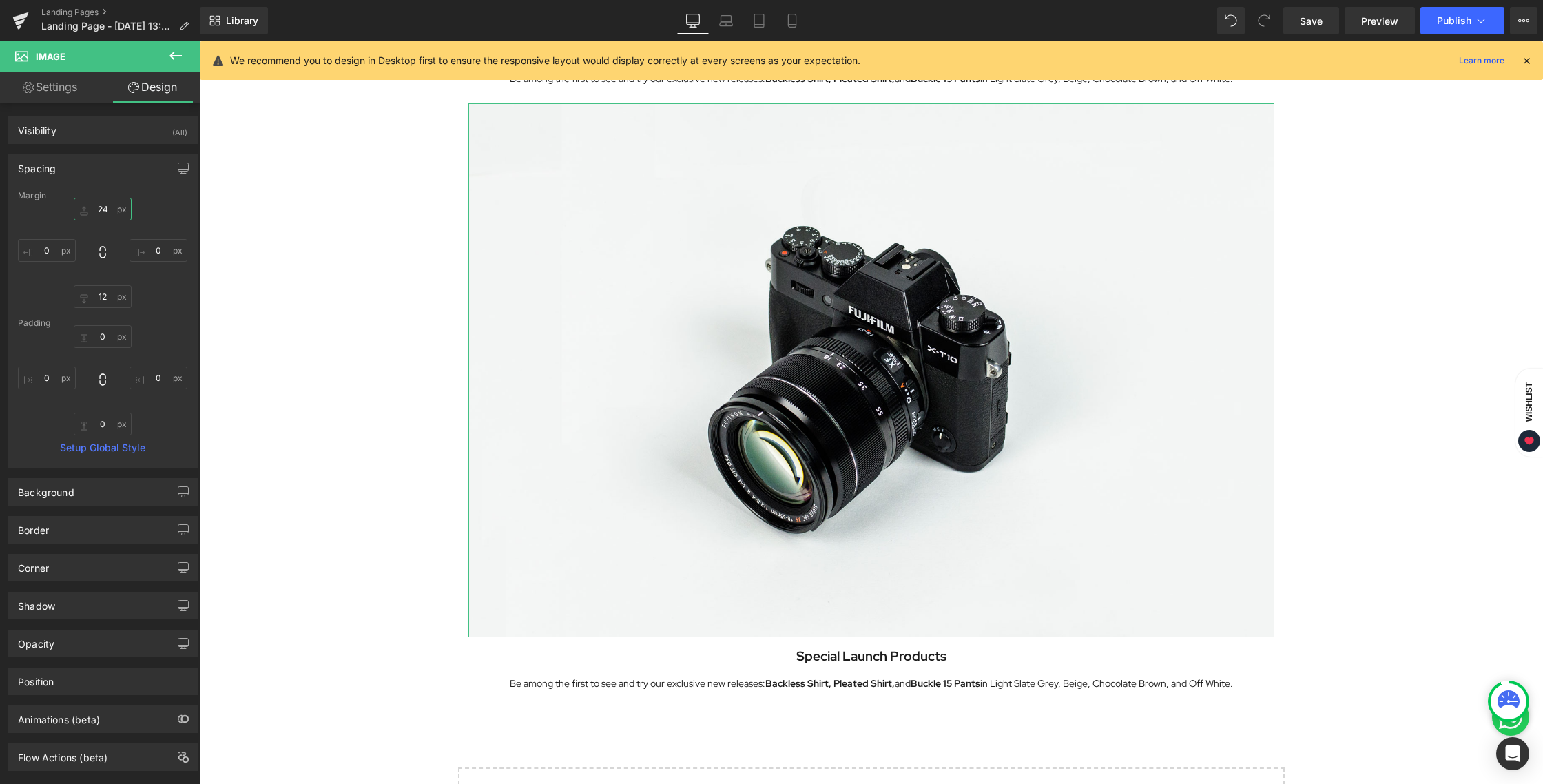
click at [107, 206] on input "24" at bounding box center [103, 209] width 58 height 23
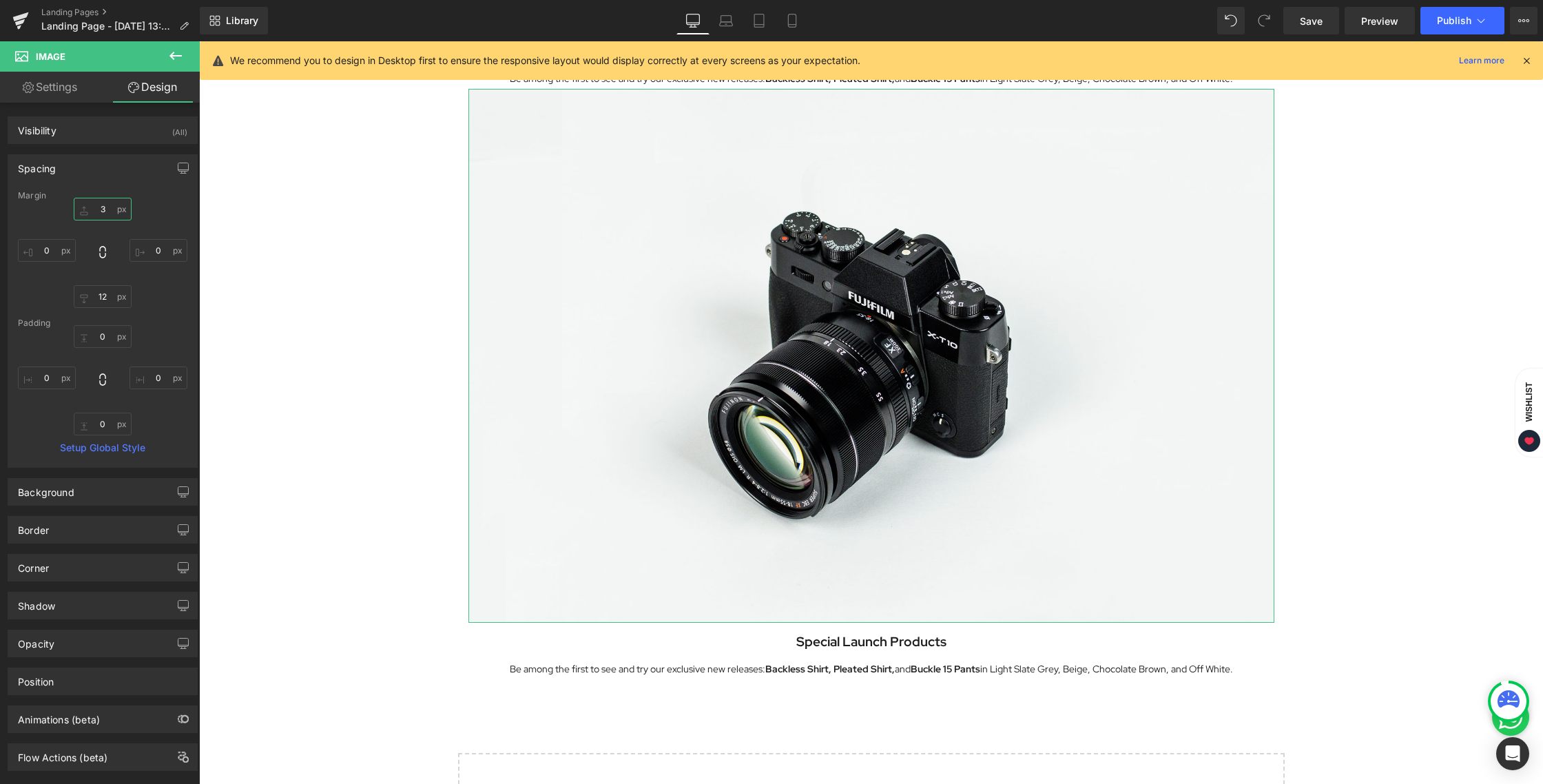
type input "35"
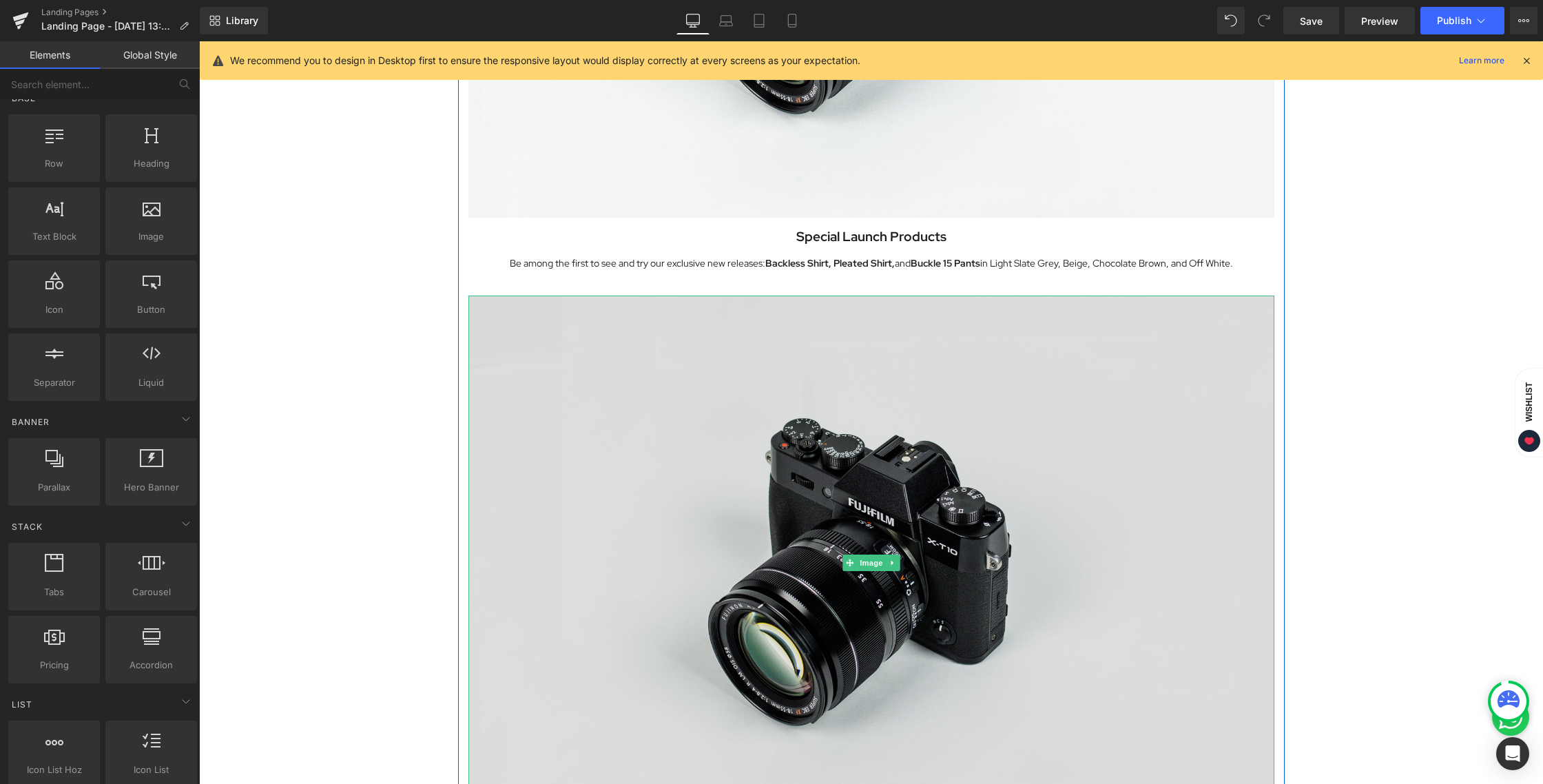
scroll to position [1159, 0]
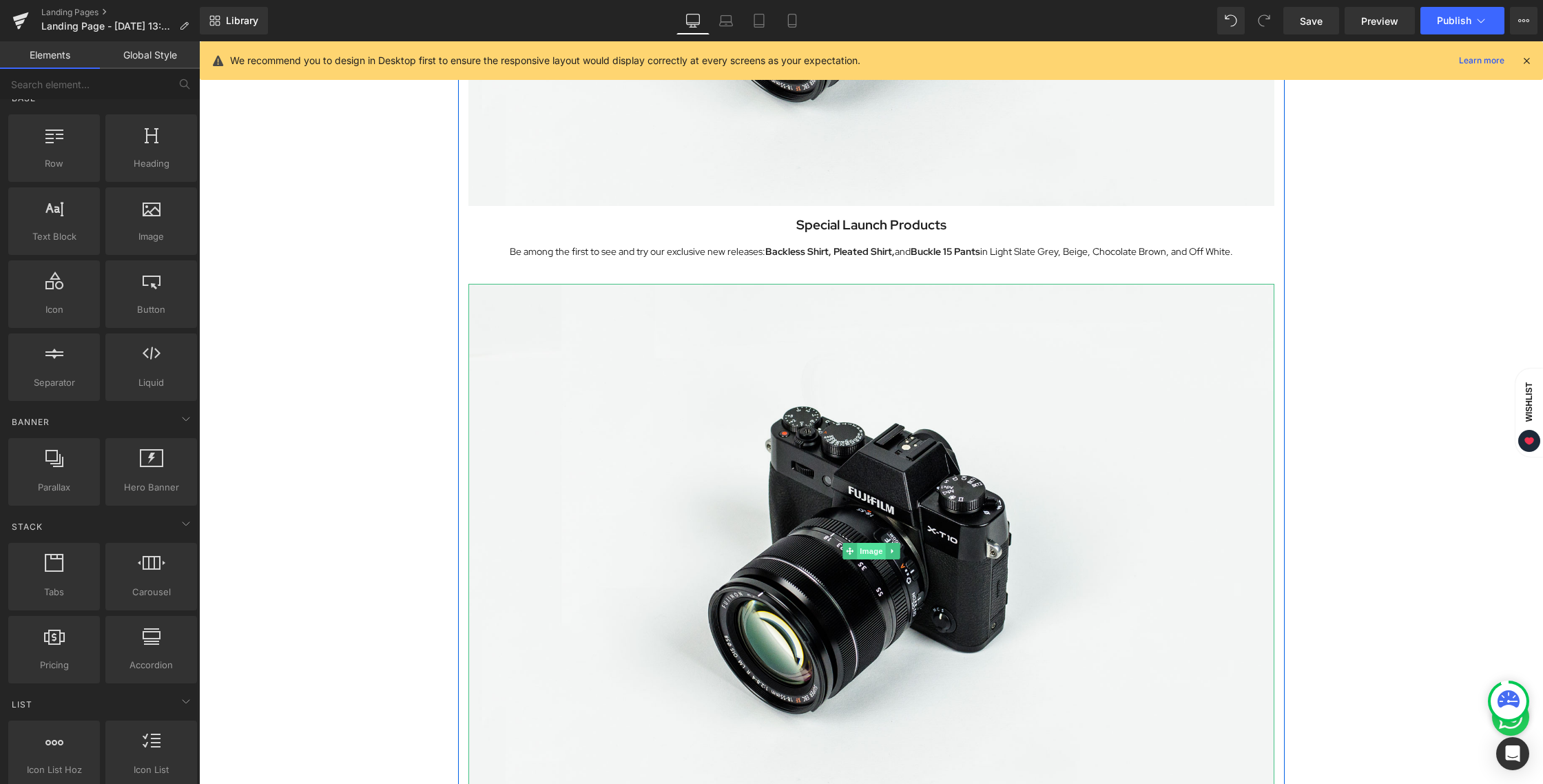
click at [867, 555] on span "Image" at bounding box center [871, 551] width 29 height 17
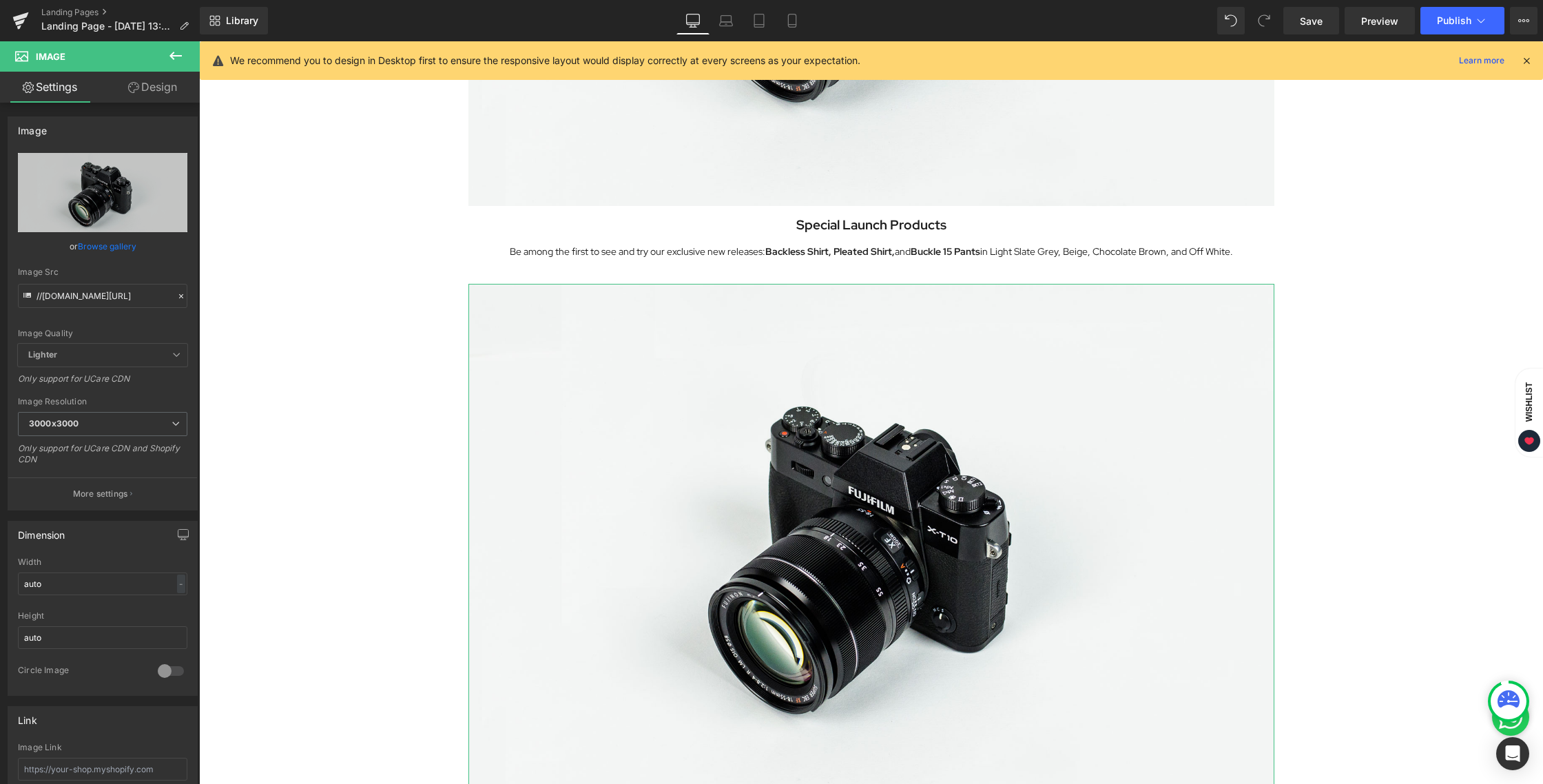
click at [138, 93] on link "Design" at bounding box center [152, 87] width 100 height 31
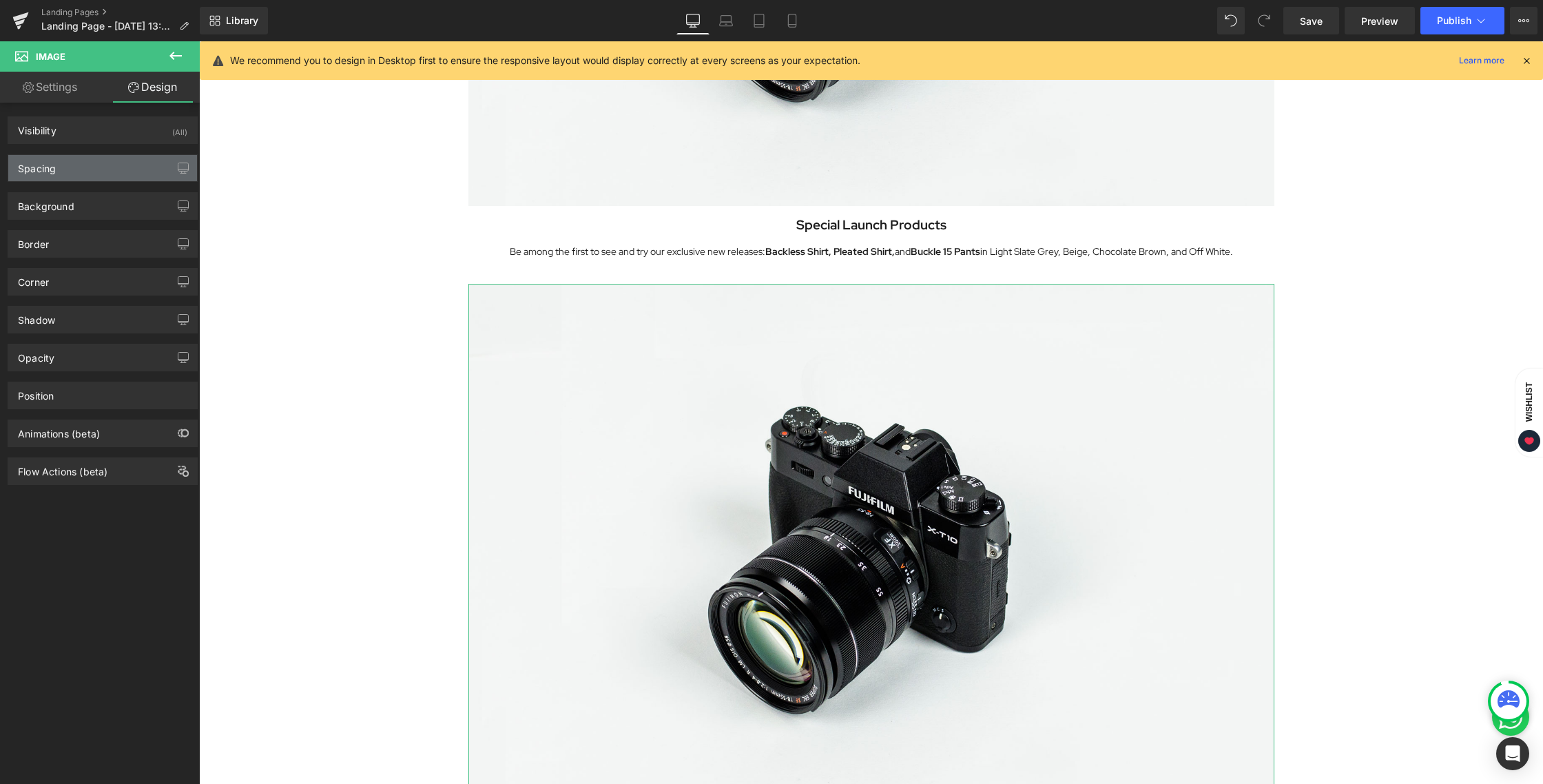
click at [103, 168] on div "Spacing" at bounding box center [103, 168] width 189 height 27
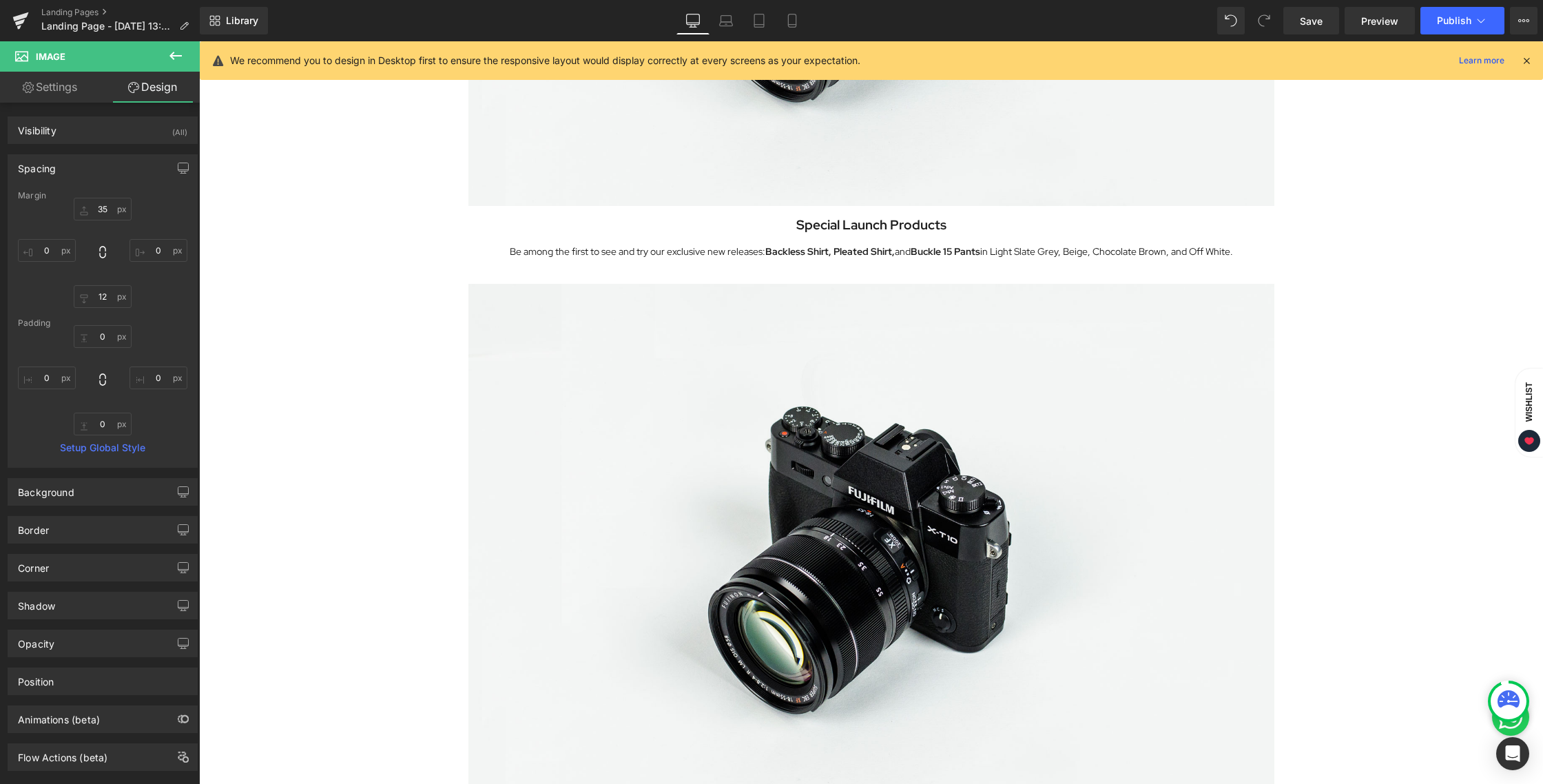
click at [1385, 546] on div "Image Row Get ready, [GEOGRAPHIC_DATA]! Heading ONYCHA is making a special appe…" at bounding box center [871, 7] width 1343 height 2106
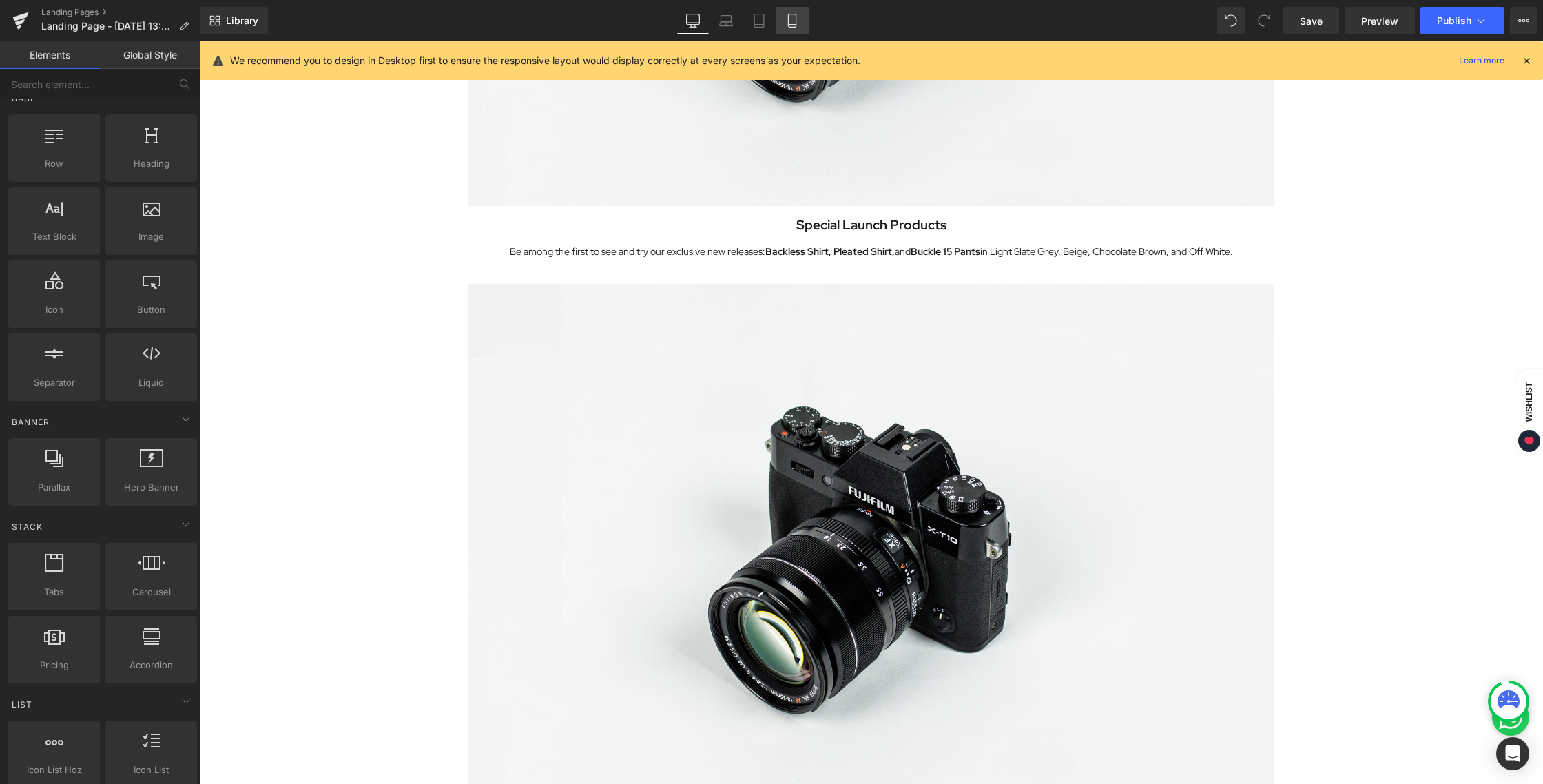
click at [801, 27] on link "Mobile" at bounding box center [792, 20] width 33 height 27
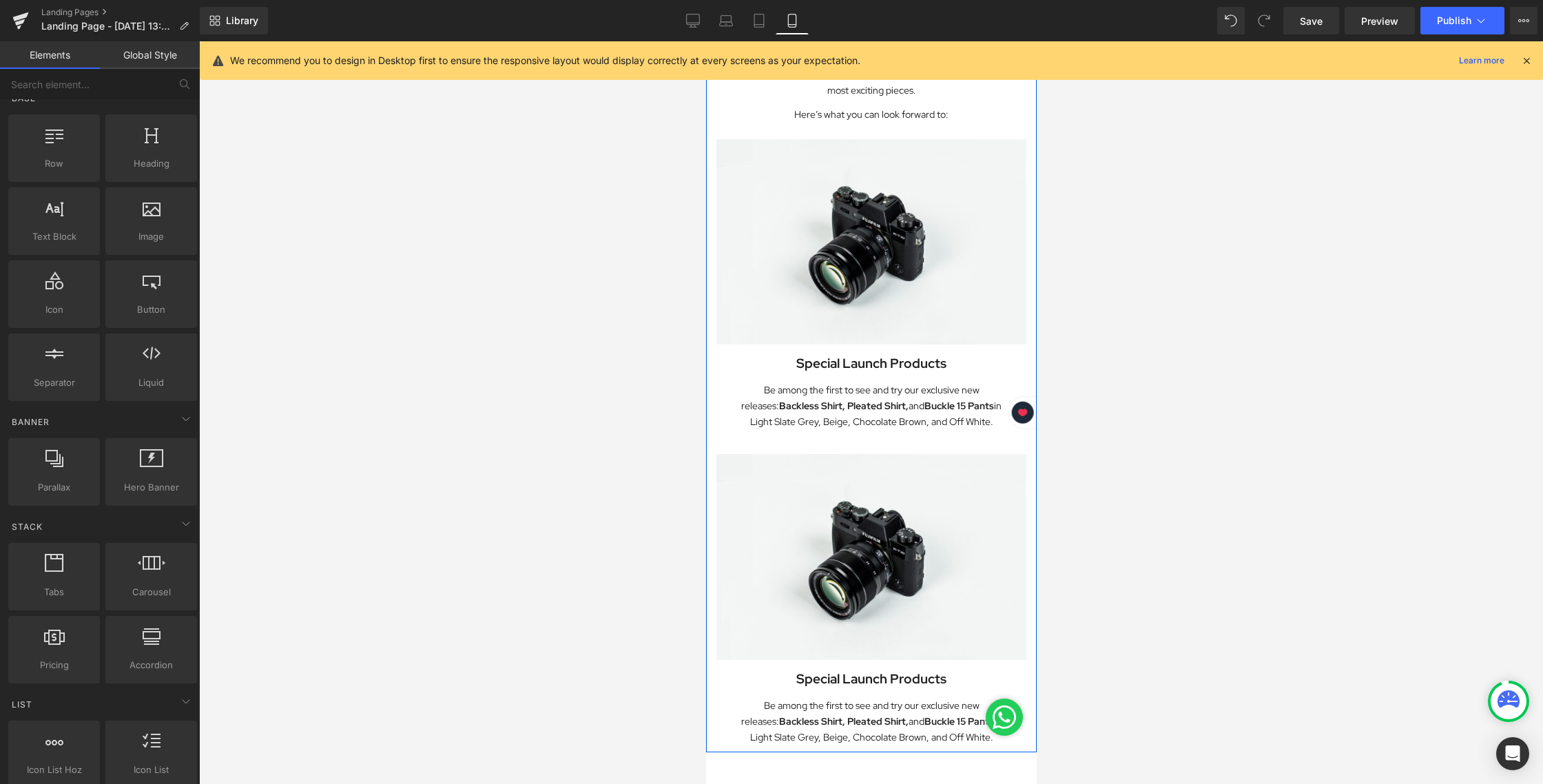
scroll to position [322, 0]
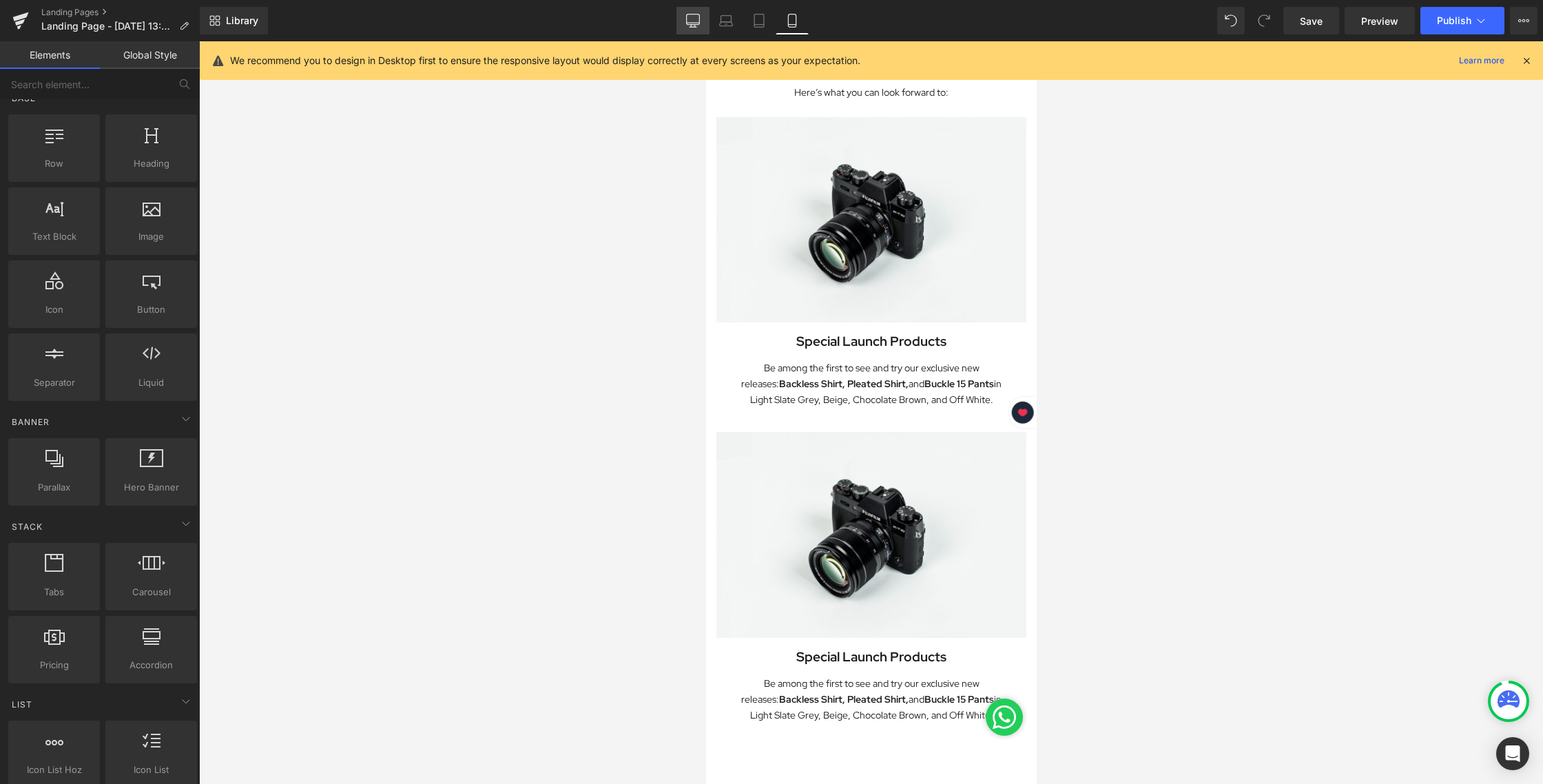
click at [697, 17] on icon at bounding box center [693, 21] width 14 height 14
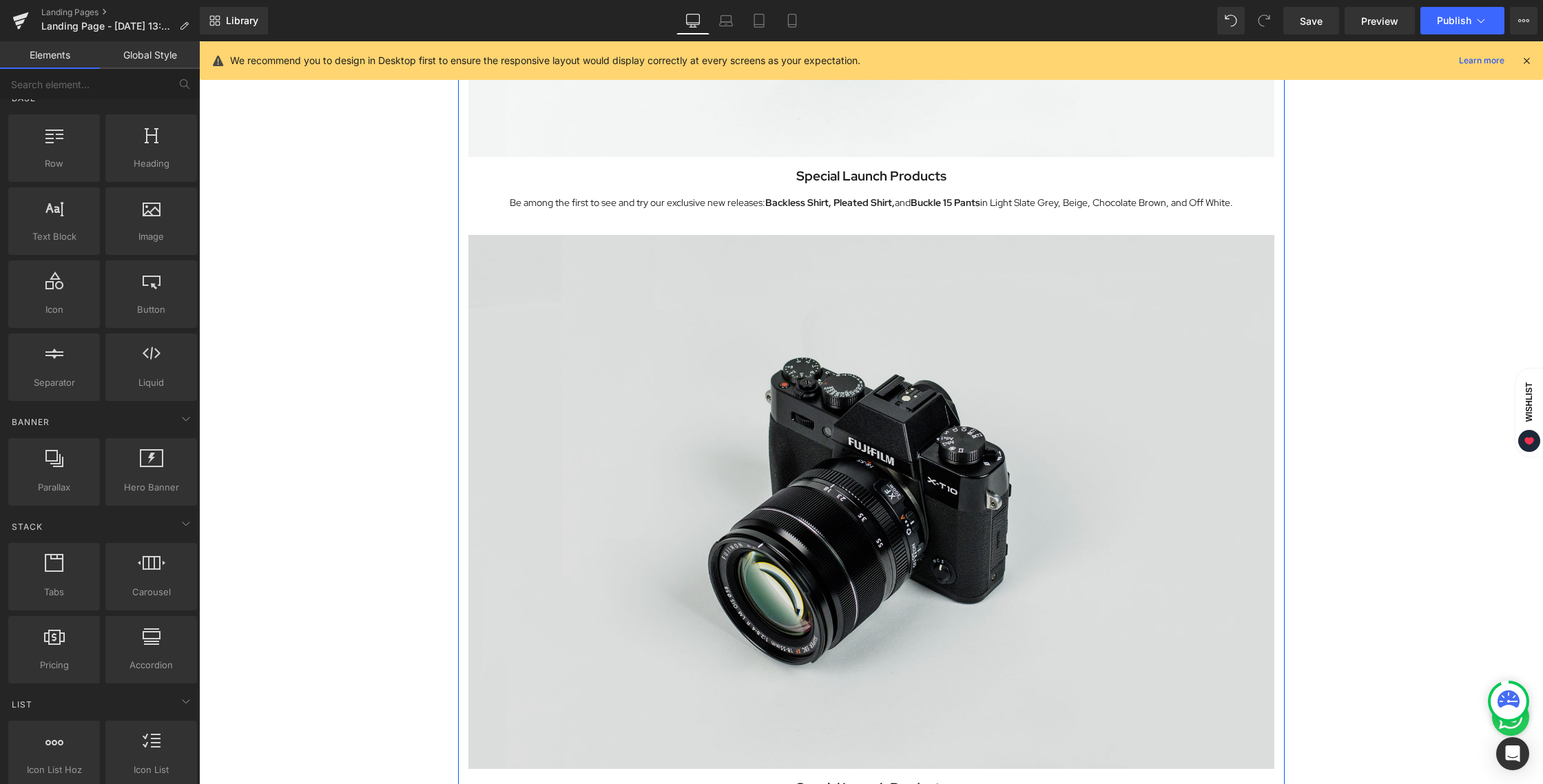
scroll to position [1261, 0]
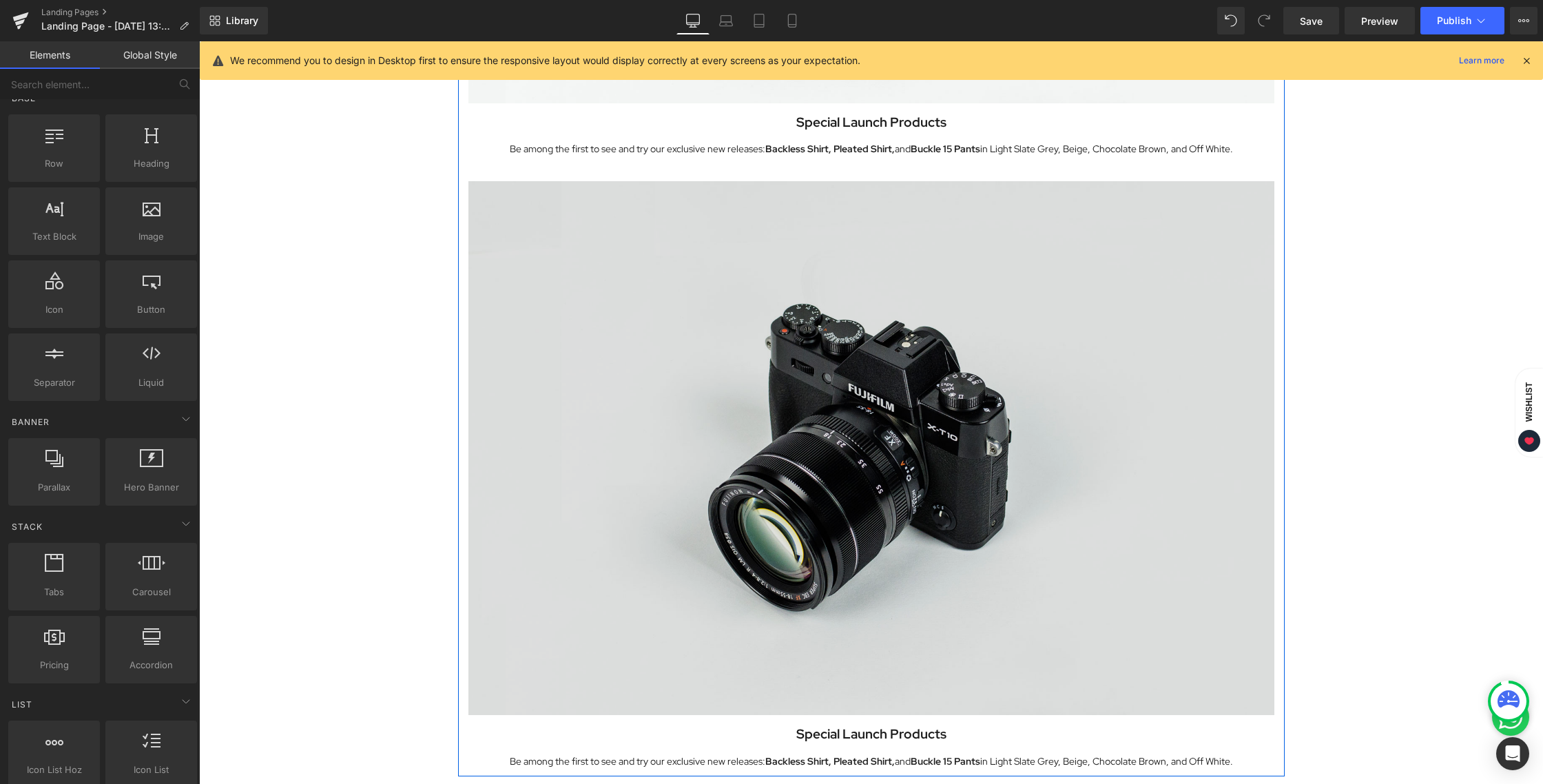
click at [881, 364] on img at bounding box center [871, 448] width 806 height 534
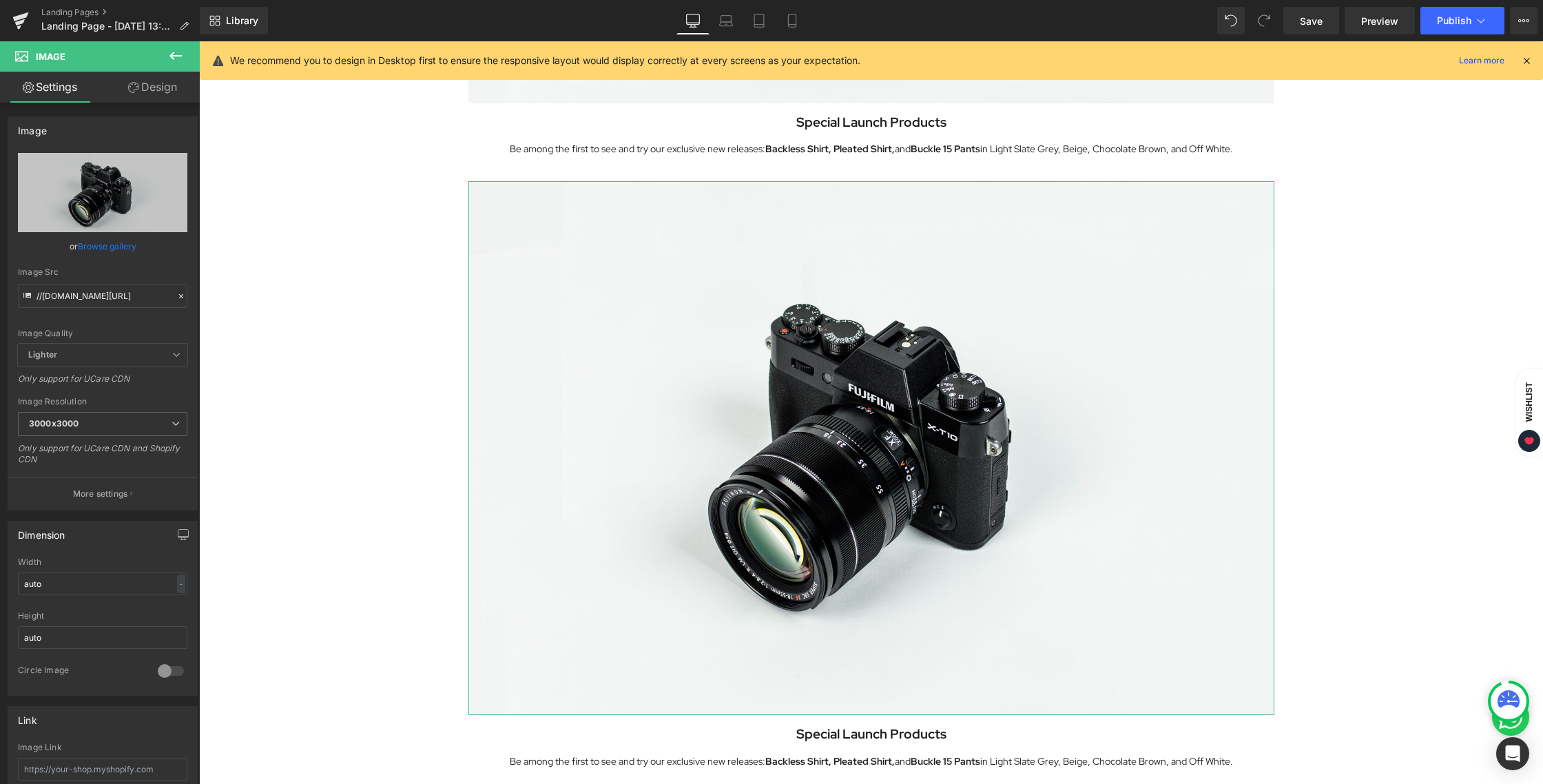
click at [172, 86] on link "Design" at bounding box center [152, 87] width 100 height 31
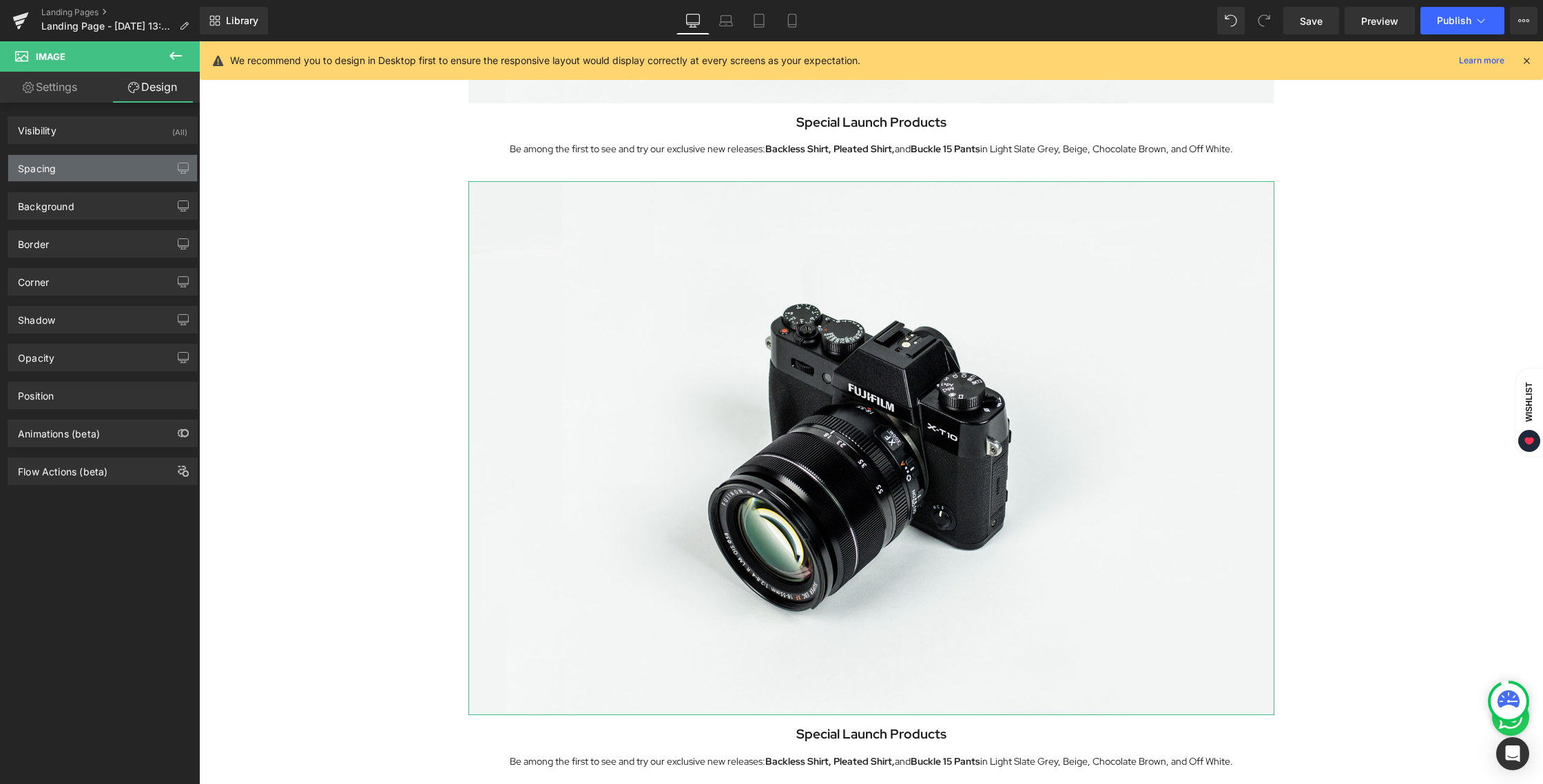
click at [106, 178] on div "Spacing" at bounding box center [103, 168] width 189 height 27
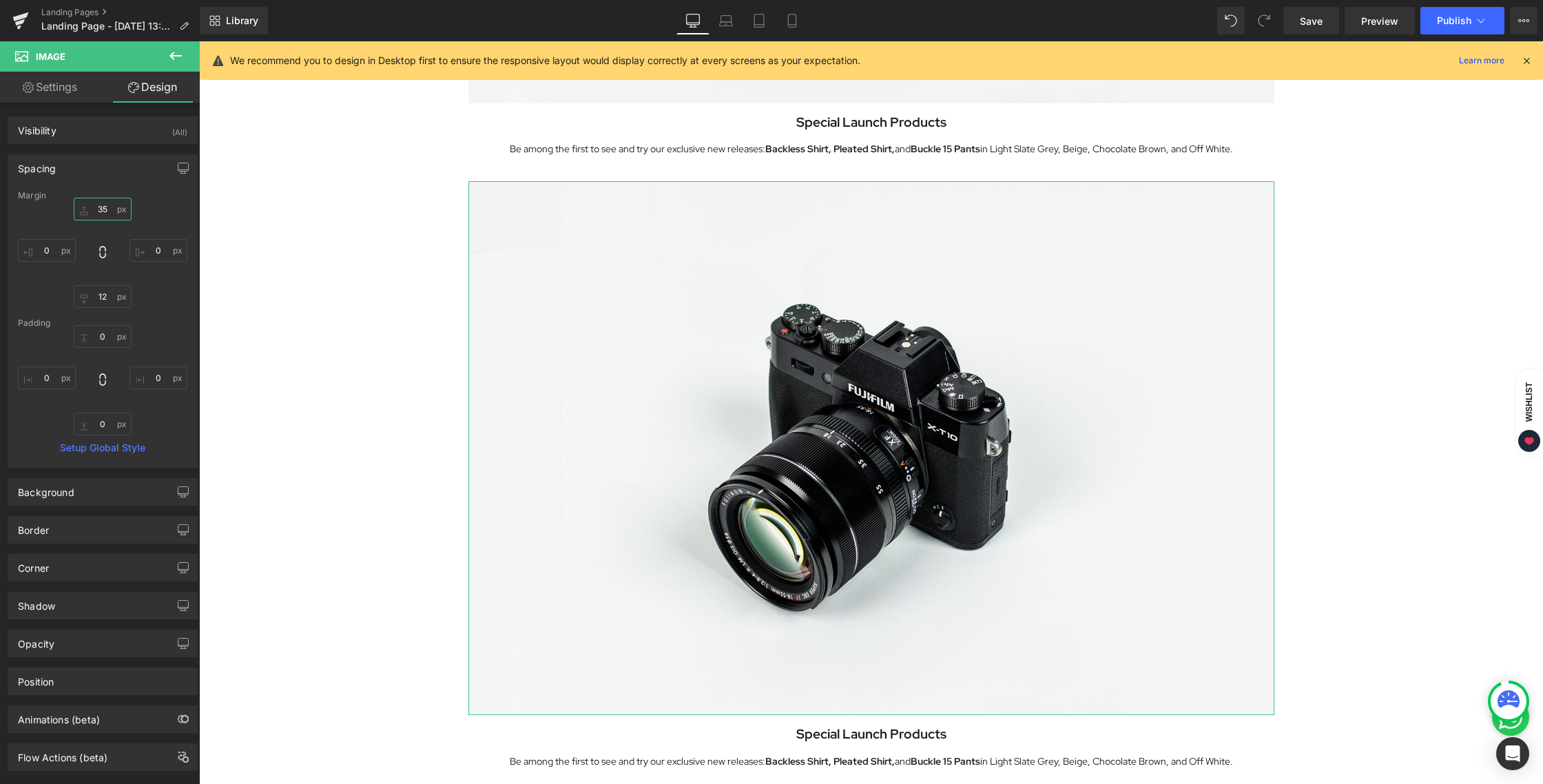
click at [102, 212] on input "35" at bounding box center [103, 209] width 58 height 23
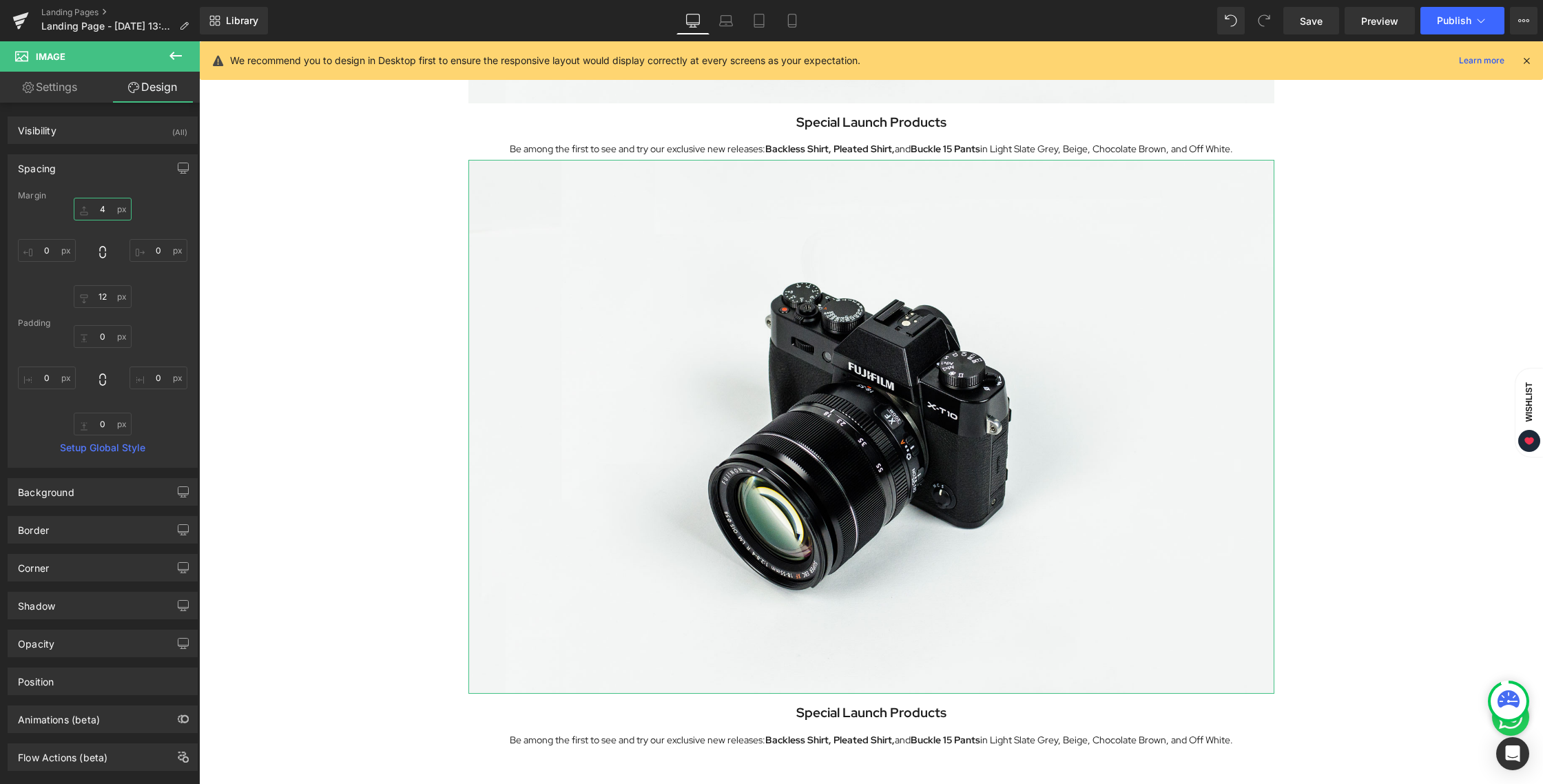
type input "45"
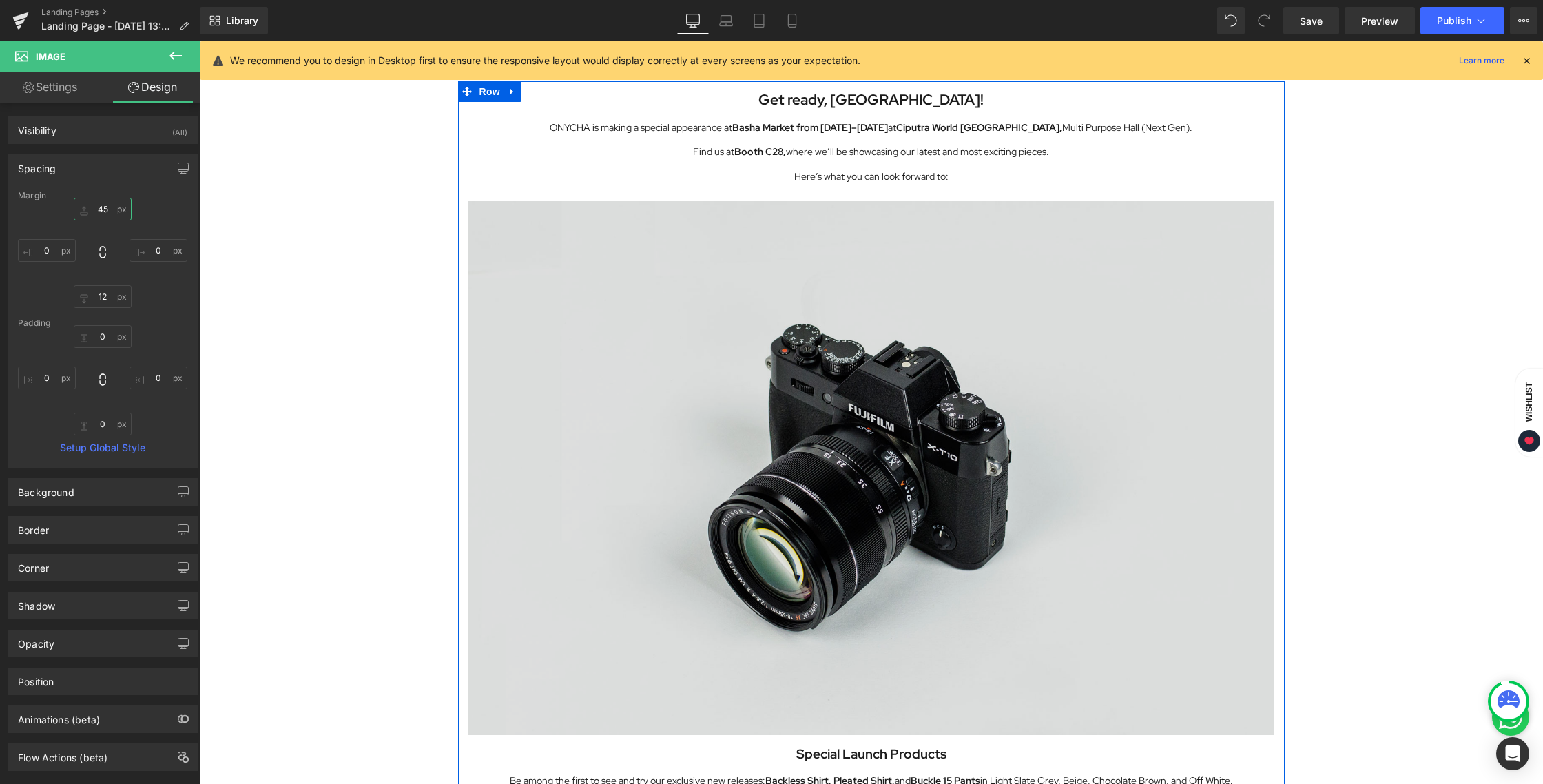
scroll to position [615, 0]
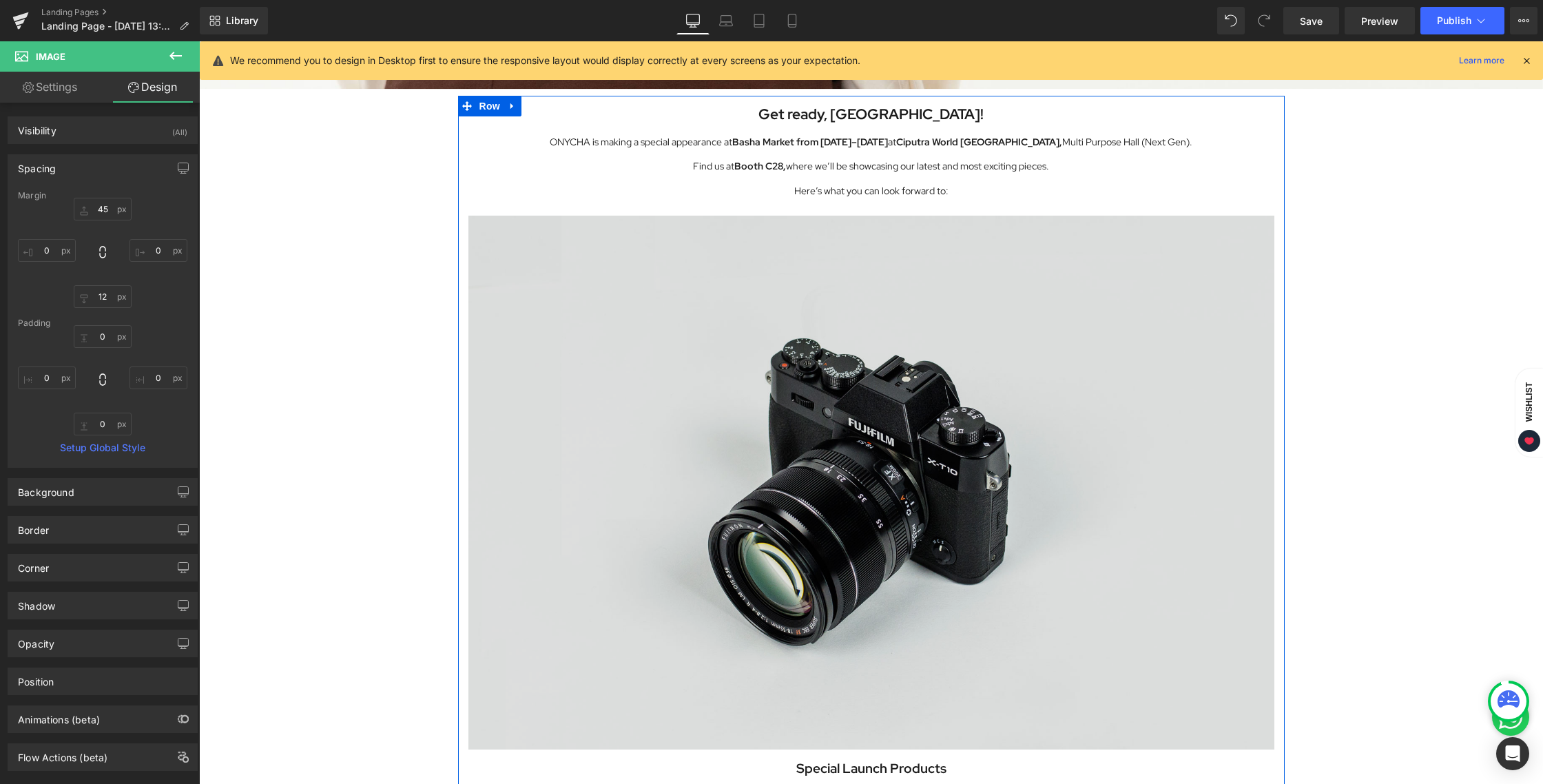
click at [927, 329] on img at bounding box center [871, 482] width 806 height 534
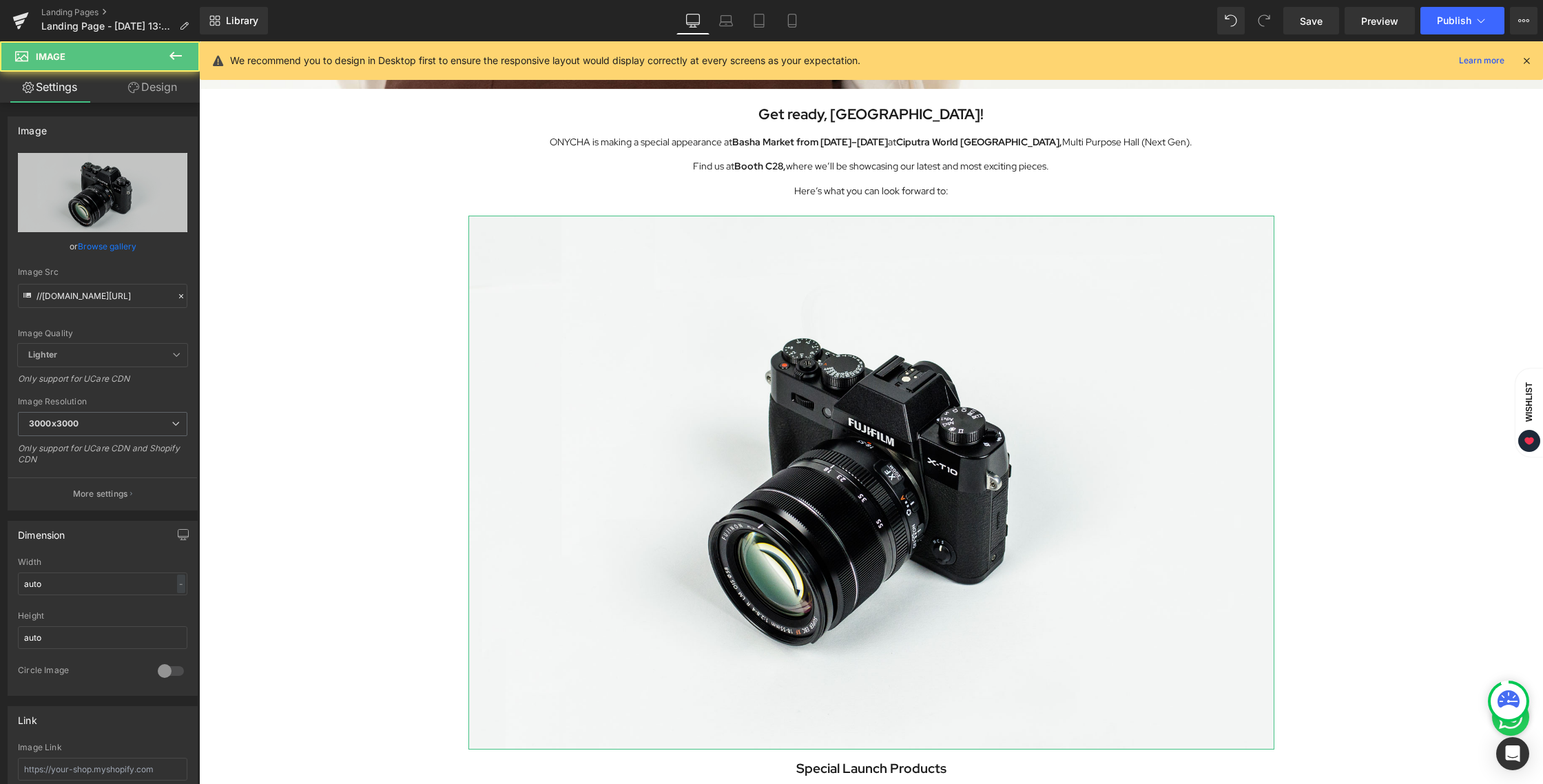
click at [145, 94] on link "Design" at bounding box center [152, 87] width 100 height 31
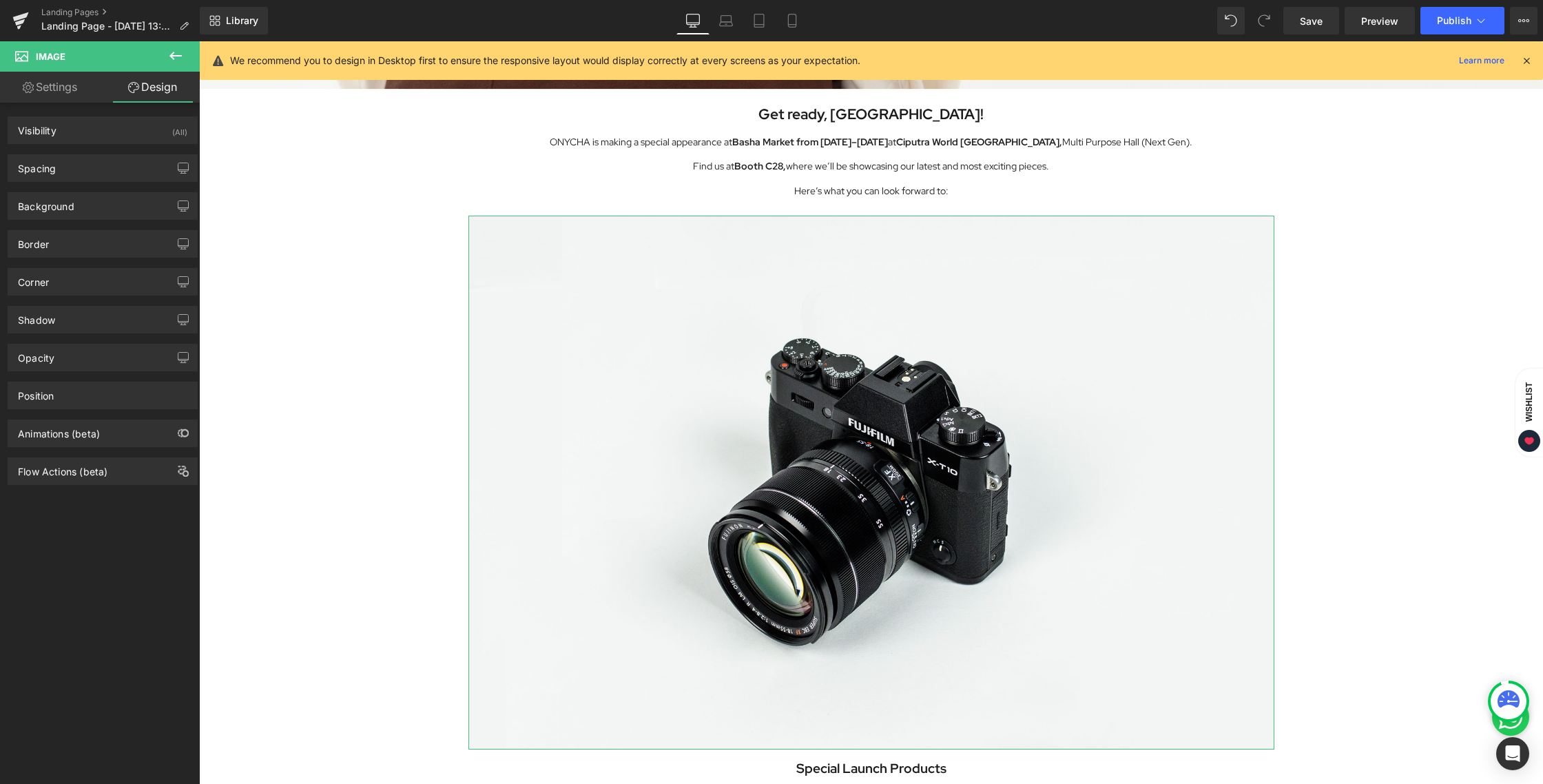
type input "24"
type input "0"
type input "12"
type input "0"
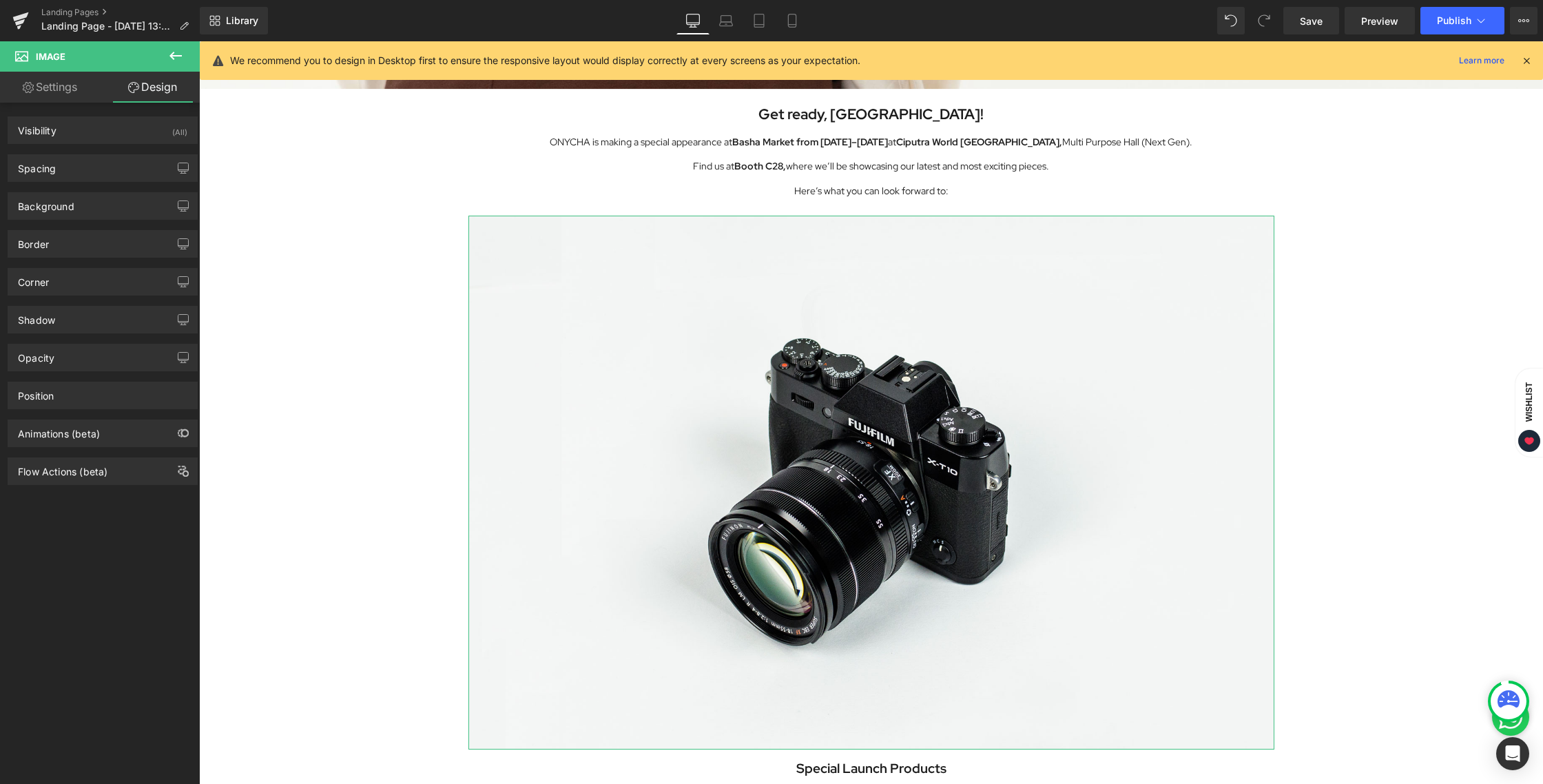
type input "0"
click at [81, 165] on div "Spacing" at bounding box center [103, 168] width 189 height 27
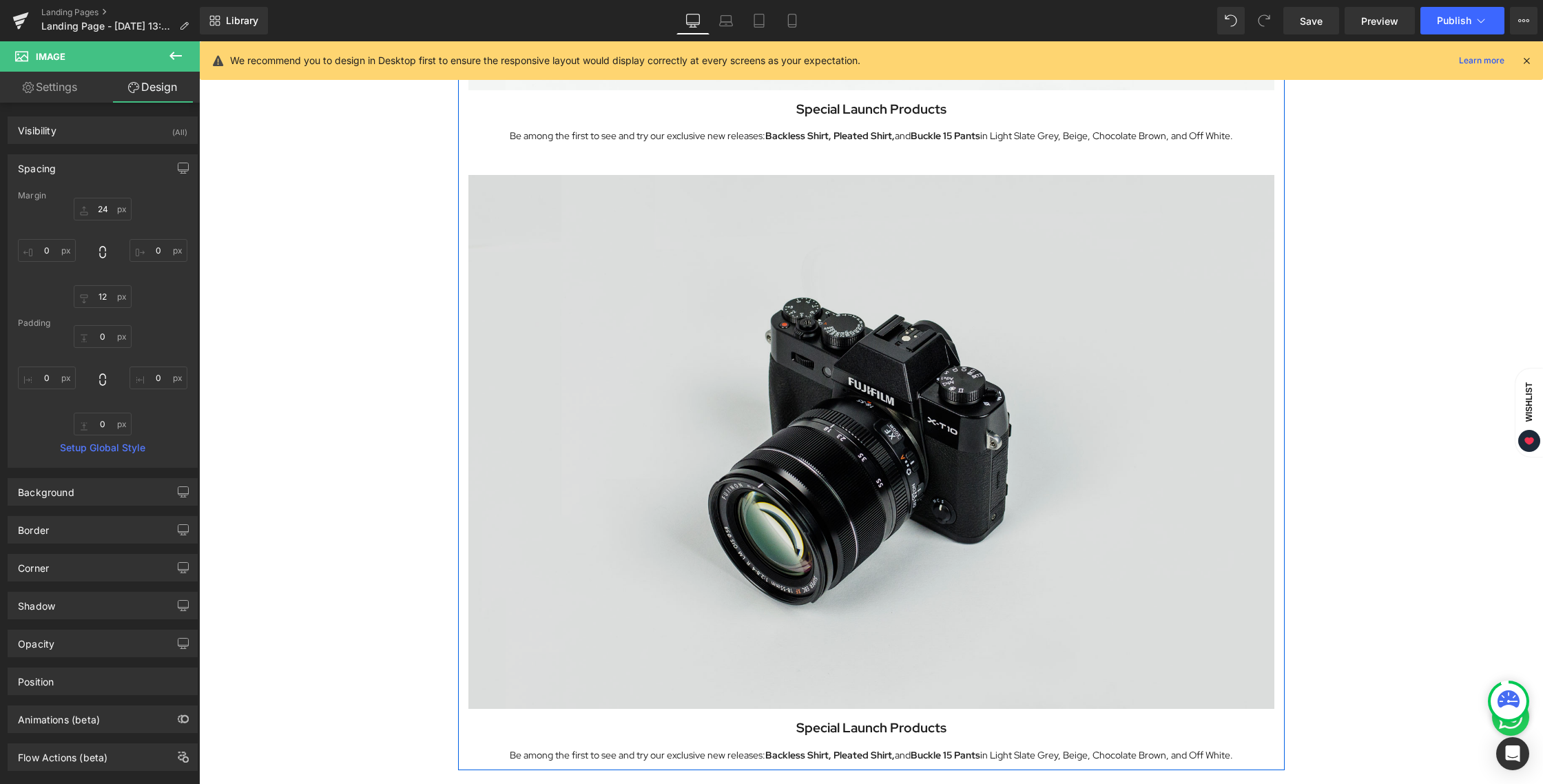
scroll to position [1274, 0]
click at [894, 370] on img at bounding box center [871, 442] width 806 height 534
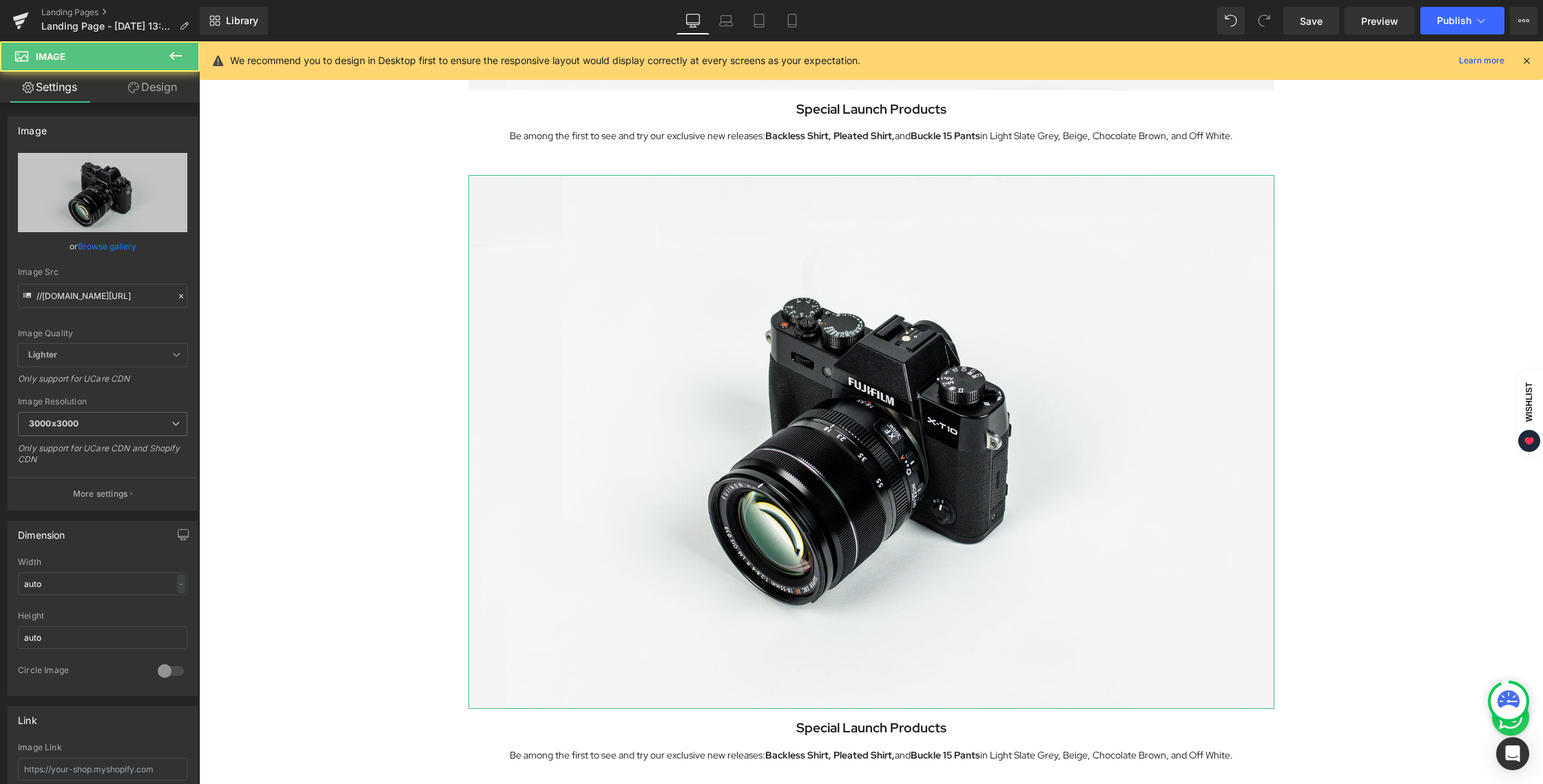
click at [170, 92] on link "Design" at bounding box center [152, 87] width 100 height 31
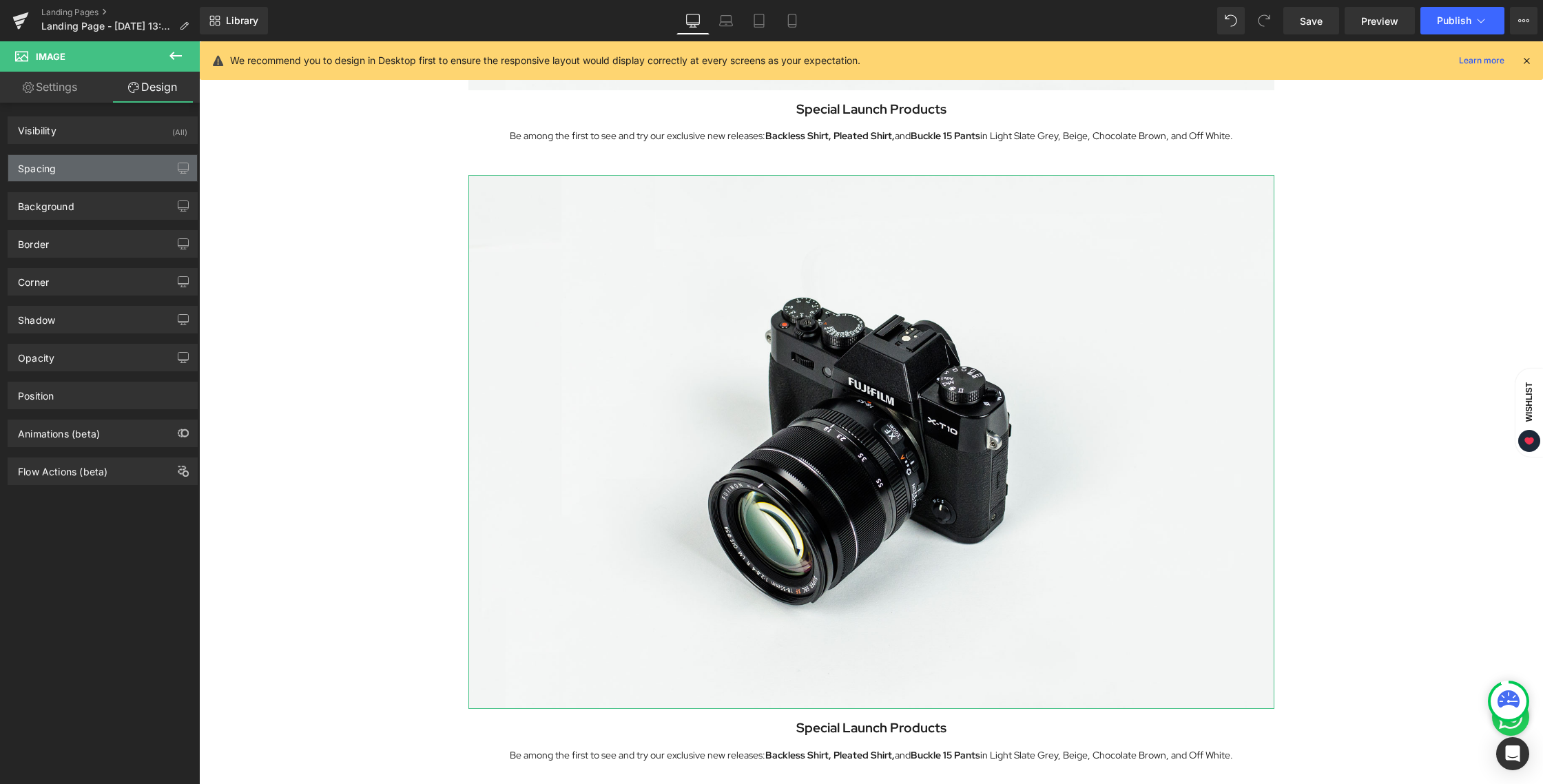
click at [93, 179] on div "Spacing" at bounding box center [103, 168] width 189 height 27
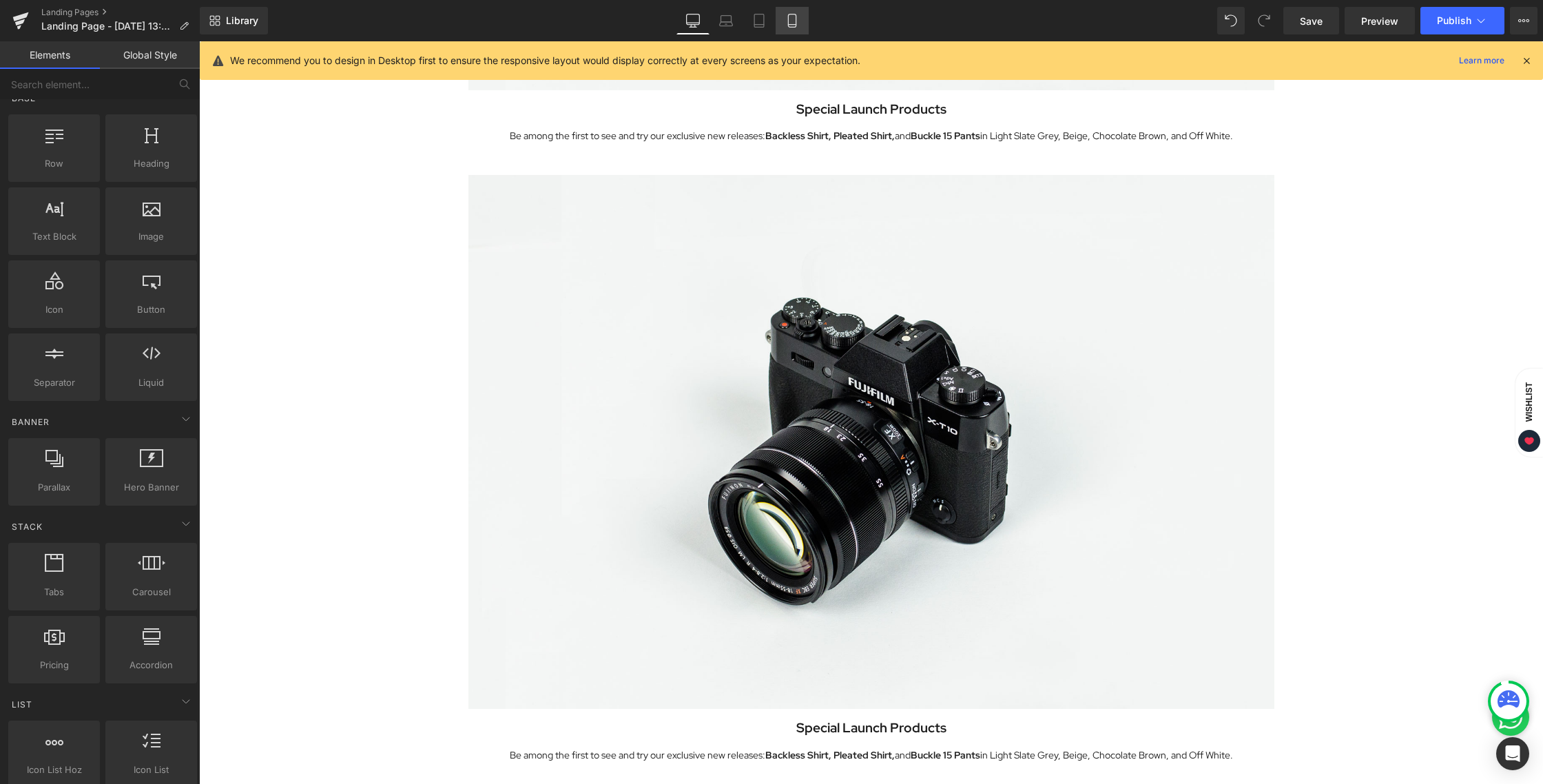
click at [783, 24] on link "Mobile" at bounding box center [792, 20] width 33 height 27
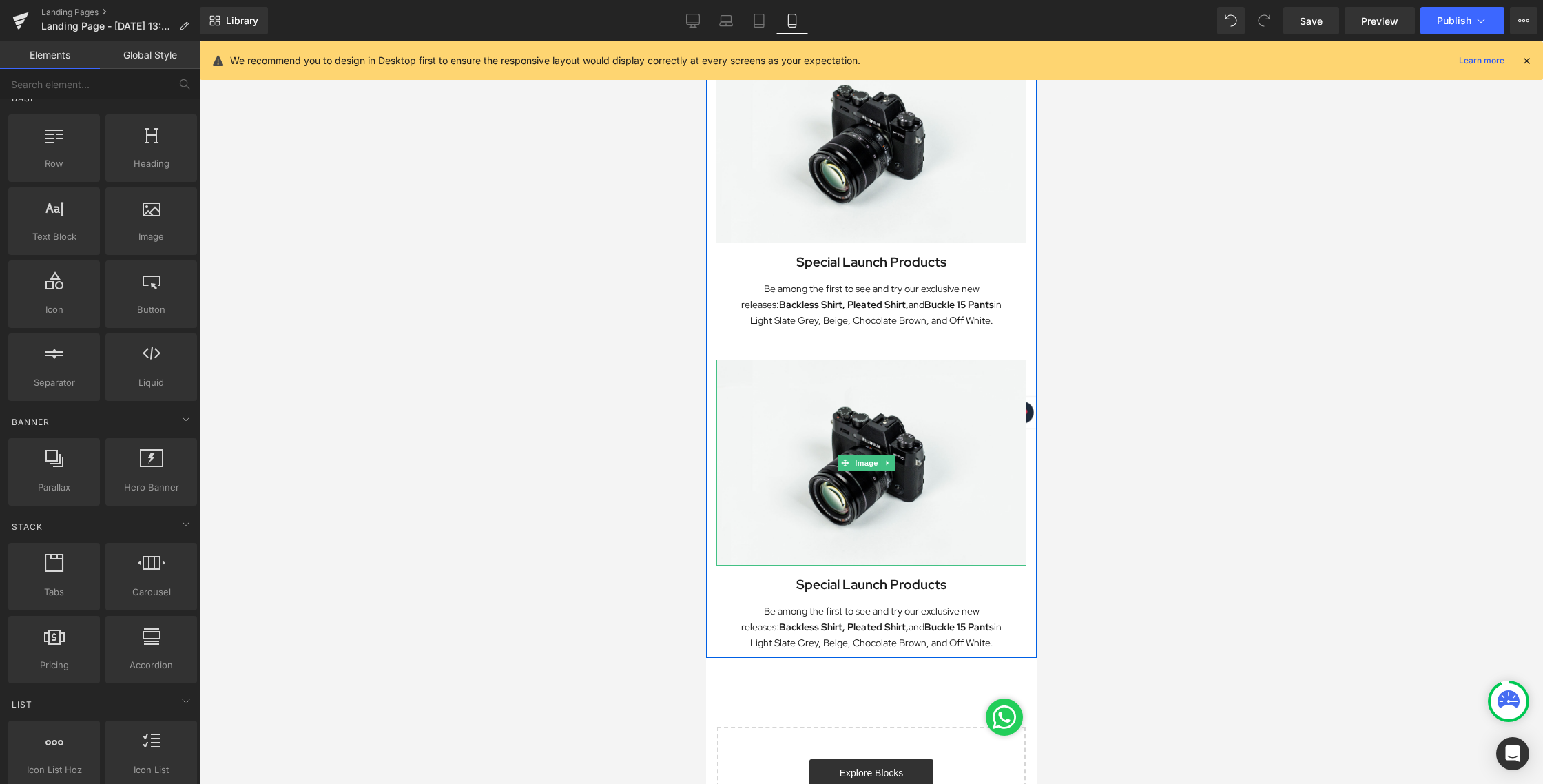
scroll to position [420, 0]
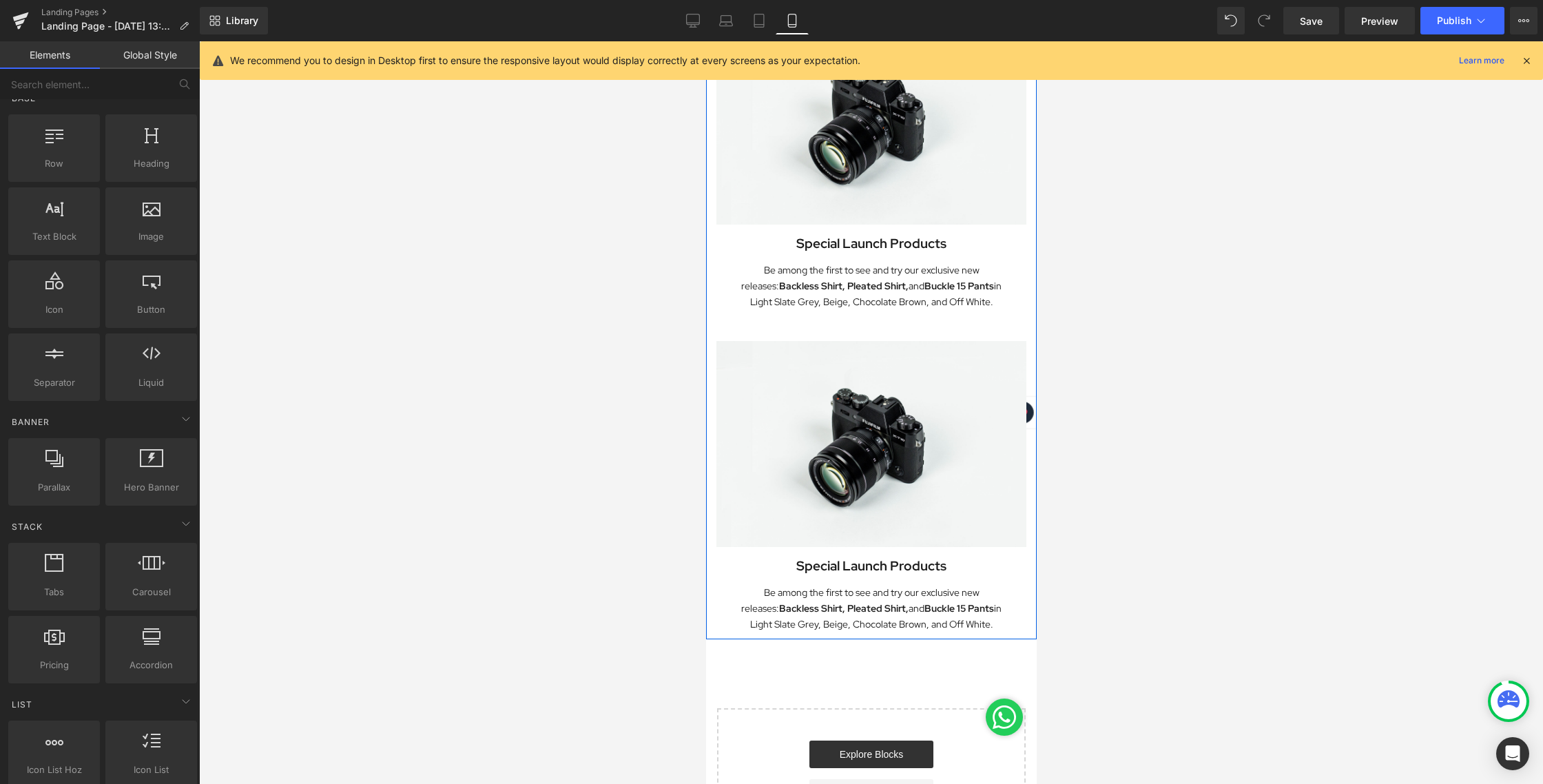
click at [902, 555] on div "Special Launch Products Heading" at bounding box center [871, 566] width 310 height 22
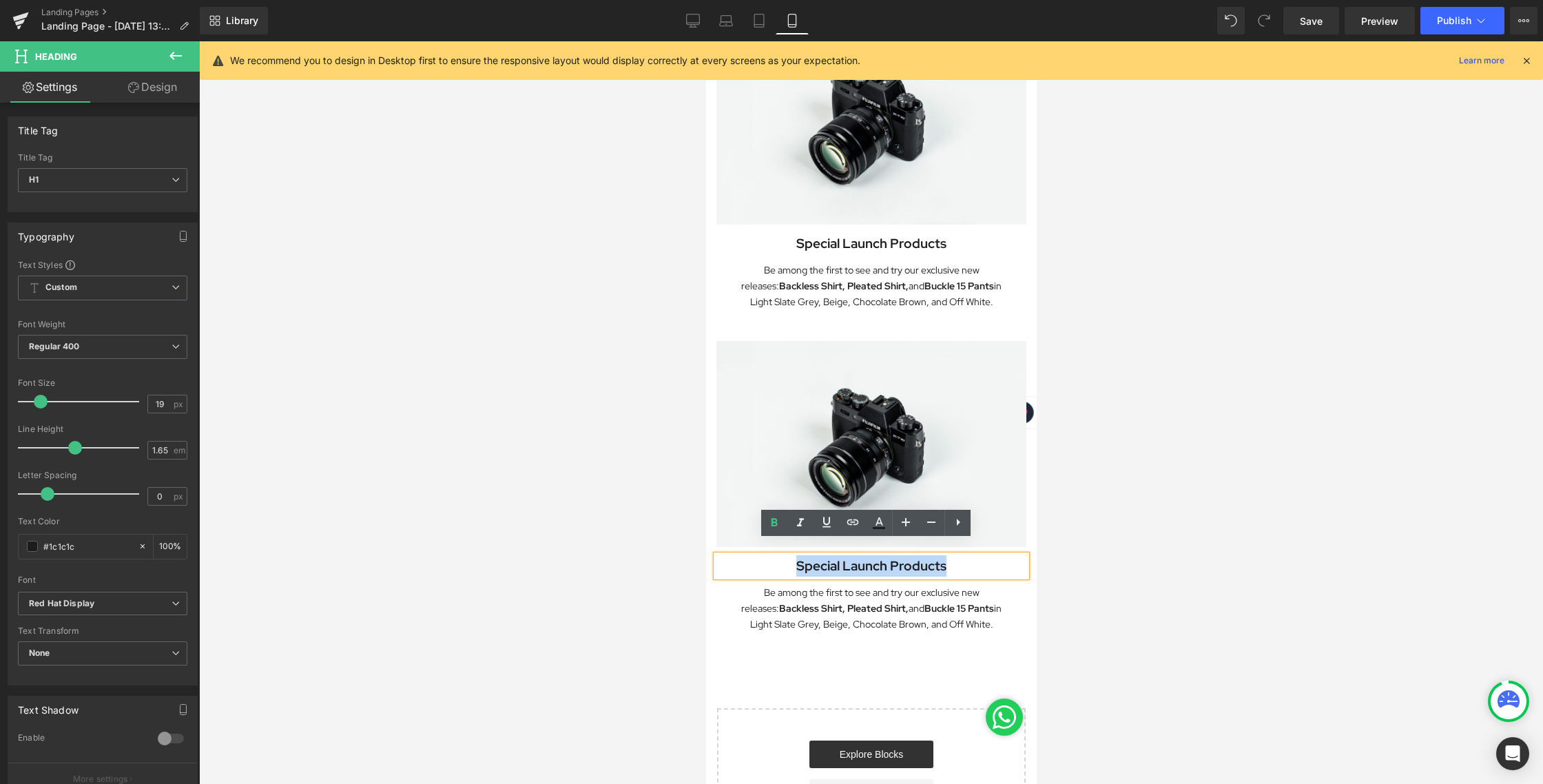
drag, startPoint x: 945, startPoint y: 557, endPoint x: 788, endPoint y: 556, distance: 157.0
click at [788, 556] on h1 "Special Launch Products" at bounding box center [871, 566] width 310 height 22
paste div
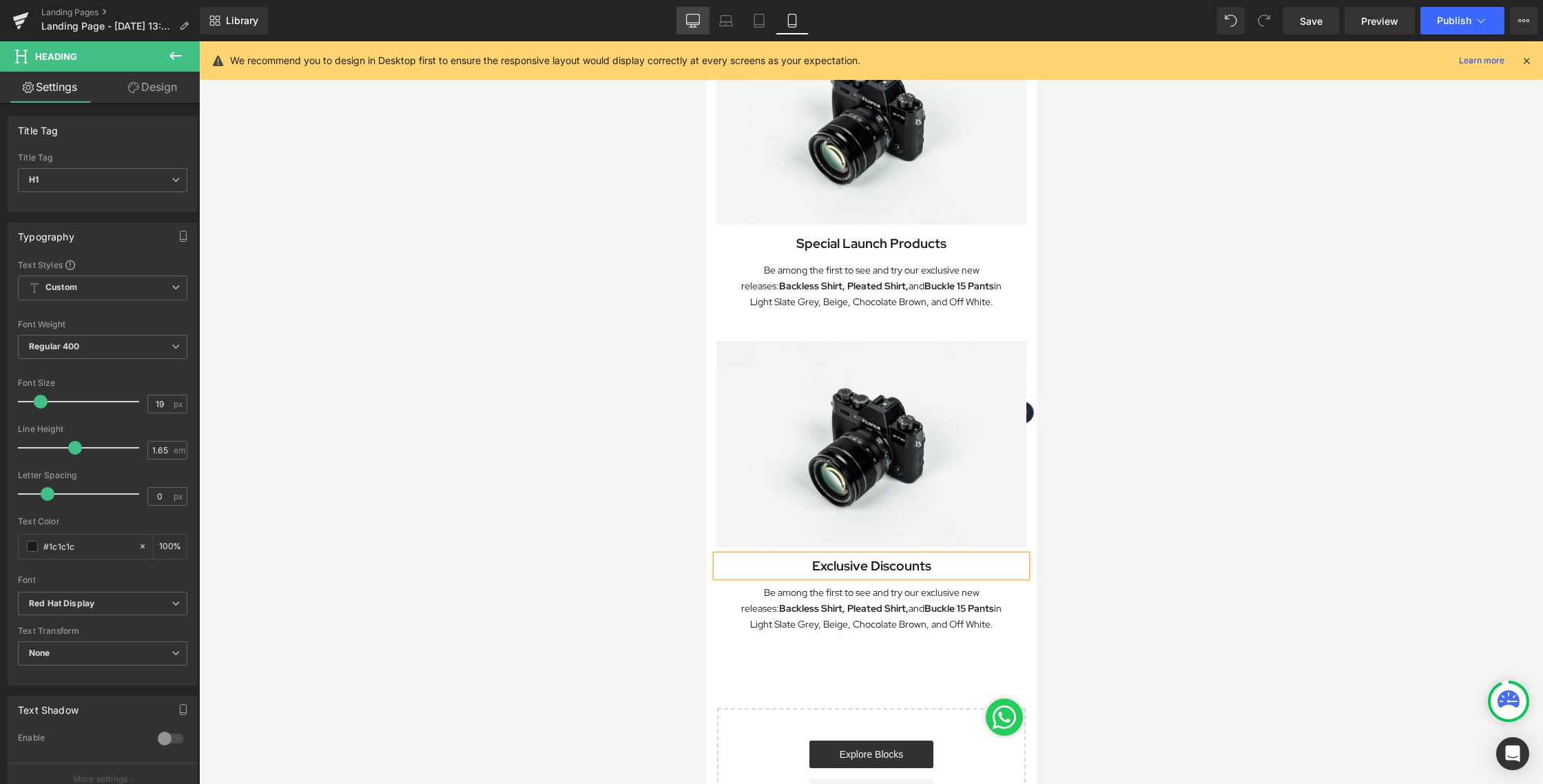
click at [691, 19] on icon at bounding box center [693, 21] width 14 height 14
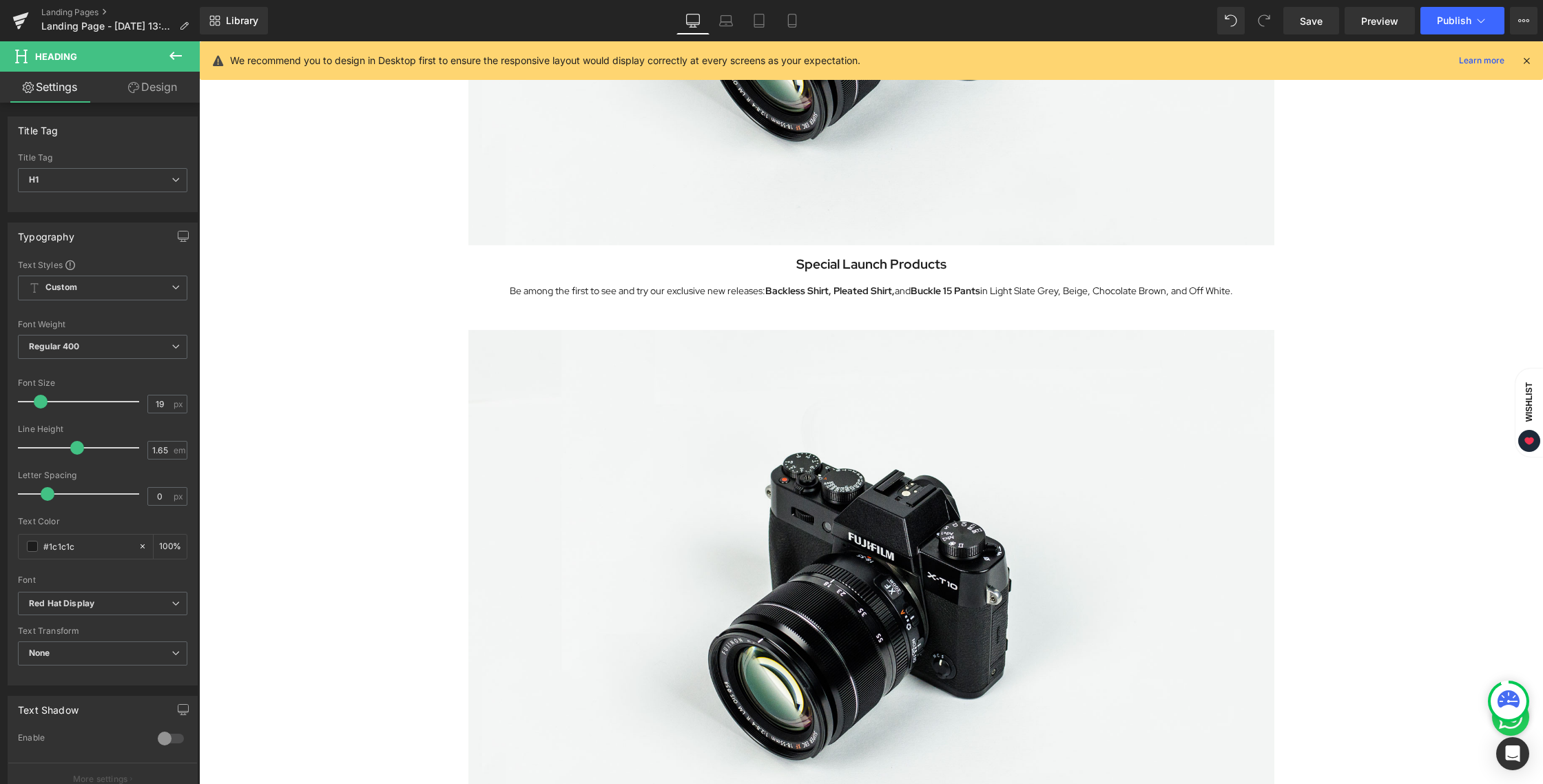
scroll to position [1076, 0]
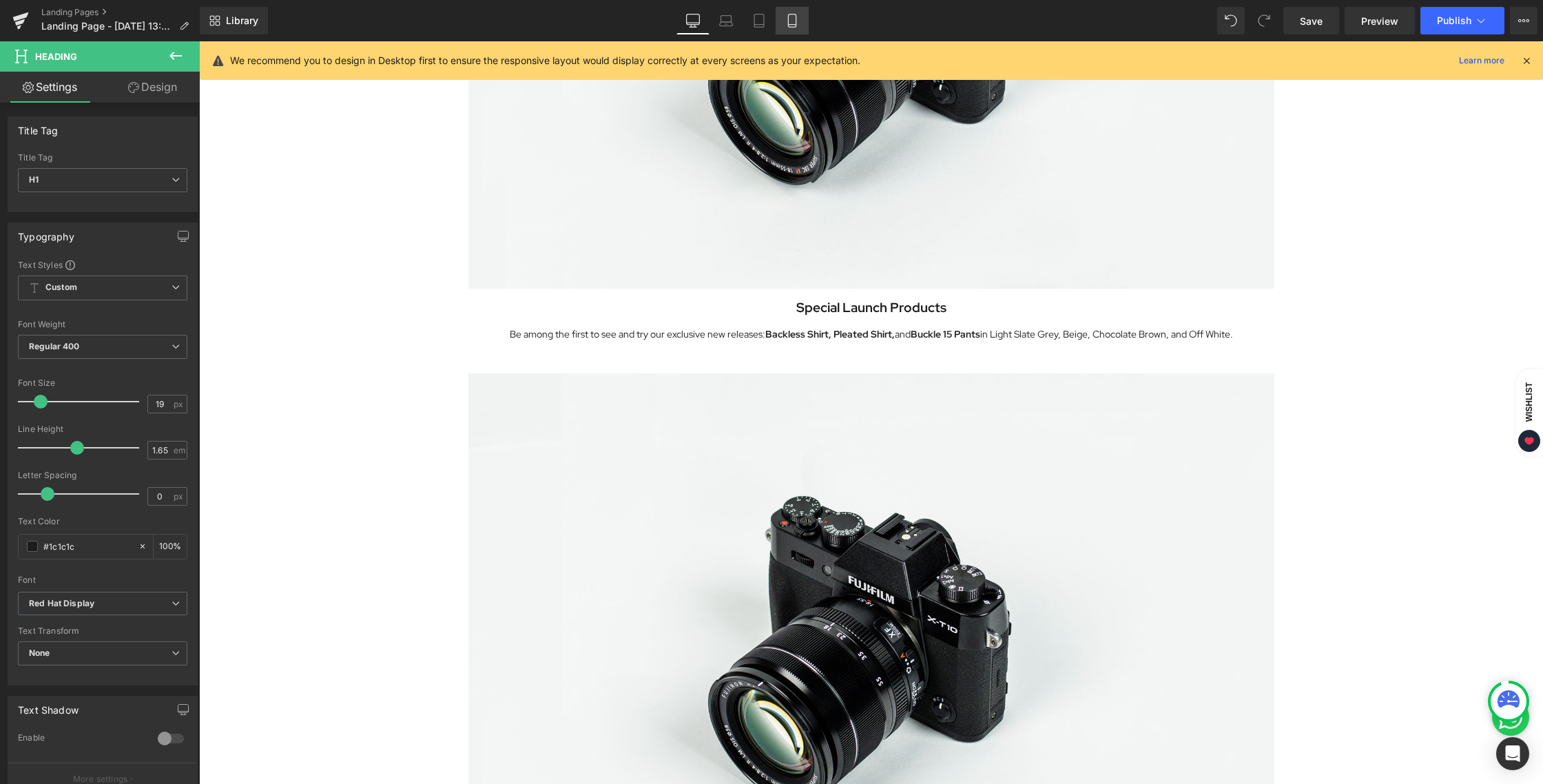
click at [801, 24] on link "Mobile" at bounding box center [792, 20] width 33 height 27
type input "100"
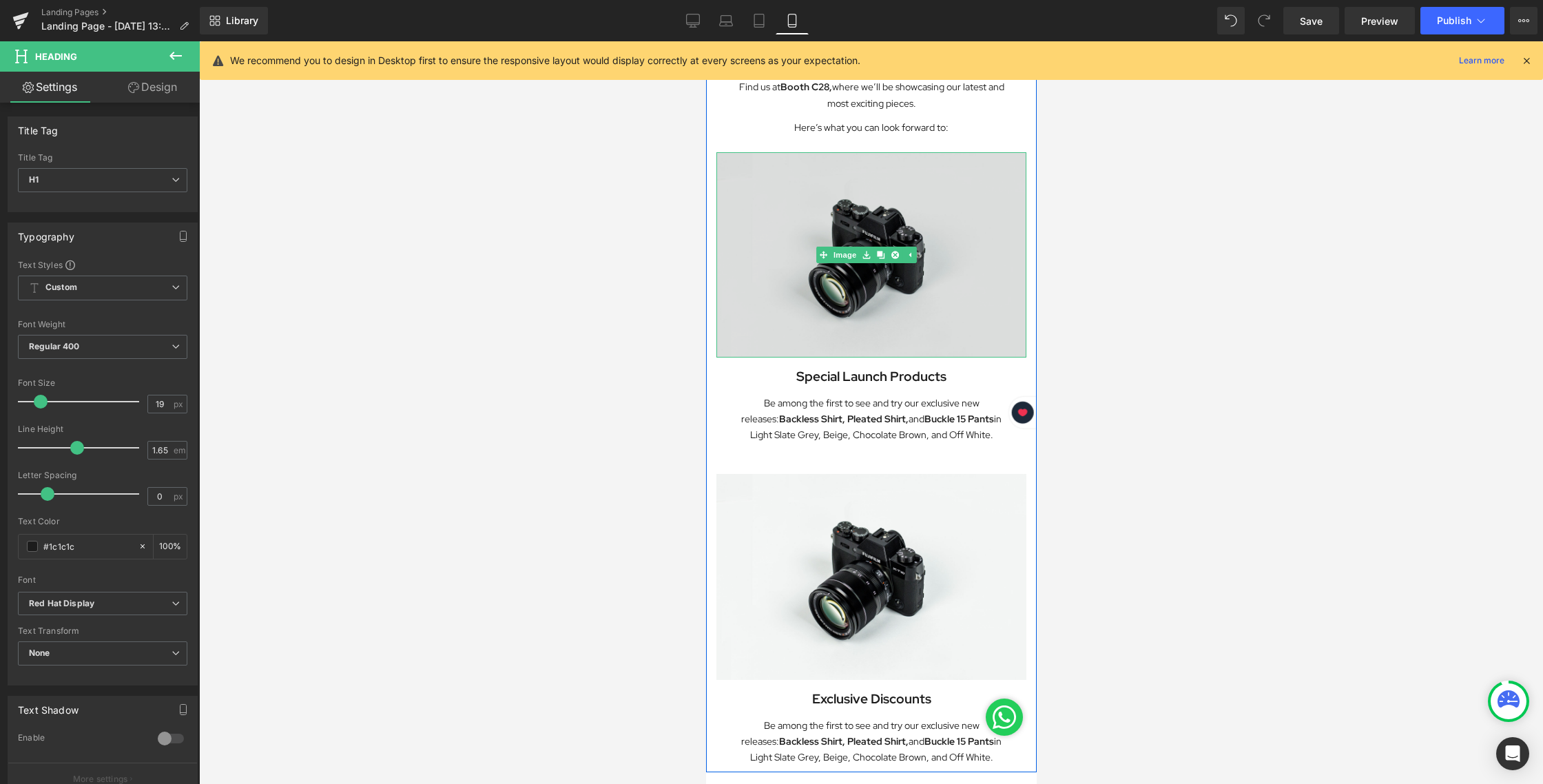
scroll to position [465, 0]
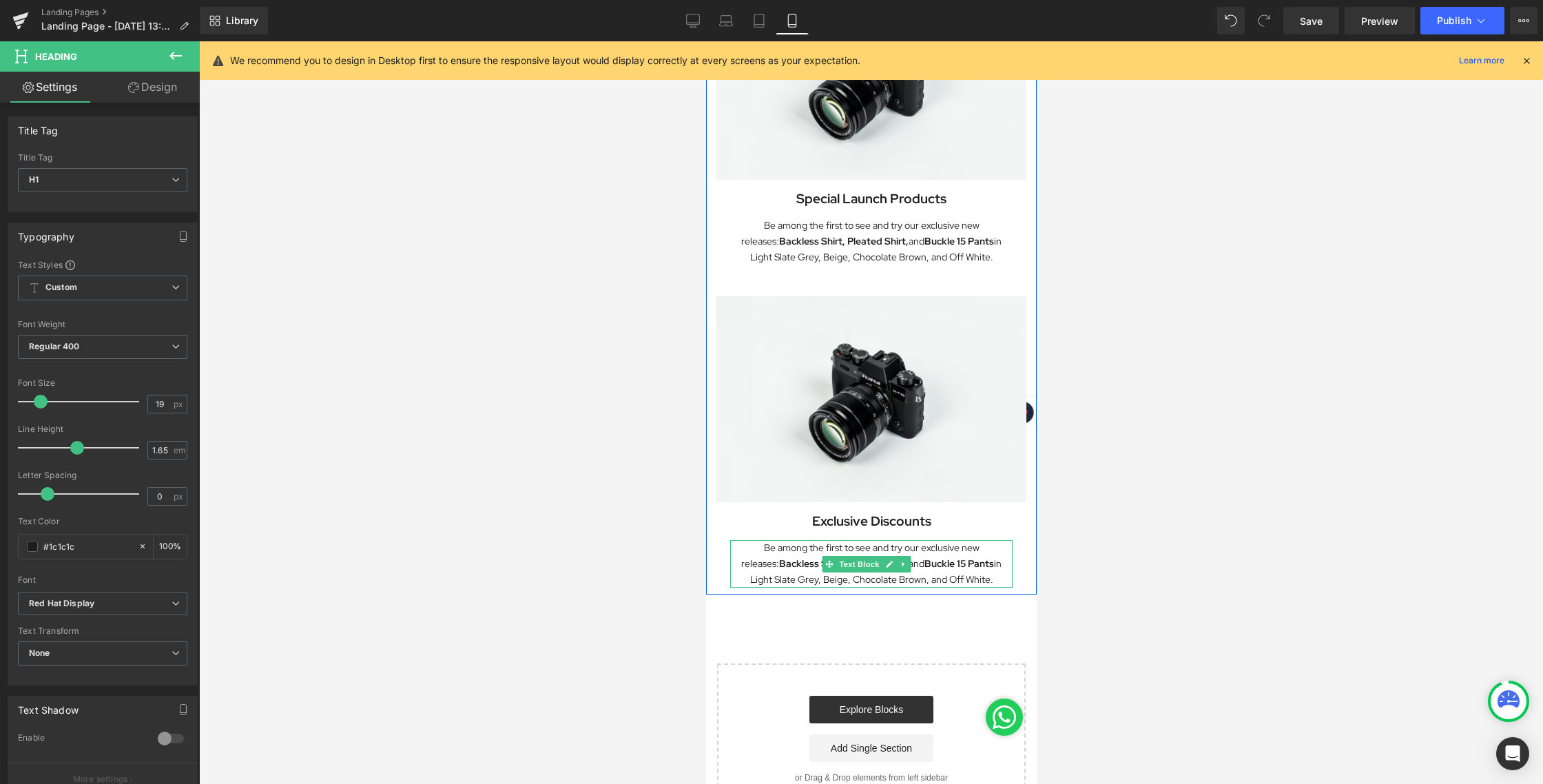
click at [866, 568] on p "Be among the first to see and try our exclusive new releases: Backless Shirt, P…" at bounding box center [871, 564] width 283 height 47
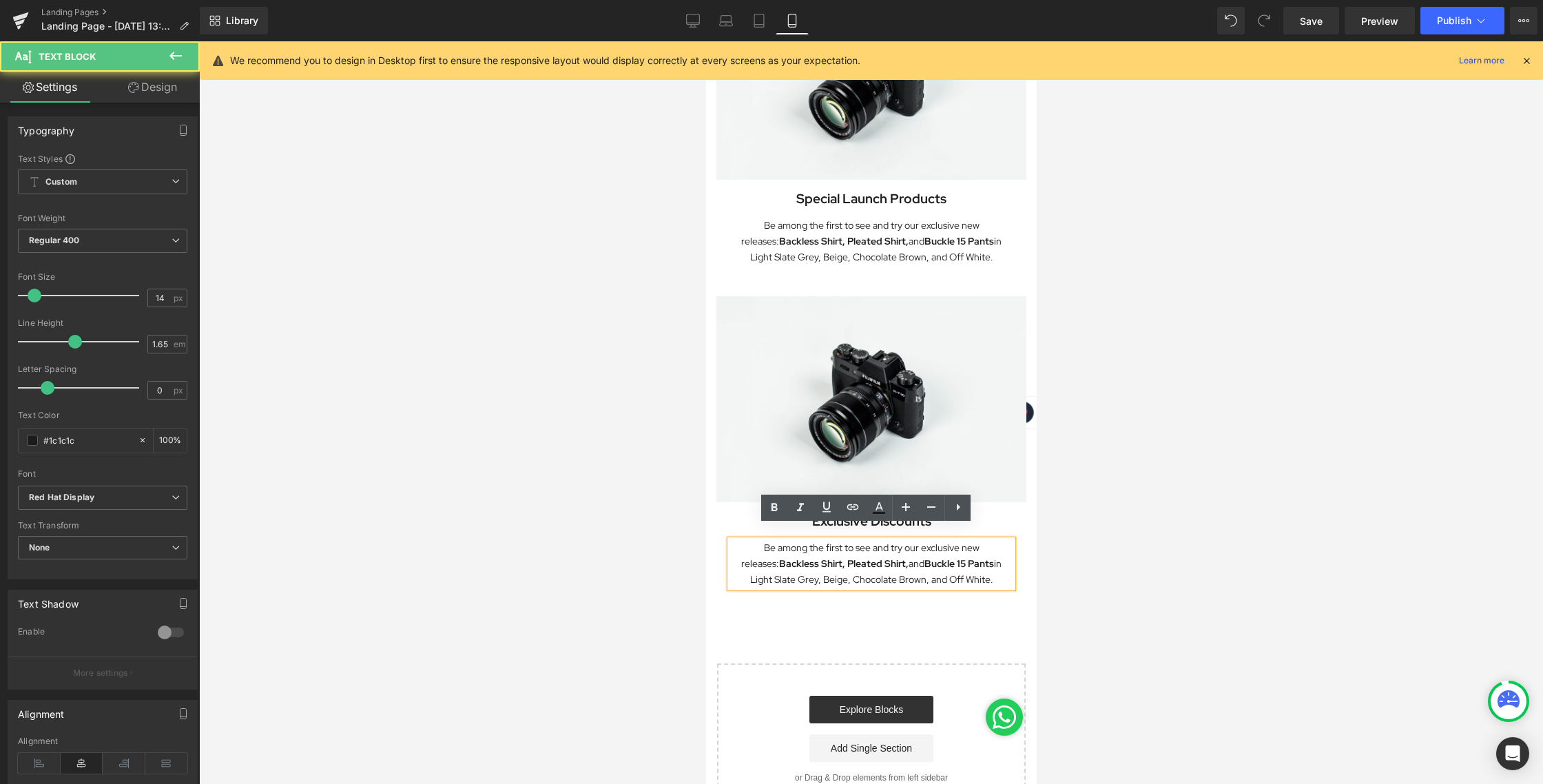
click at [866, 568] on p "Be among the first to see and try our exclusive new releases: Backless Shirt, P…" at bounding box center [871, 564] width 283 height 47
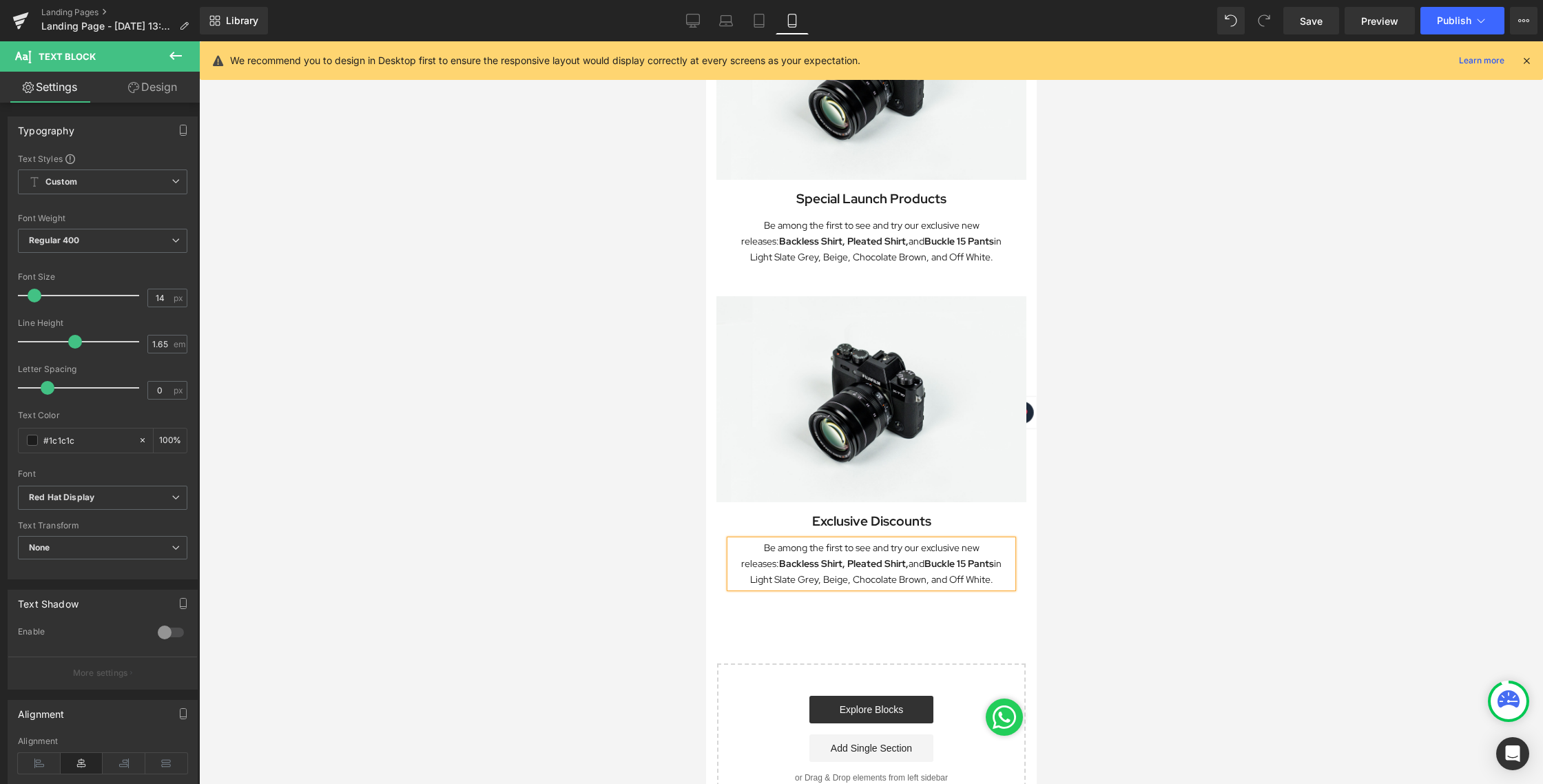
paste div
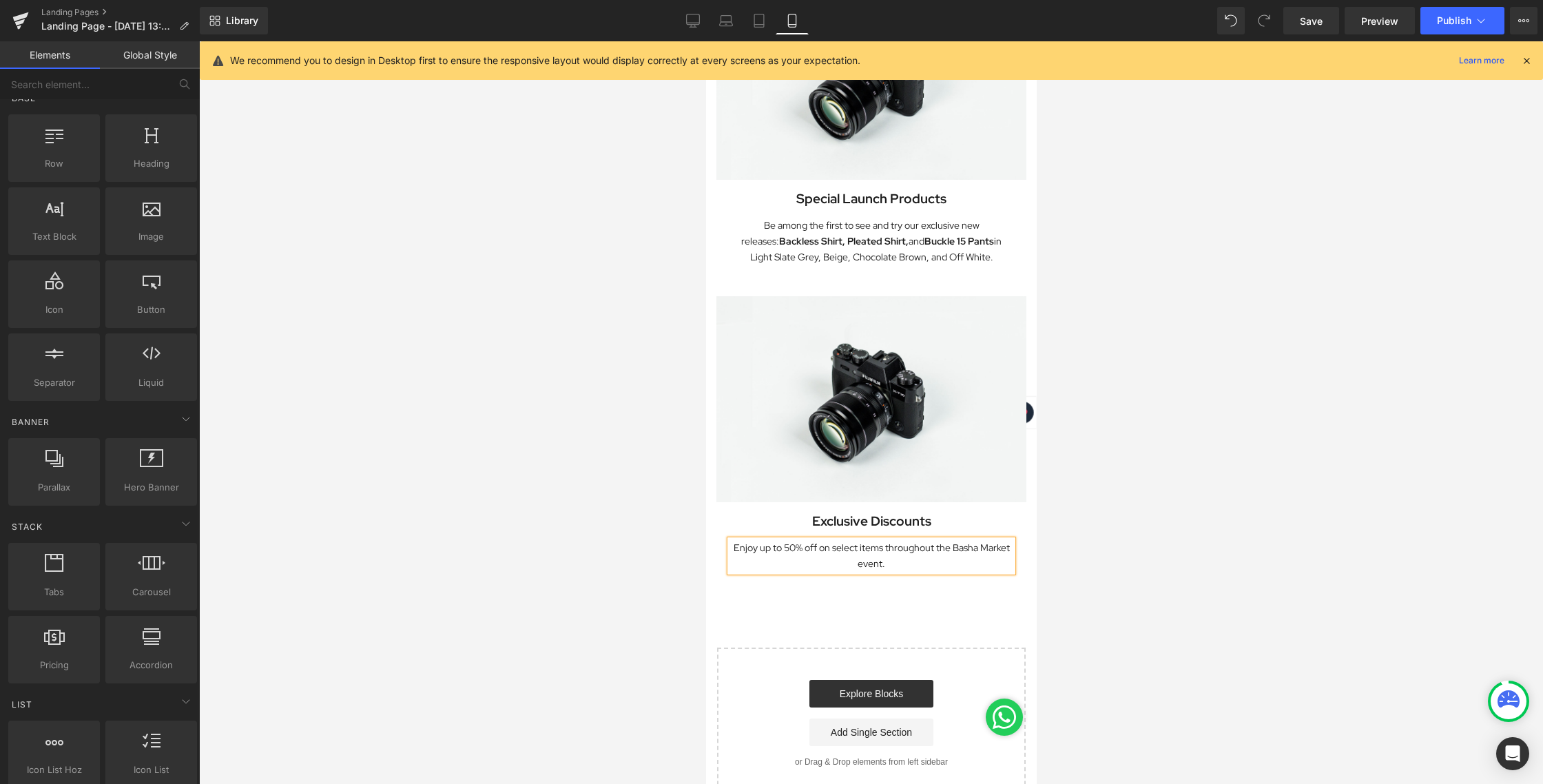
click at [1112, 557] on div at bounding box center [871, 412] width 1343 height 742
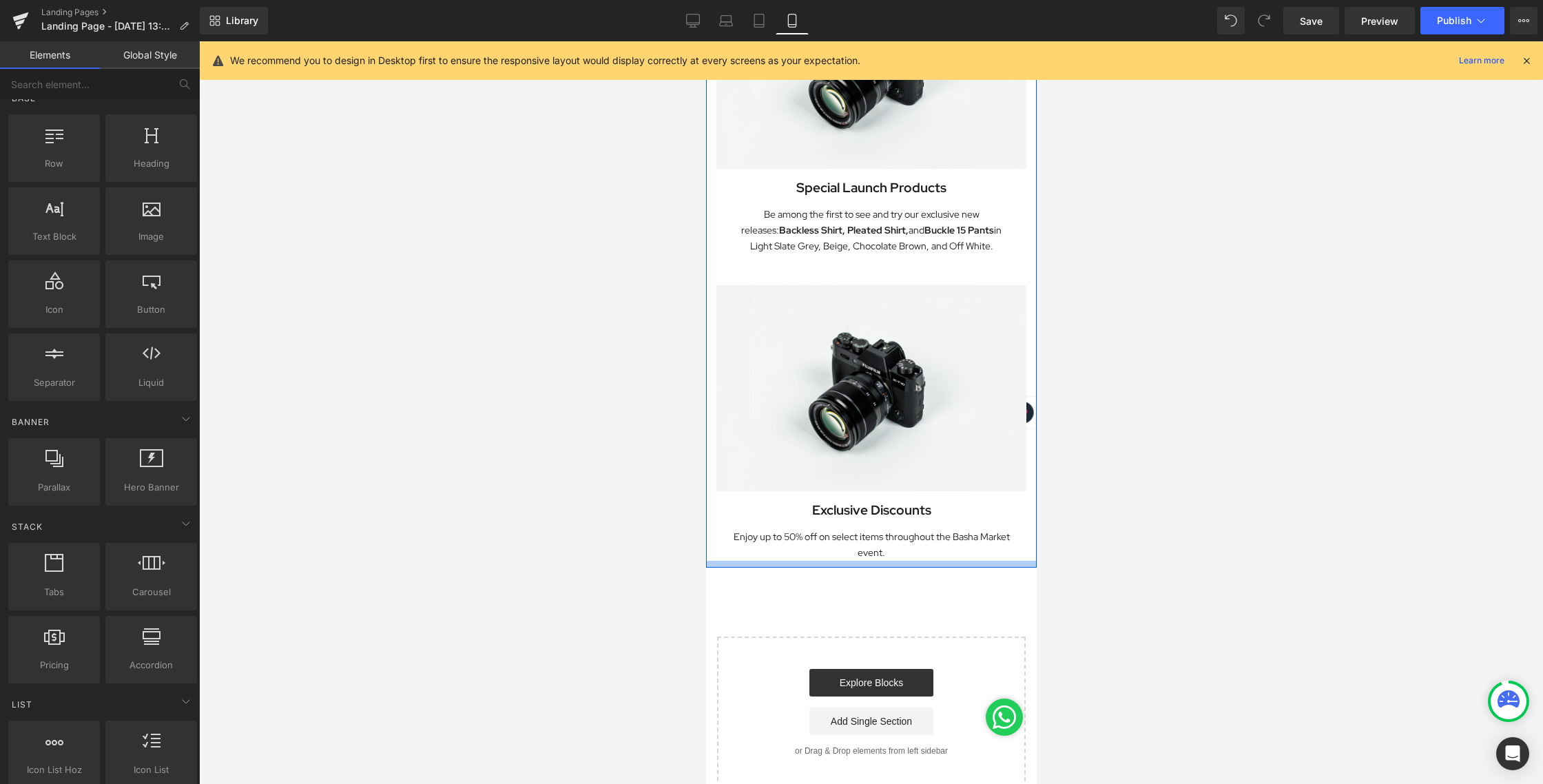
scroll to position [511, 0]
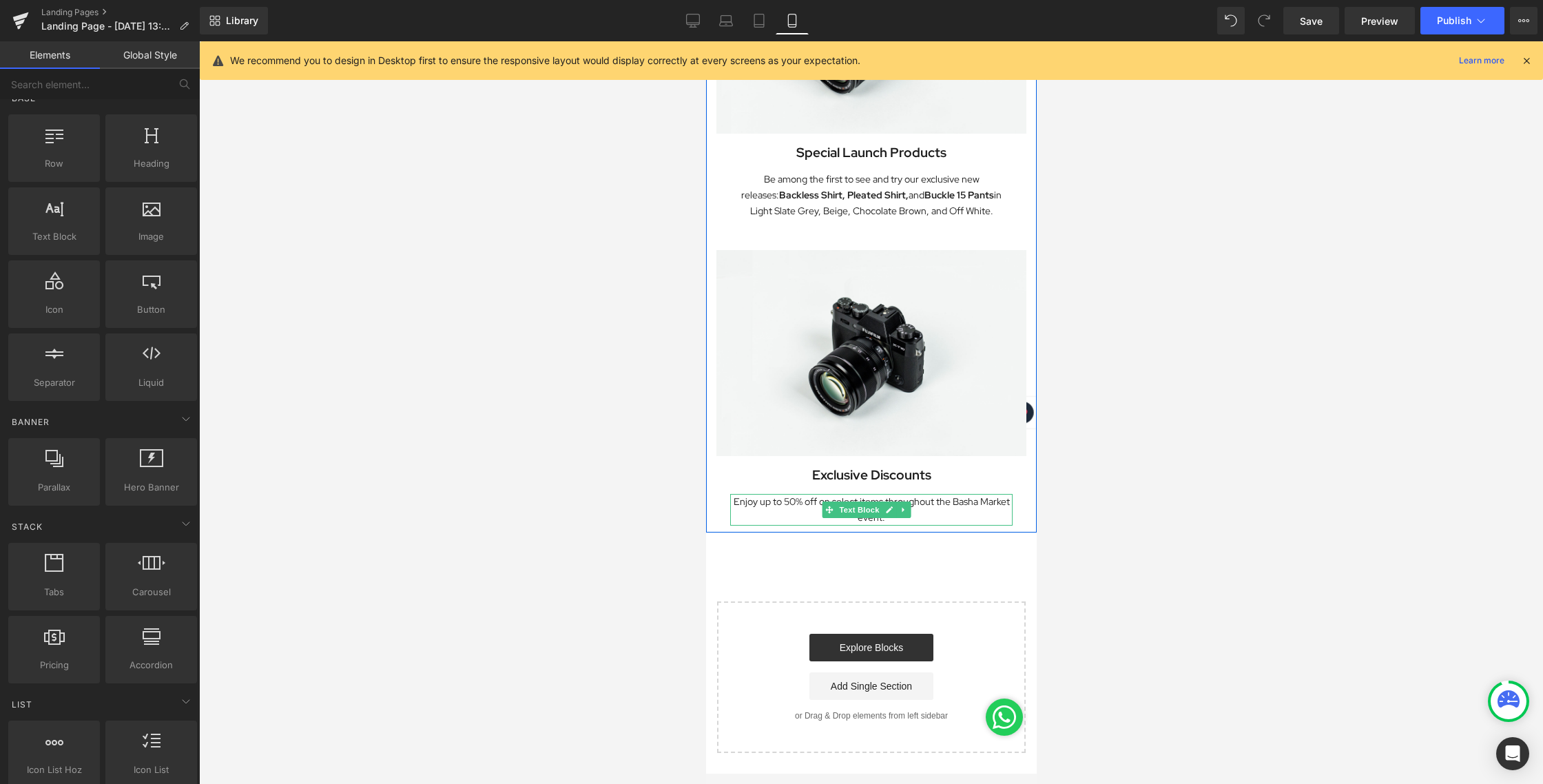
click at [784, 494] on p "Enjoy up to 50% off on select items throughout the Basha Market event." at bounding box center [871, 509] width 283 height 31
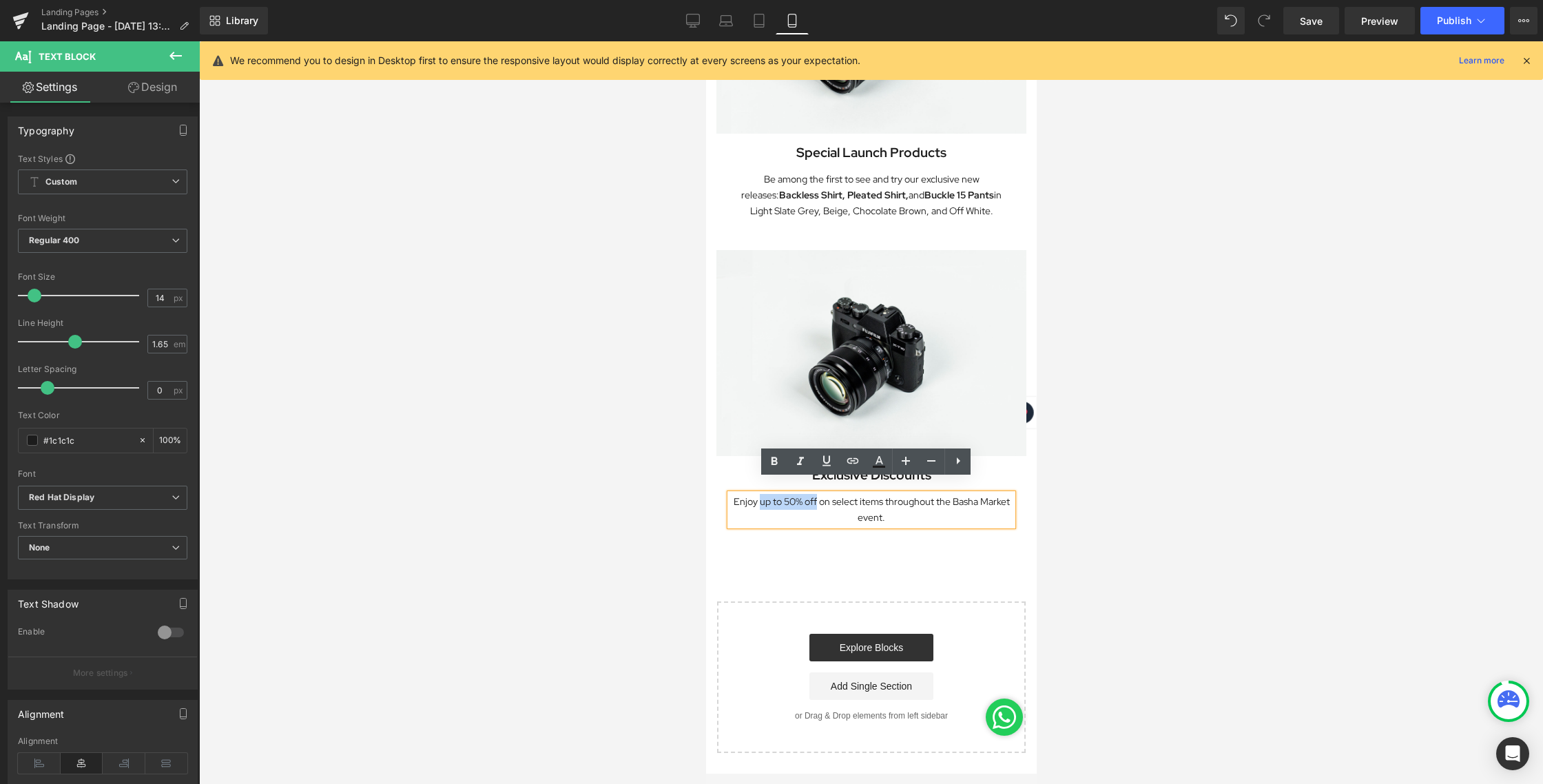
drag, startPoint x: 770, startPoint y: 488, endPoint x: 827, endPoint y: 491, distance: 57.1
click at [827, 494] on p "Enjoy up to 50% off on select items throughout the Basha Market event." at bounding box center [871, 509] width 283 height 31
click at [776, 462] on icon at bounding box center [774, 461] width 6 height 8
click at [1145, 472] on div at bounding box center [871, 412] width 1343 height 742
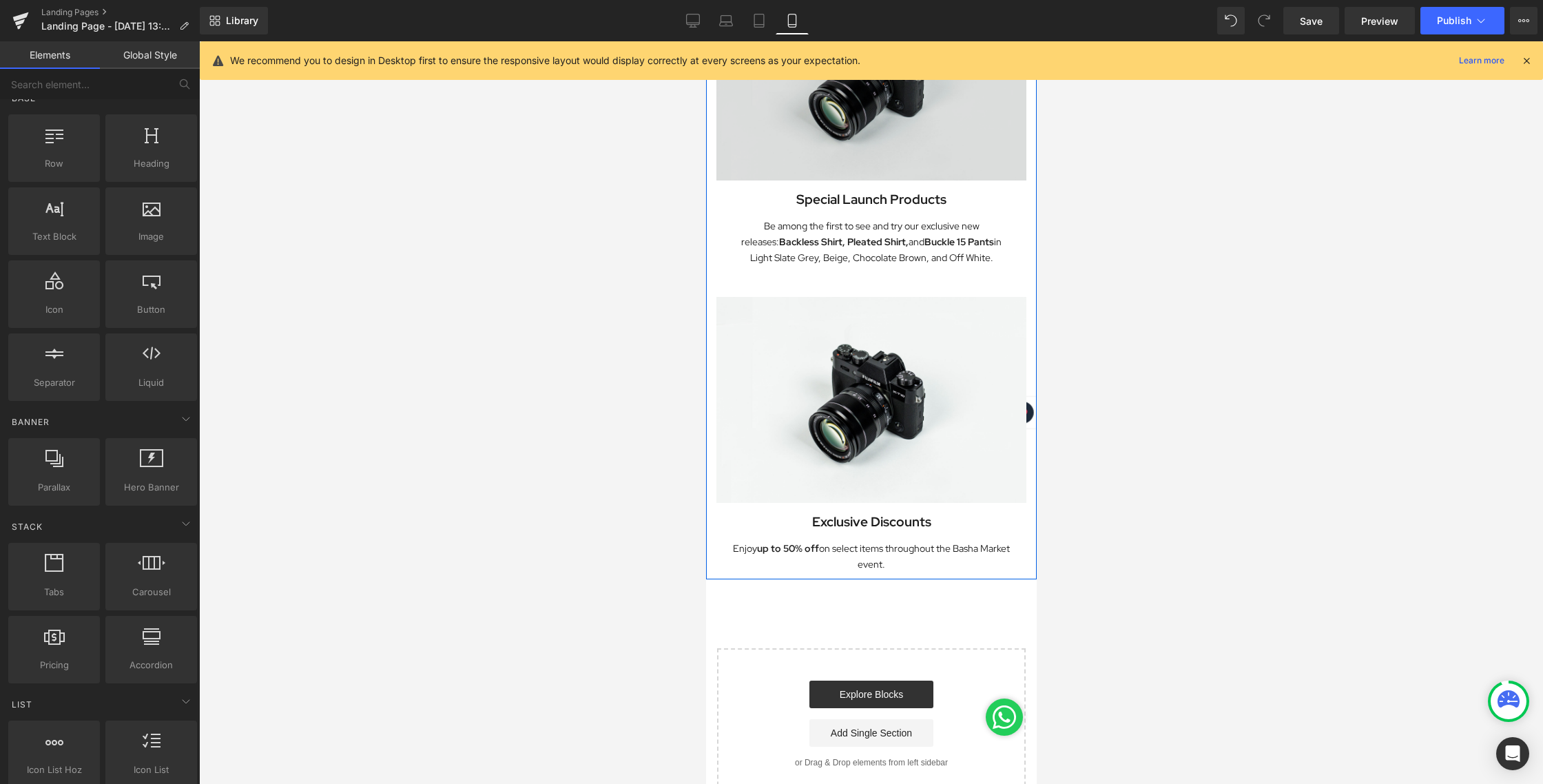
scroll to position [464, 0]
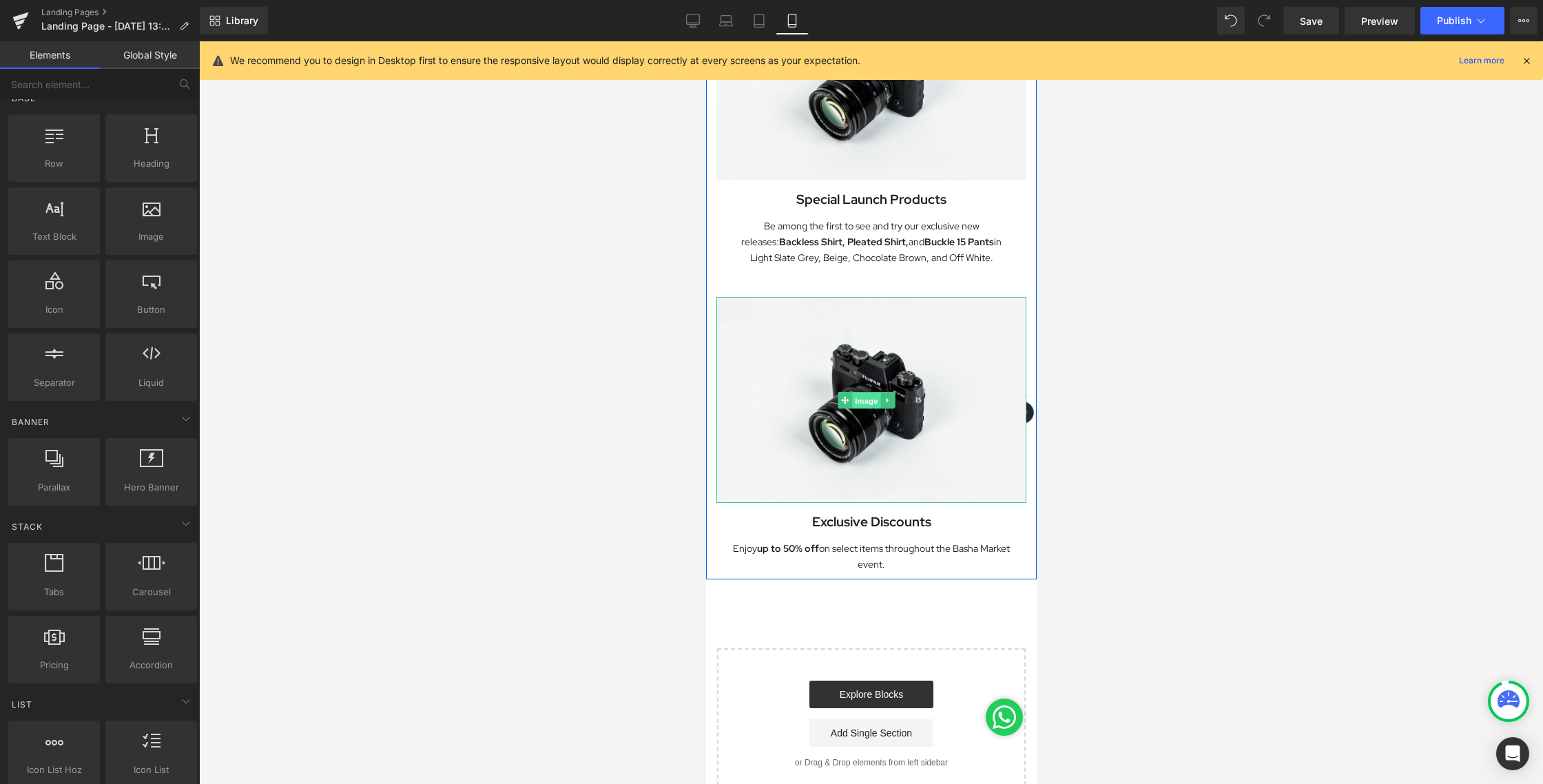
click at [867, 392] on span "Image" at bounding box center [865, 400] width 29 height 17
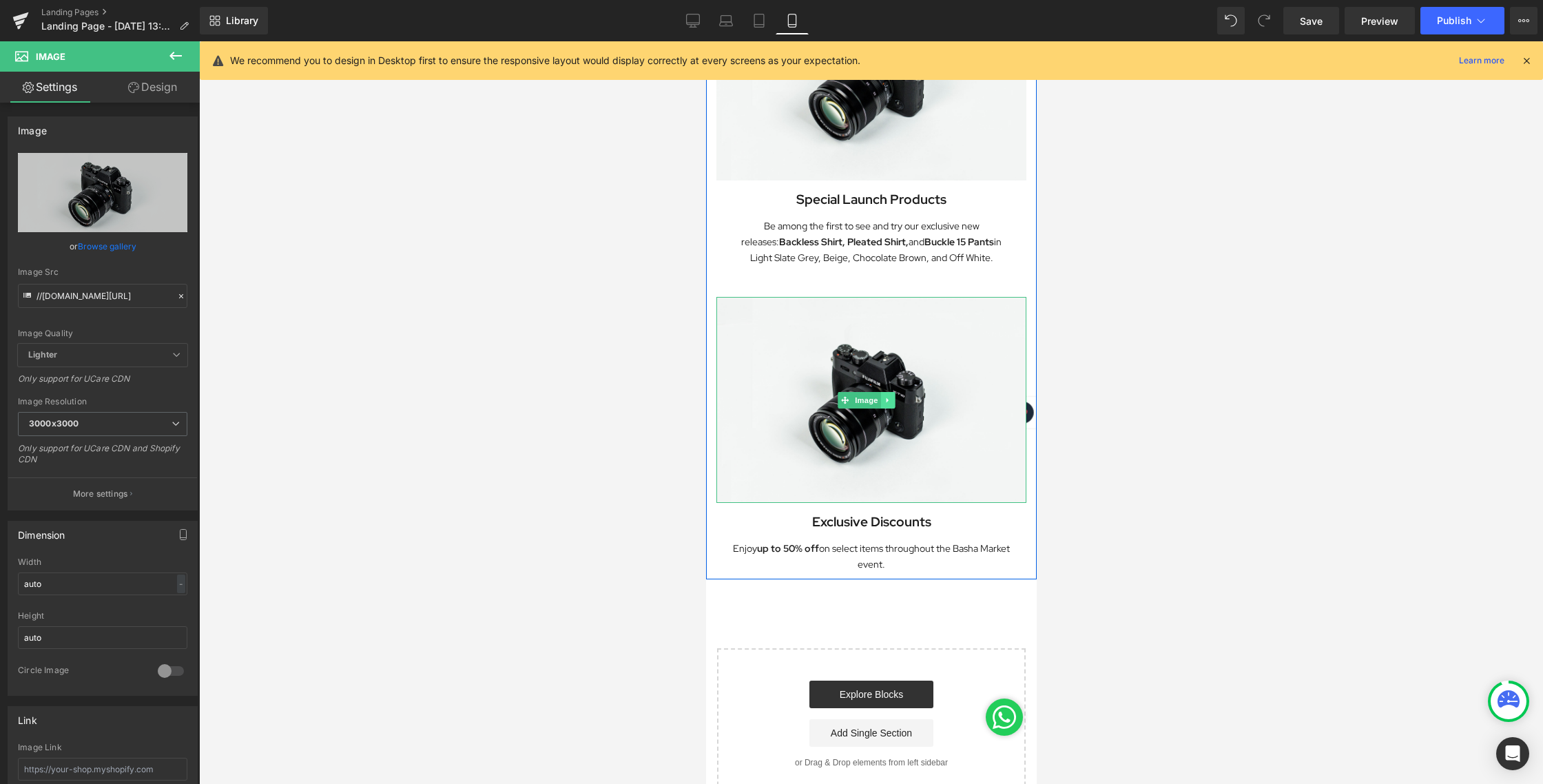
click at [891, 392] on link at bounding box center [887, 400] width 15 height 17
click at [884, 396] on icon at bounding box center [880, 400] width 8 height 8
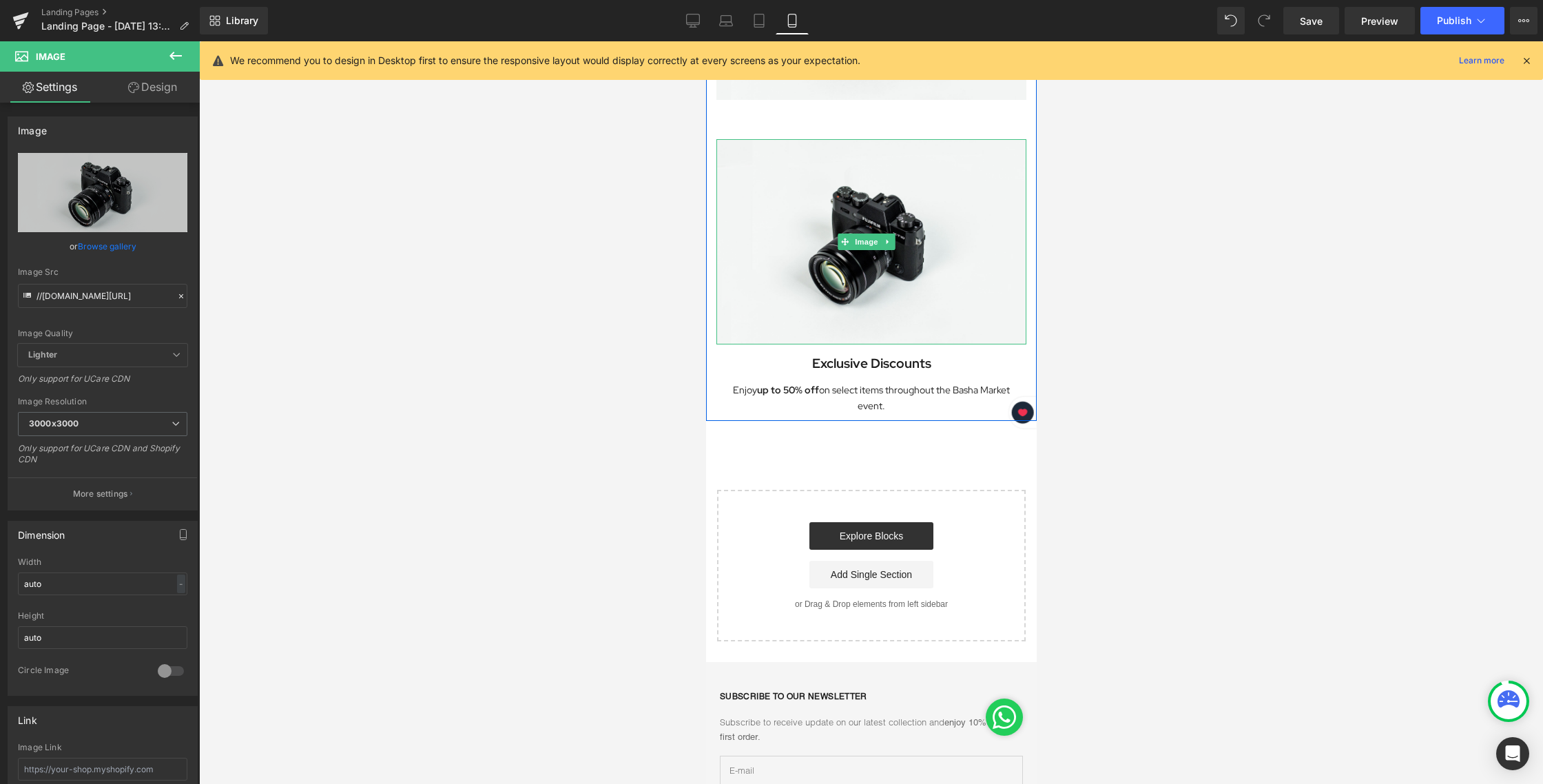
scroll to position [875, 0]
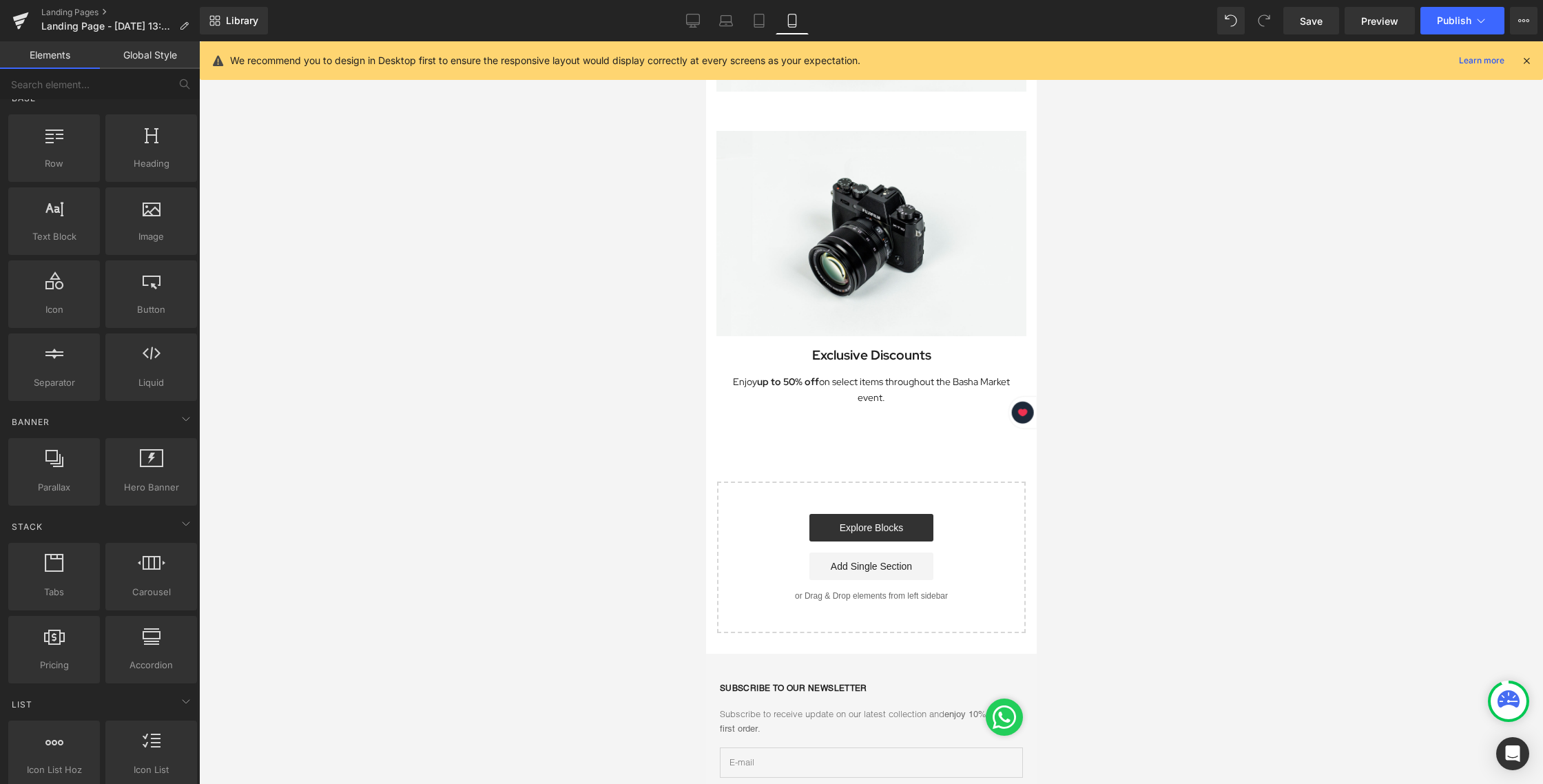
click at [1145, 229] on div at bounding box center [871, 412] width 1343 height 742
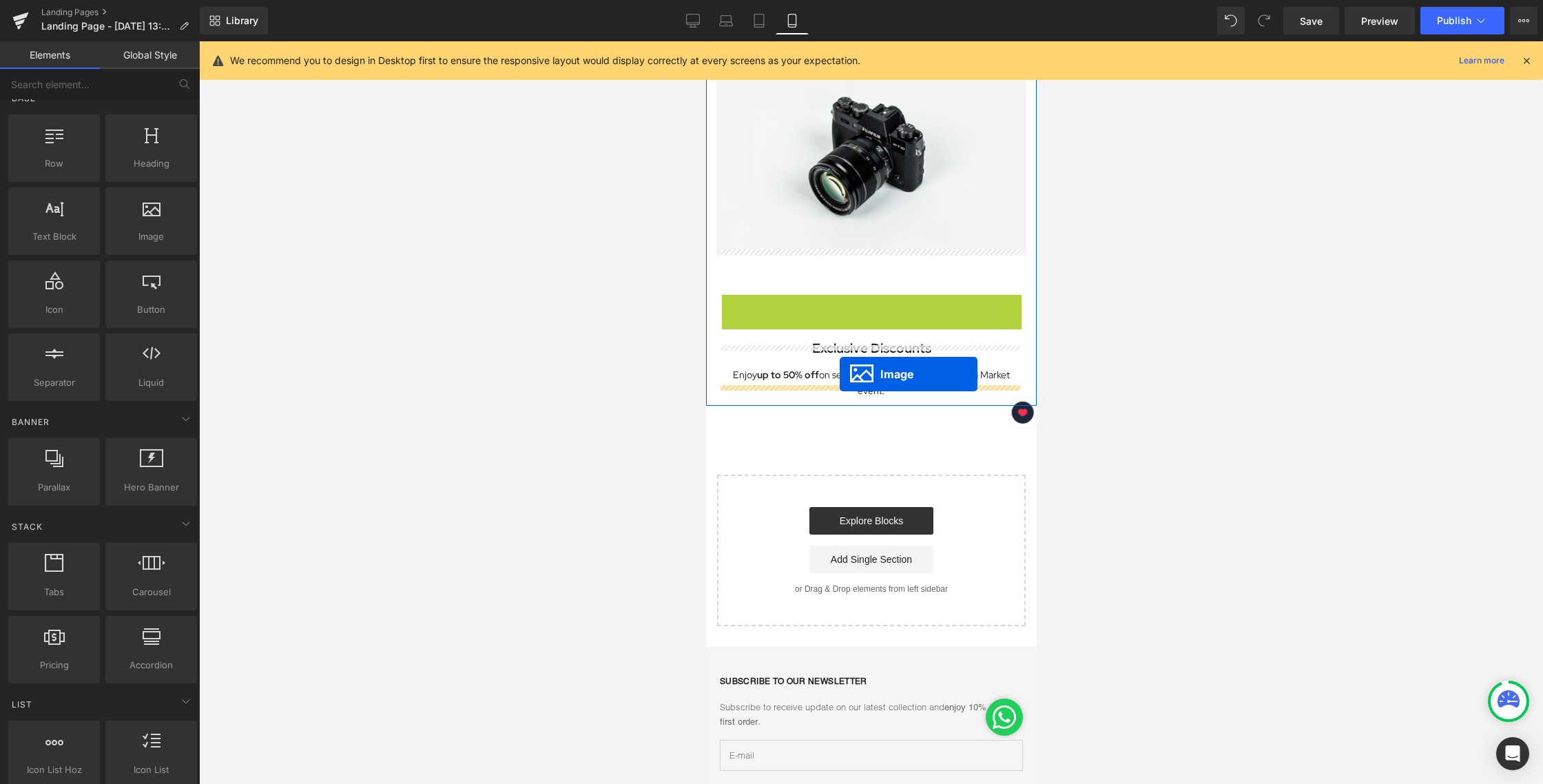
drag, startPoint x: 841, startPoint y: 214, endPoint x: 839, endPoint y: 373, distance: 159.0
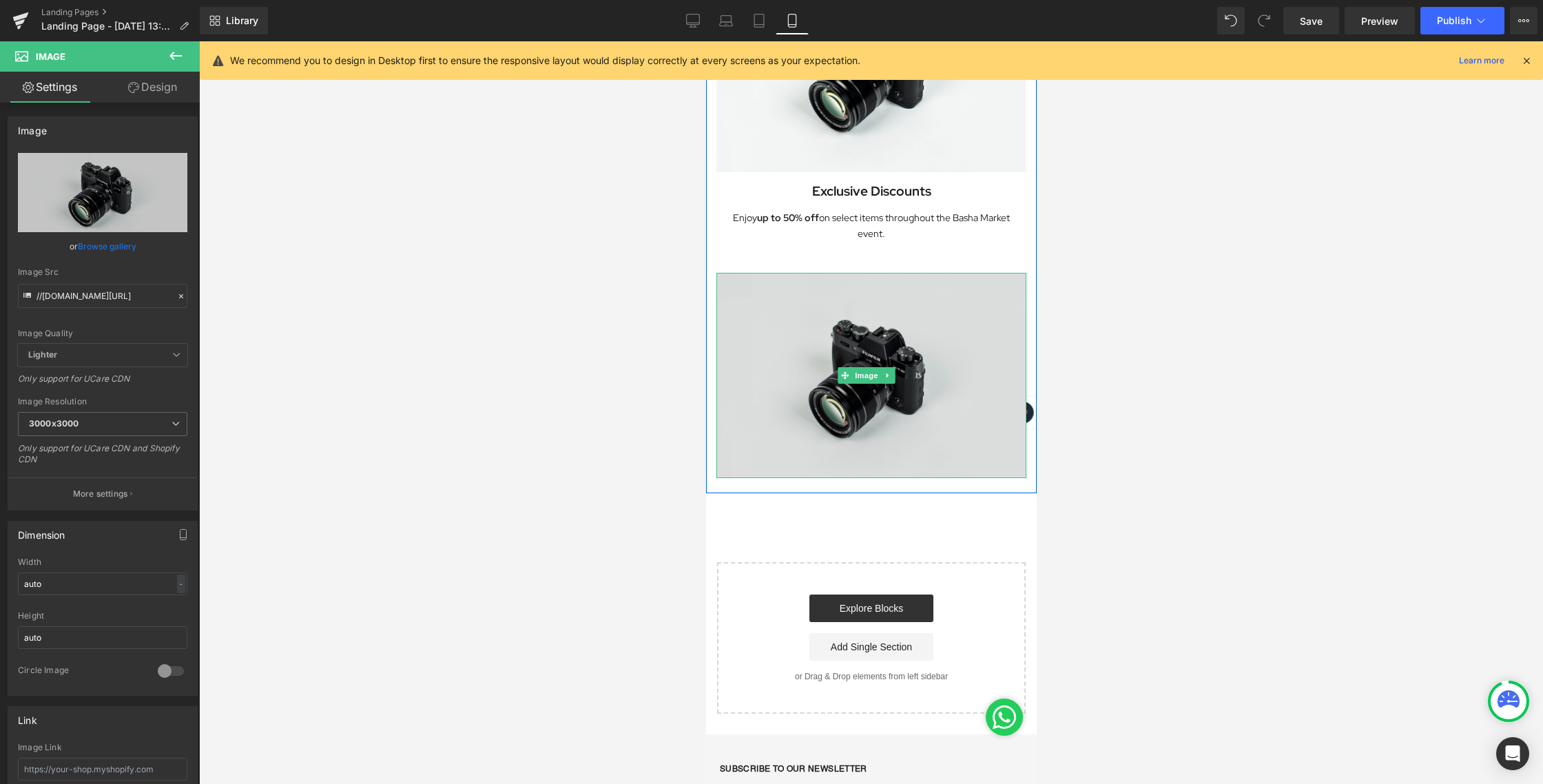
scroll to position [800, 0]
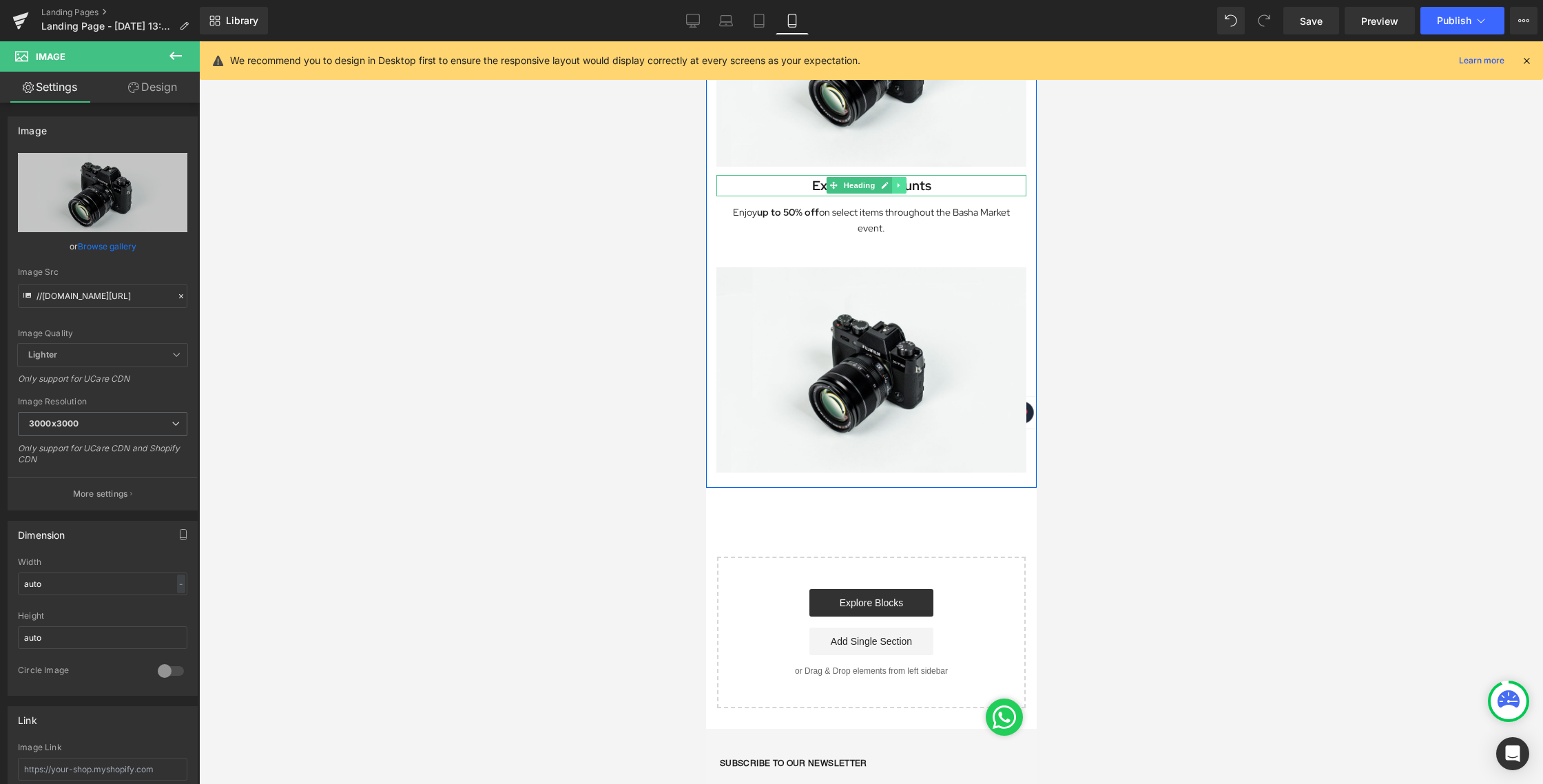
click at [898, 181] on icon at bounding box center [898, 186] width 8 height 8
click at [894, 182] on icon at bounding box center [891, 186] width 8 height 8
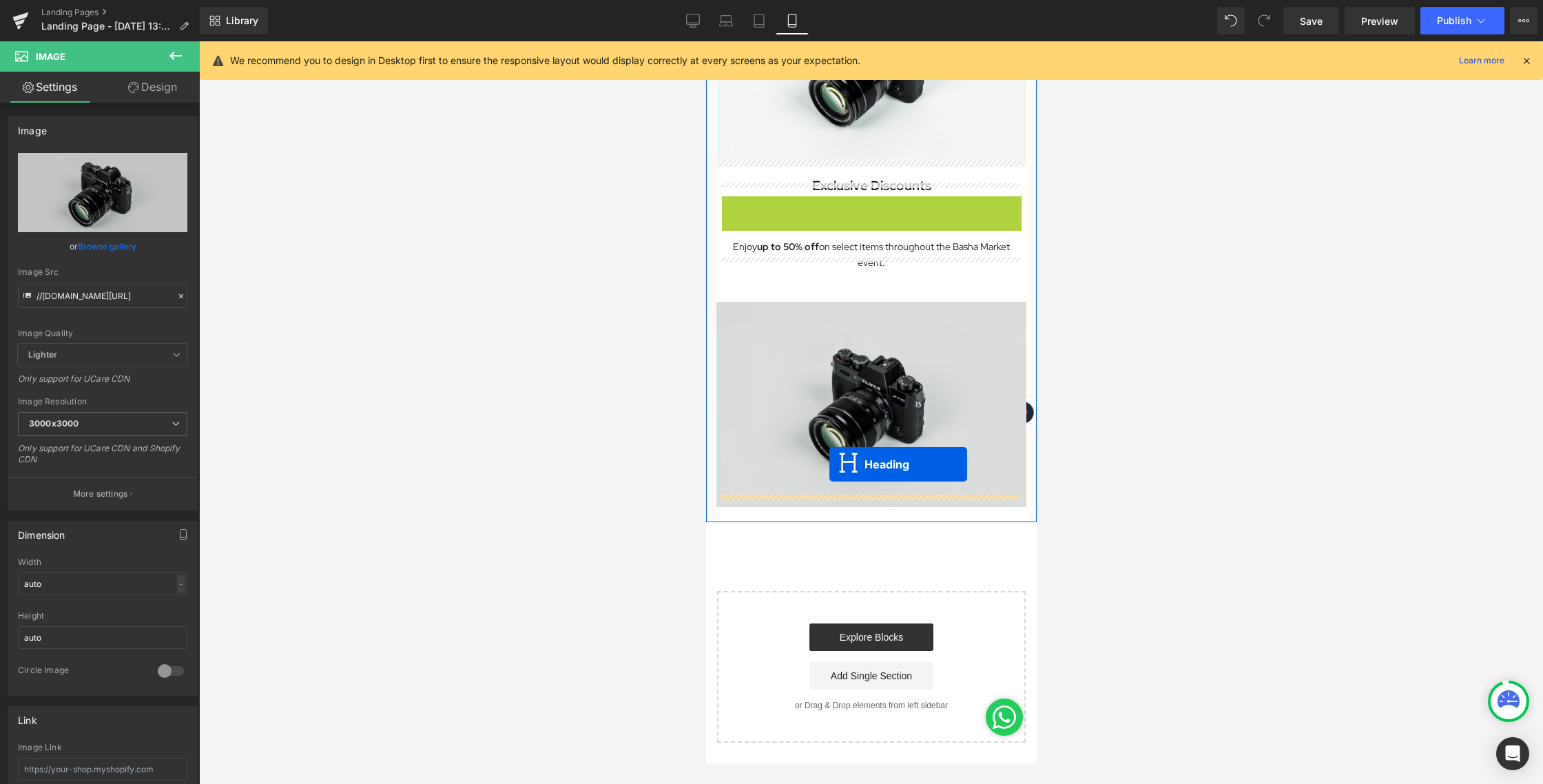
drag, startPoint x: 831, startPoint y: 190, endPoint x: 829, endPoint y: 464, distance: 274.0
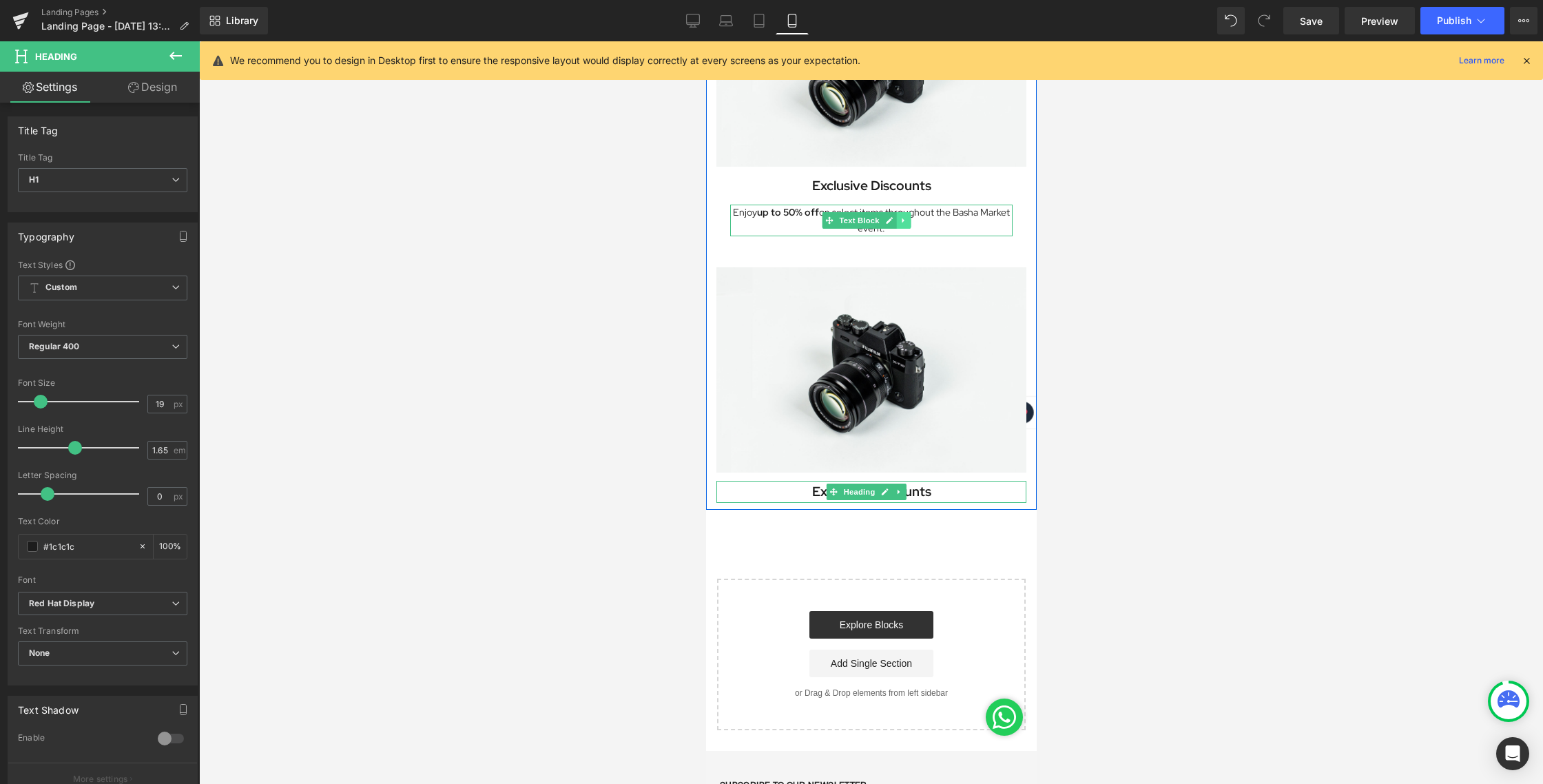
click at [908, 212] on link at bounding box center [902, 220] width 15 height 17
click at [894, 216] on icon at bounding box center [895, 220] width 8 height 8
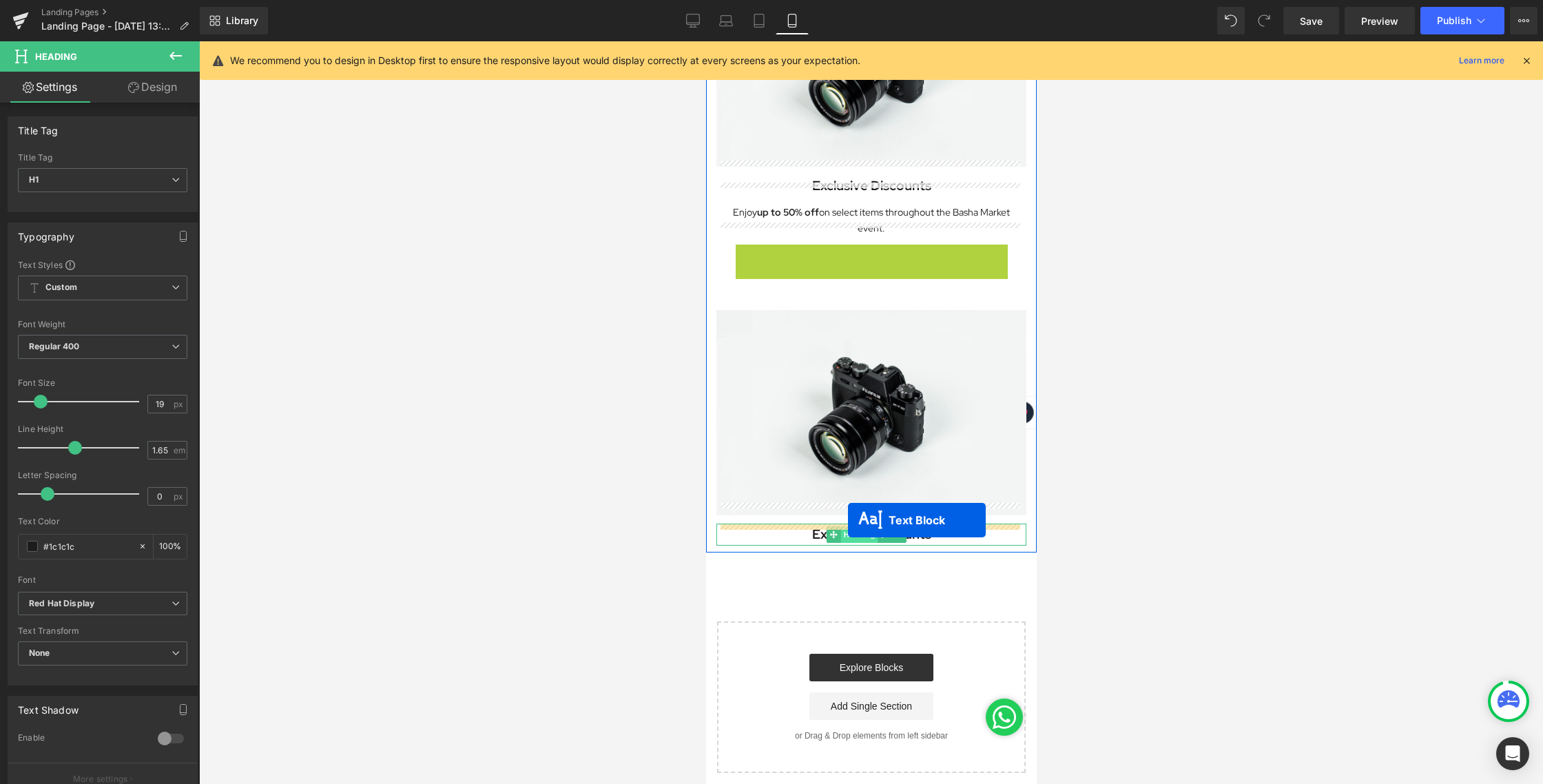
drag, startPoint x: 831, startPoint y: 241, endPoint x: 847, endPoint y: 519, distance: 278.5
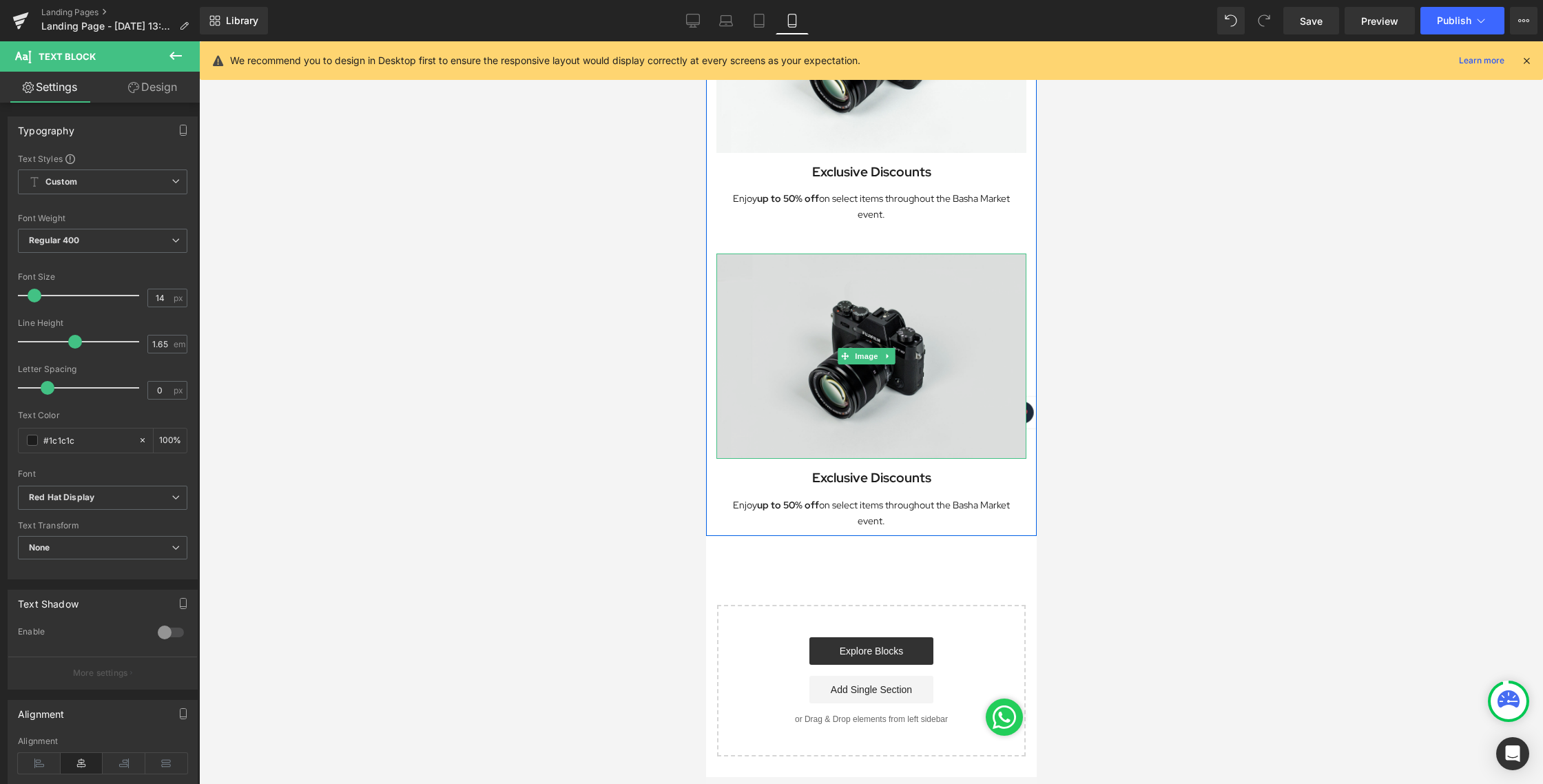
scroll to position [815, 0]
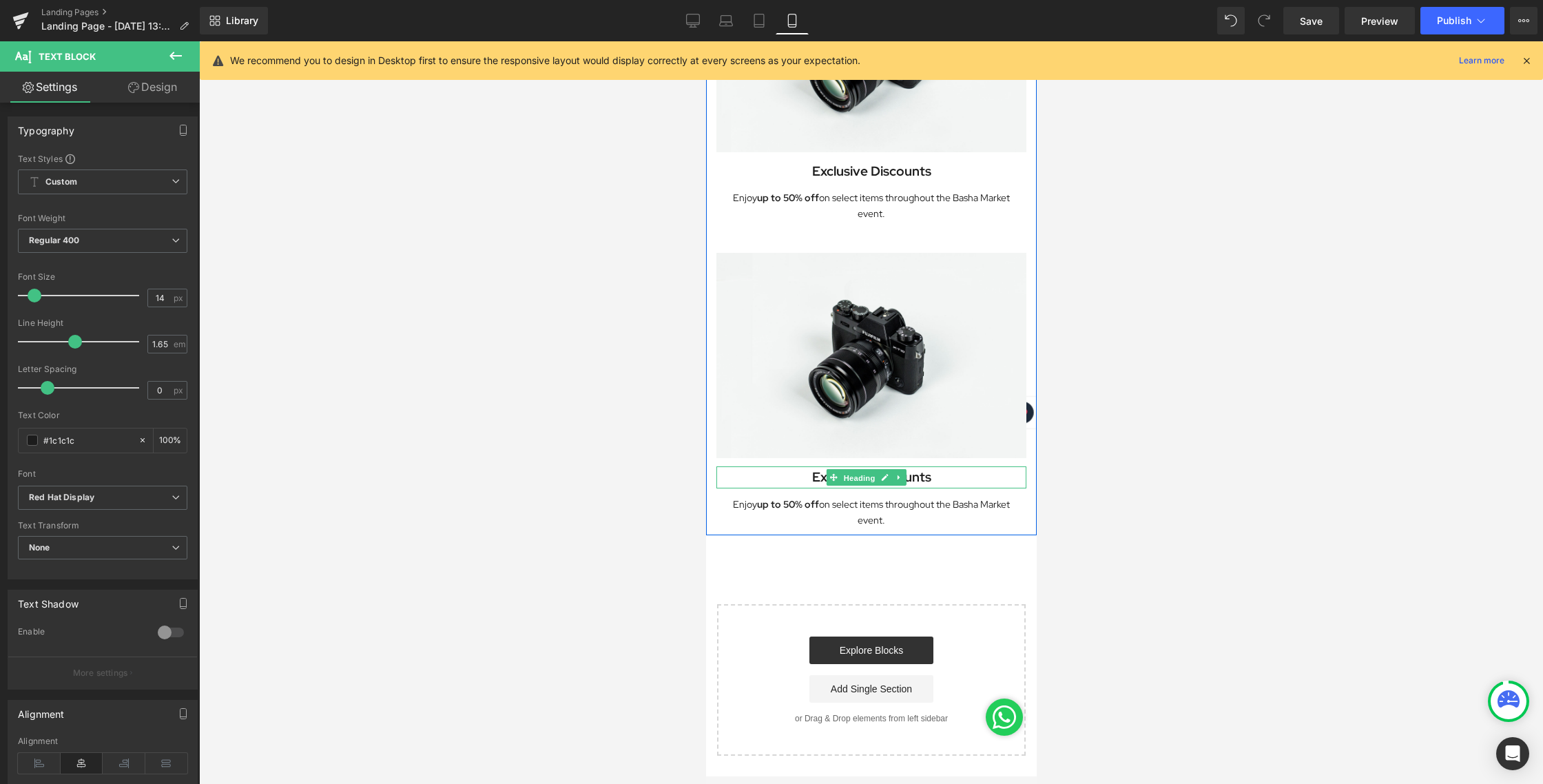
click at [855, 469] on span "Heading" at bounding box center [858, 478] width 37 height 17
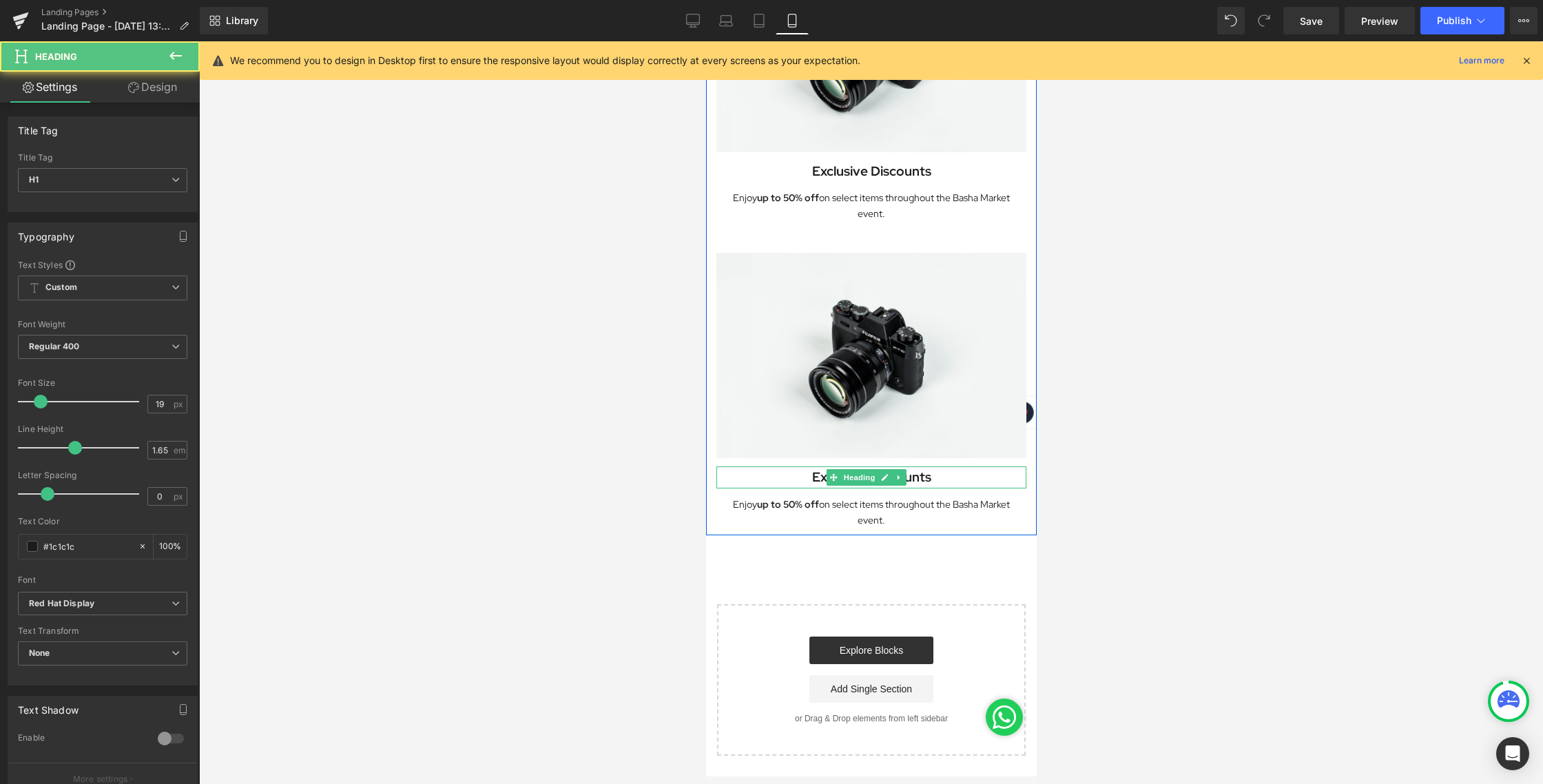
click at [940, 466] on h1 "Exclusive Discounts" at bounding box center [871, 476] width 310 height 22
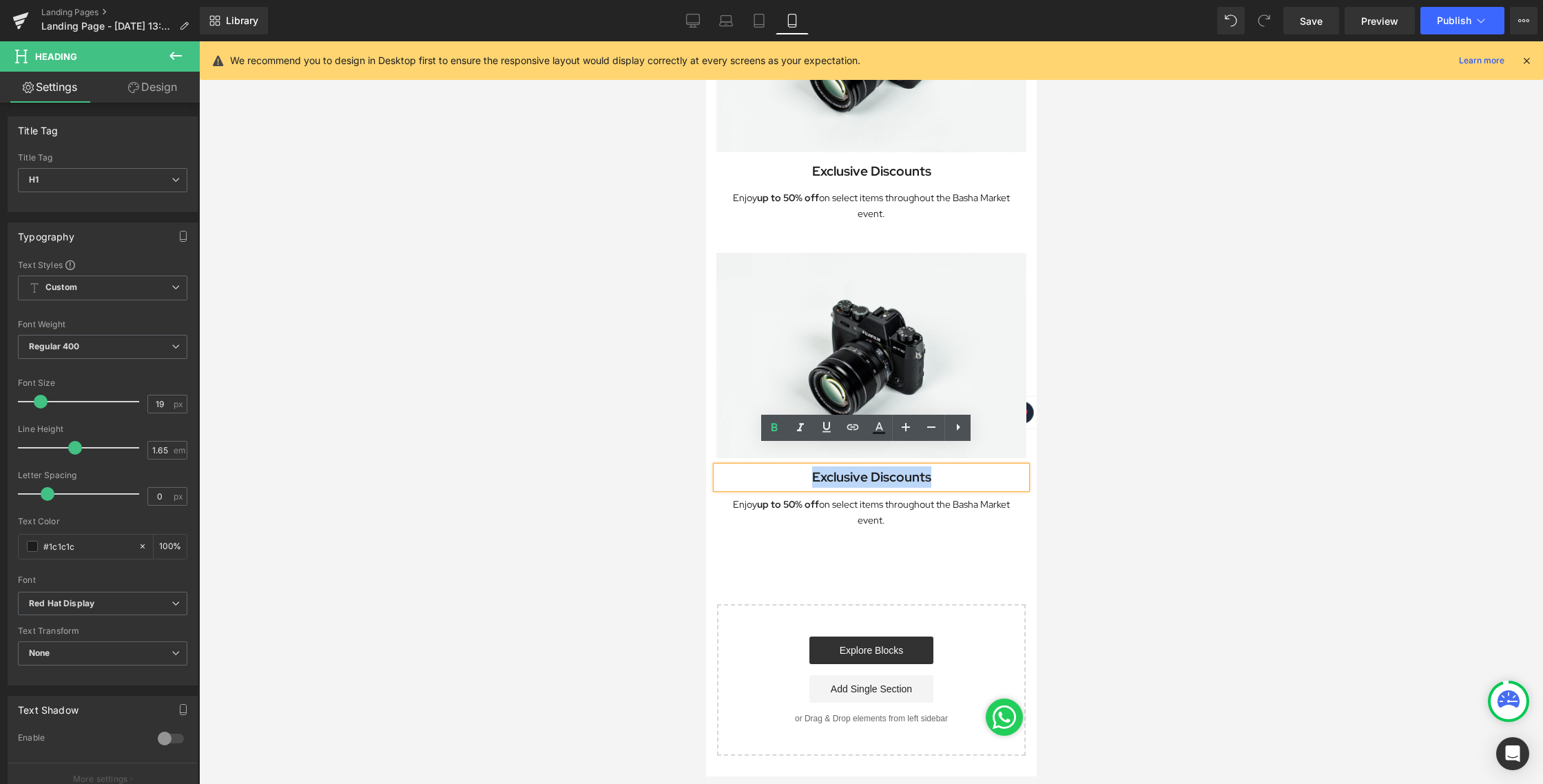
drag, startPoint x: 938, startPoint y: 457, endPoint x: 783, endPoint y: 458, distance: 155.0
click at [783, 466] on h1 "Exclusive Discounts" at bounding box center [871, 476] width 310 height 22
paste div
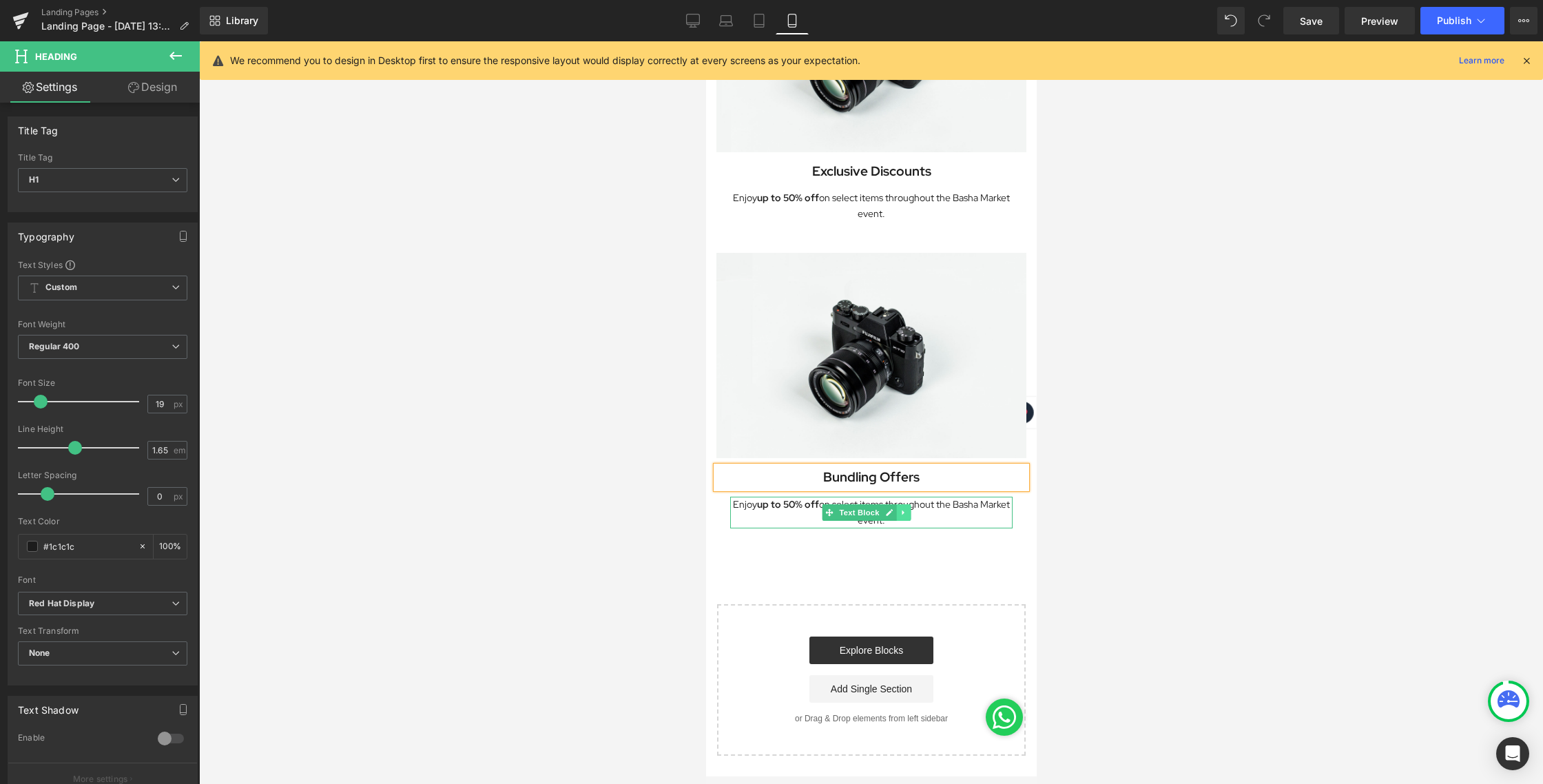
click at [906, 504] on link at bounding box center [902, 513] width 15 height 17
click at [956, 498] on p "Enjoy up to 50% off on select items throughout the Basha Market event." at bounding box center [871, 512] width 283 height 31
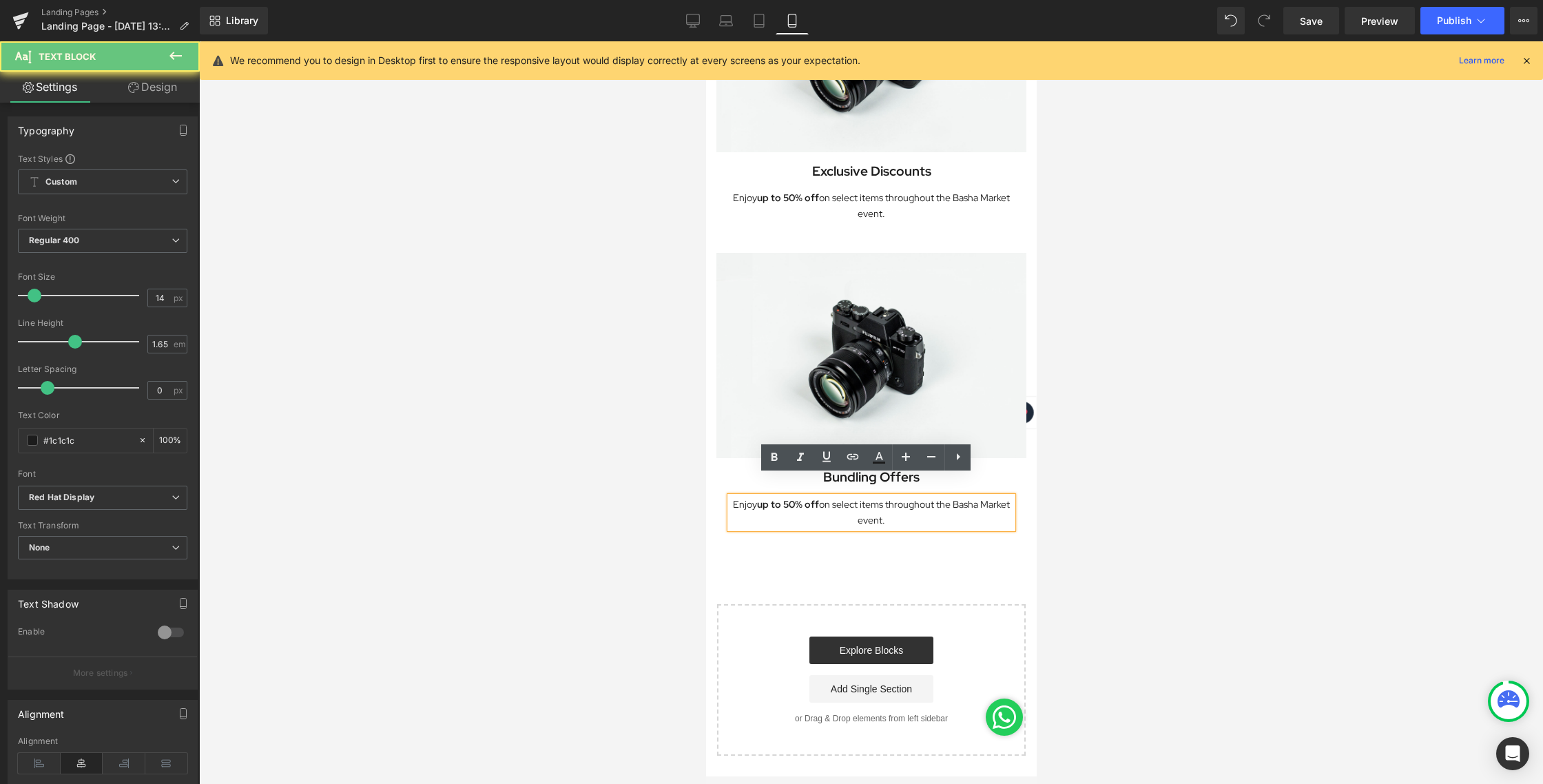
click at [958, 497] on p "Enjoy up to 50% off on select items throughout the Basha Market event." at bounding box center [871, 512] width 283 height 31
drag, startPoint x: 899, startPoint y: 503, endPoint x: 725, endPoint y: 482, distance: 175.3
click at [730, 497] on div "Enjoy up to 50% off on select items throughout the Basha Market event." at bounding box center [871, 512] width 283 height 31
drag, startPoint x: 910, startPoint y: 498, endPoint x: 735, endPoint y: 476, distance: 176.4
click at [735, 497] on p "Enjoy up to 50% off on select items throughout the Basha Market event." at bounding box center [871, 512] width 283 height 31
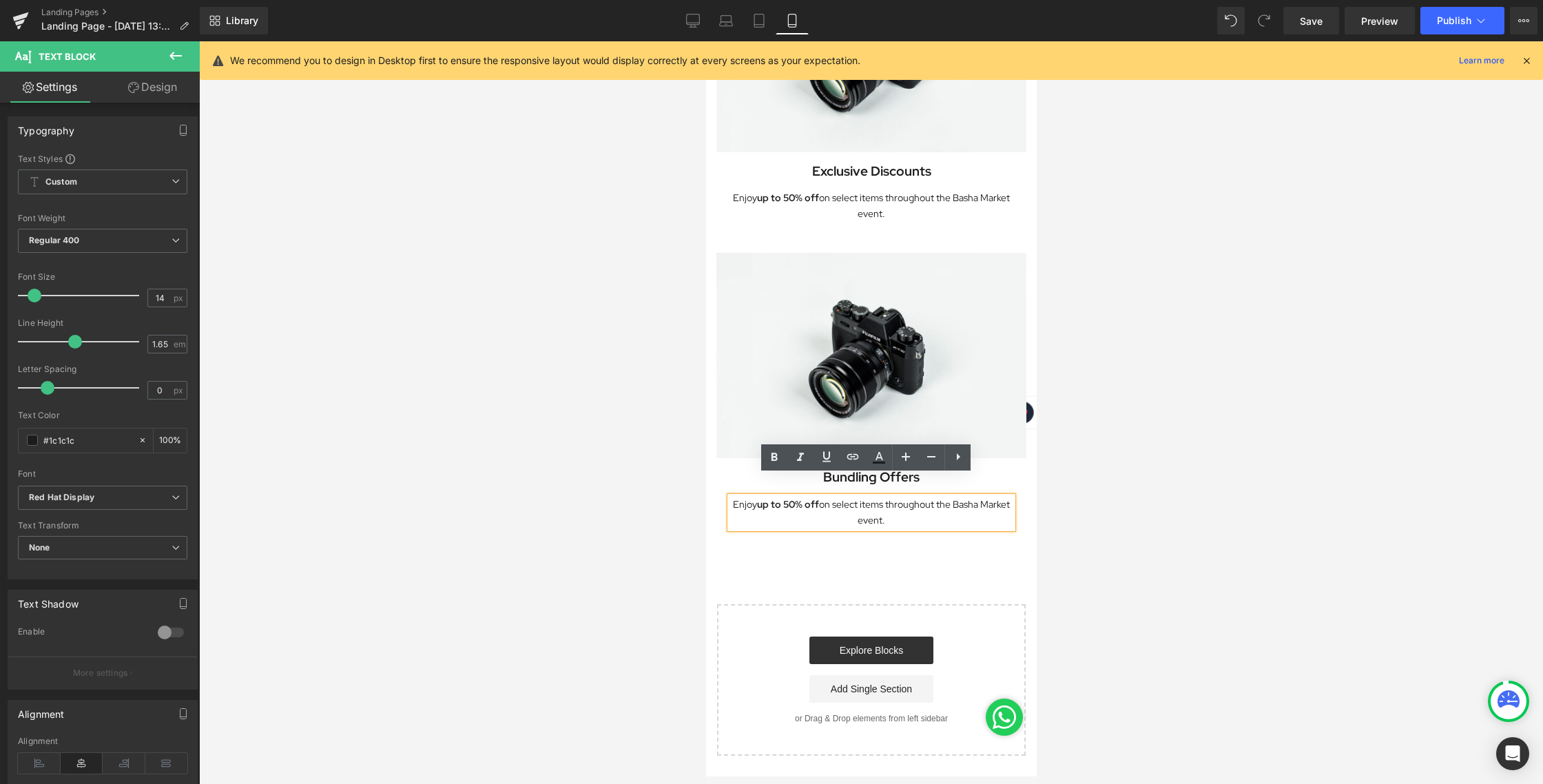
paste div
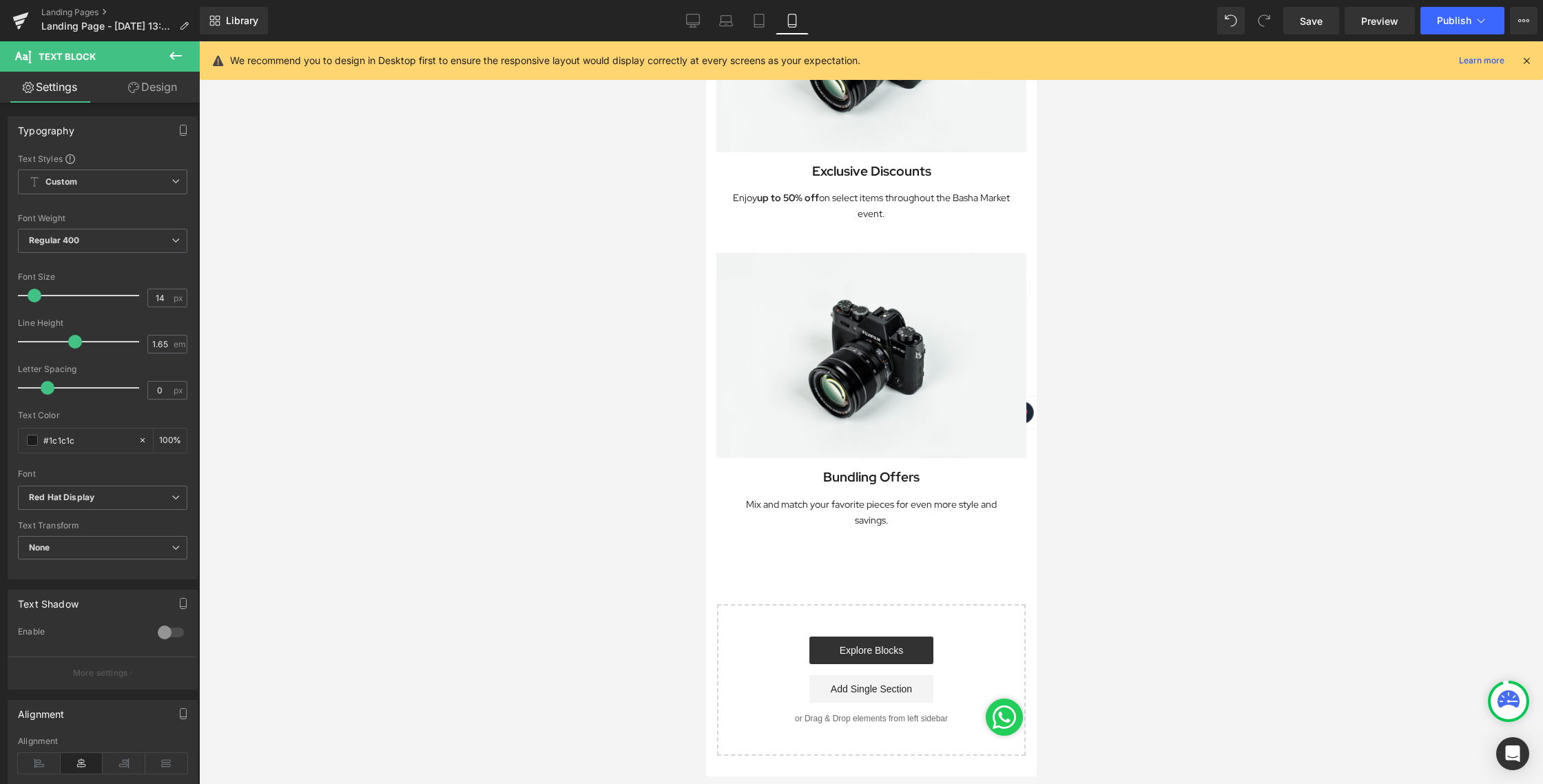
click at [1113, 514] on div at bounding box center [871, 412] width 1343 height 742
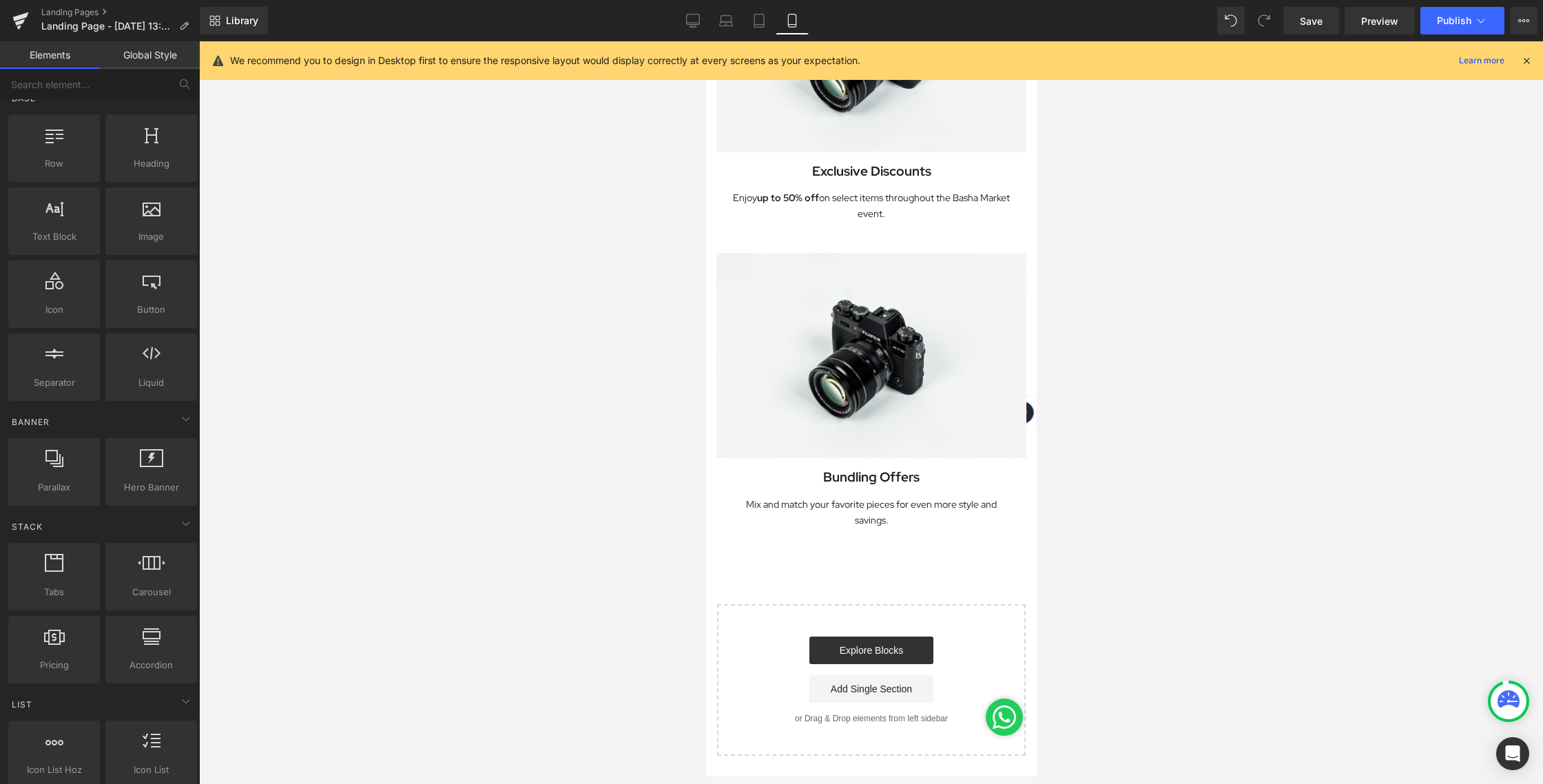
click at [1186, 553] on div at bounding box center [871, 412] width 1343 height 742
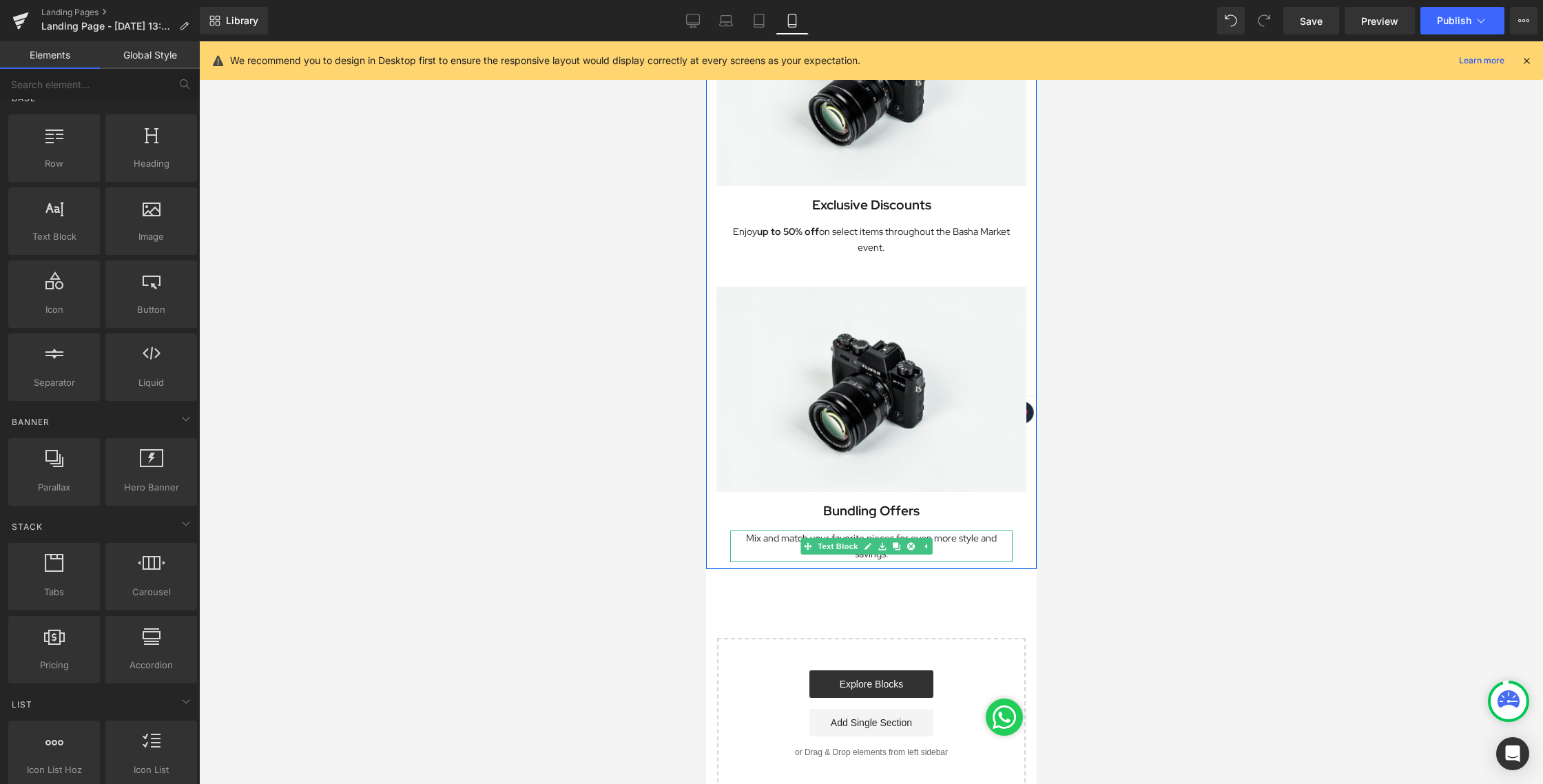
scroll to position [793, 0]
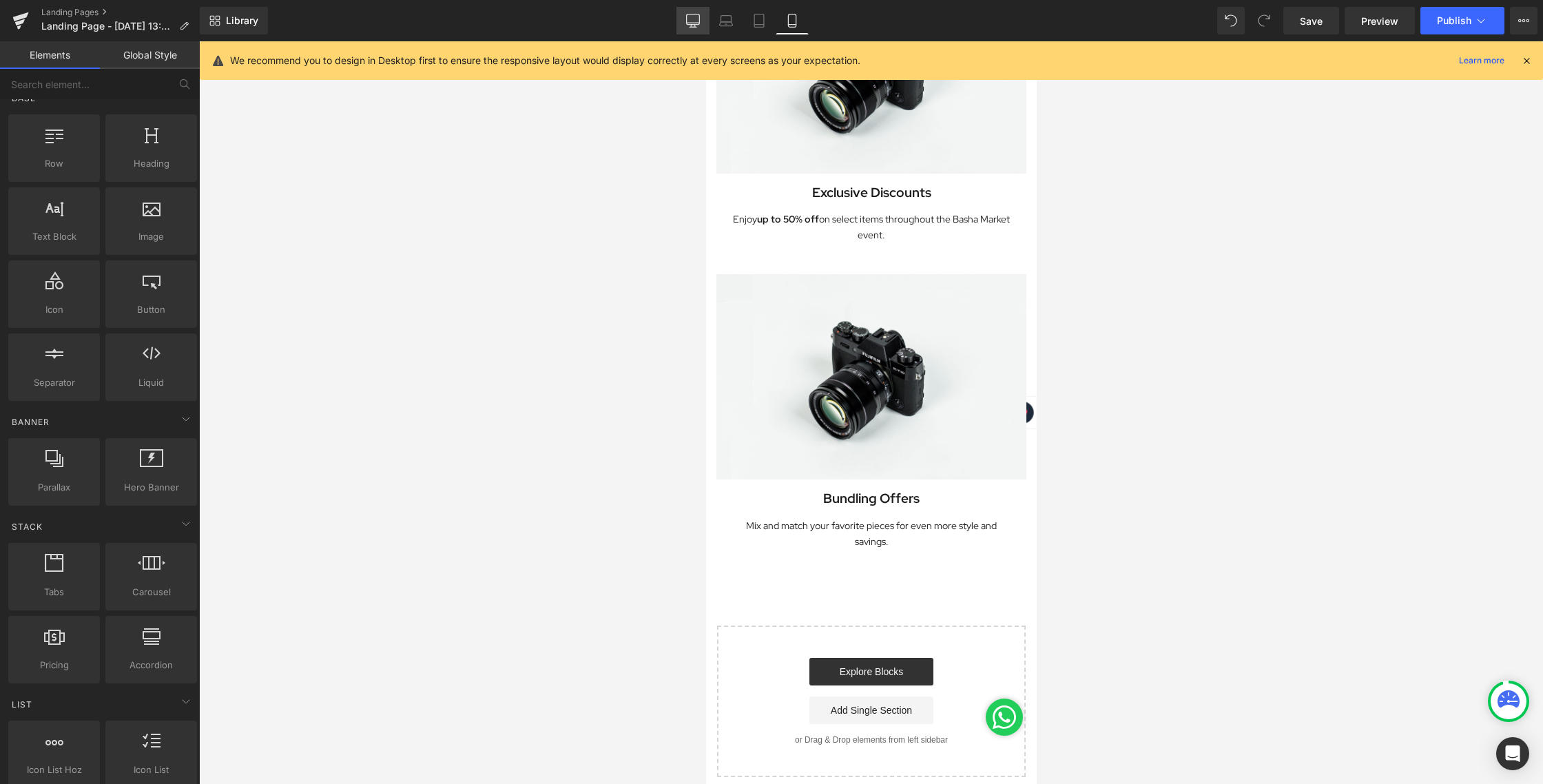
click at [682, 25] on link "Desktop" at bounding box center [693, 20] width 33 height 27
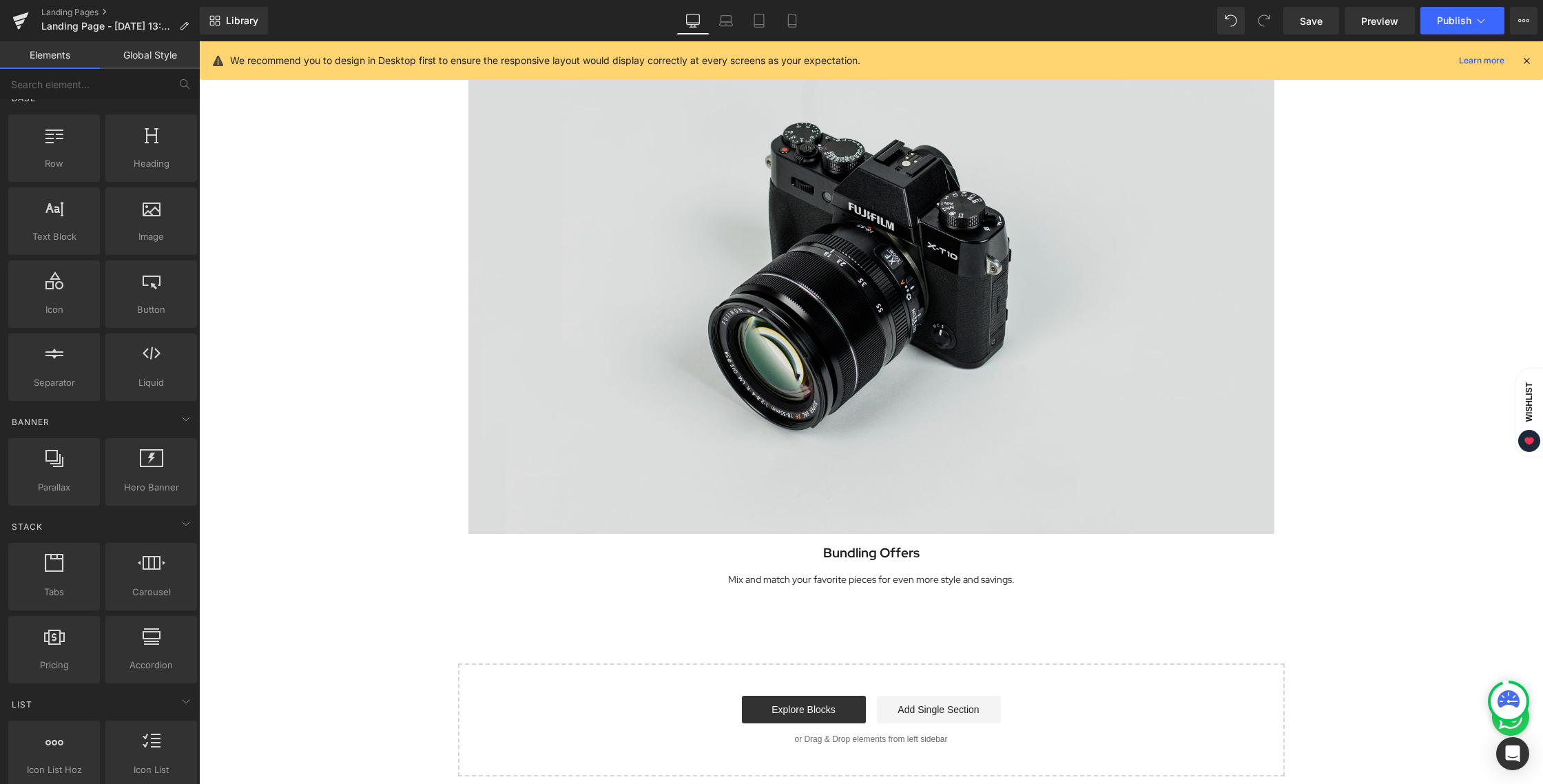
scroll to position [2349, 0]
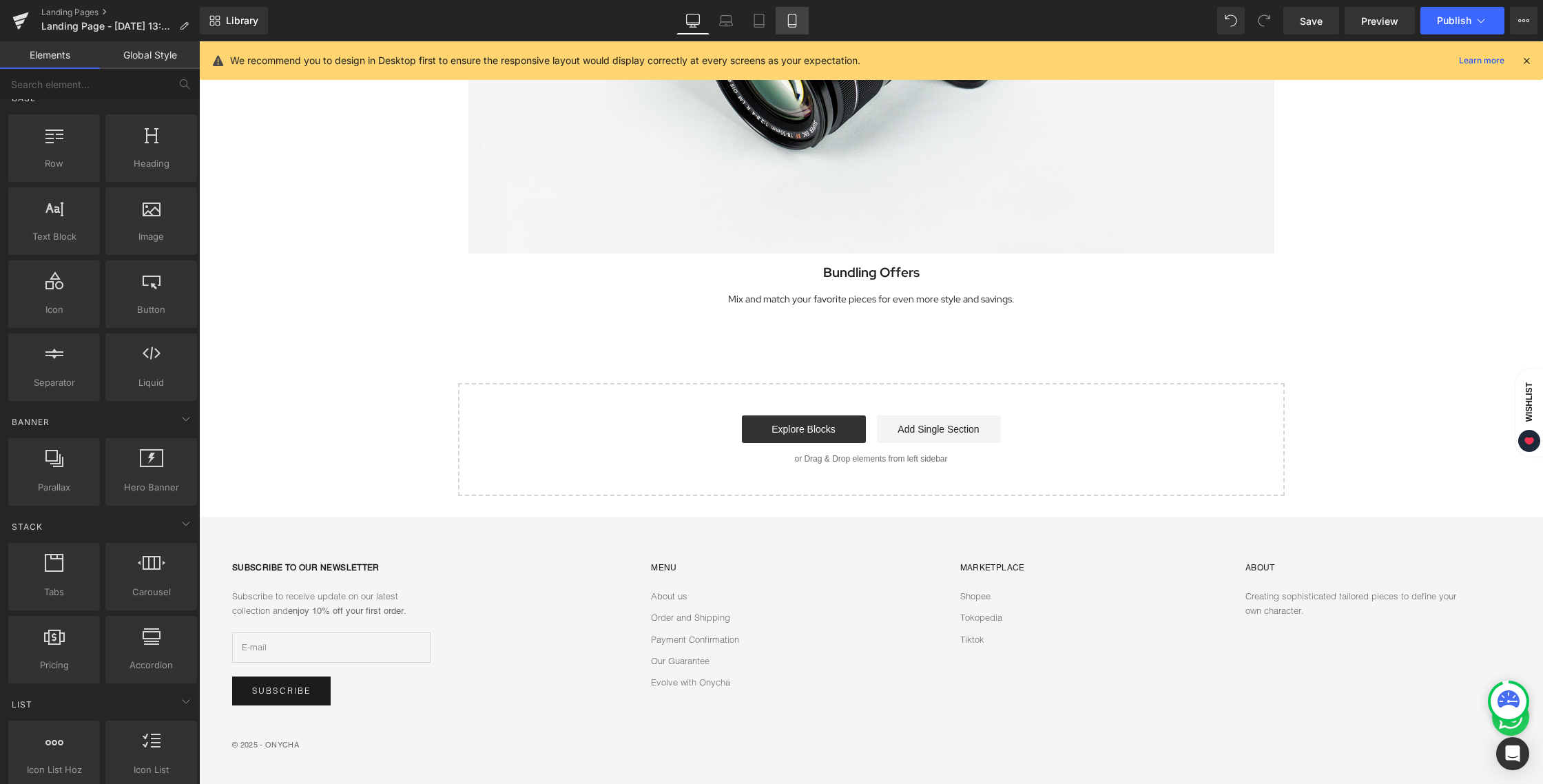
click at [787, 22] on icon at bounding box center [792, 21] width 14 height 14
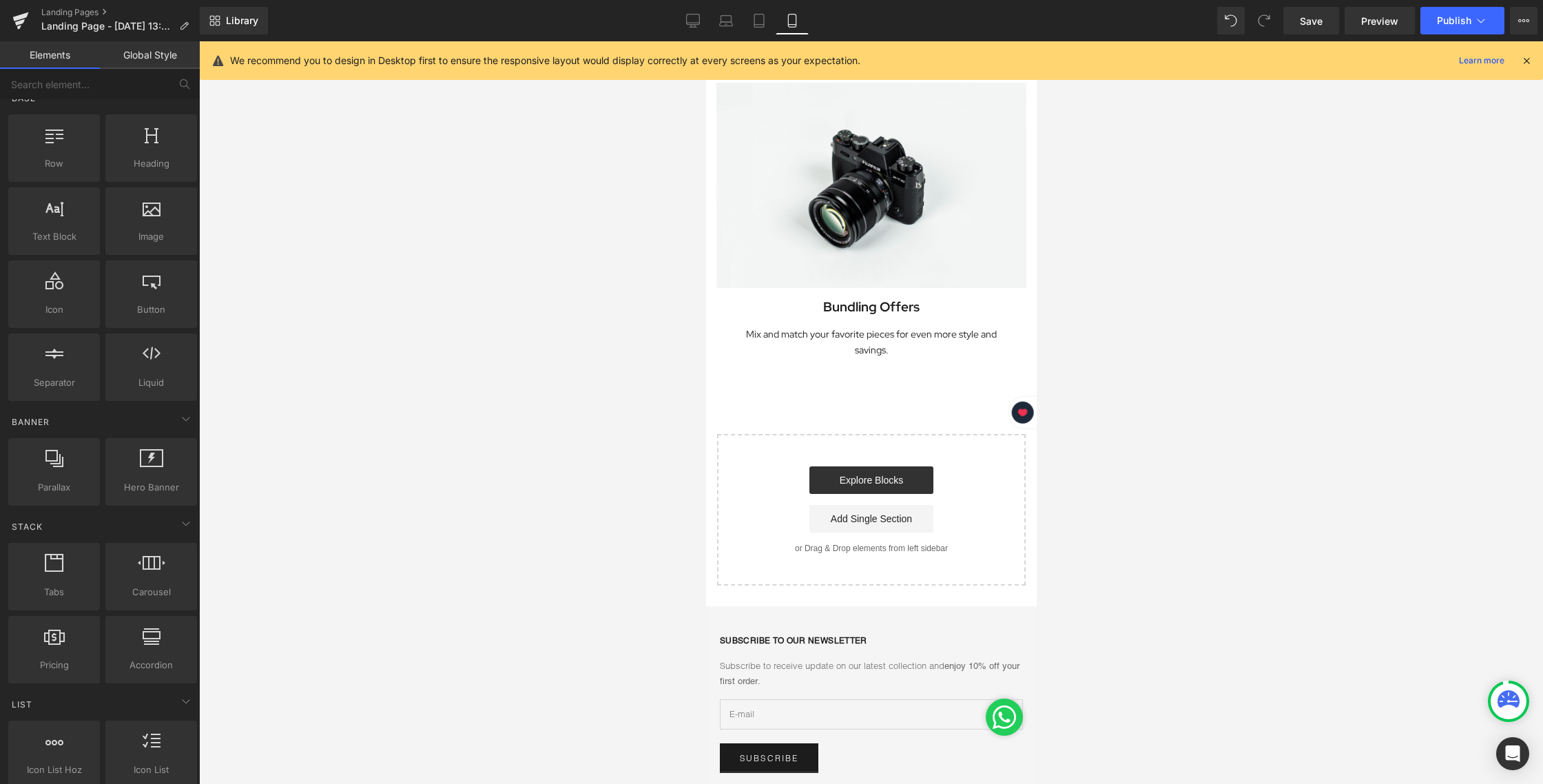
scroll to position [909, 0]
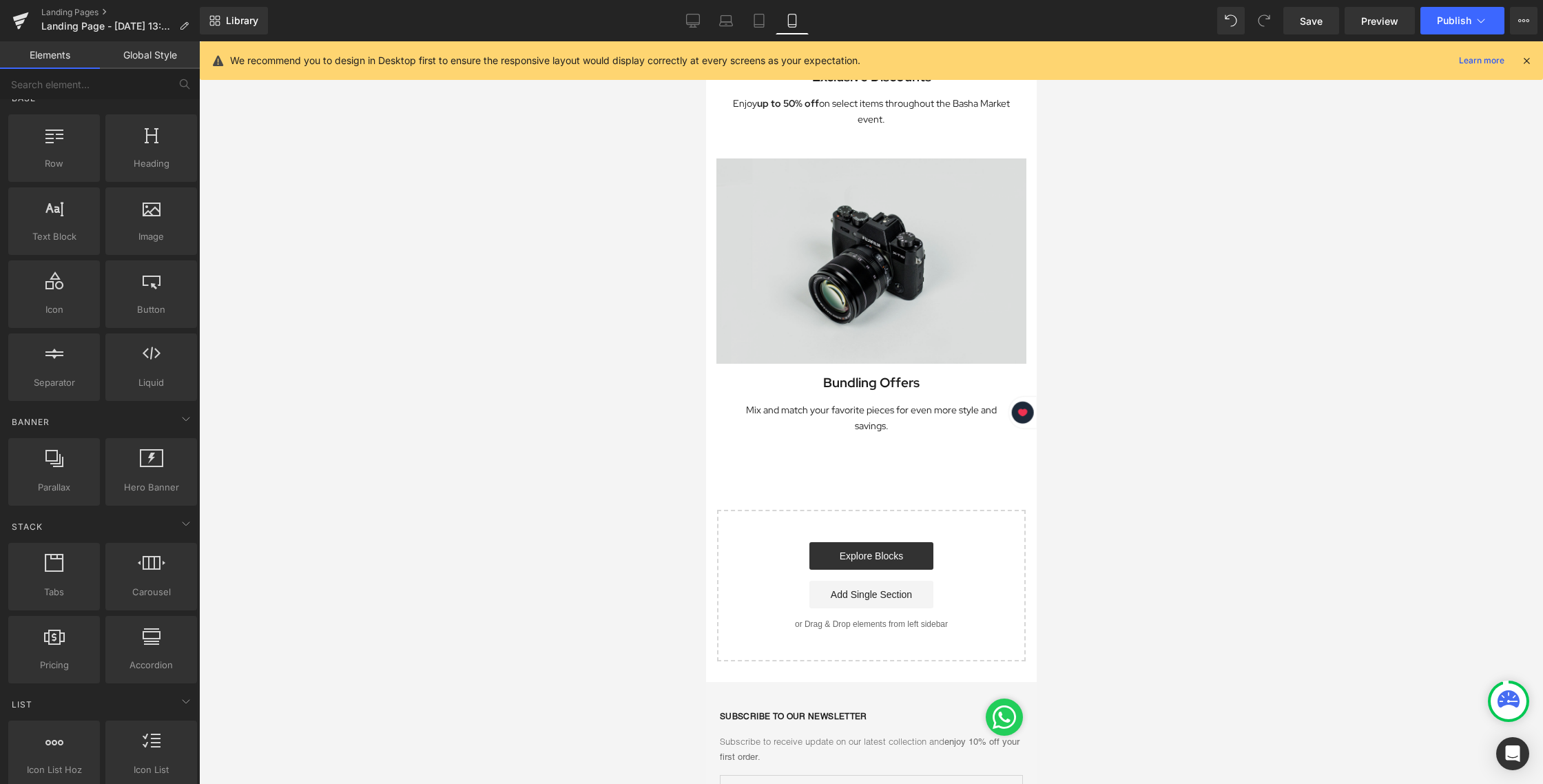
click at [871, 223] on img at bounding box center [871, 261] width 310 height 205
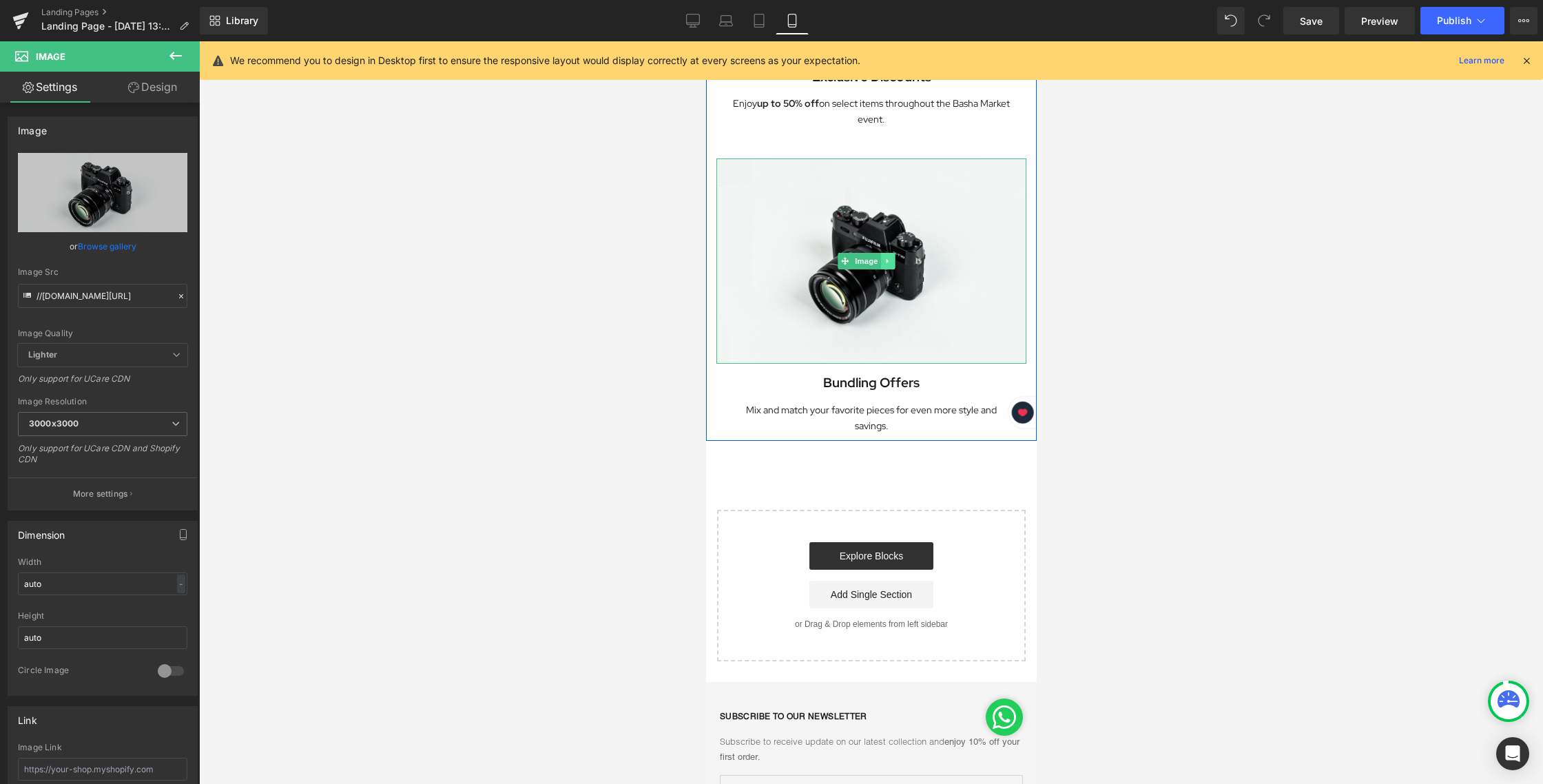
click at [887, 259] on icon at bounding box center [886, 261] width 2 height 5
click at [883, 257] on icon at bounding box center [880, 261] width 8 height 8
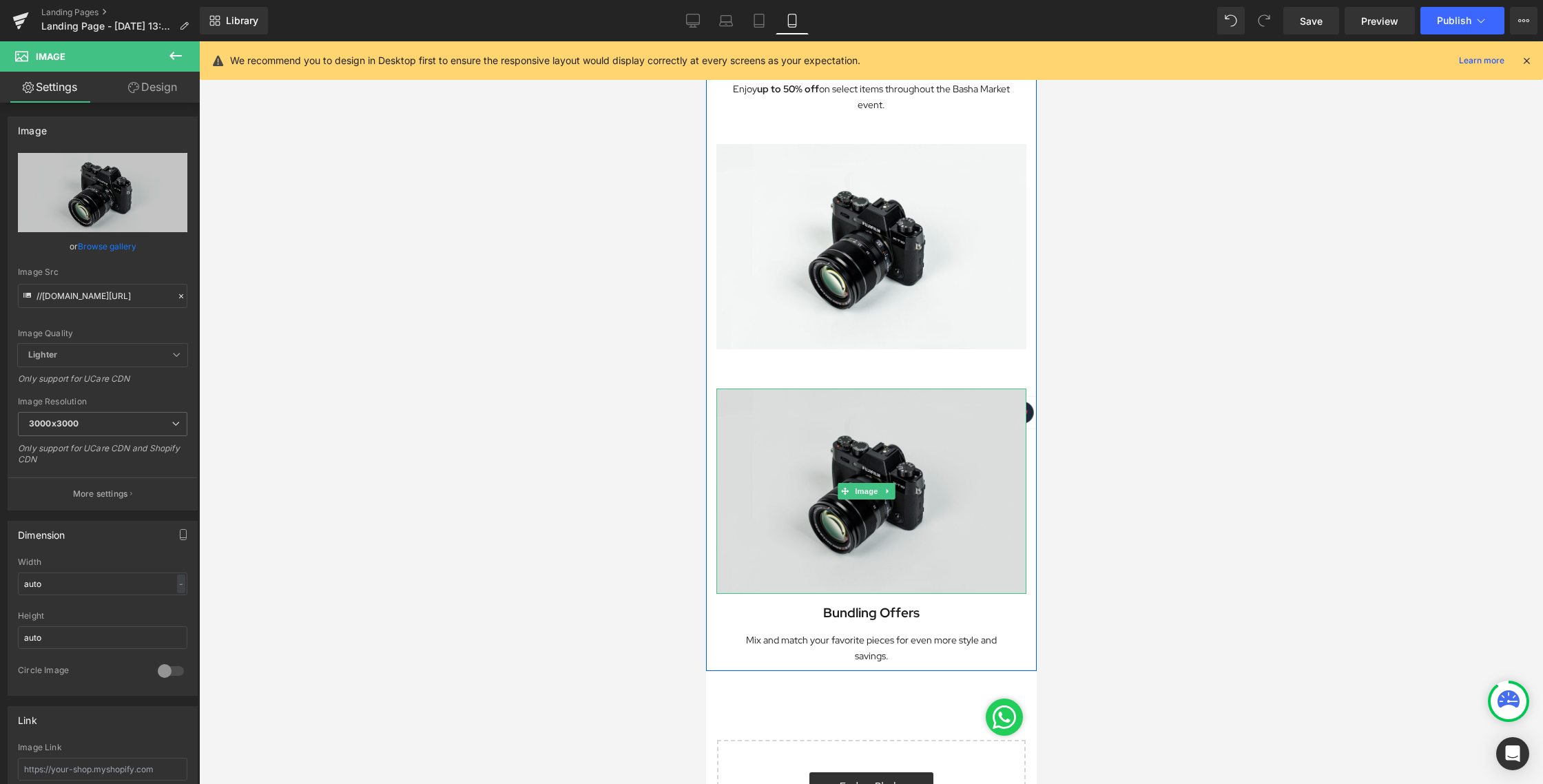
scroll to position [1101, 0]
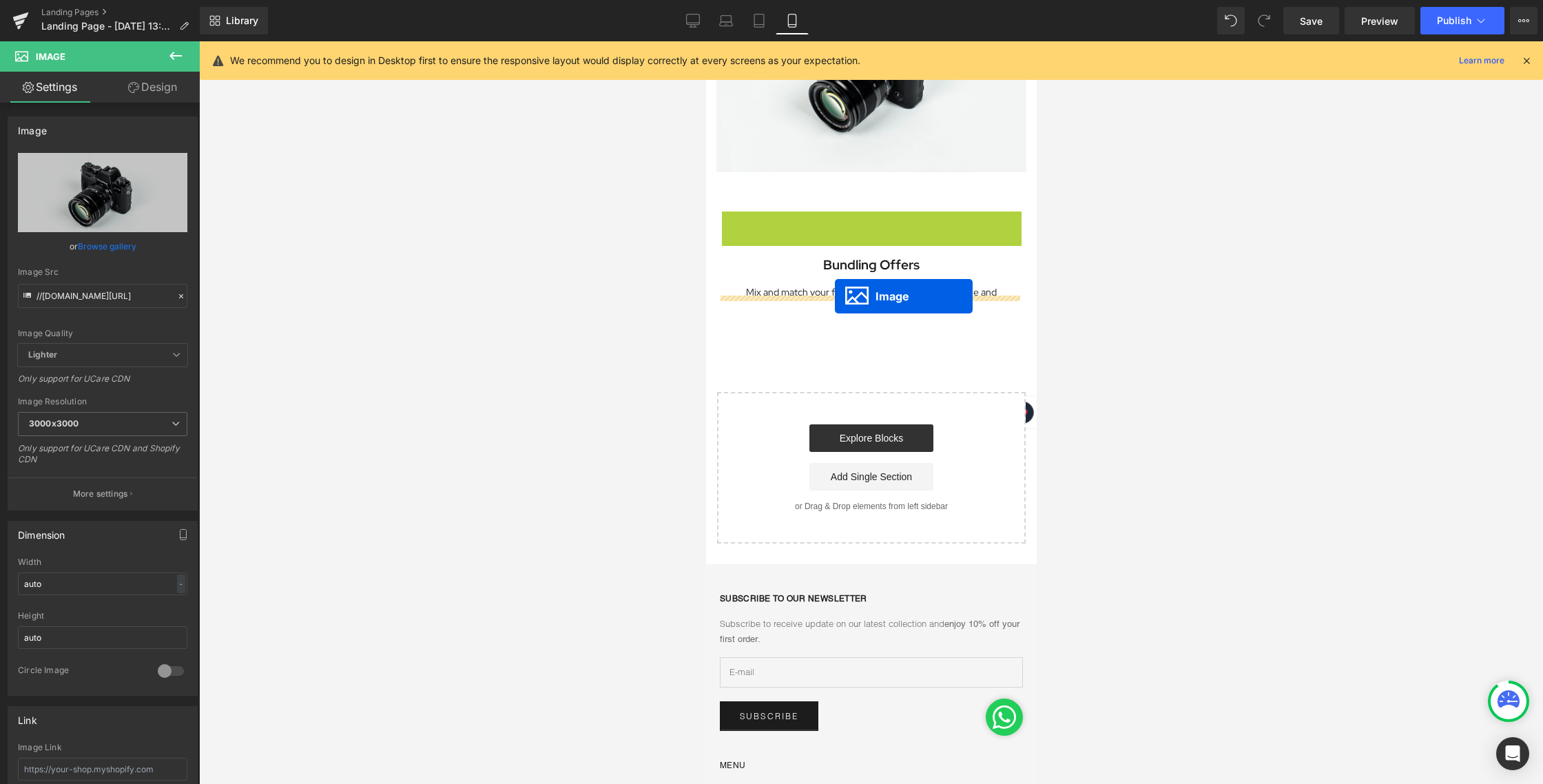
drag, startPoint x: 840, startPoint y: 287, endPoint x: 834, endPoint y: 296, distance: 10.8
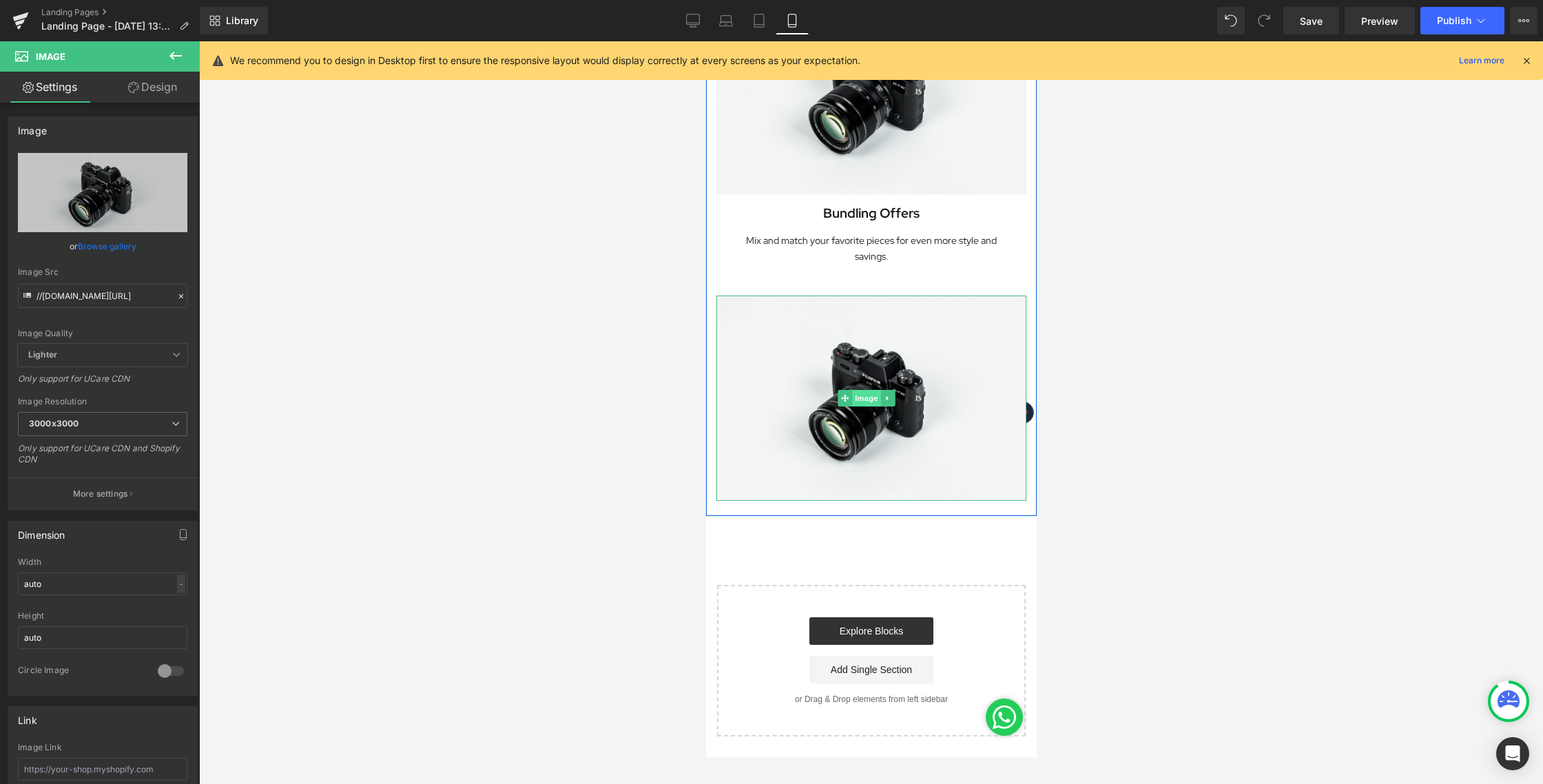
scroll to position [1077, 0]
click at [901, 211] on icon at bounding box center [898, 215] width 8 height 8
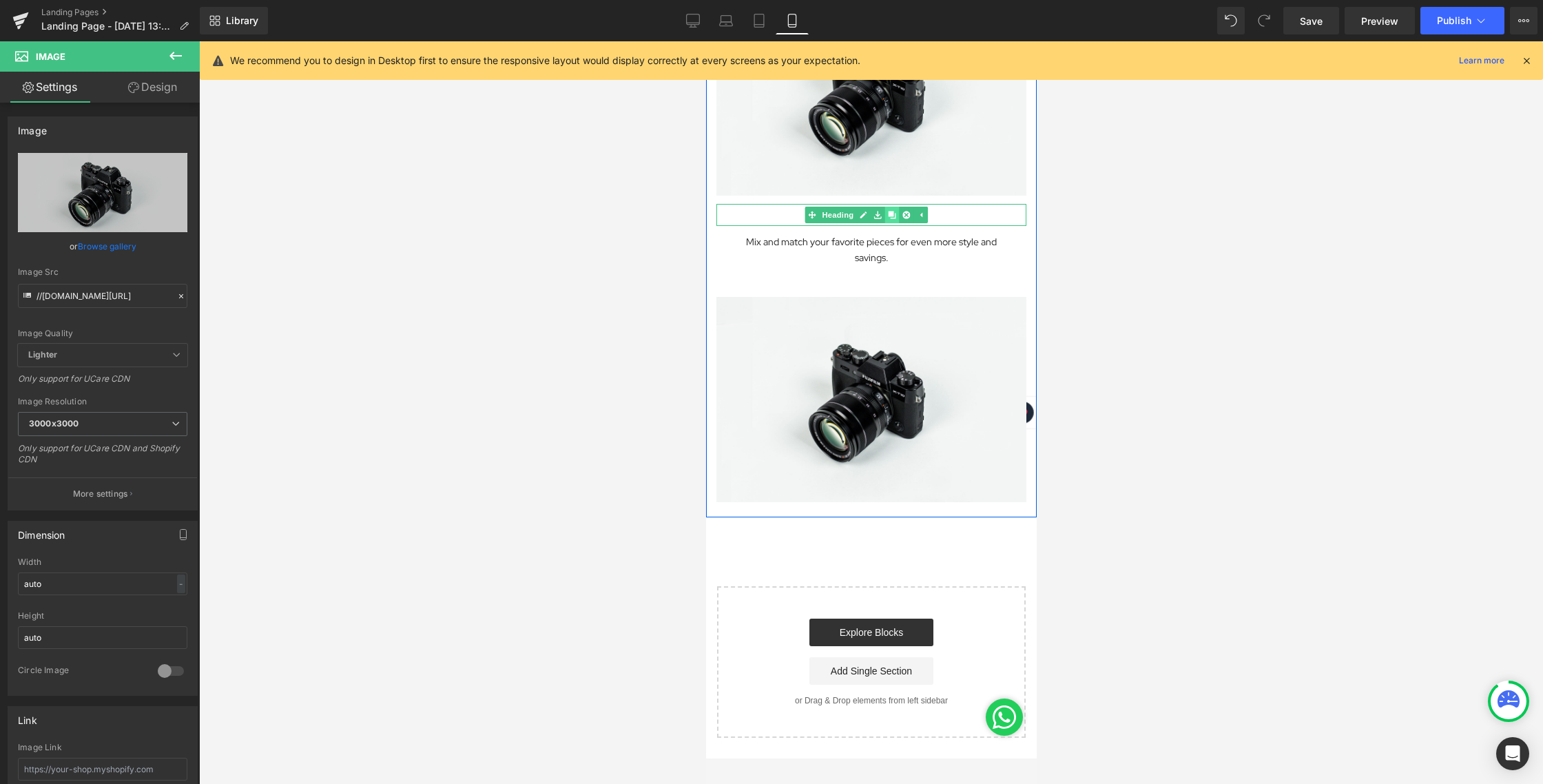
click at [893, 211] on icon at bounding box center [891, 215] width 8 height 8
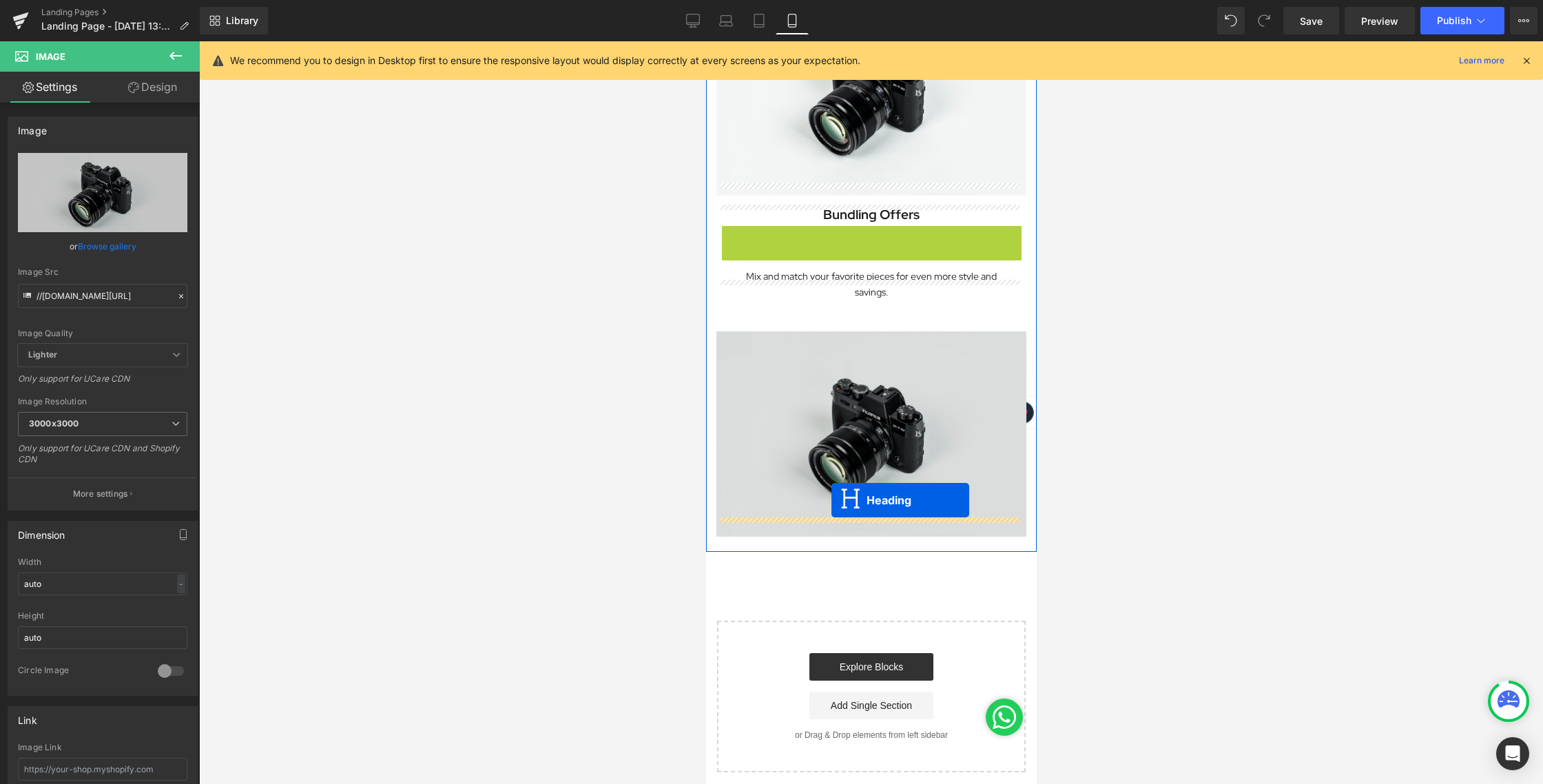
drag, startPoint x: 832, startPoint y: 210, endPoint x: 831, endPoint y: 500, distance: 290.0
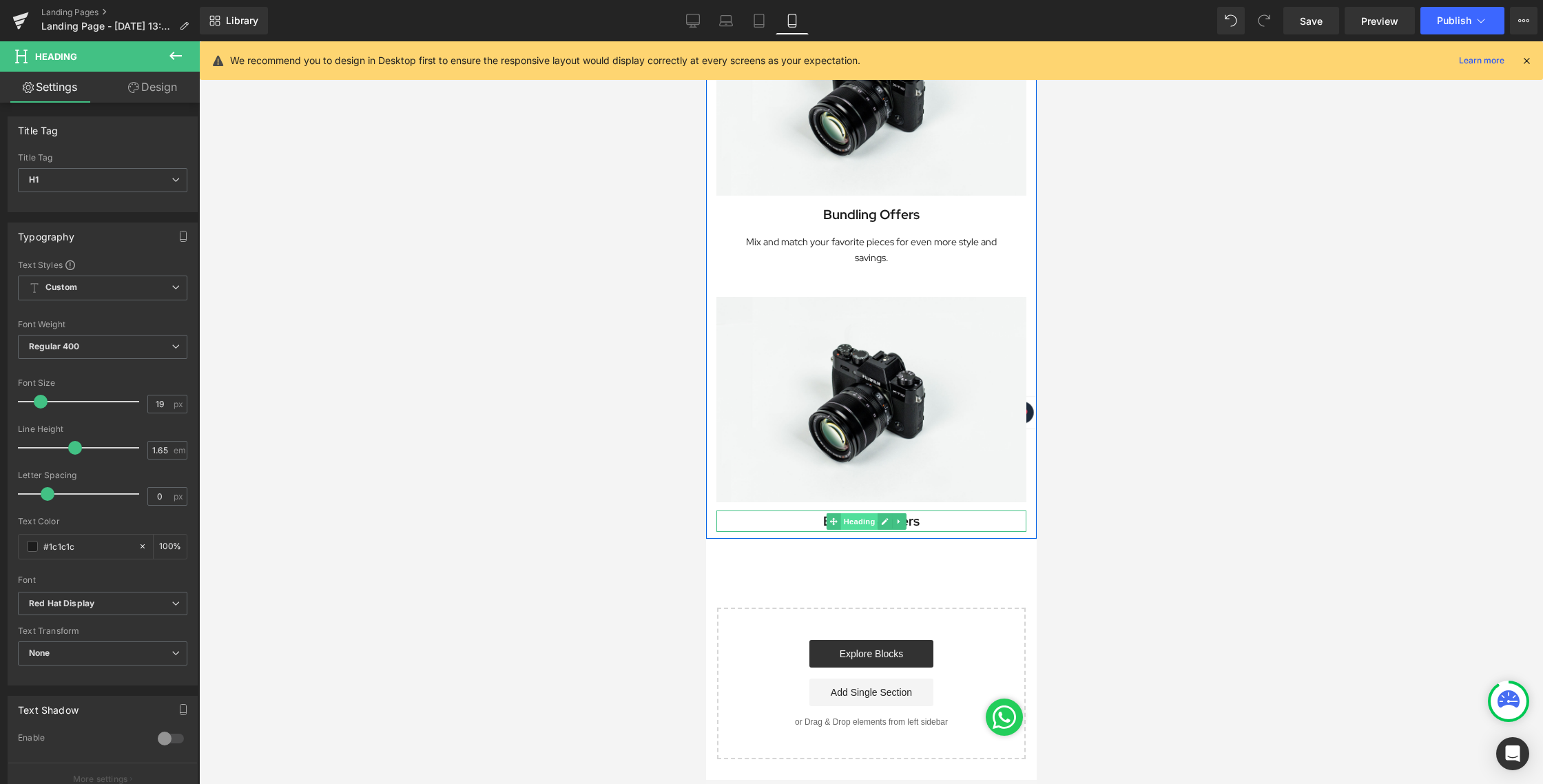
click at [855, 513] on span "Heading" at bounding box center [858, 522] width 37 height 17
click at [947, 511] on h1 "Bundling Offers" at bounding box center [871, 521] width 310 height 22
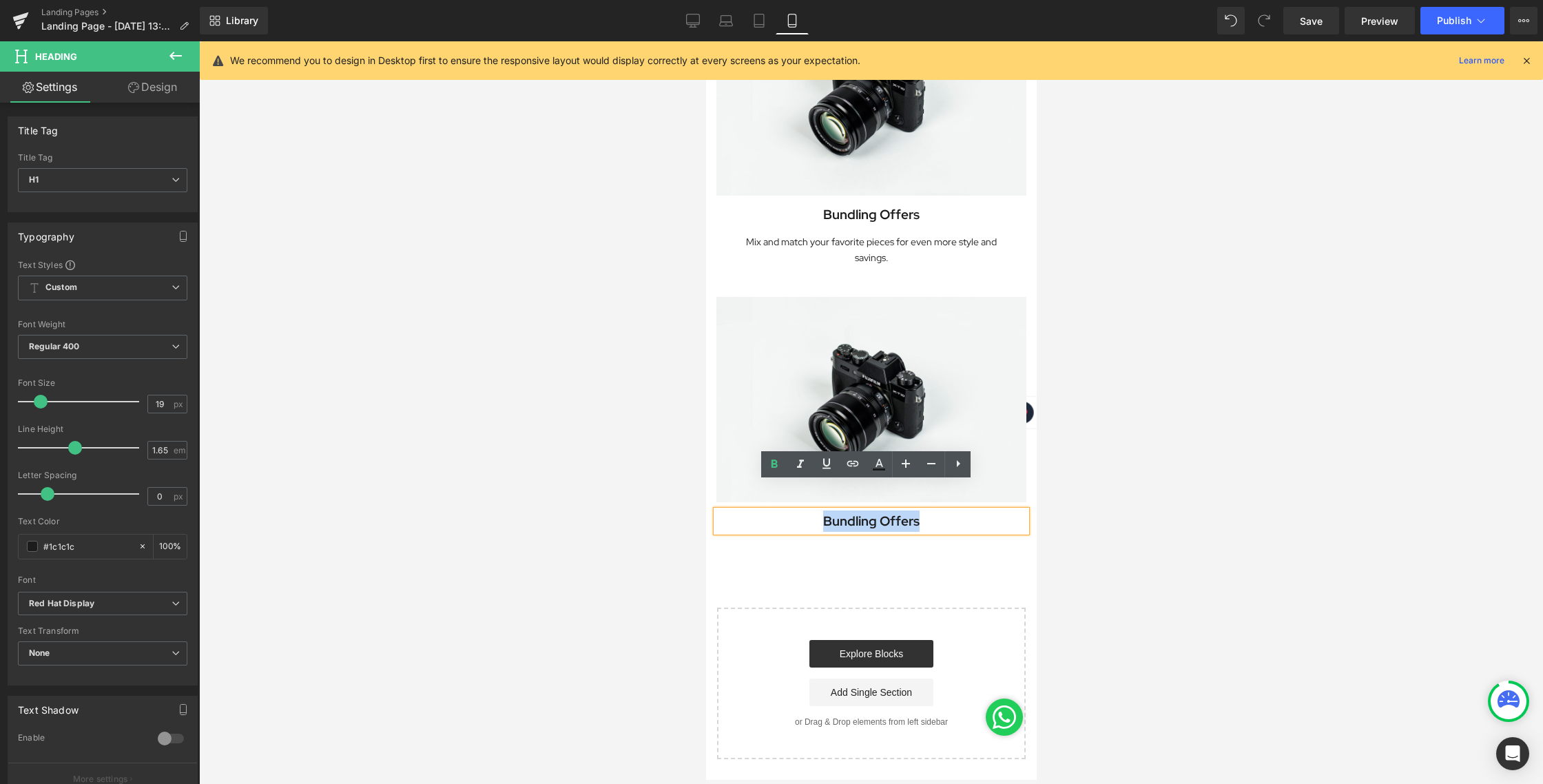
drag, startPoint x: 894, startPoint y: 492, endPoint x: 794, endPoint y: 493, distance: 100.0
click at [794, 511] on h1 "Bundling Offers" at bounding box center [871, 521] width 310 height 22
paste div
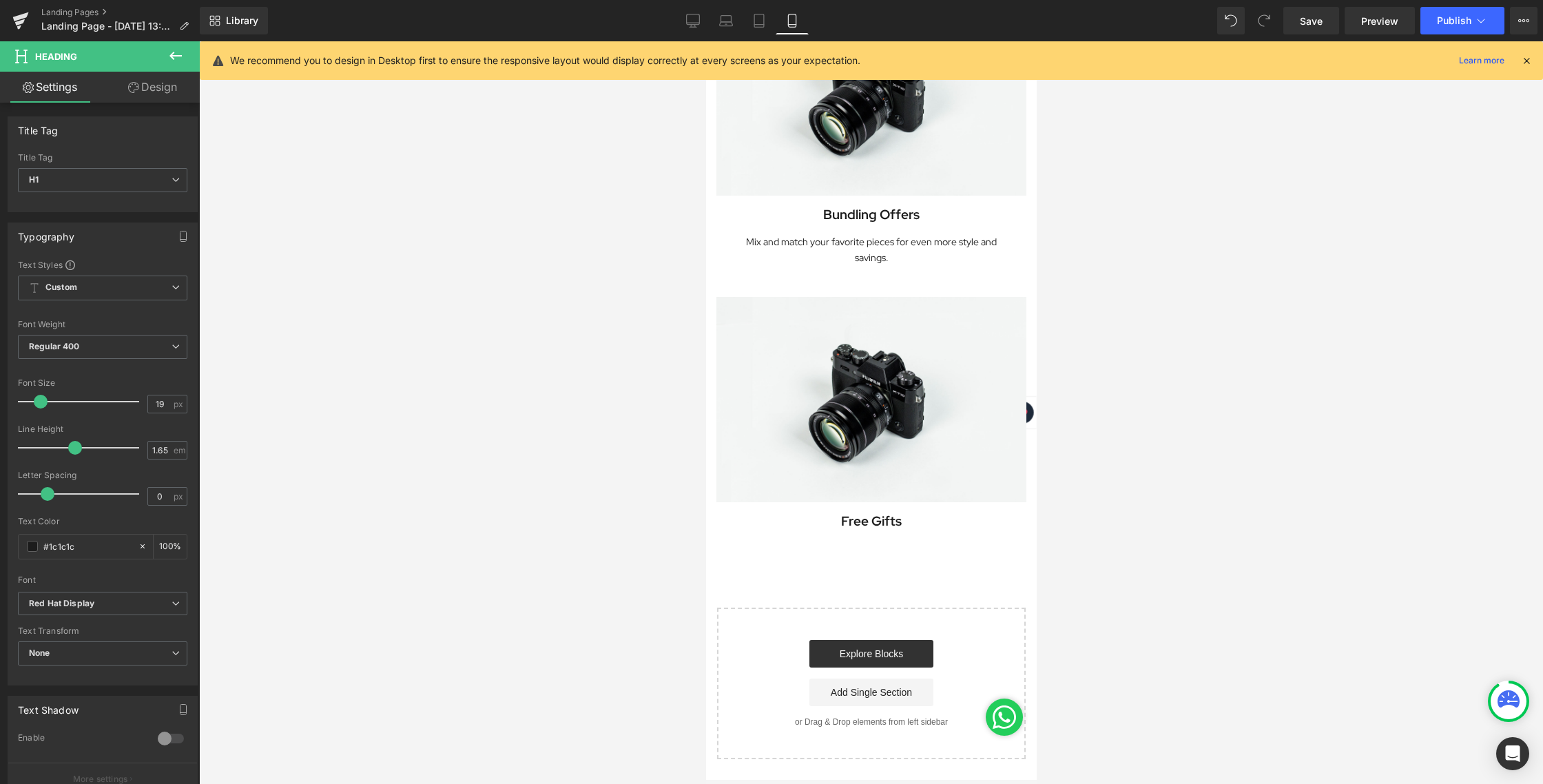
click at [1203, 445] on div at bounding box center [871, 412] width 1343 height 742
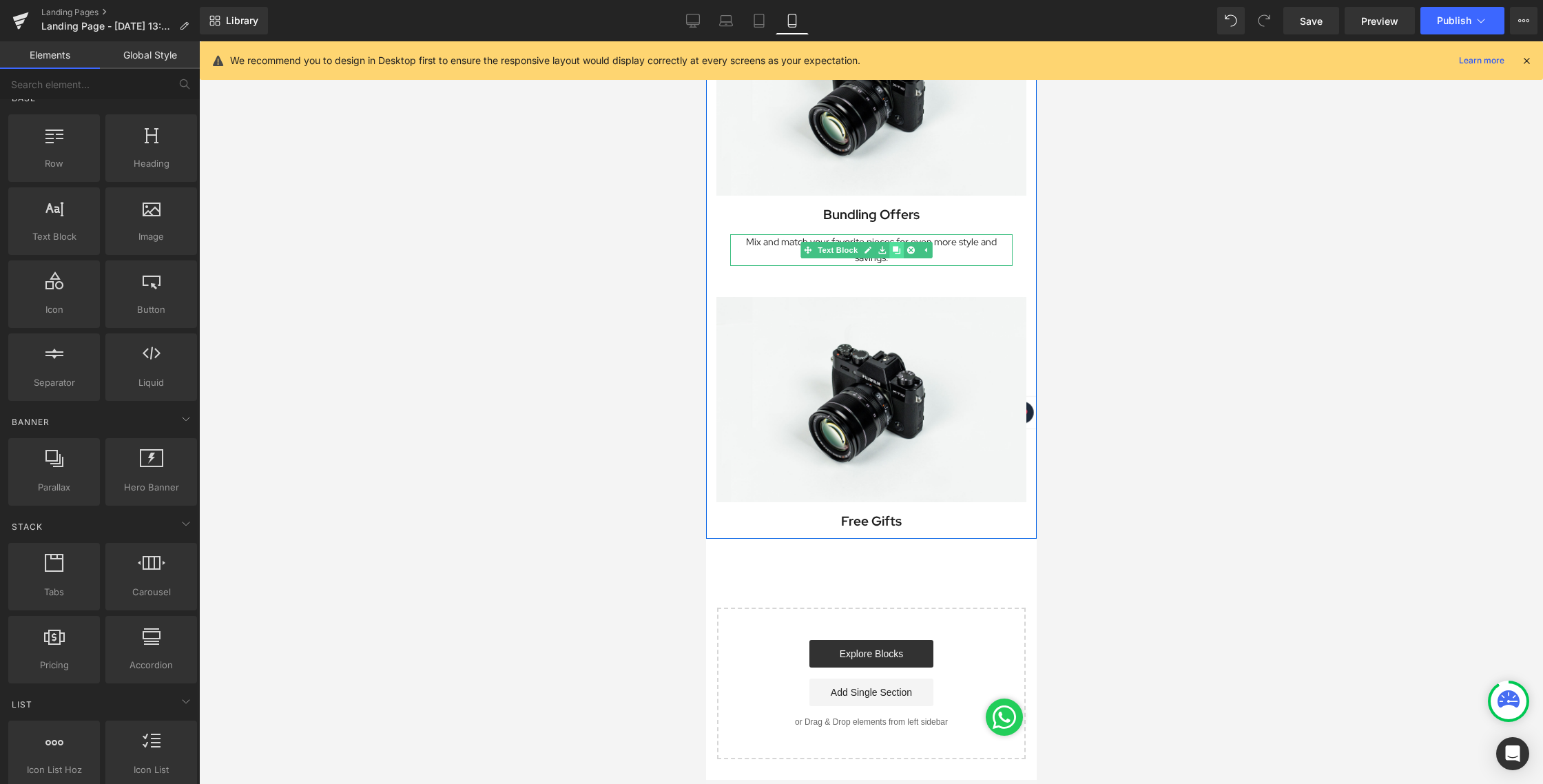
click at [894, 246] on icon at bounding box center [895, 250] width 8 height 8
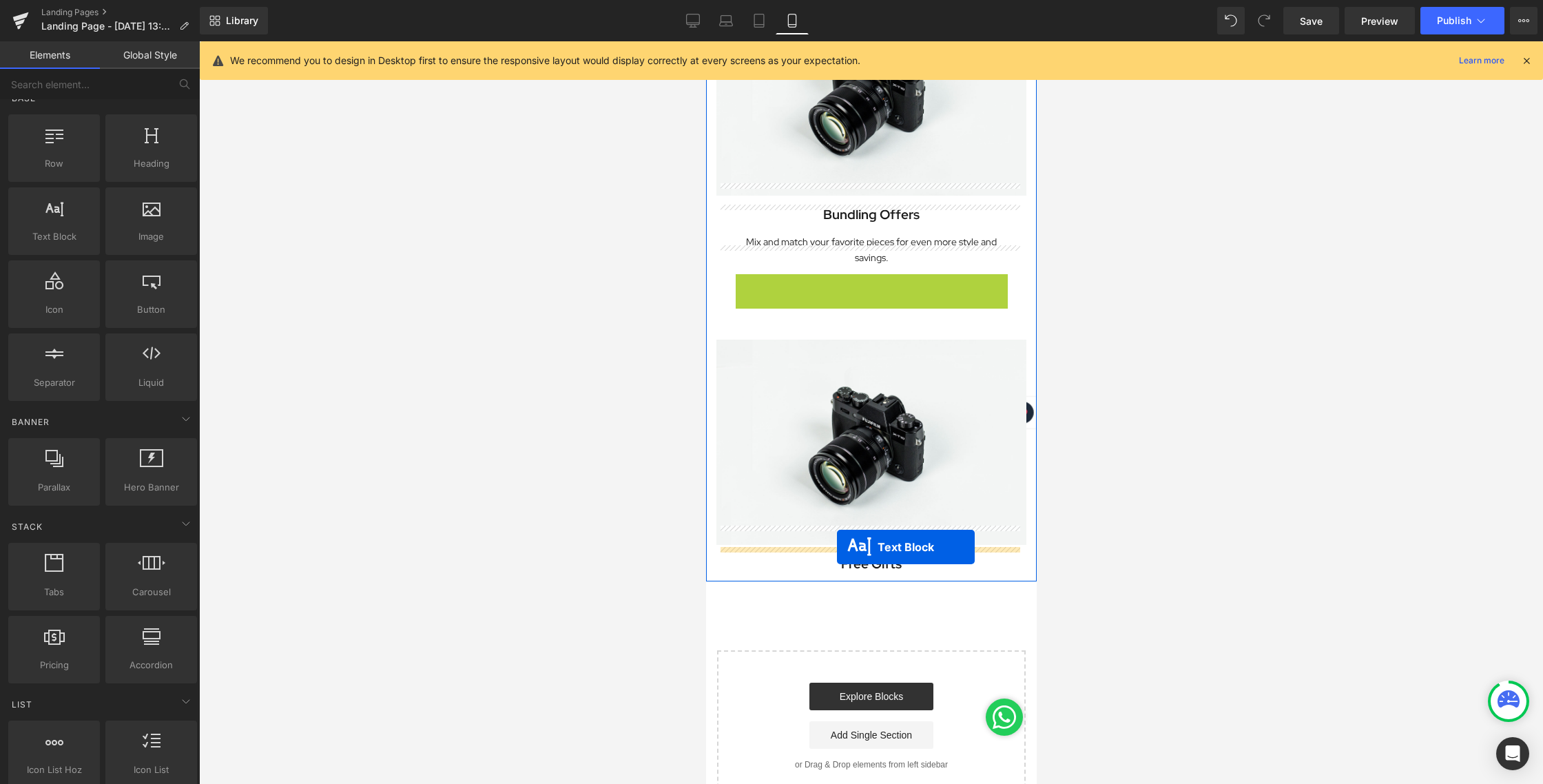
drag, startPoint x: 825, startPoint y: 268, endPoint x: 836, endPoint y: 547, distance: 279.2
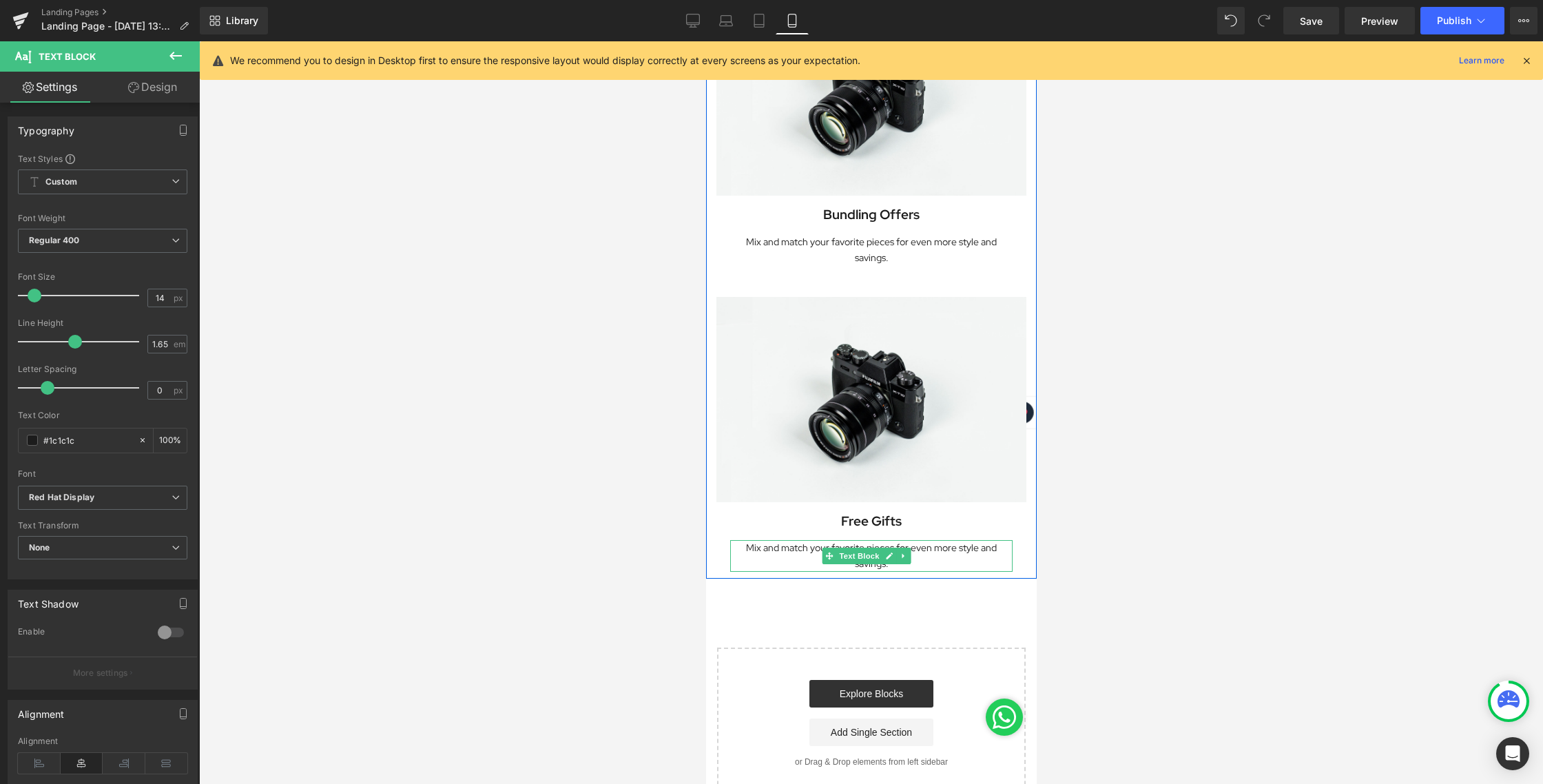
click at [948, 540] on p "Mix and match your favorite pieces for even more style and savings." at bounding box center [871, 555] width 283 height 31
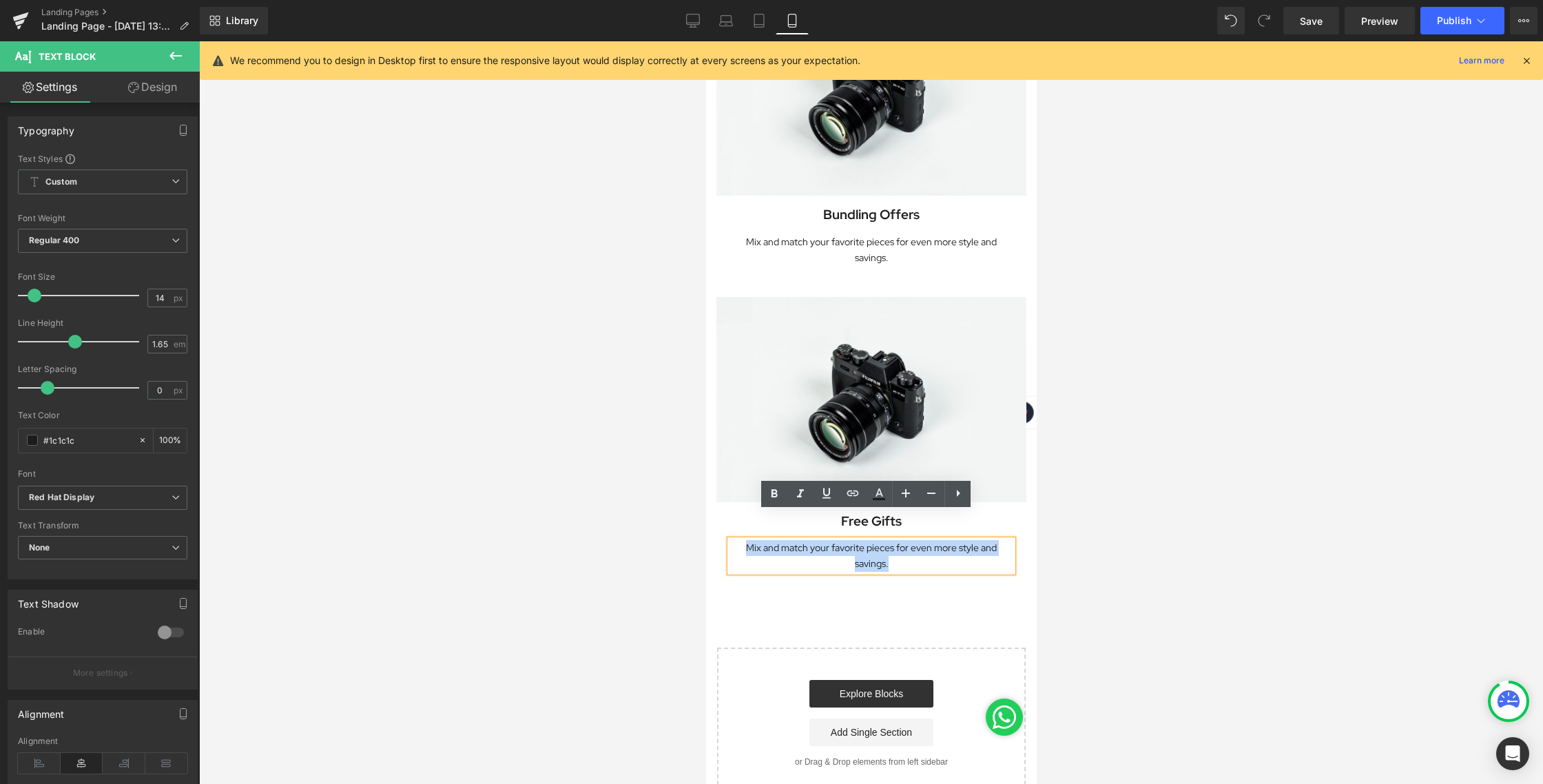
drag, startPoint x: 900, startPoint y: 531, endPoint x: 734, endPoint y: 520, distance: 166.4
click at [734, 540] on p "Mix and match your favorite pieces for even more style and savings." at bounding box center [871, 555] width 283 height 31
paste div
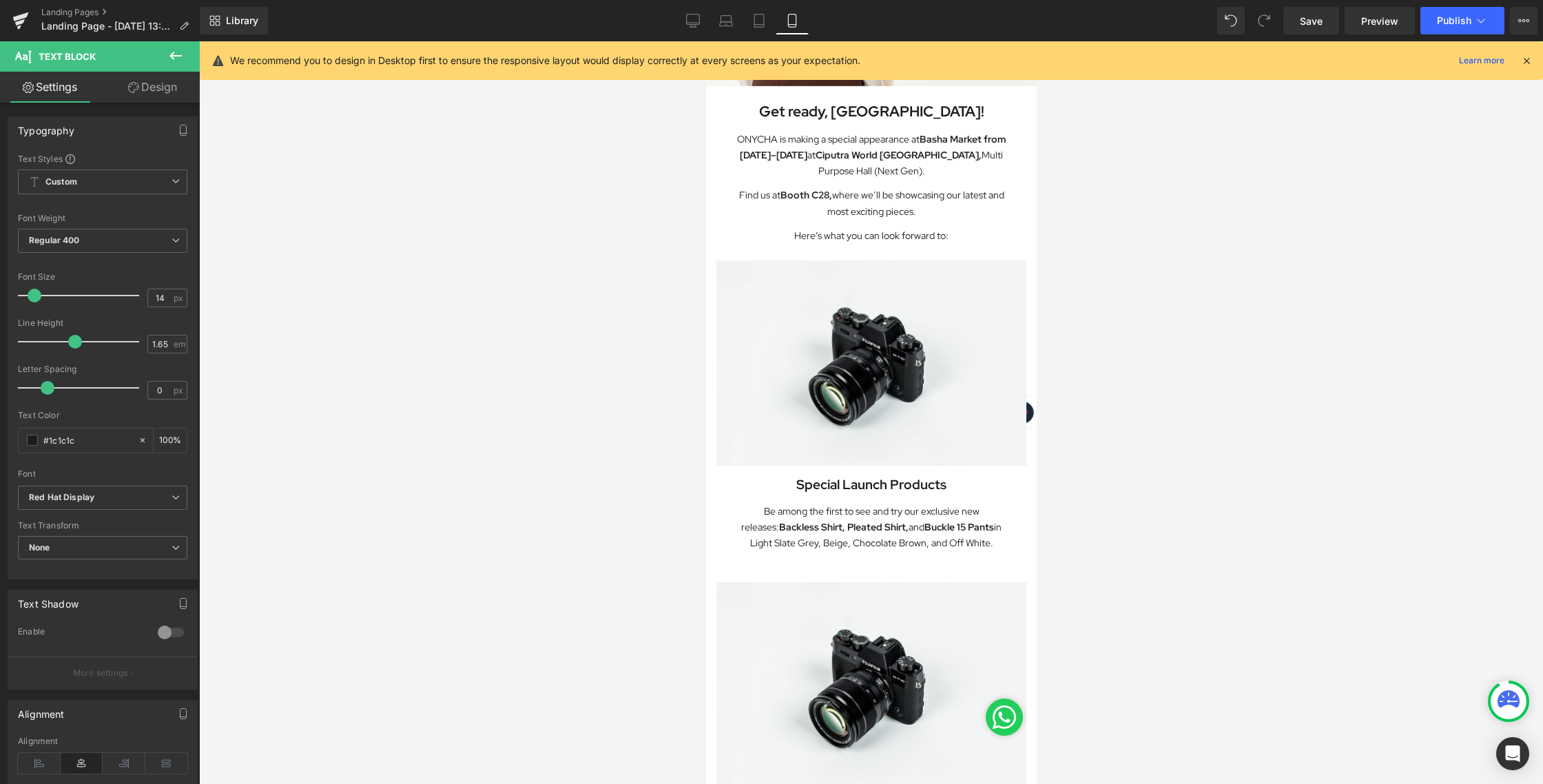
scroll to position [0, 0]
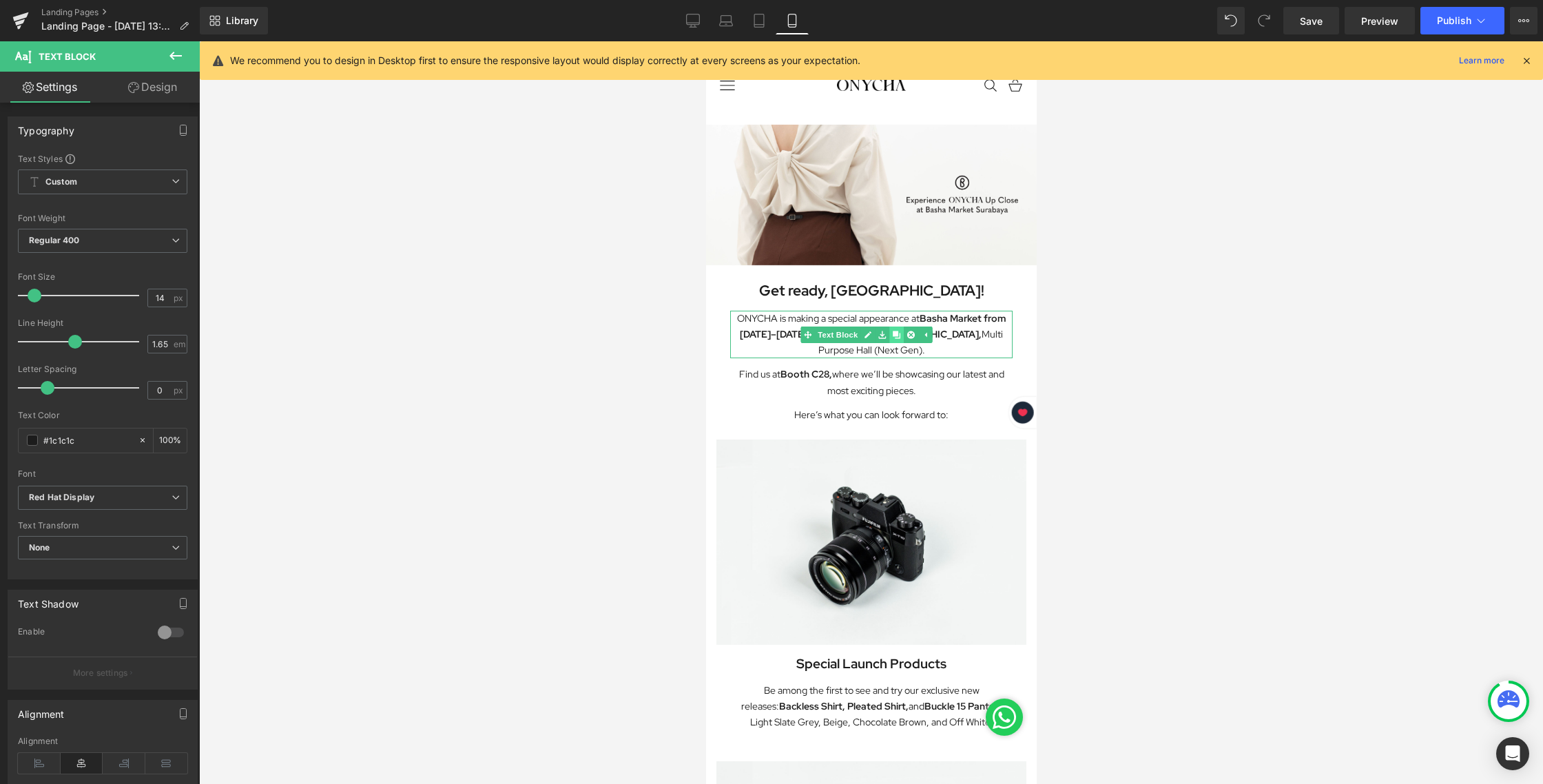
click at [893, 333] on icon at bounding box center [895, 334] width 8 height 8
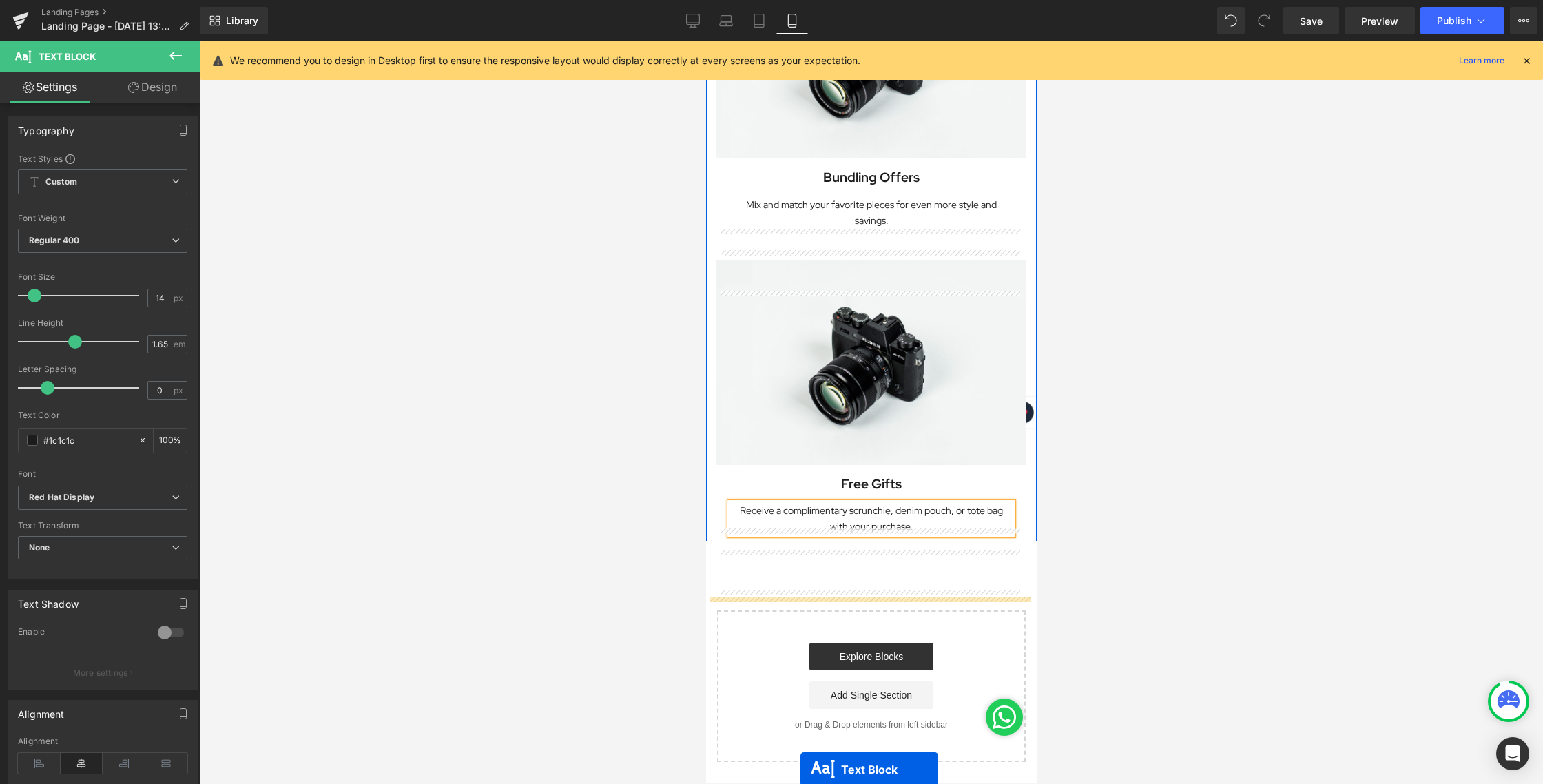
scroll to position [1184, 0]
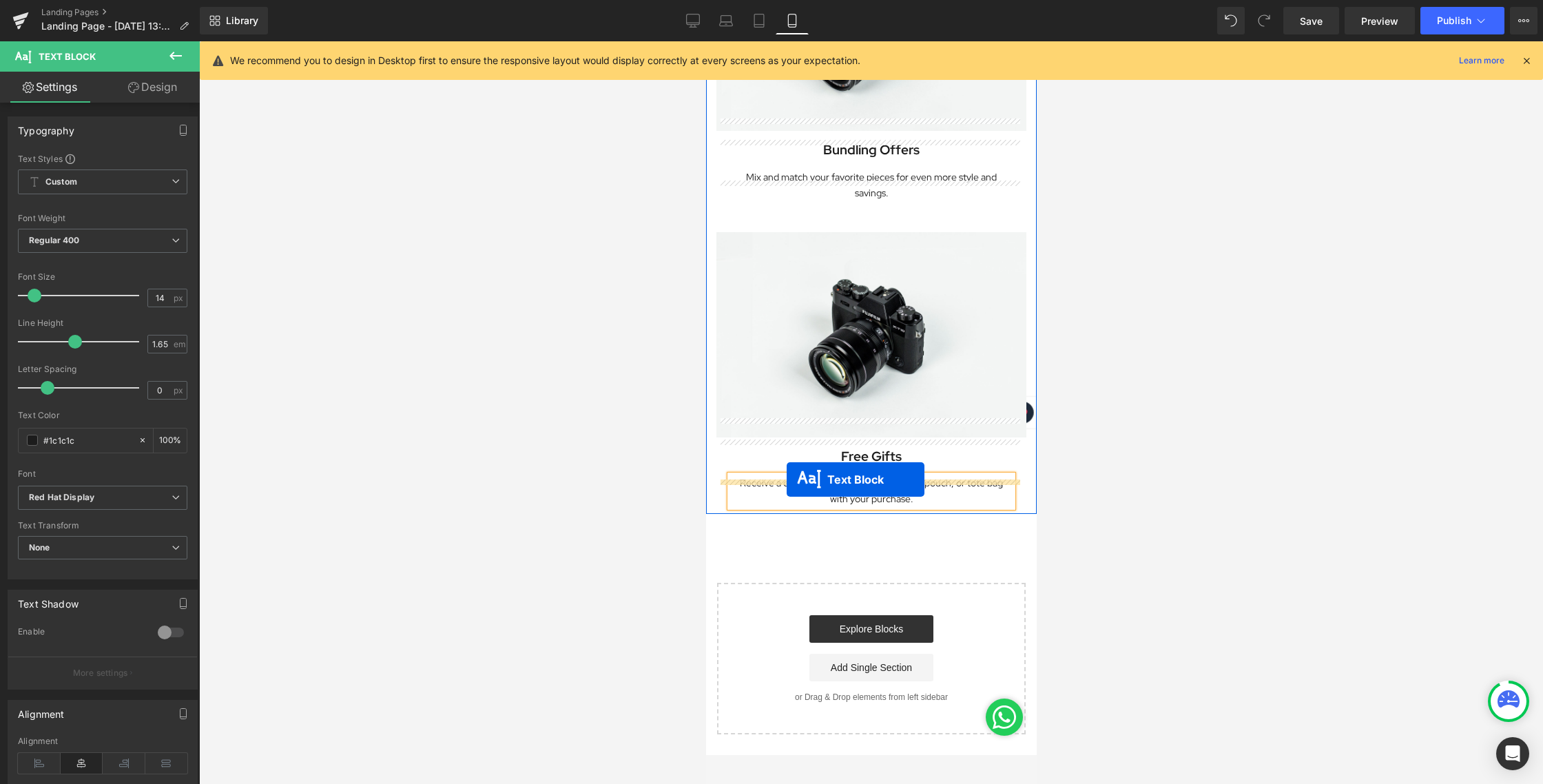
drag, startPoint x: 826, startPoint y: 386, endPoint x: 785, endPoint y: 479, distance: 101.6
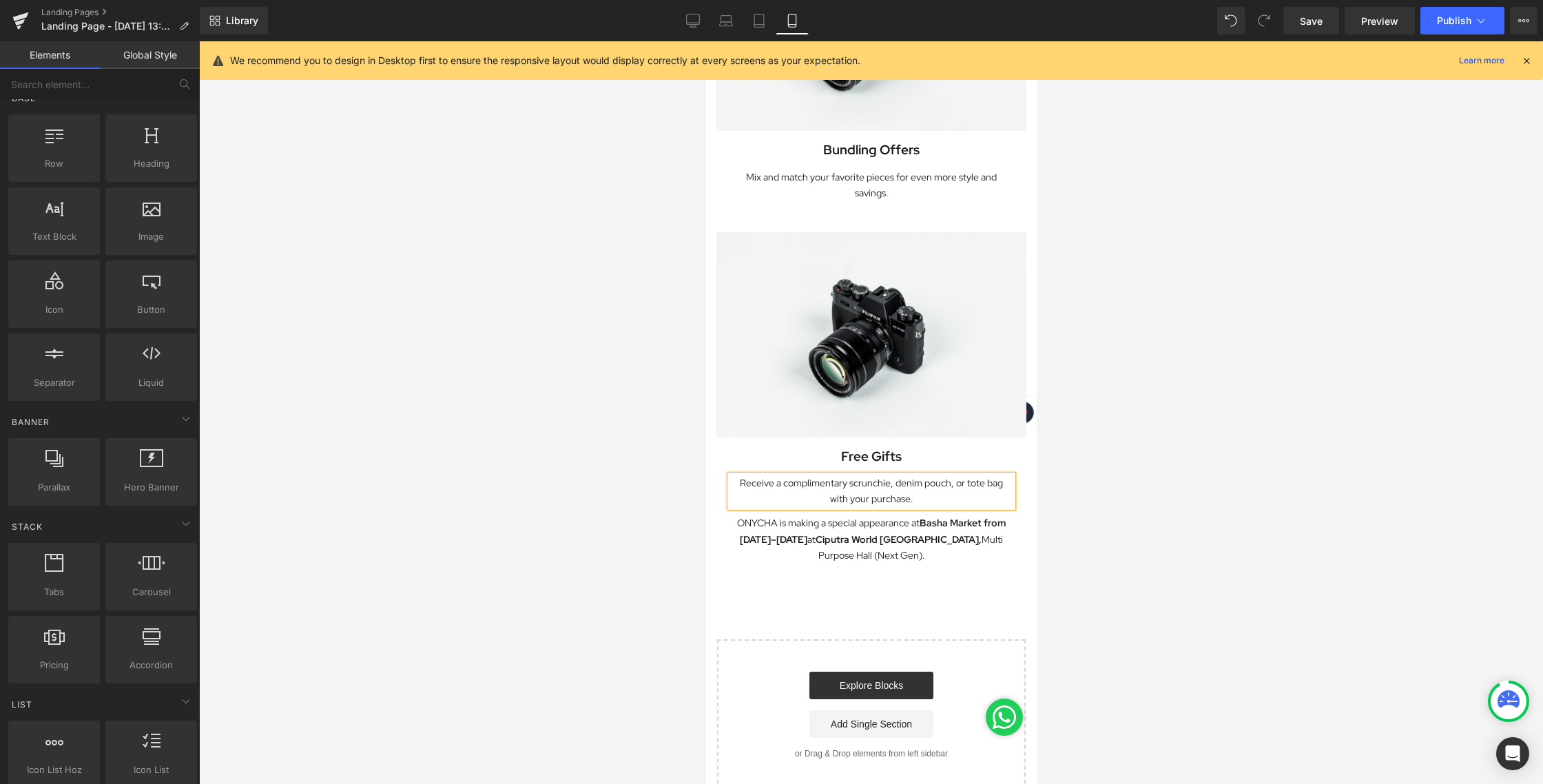
click at [1189, 484] on div at bounding box center [871, 412] width 1343 height 742
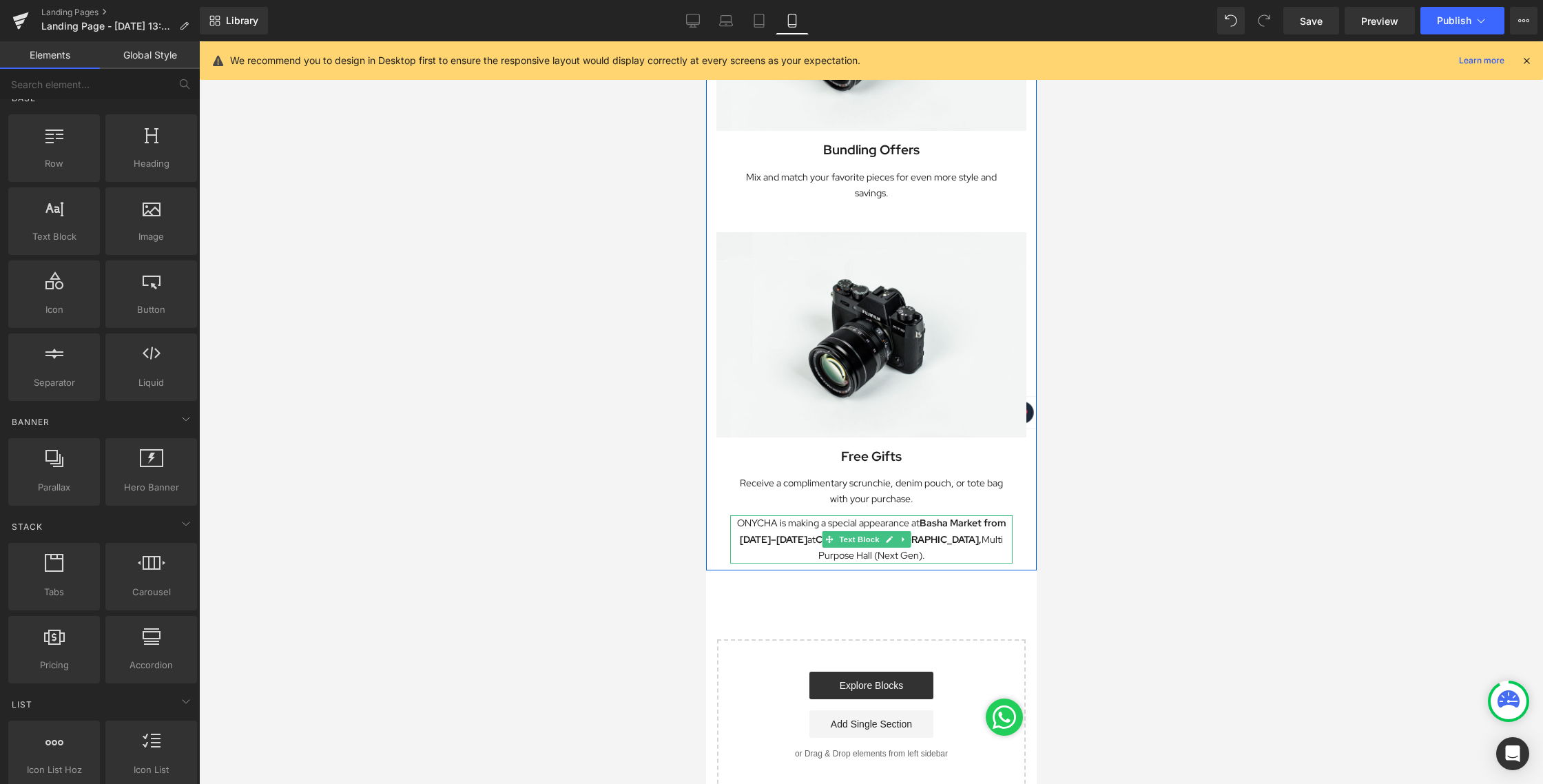
click at [743, 515] on p "ONYCHA is making a special appearance at [GEOGRAPHIC_DATA] from [DATE]–[DATE] a…" at bounding box center [871, 538] width 283 height 47
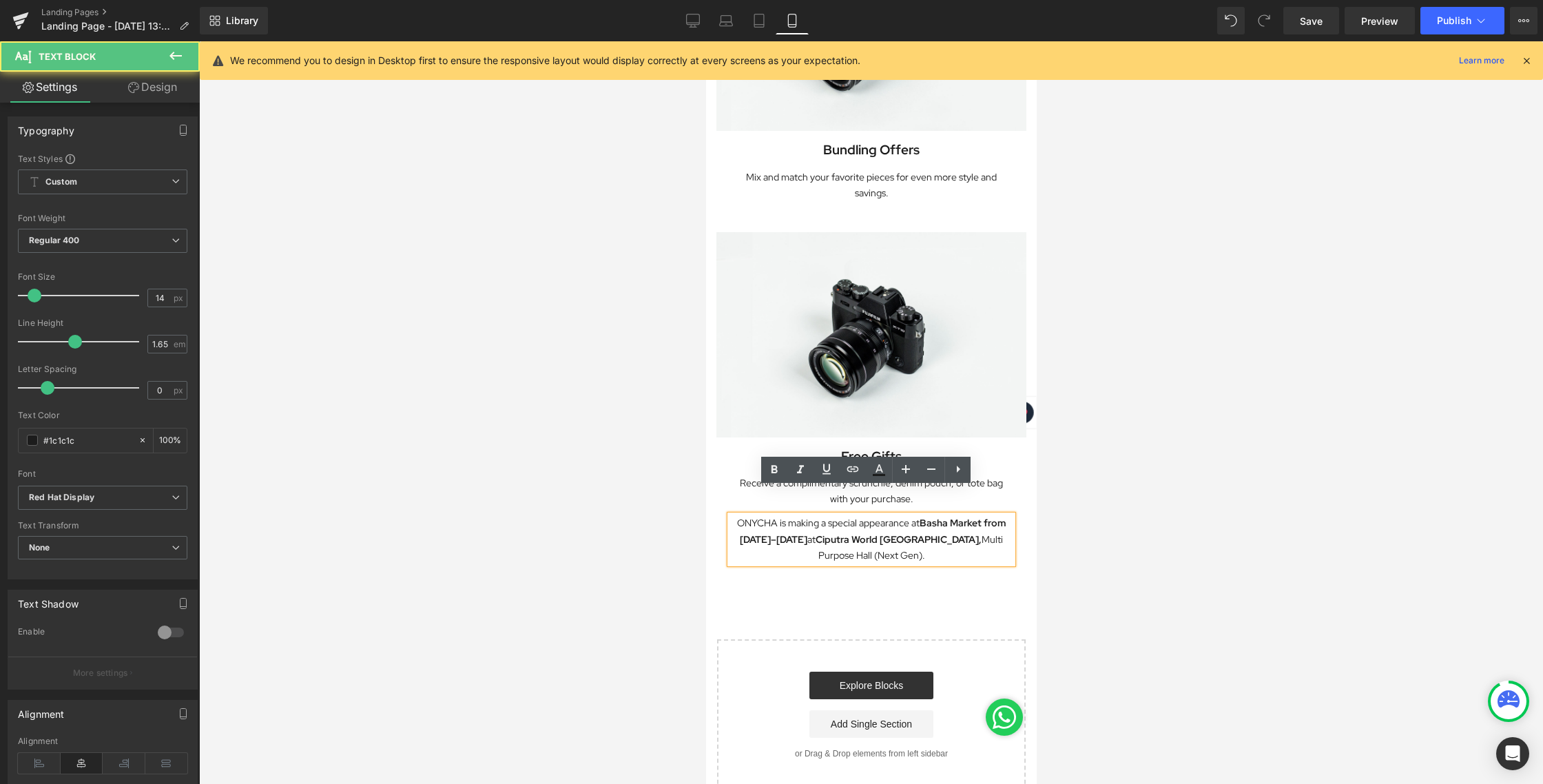
click at [742, 515] on p "ONYCHA is making a special appearance at [GEOGRAPHIC_DATA] from [DATE]–[DATE] a…" at bounding box center [871, 538] width 283 height 47
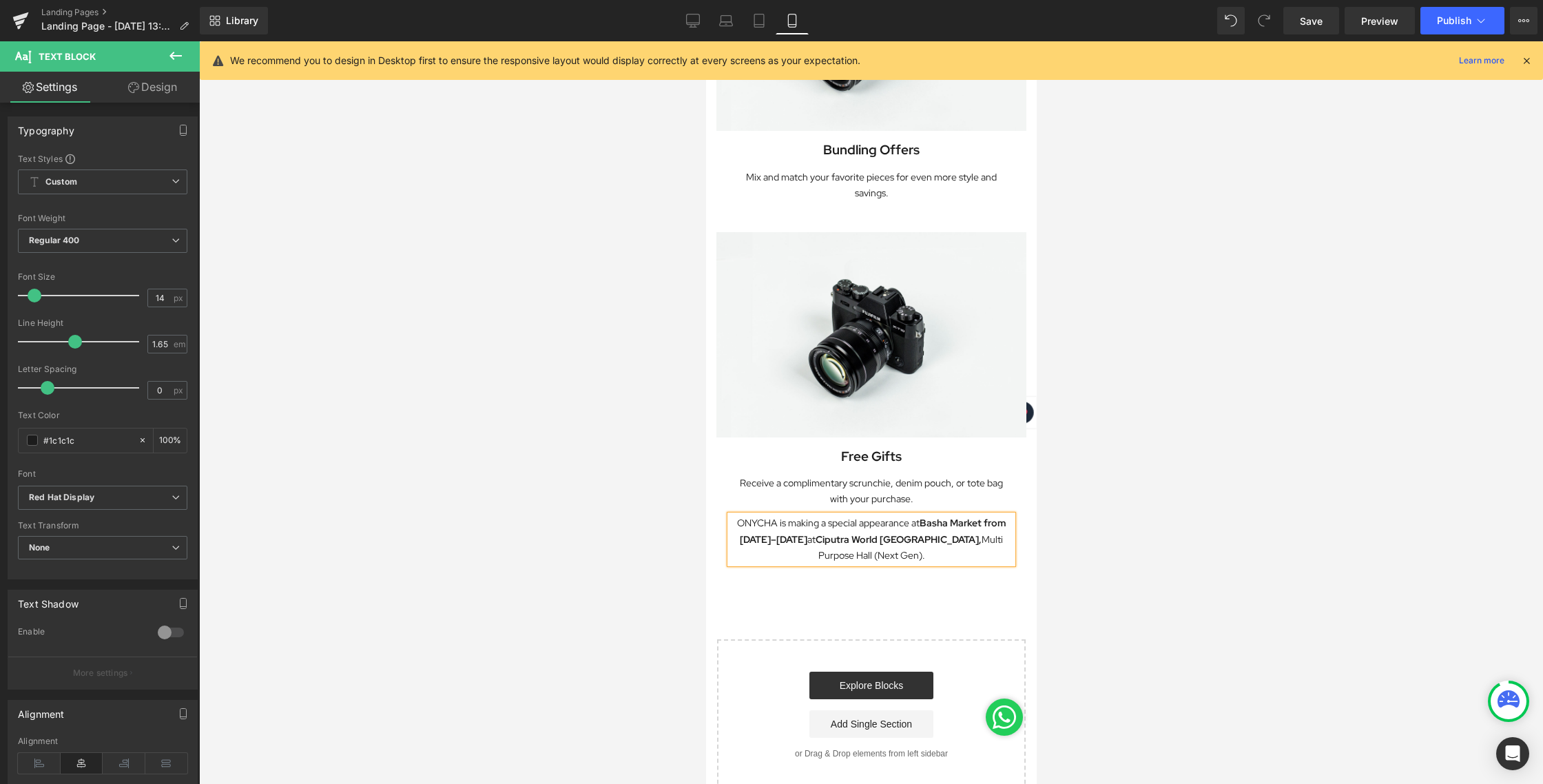
paste div
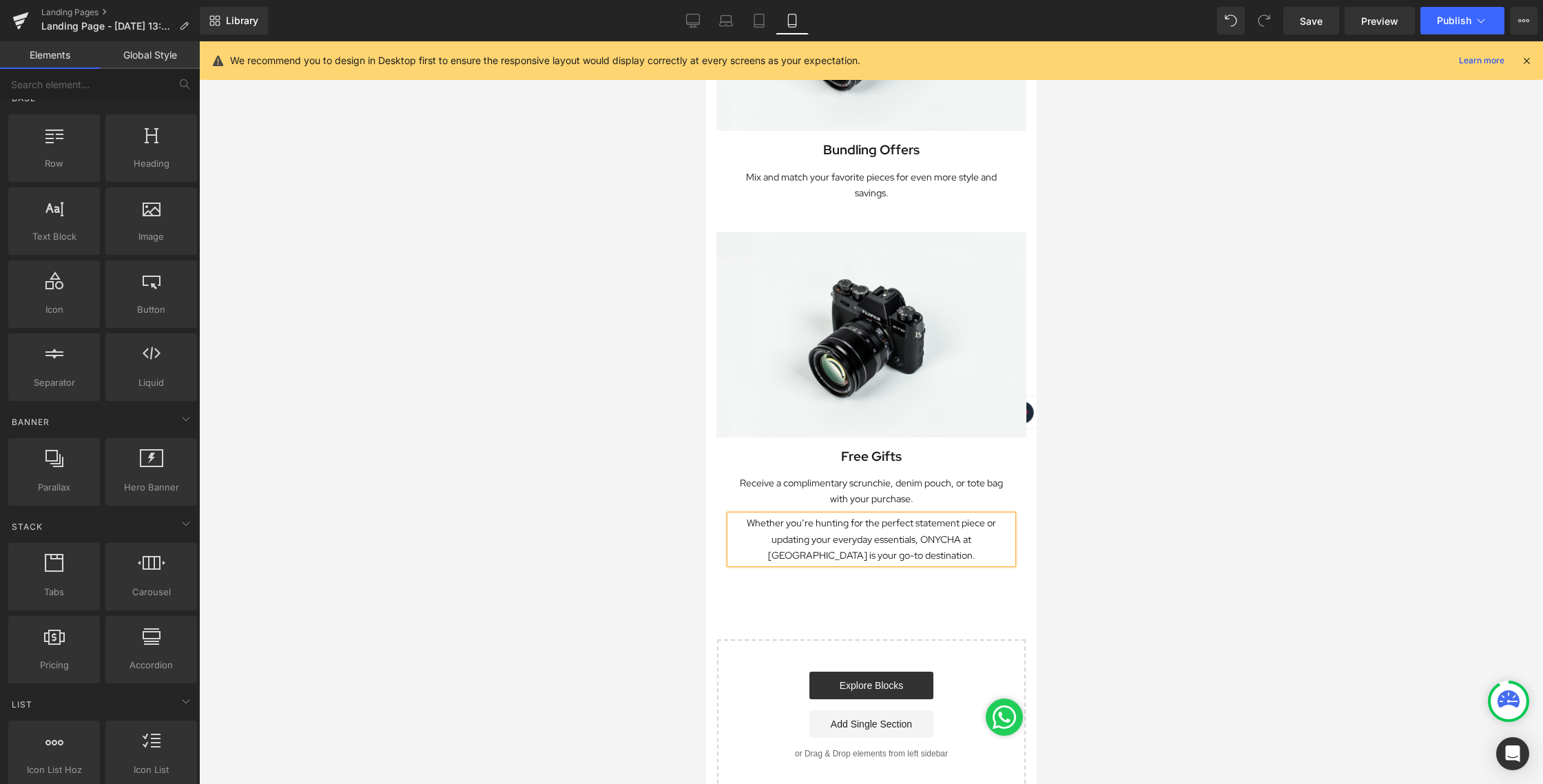
click at [1131, 495] on div at bounding box center [871, 412] width 1343 height 742
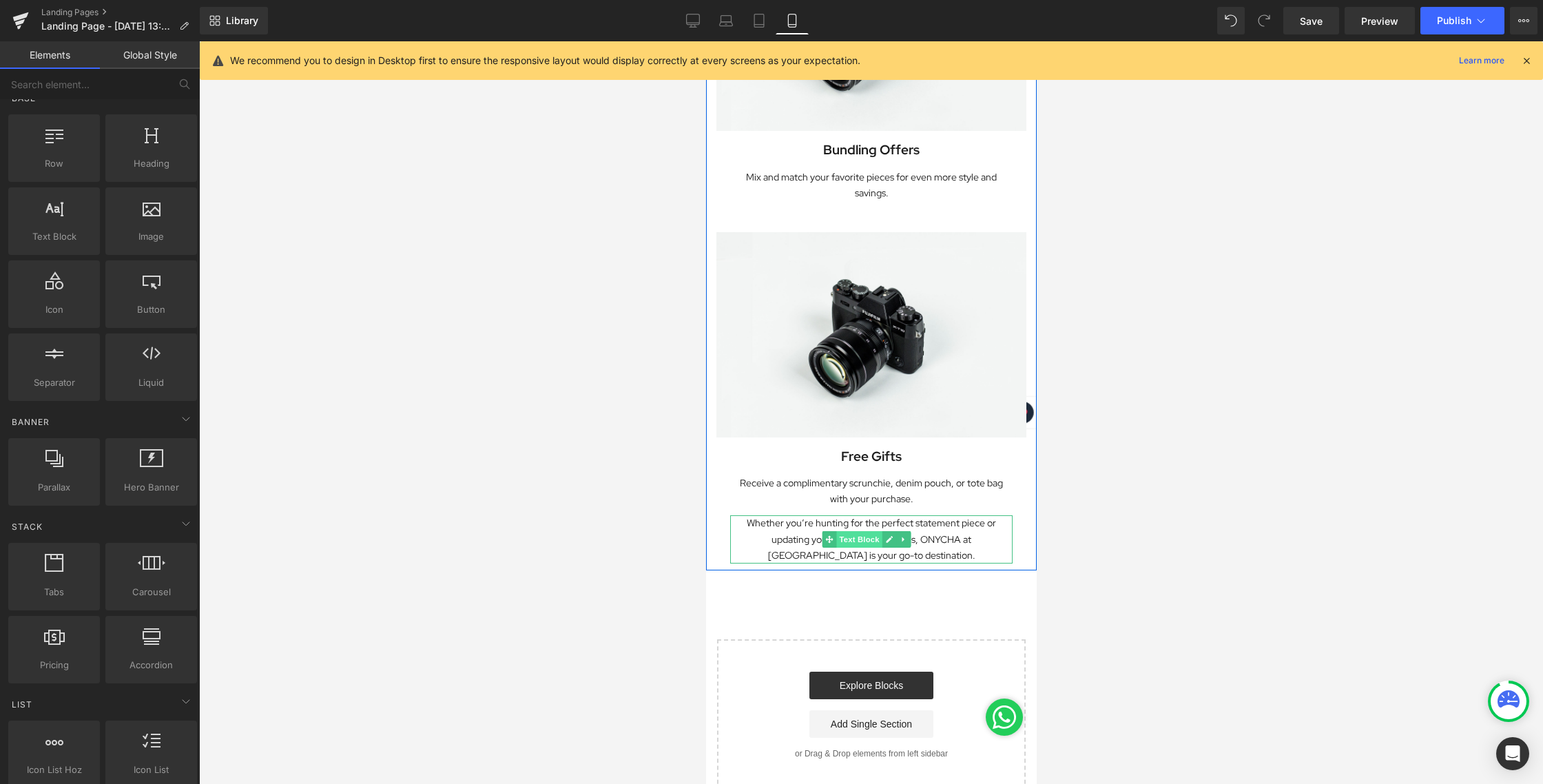
click at [867, 531] on span "Text Block" at bounding box center [858, 539] width 45 height 17
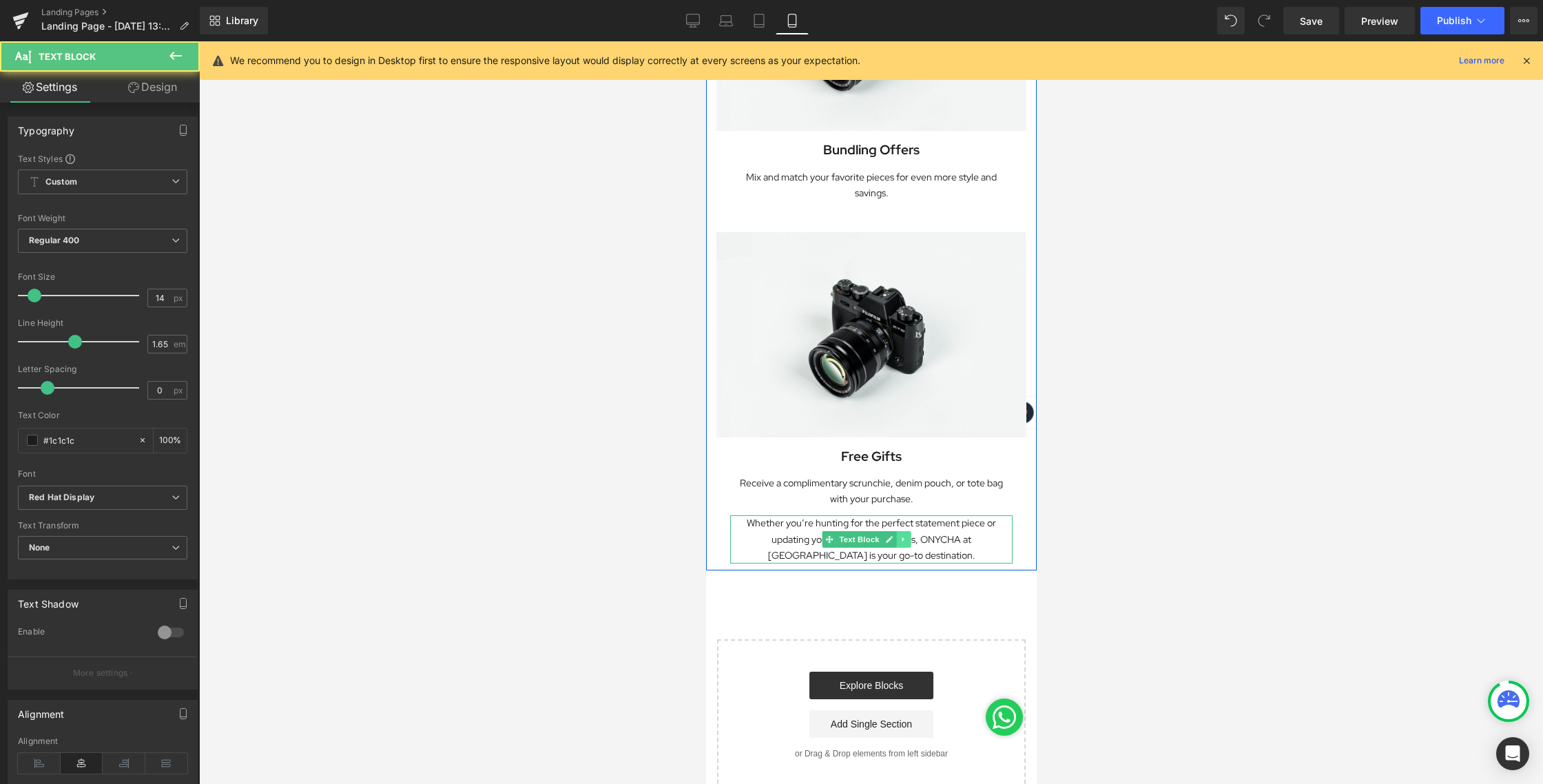
click at [903, 535] on icon at bounding box center [902, 539] width 8 height 8
click at [896, 535] on icon at bounding box center [895, 538] width 8 height 8
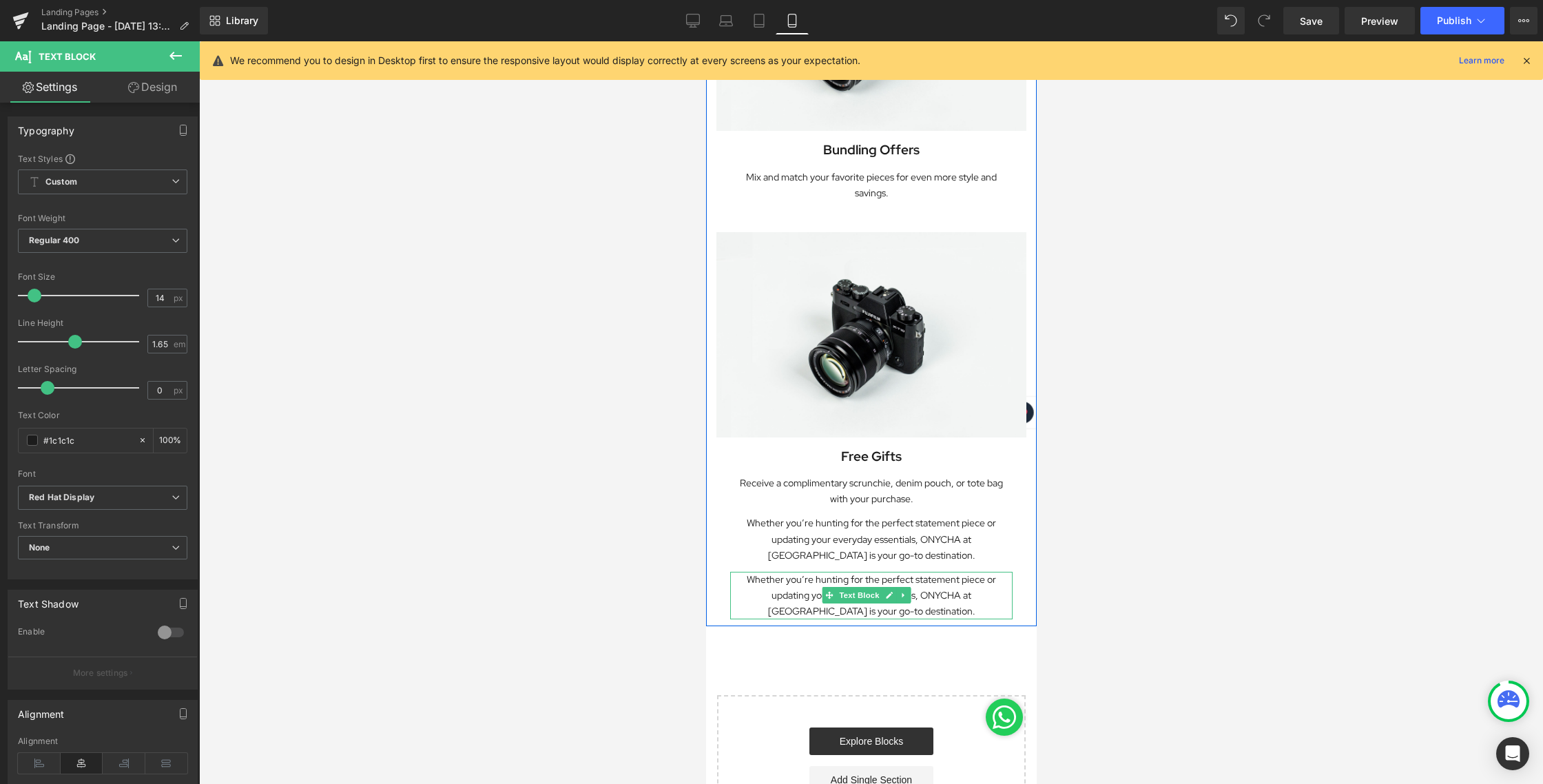
click at [924, 583] on p "Whether you’re hunting for the perfect statement piece or updating your everyda…" at bounding box center [871, 595] width 283 height 47
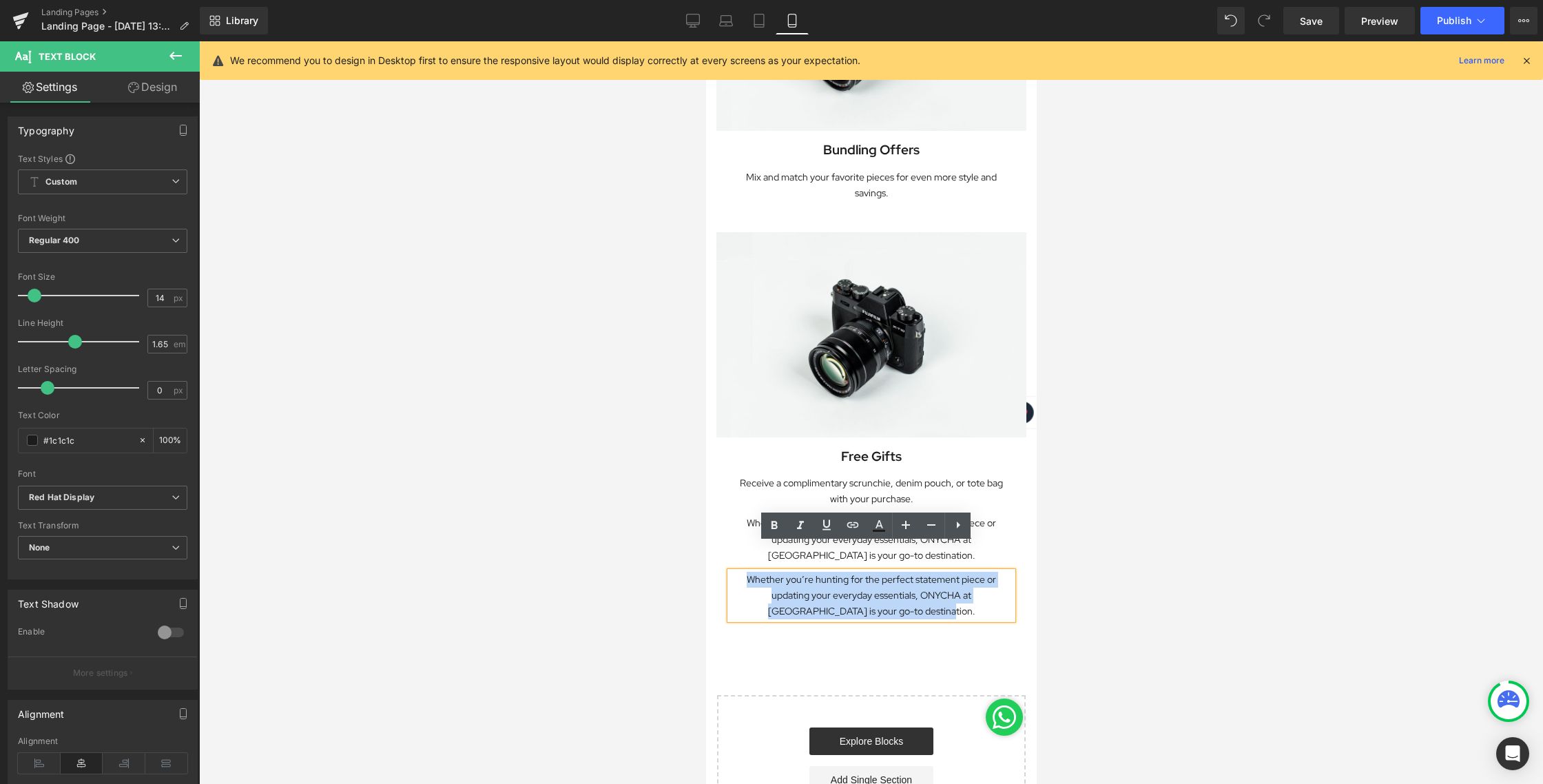
drag, startPoint x: 917, startPoint y: 585, endPoint x: 741, endPoint y: 546, distance: 180.3
click at [741, 571] on p "Whether you’re hunting for the perfect statement piece or updating your everyda…" at bounding box center [871, 595] width 283 height 47
paste div
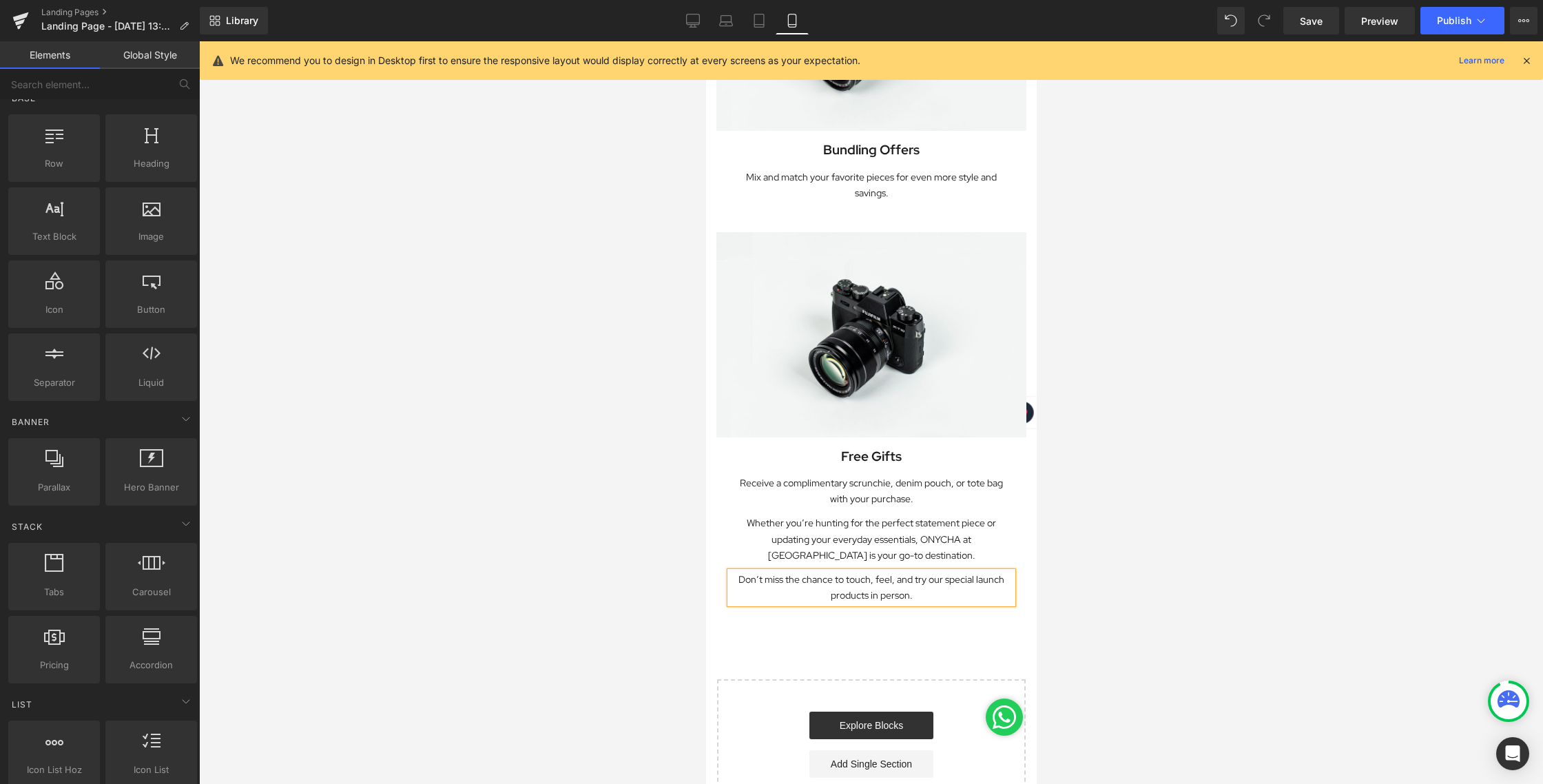
click at [1218, 541] on div at bounding box center [871, 412] width 1343 height 742
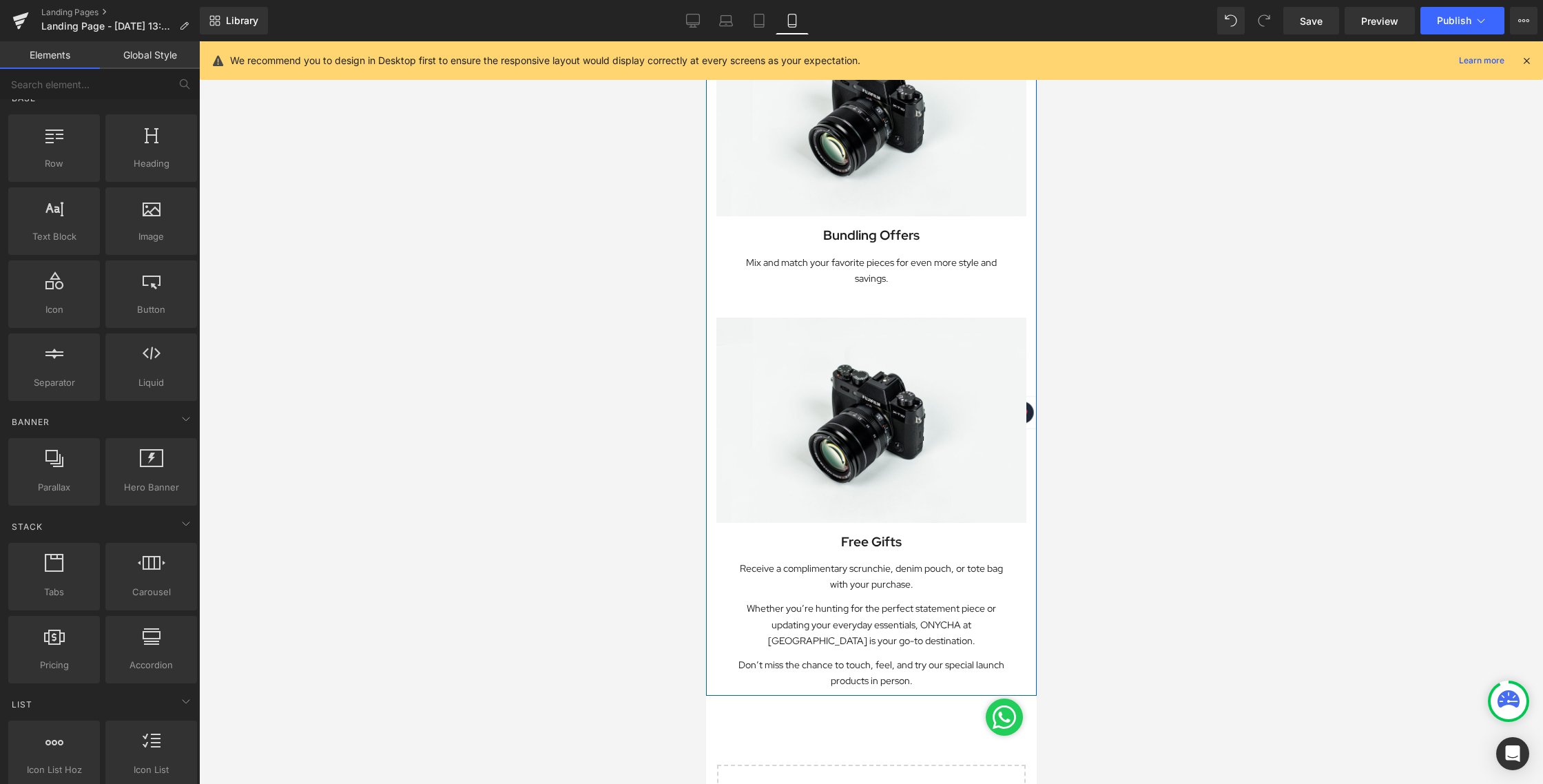
scroll to position [1071, 0]
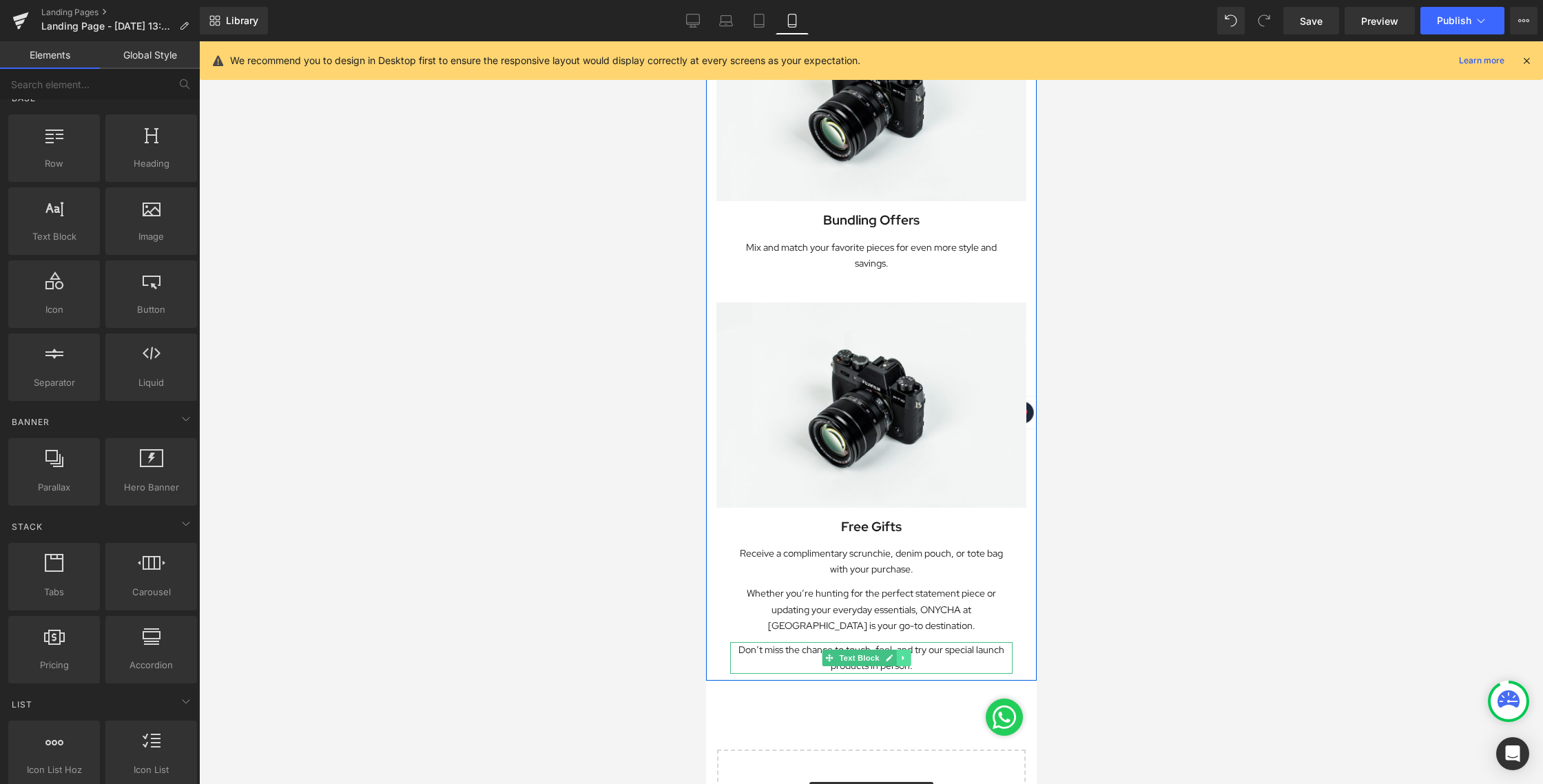
click at [899, 654] on icon at bounding box center [902, 658] width 8 height 8
click at [898, 654] on icon at bounding box center [895, 657] width 8 height 8
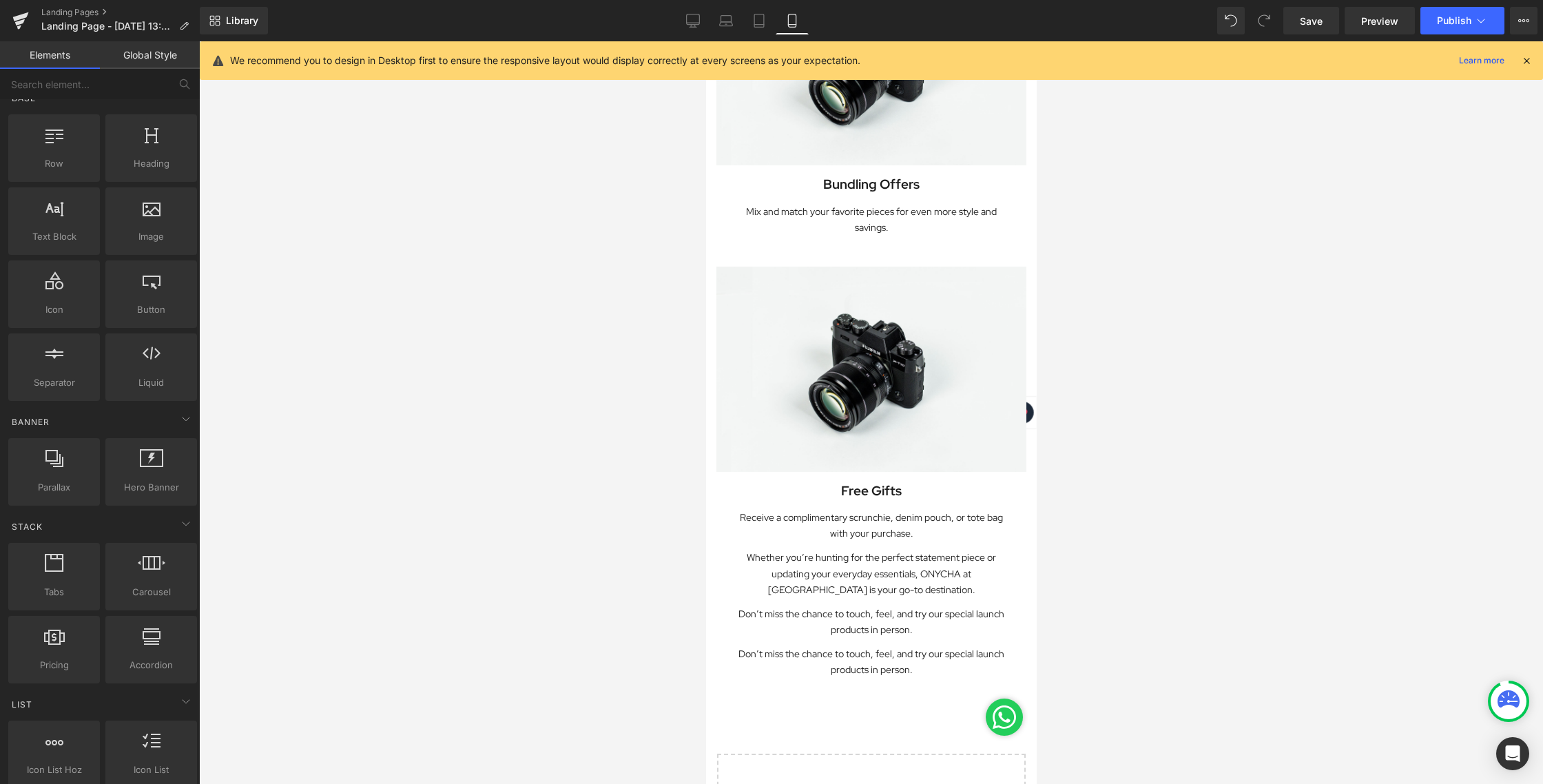
scroll to position [1129, 0]
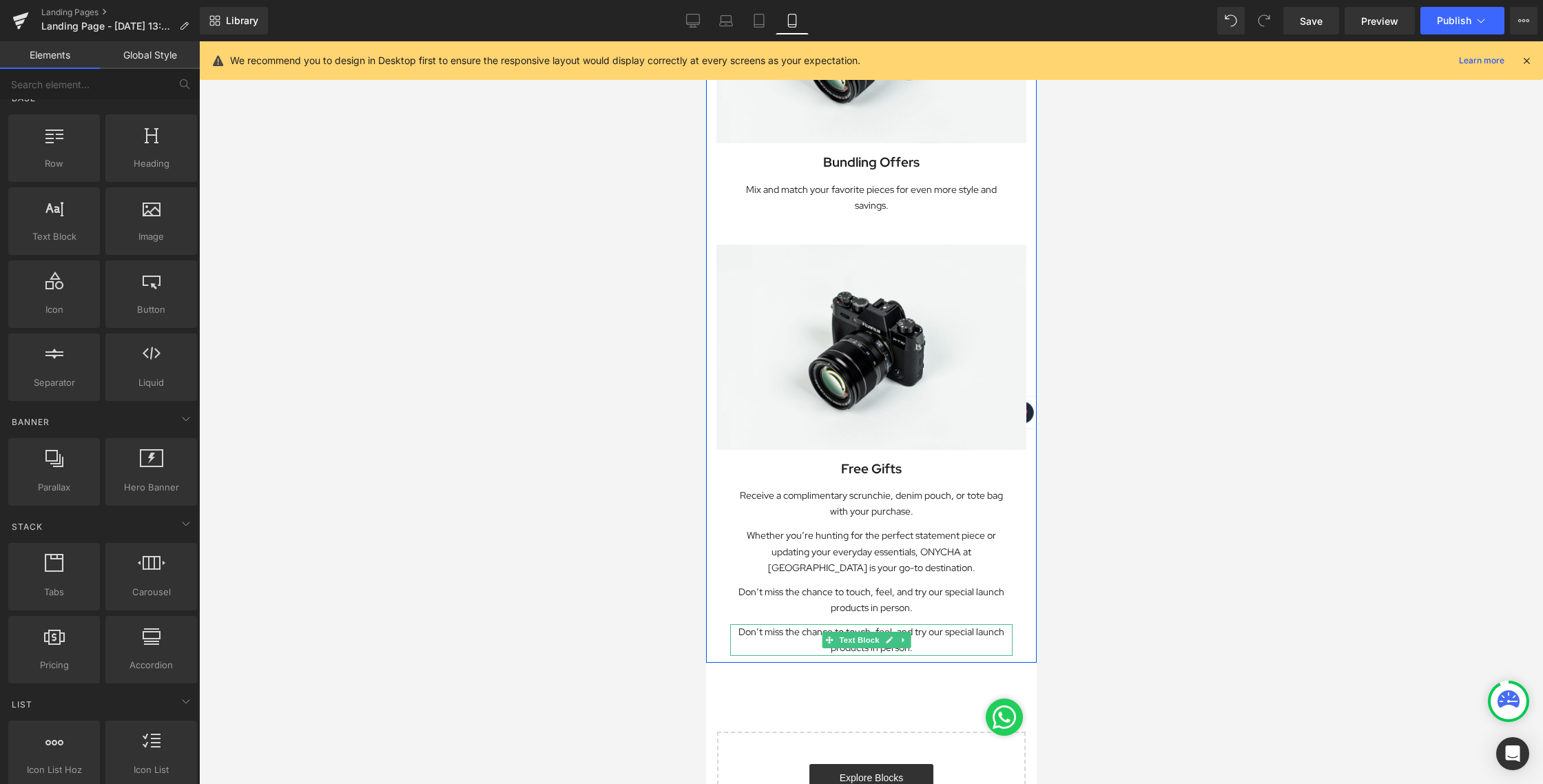
click at [922, 624] on p "Don’t miss the chance to touch, feel, and try our special launch products in pe…" at bounding box center [871, 639] width 283 height 31
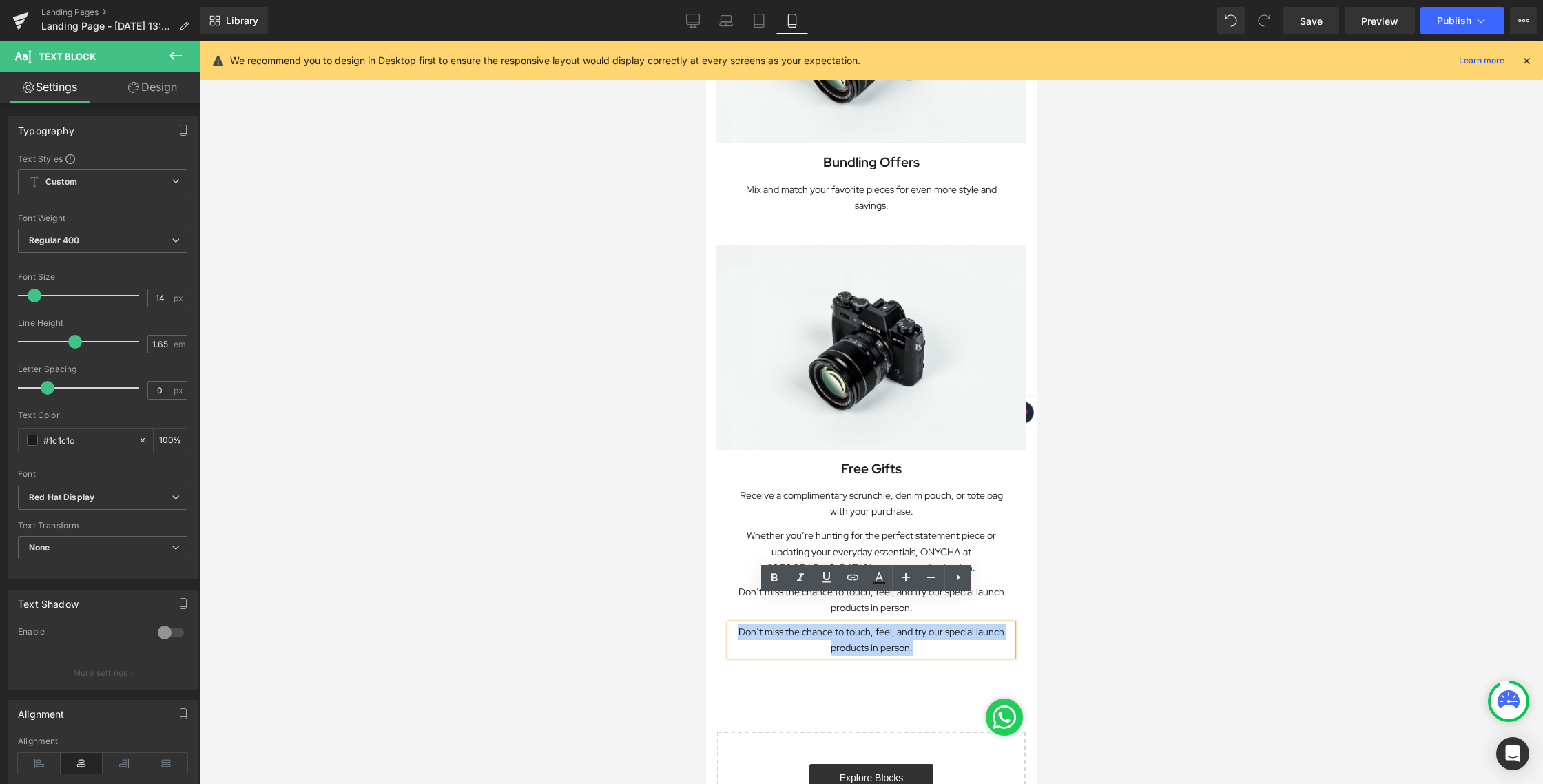
drag, startPoint x: 913, startPoint y: 620, endPoint x: 707, endPoint y: 589, distance: 208.3
paste div
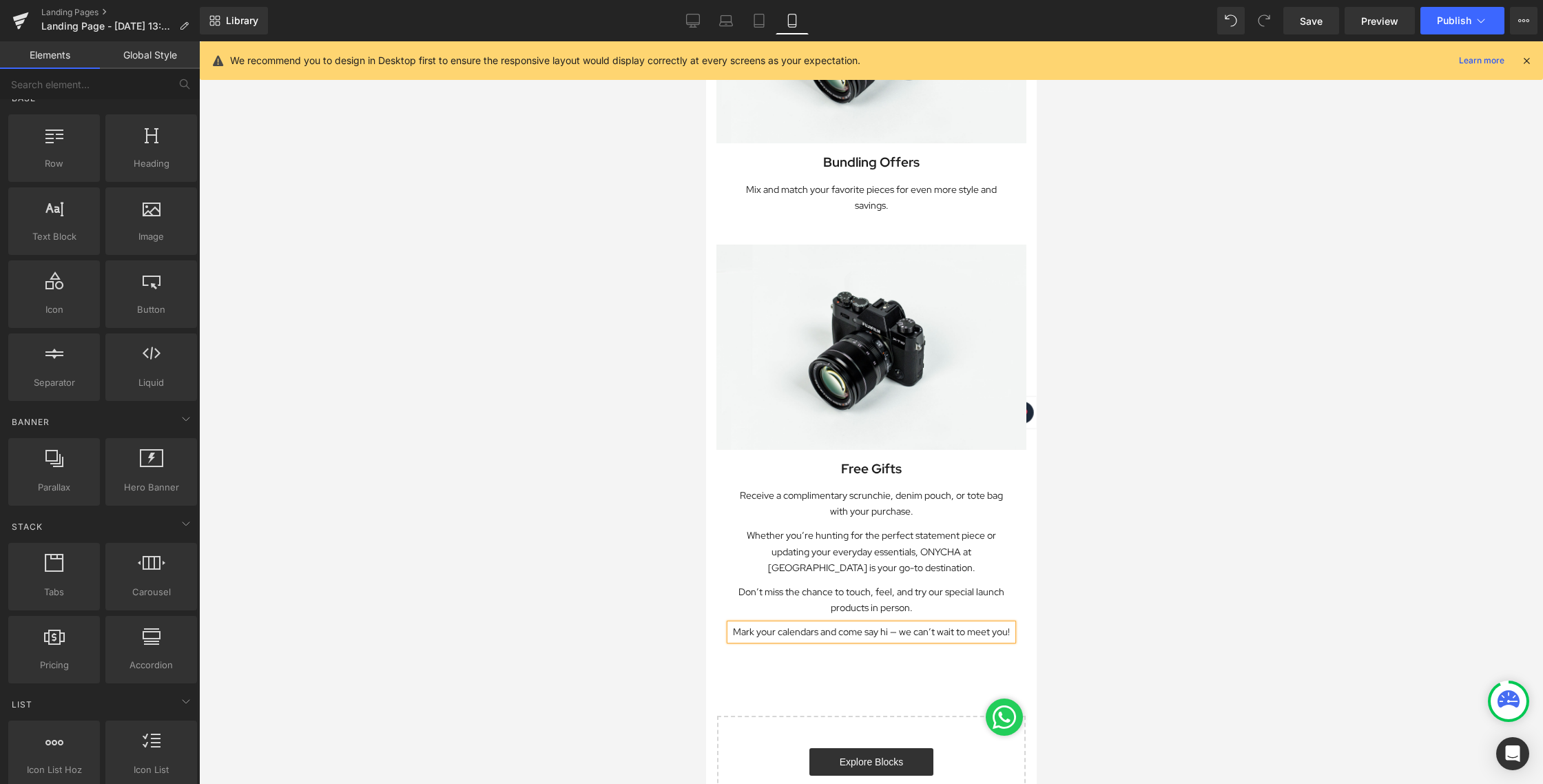
click at [1171, 550] on div at bounding box center [871, 412] width 1343 height 742
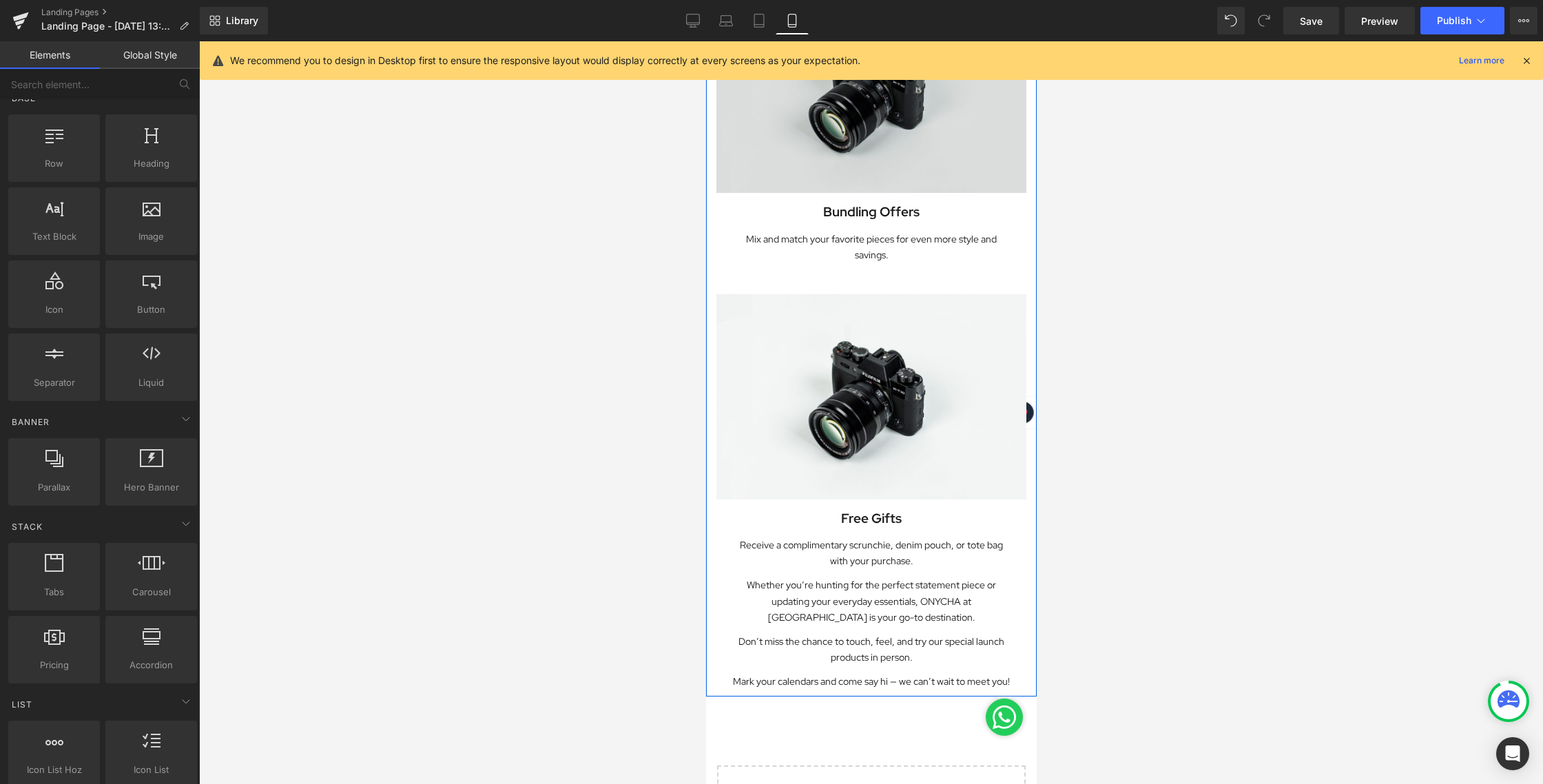
scroll to position [1131, 0]
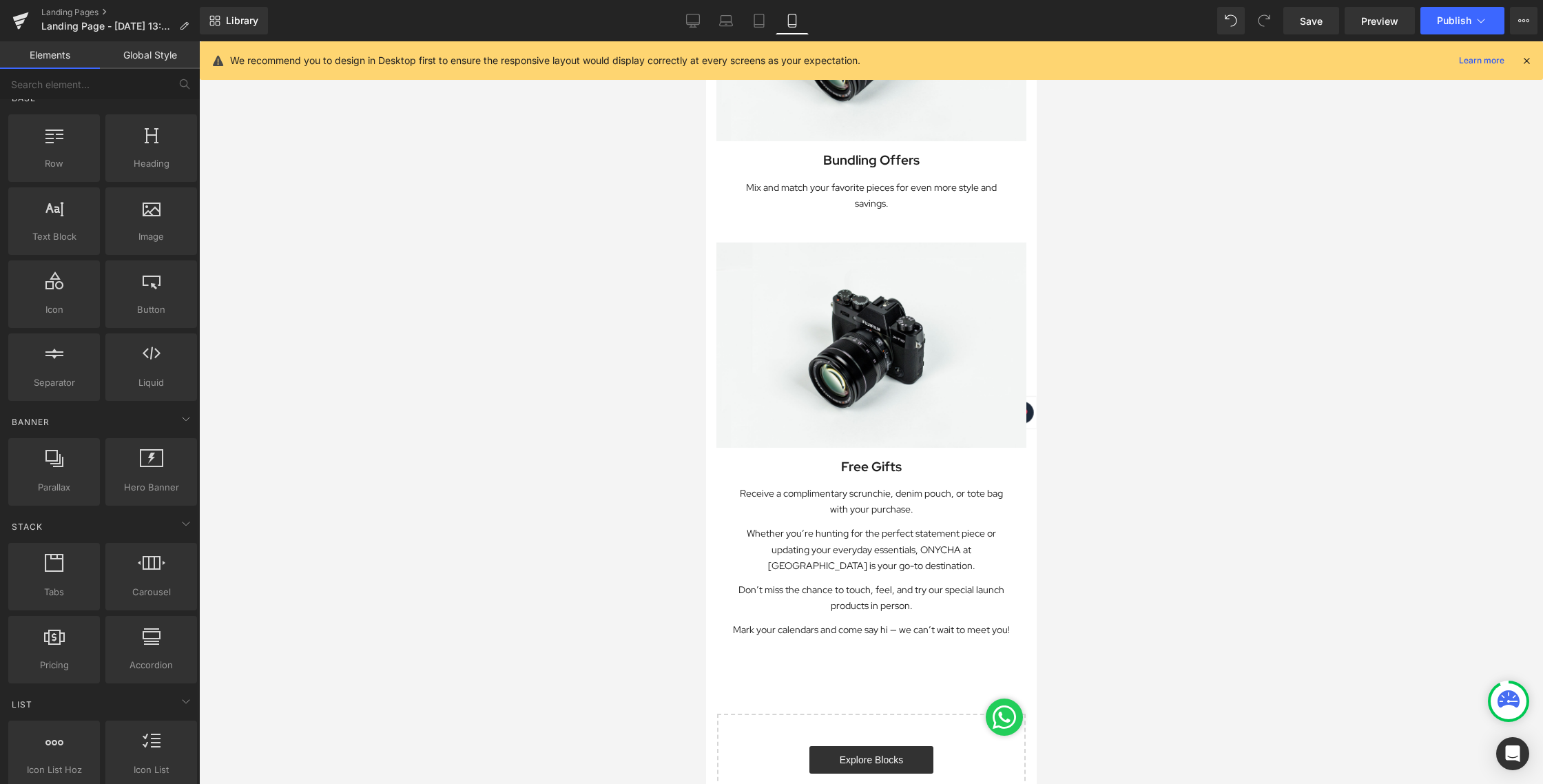
click at [1137, 585] on div at bounding box center [871, 412] width 1343 height 742
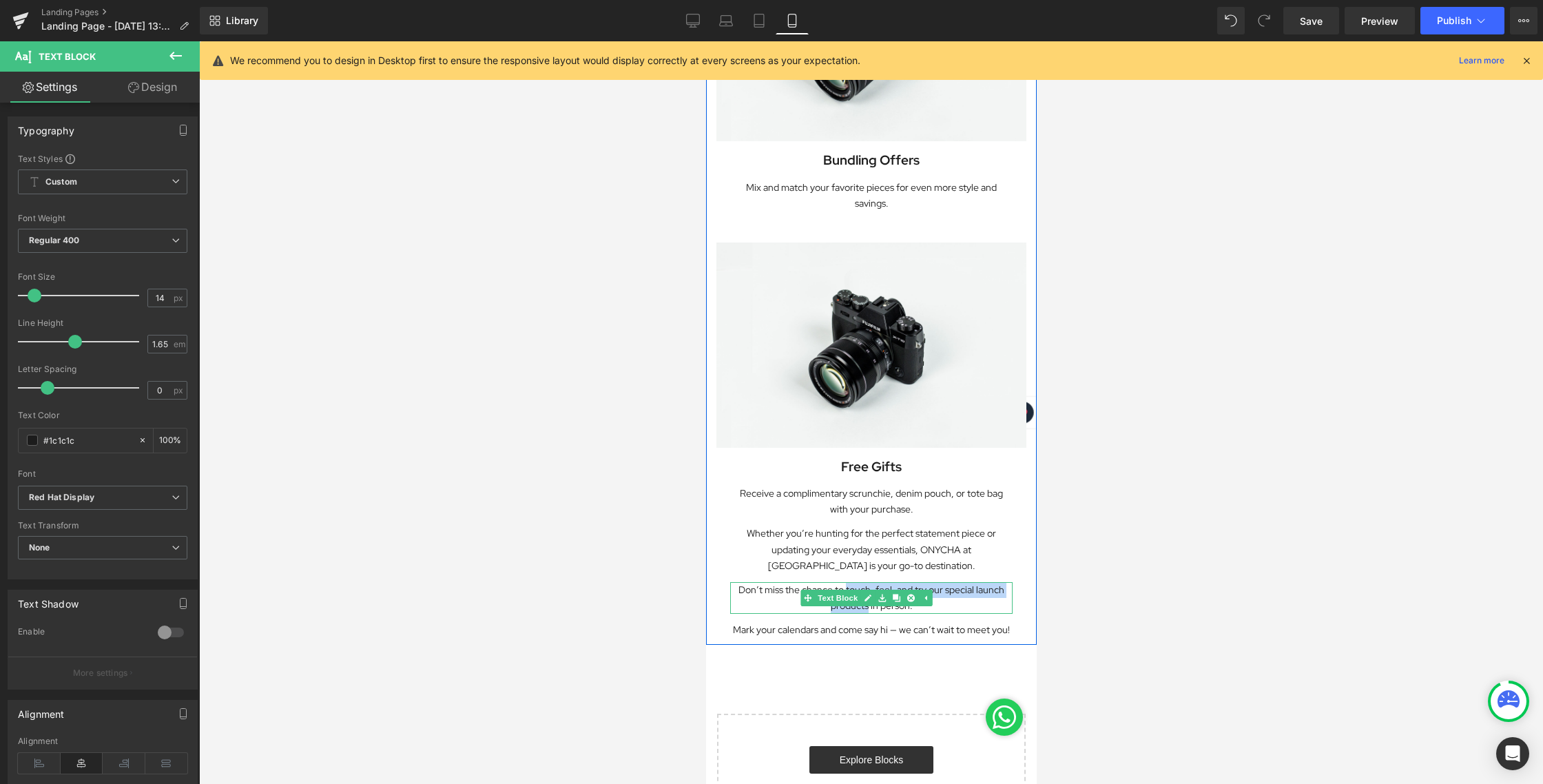
drag, startPoint x: 840, startPoint y: 559, endPoint x: 861, endPoint y: 579, distance: 29.0
click at [861, 582] on p "Don’t miss the chance to touch, feel, and try our special launch products in pe…" at bounding box center [871, 597] width 283 height 31
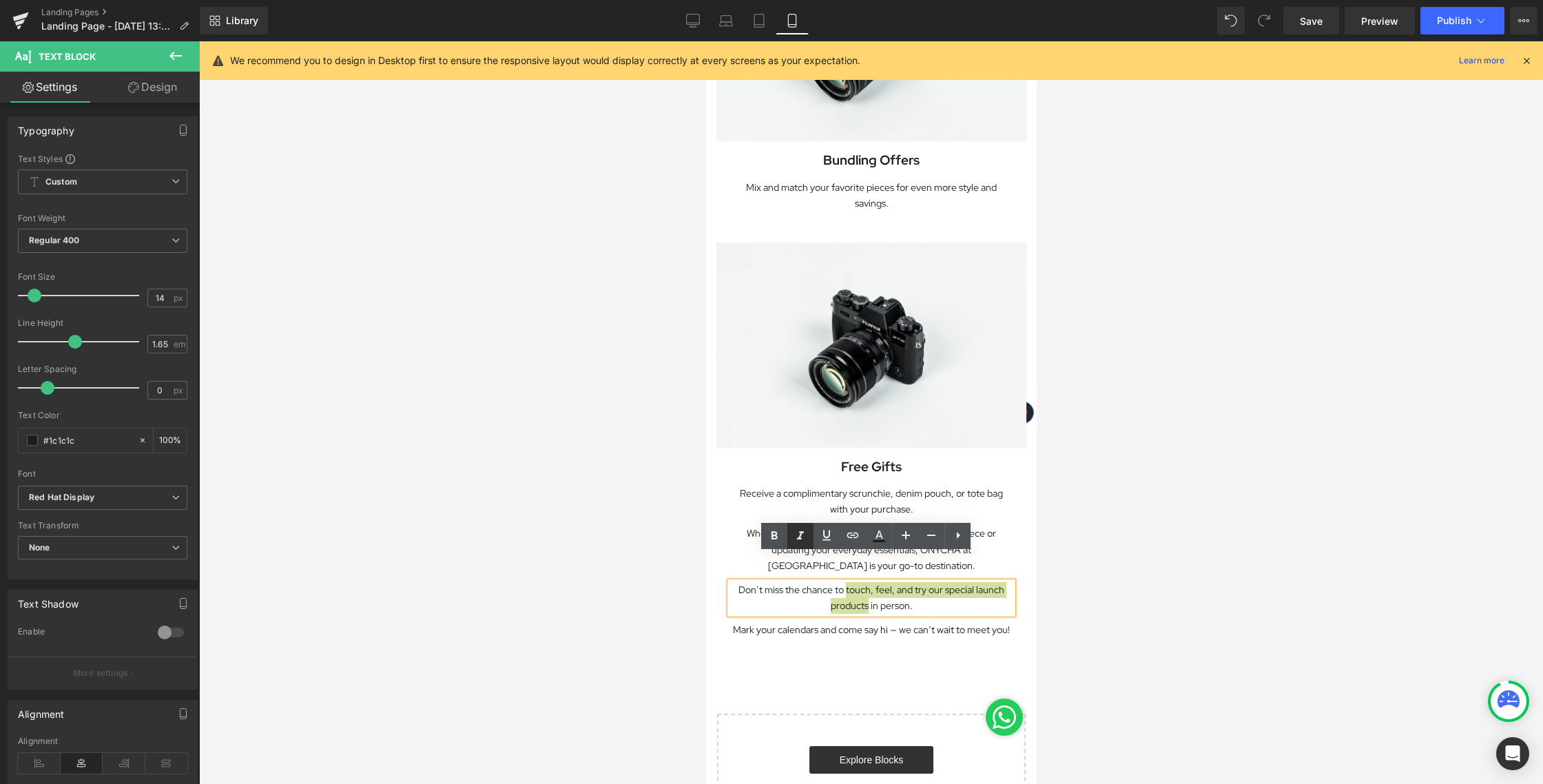
click at [799, 532] on icon at bounding box center [800, 536] width 17 height 17
click at [767, 532] on icon at bounding box center [774, 536] width 17 height 17
click at [1174, 564] on div at bounding box center [871, 412] width 1343 height 742
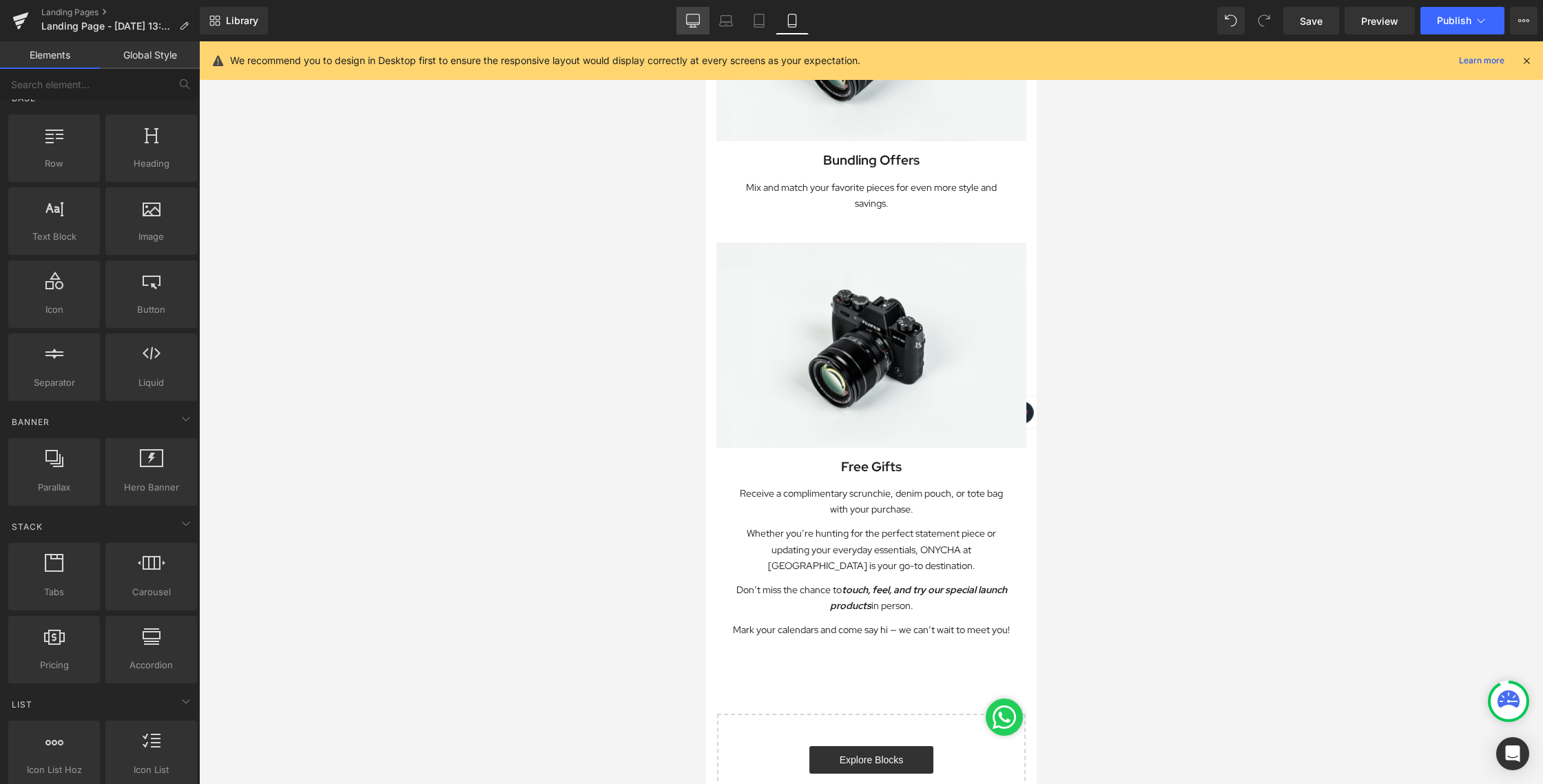
click at [698, 17] on icon at bounding box center [693, 21] width 14 height 14
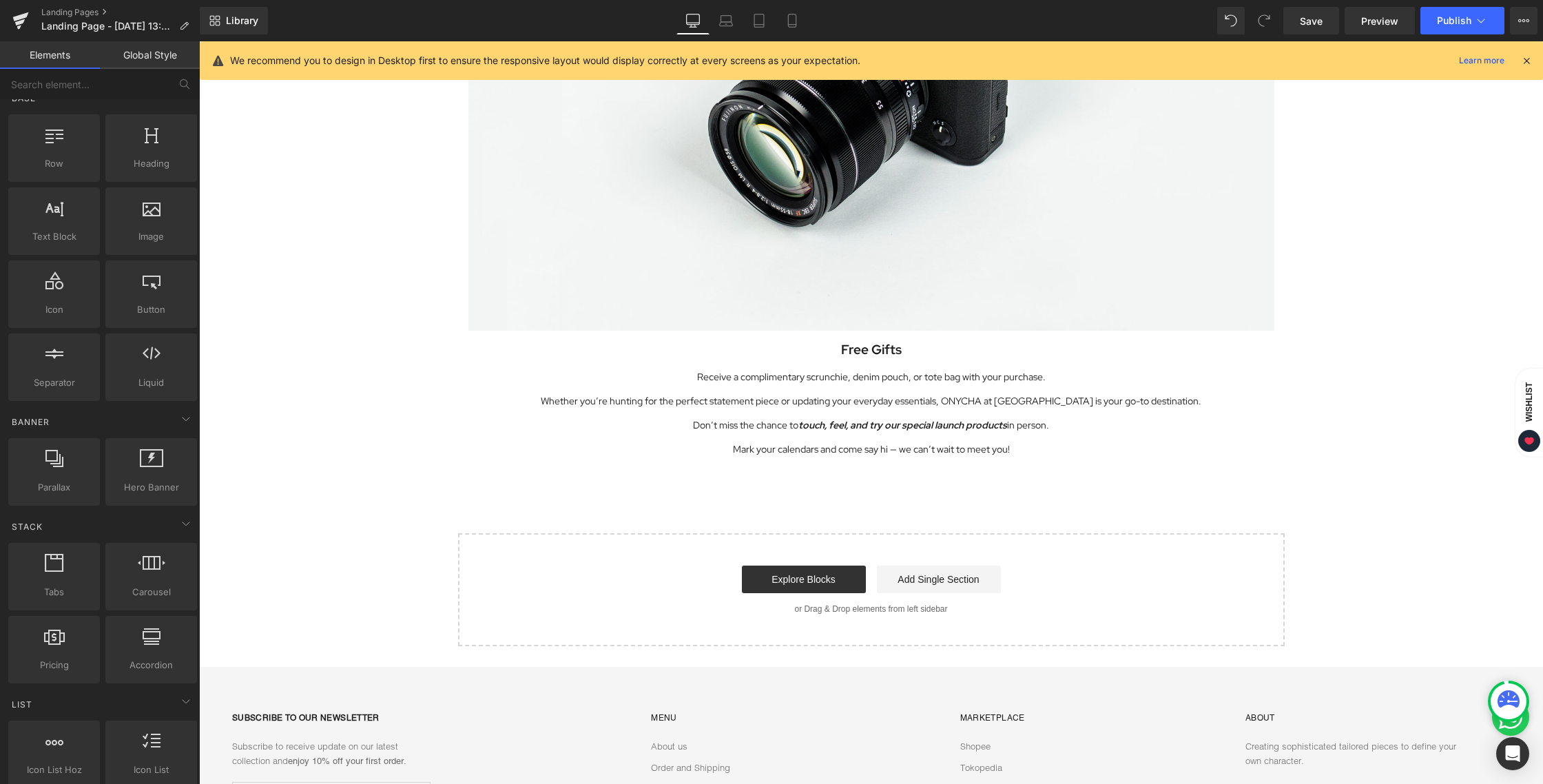
scroll to position [2885, 0]
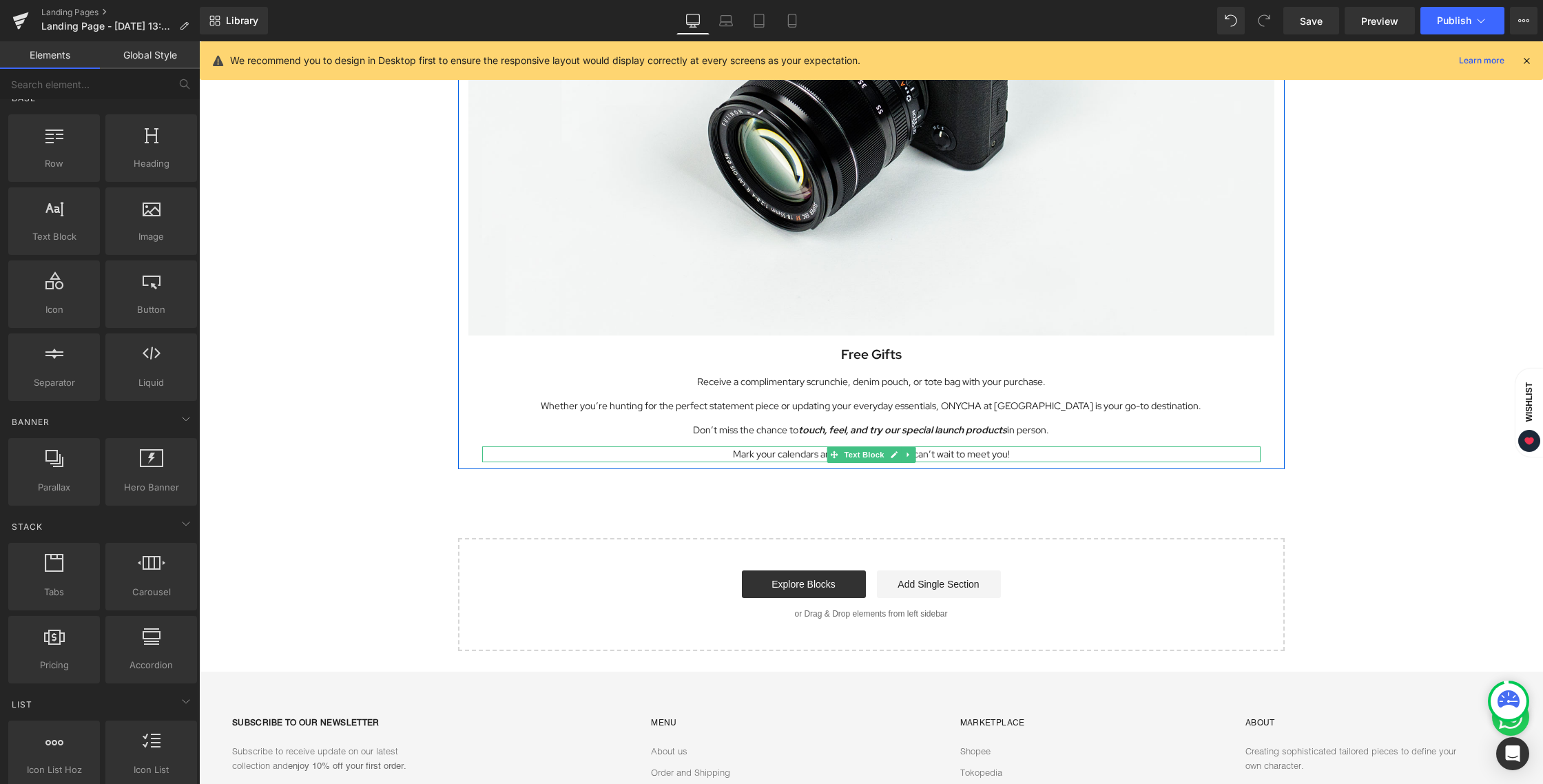
click at [1024, 455] on p "Mark your calendars and come say hi — we can’t wait to meet you!" at bounding box center [871, 454] width 778 height 16
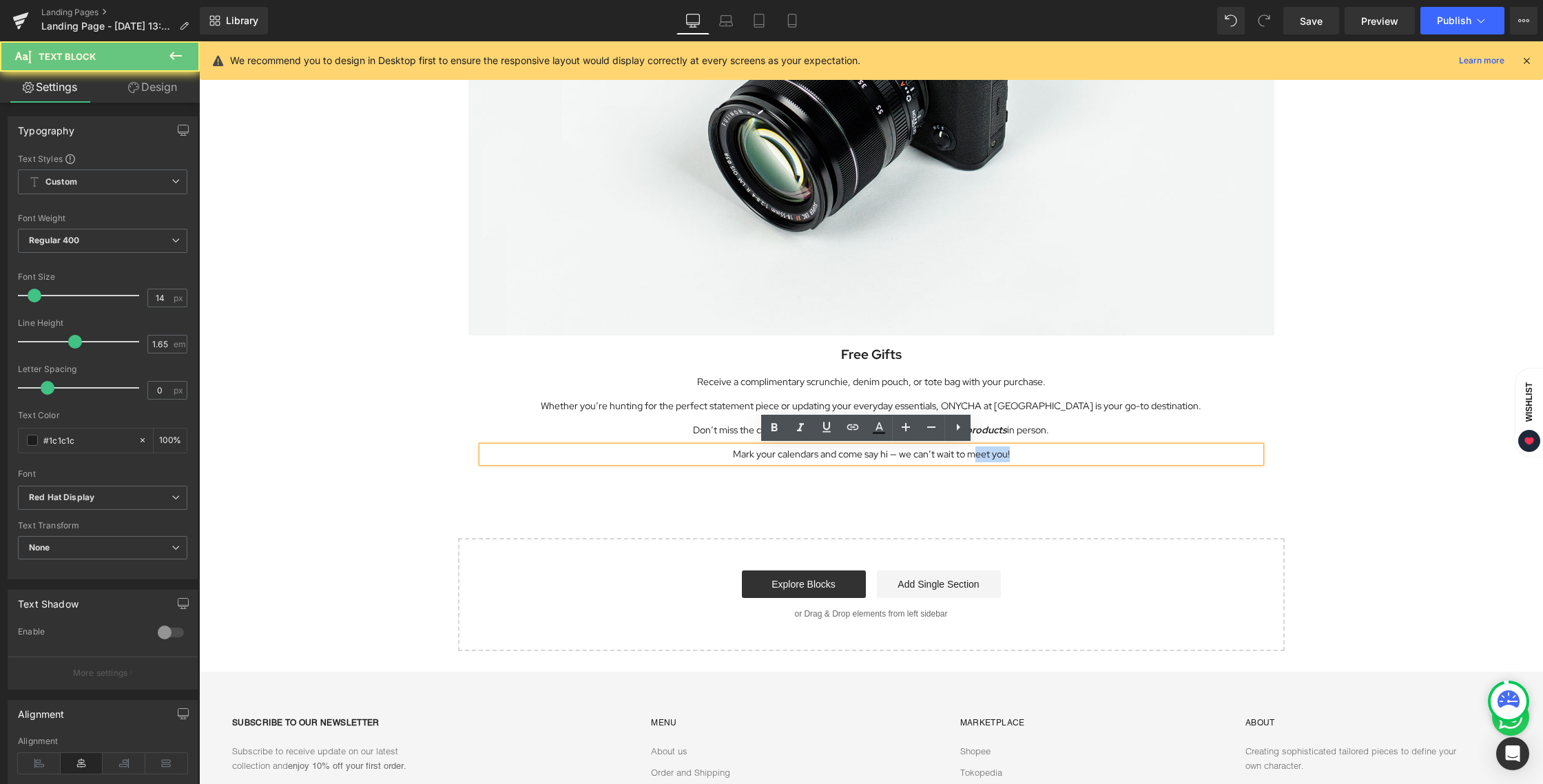
drag, startPoint x: 1018, startPoint y: 455, endPoint x: 967, endPoint y: 456, distance: 51.0
click at [967, 456] on p "Mark your calendars and come say hi — we can’t wait to meet you!" at bounding box center [871, 454] width 778 height 16
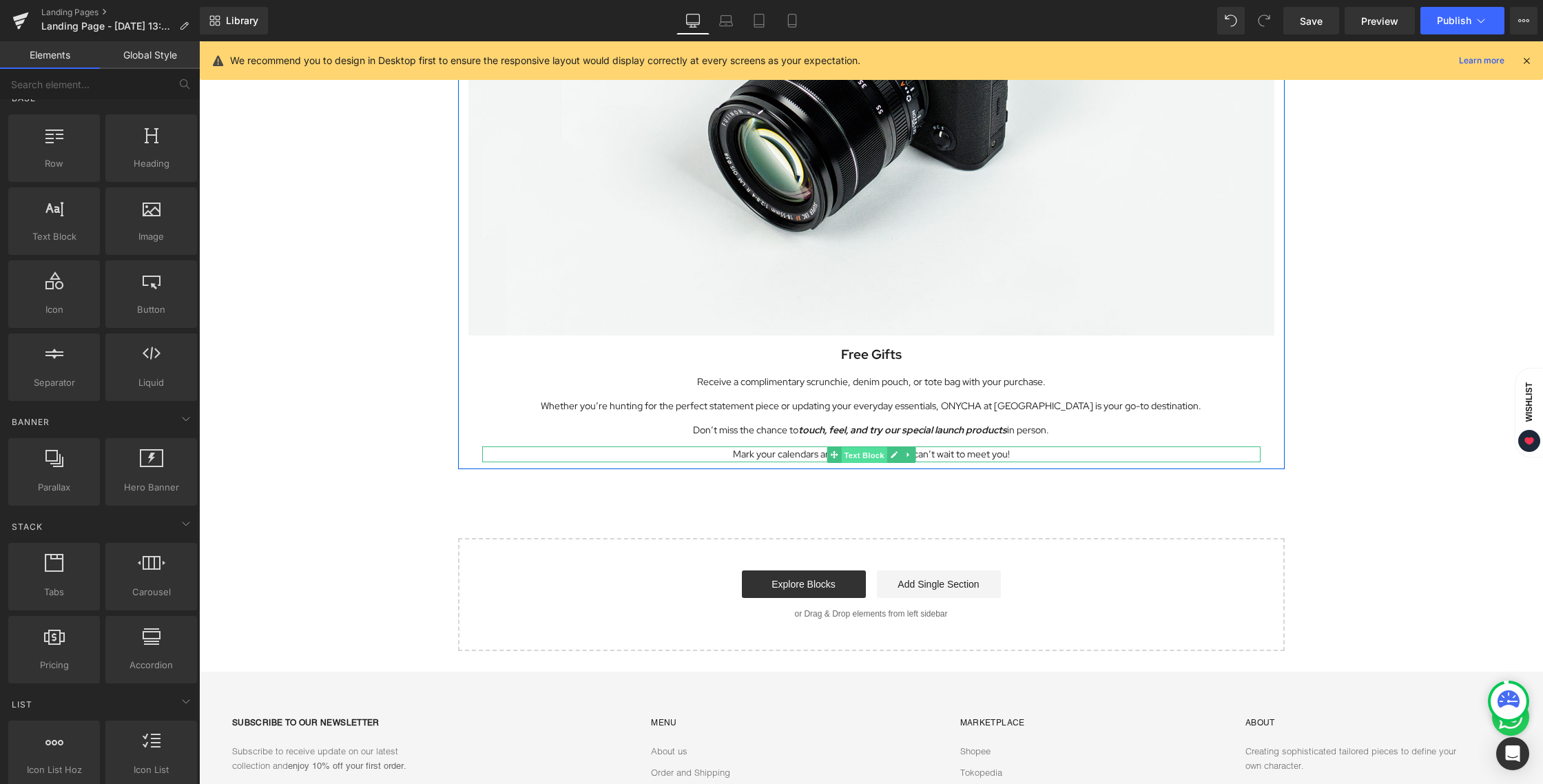
click at [868, 453] on span "Text Block" at bounding box center [863, 455] width 45 height 17
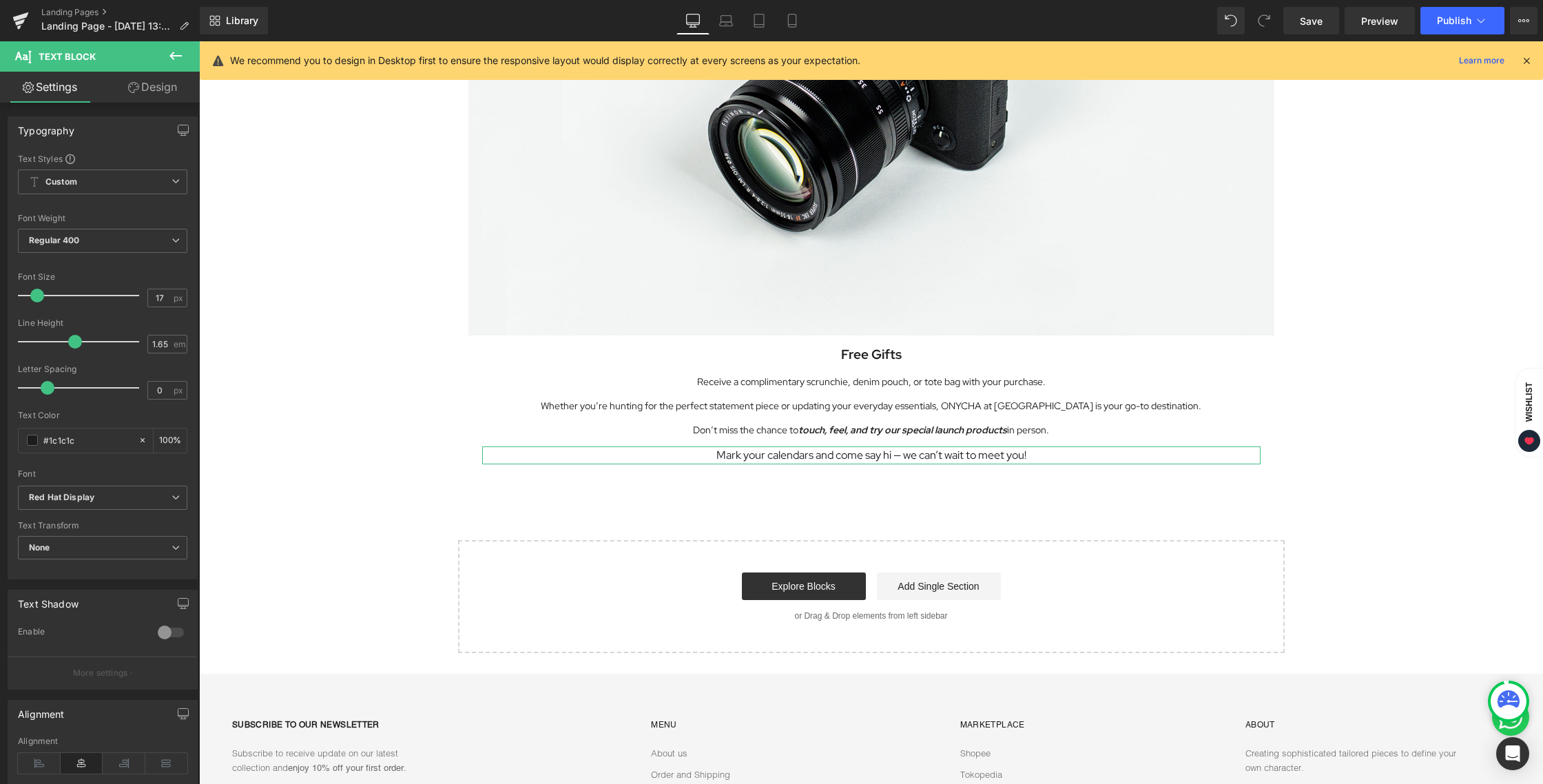
type input "18"
click at [43, 297] on span at bounding box center [39, 296] width 14 height 14
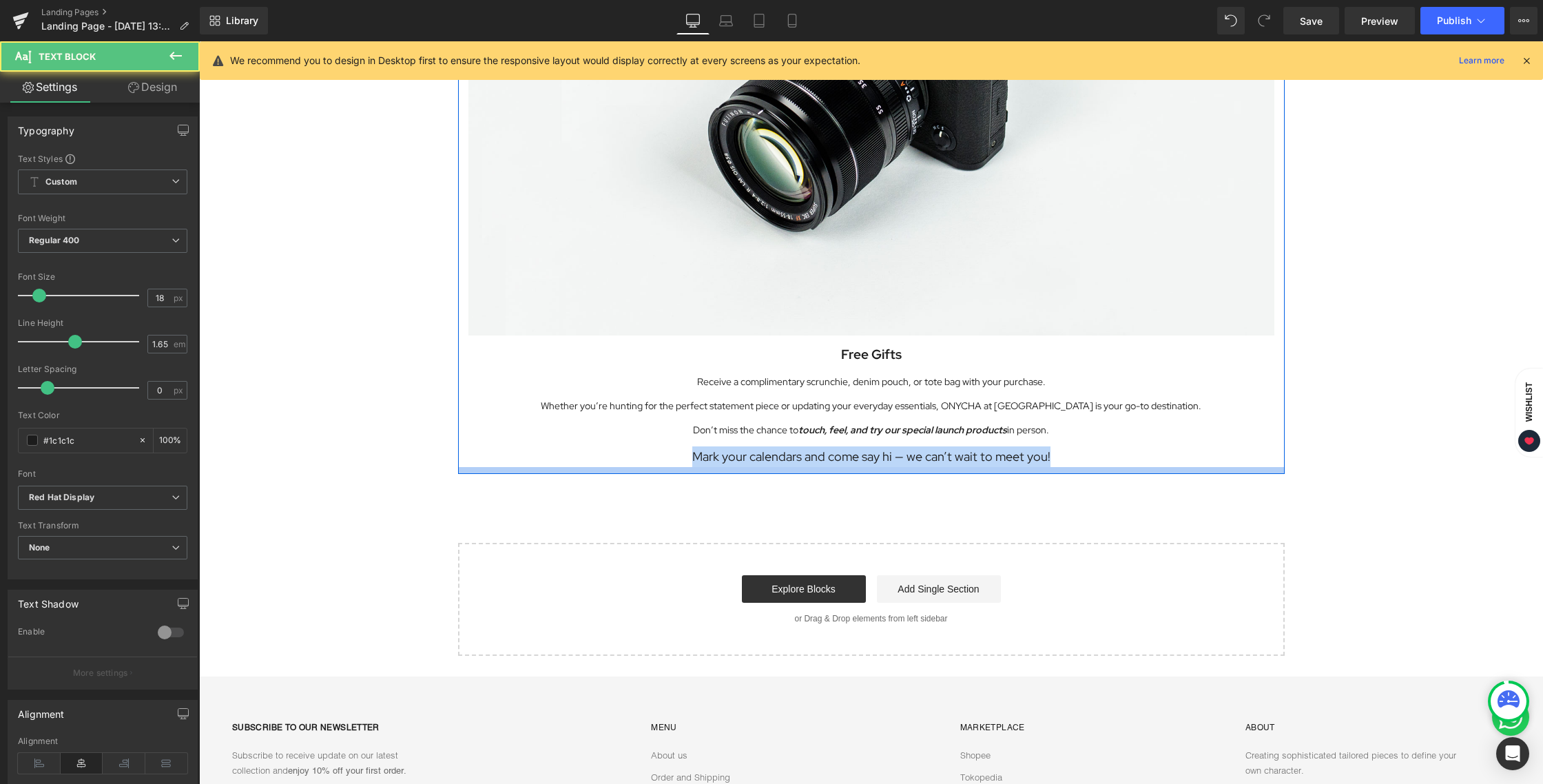
drag, startPoint x: 692, startPoint y: 455, endPoint x: 1128, endPoint y: 468, distance: 436.2
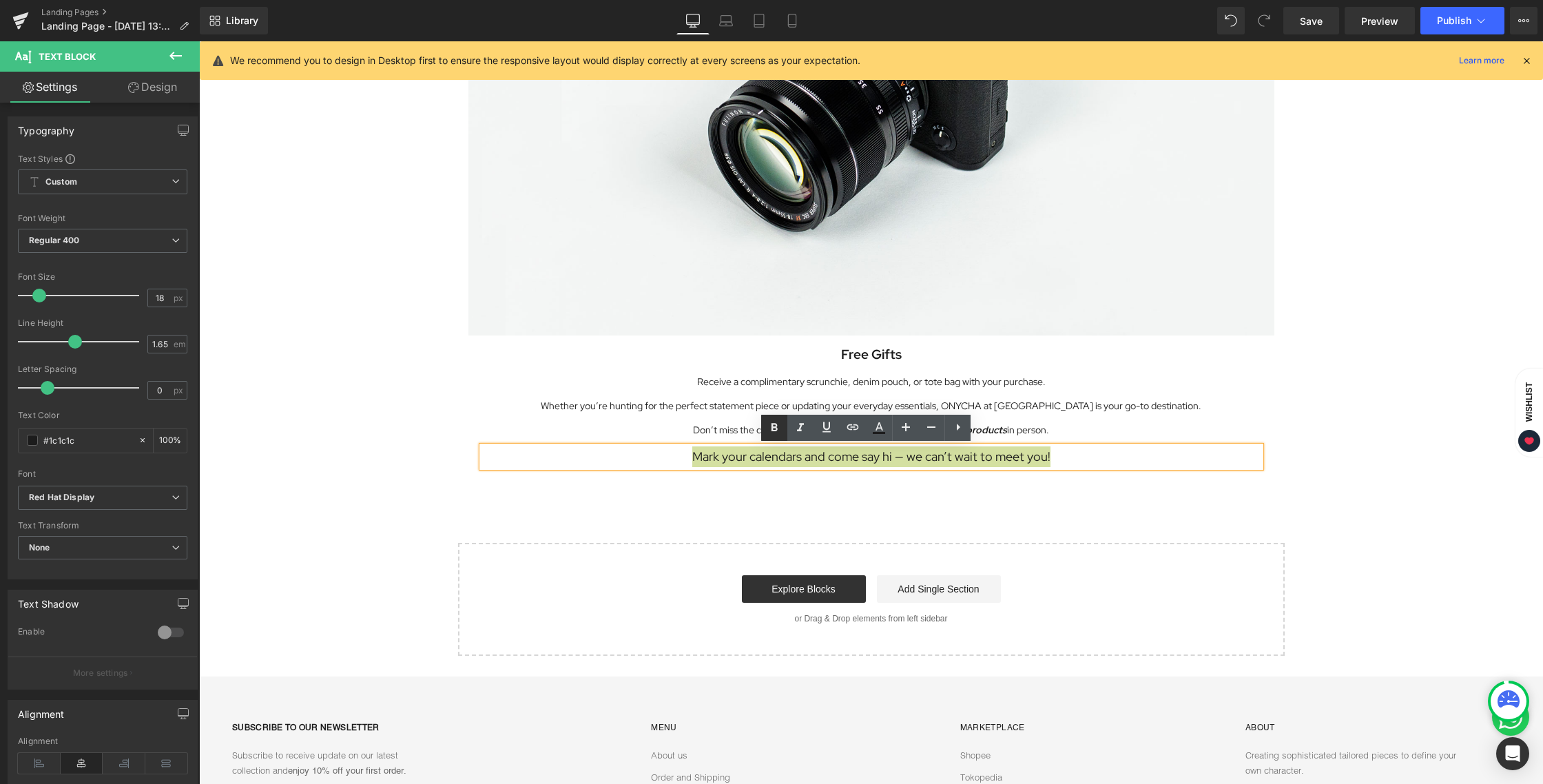
click at [780, 424] on icon at bounding box center [774, 428] width 17 height 17
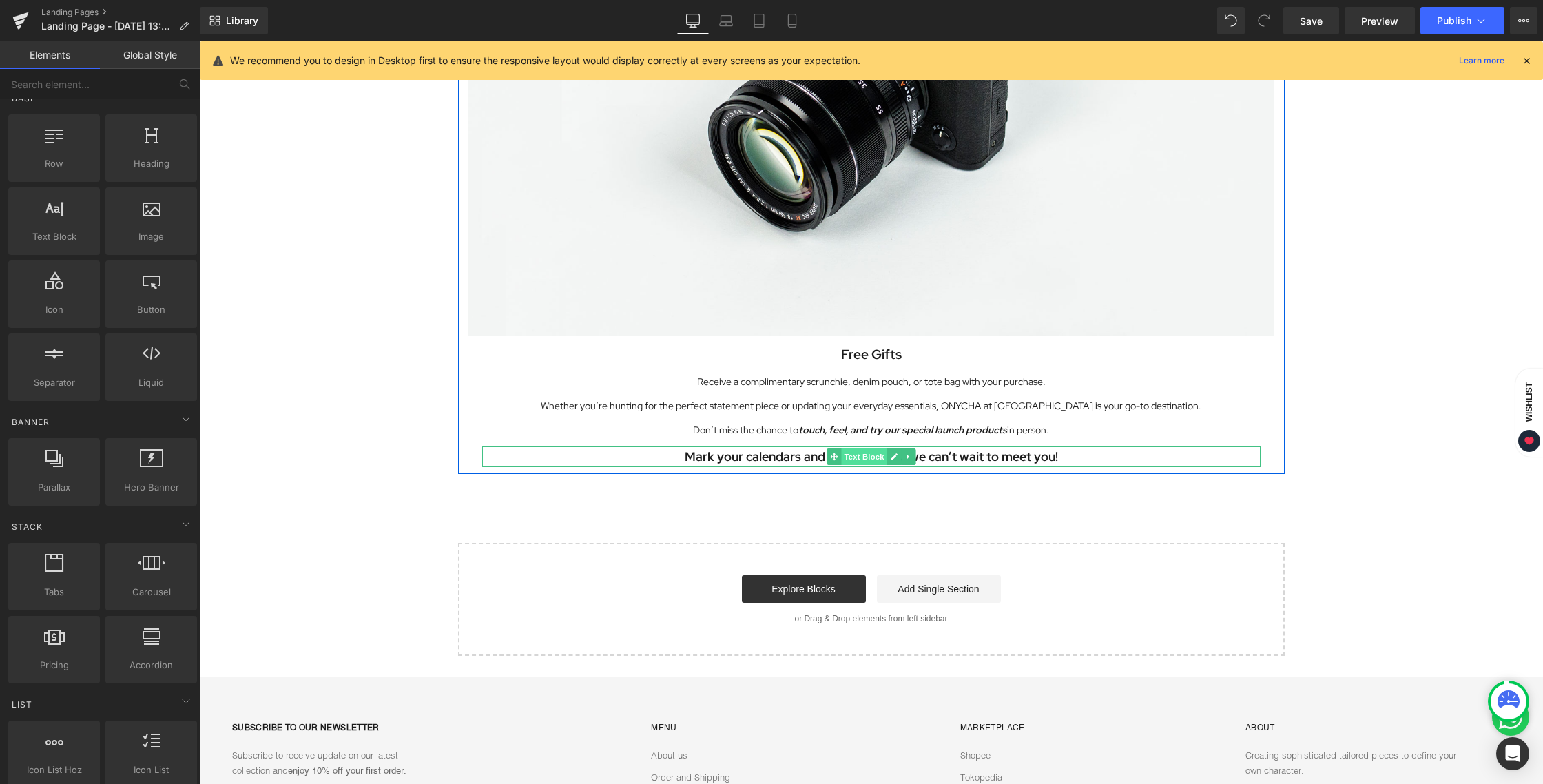
click at [864, 456] on span "Text Block" at bounding box center [863, 457] width 45 height 17
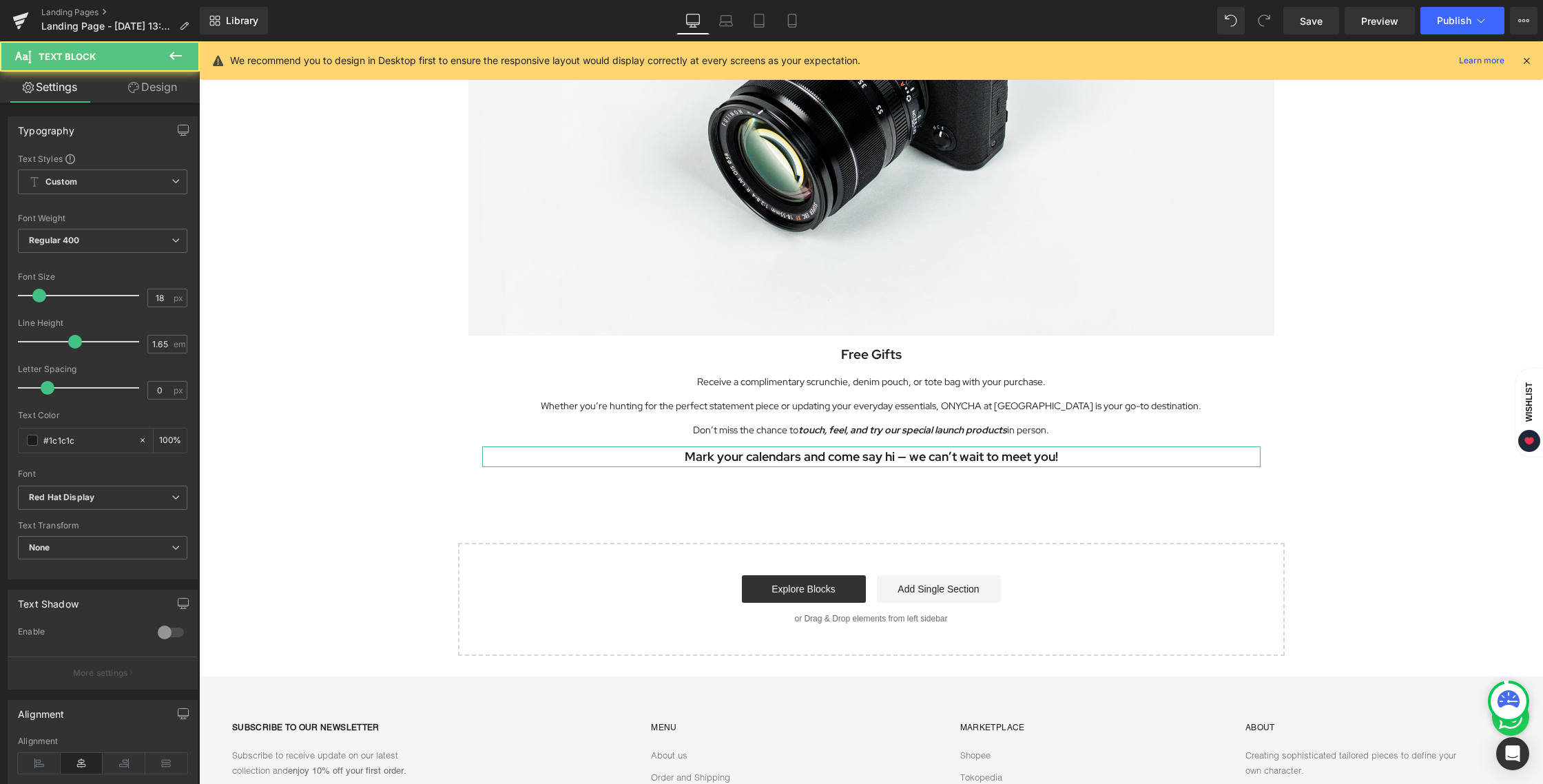
click at [156, 90] on link "Design" at bounding box center [152, 87] width 100 height 31
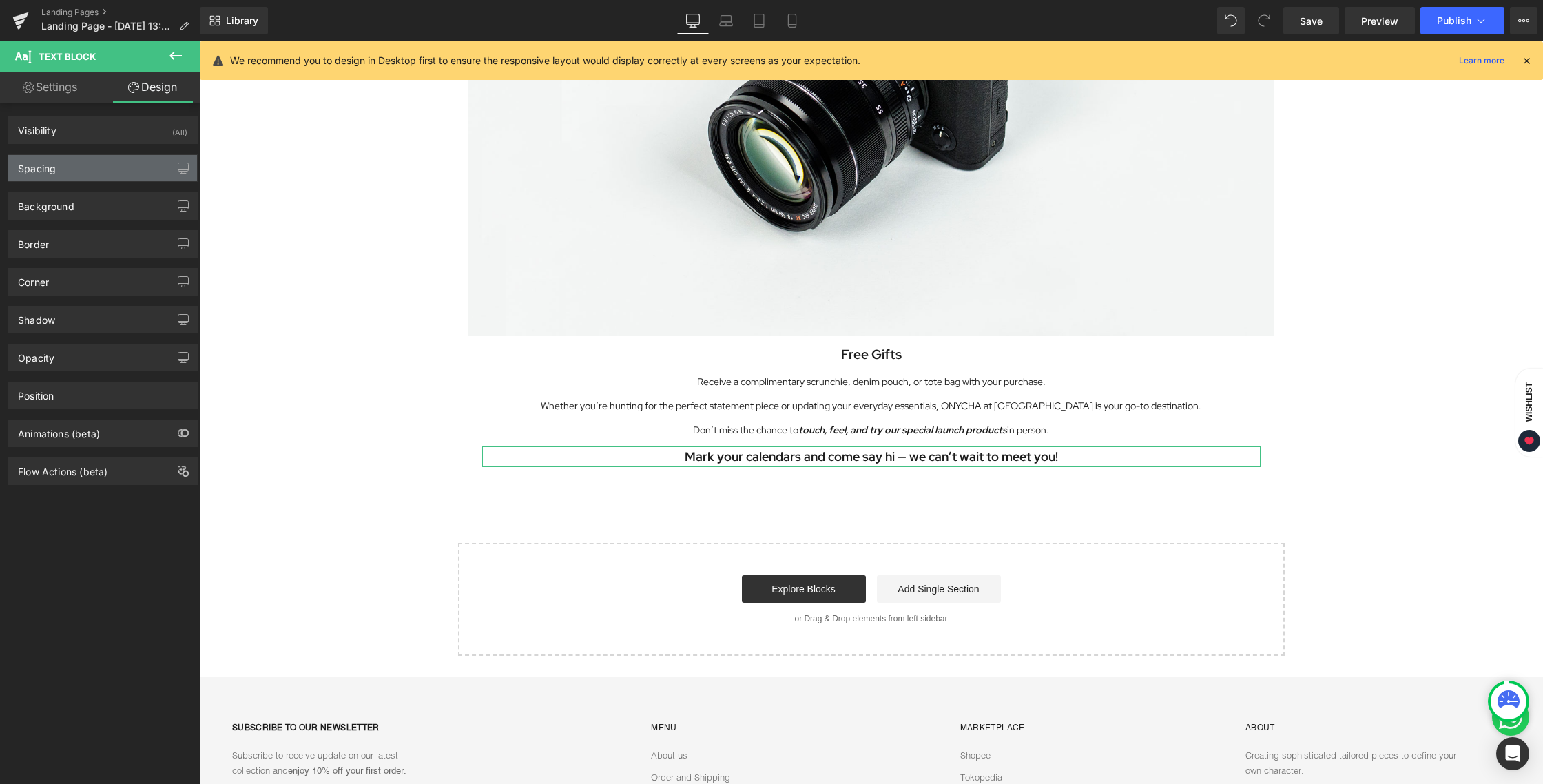
type input "12"
type input "20"
type input "0"
type input "20"
type input "0"
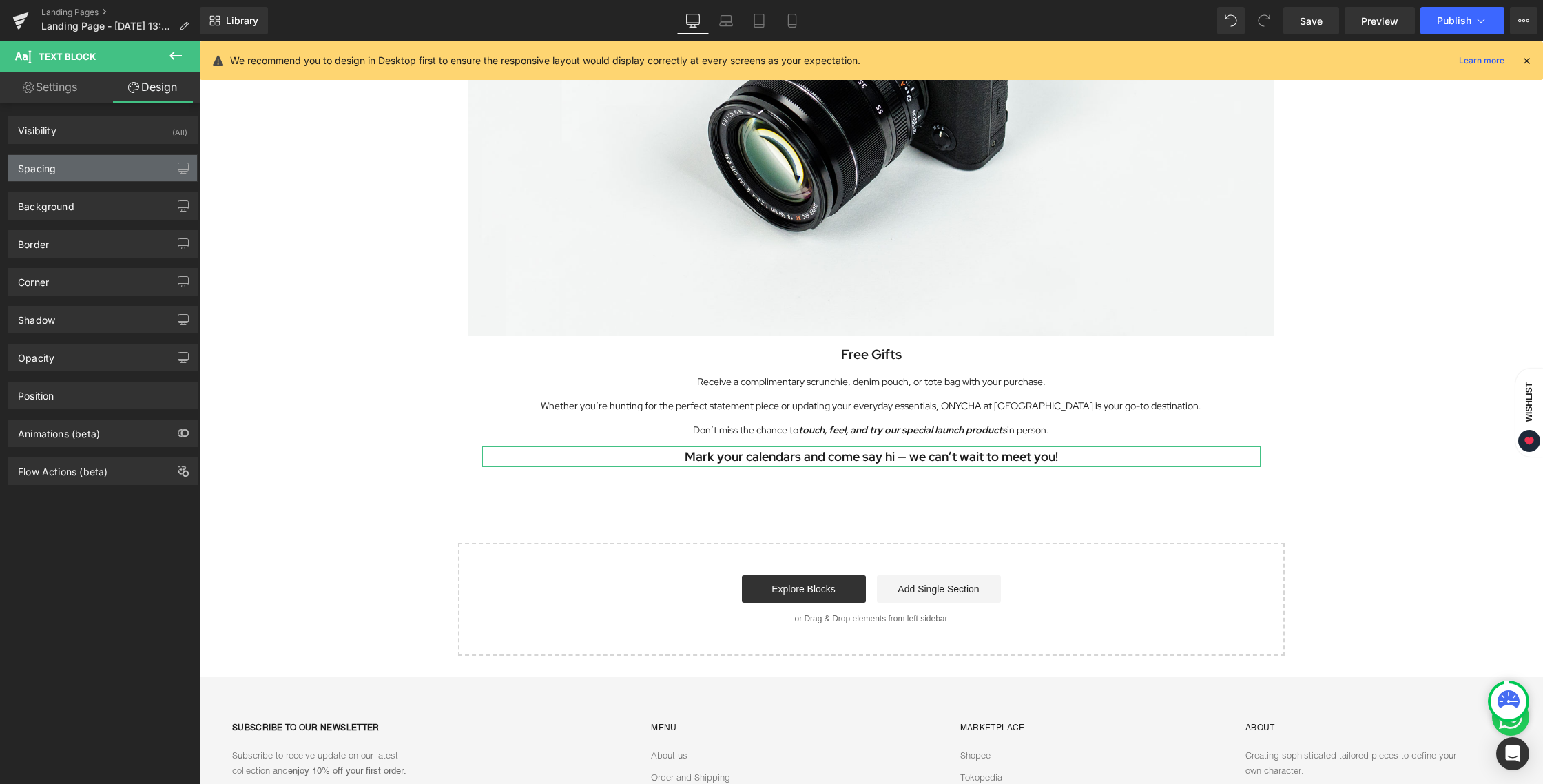
type input "0"
click at [98, 161] on div "Spacing" at bounding box center [103, 168] width 189 height 27
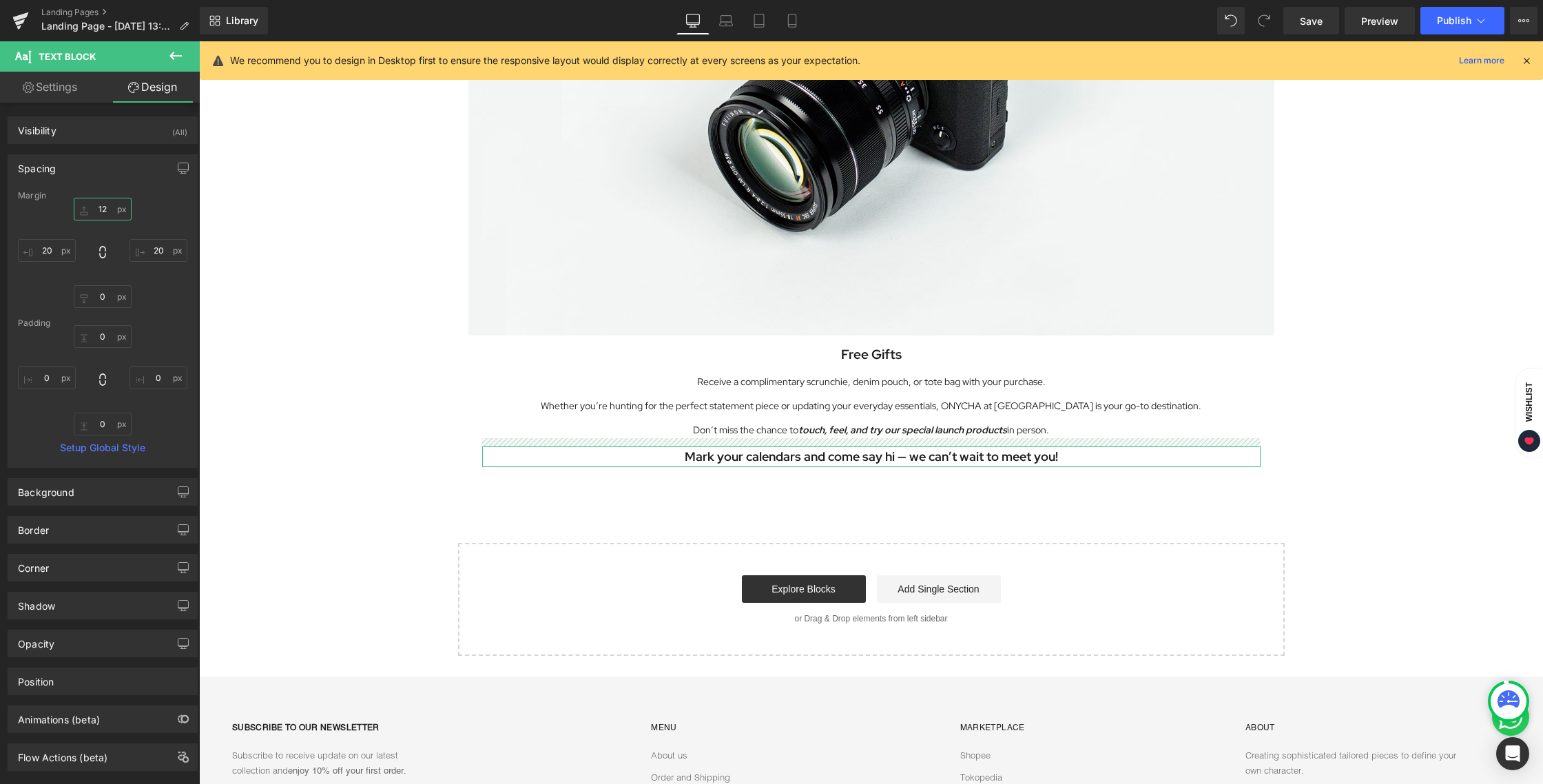
click at [100, 207] on input "12" at bounding box center [103, 209] width 58 height 23
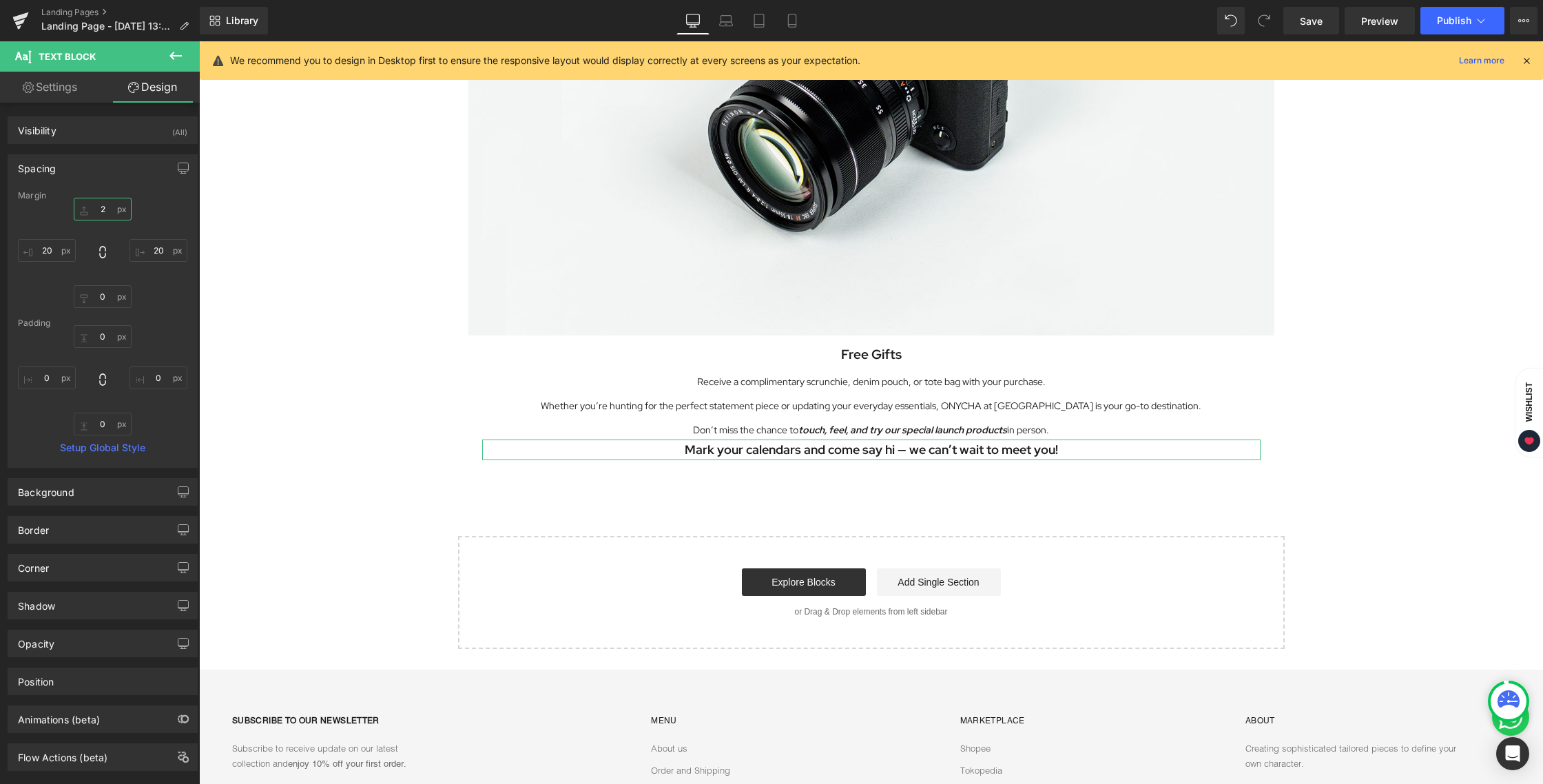
type input "24"
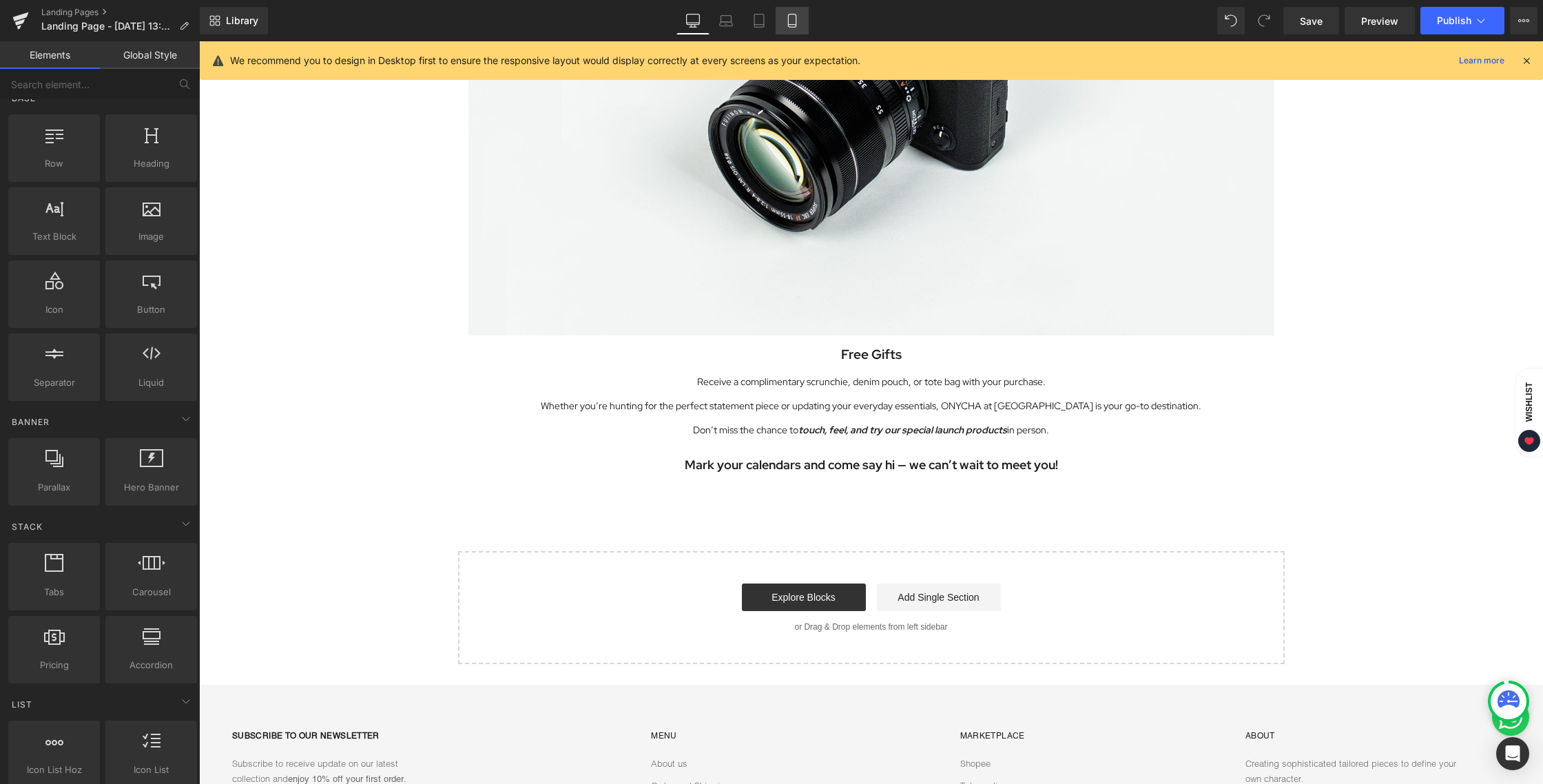
click at [799, 16] on icon at bounding box center [792, 21] width 14 height 14
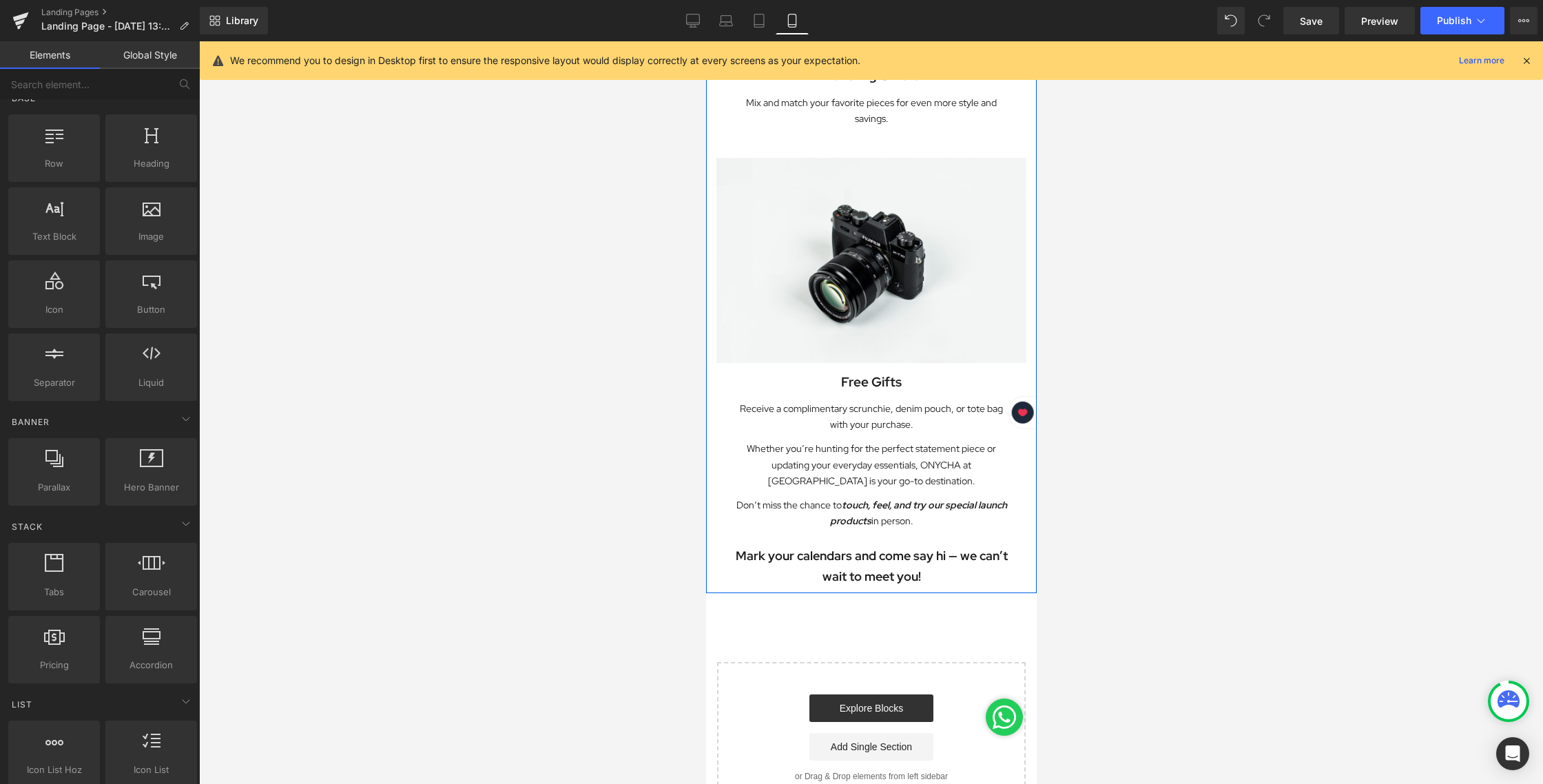
scroll to position [1214, 0]
click at [847, 560] on span "Text Block" at bounding box center [858, 568] width 45 height 17
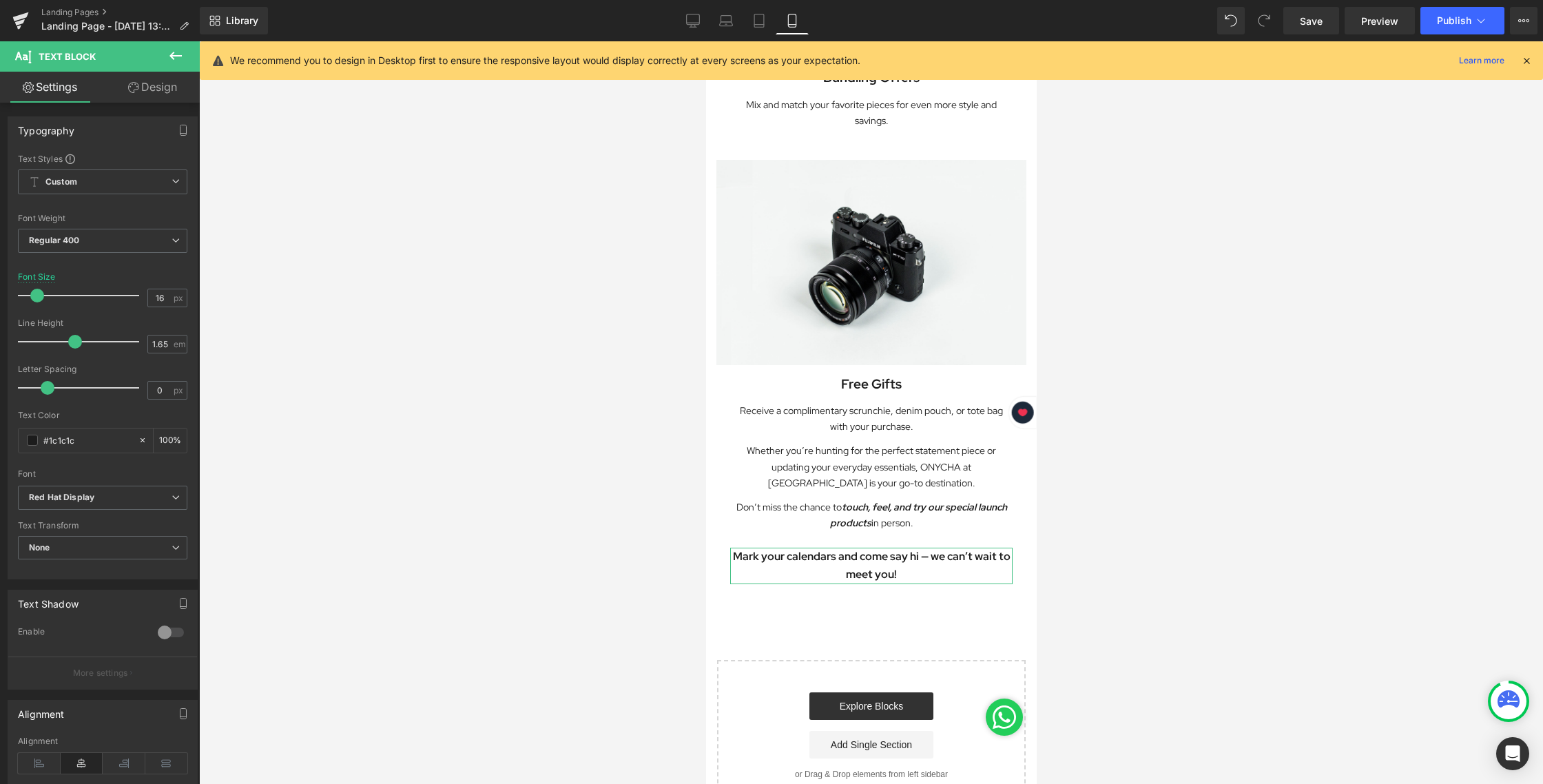
type input "17"
click at [38, 294] on span at bounding box center [38, 296] width 14 height 14
click at [846, 508] on span "Text Block" at bounding box center [858, 516] width 45 height 17
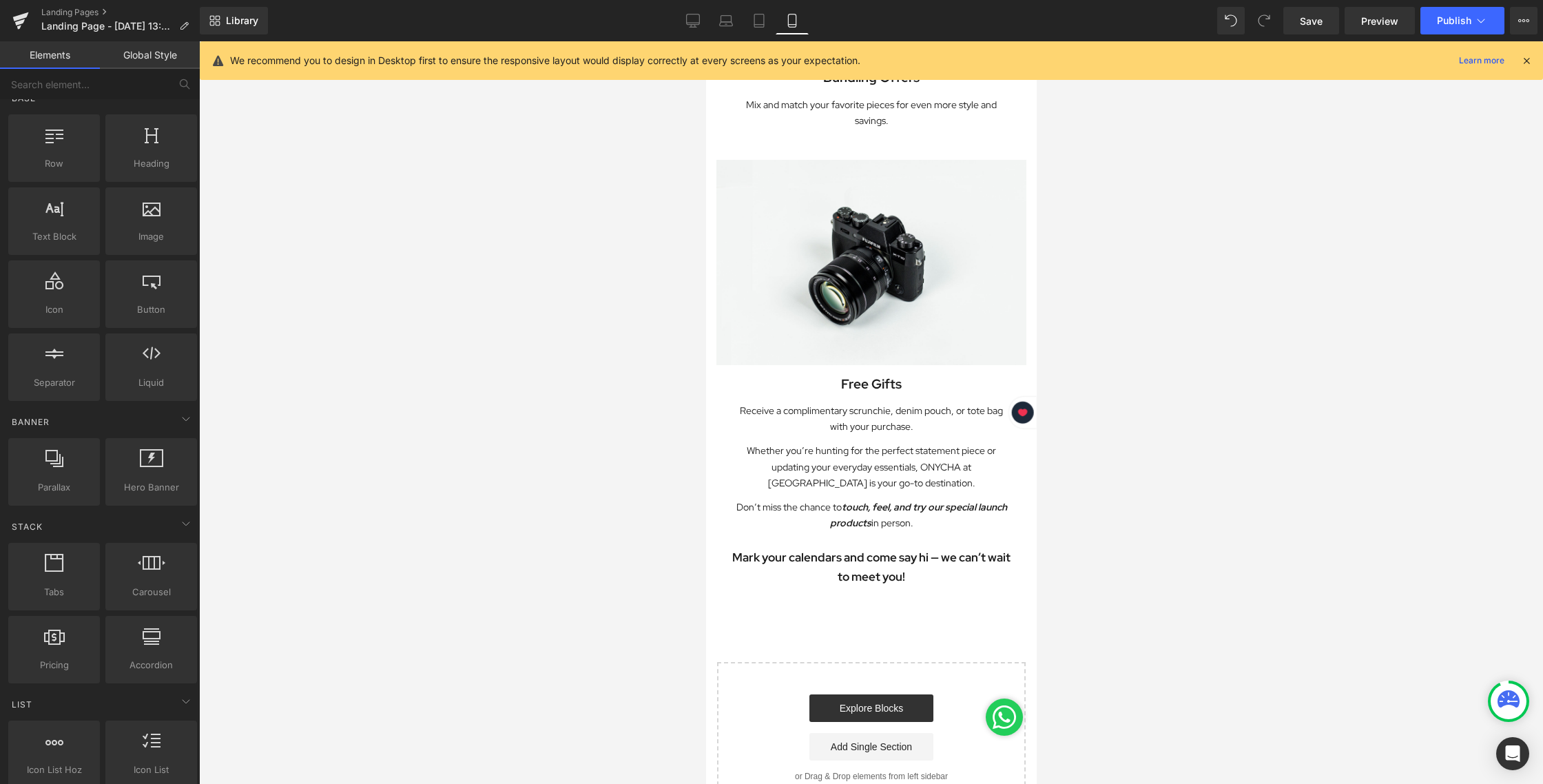
click at [1183, 561] on div at bounding box center [871, 412] width 1343 height 742
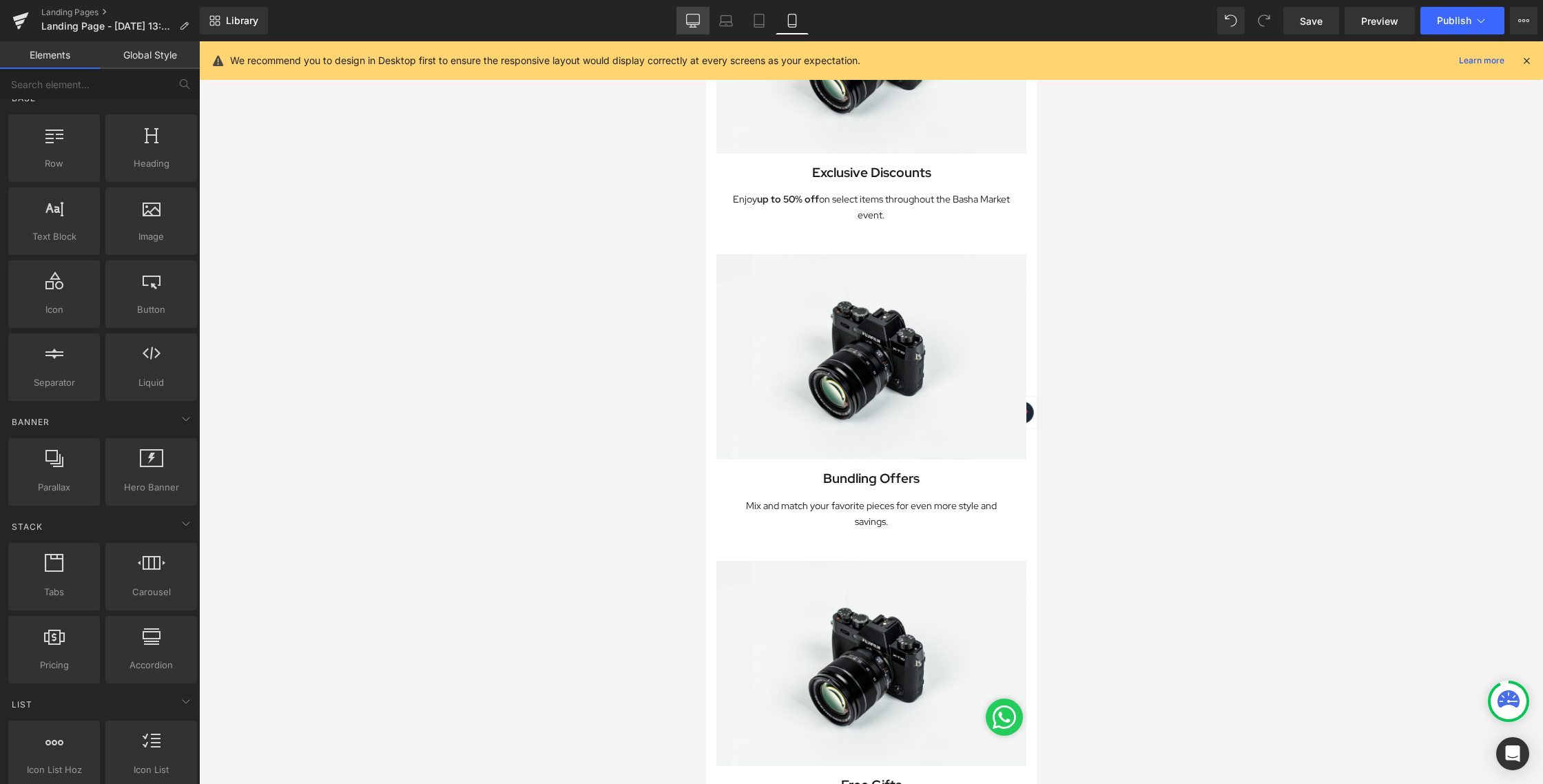
click at [698, 16] on icon at bounding box center [693, 21] width 14 height 14
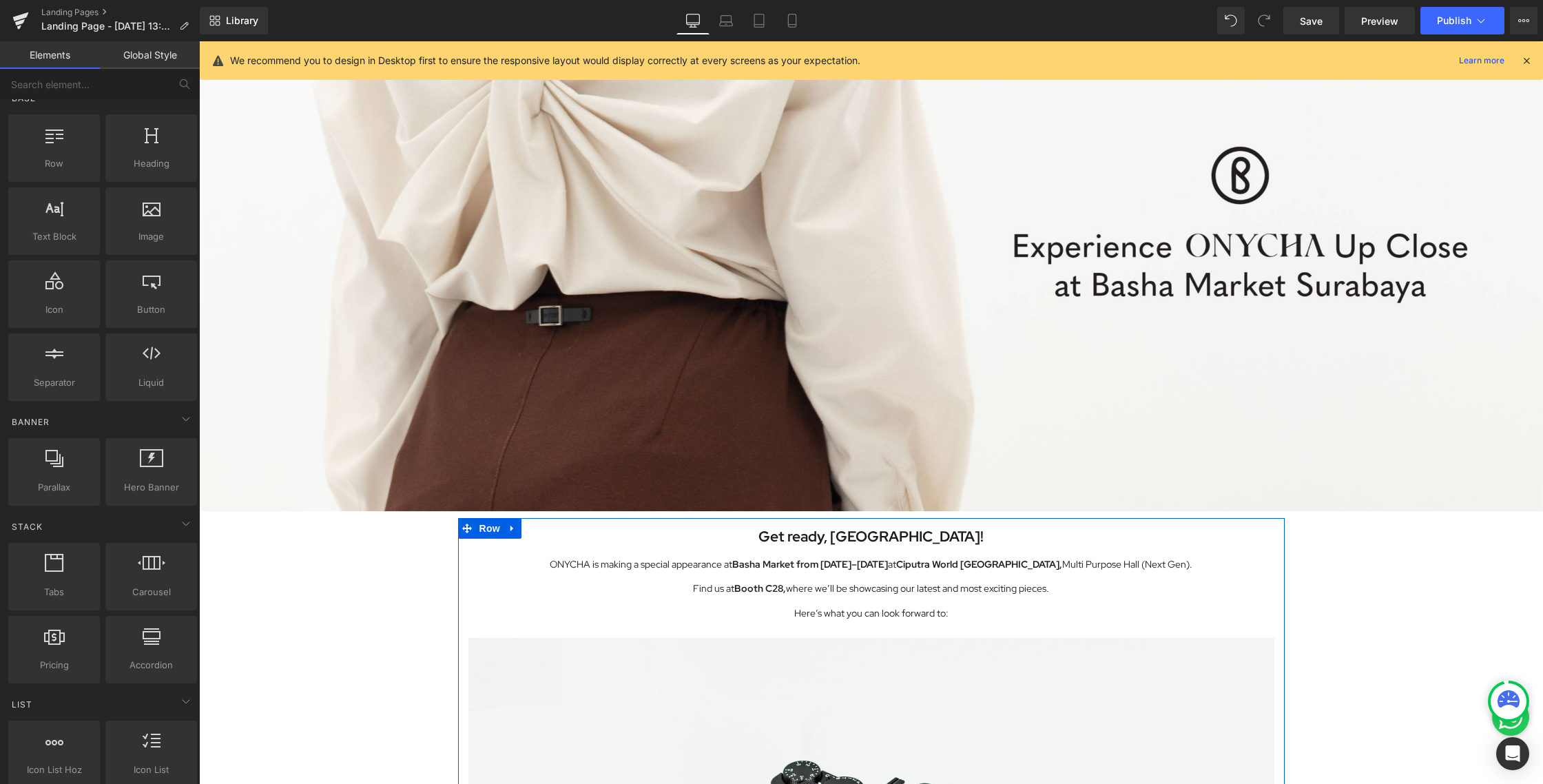
scroll to position [444, 0]
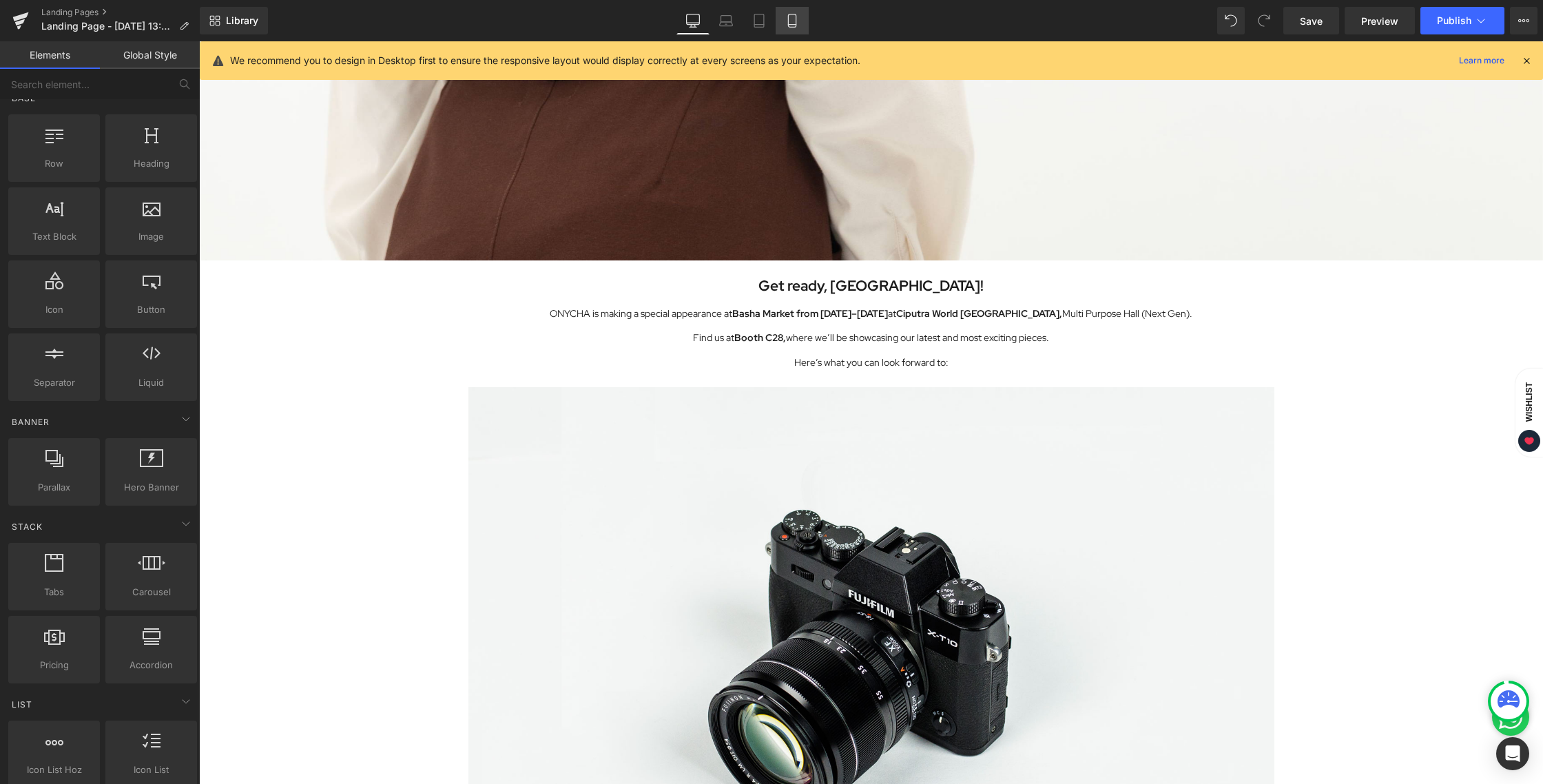
click at [781, 8] on link "Mobile" at bounding box center [792, 20] width 33 height 27
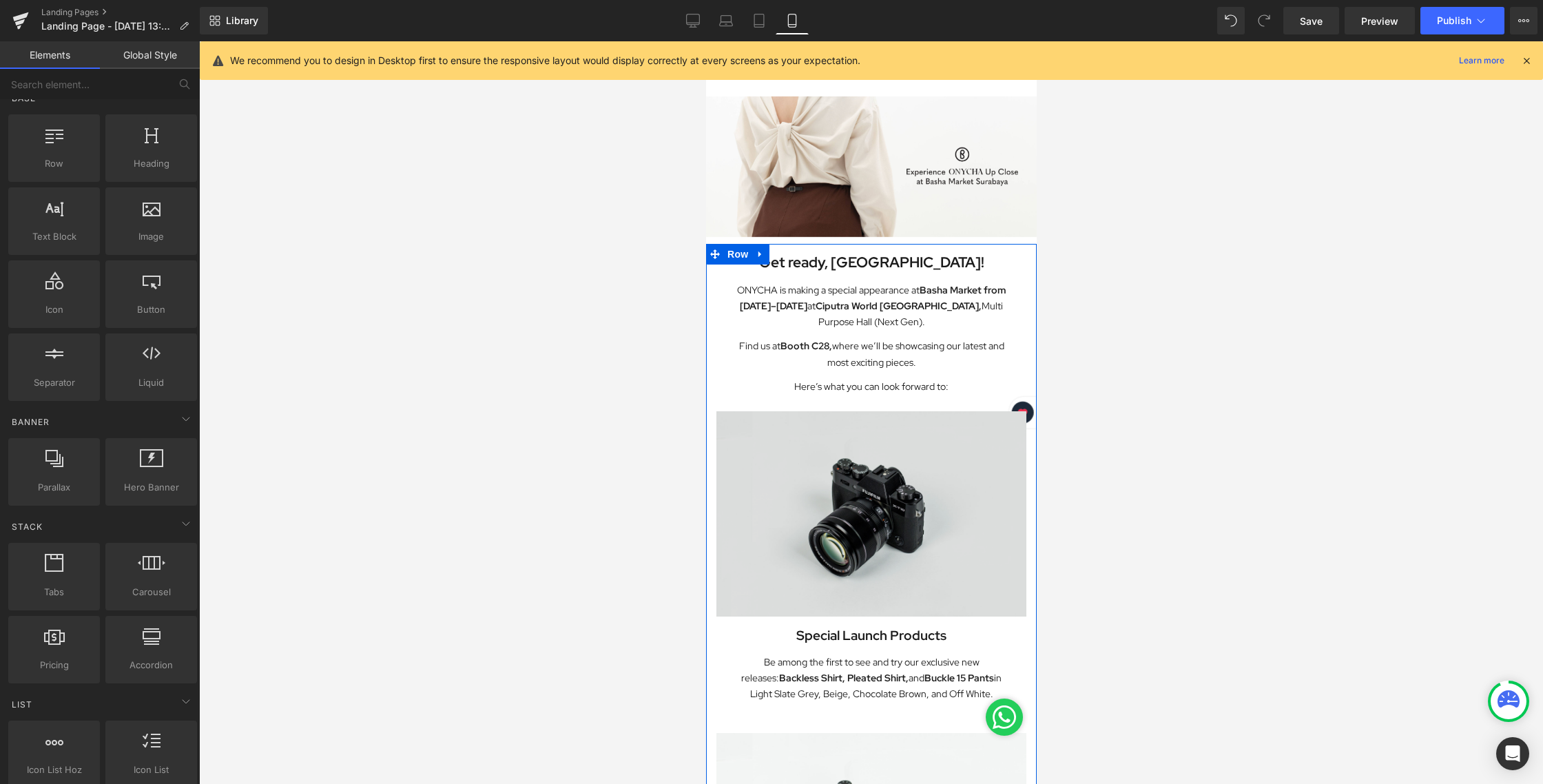
scroll to position [100, 0]
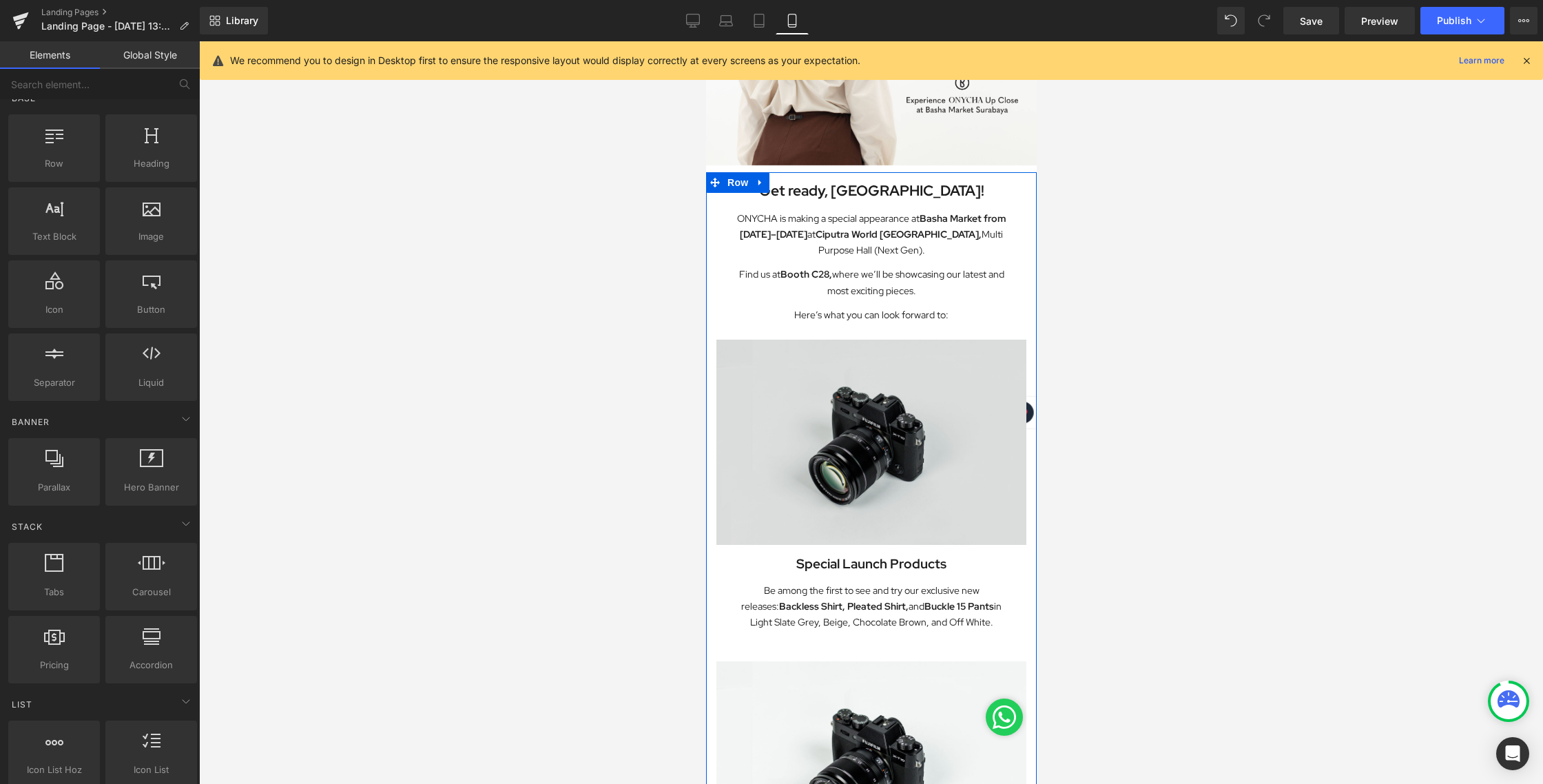
click at [935, 389] on img at bounding box center [871, 442] width 310 height 205
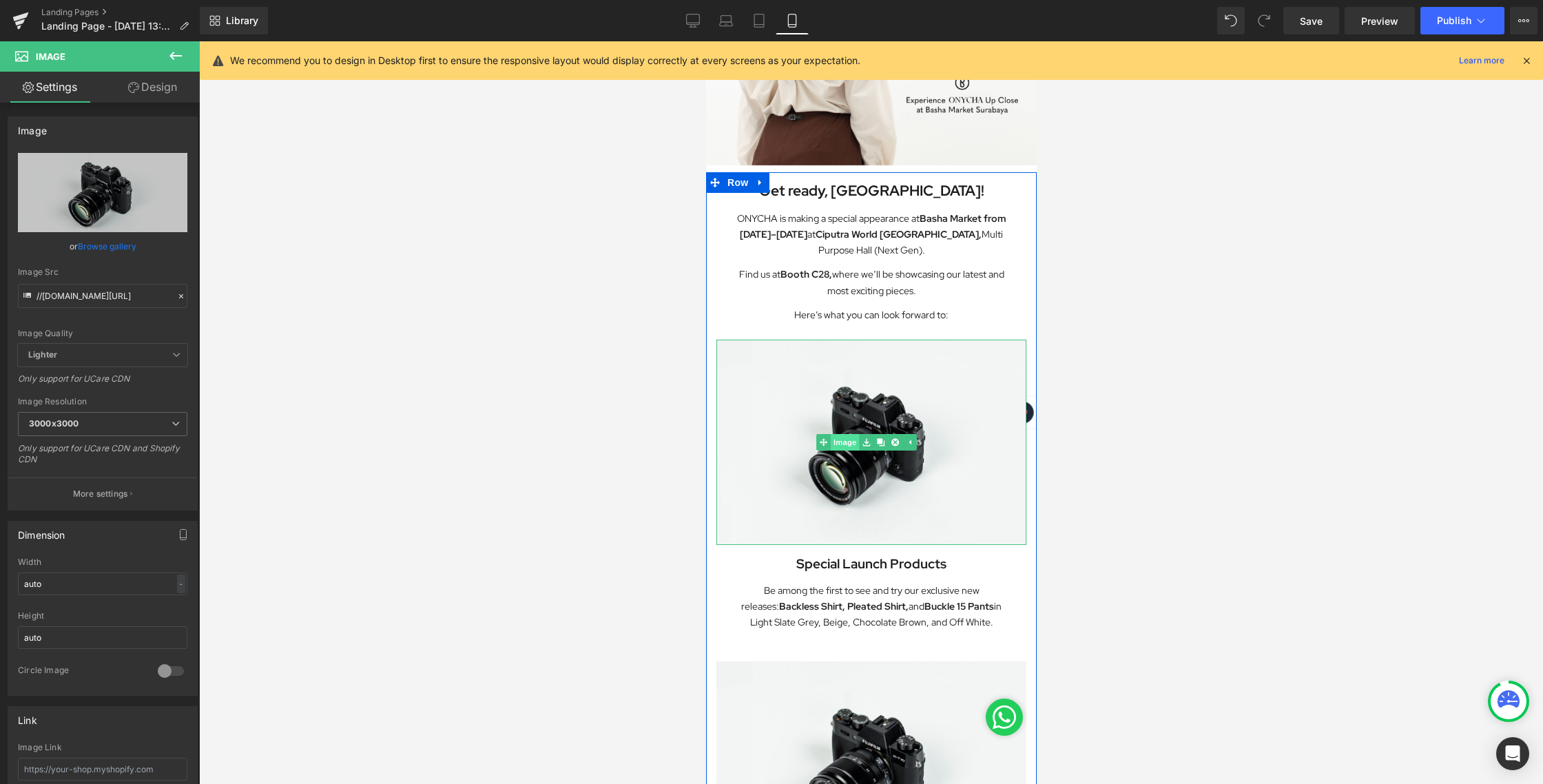
click at [845, 434] on link "Image" at bounding box center [836, 442] width 43 height 17
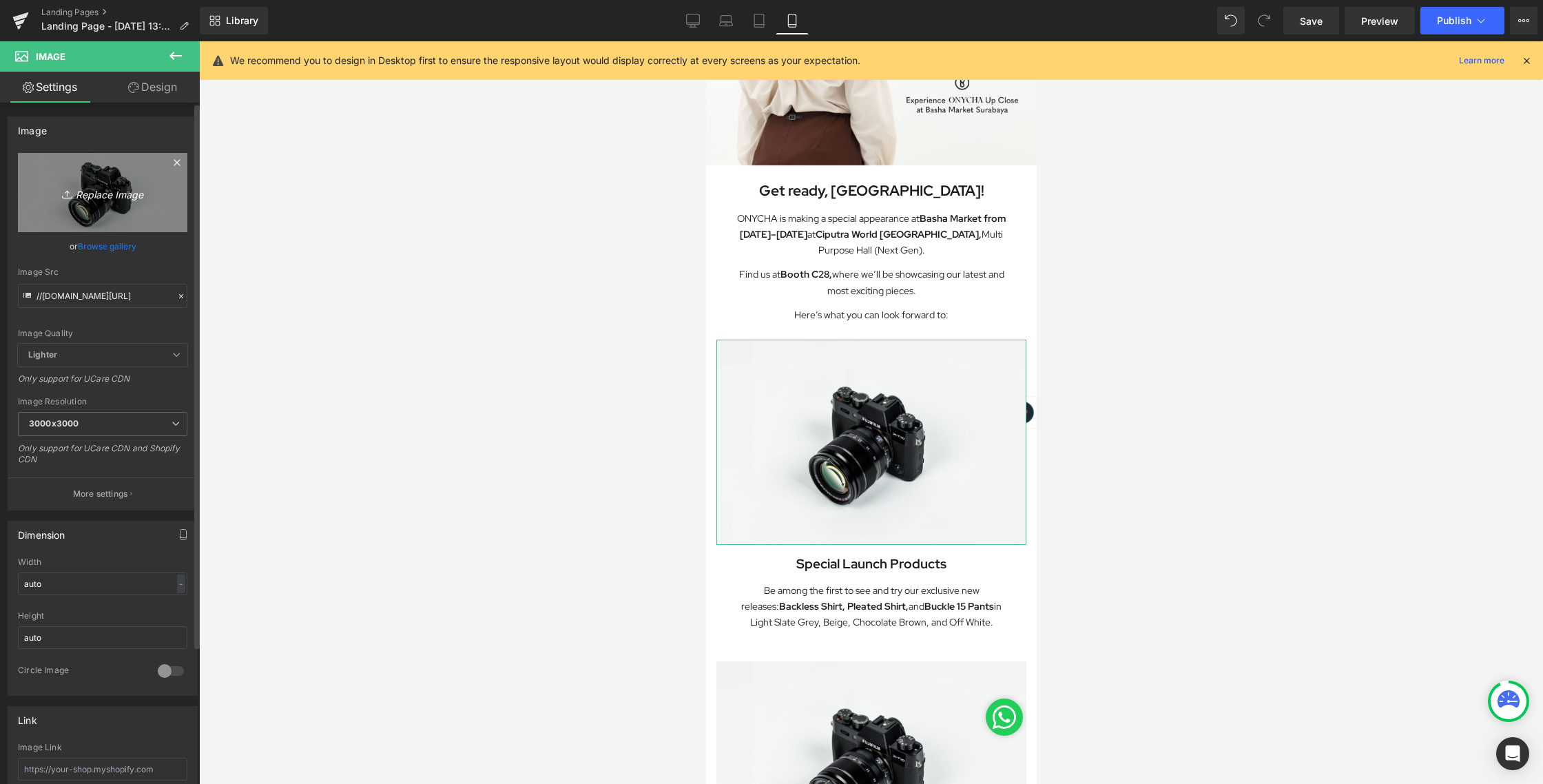
click at [126, 186] on icon "Replace Image" at bounding box center [103, 193] width 110 height 17
type input "C:\fakepath\LANDING PAGE [DATE]_2.jpg"
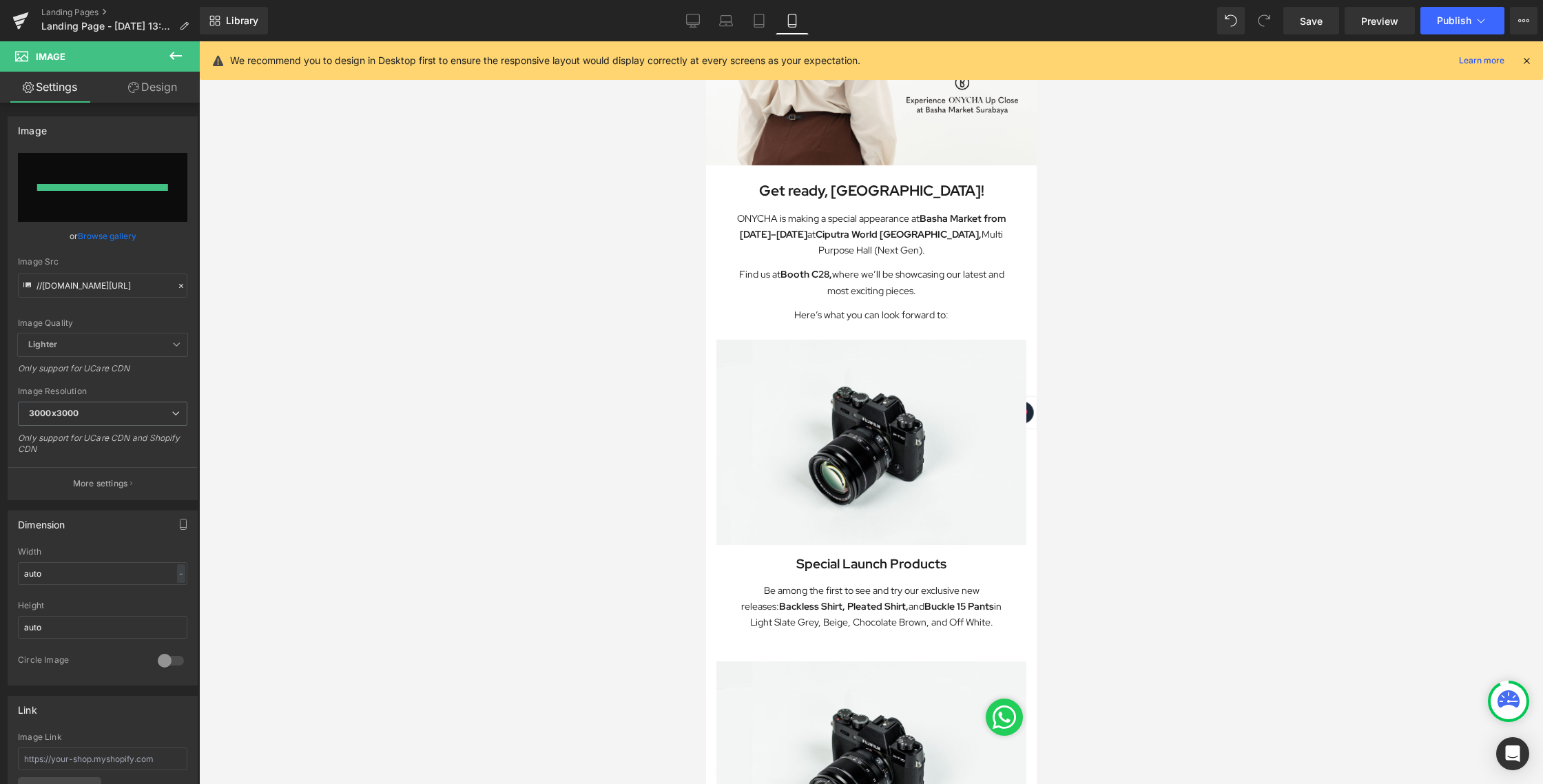
type input "[URL][DOMAIN_NAME][DATE]"
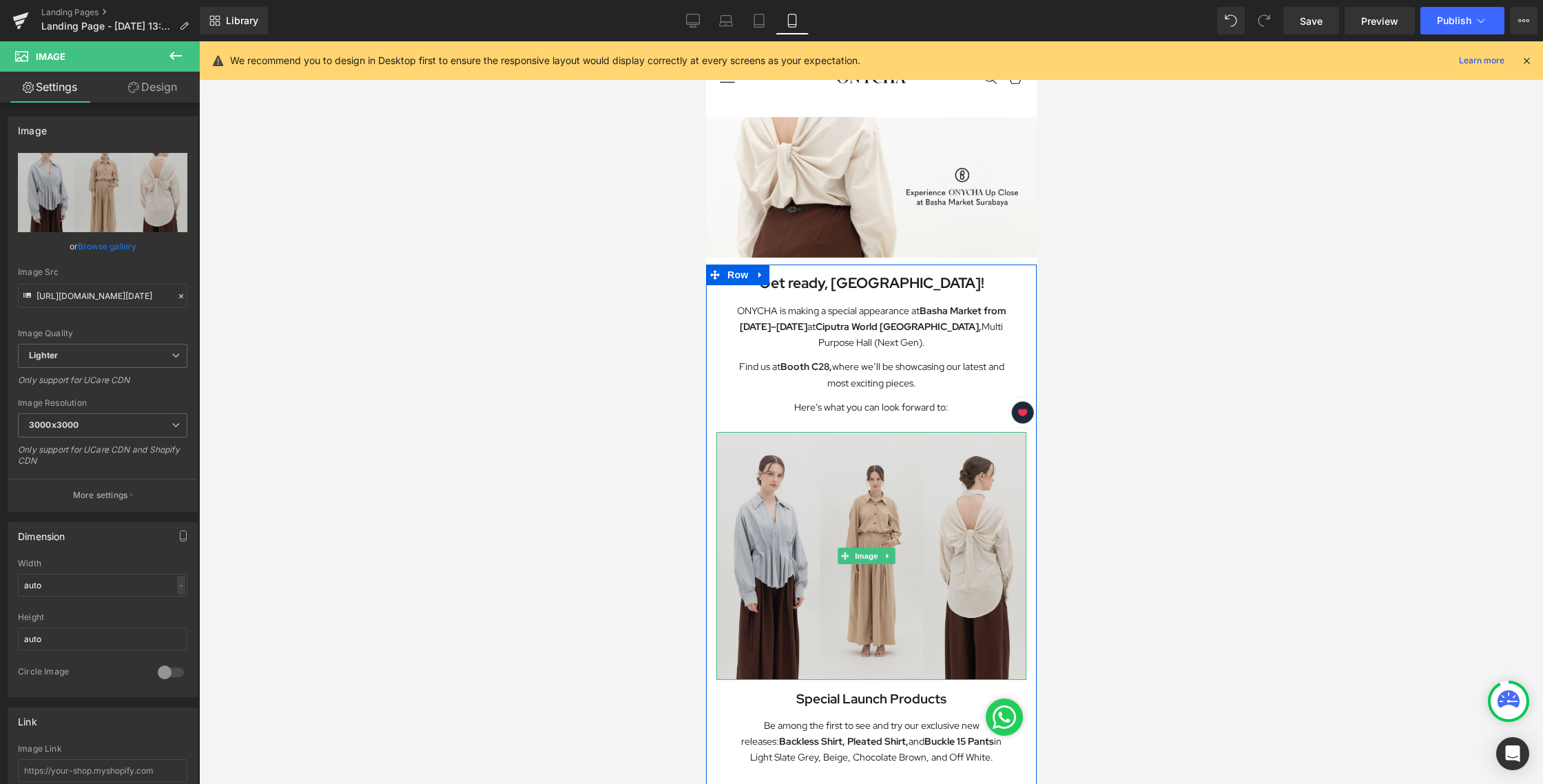
scroll to position [0, 0]
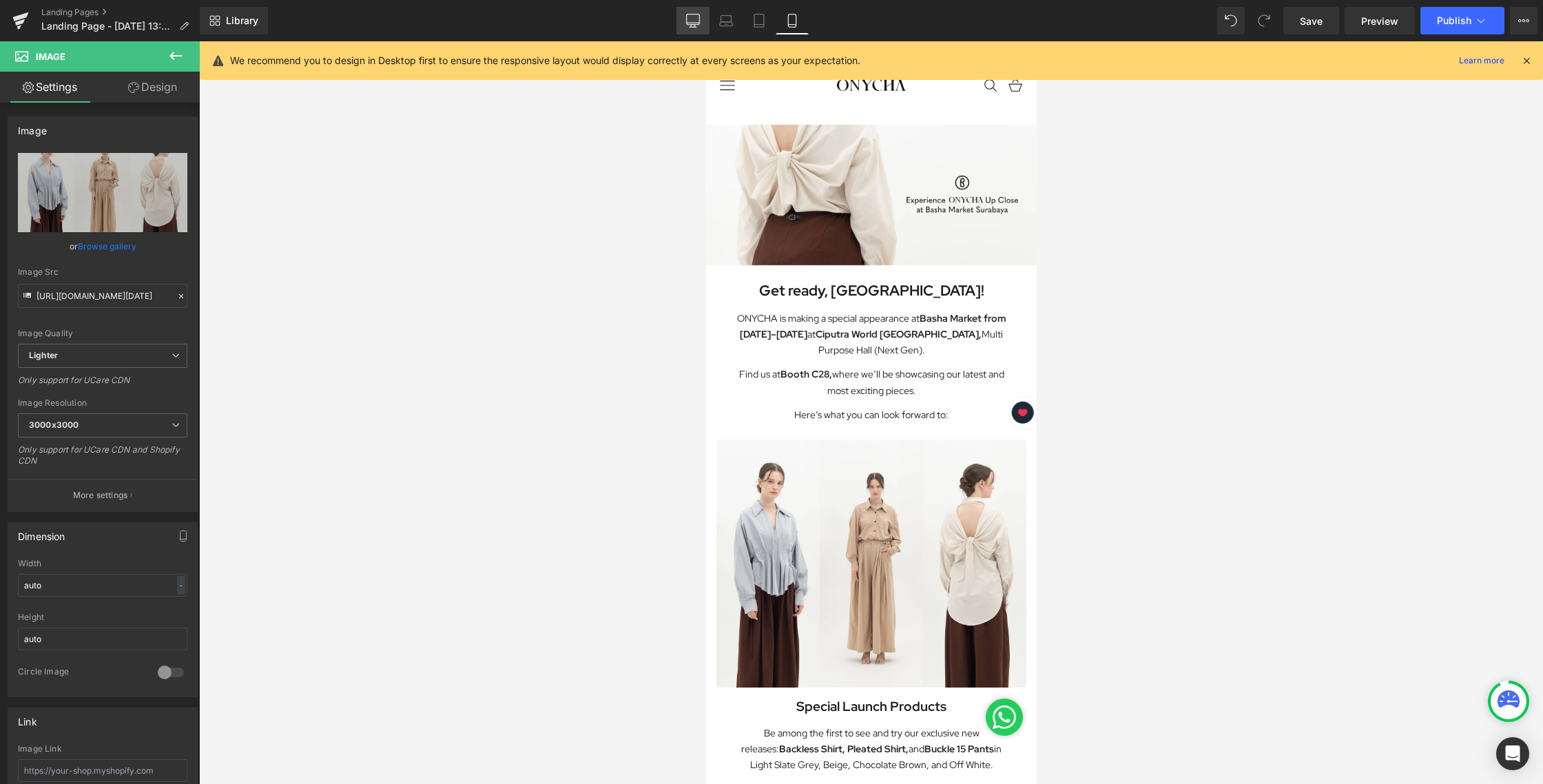
click at [700, 21] on icon at bounding box center [693, 20] width 13 height 10
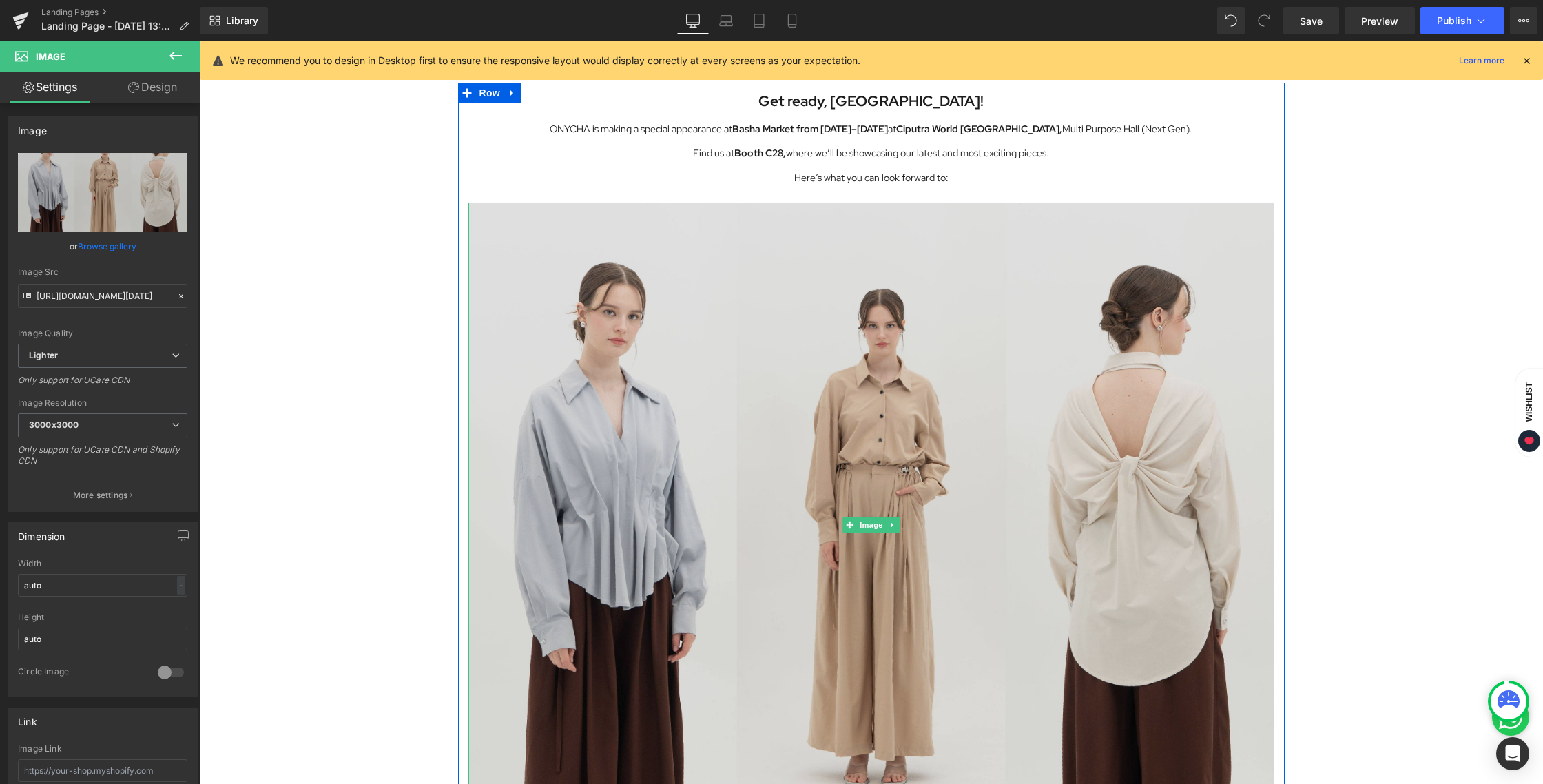
scroll to position [628, 0]
click at [831, 295] on img at bounding box center [871, 525] width 806 height 644
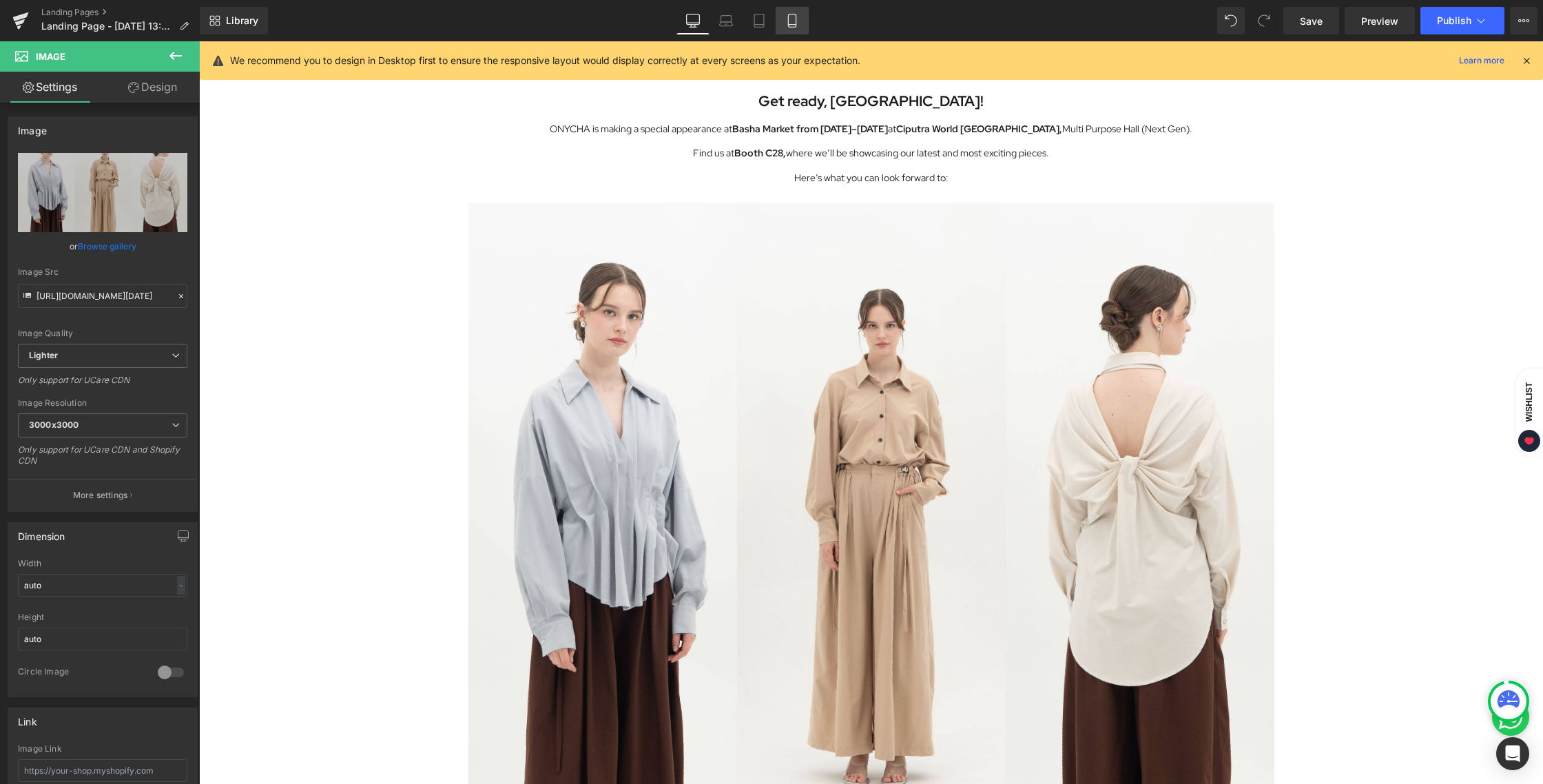
click at [788, 22] on icon at bounding box center [791, 21] width 8 height 13
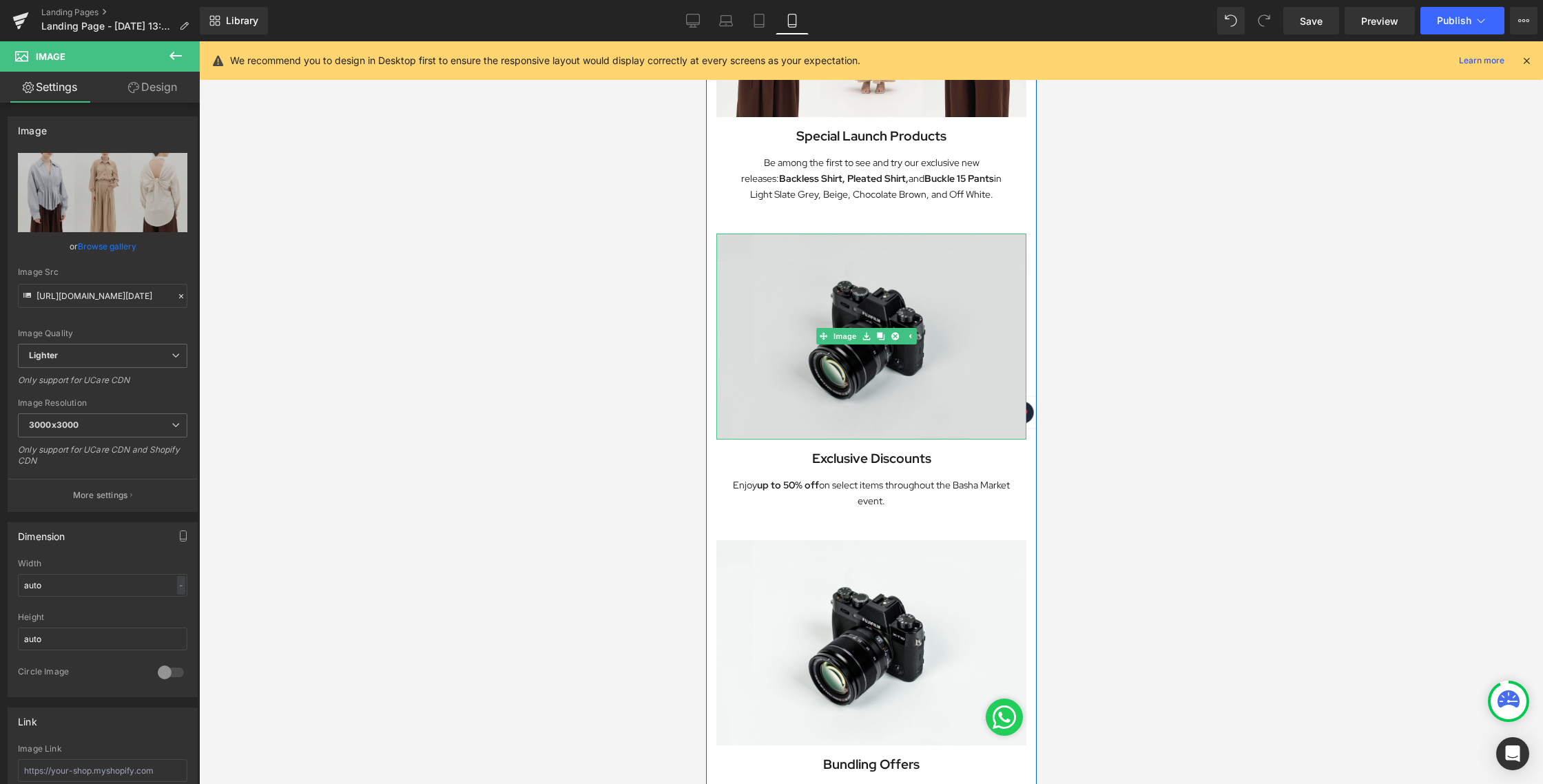
scroll to position [543, 0]
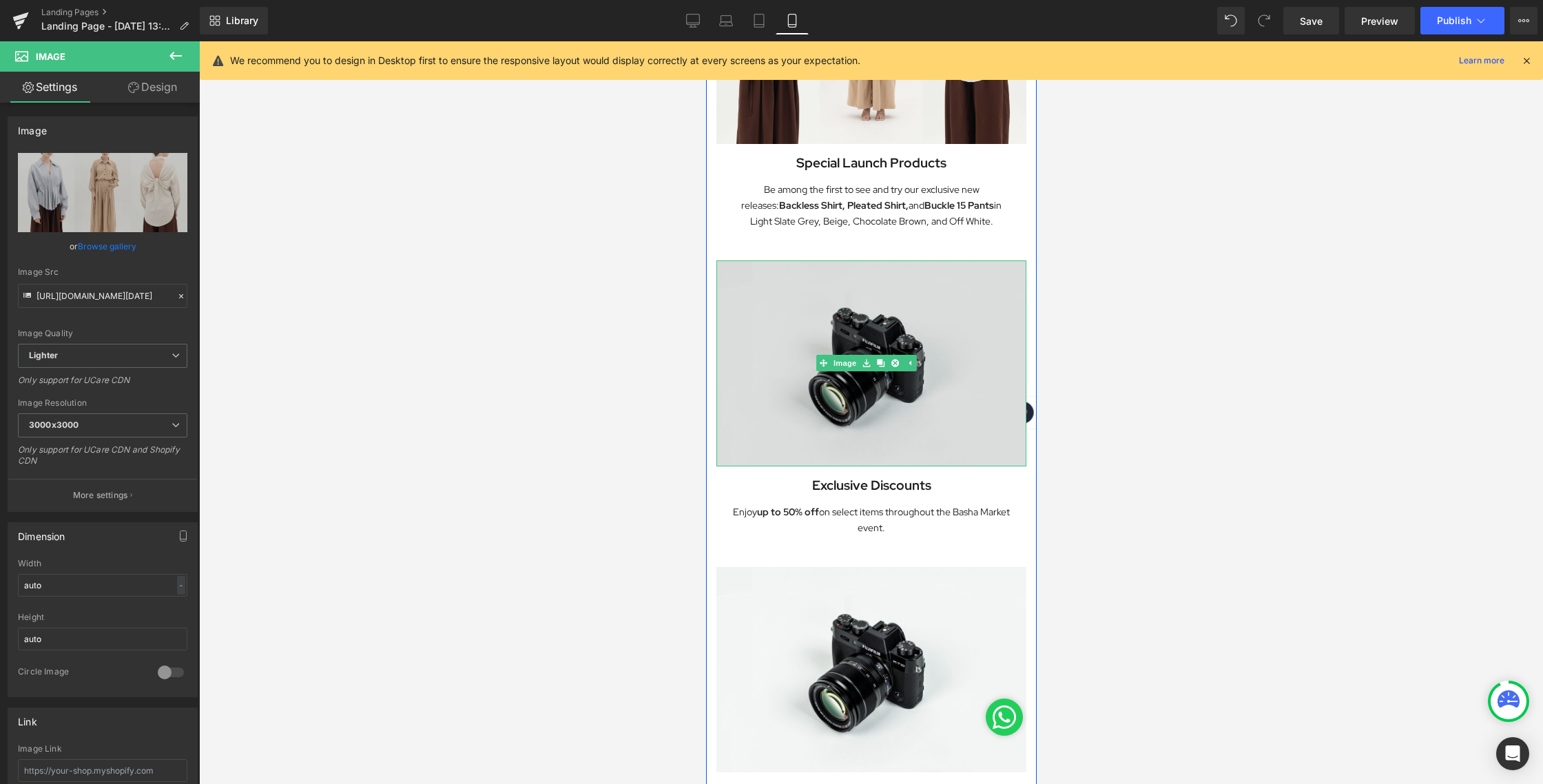
click at [841, 286] on img at bounding box center [871, 363] width 310 height 205
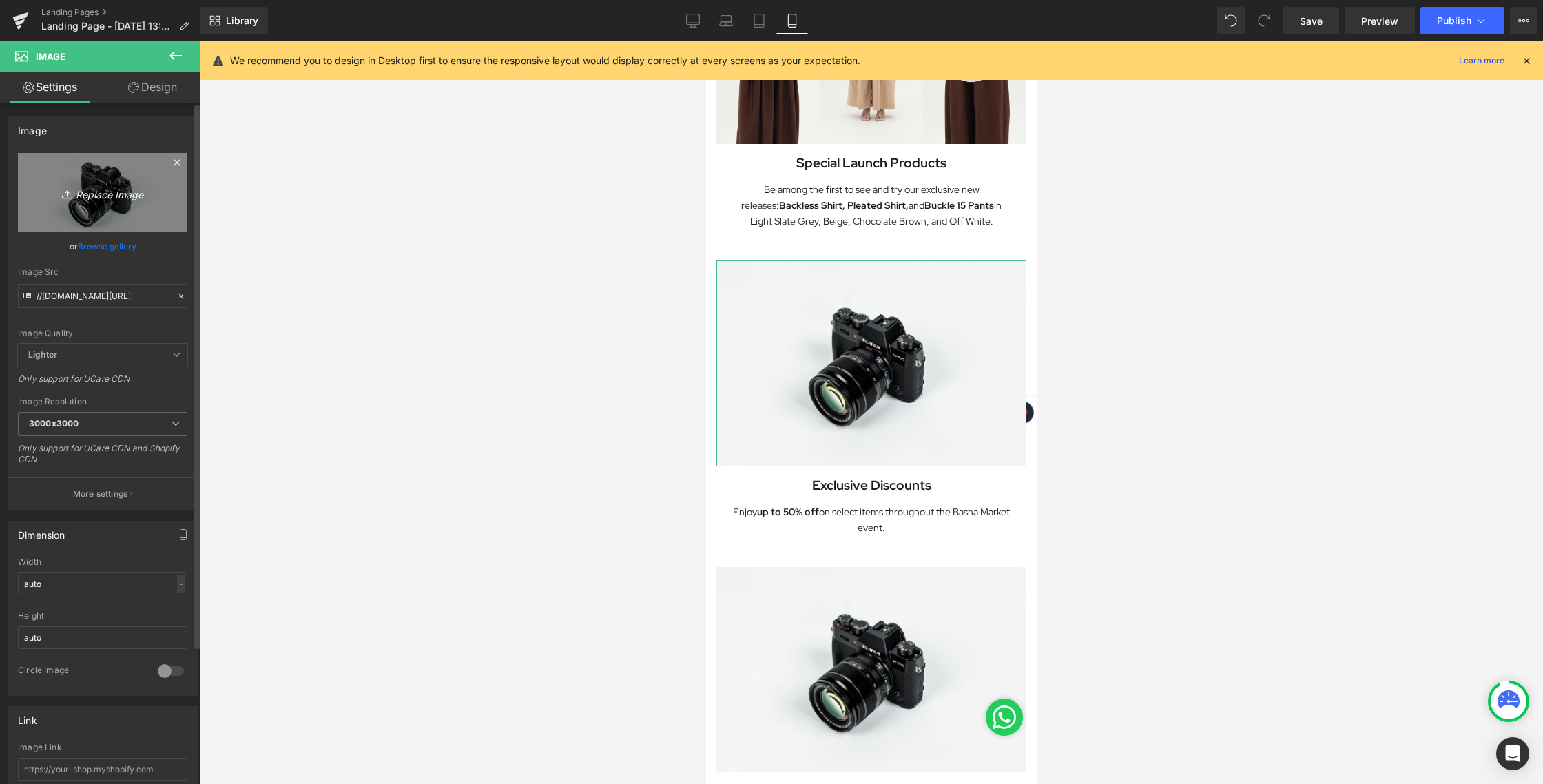
click at [123, 191] on icon "Replace Image" at bounding box center [103, 193] width 110 height 17
type input "C:\fakepath\LANDING PAGE [DATE]_3.jpg"
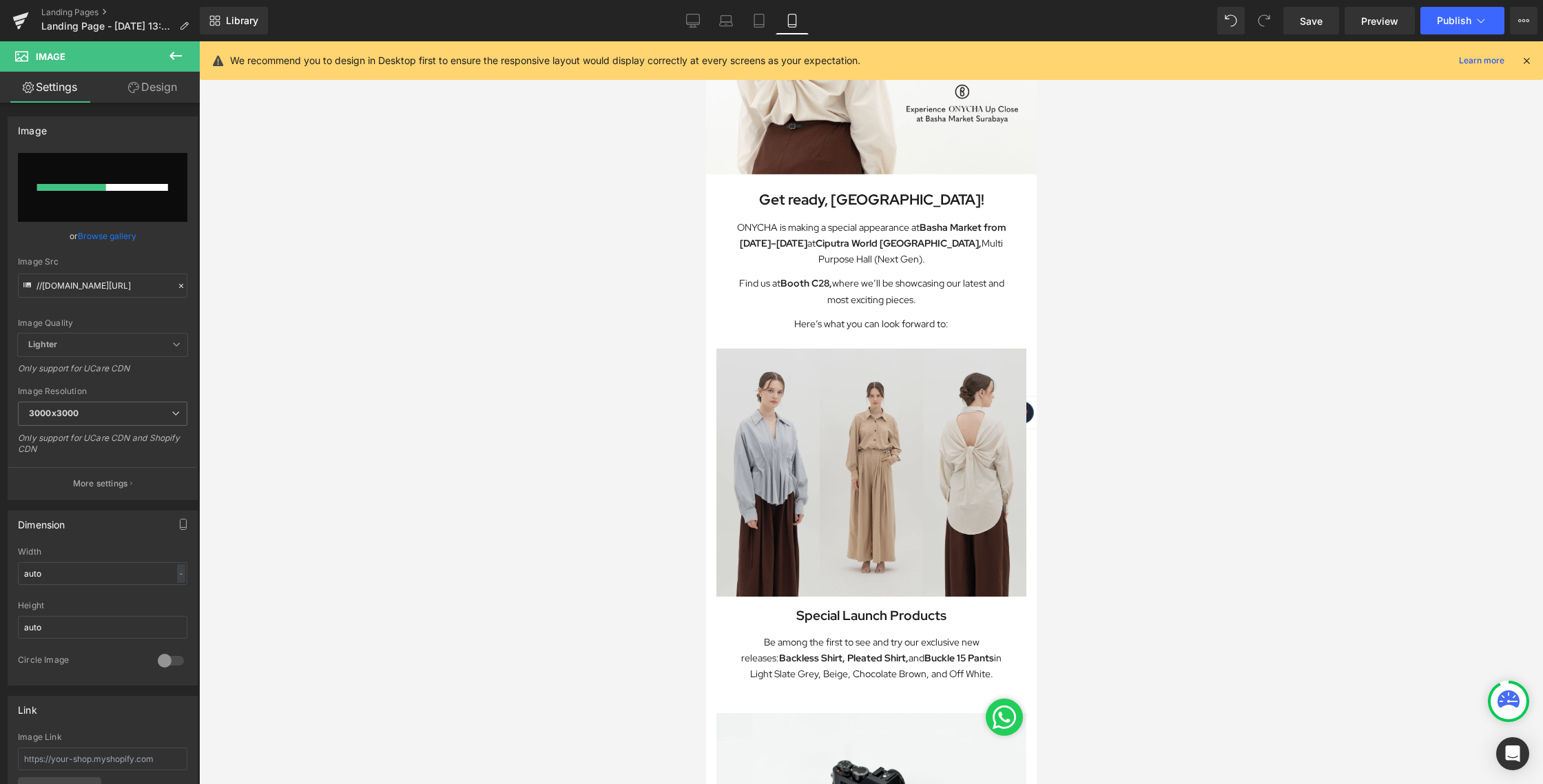
scroll to position [252, 0]
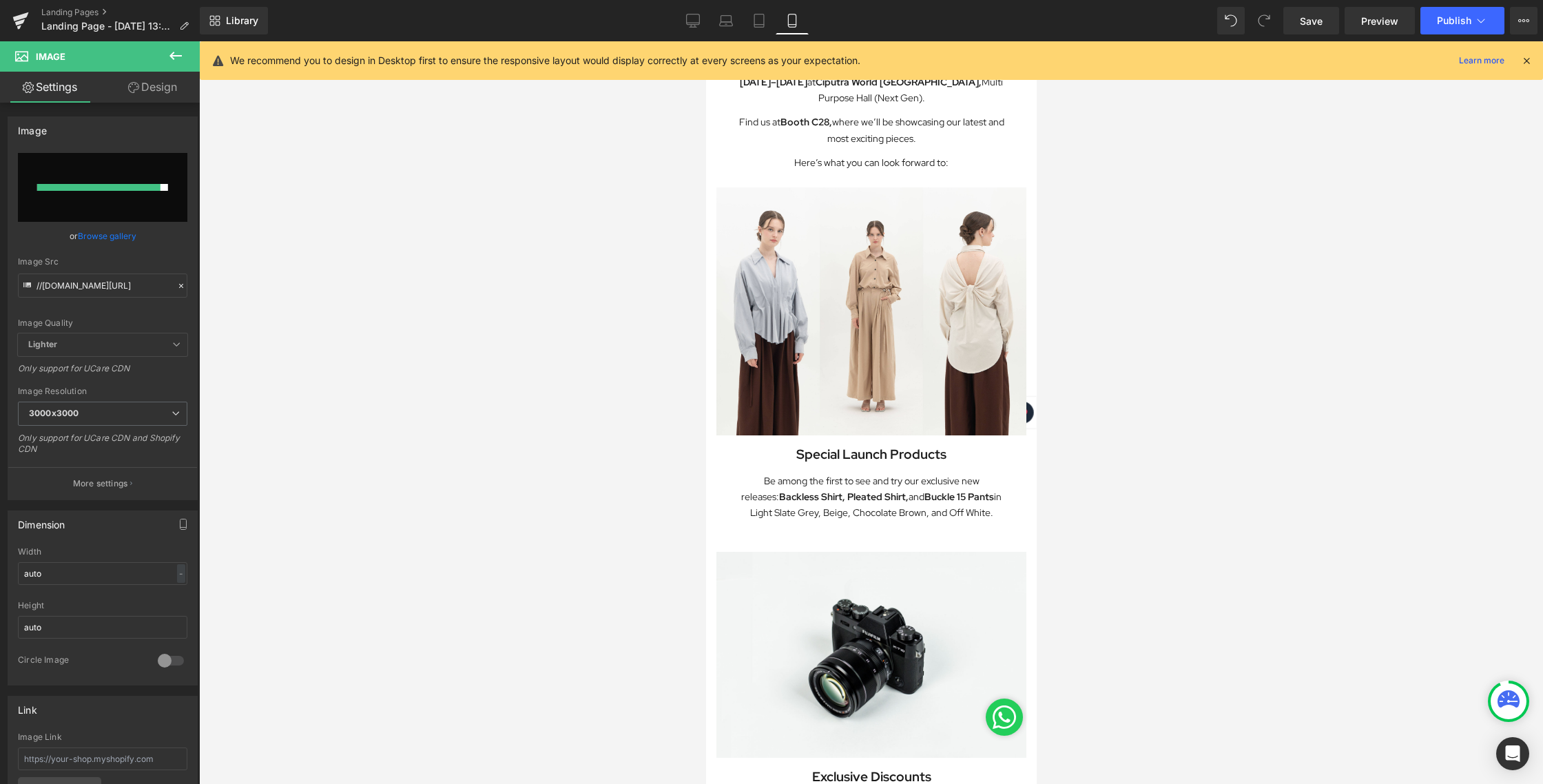
type input "[URL][DOMAIN_NAME][DATE]"
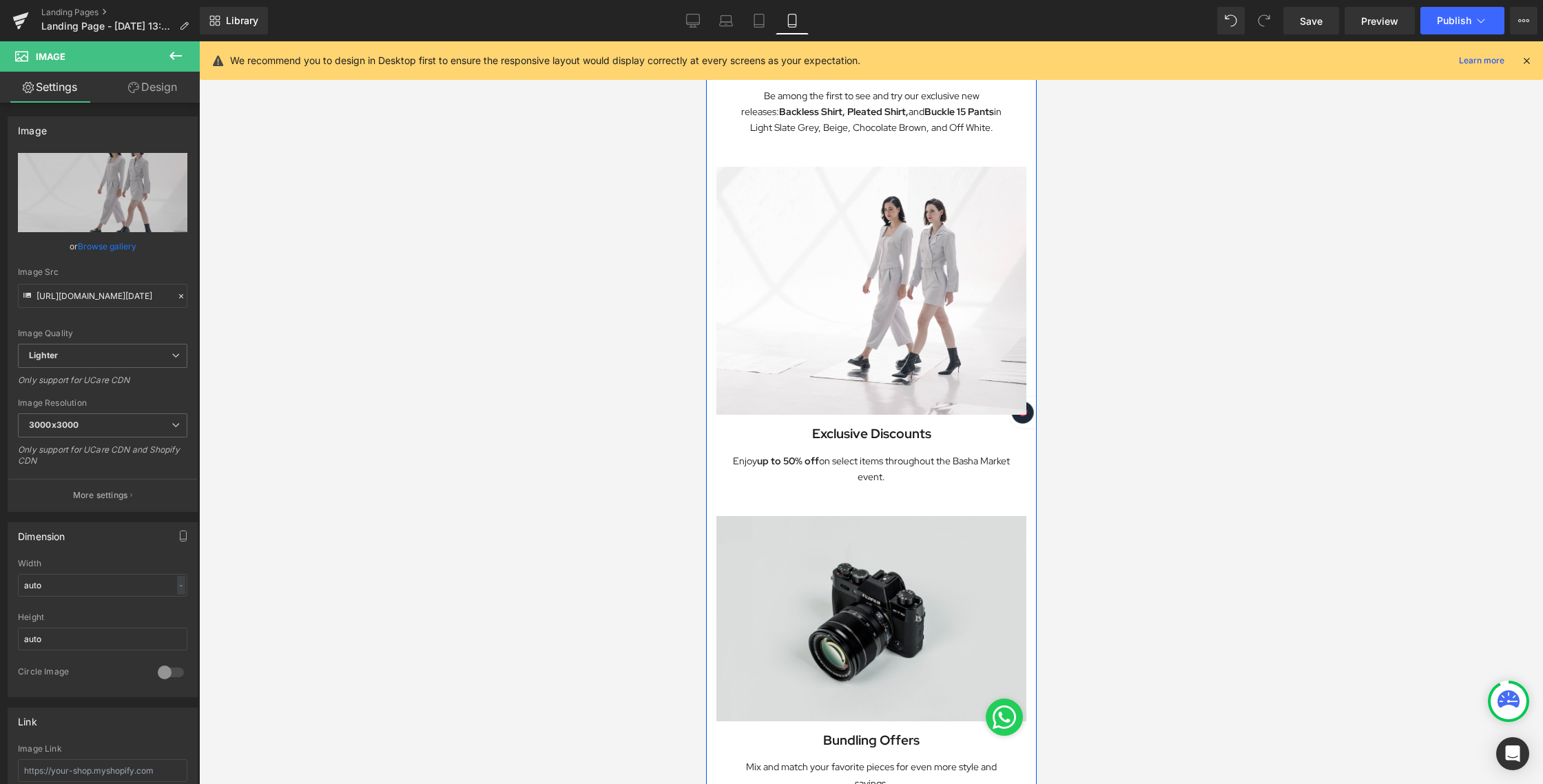
scroll to position [668, 0]
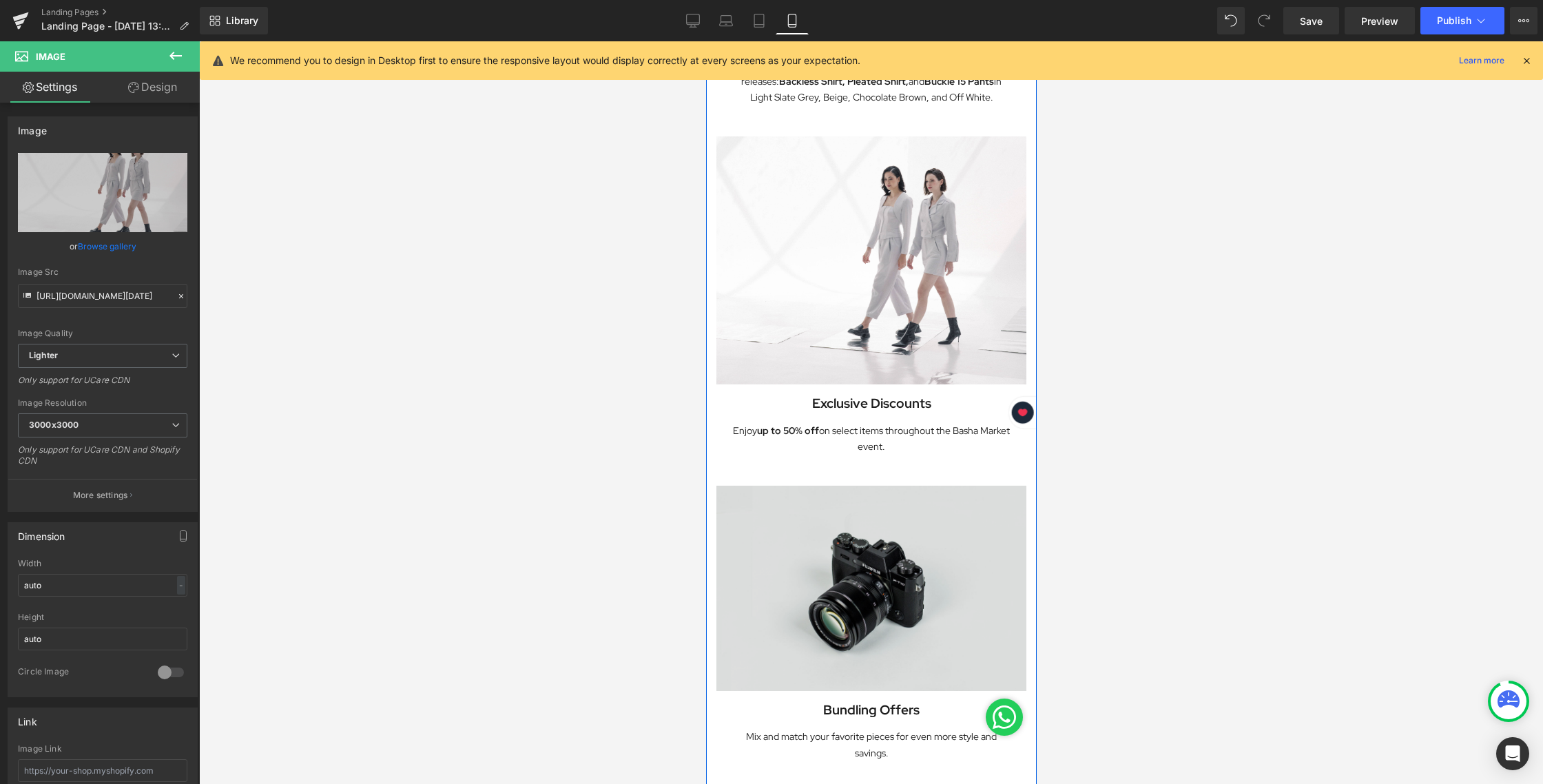
click at [890, 523] on img at bounding box center [871, 588] width 310 height 205
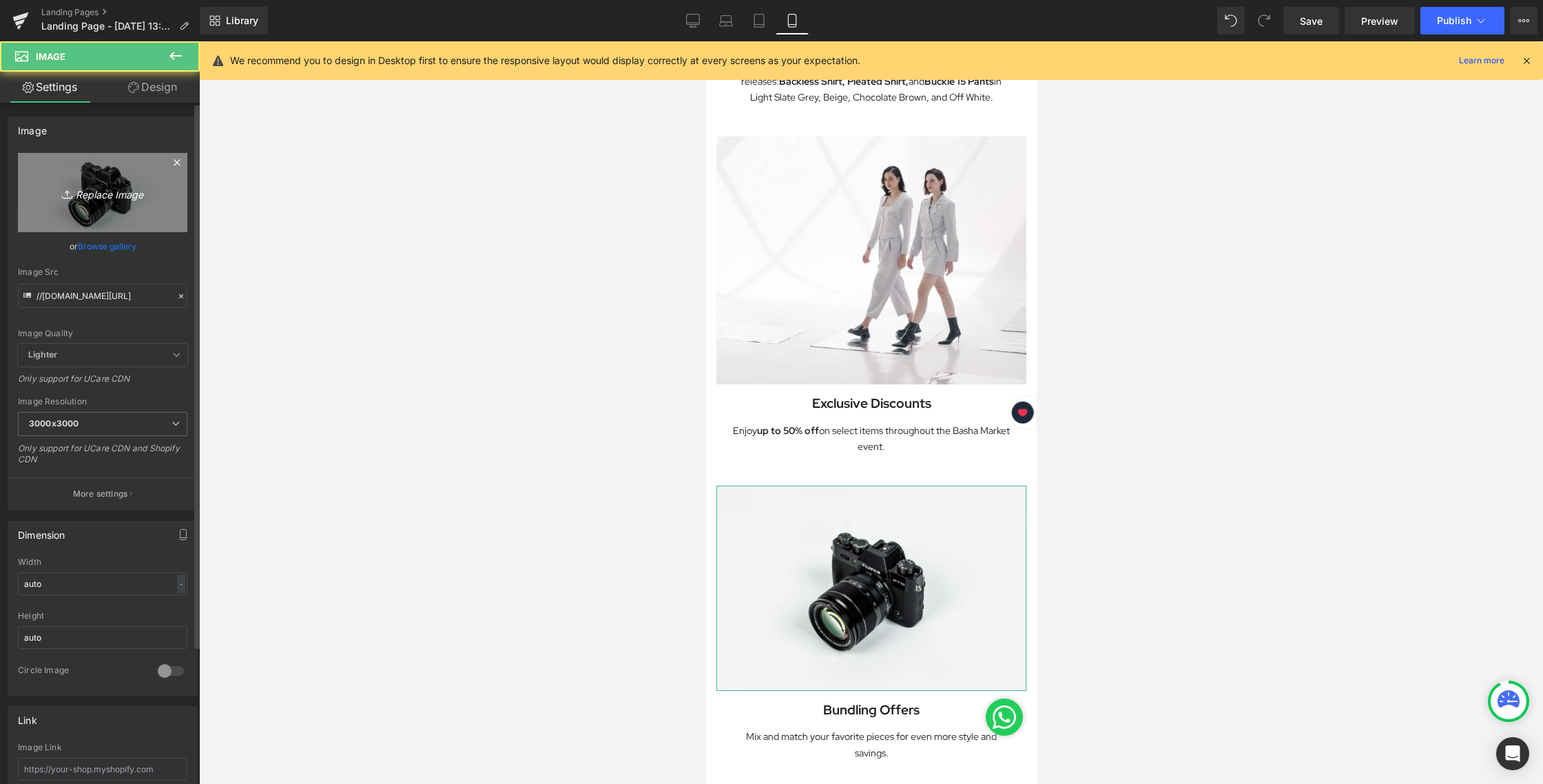
click at [115, 186] on icon "Replace Image" at bounding box center [103, 193] width 110 height 17
type input "C:\fakepath\LANDING PAGE [DATE]_4.jpg"
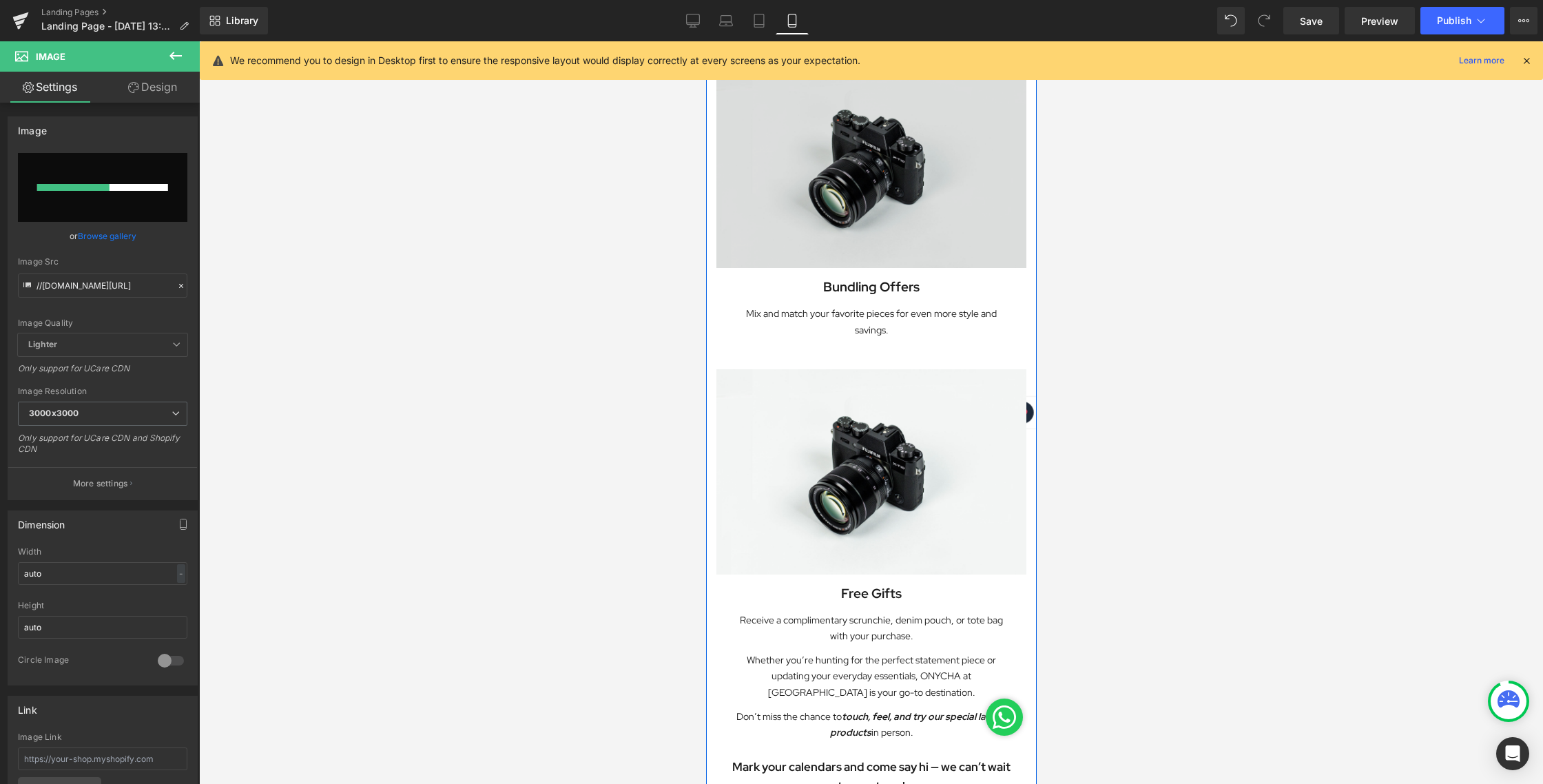
scroll to position [1093, 0]
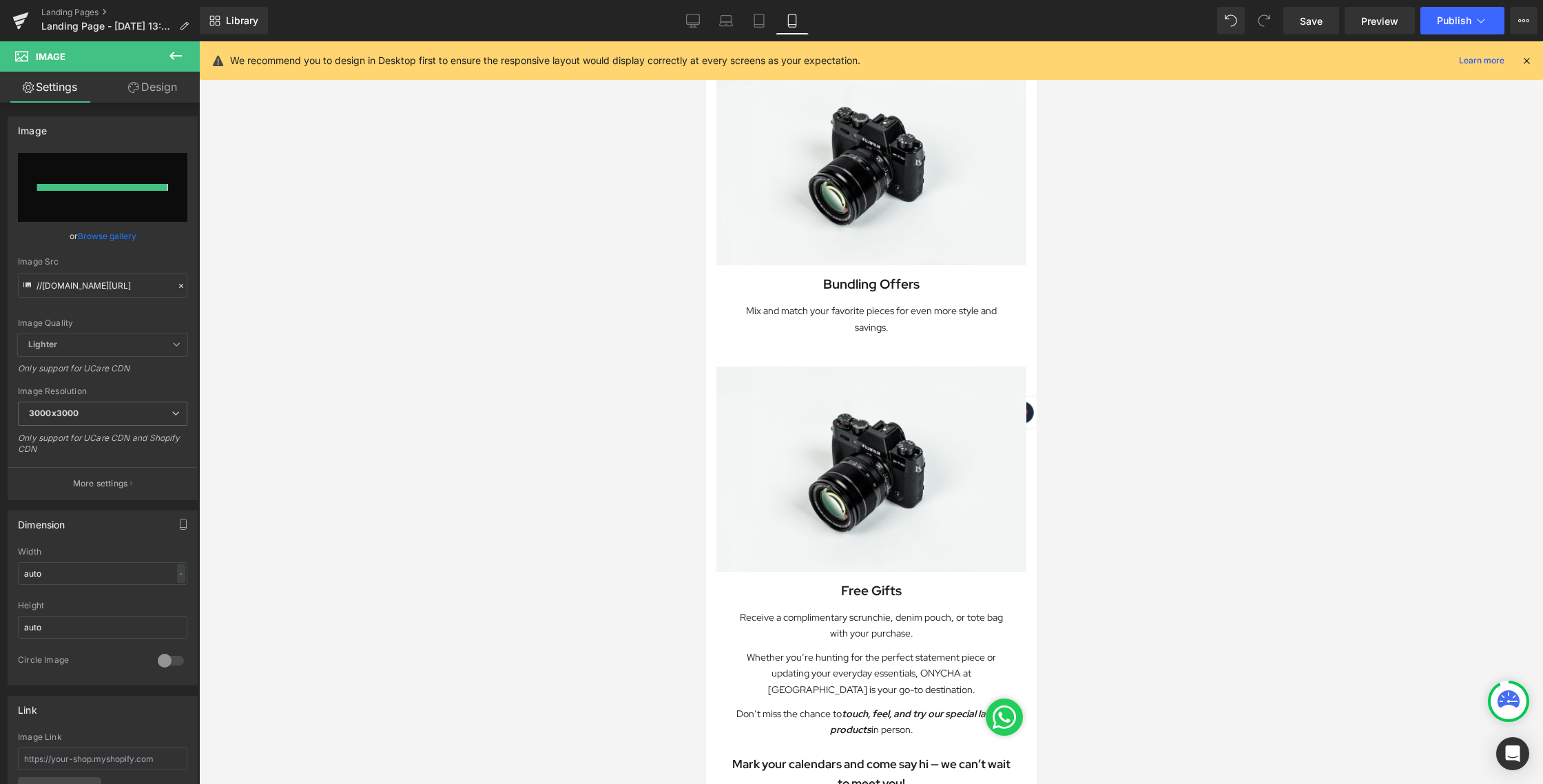
type input "[URL][DOMAIN_NAME][DATE]"
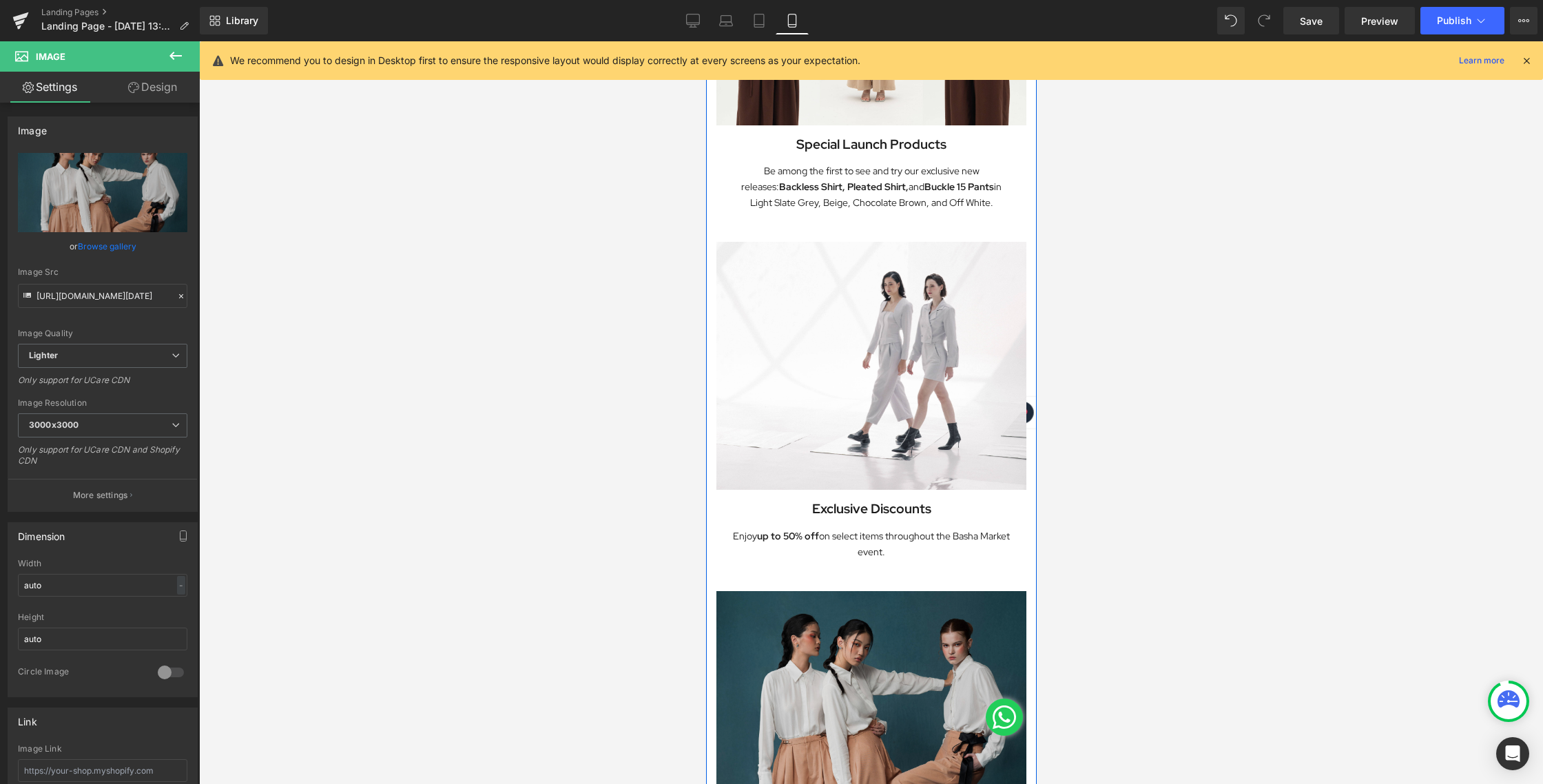
scroll to position [555, 0]
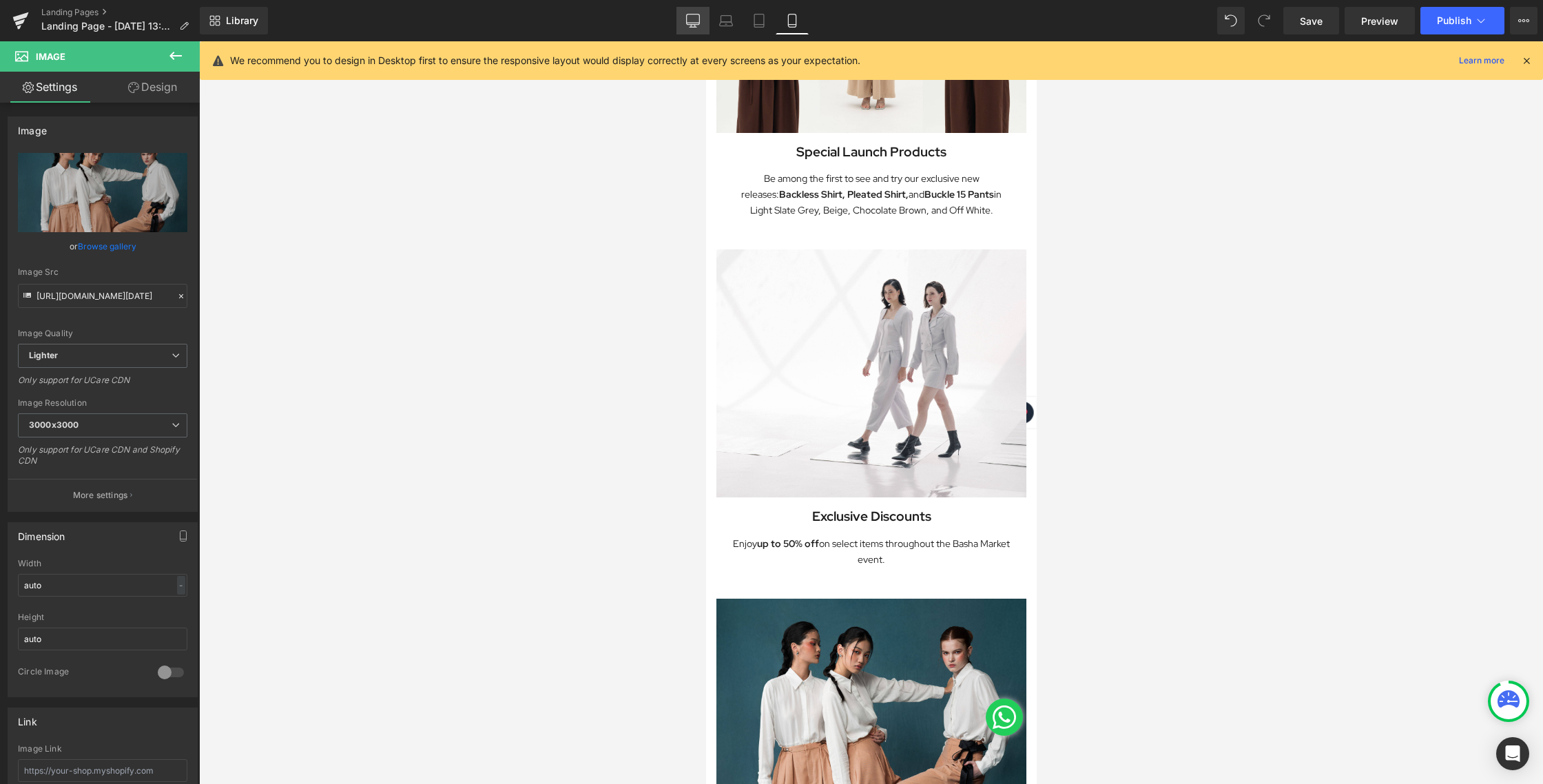
click at [695, 24] on icon at bounding box center [693, 20] width 13 height 10
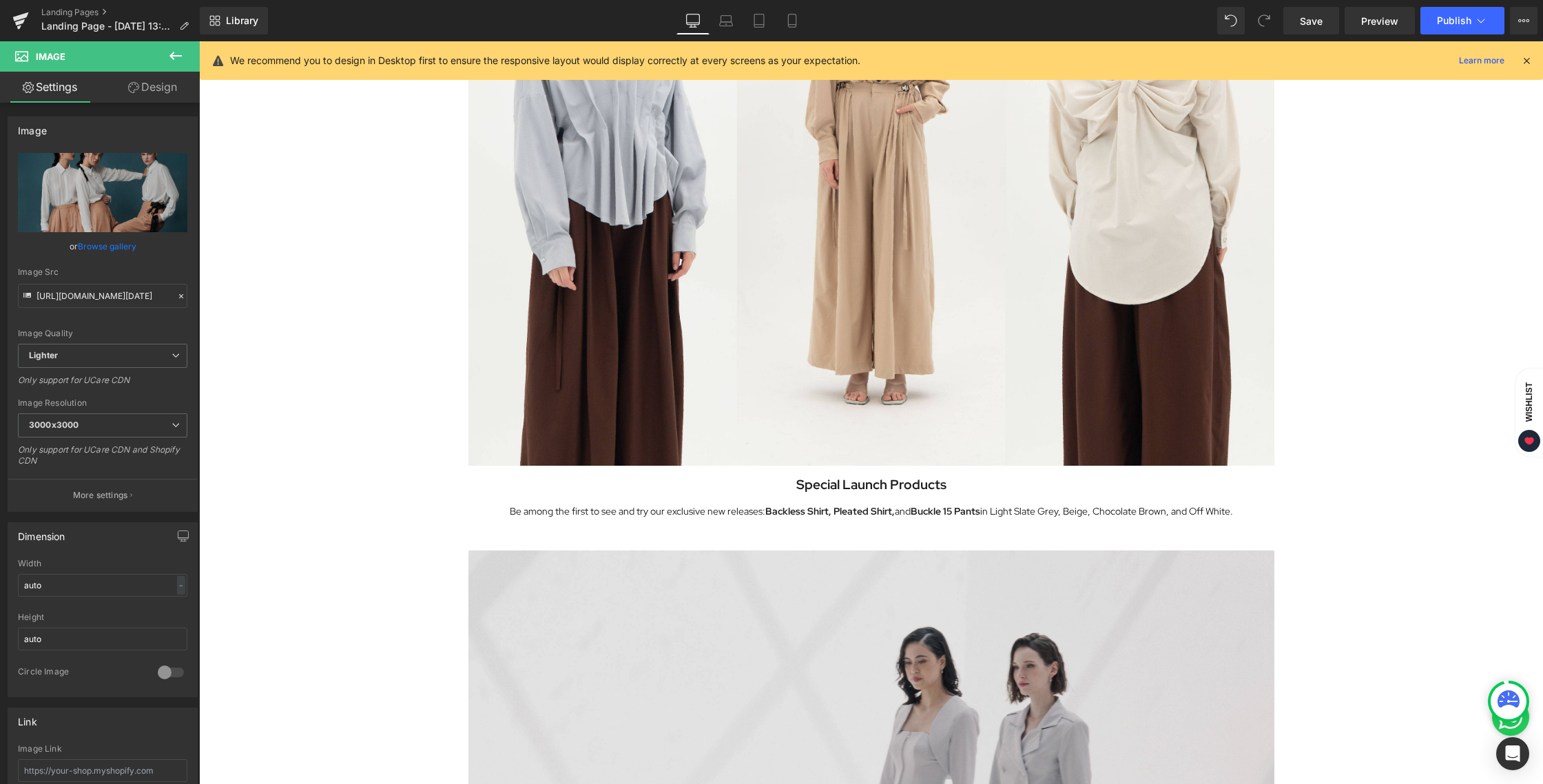
scroll to position [1036, 0]
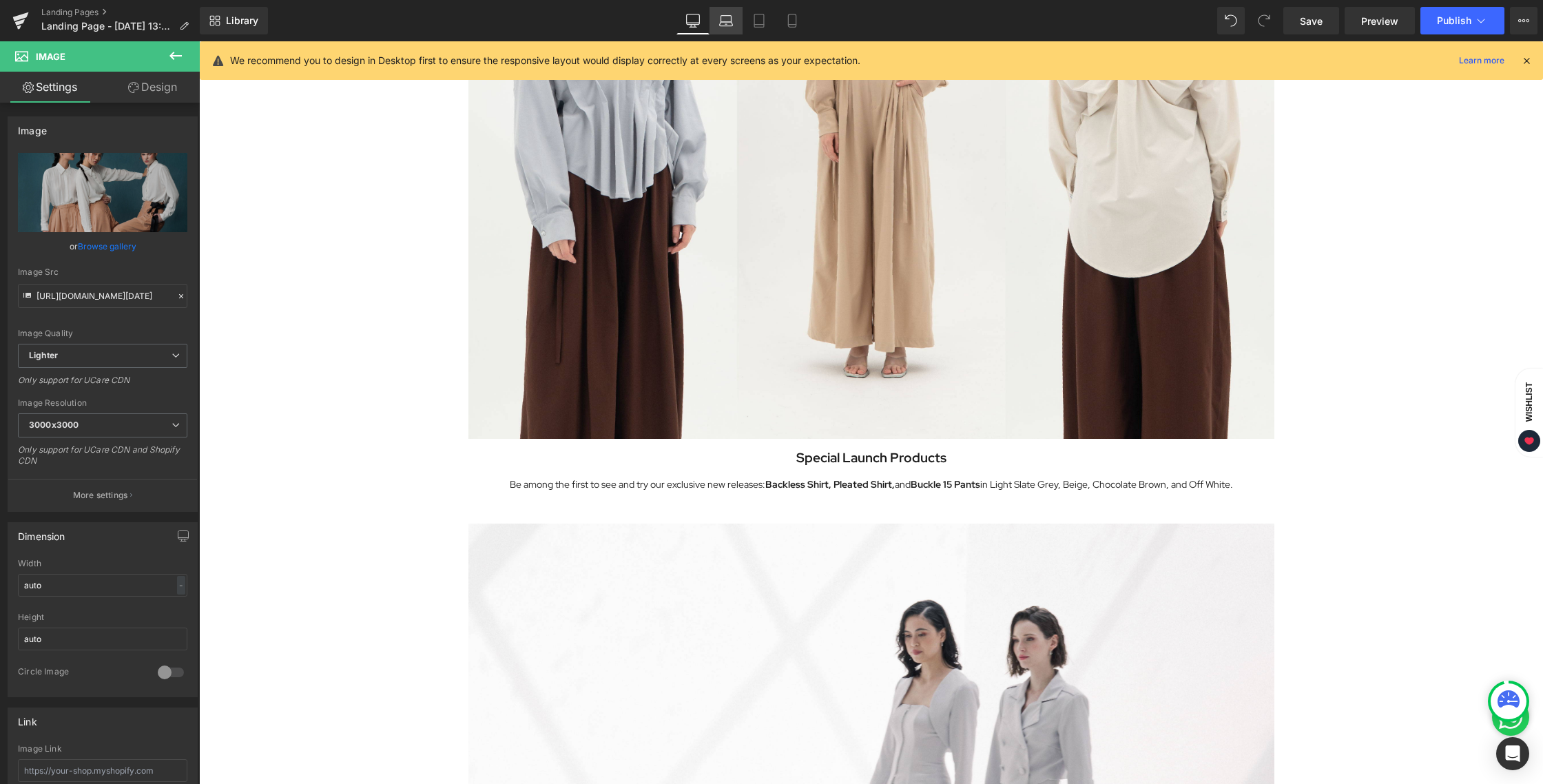
click at [719, 27] on icon at bounding box center [726, 21] width 14 height 14
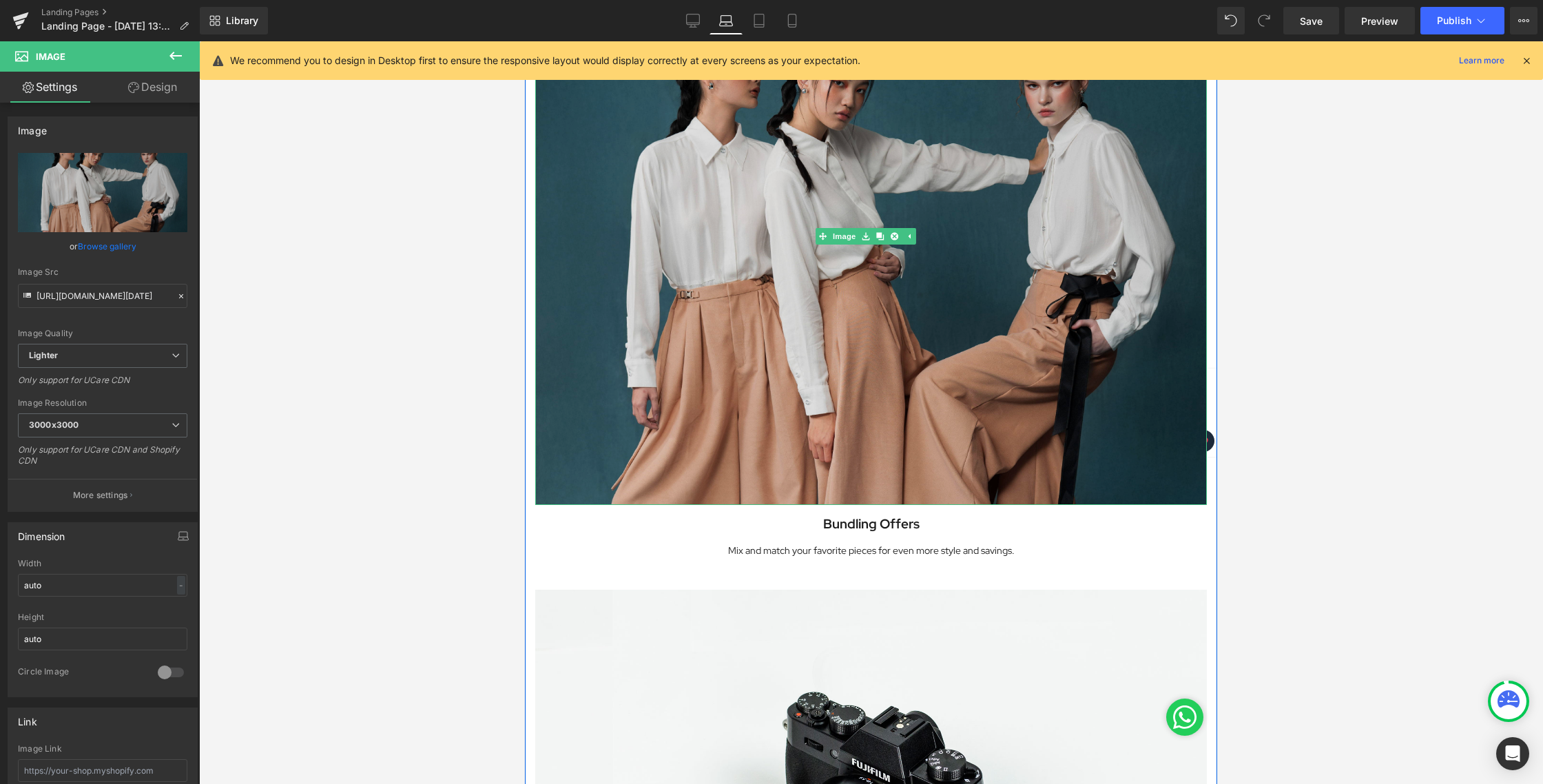
scroll to position [1895, 0]
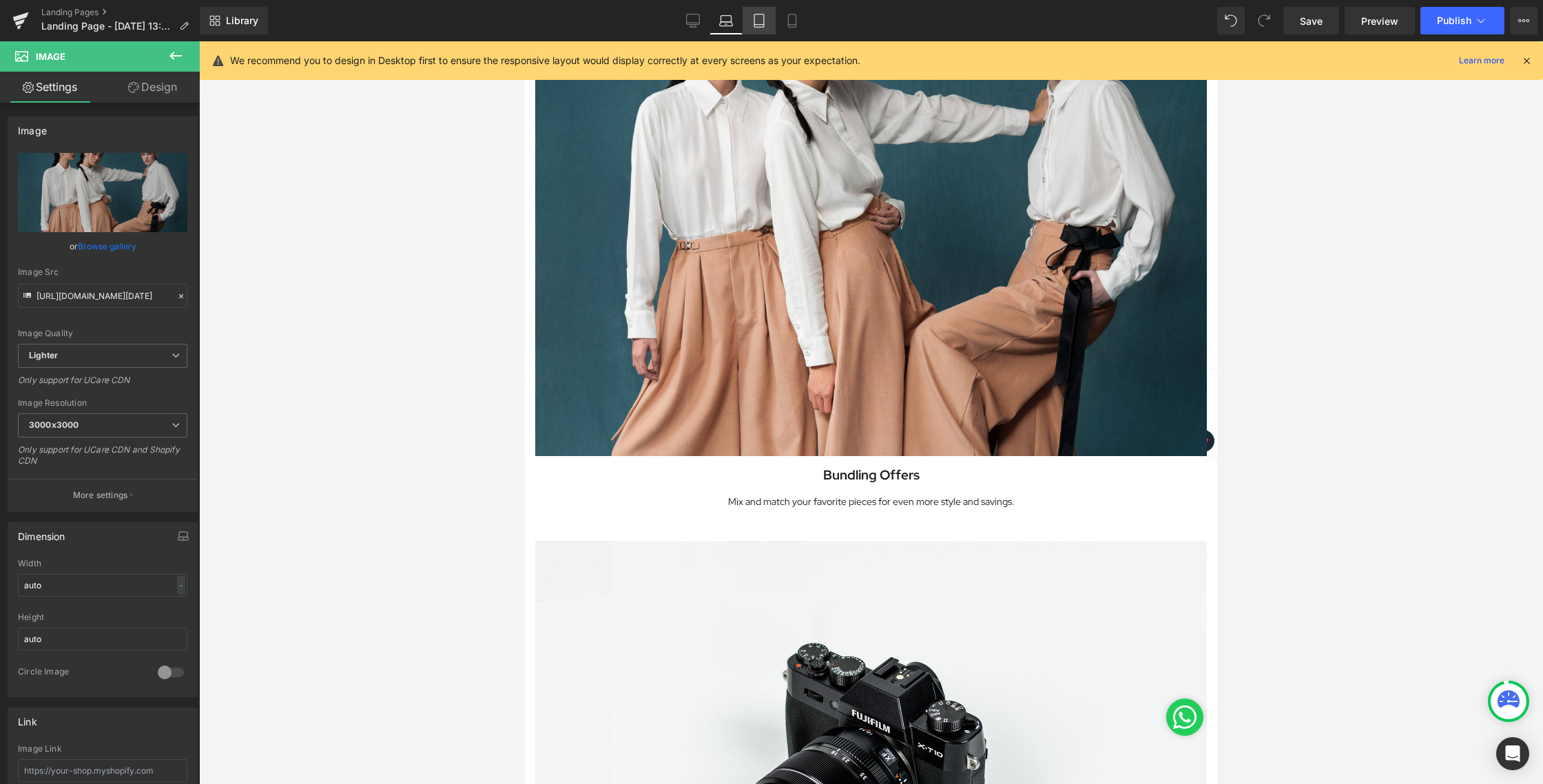
click at [763, 29] on link "Tablet" at bounding box center [758, 20] width 33 height 27
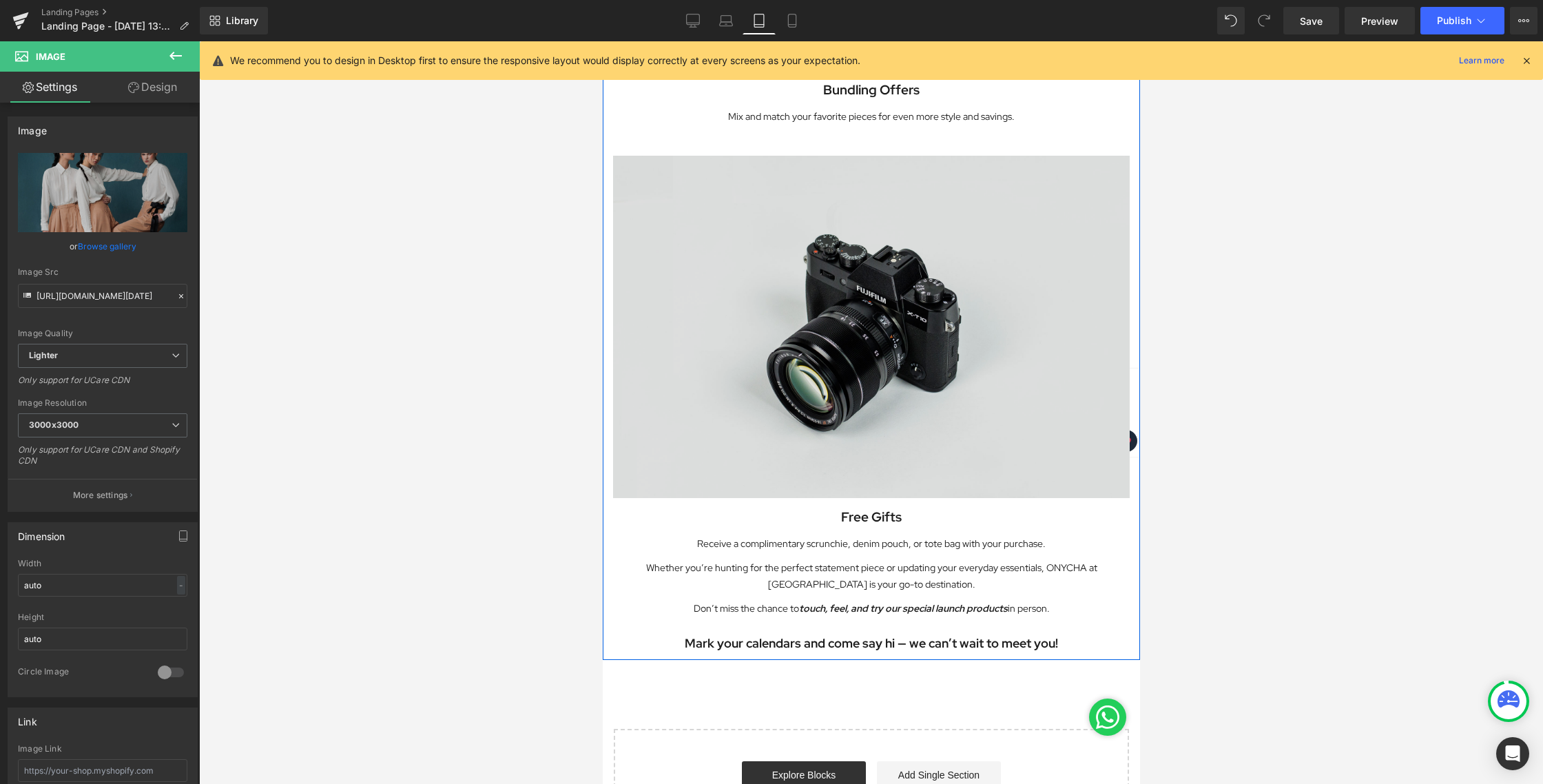
scroll to position [1871, 0]
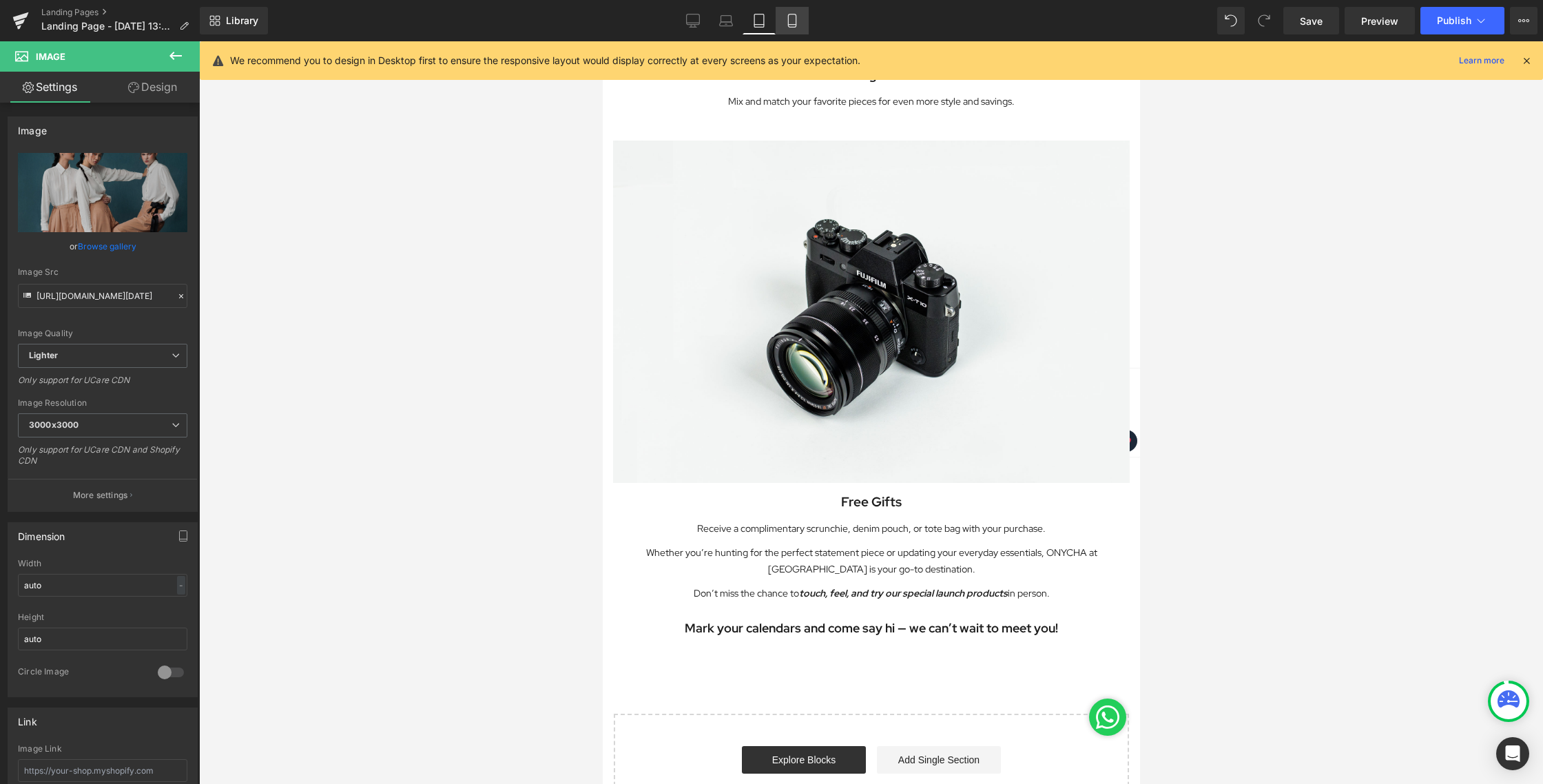
click at [796, 27] on icon at bounding box center [792, 21] width 14 height 14
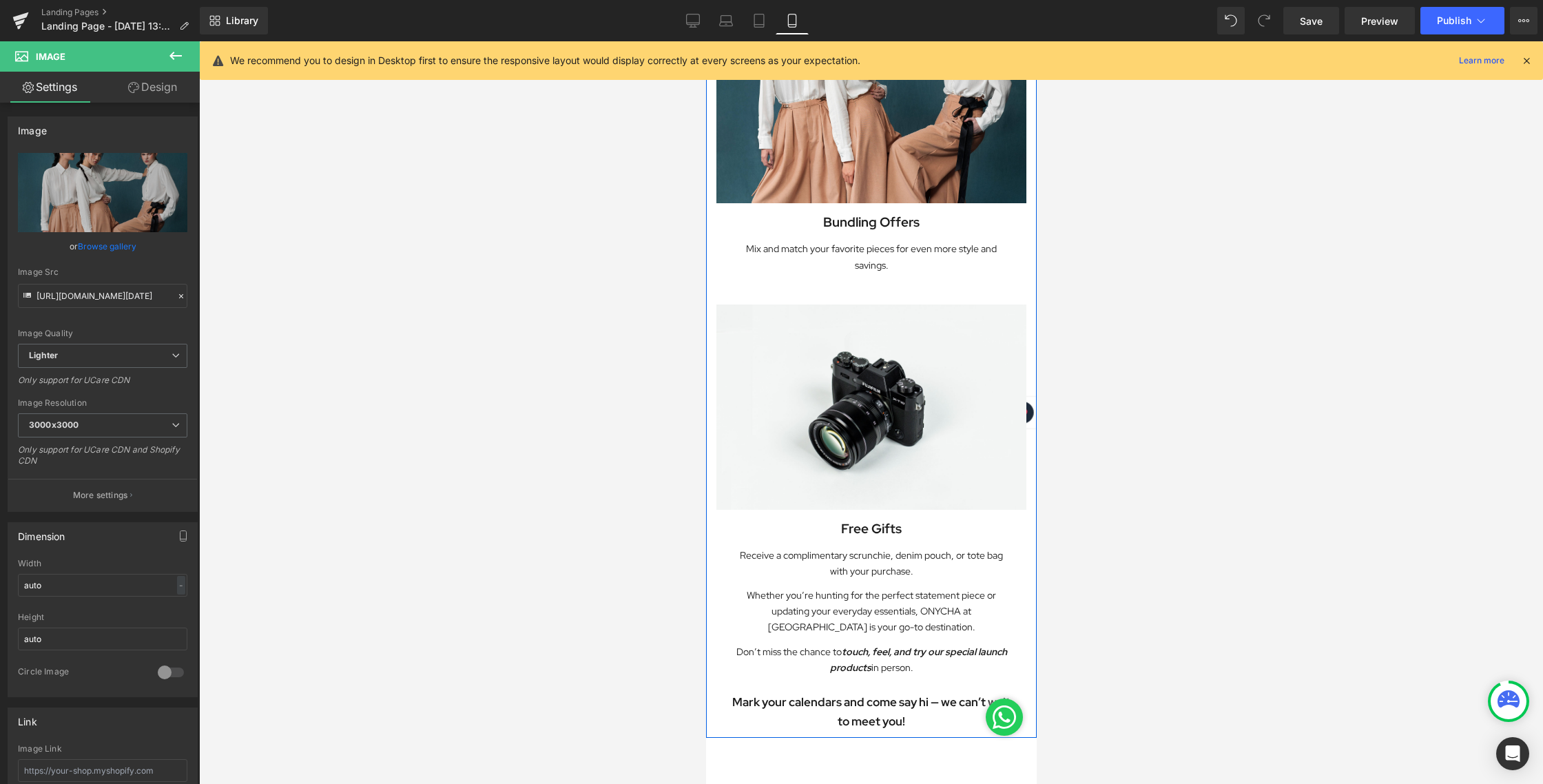
scroll to position [1198, 0]
click at [1308, 20] on span "Save" at bounding box center [1311, 21] width 23 height 15
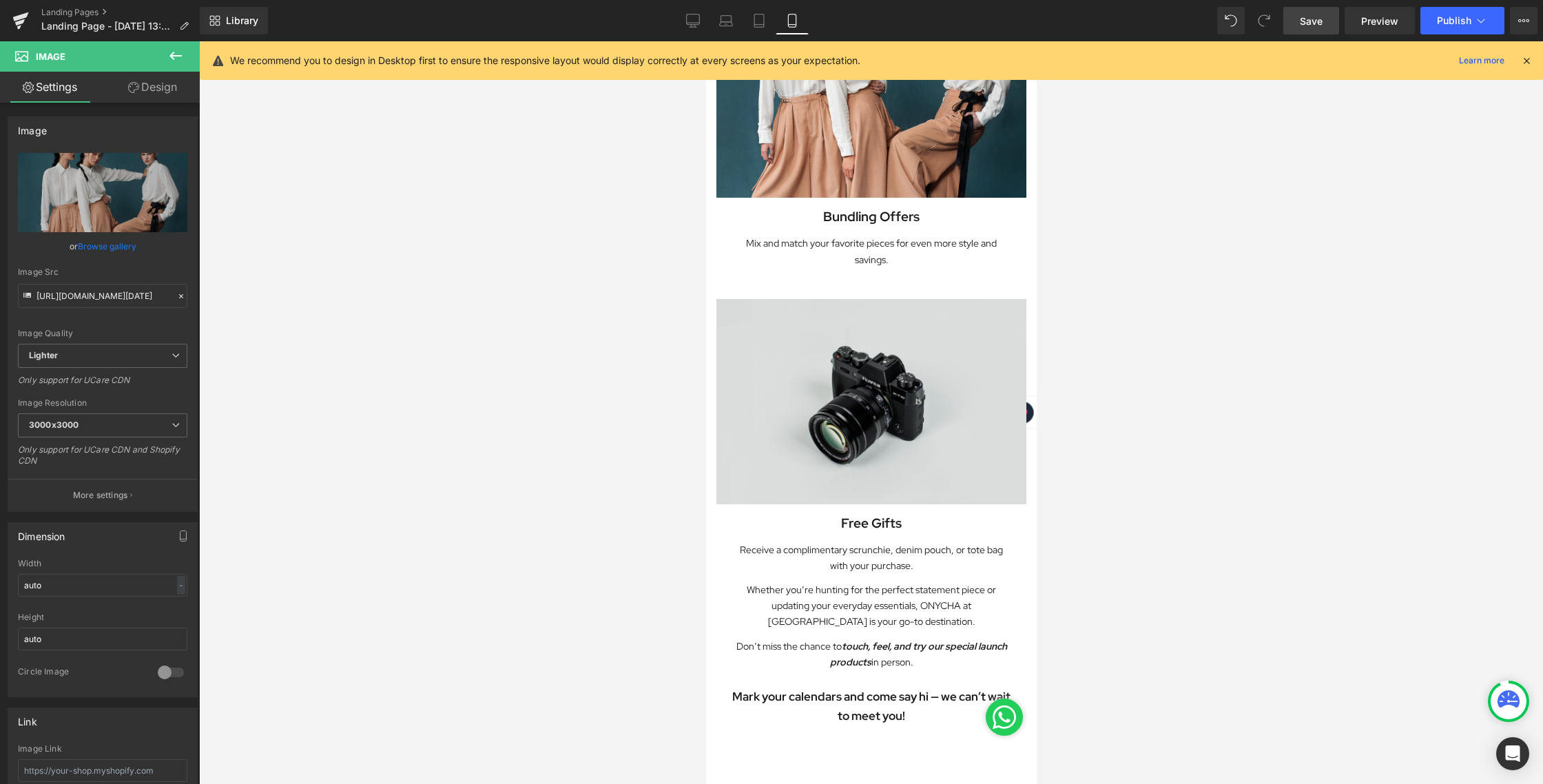
scroll to position [1232, 0]
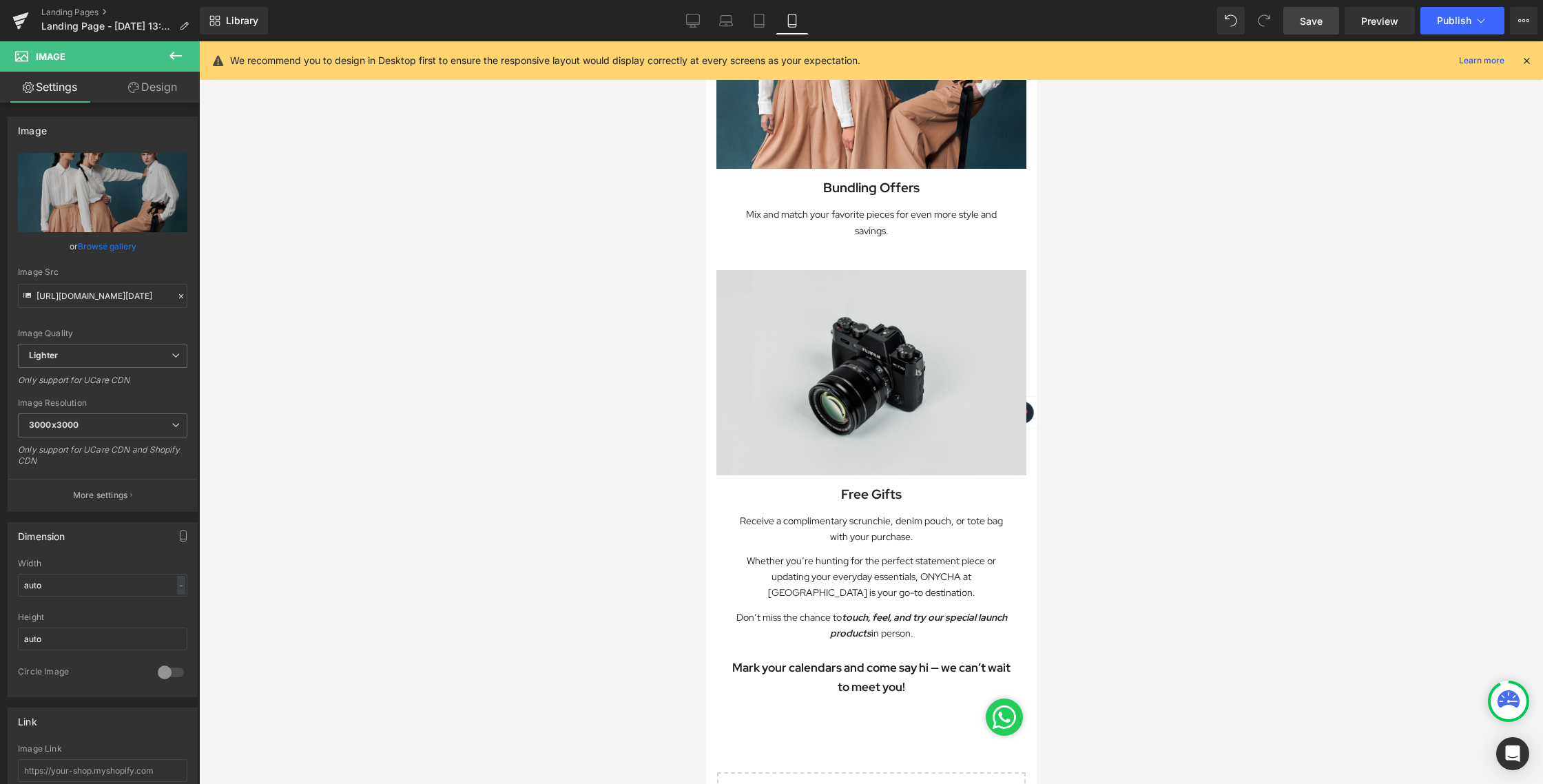
click at [880, 310] on img at bounding box center [871, 372] width 310 height 205
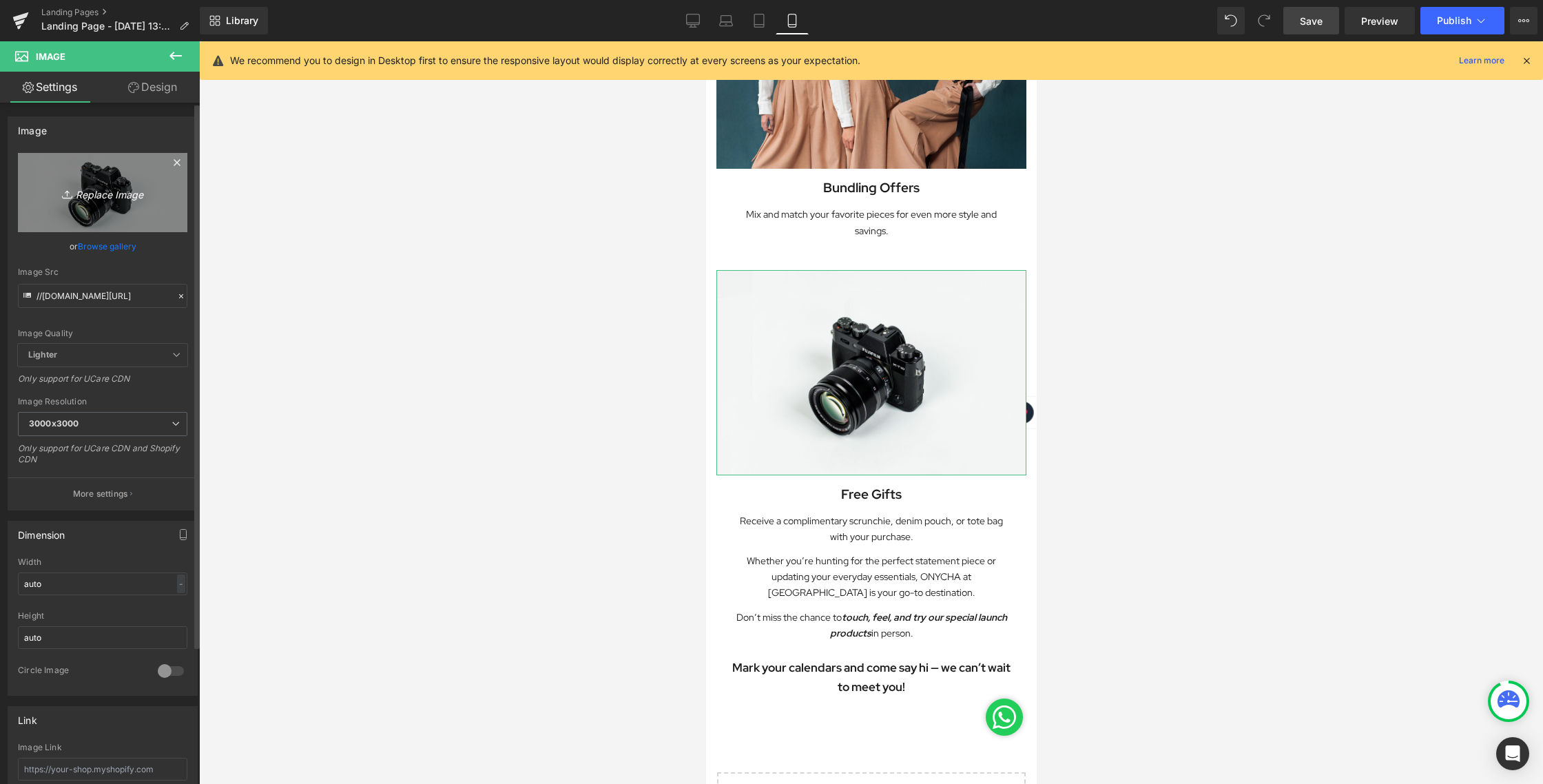
click at [66, 186] on icon "Replace Image" at bounding box center [103, 193] width 110 height 17
type input "C:\fakepath\LANDING PAGE [DATE]_5.jpg"
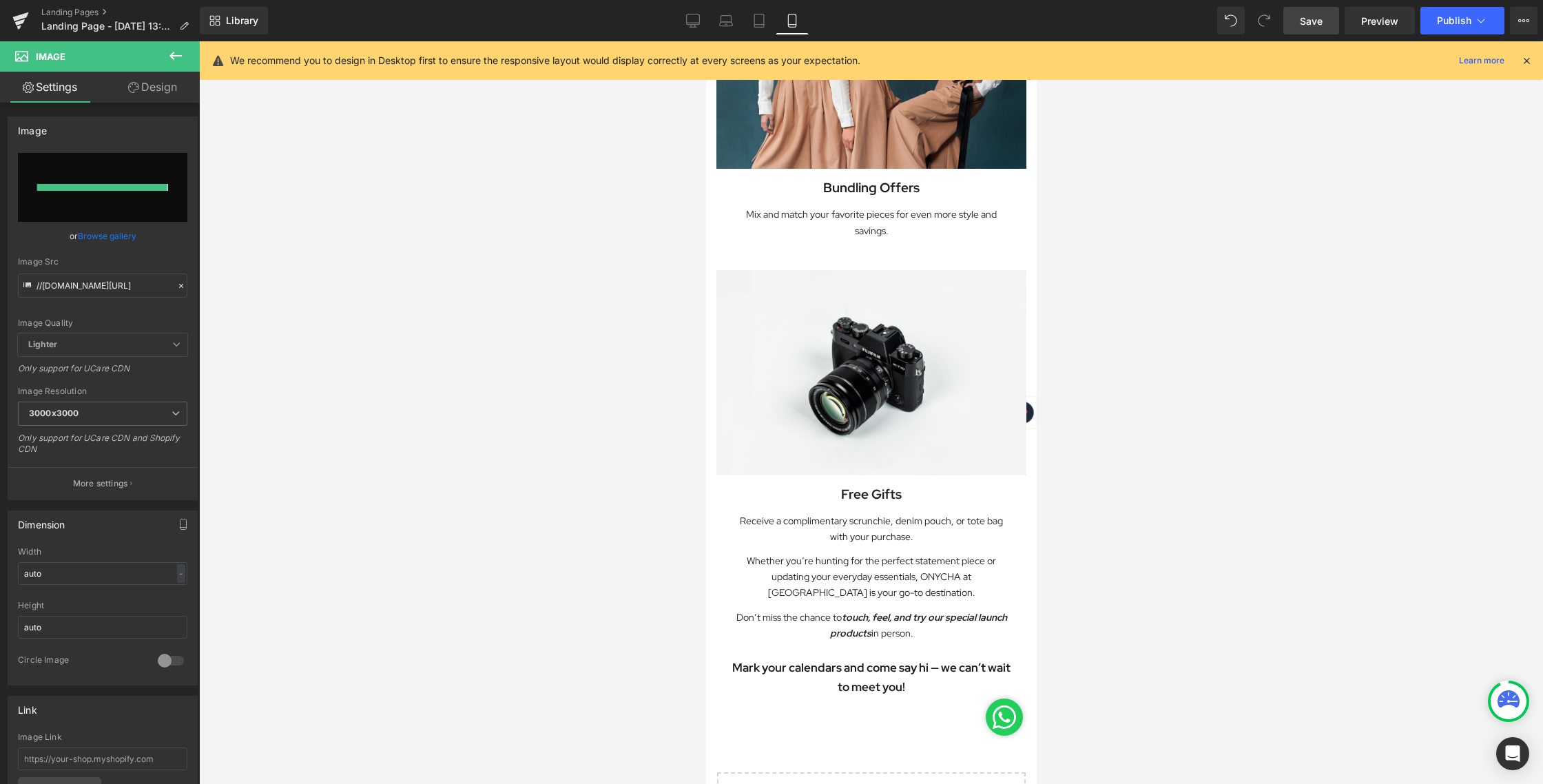
type input "[URL][DOMAIN_NAME][DATE]"
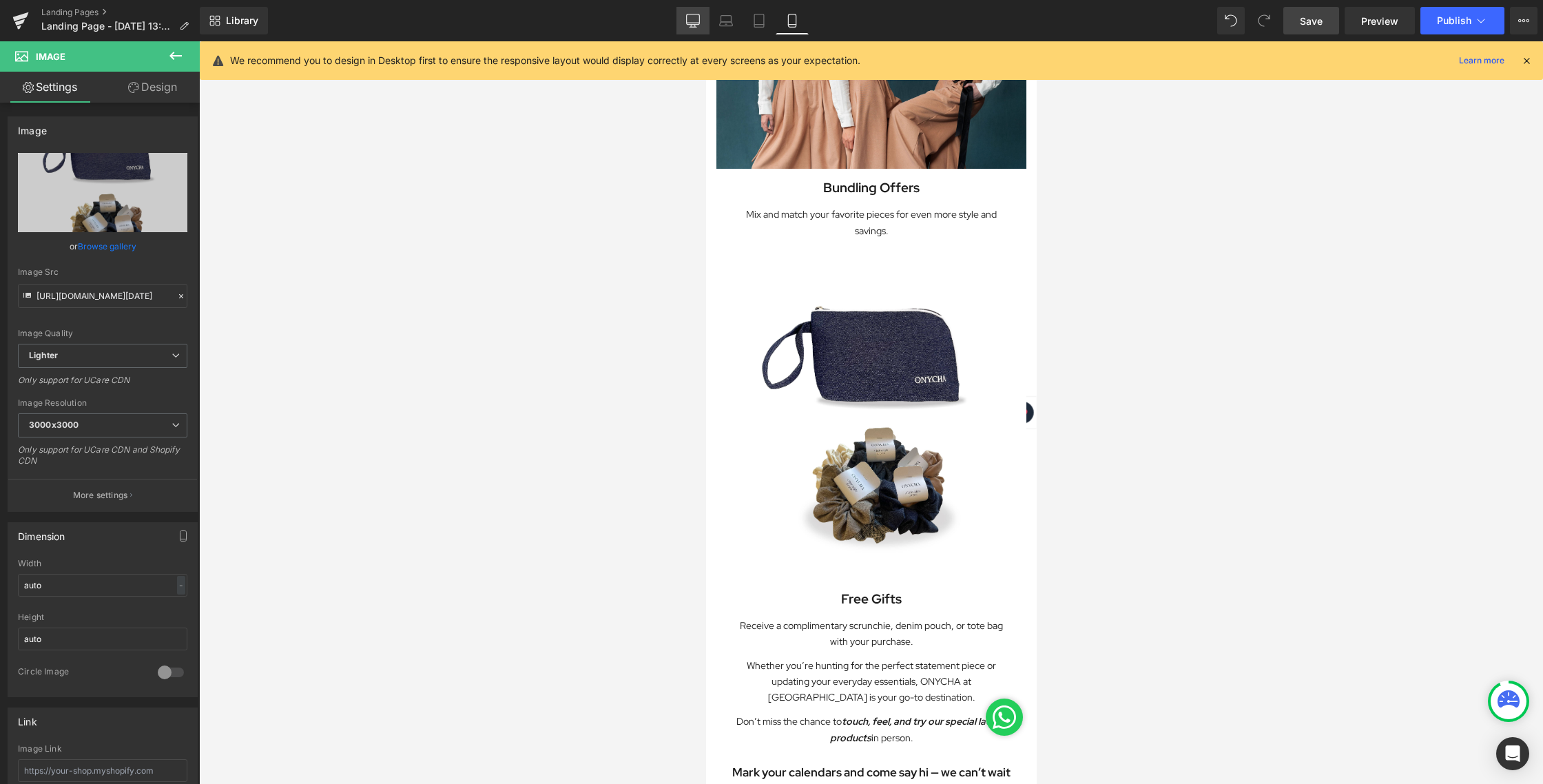
click at [691, 15] on icon at bounding box center [693, 21] width 14 height 14
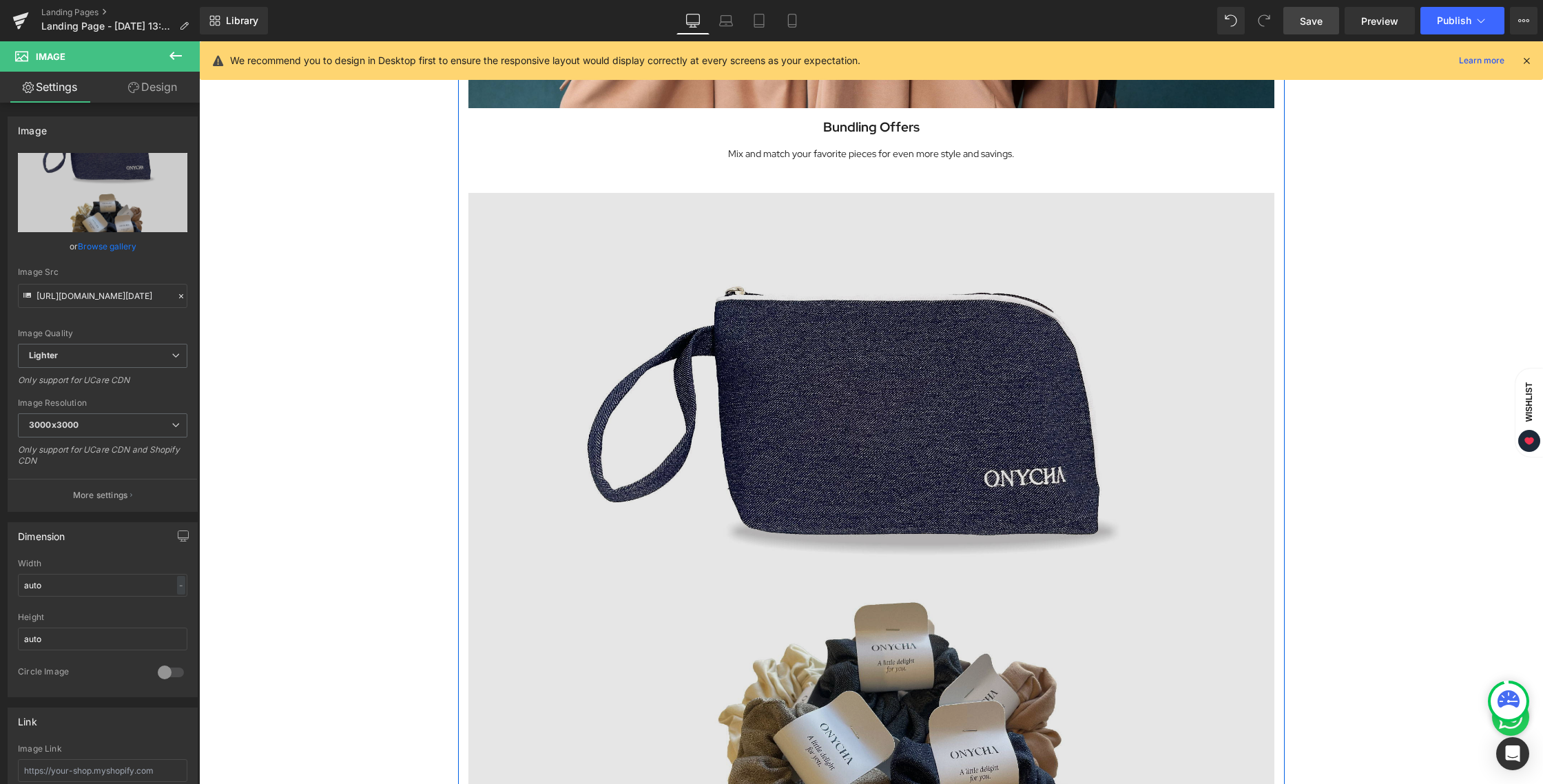
scroll to position [2972, 0]
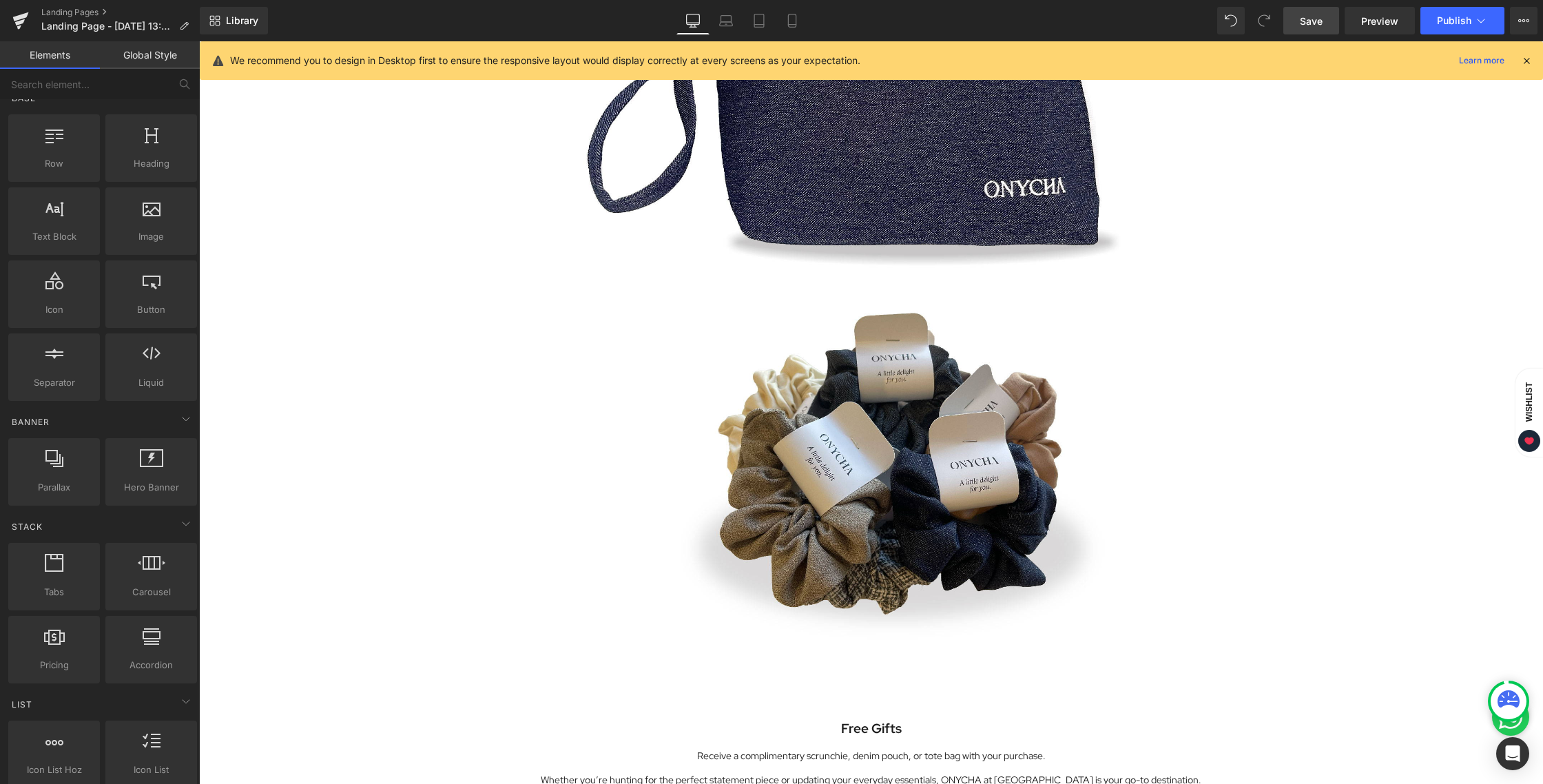
scroll to position [3089, 0]
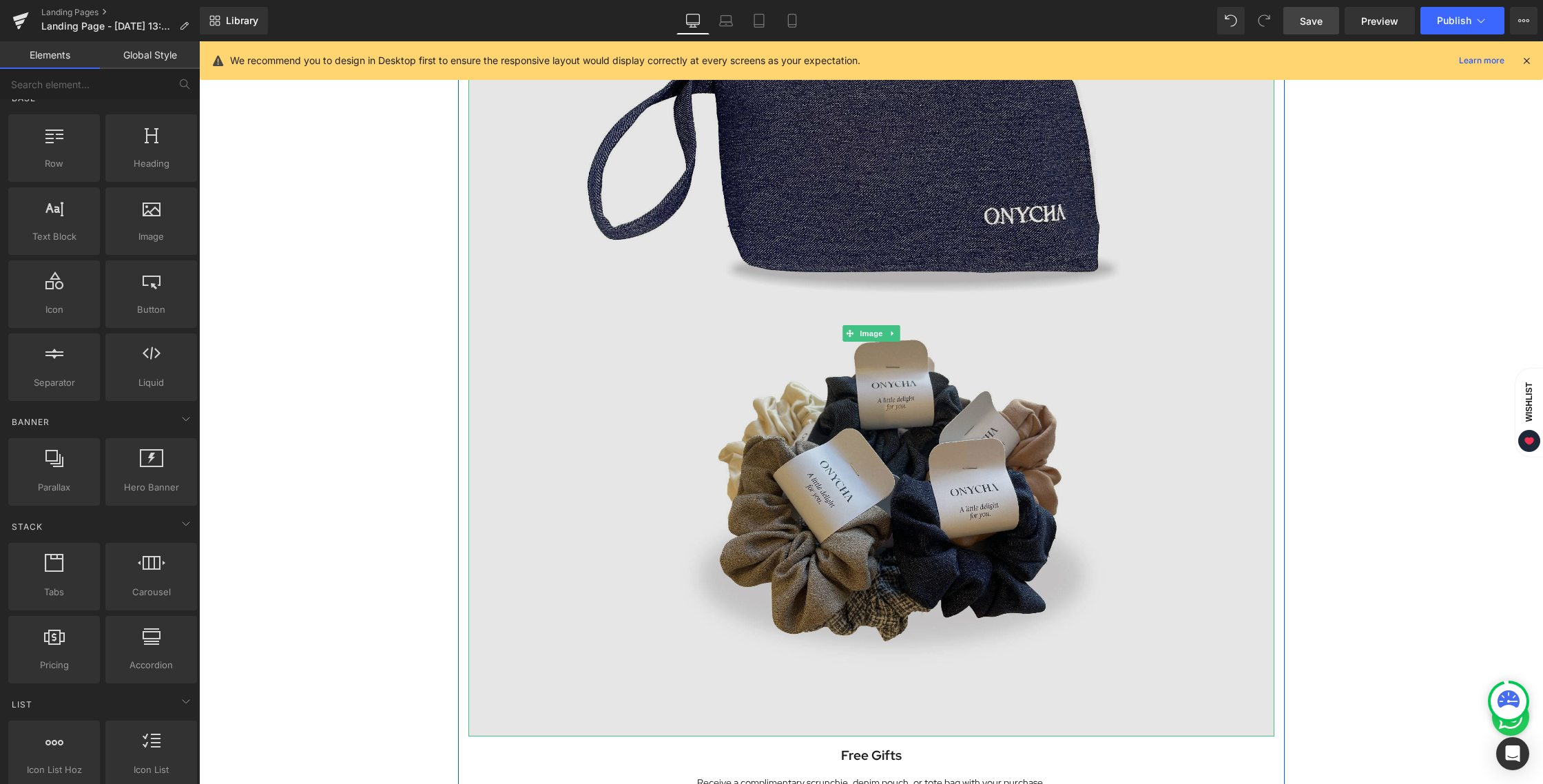
click at [858, 409] on img at bounding box center [871, 333] width 806 height 806
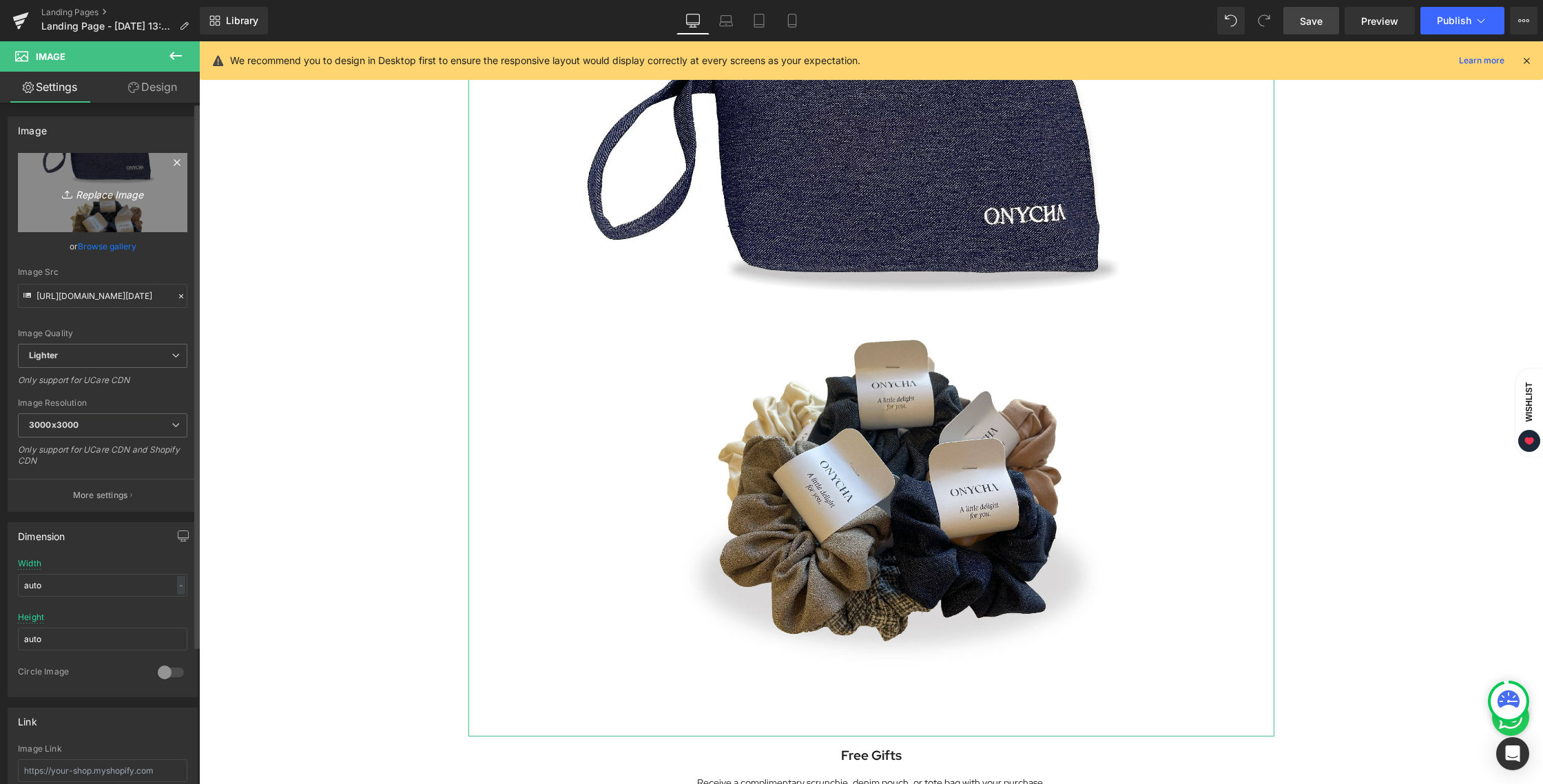
click at [110, 202] on link "Replace Image" at bounding box center [103, 193] width 170 height 80
type input "C:\fakepath\LANDING PAGE [DATE]_5.jpg"
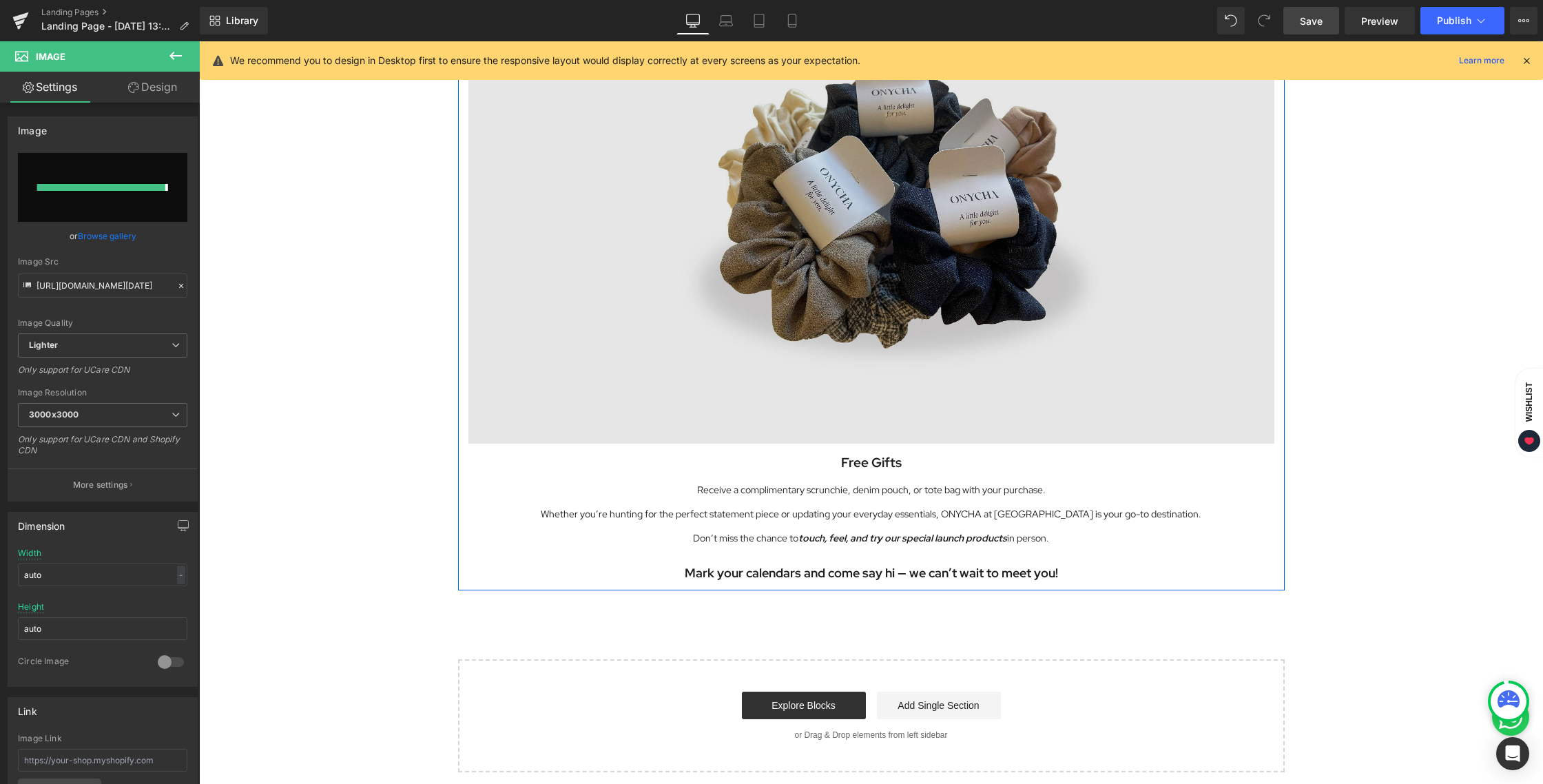
type input "[URL][DOMAIN_NAME][DATE]"
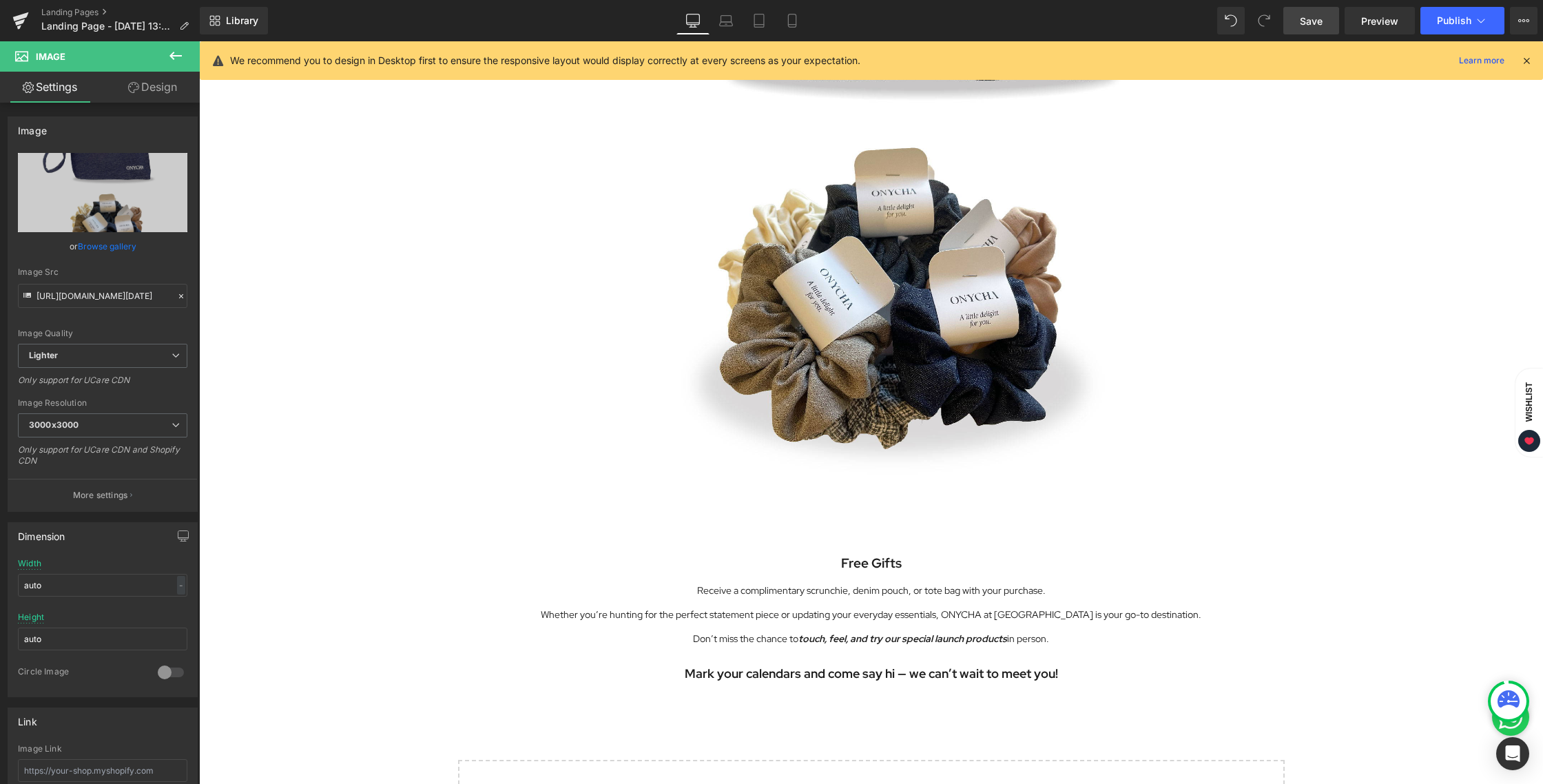
scroll to position [3307, 0]
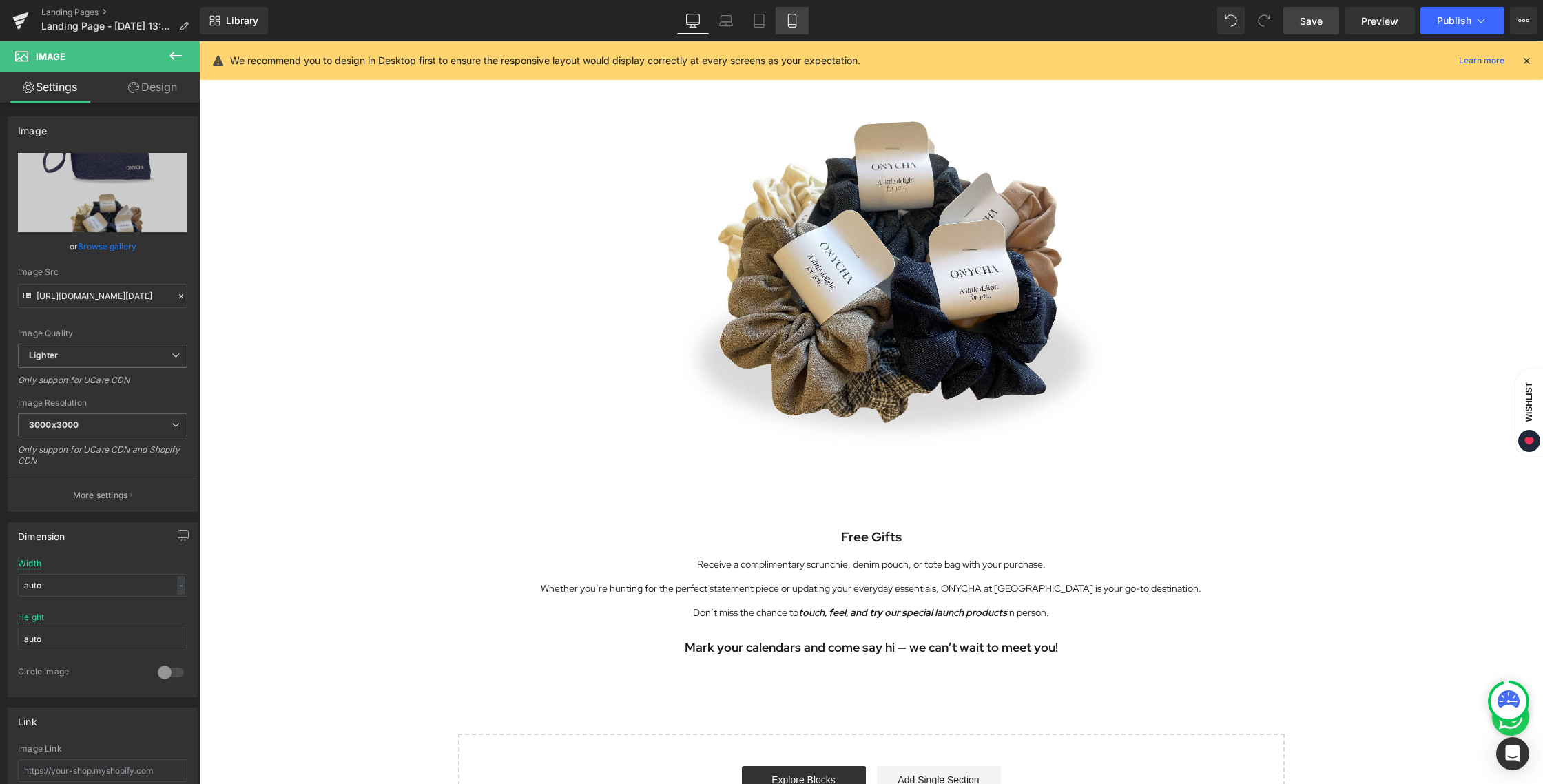
click at [797, 13] on link "Mobile" at bounding box center [792, 20] width 33 height 27
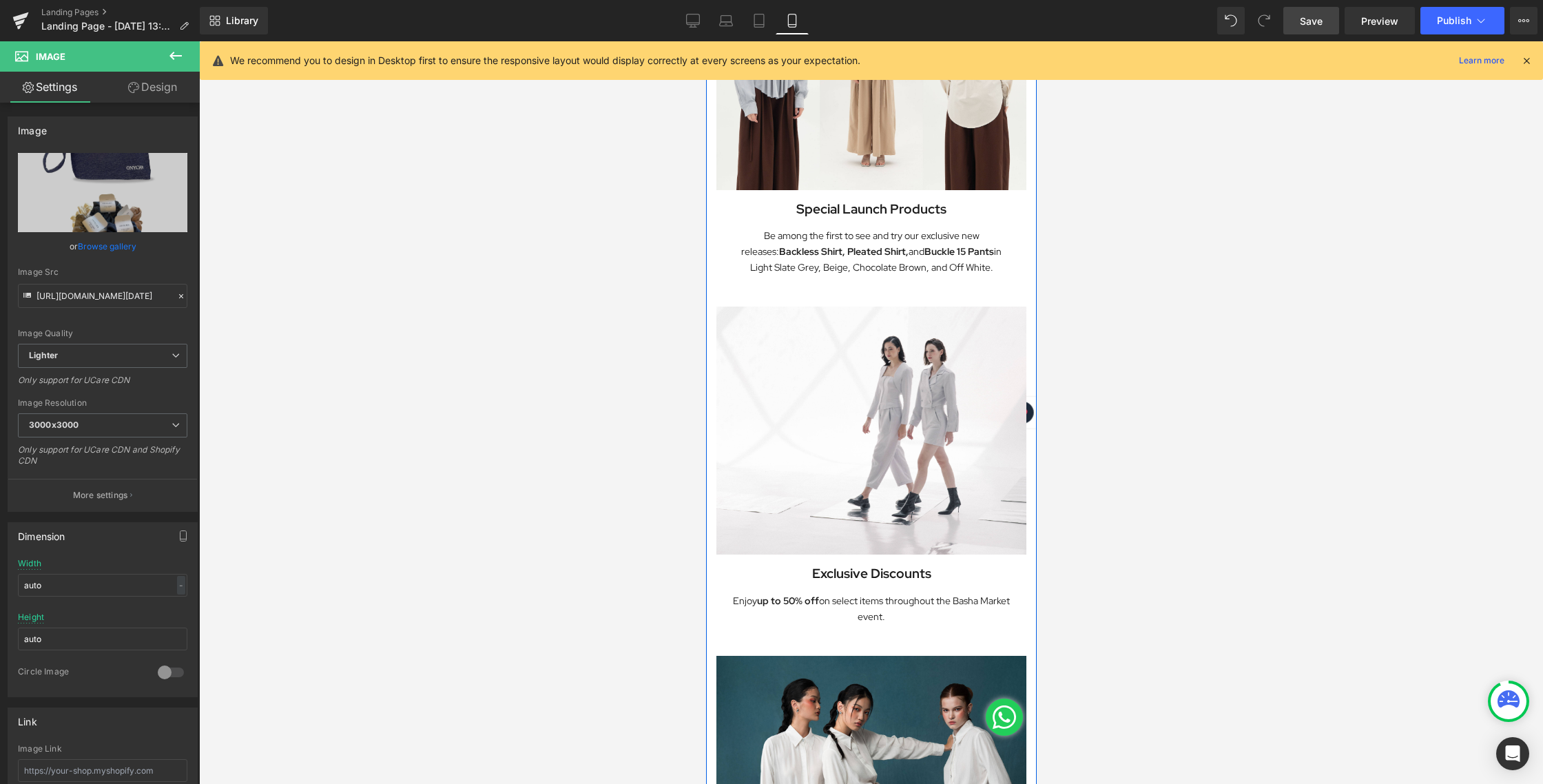
scroll to position [0, 0]
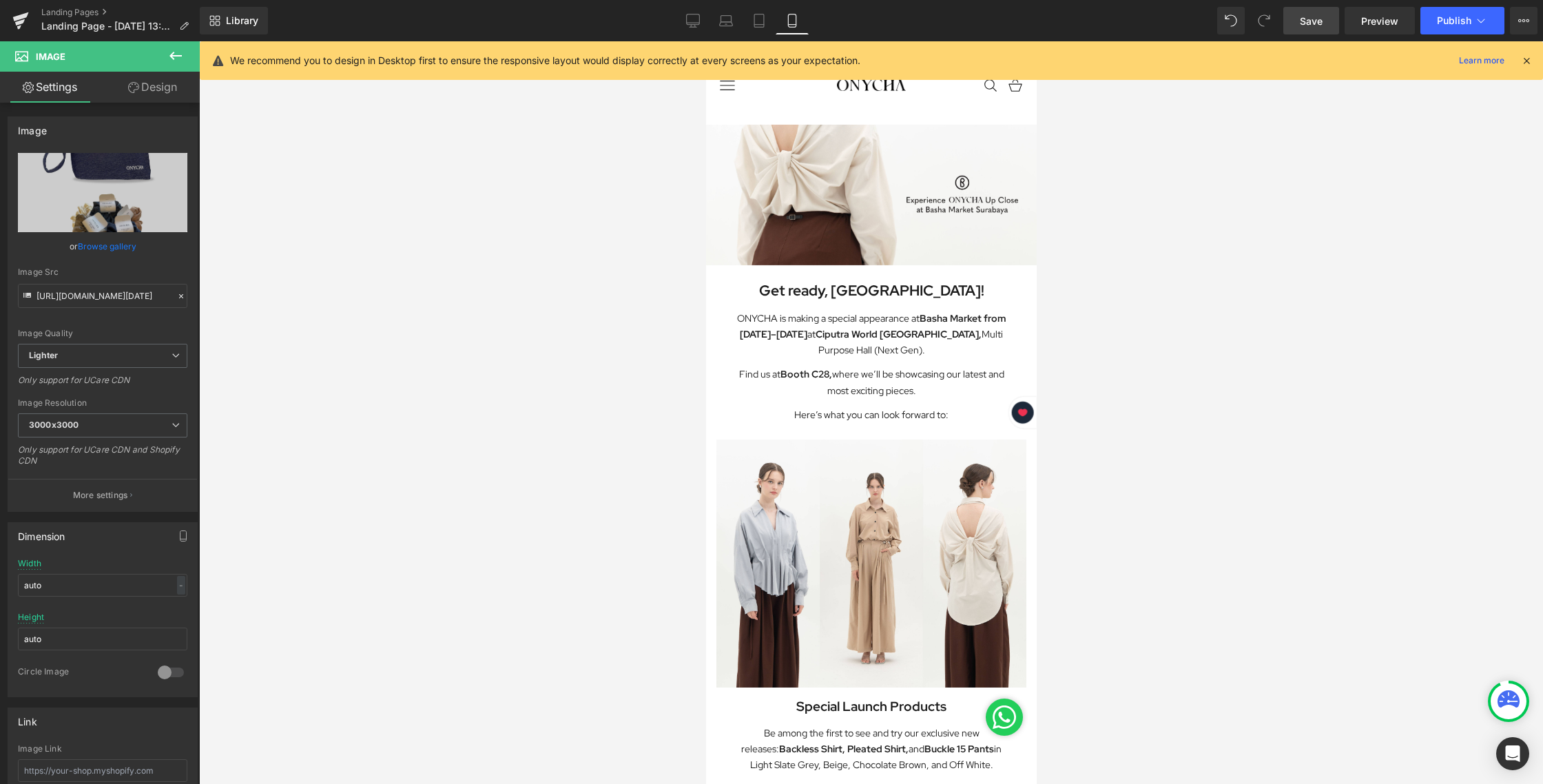
click at [1301, 18] on span "Save" at bounding box center [1311, 21] width 23 height 15
click at [1378, 21] on span "Preview" at bounding box center [1379, 21] width 37 height 15
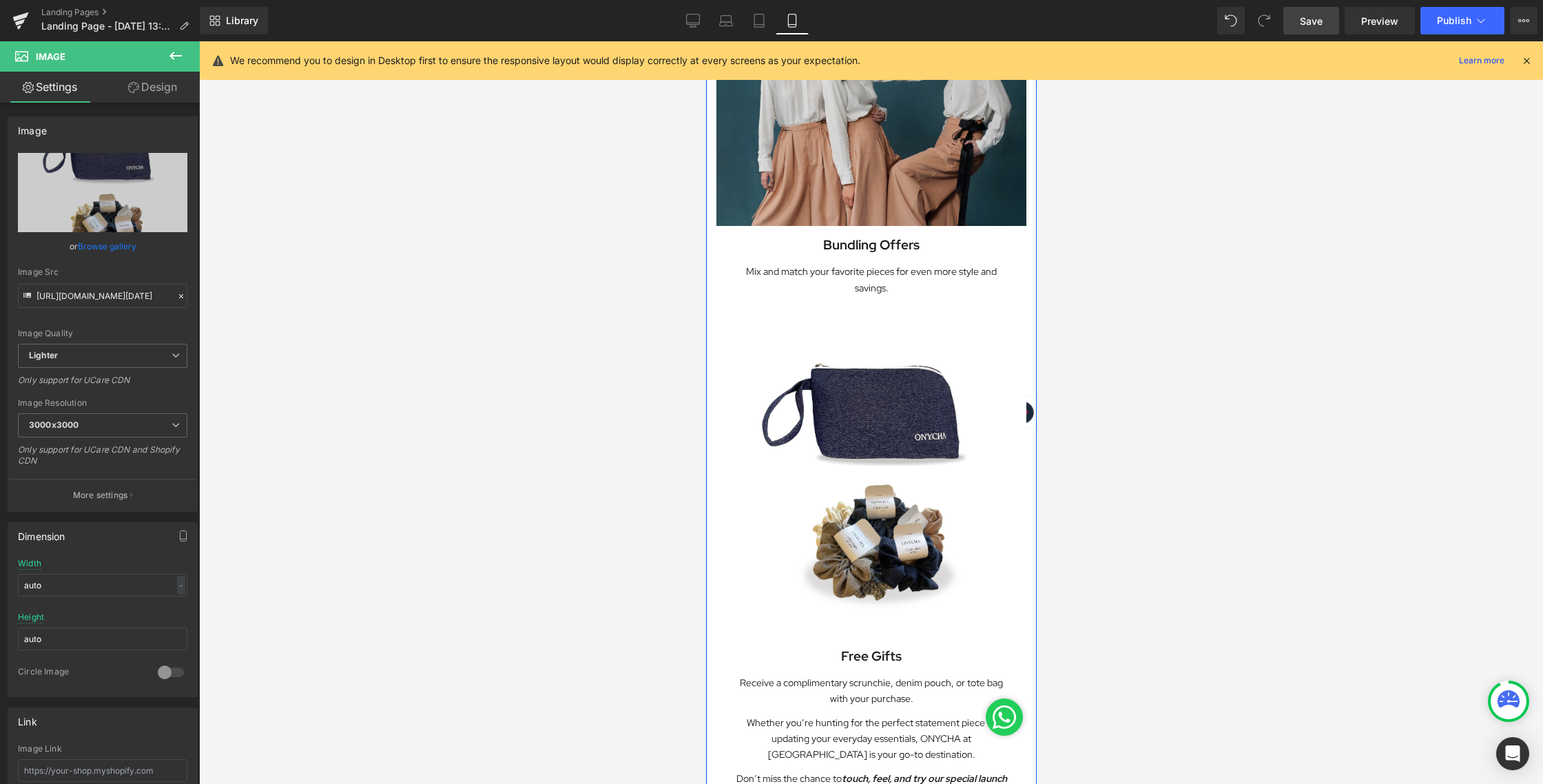
scroll to position [1474, 0]
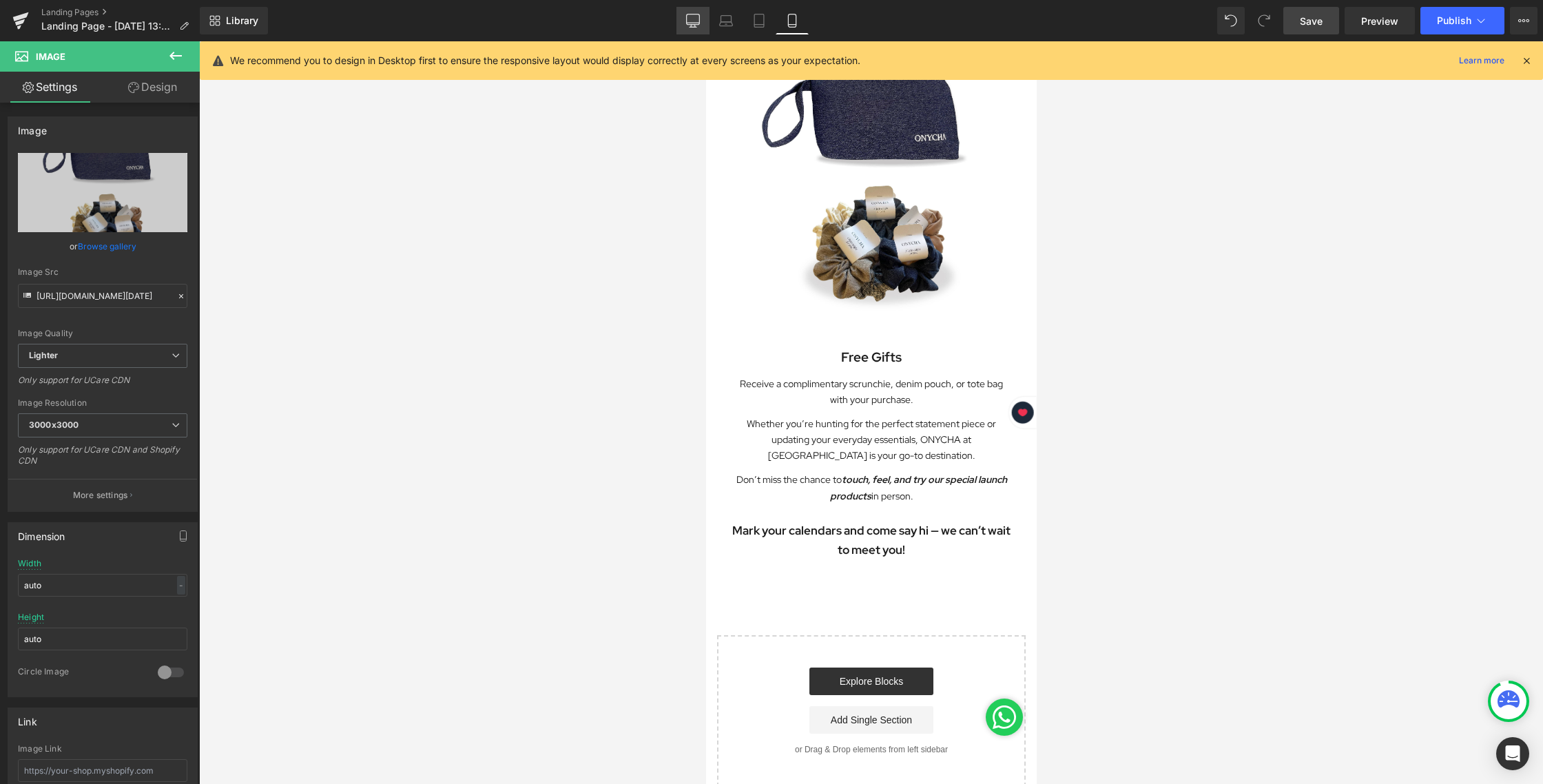
click at [694, 21] on icon at bounding box center [693, 21] width 14 height 14
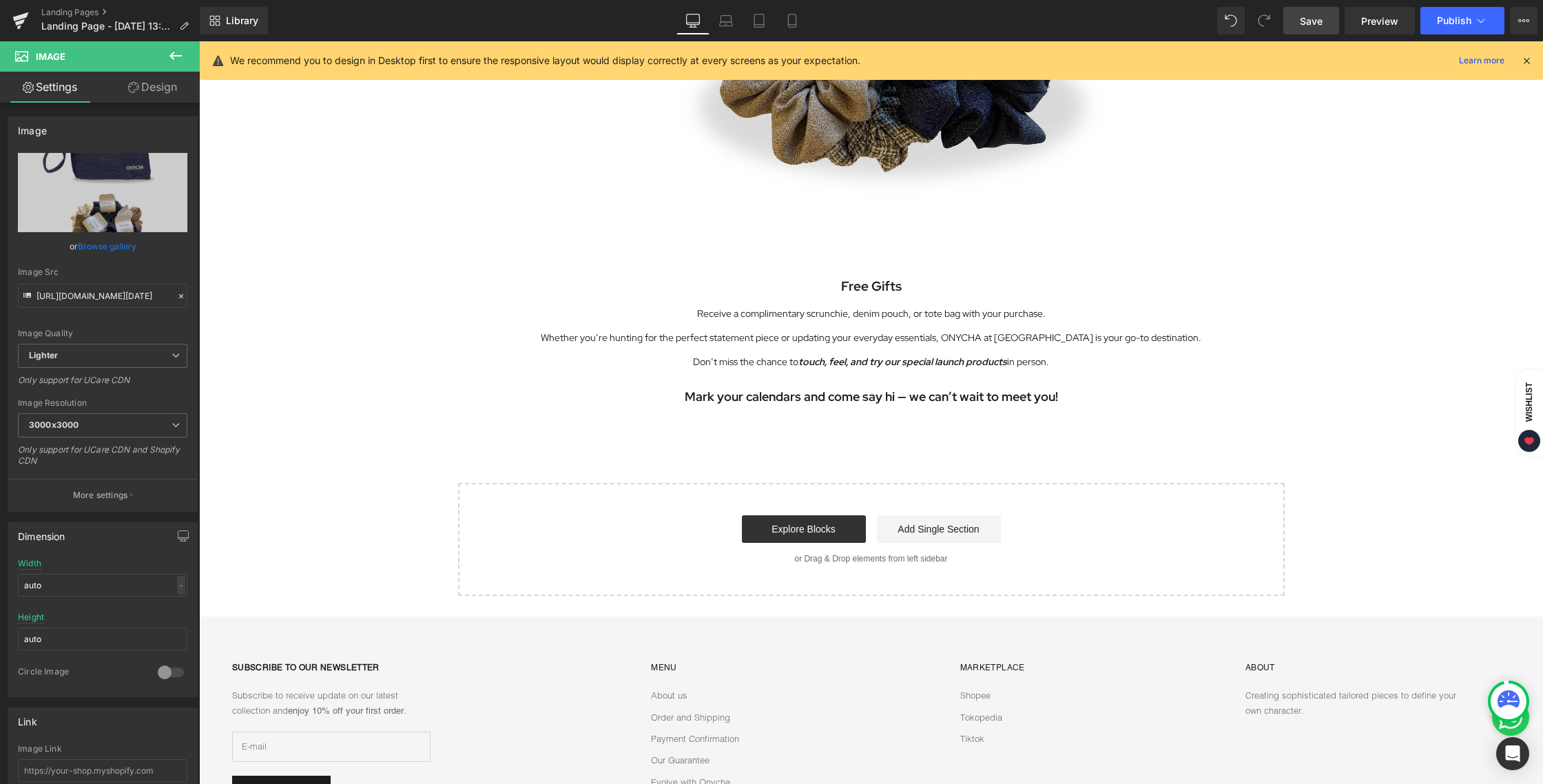
scroll to position [3657, 0]
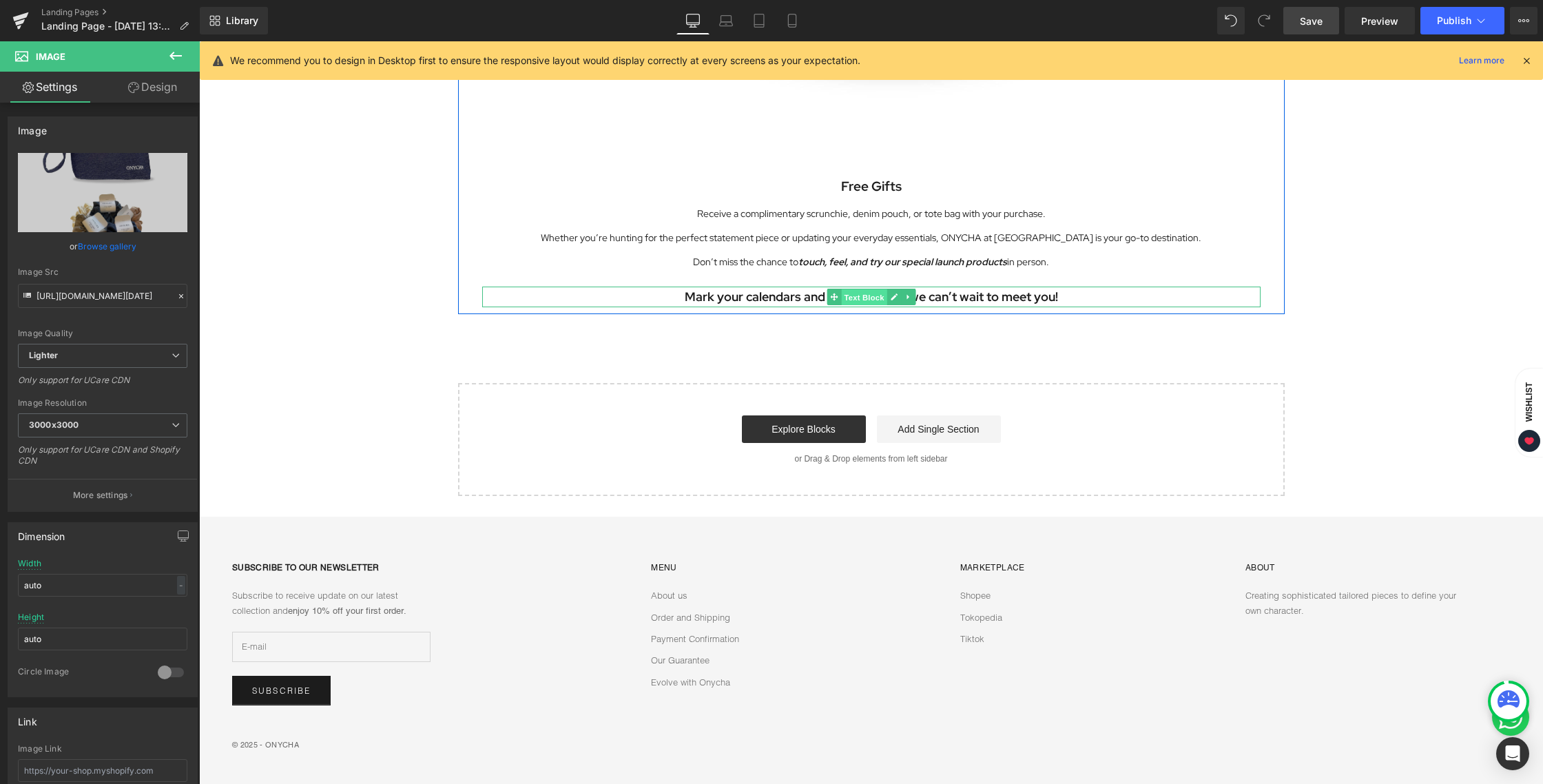
click at [857, 299] on span "Text Block" at bounding box center [863, 298] width 45 height 17
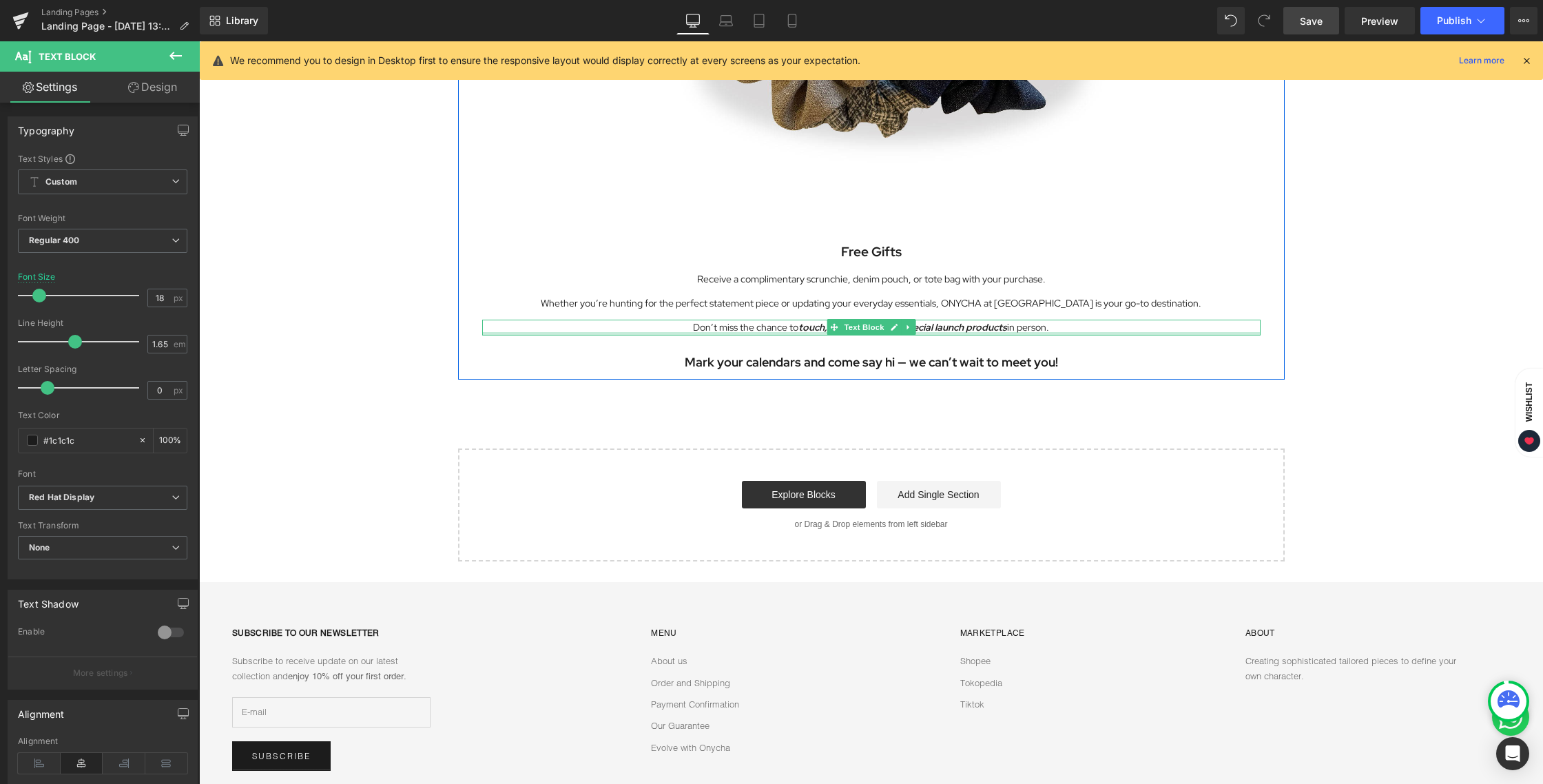
scroll to position [3236, 0]
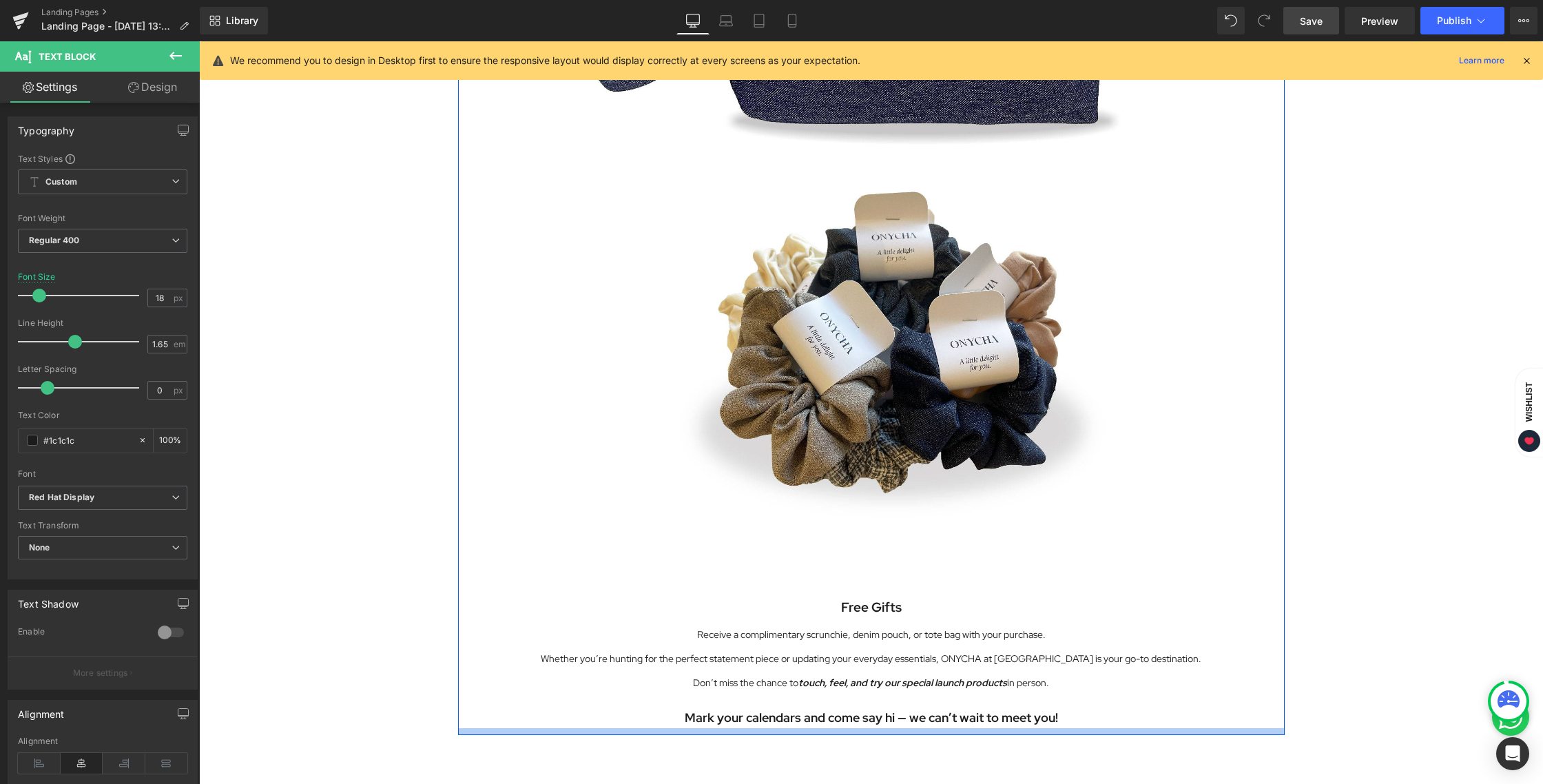
click at [541, 732] on div at bounding box center [871, 732] width 827 height 7
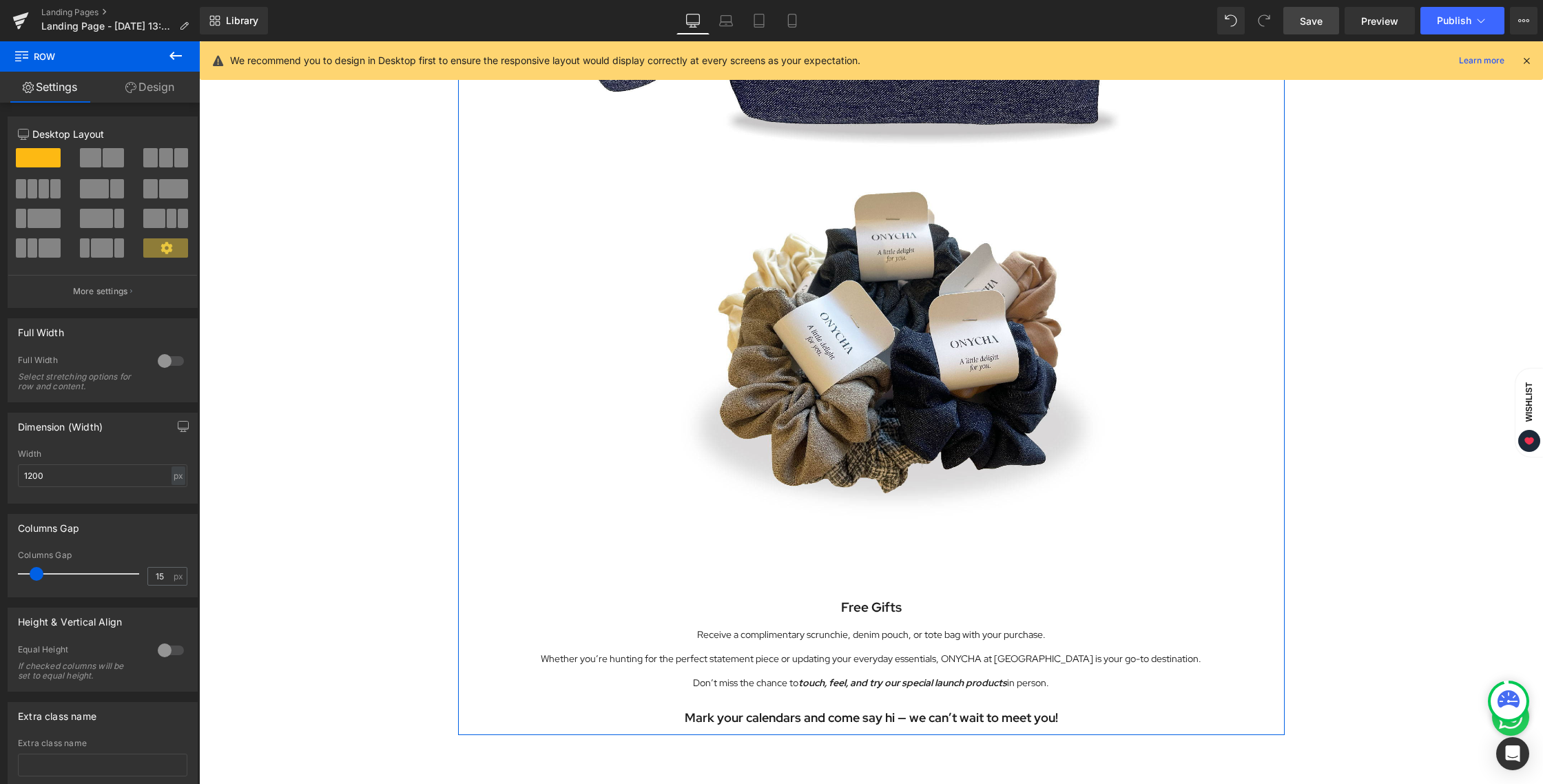
click at [145, 88] on link "Design" at bounding box center [149, 87] width 100 height 31
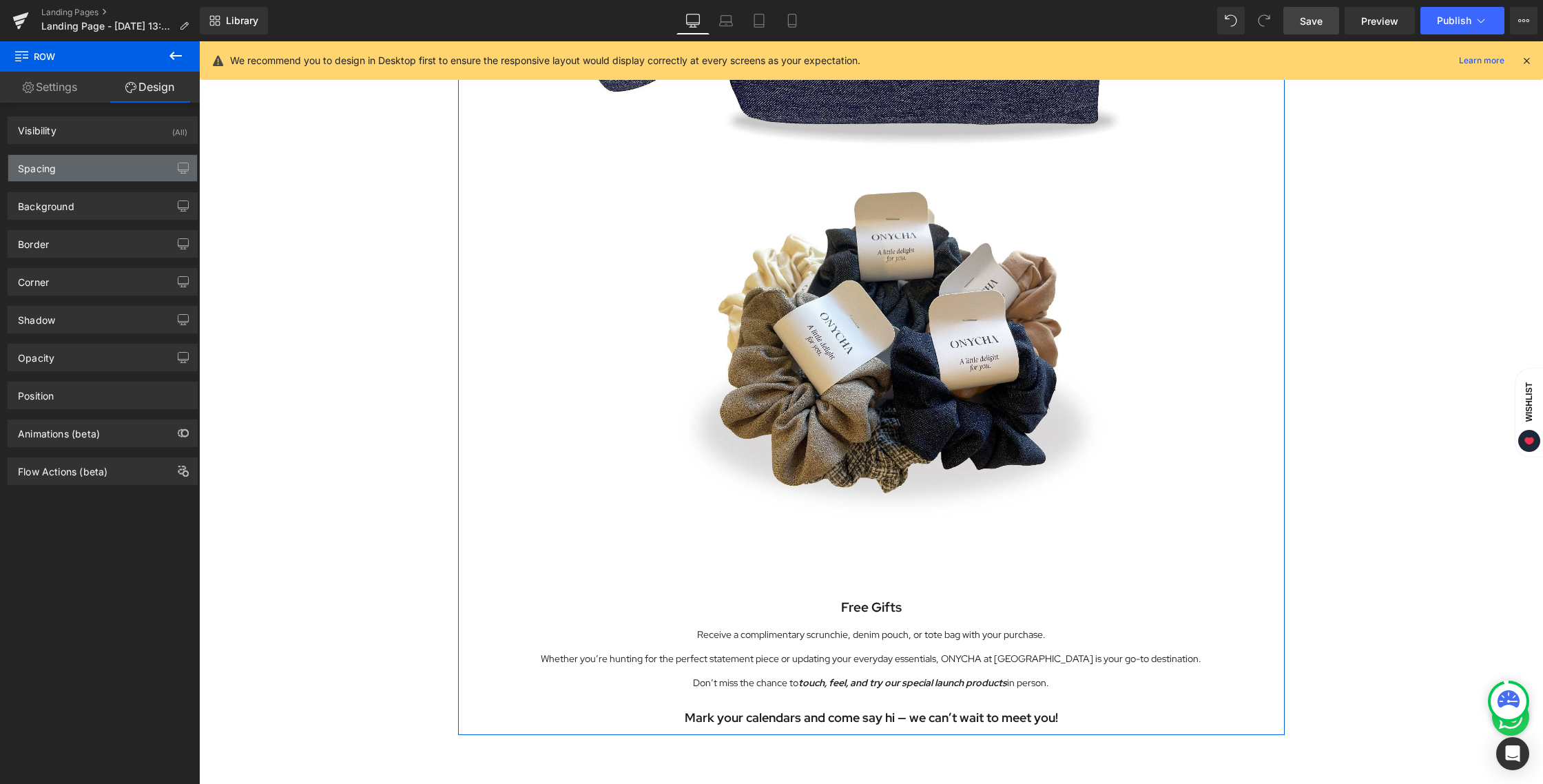
click at [90, 166] on div "Spacing" at bounding box center [103, 168] width 189 height 27
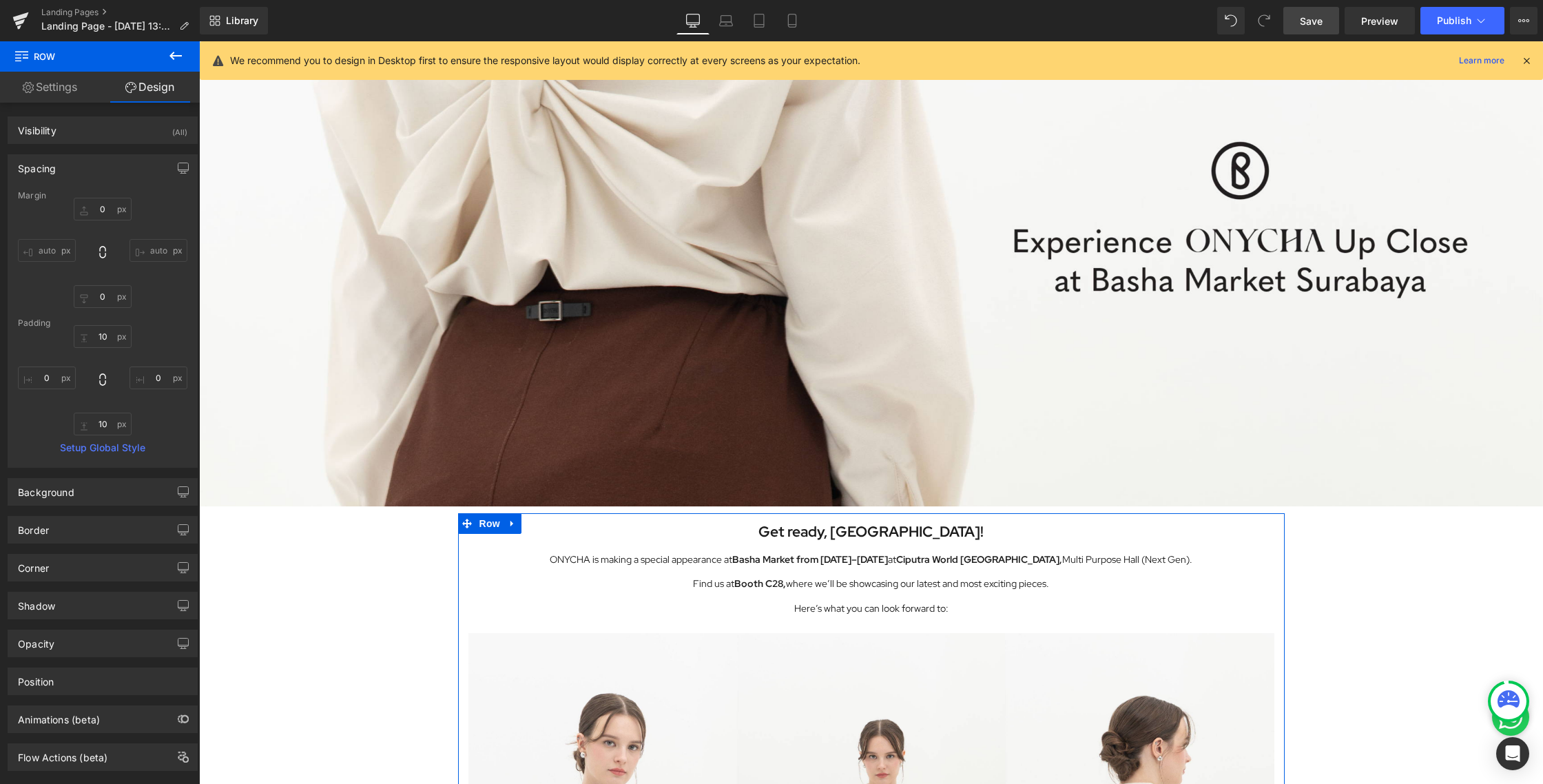
scroll to position [278, 0]
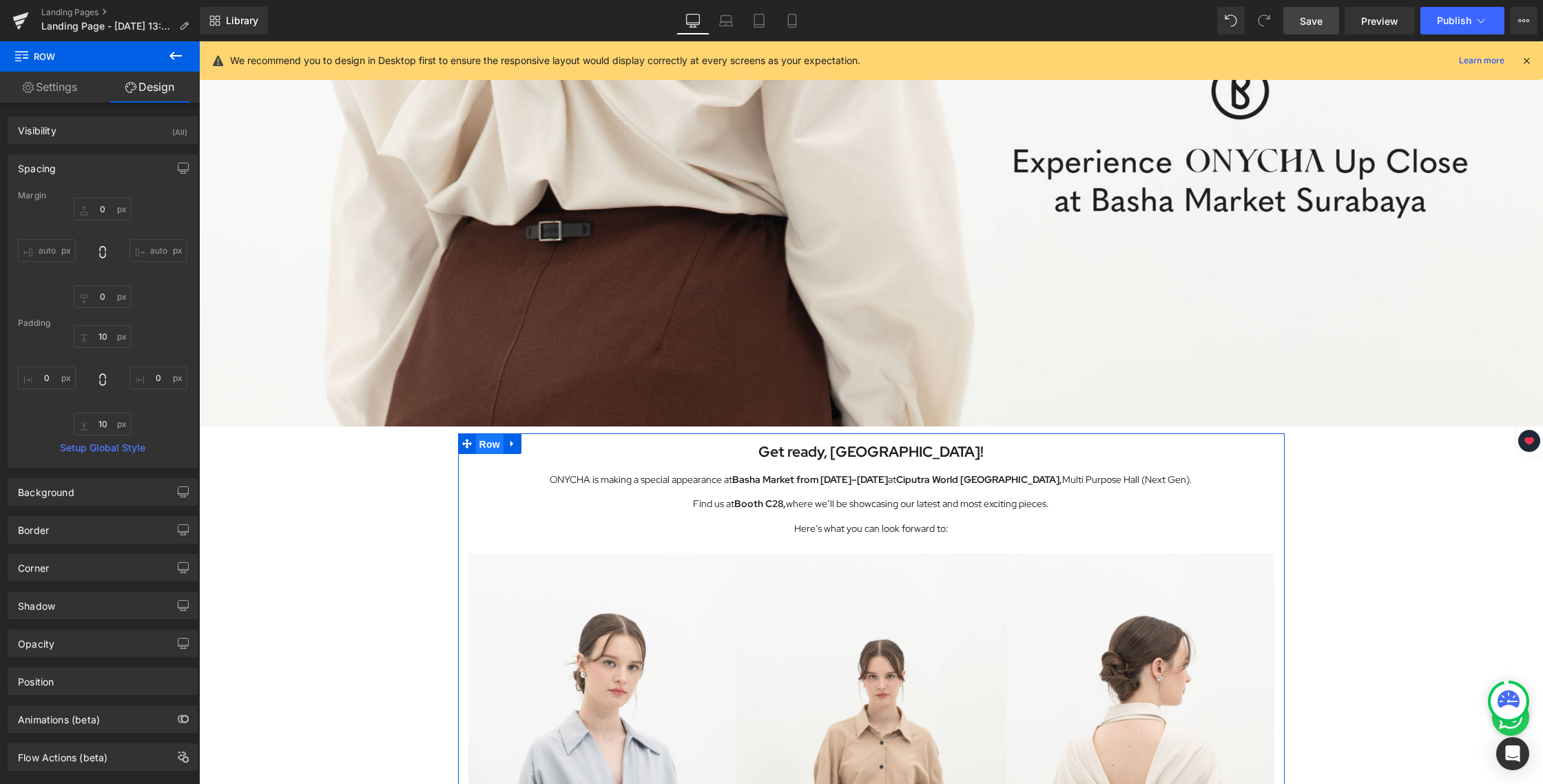
click at [480, 443] on span "Row" at bounding box center [489, 444] width 27 height 21
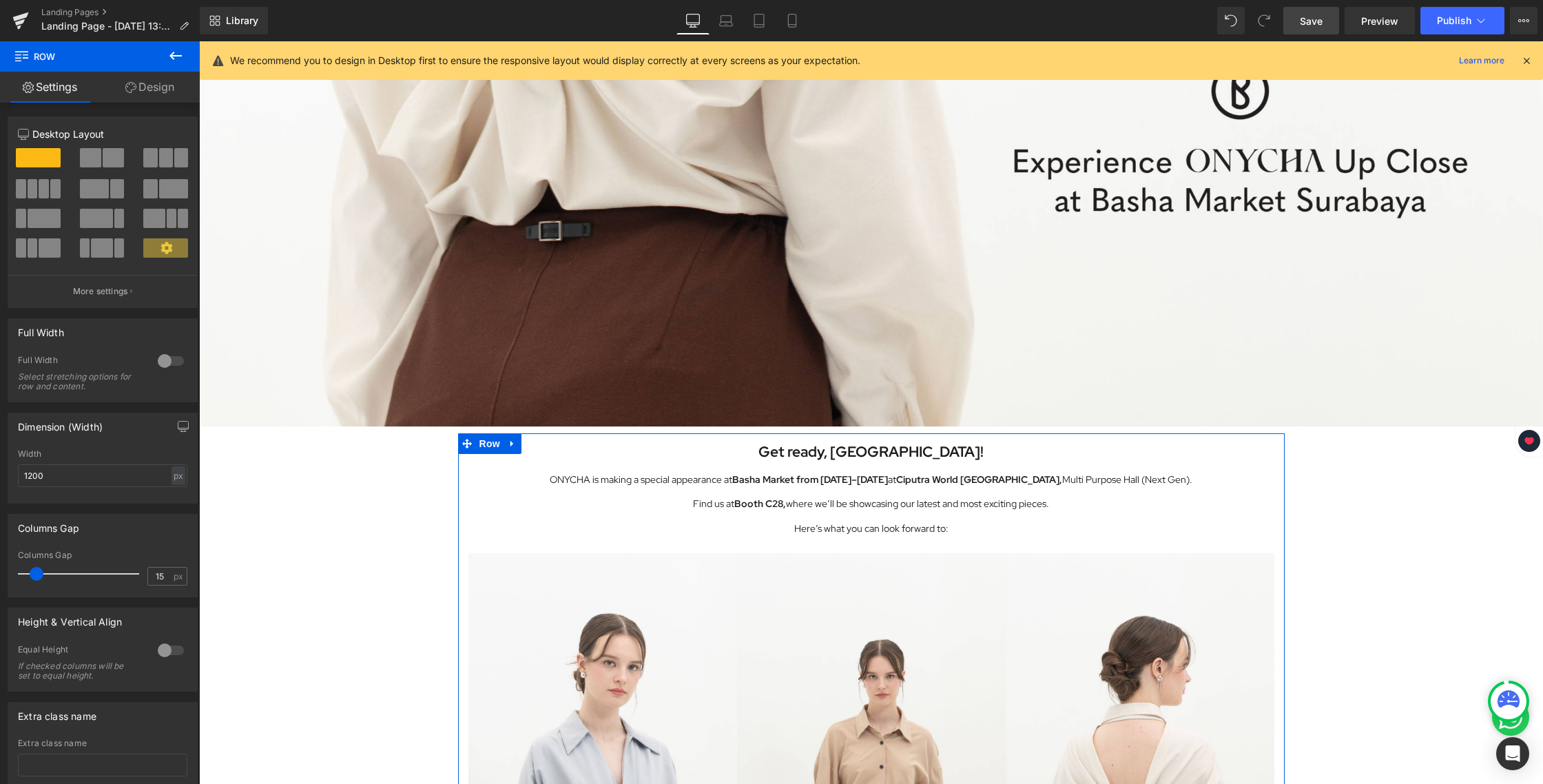
click at [169, 86] on link "Design" at bounding box center [149, 87] width 100 height 31
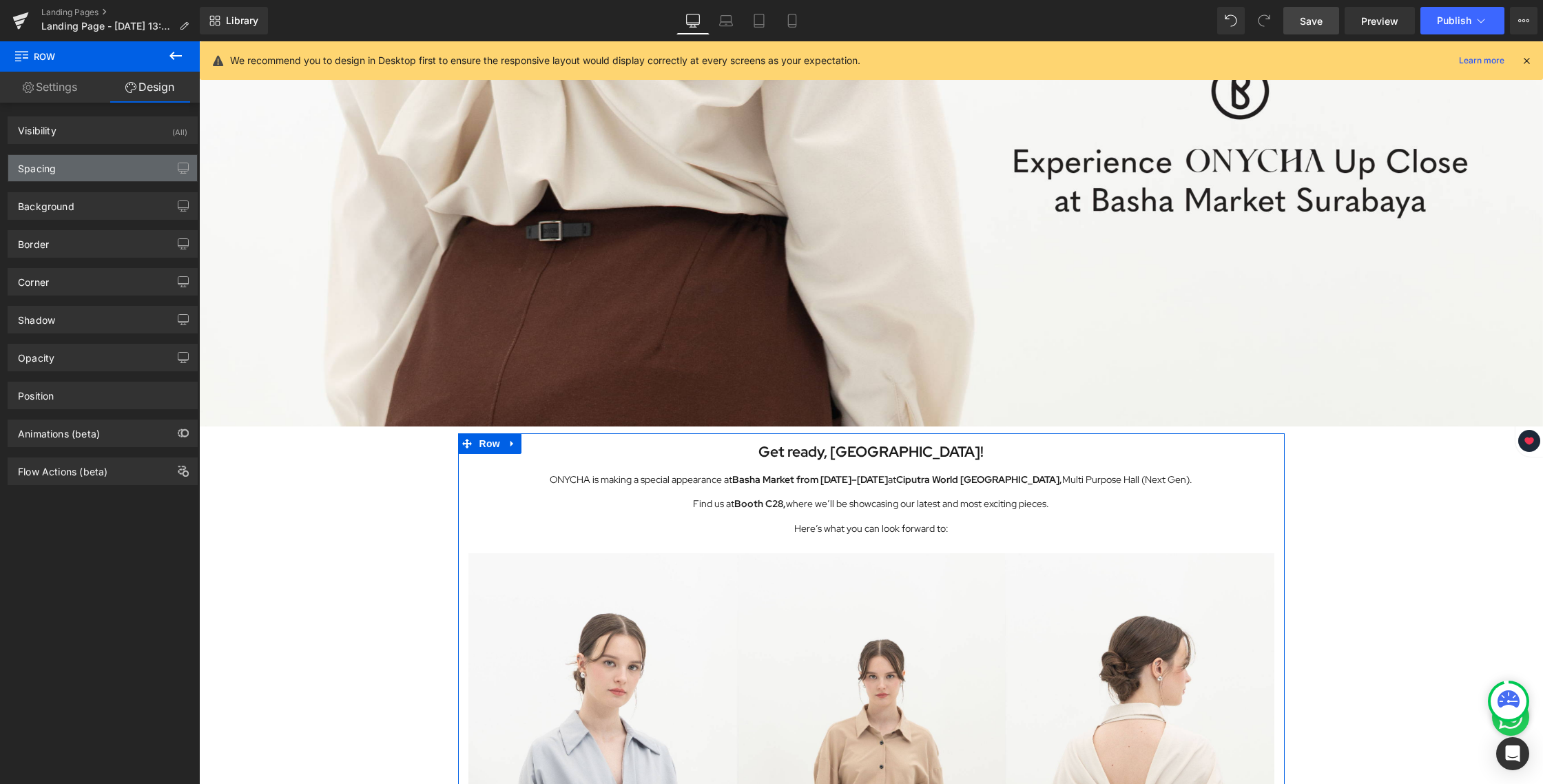
click at [55, 174] on div "Spacing" at bounding box center [103, 168] width 189 height 27
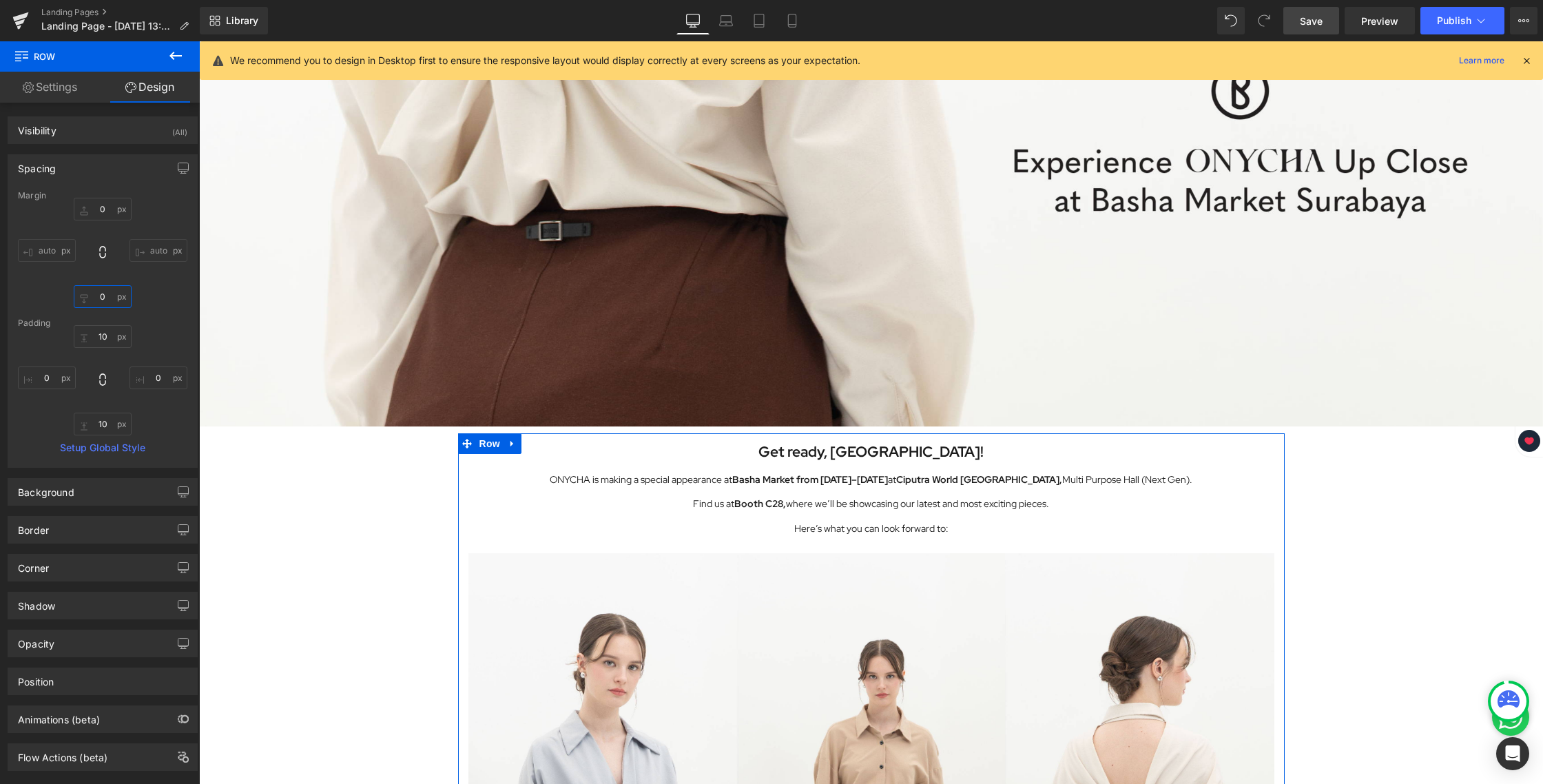
click at [104, 302] on input "0" at bounding box center [103, 296] width 58 height 23
type input "24"
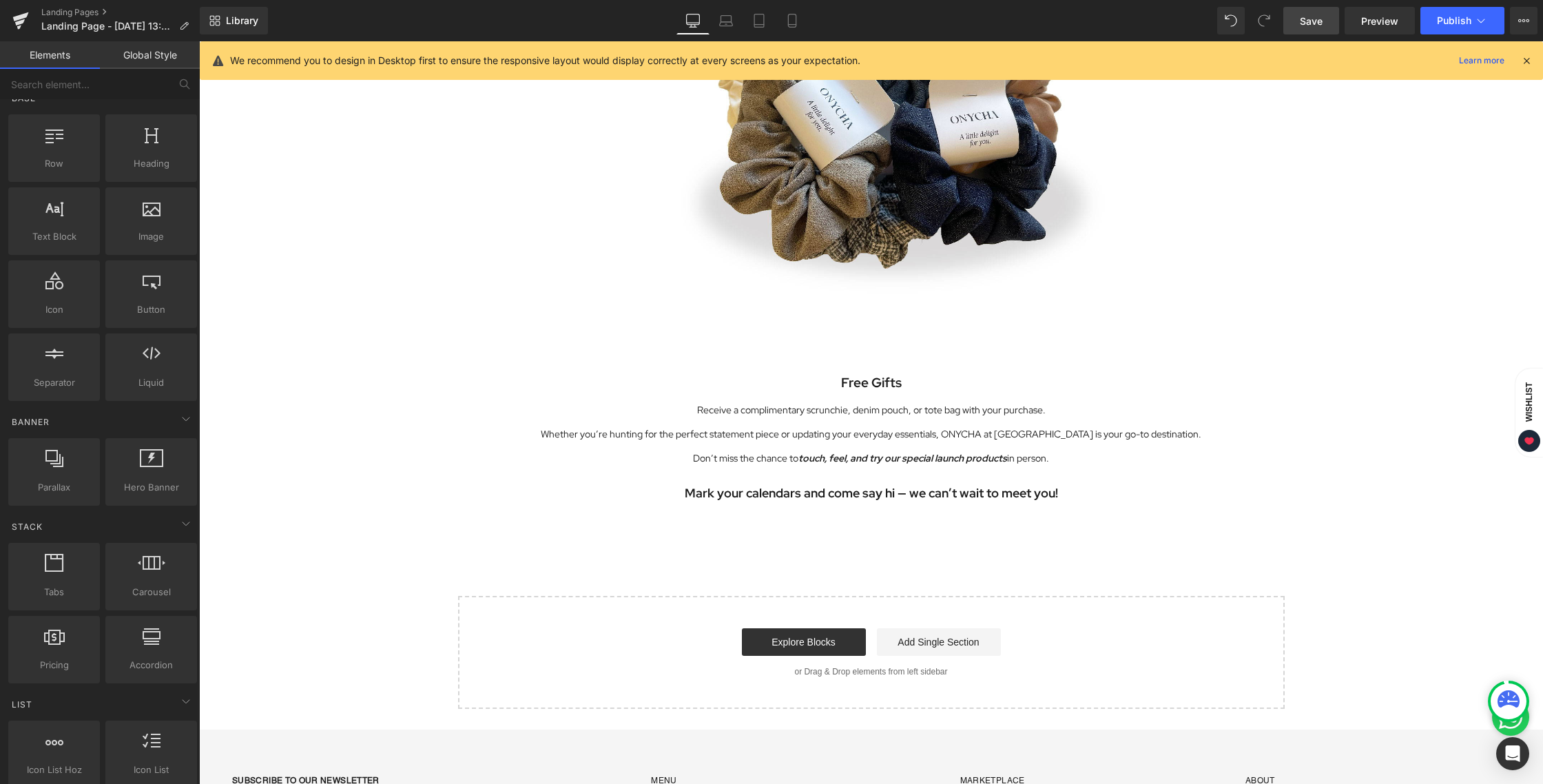
scroll to position [3674, 0]
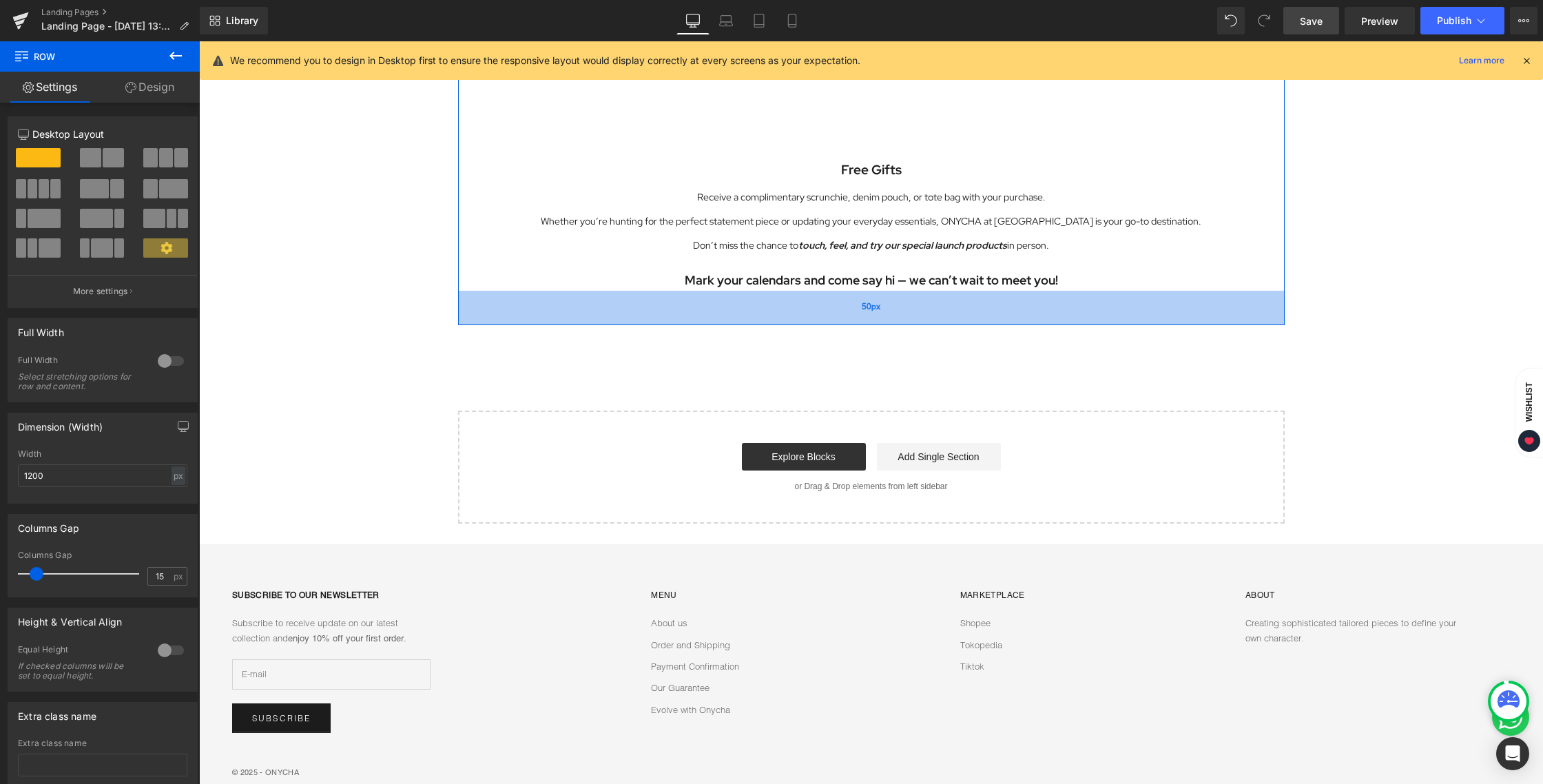
drag, startPoint x: 771, startPoint y: 294, endPoint x: 769, endPoint y: 322, distance: 28.1
click at [769, 322] on div "50px" at bounding box center [871, 308] width 827 height 34
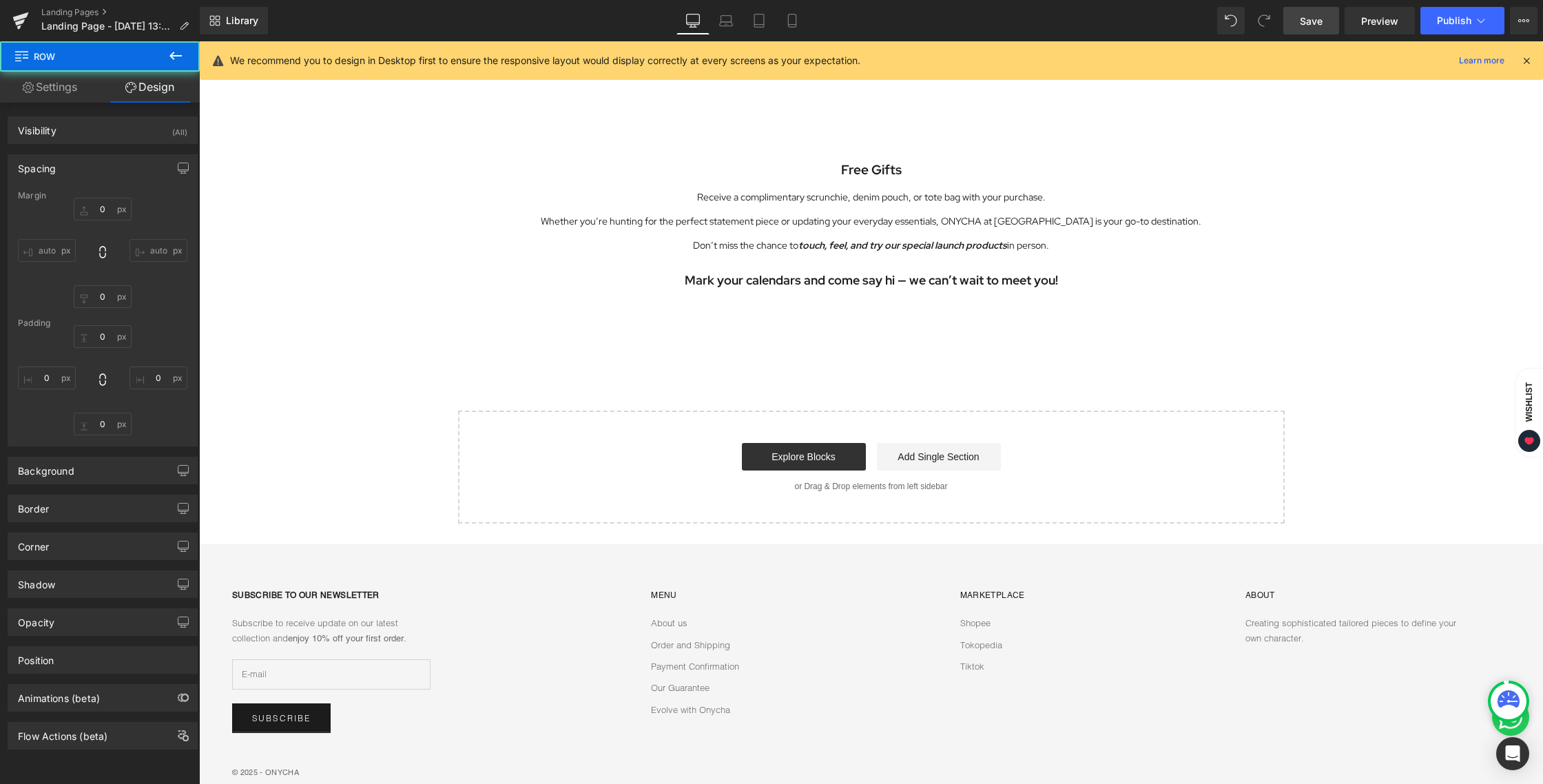
type input "0"
type input "24"
type input "10"
type input "0"
type input "50"
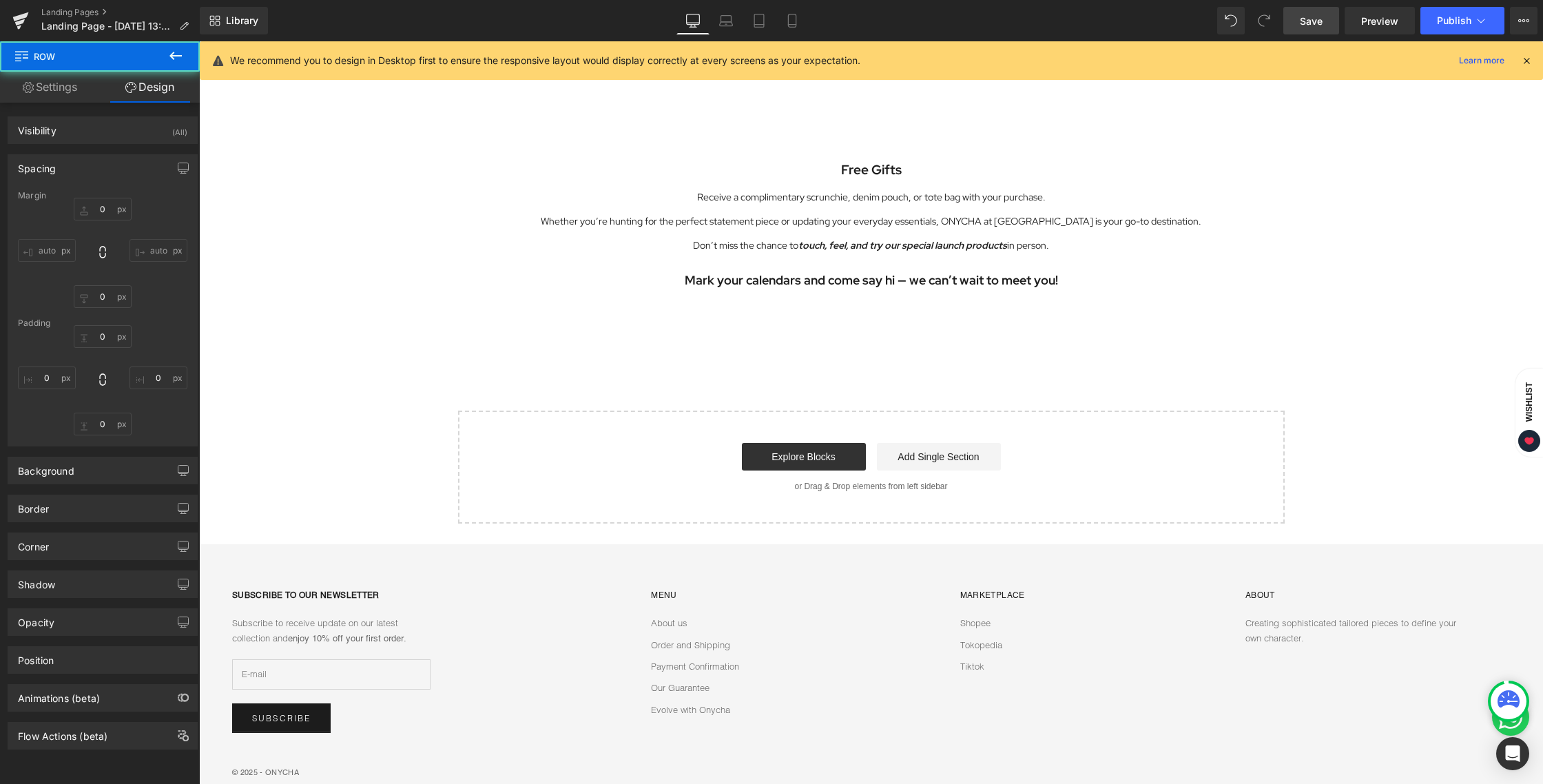
type input "0"
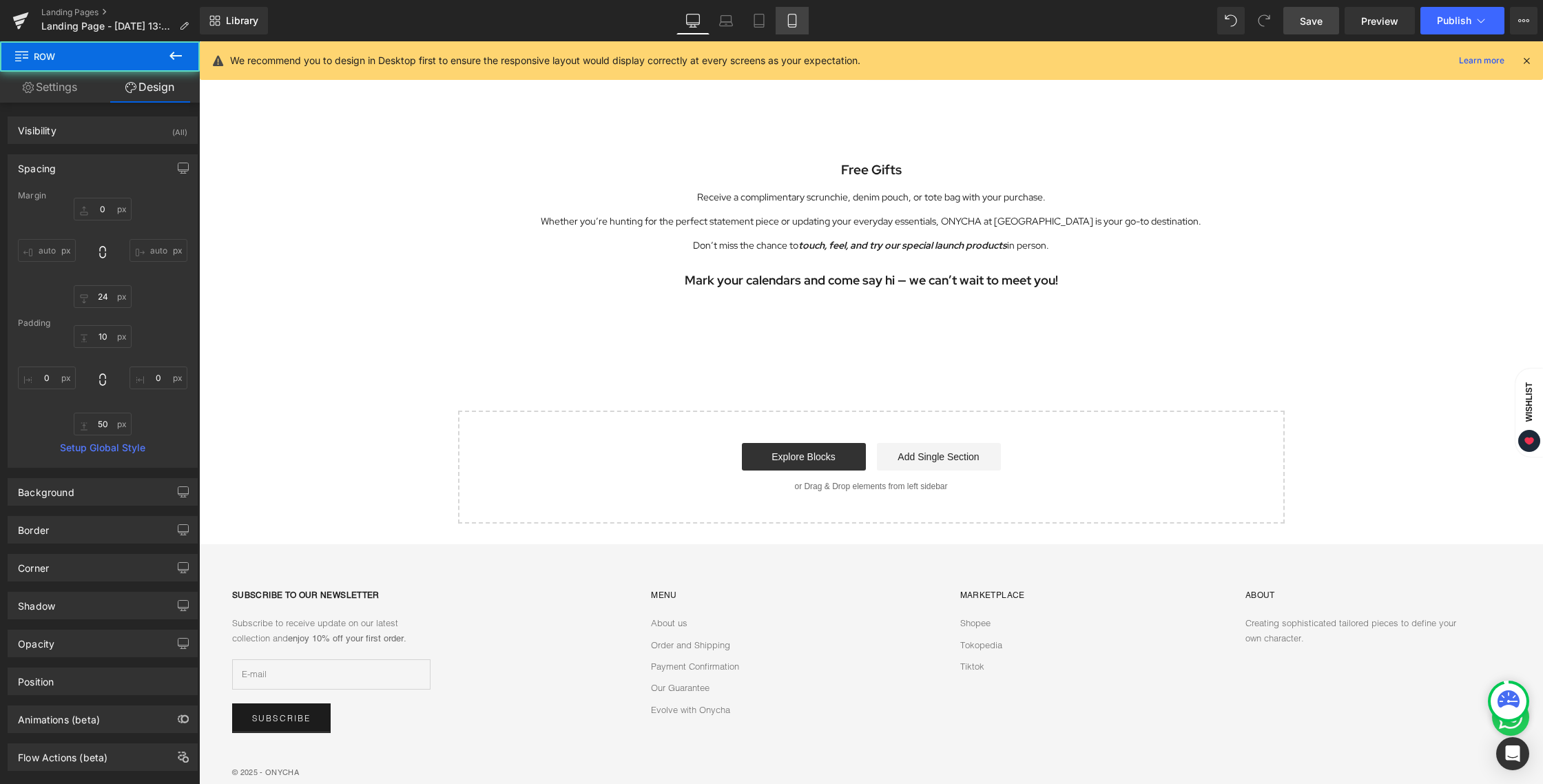
click at [788, 22] on icon at bounding box center [791, 21] width 8 height 13
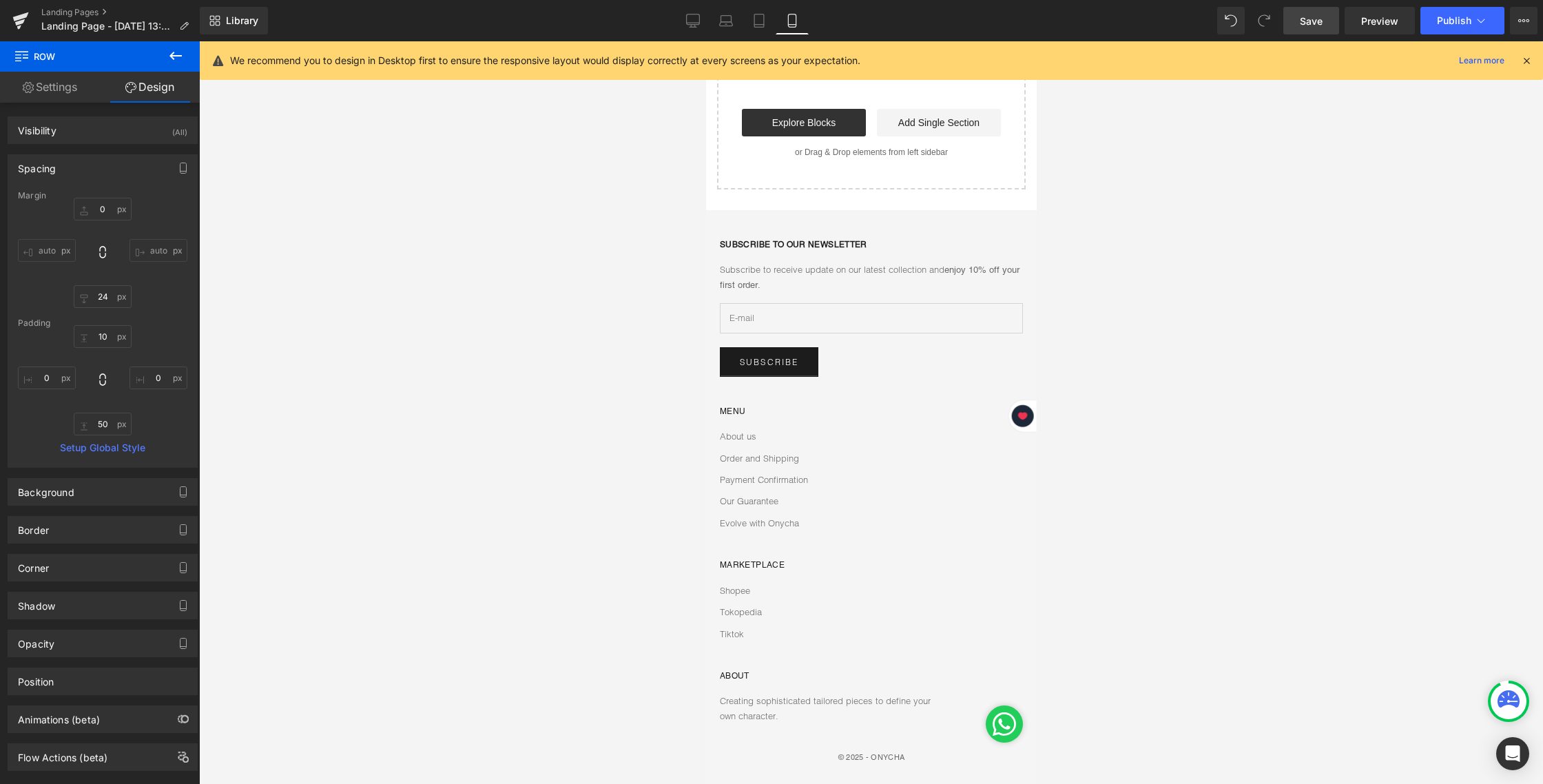
type input "0"
type input "24"
type input "10"
type input "0"
type input "50"
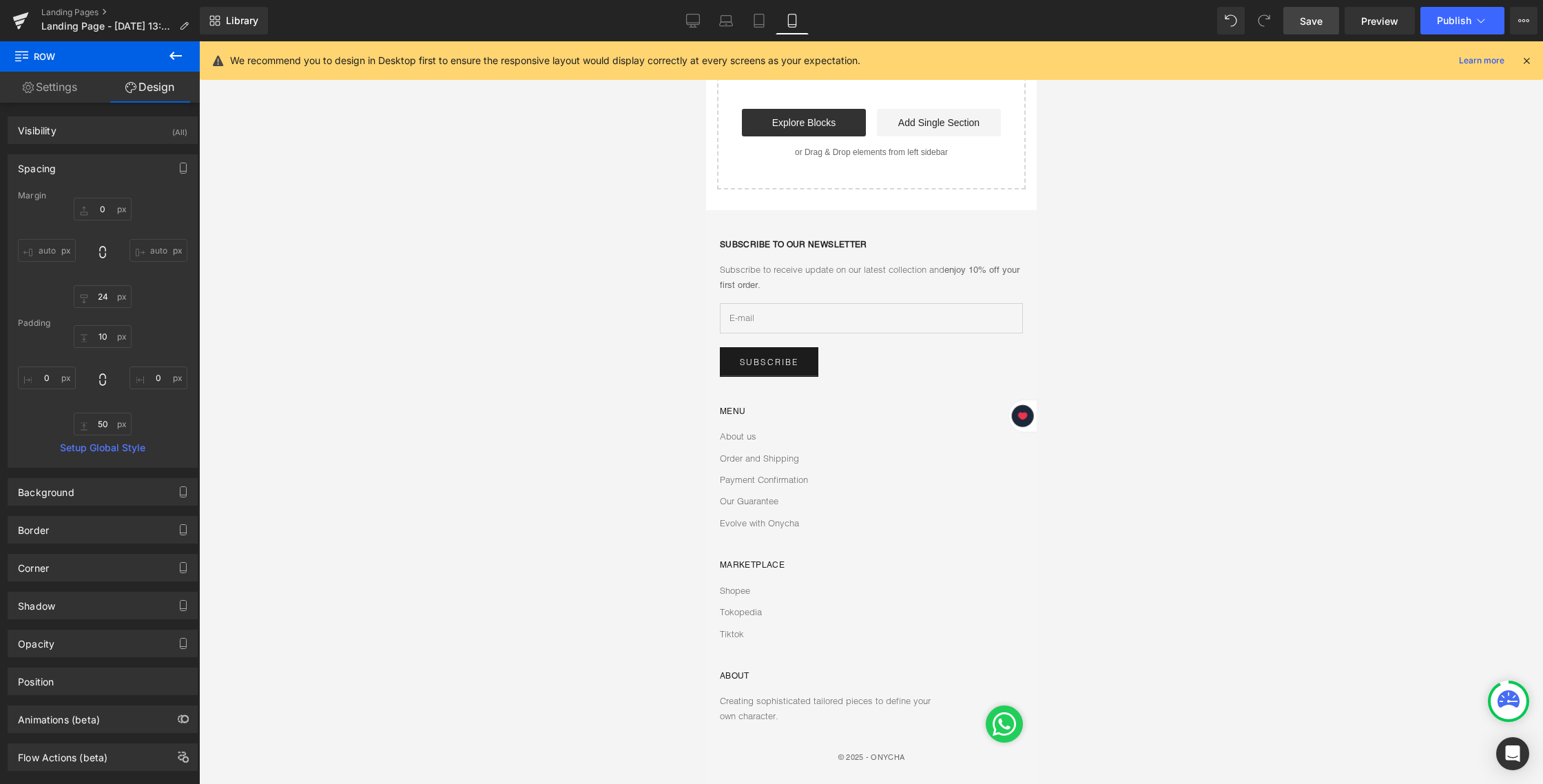
type input "0"
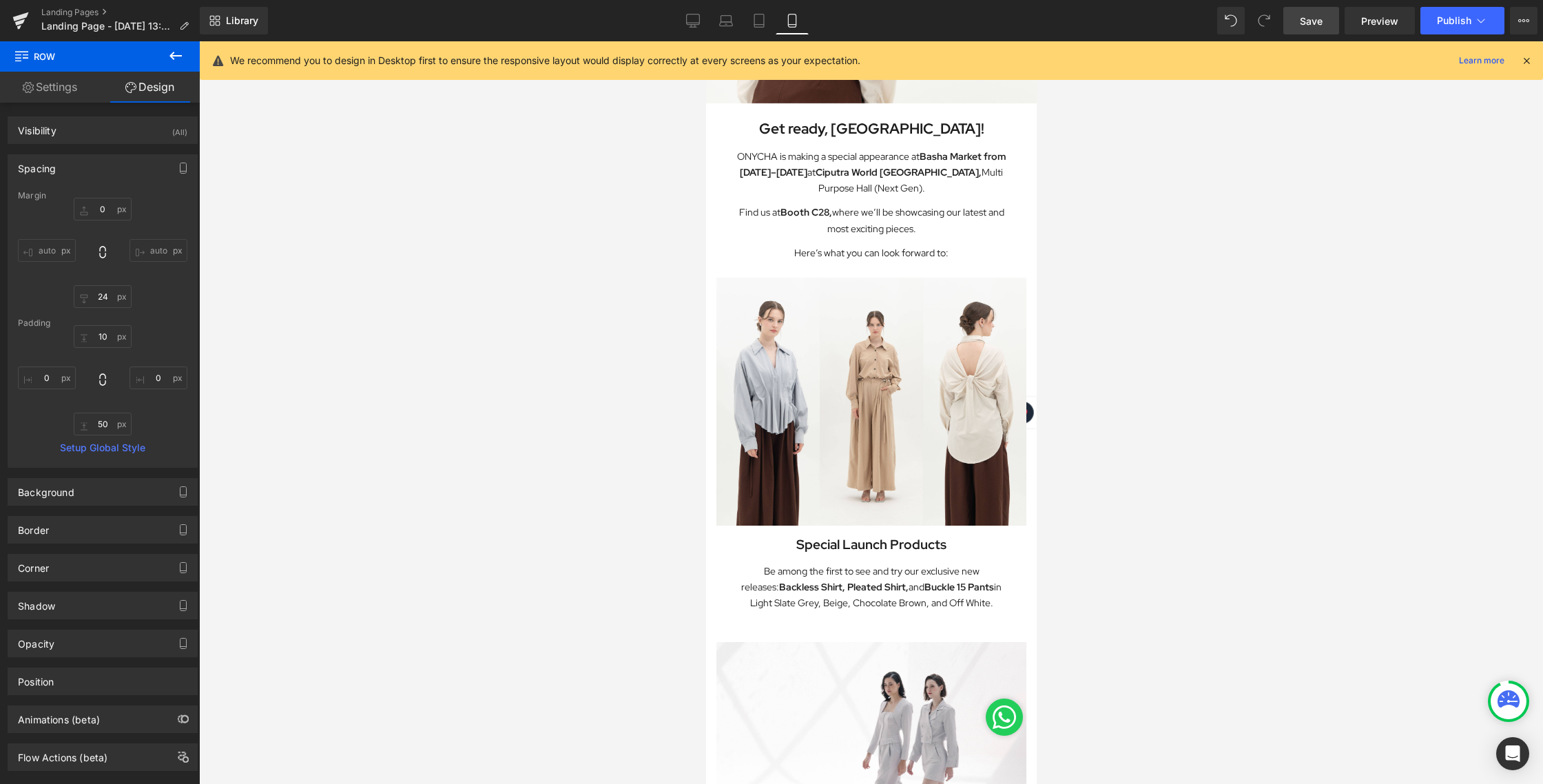
scroll to position [0, 0]
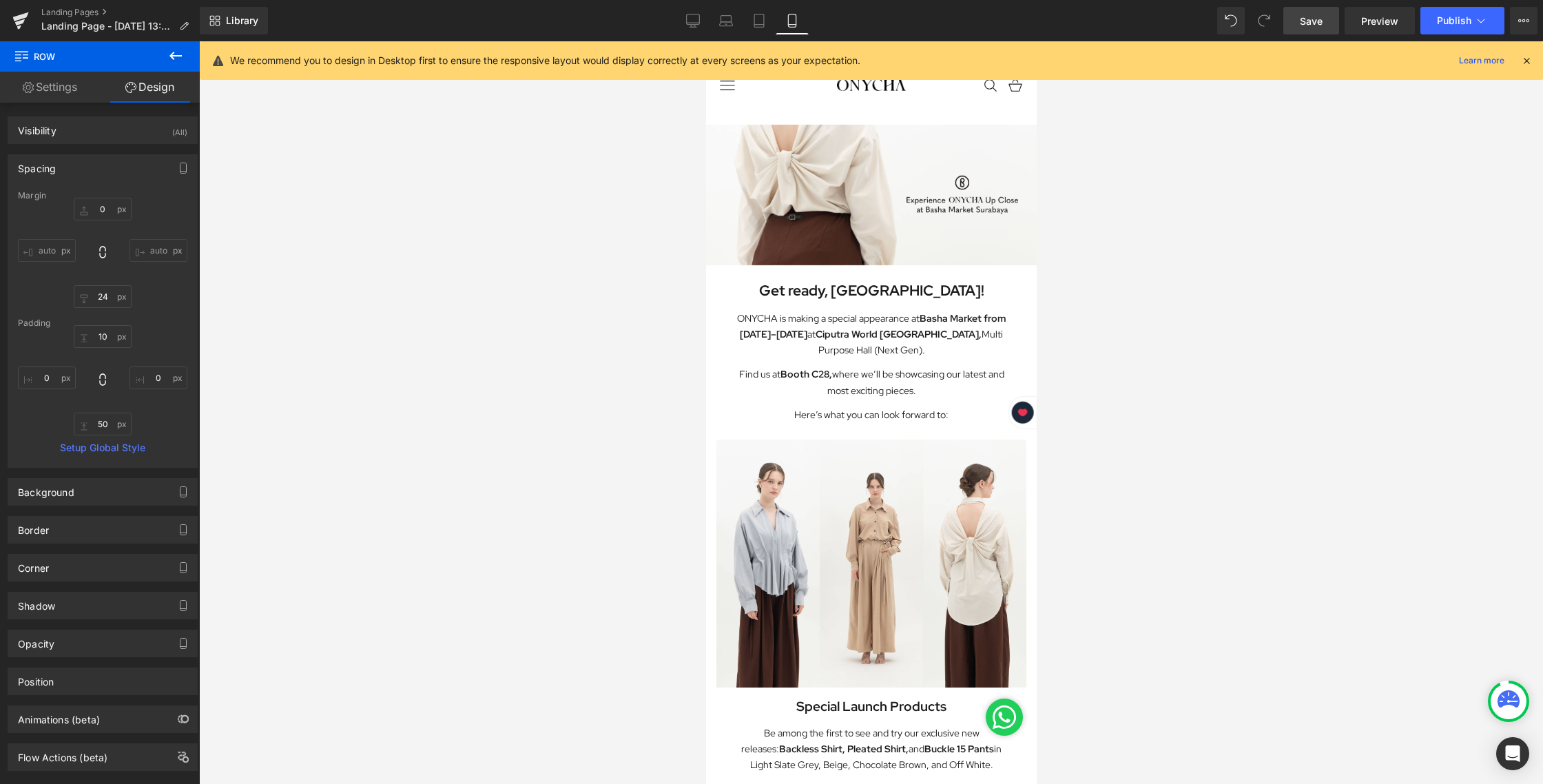
click at [1309, 22] on span "Save" at bounding box center [1311, 21] width 23 height 15
click at [701, 18] on link "Desktop" at bounding box center [693, 20] width 33 height 27
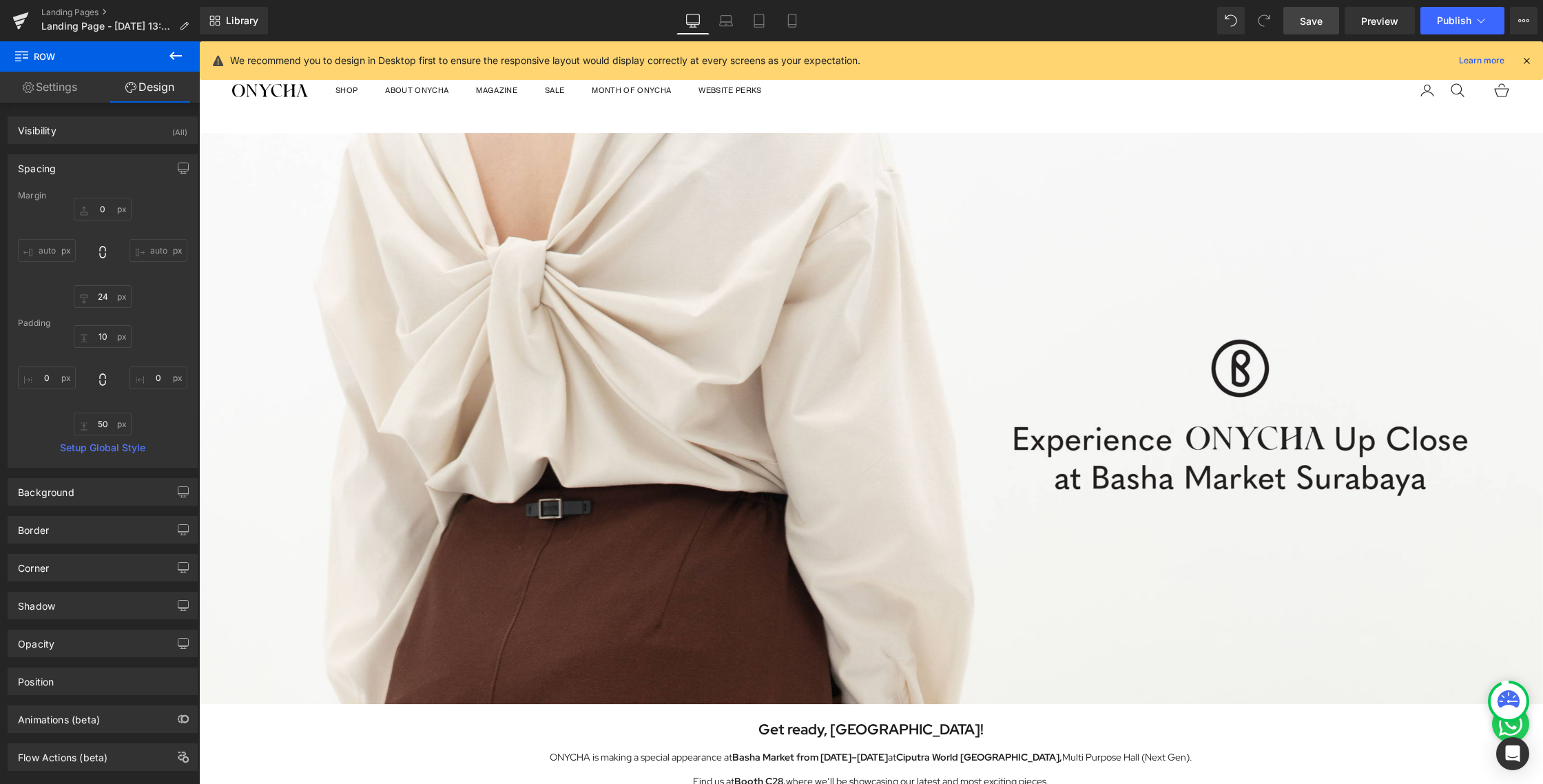
type input "0"
type input "24"
type input "10"
type input "0"
type input "50"
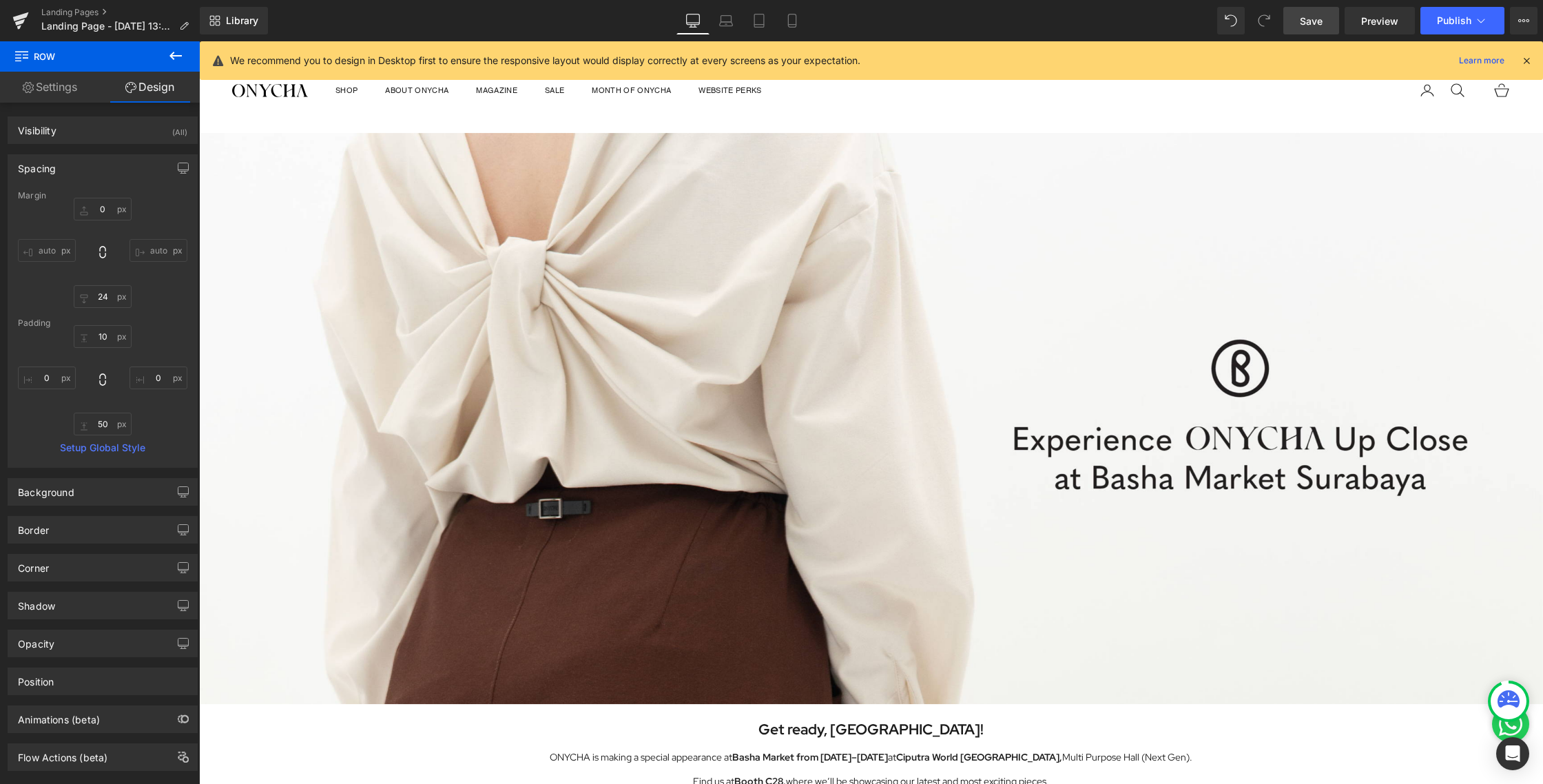
type input "0"
click at [1485, 17] on icon at bounding box center [1481, 21] width 14 height 14
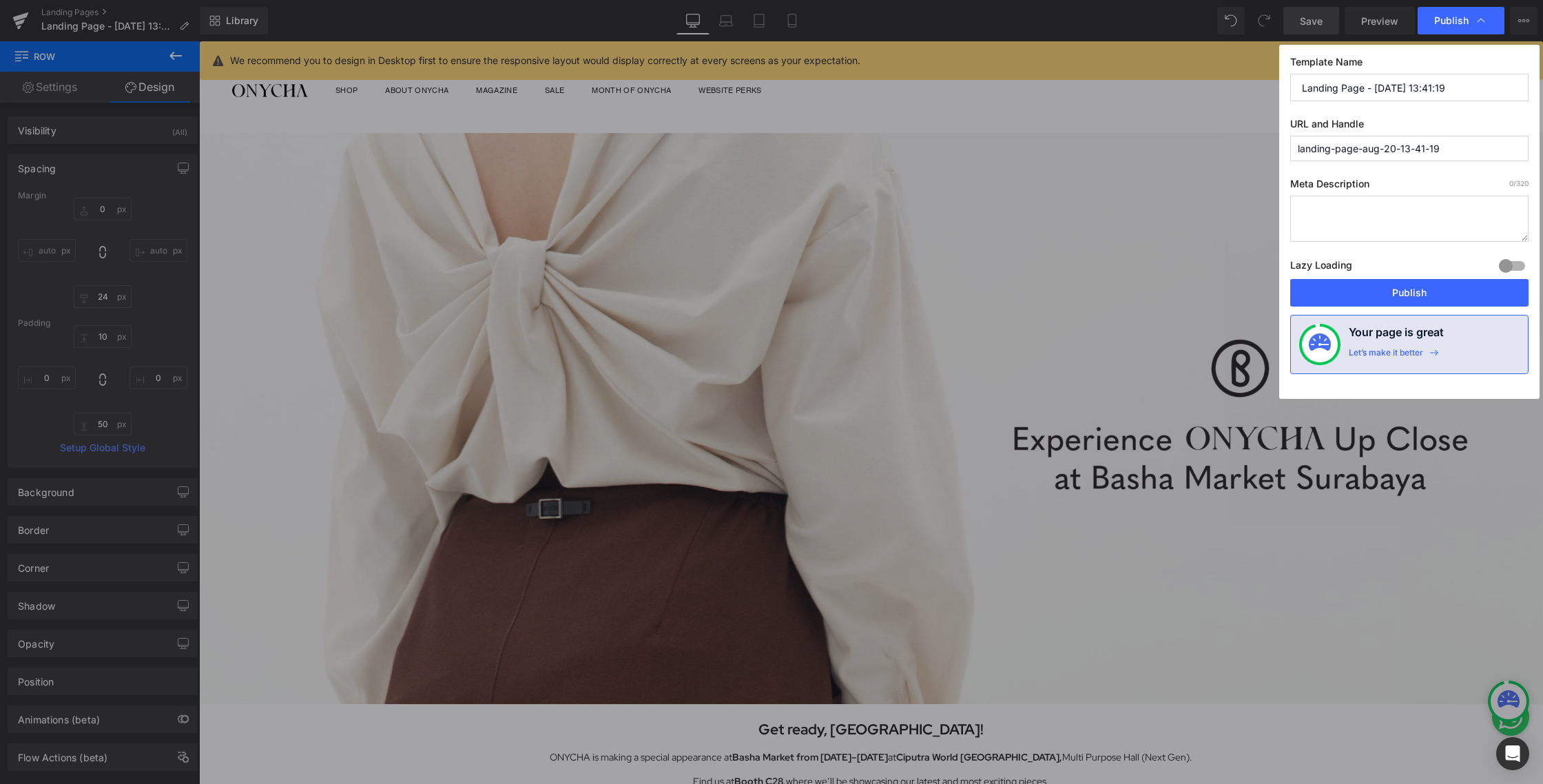
drag, startPoint x: 1463, startPoint y: 89, endPoint x: 1287, endPoint y: 91, distance: 176.0
click at [1287, 91] on div "Template Name Landing Page - [DATE] 13:41:19 URL and Handle landing-page-aug-20…" at bounding box center [1408, 221] width 260 height 354
type input "ONYCHA AT BASHA 2025"
drag, startPoint x: 1448, startPoint y: 152, endPoint x: 1245, endPoint y: 152, distance: 203.0
click at [1245, 152] on div "Publish Template Name ONYCHA AT BASHA 2025 URL and Handle landing-page-aug-20-1…" at bounding box center [772, 392] width 1543 height 784
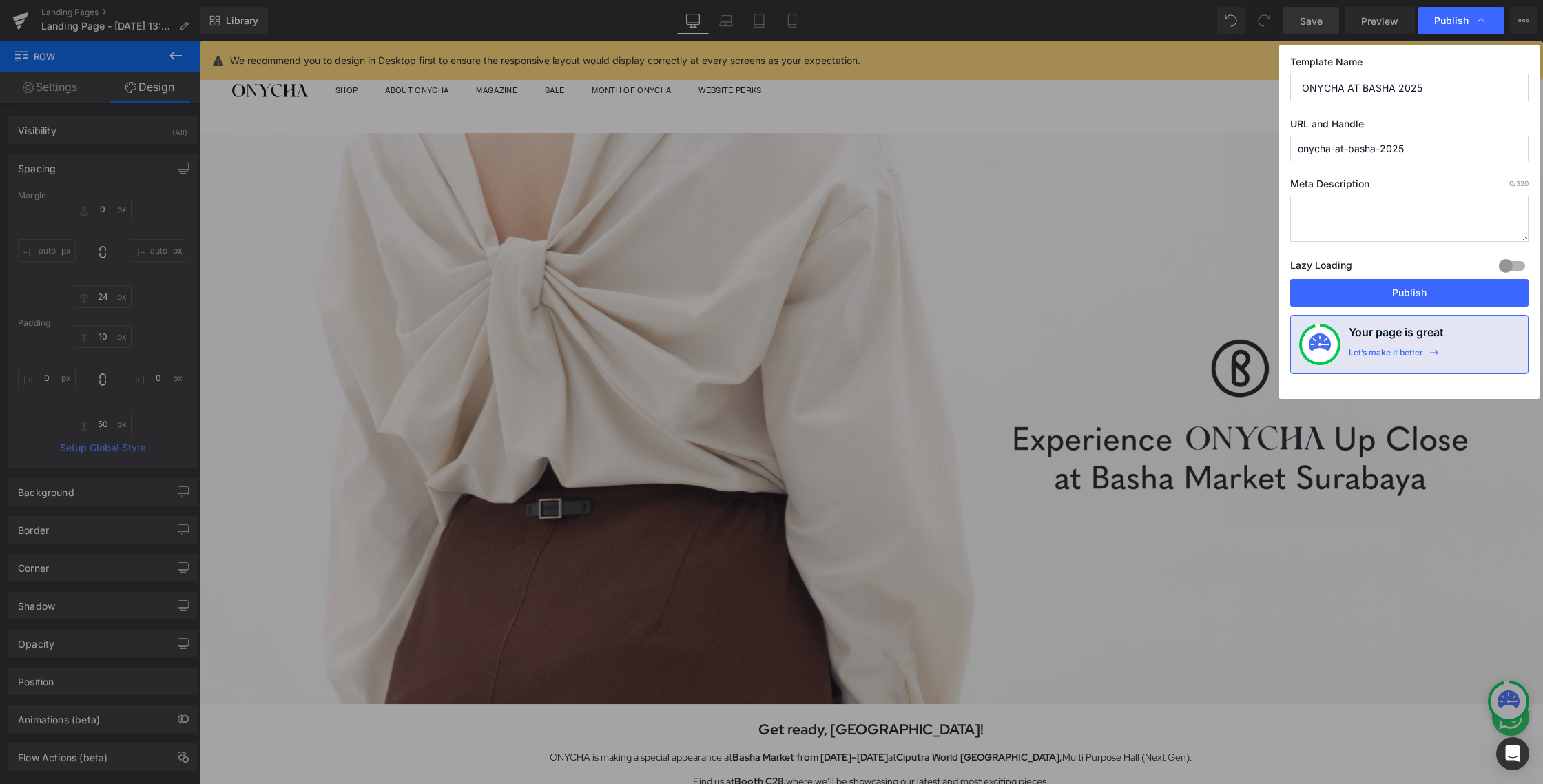
type input "onycha-at-basha-2025"
click at [1376, 292] on button "Publish" at bounding box center [1409, 292] width 239 height 27
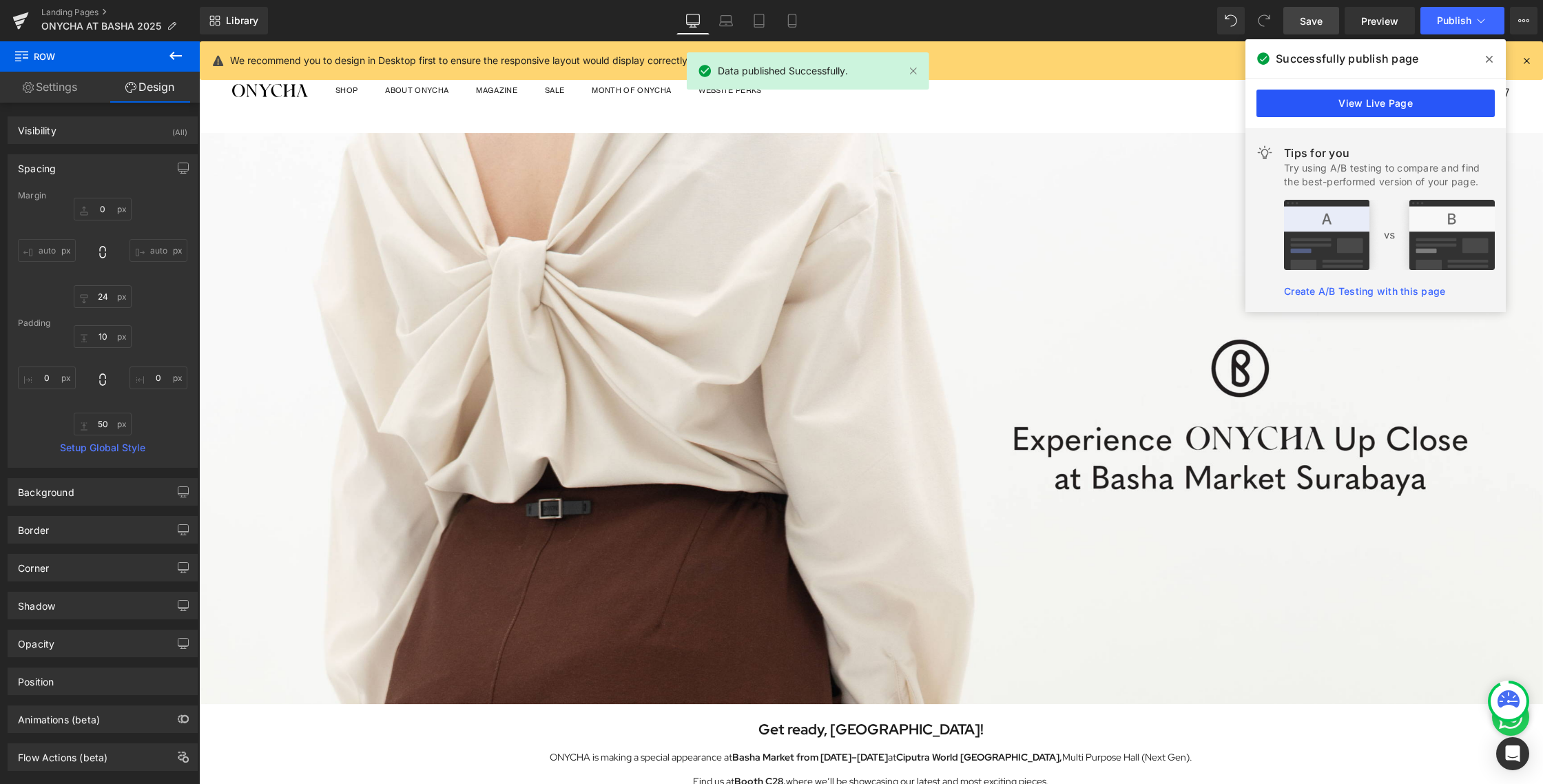
click at [1298, 101] on link "View Live Page" at bounding box center [1376, 103] width 239 height 27
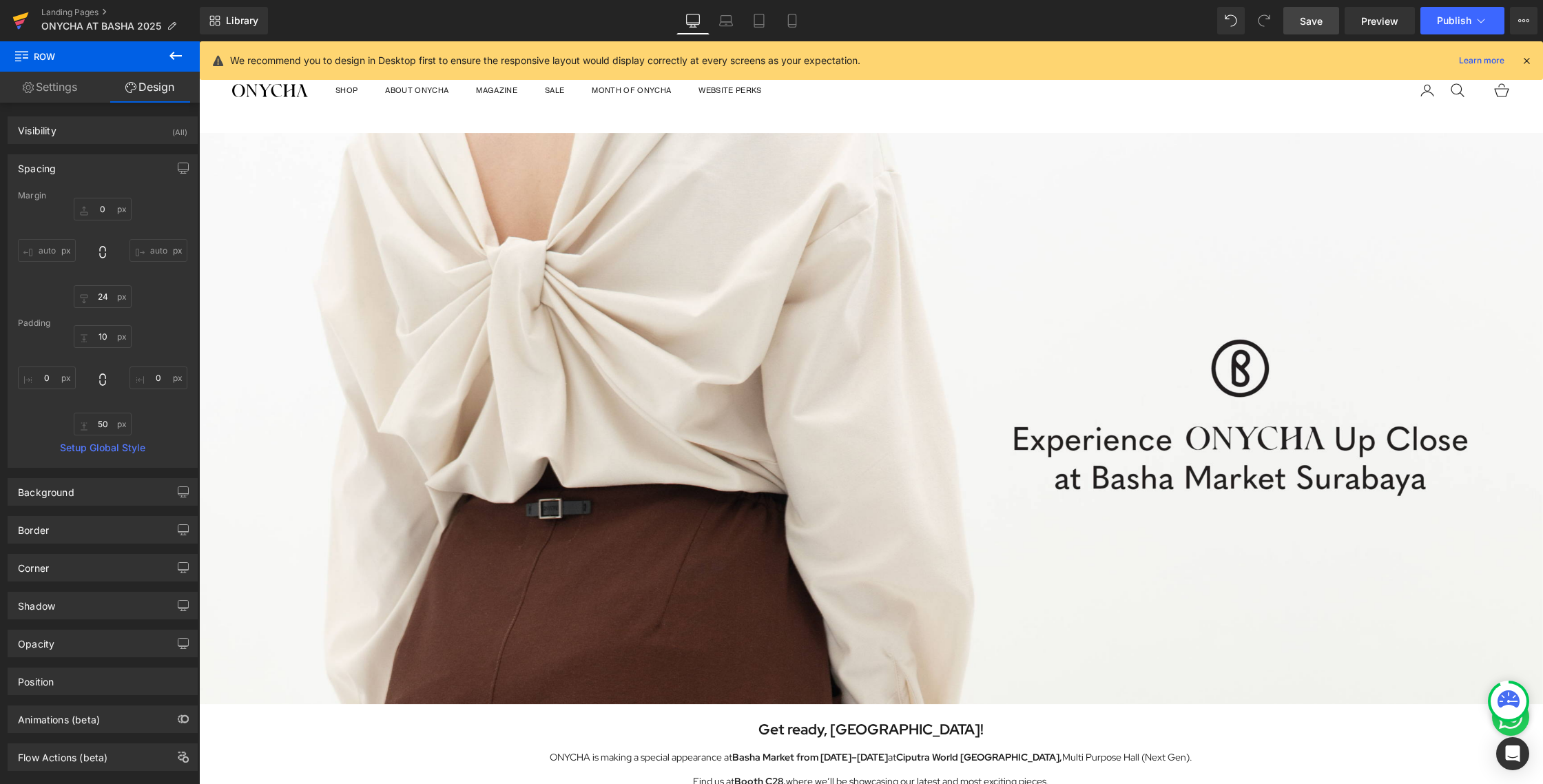
click at [22, 23] on icon at bounding box center [20, 22] width 10 height 6
